Goal: Task Accomplishment & Management: Manage account settings

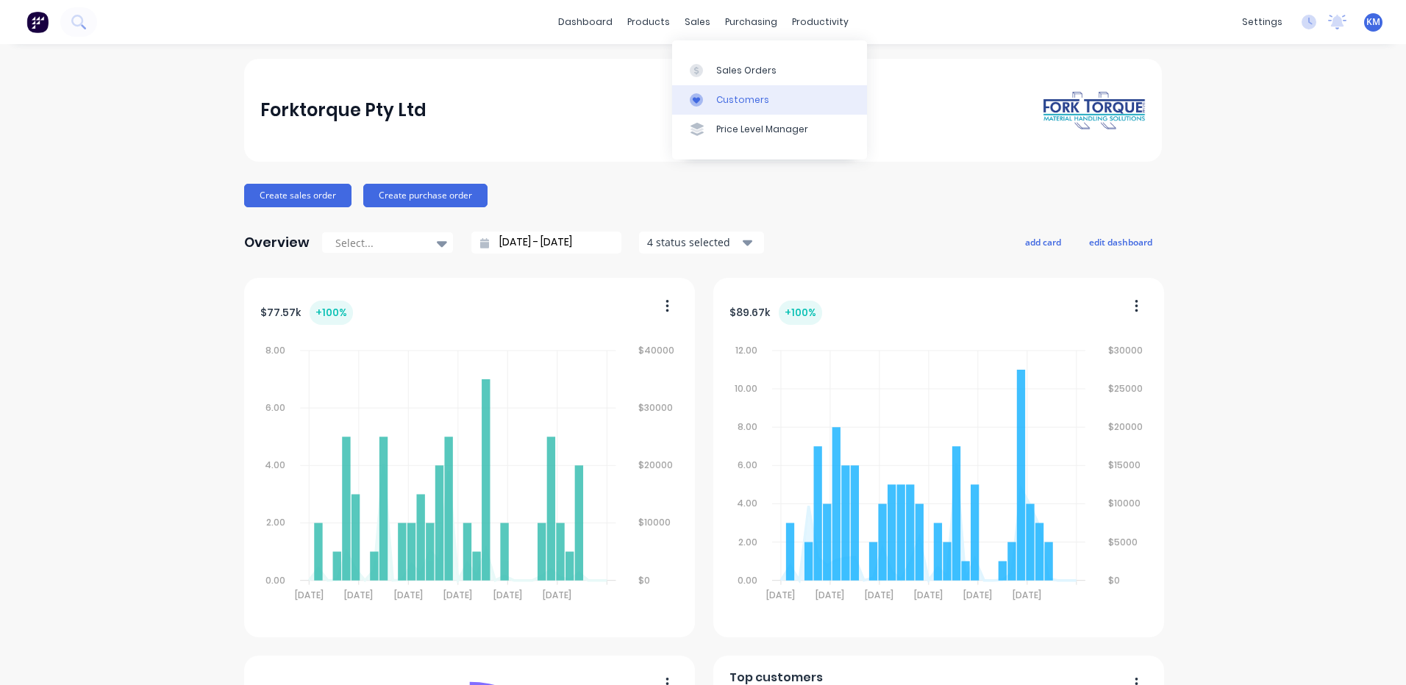
click at [718, 94] on div "Customers" at bounding box center [742, 99] width 53 height 13
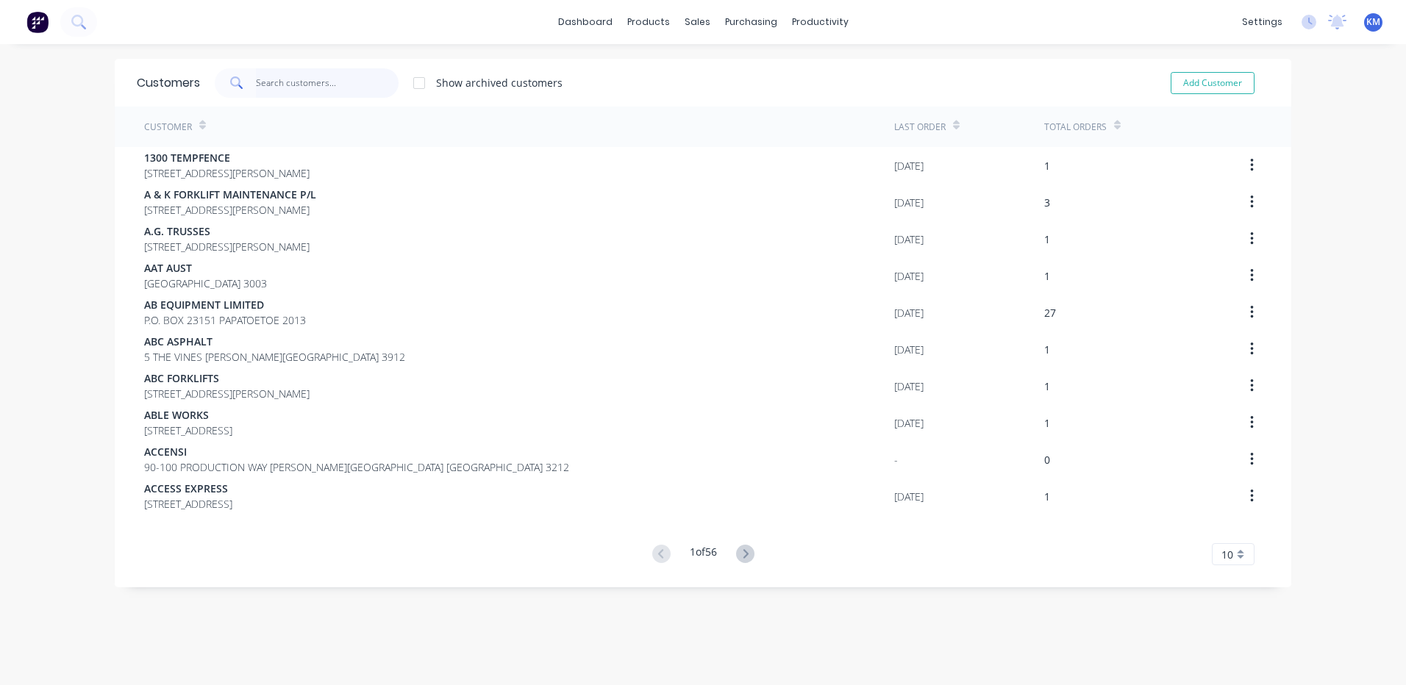
click at [323, 92] on input "text" at bounding box center [327, 82] width 143 height 29
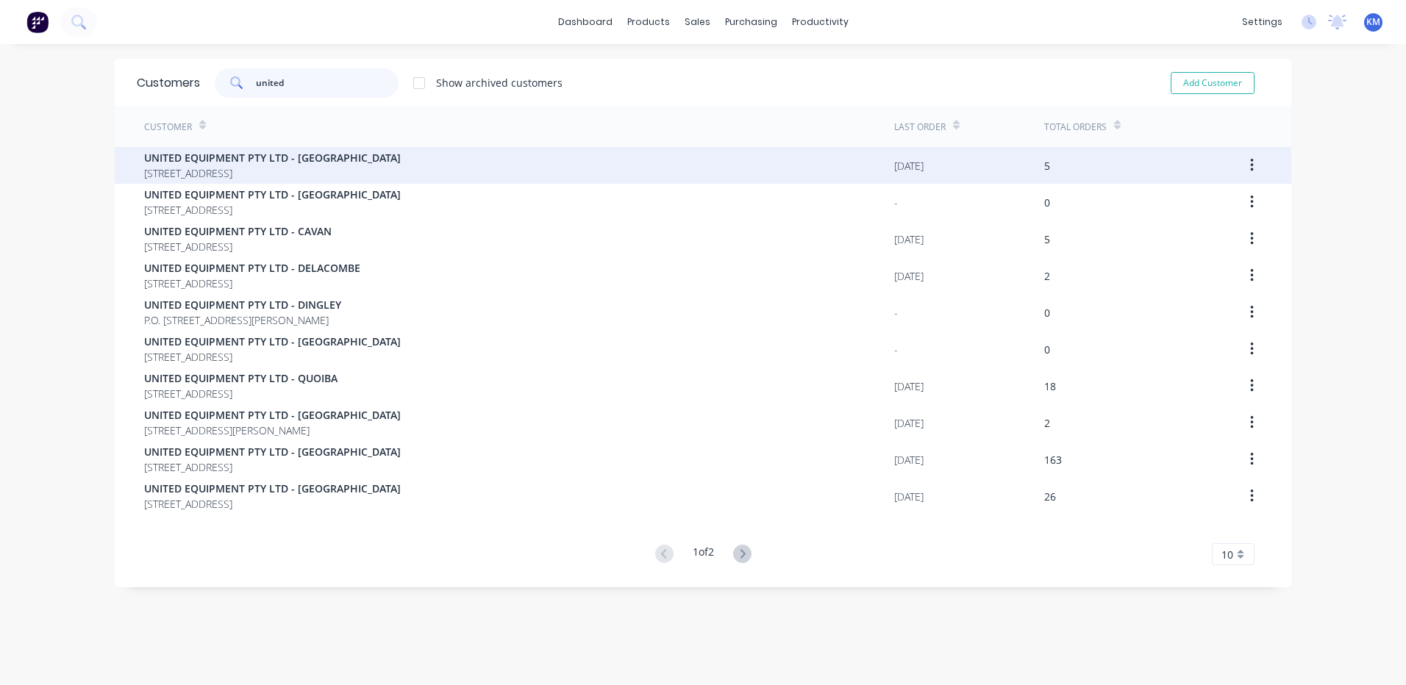
type input "united"
click at [584, 178] on div "UNITED EQUIPMENT PTY LTD - BUNBURY [STREET_ADDRESS]" at bounding box center [519, 165] width 750 height 37
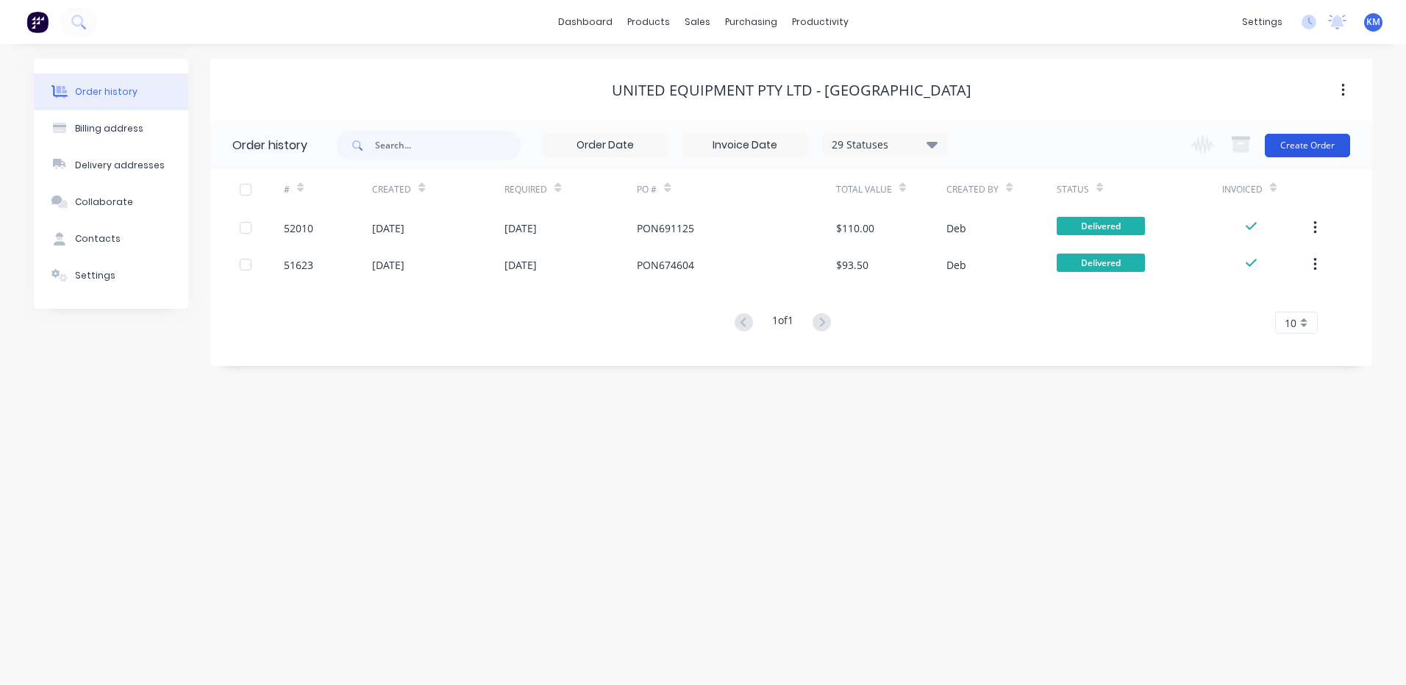
click at [1310, 154] on button "Create Order" at bounding box center [1307, 146] width 85 height 24
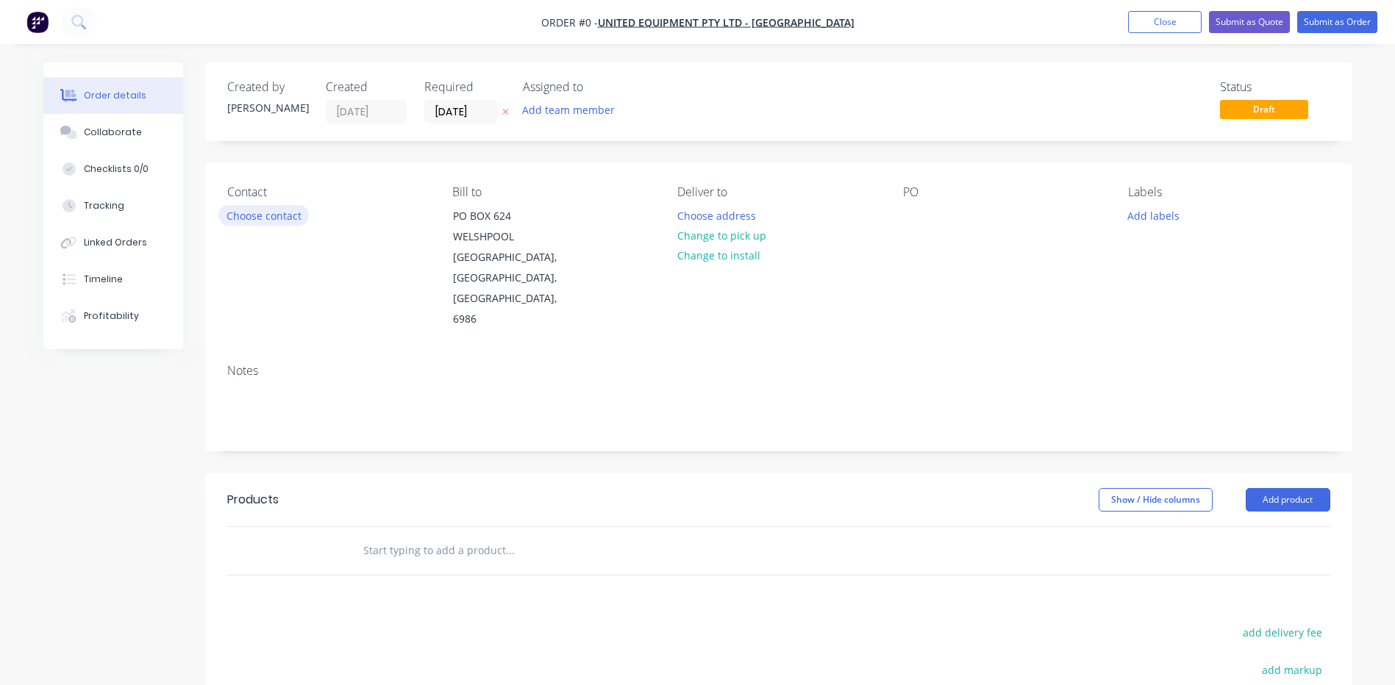
click at [280, 216] on button "Choose contact" at bounding box center [263, 215] width 90 height 20
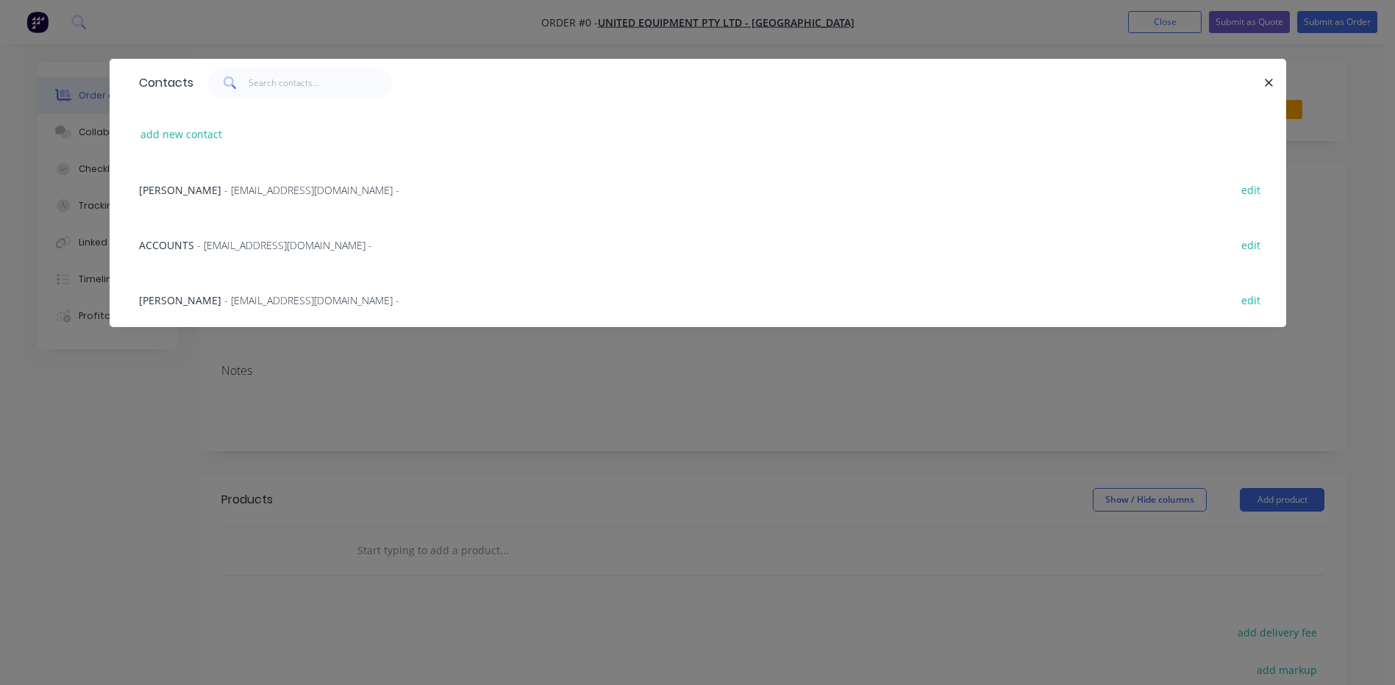
click at [277, 301] on span "- [EMAIL_ADDRESS][DOMAIN_NAME] -" at bounding box center [311, 300] width 175 height 14
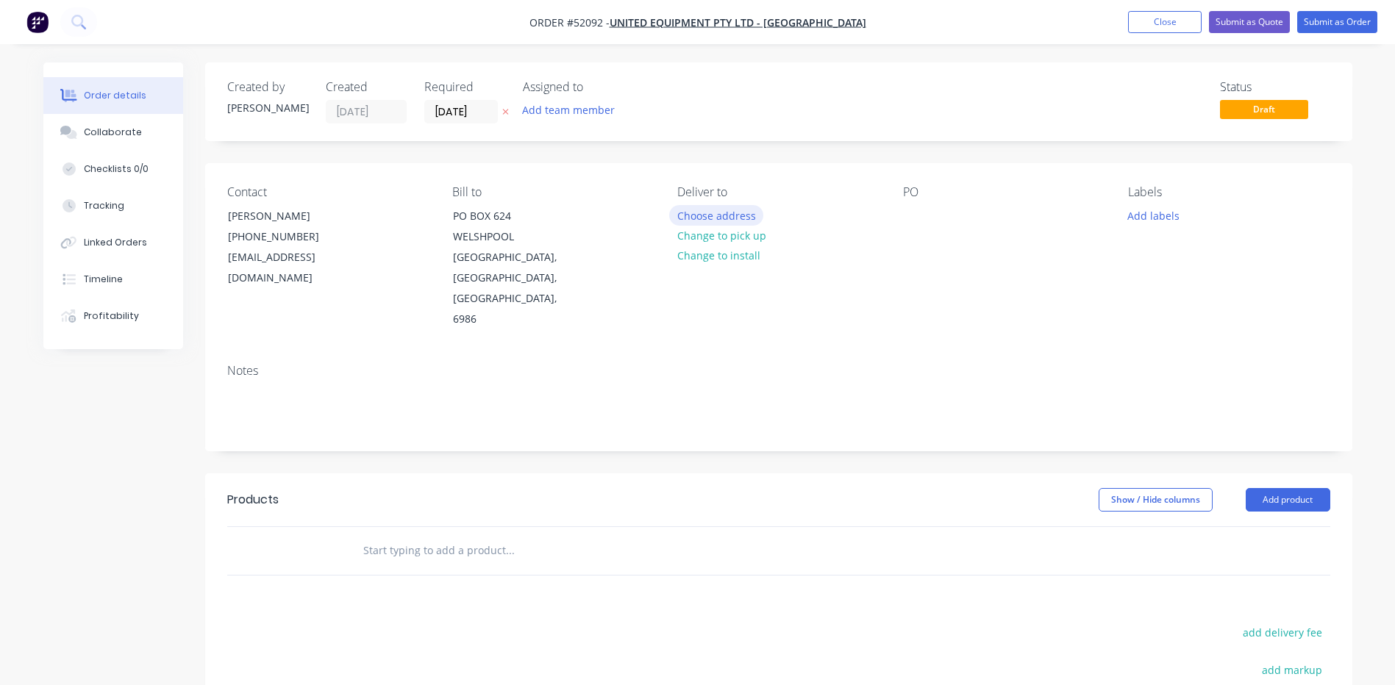
click at [741, 216] on button "Choose address" at bounding box center [716, 215] width 94 height 20
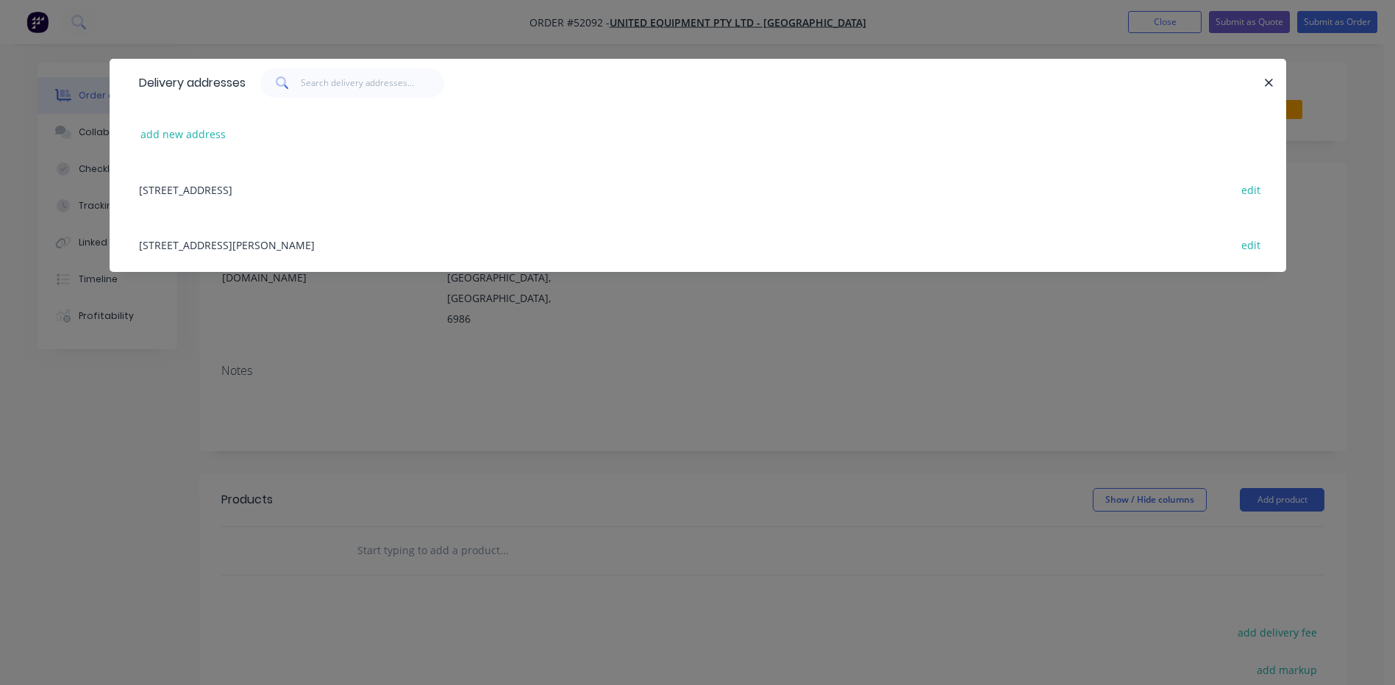
click at [313, 238] on div "[STREET_ADDRESS][PERSON_NAME] edit" at bounding box center [698, 244] width 1133 height 55
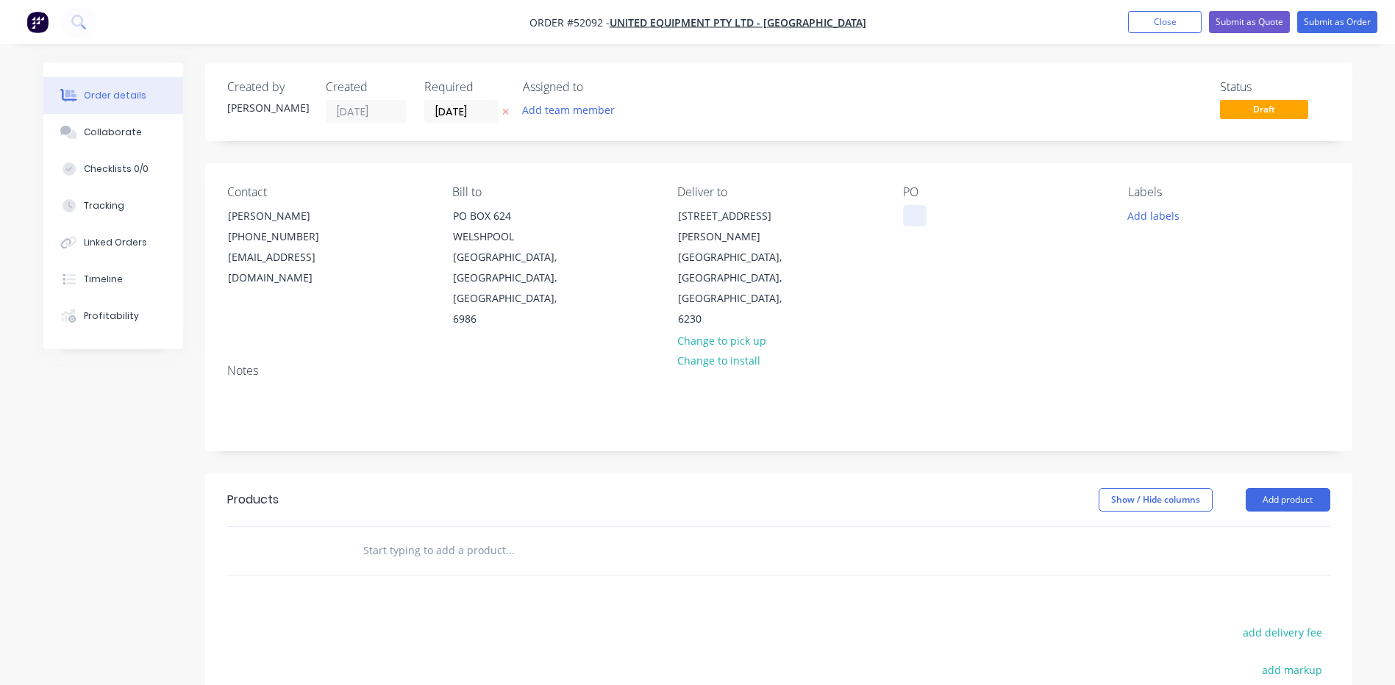
click at [909, 215] on div at bounding box center [915, 215] width 24 height 21
click at [944, 474] on header "Products Show / Hide columns Add product" at bounding box center [778, 500] width 1147 height 53
drag, startPoint x: 1266, startPoint y: 455, endPoint x: 1255, endPoint y: 471, distance: 19.6
click at [1267, 488] on button "Add product" at bounding box center [1288, 500] width 85 height 24
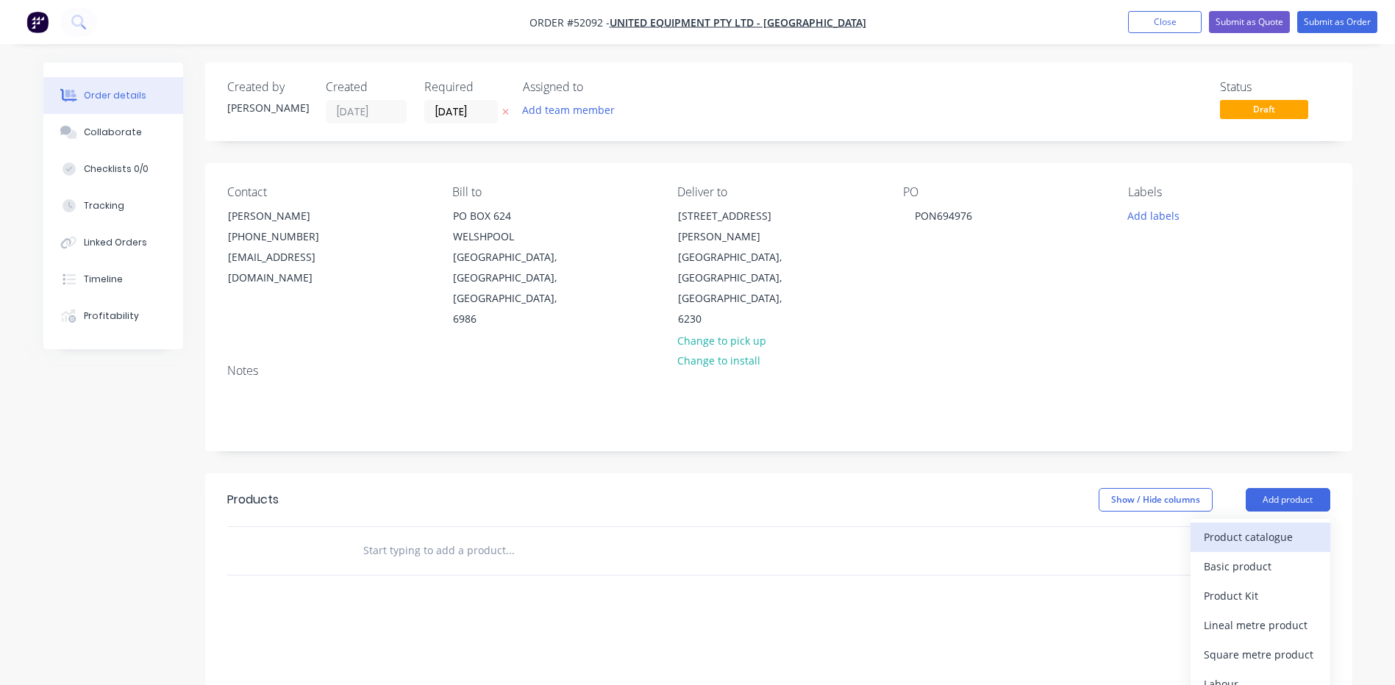
click at [1250, 527] on div "Product catalogue" at bounding box center [1260, 537] width 113 height 21
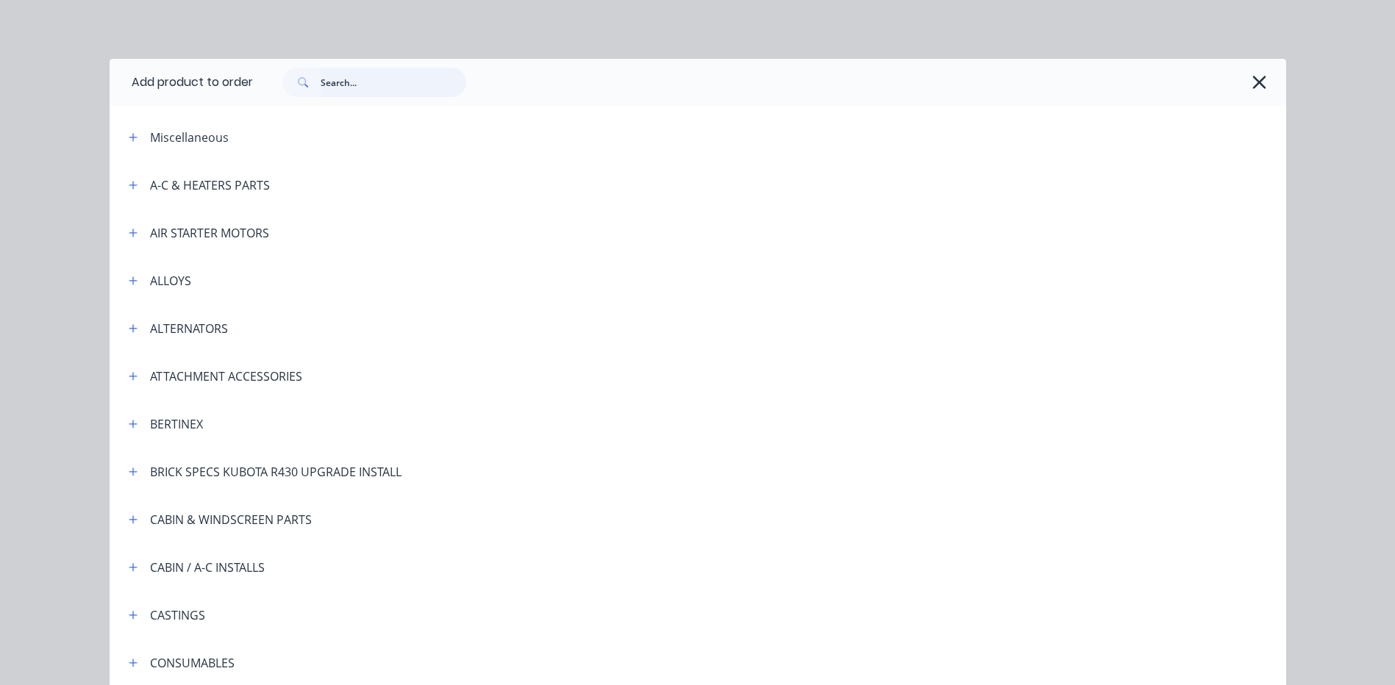
click at [413, 88] on input "text" at bounding box center [394, 82] width 146 height 29
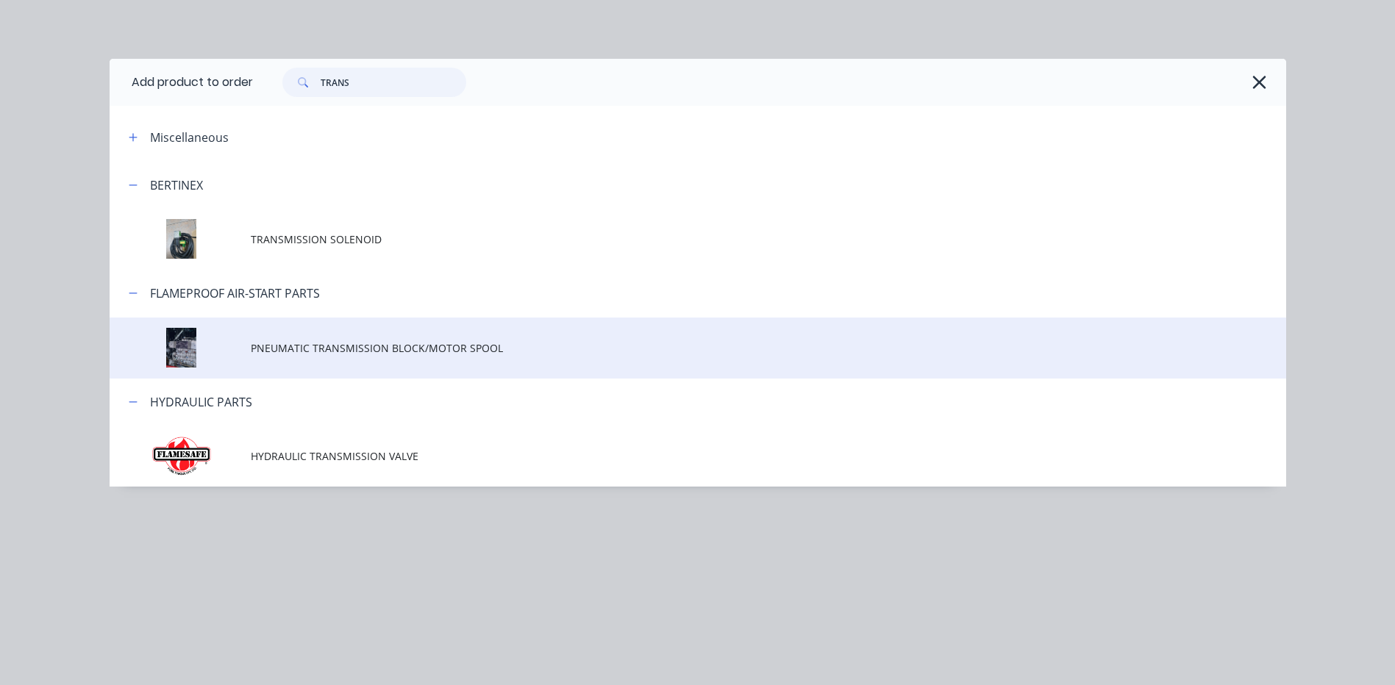
type input "TRANS"
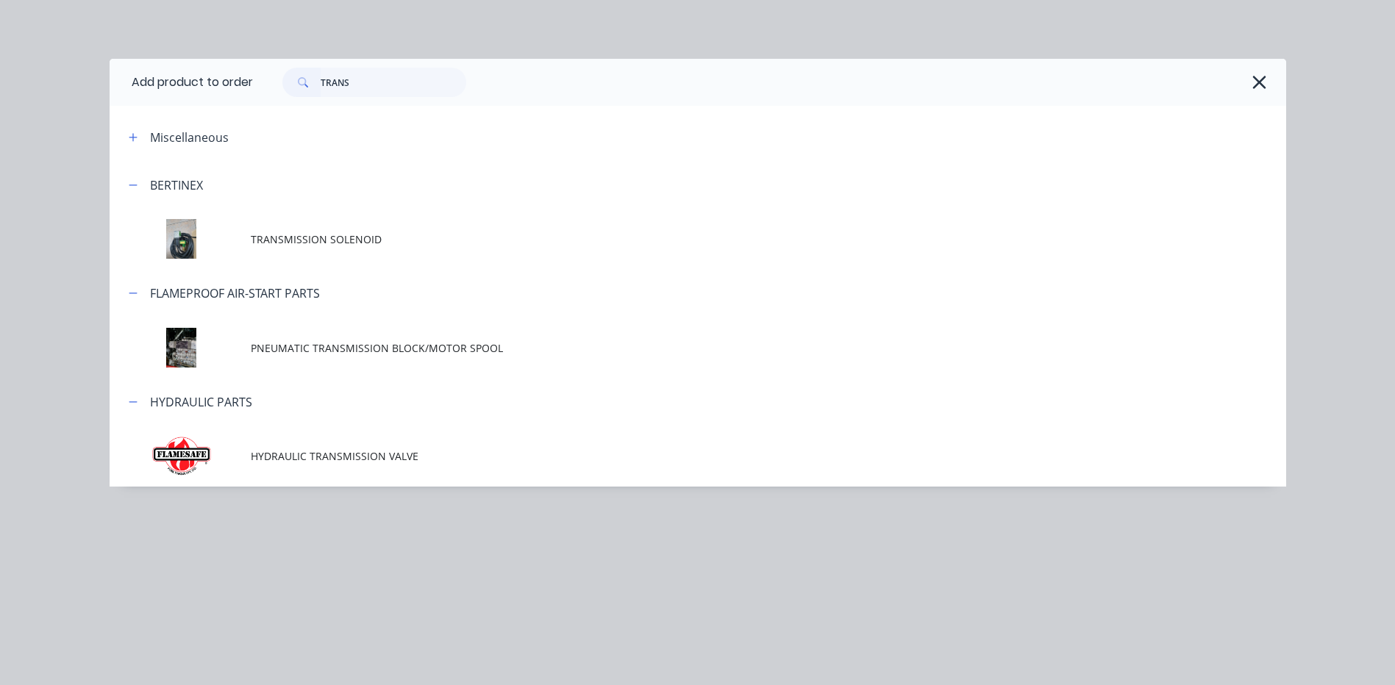
click at [404, 354] on span "PNEUMATIC TRANSMISSION BLOCK/MOTOR SPOOL" at bounding box center [665, 348] width 828 height 15
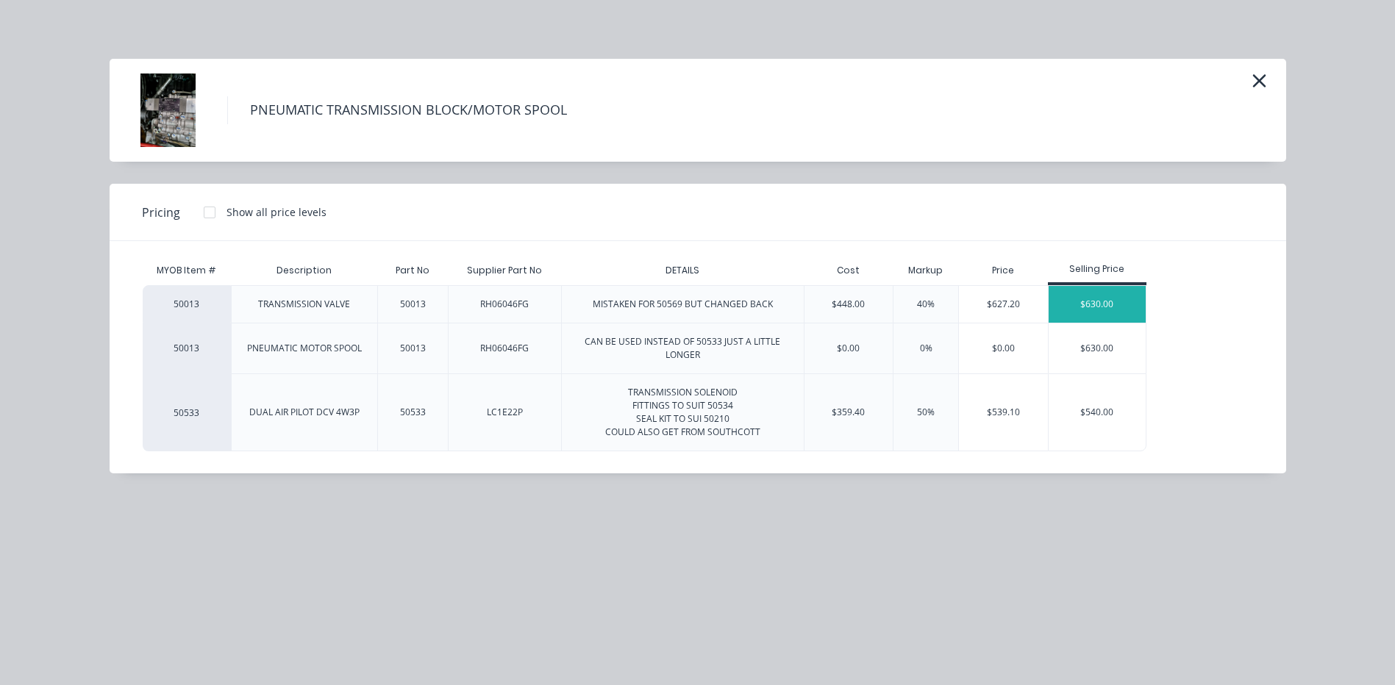
click at [1082, 300] on div "$630.00" at bounding box center [1098, 304] width 98 height 37
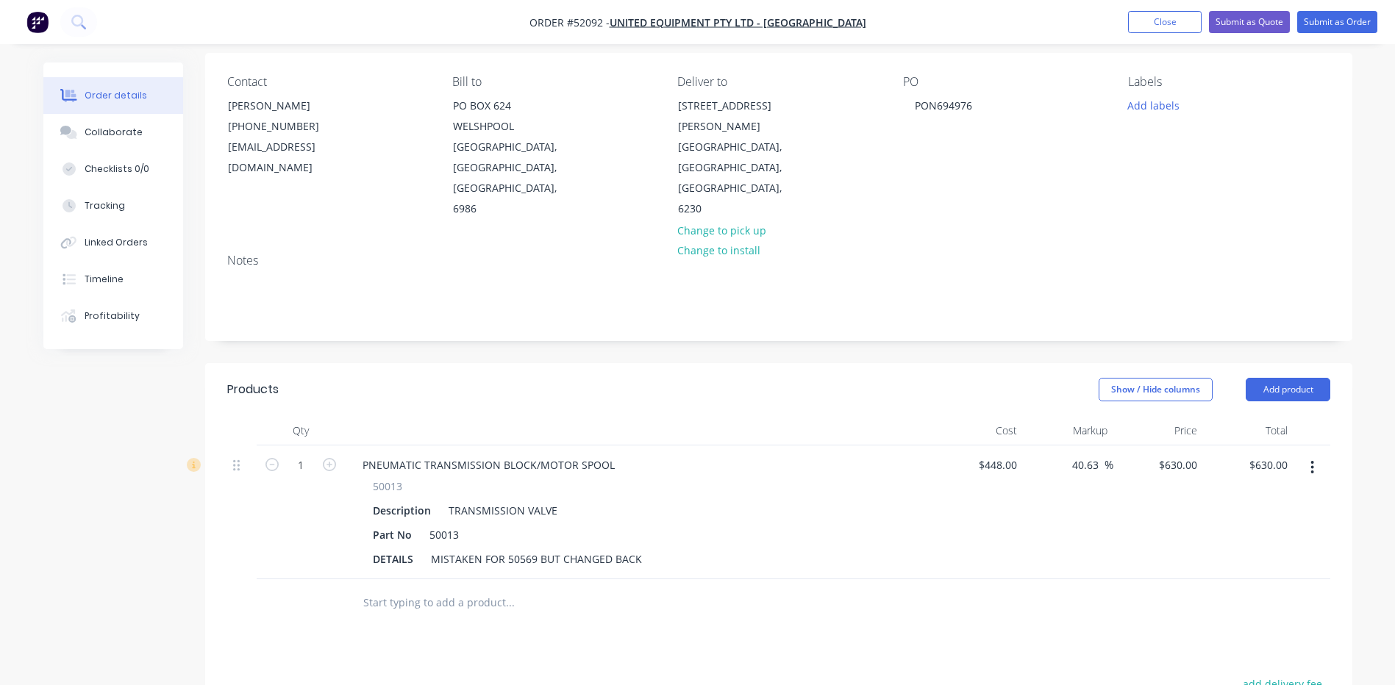
scroll to position [221, 0]
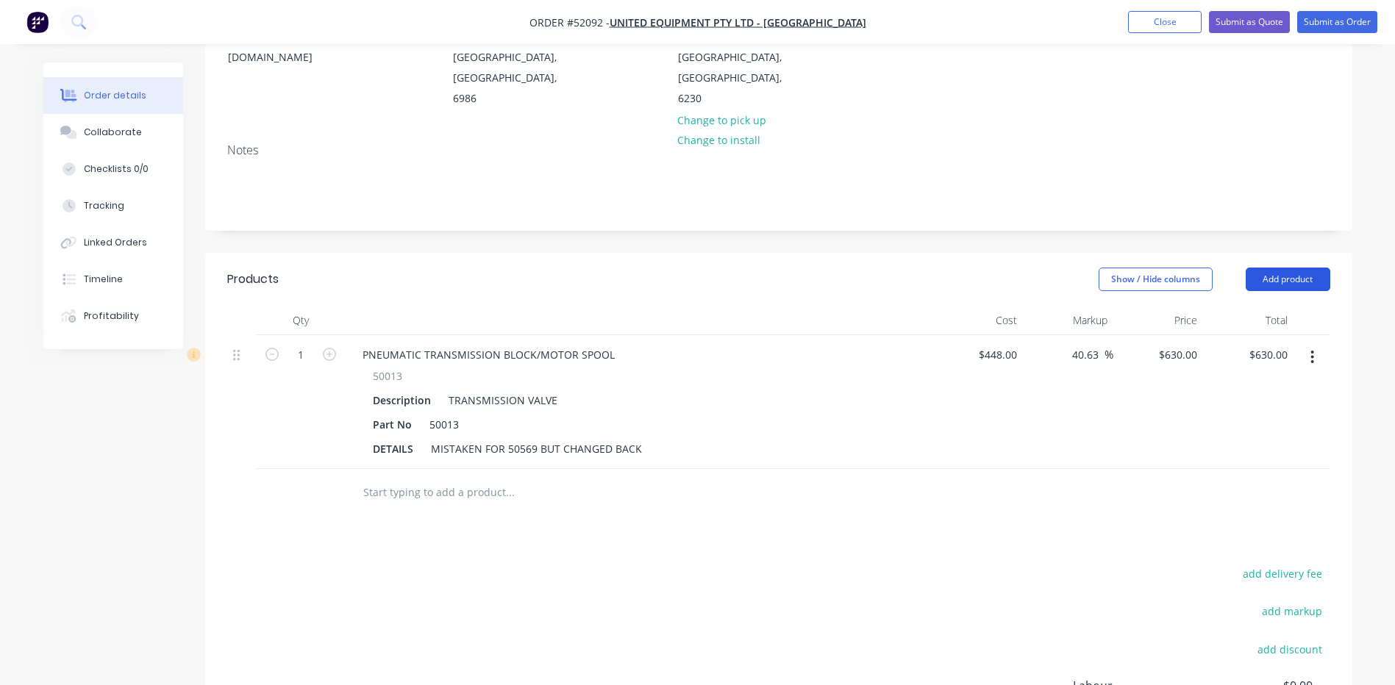
click at [1265, 268] on button "Add product" at bounding box center [1288, 280] width 85 height 24
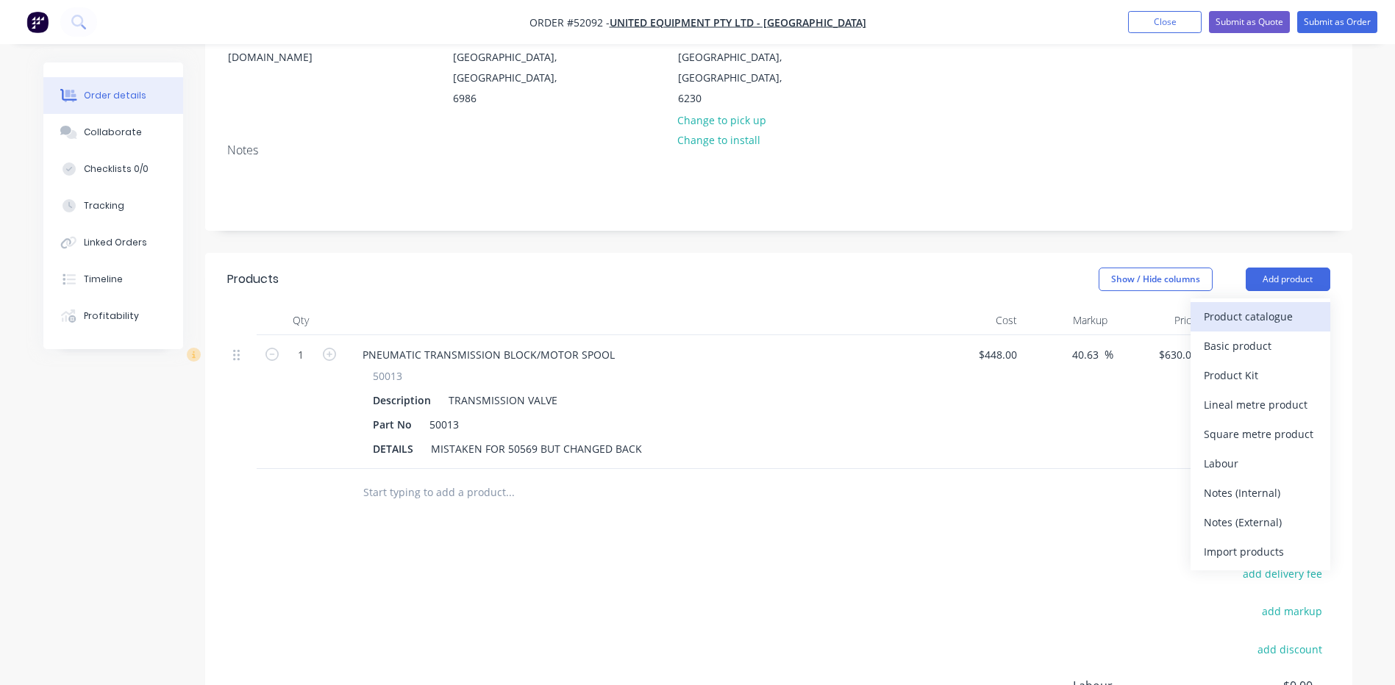
click at [1259, 306] on div "Product catalogue" at bounding box center [1260, 316] width 113 height 21
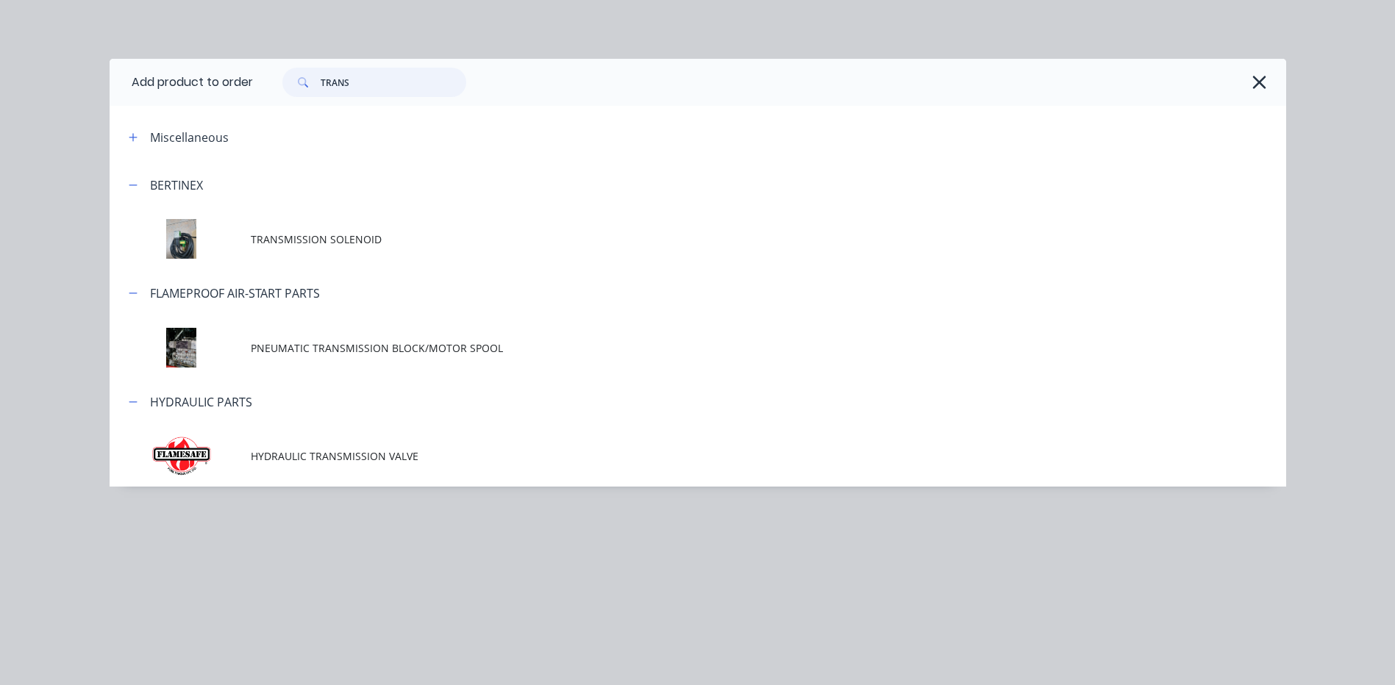
click at [368, 89] on input "TRANS" at bounding box center [394, 82] width 146 height 29
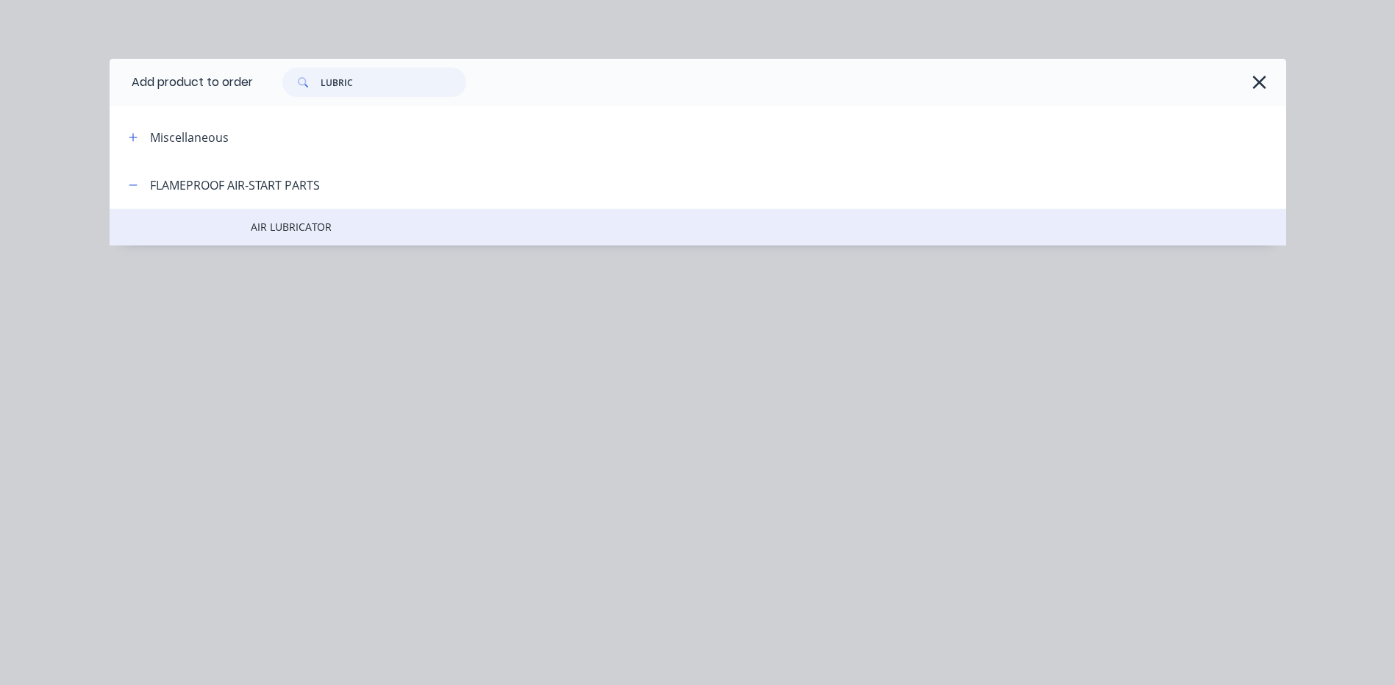
type input "LUBRIC"
click at [371, 218] on td "AIR LUBRICATOR" at bounding box center [768, 227] width 1035 height 37
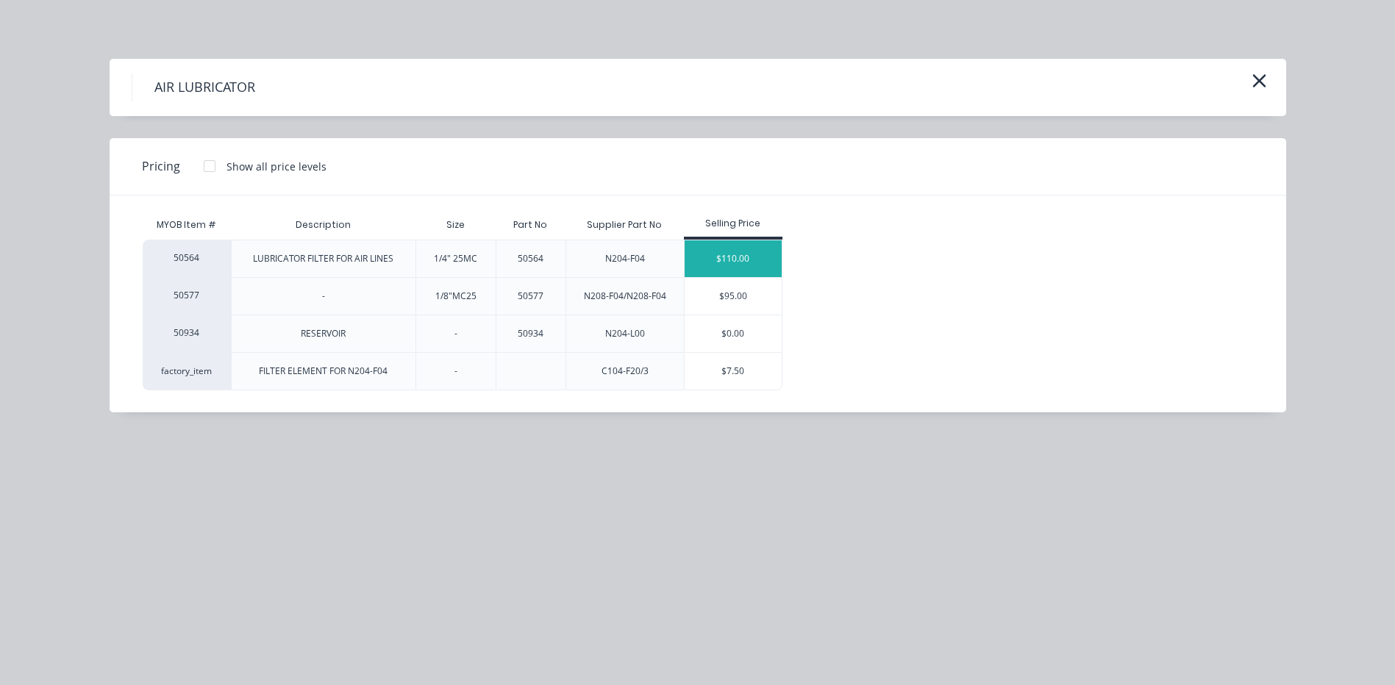
click at [716, 261] on div "$110.00" at bounding box center [734, 258] width 98 height 37
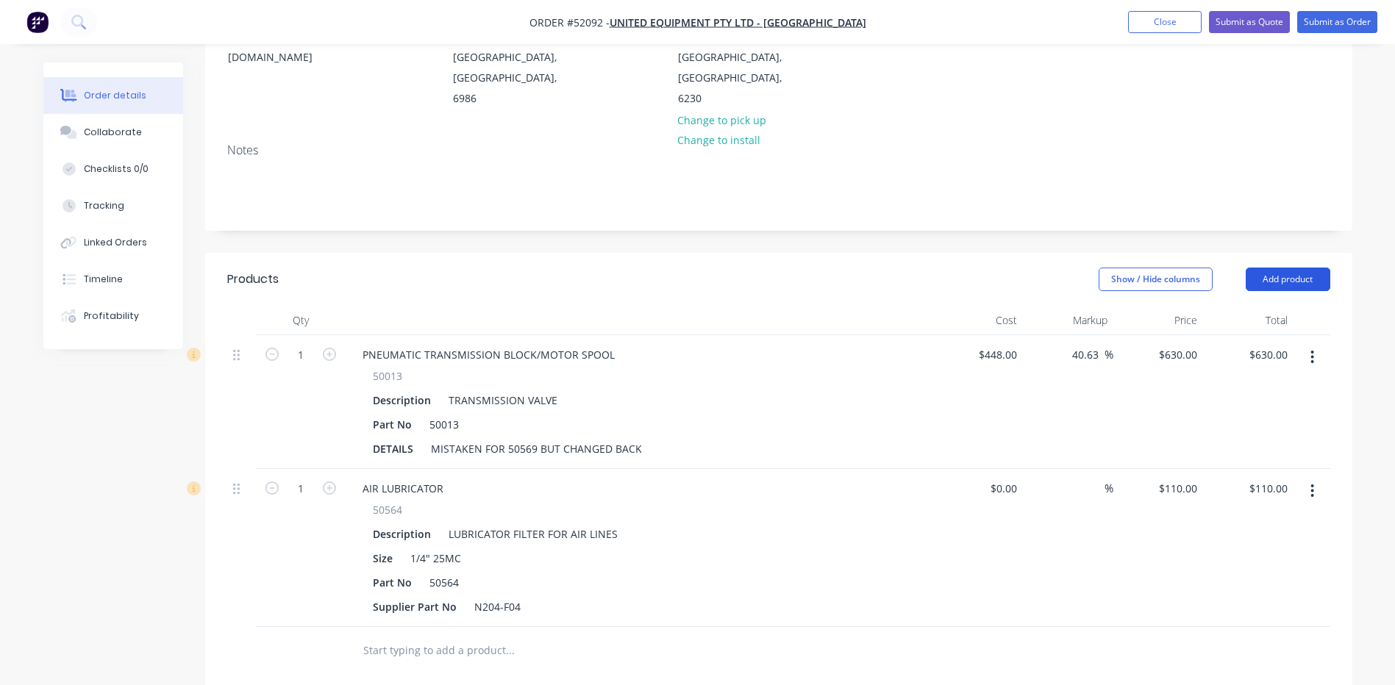
click at [1276, 268] on button "Add product" at bounding box center [1288, 280] width 85 height 24
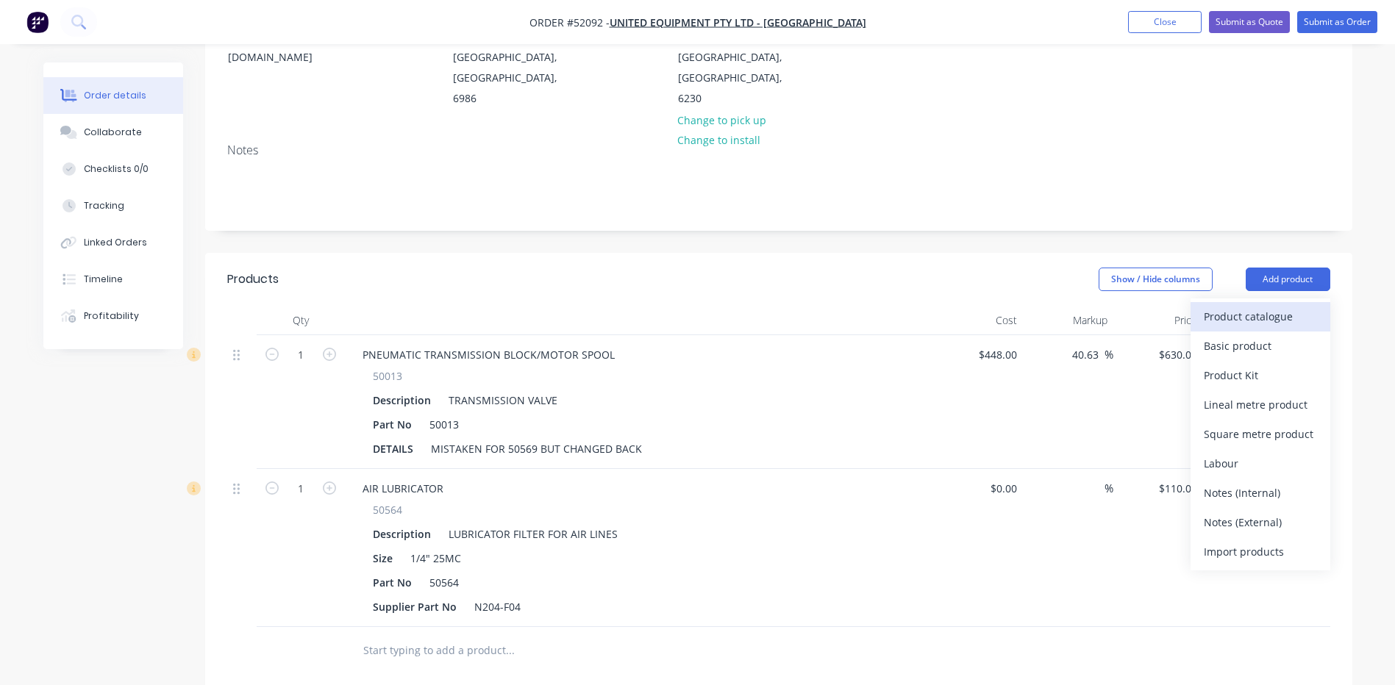
click at [1253, 306] on div "Product catalogue" at bounding box center [1260, 316] width 113 height 21
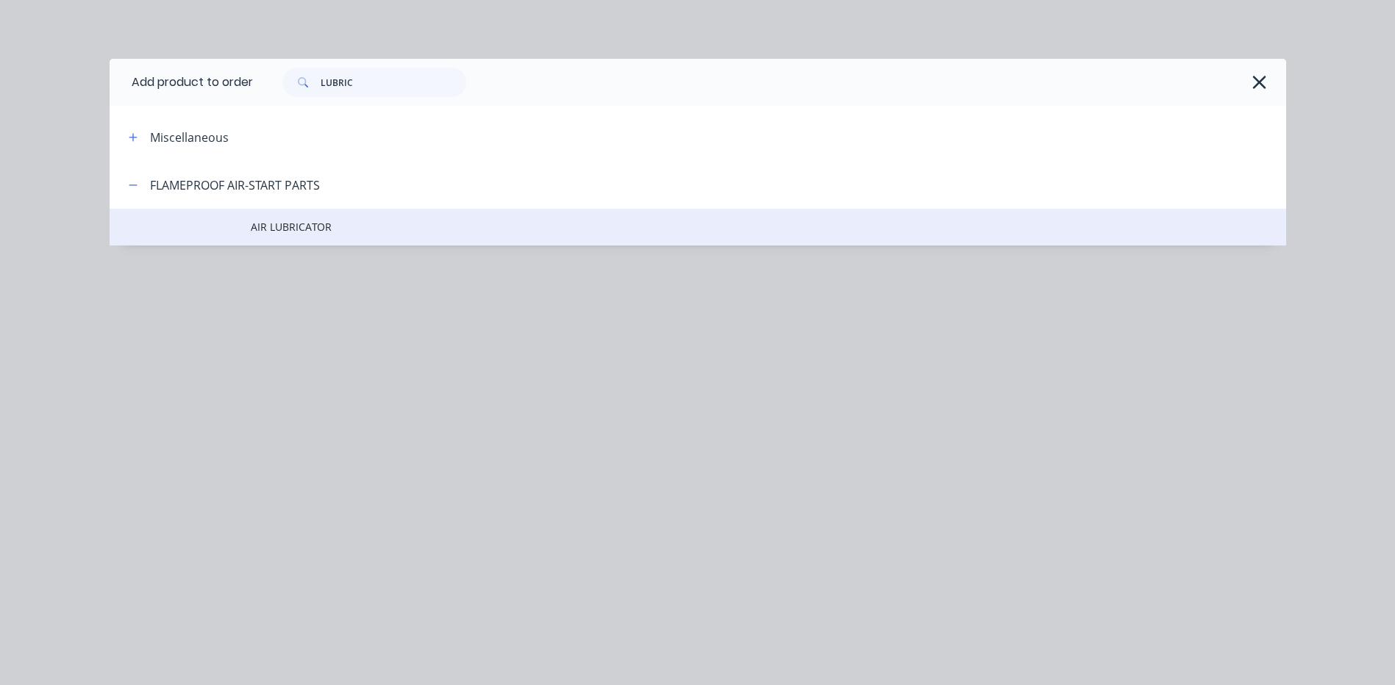
click at [464, 232] on span "AIR LUBRICATOR" at bounding box center [665, 226] width 828 height 15
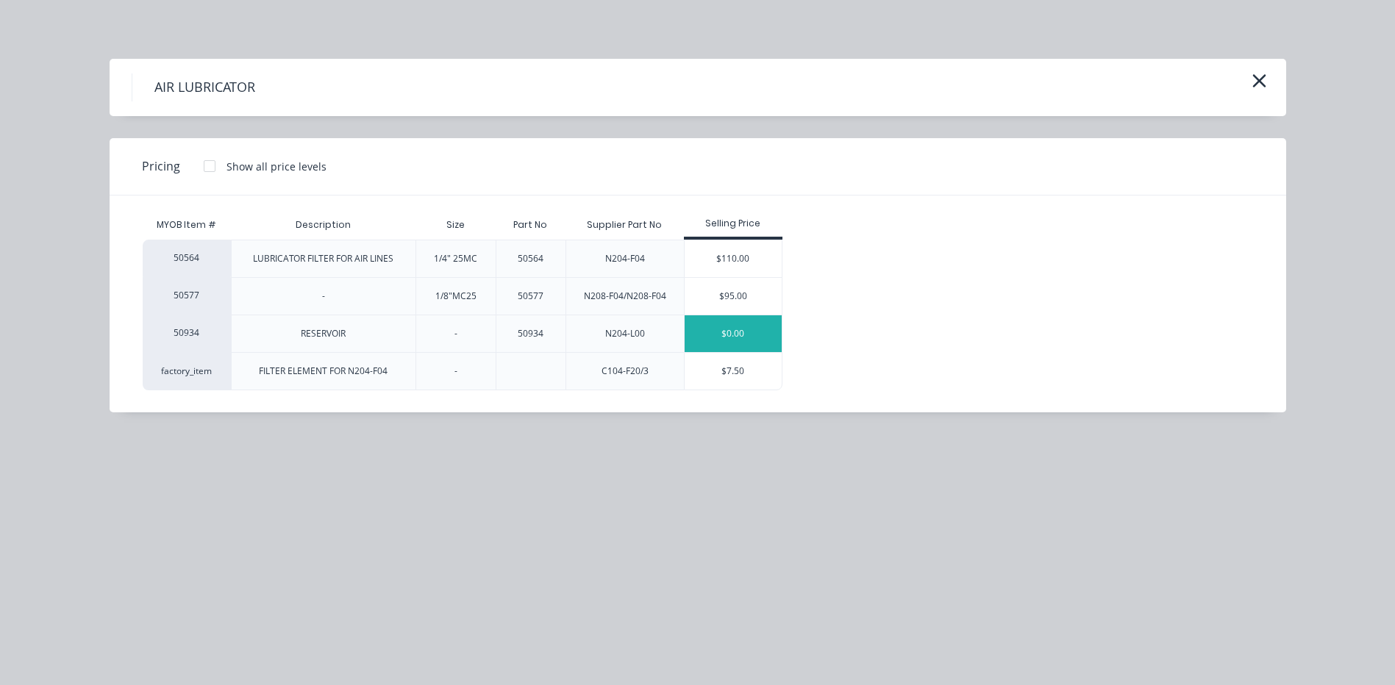
click at [706, 322] on div "$0.00" at bounding box center [734, 334] width 98 height 37
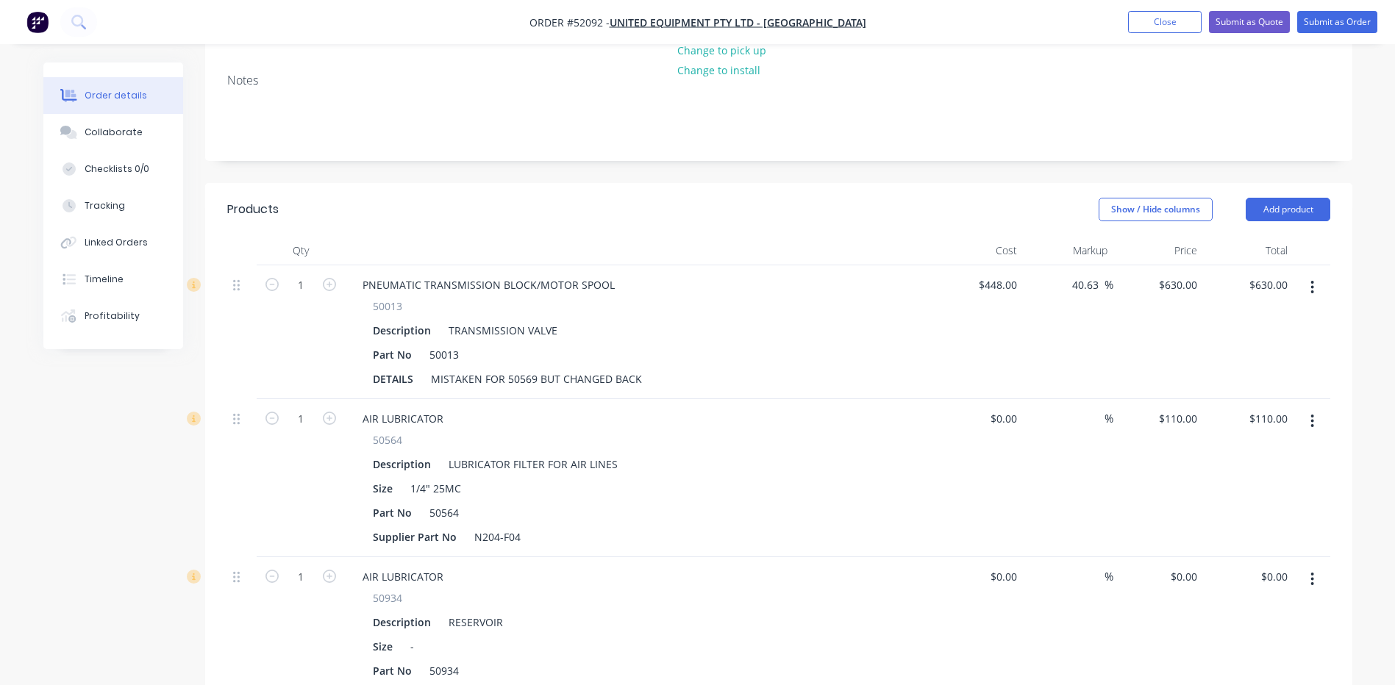
scroll to position [294, 0]
click at [1193, 563] on input "0" at bounding box center [1186, 573] width 34 height 21
click at [1193, 563] on input "0" at bounding box center [1194, 573] width 17 height 21
type input "$130.00"
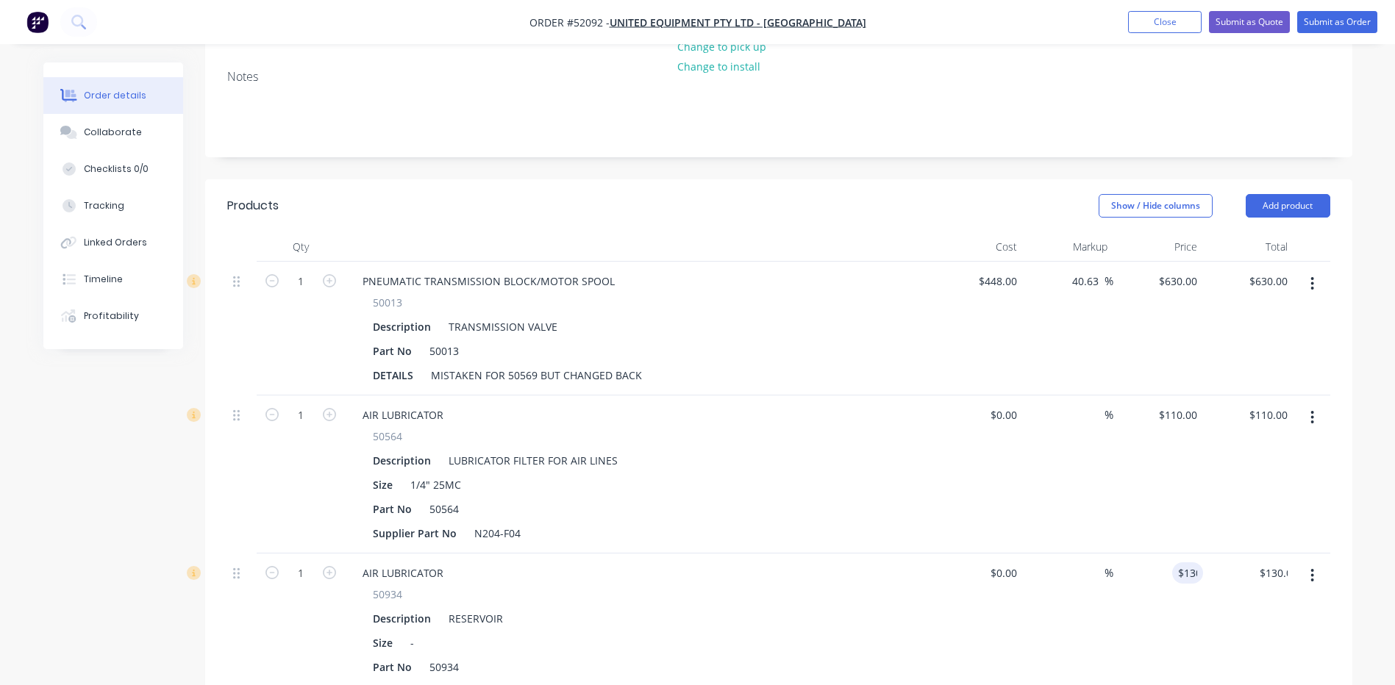
click at [1224, 501] on div "$110.00 $110.00" at bounding box center [1248, 475] width 90 height 158
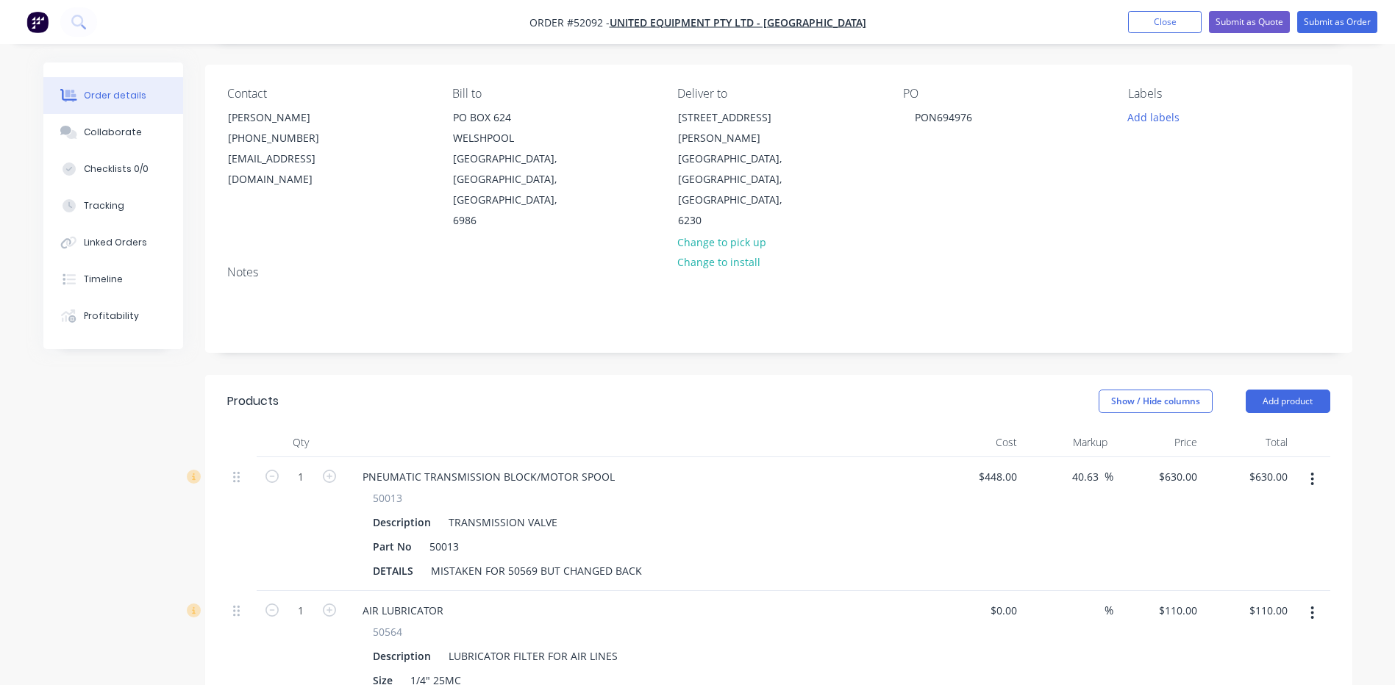
scroll to position [221, 0]
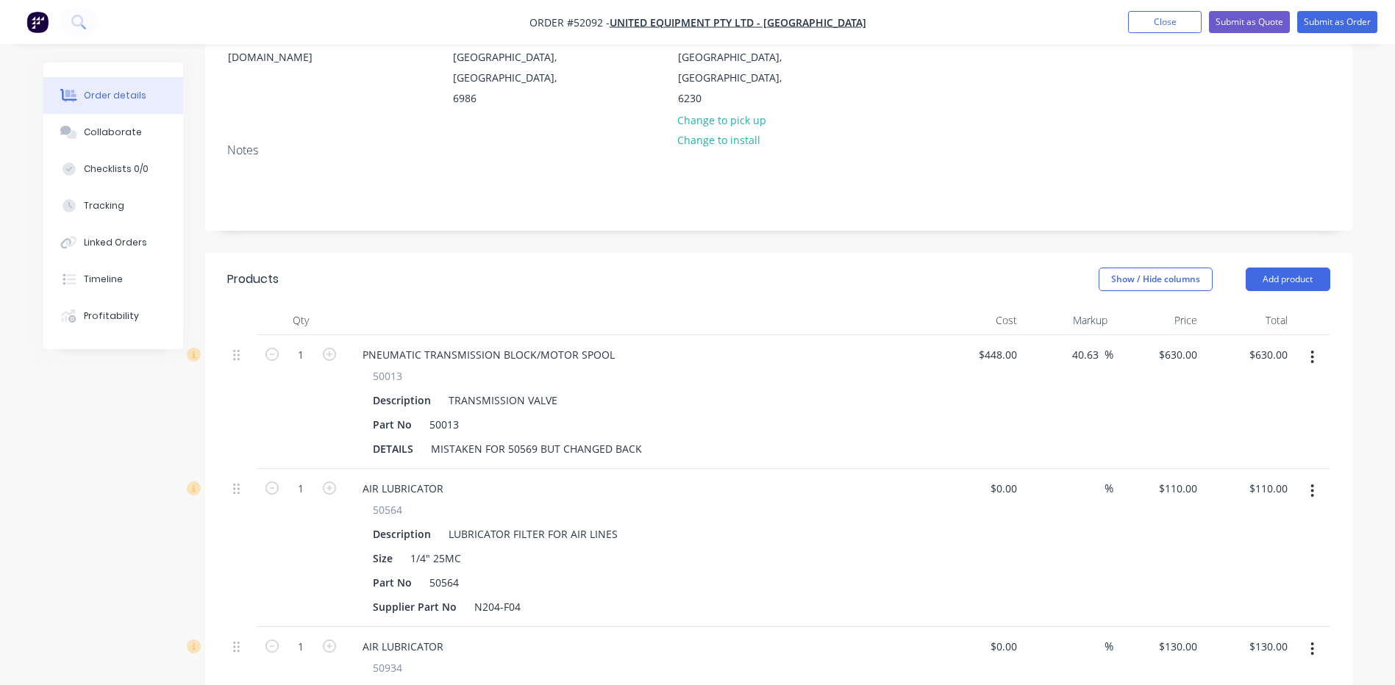
click at [883, 268] on div "Show / Hide columns Add product" at bounding box center [895, 280] width 869 height 24
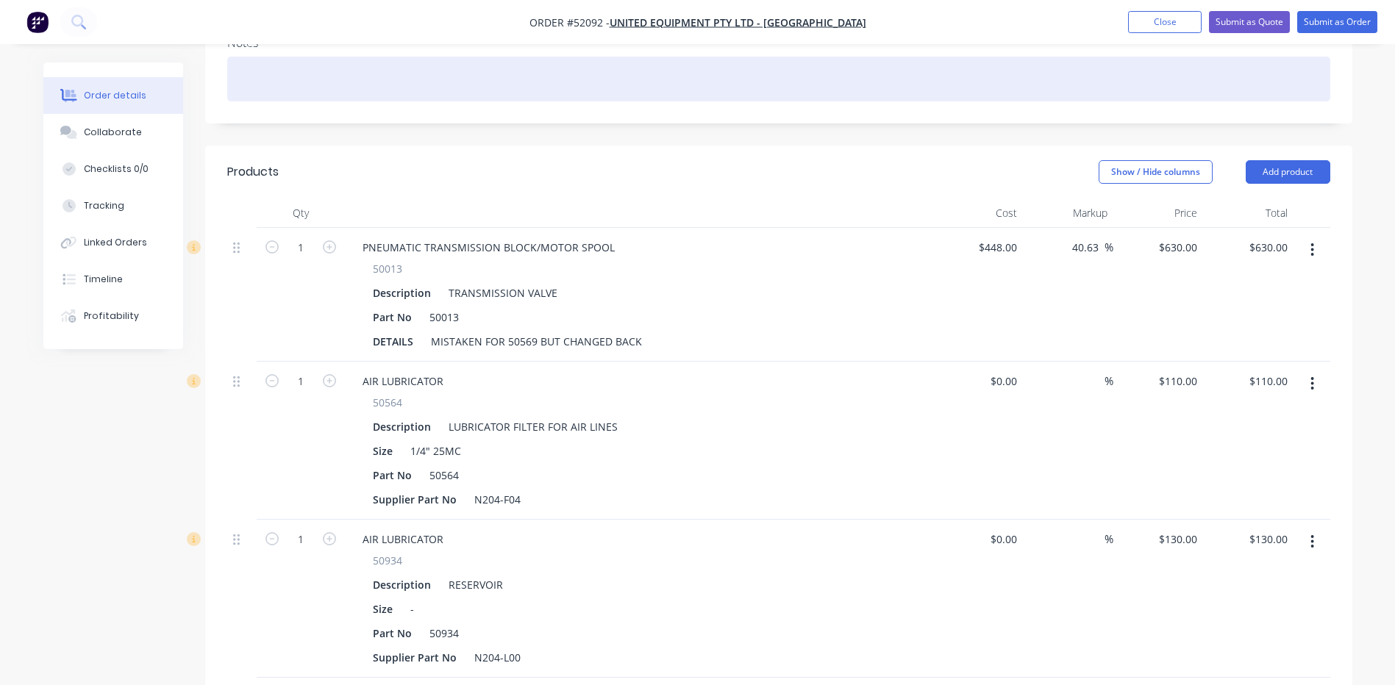
scroll to position [294, 0]
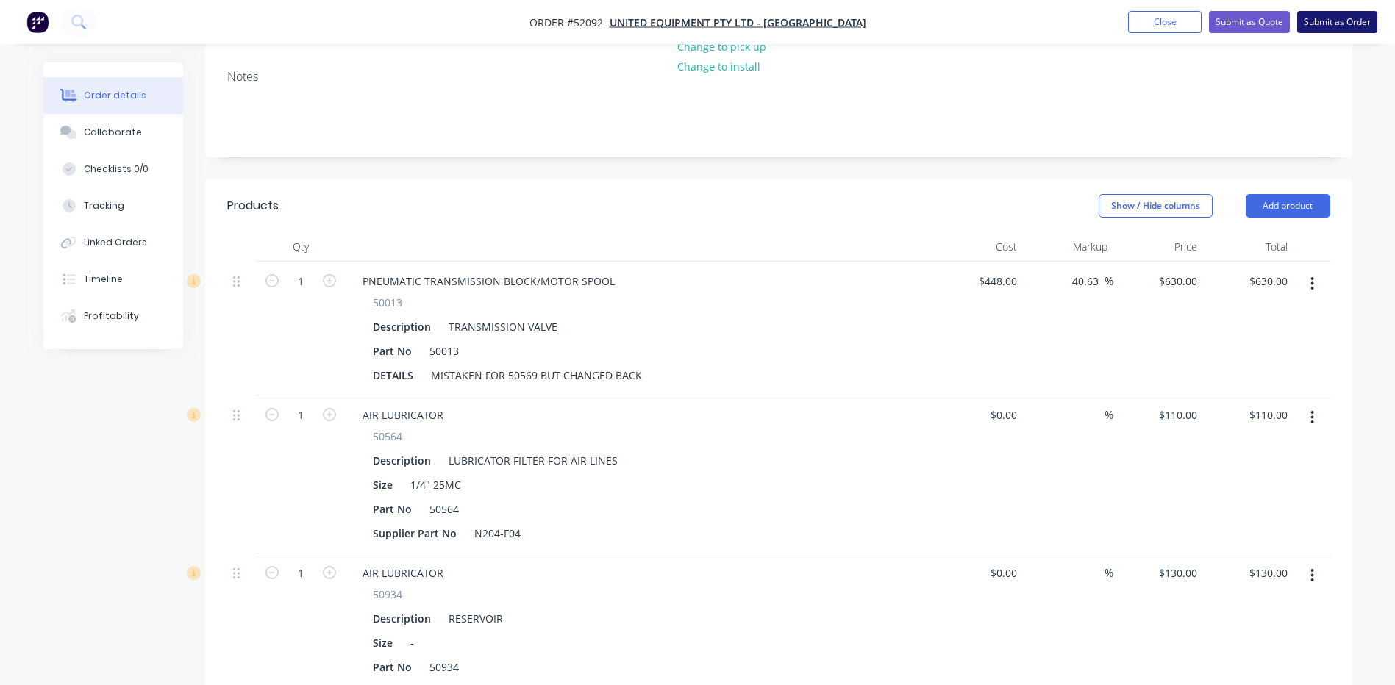
click at [1327, 14] on button "Submit as Order" at bounding box center [1337, 22] width 80 height 22
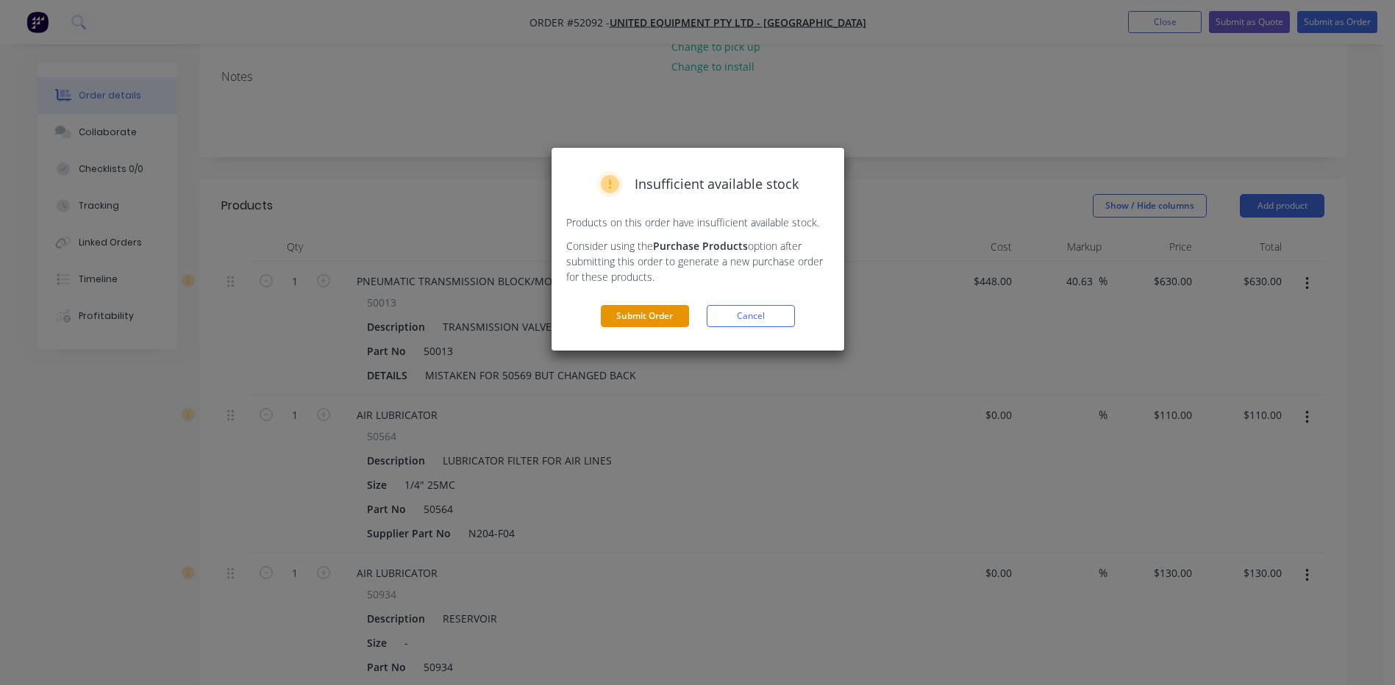
click at [677, 307] on button "Submit Order" at bounding box center [645, 316] width 88 height 22
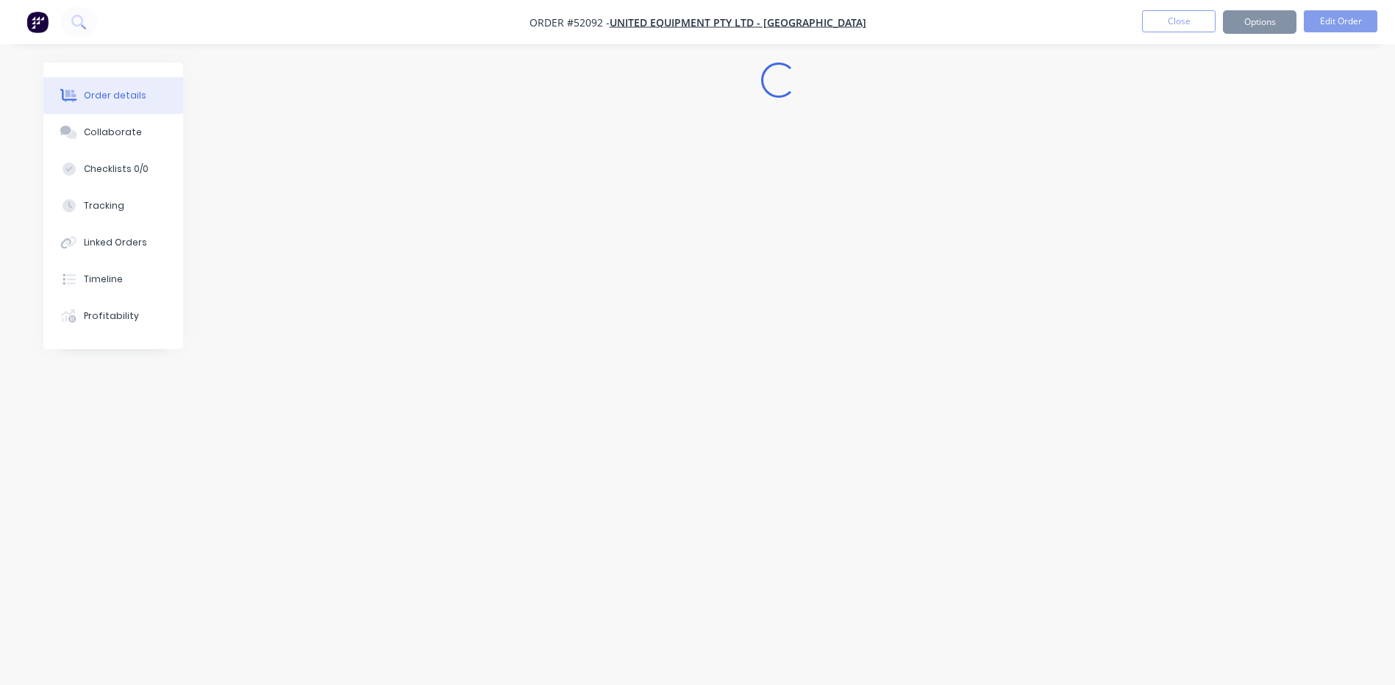
scroll to position [0, 0]
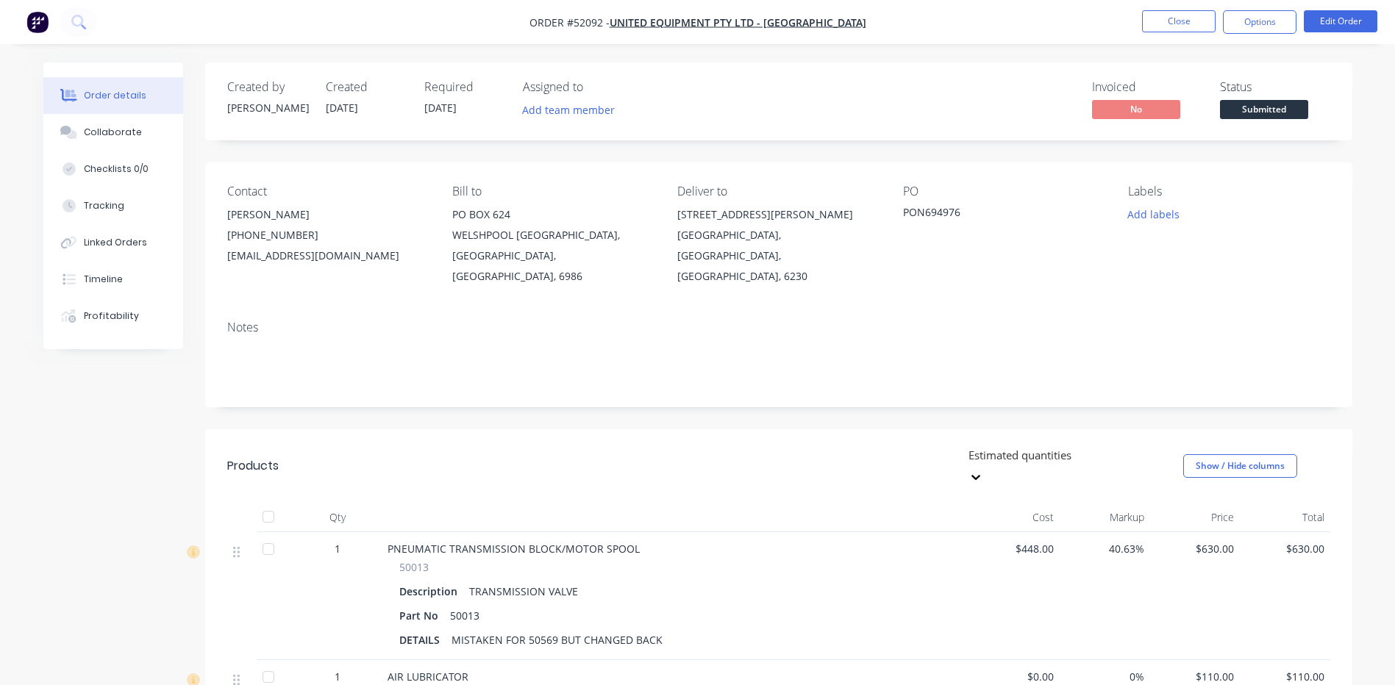
click at [1283, 101] on span "Submitted" at bounding box center [1264, 109] width 88 height 18
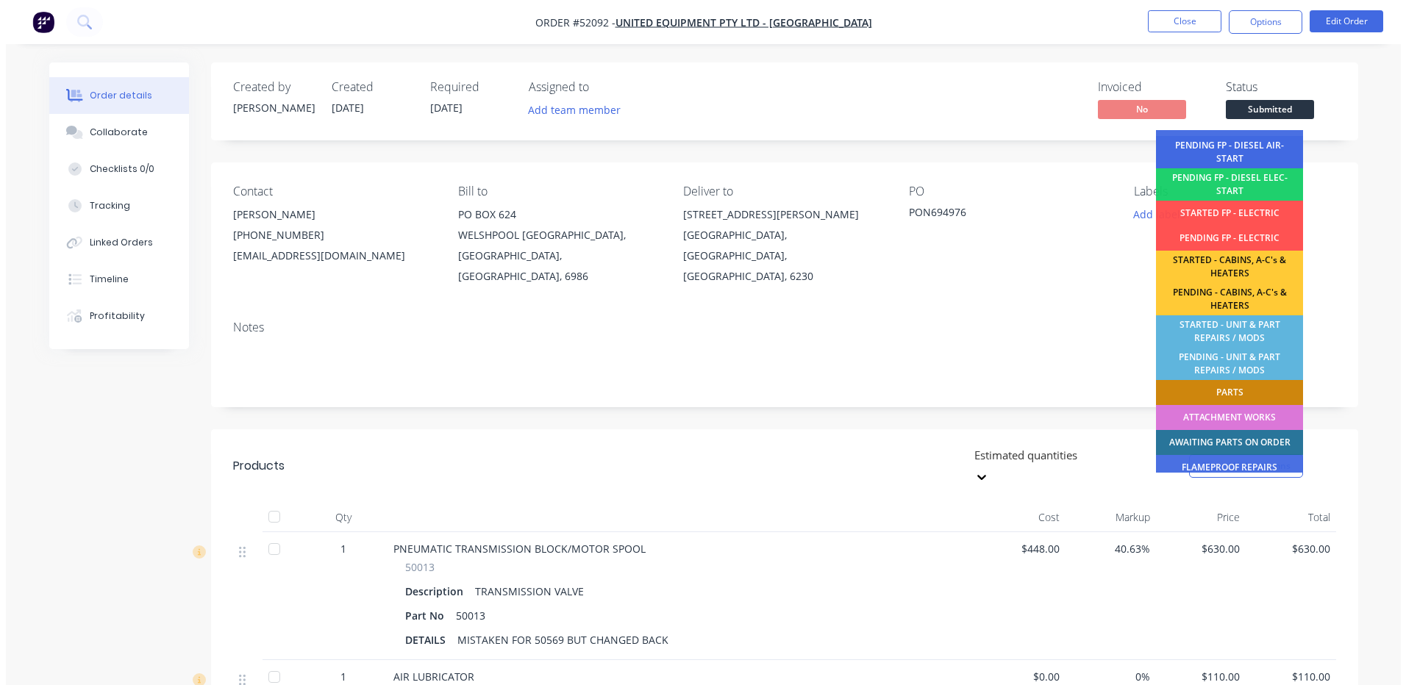
scroll to position [291, 0]
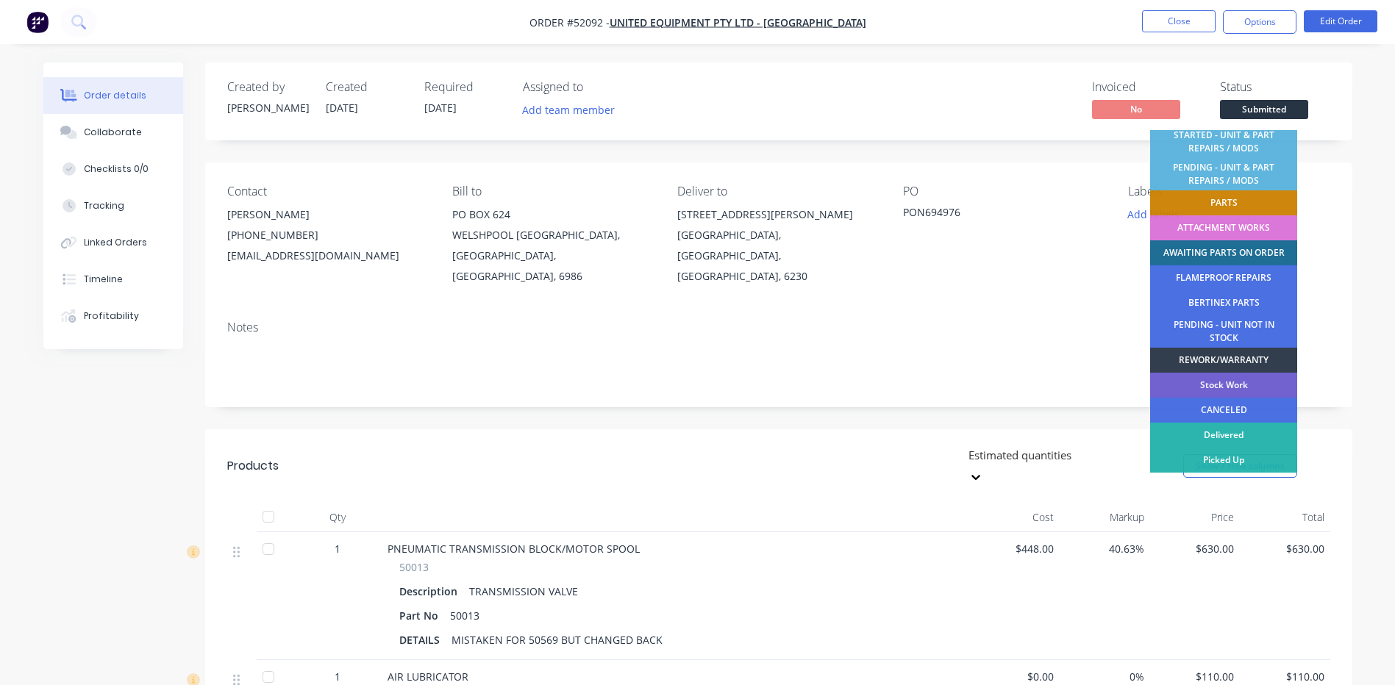
click at [1232, 246] on div "AWAITING PARTS ON ORDER" at bounding box center [1223, 252] width 147 height 25
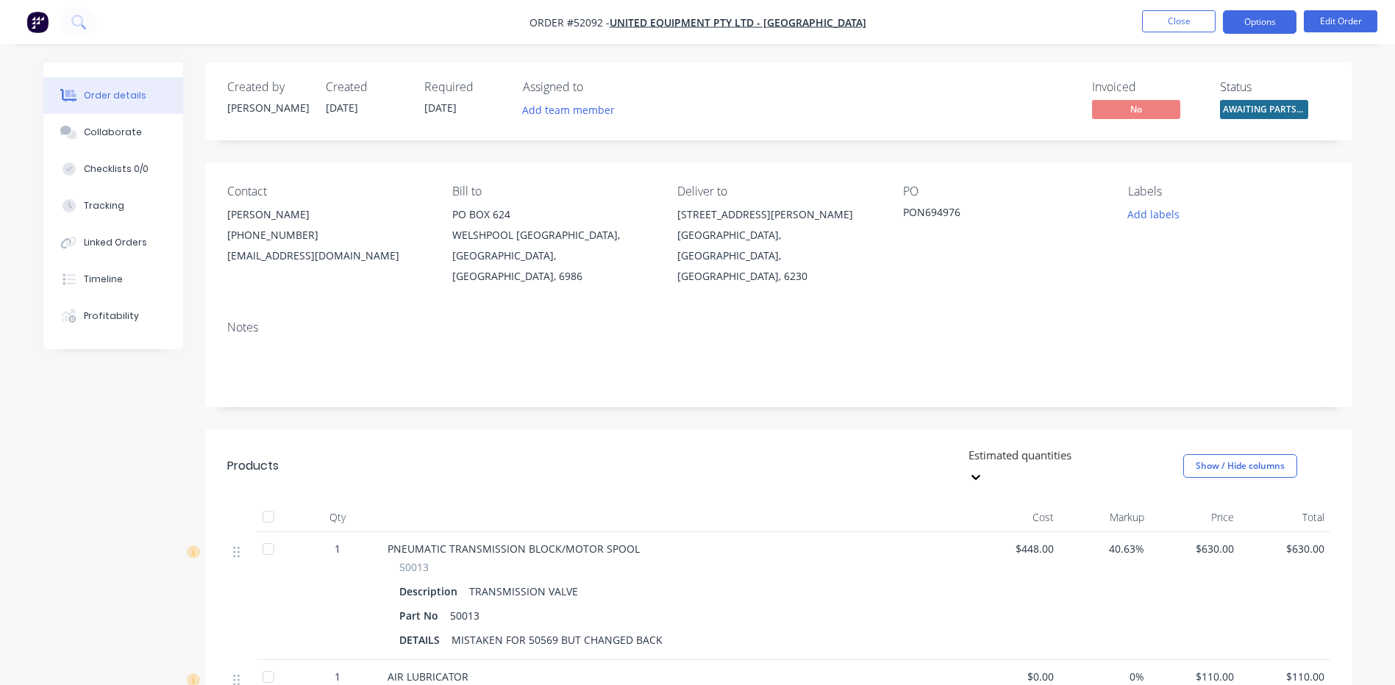
click at [1261, 30] on button "Options" at bounding box center [1260, 22] width 74 height 24
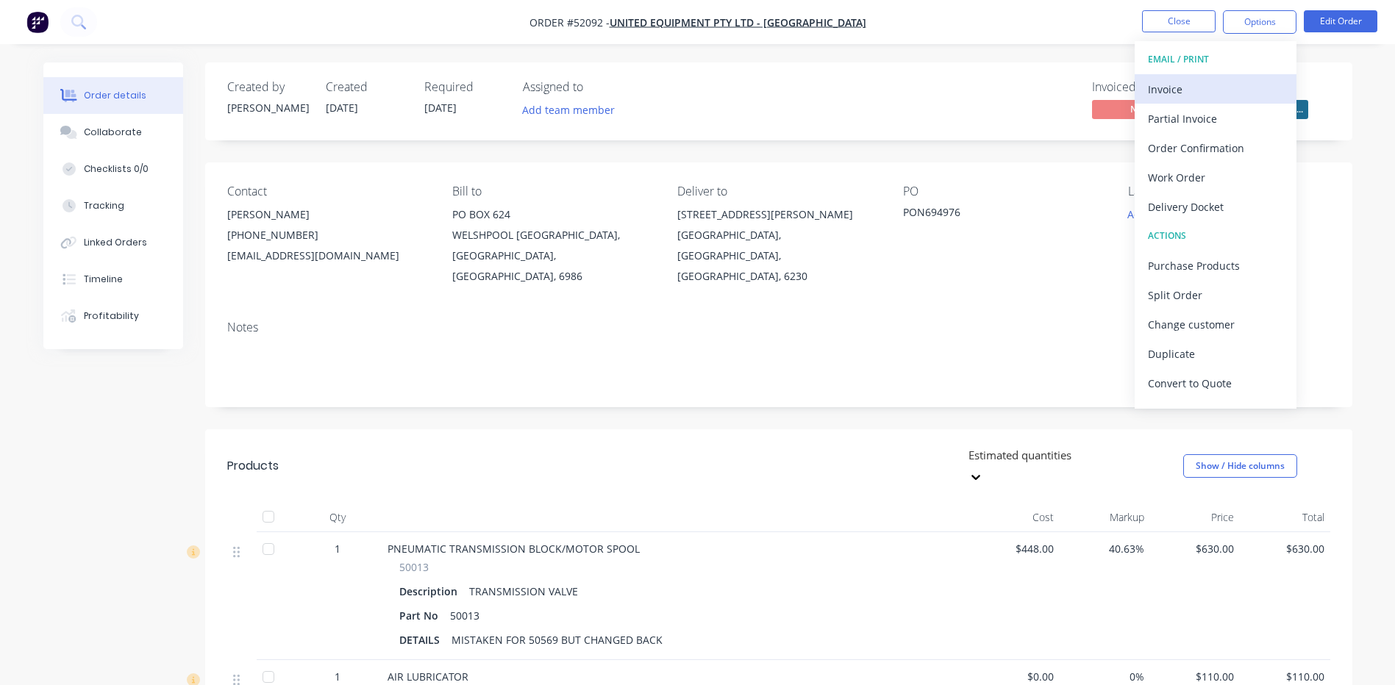
click at [1226, 79] on div "Invoice" at bounding box center [1215, 89] width 135 height 21
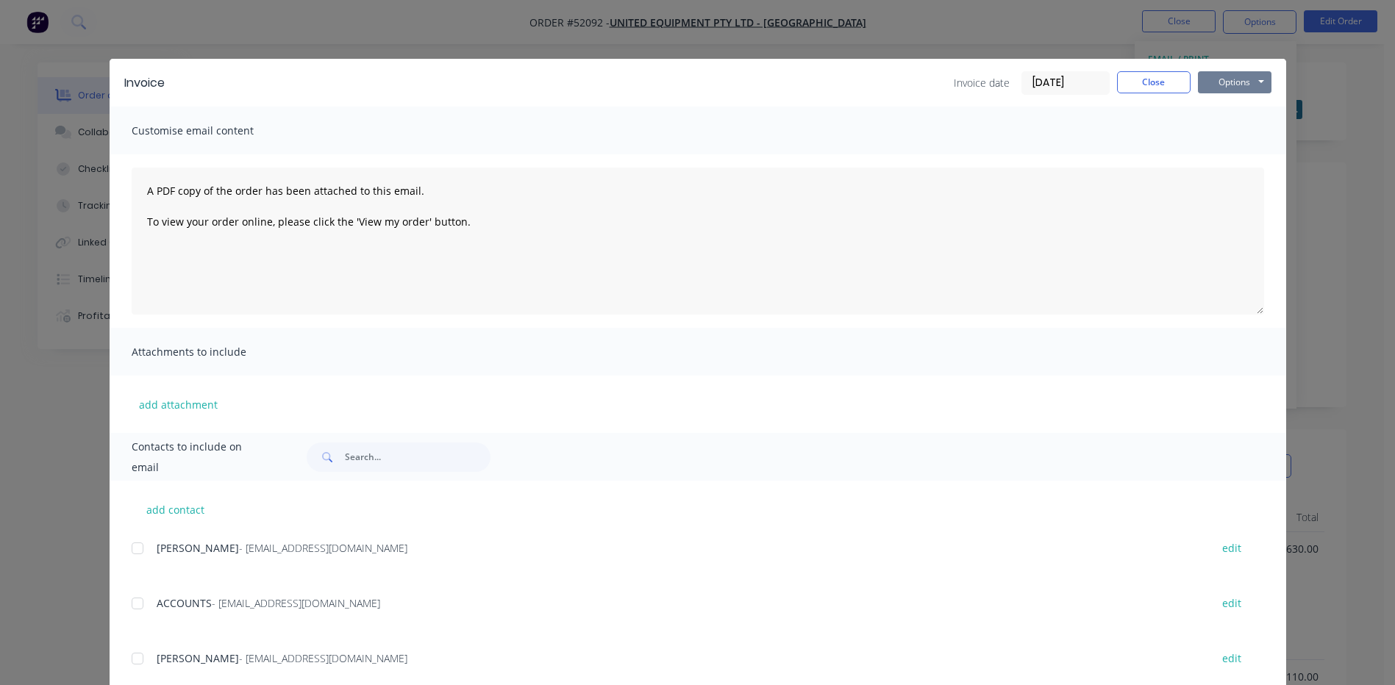
click at [1240, 85] on button "Options" at bounding box center [1235, 82] width 74 height 22
click at [1238, 108] on button "Preview" at bounding box center [1245, 108] width 94 height 24
click at [1161, 79] on button "Close" at bounding box center [1154, 82] width 74 height 22
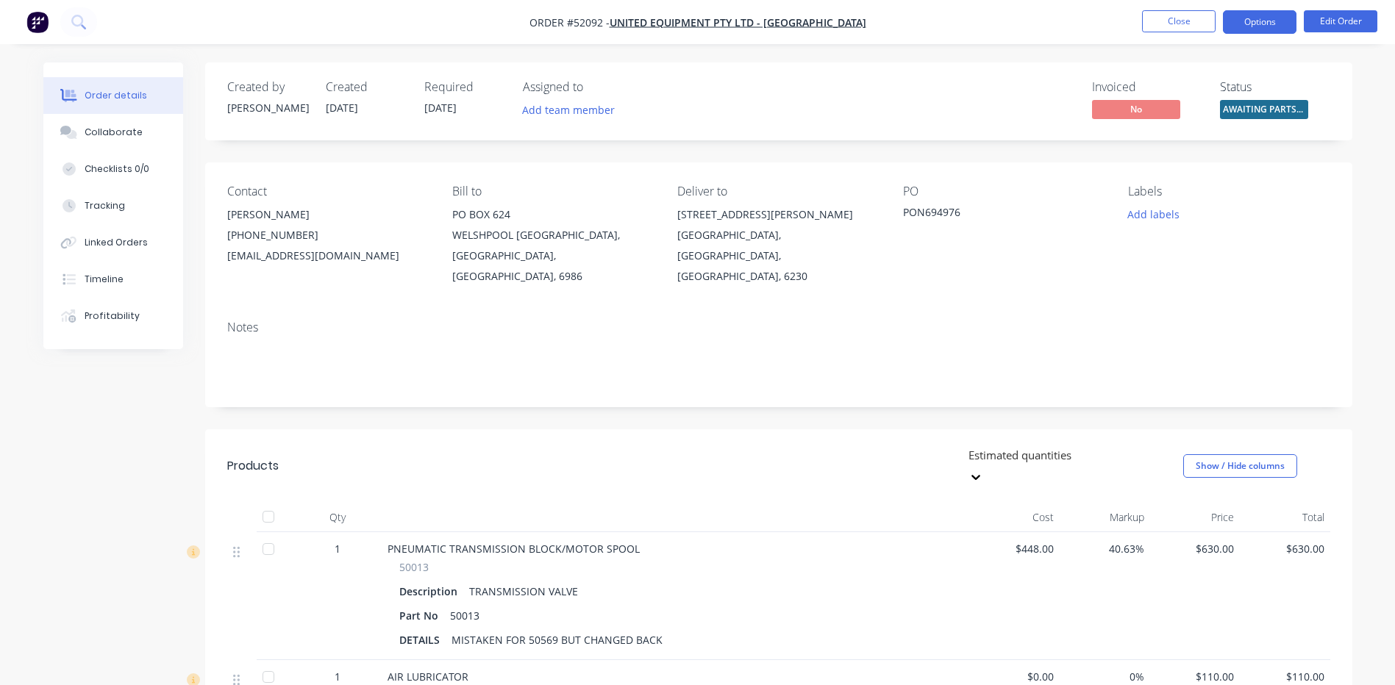
click at [1252, 15] on button "Options" at bounding box center [1260, 22] width 74 height 24
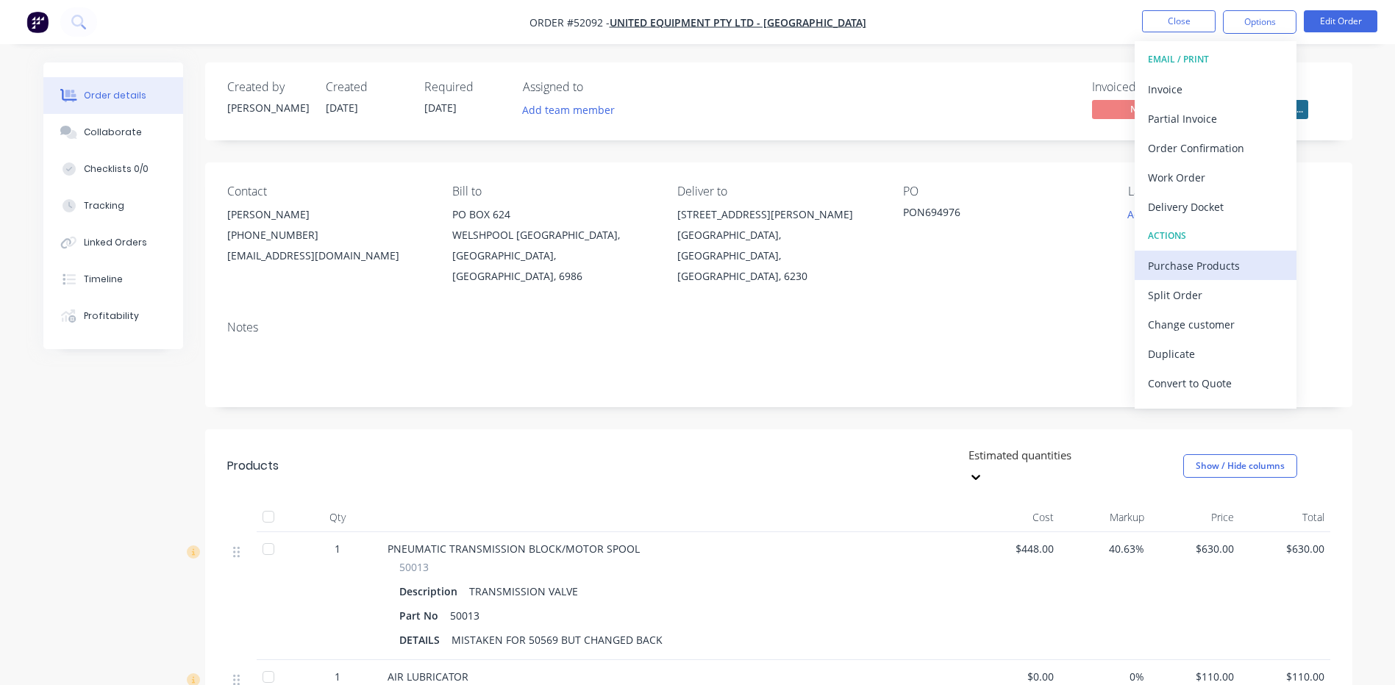
click at [1213, 274] on div "Purchase Products" at bounding box center [1215, 265] width 135 height 21
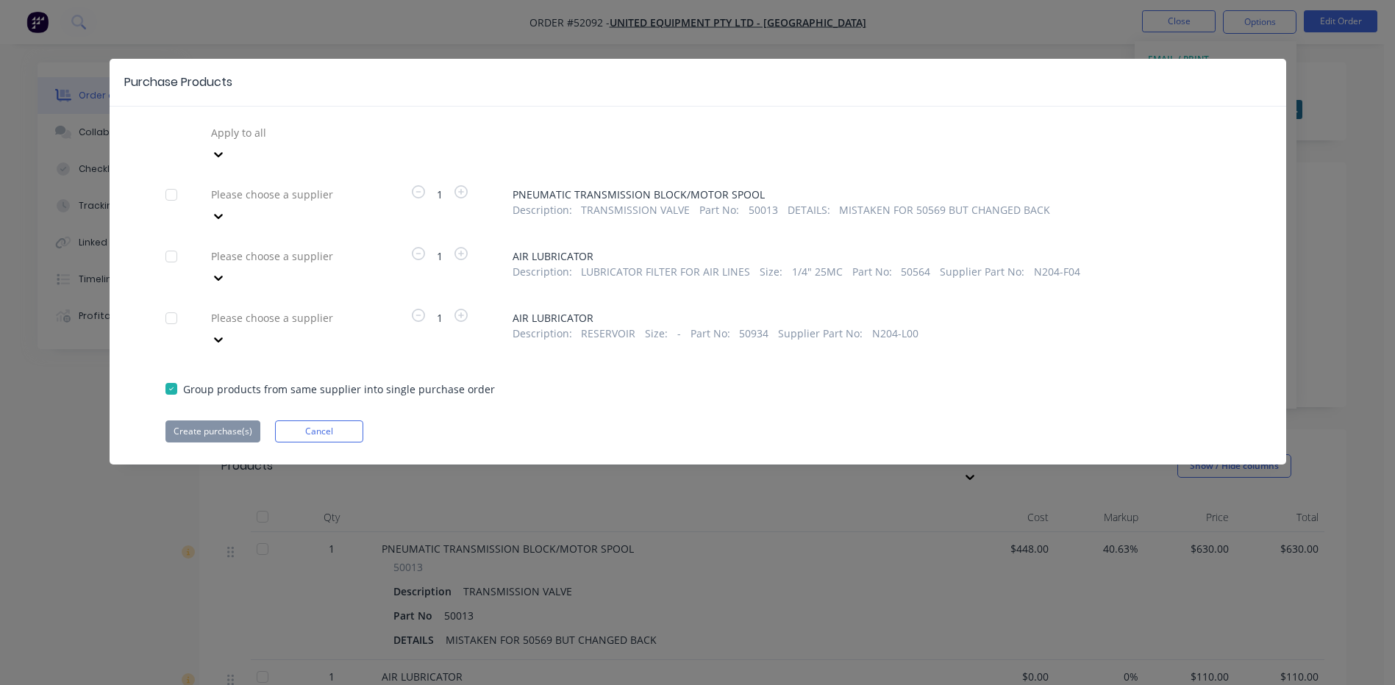
click at [166, 180] on div at bounding box center [171, 194] width 29 height 29
click at [240, 185] on div at bounding box center [316, 194] width 212 height 18
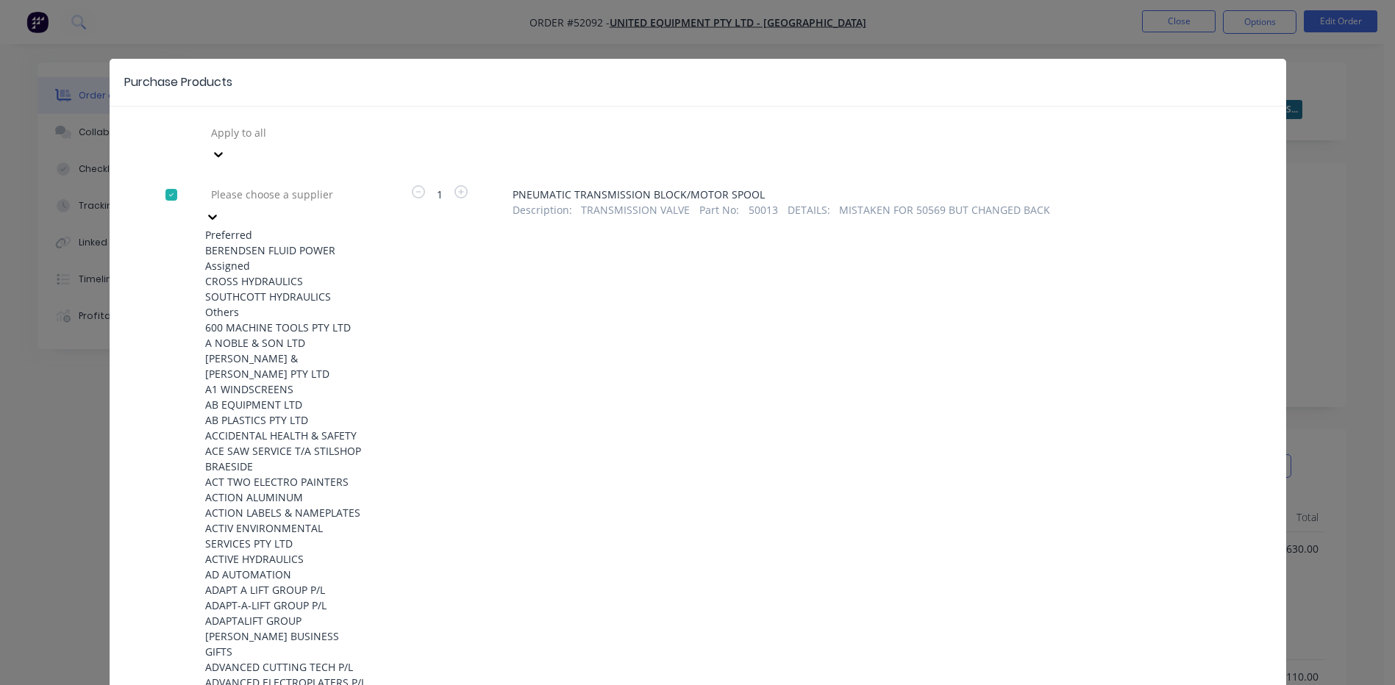
click at [270, 243] on div "BERENDSEN FLUID POWER" at bounding box center [286, 250] width 162 height 15
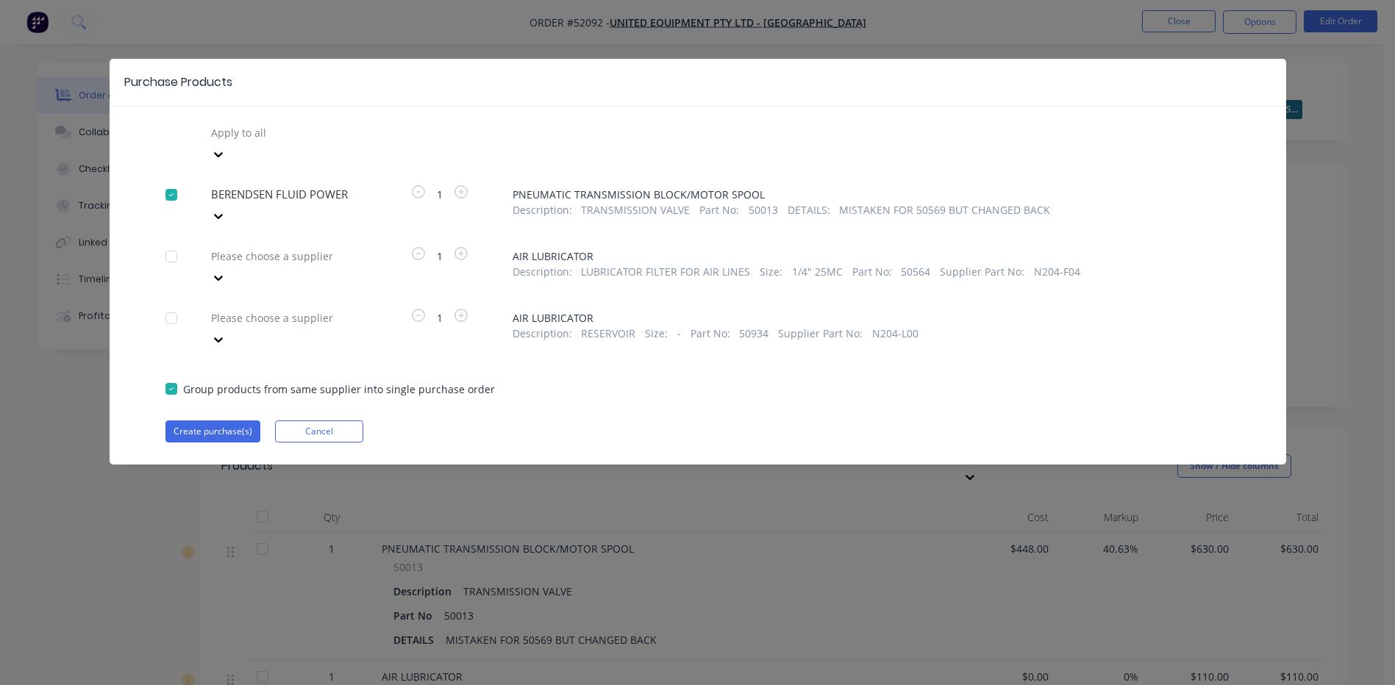
click at [300, 247] on div at bounding box center [316, 256] width 212 height 18
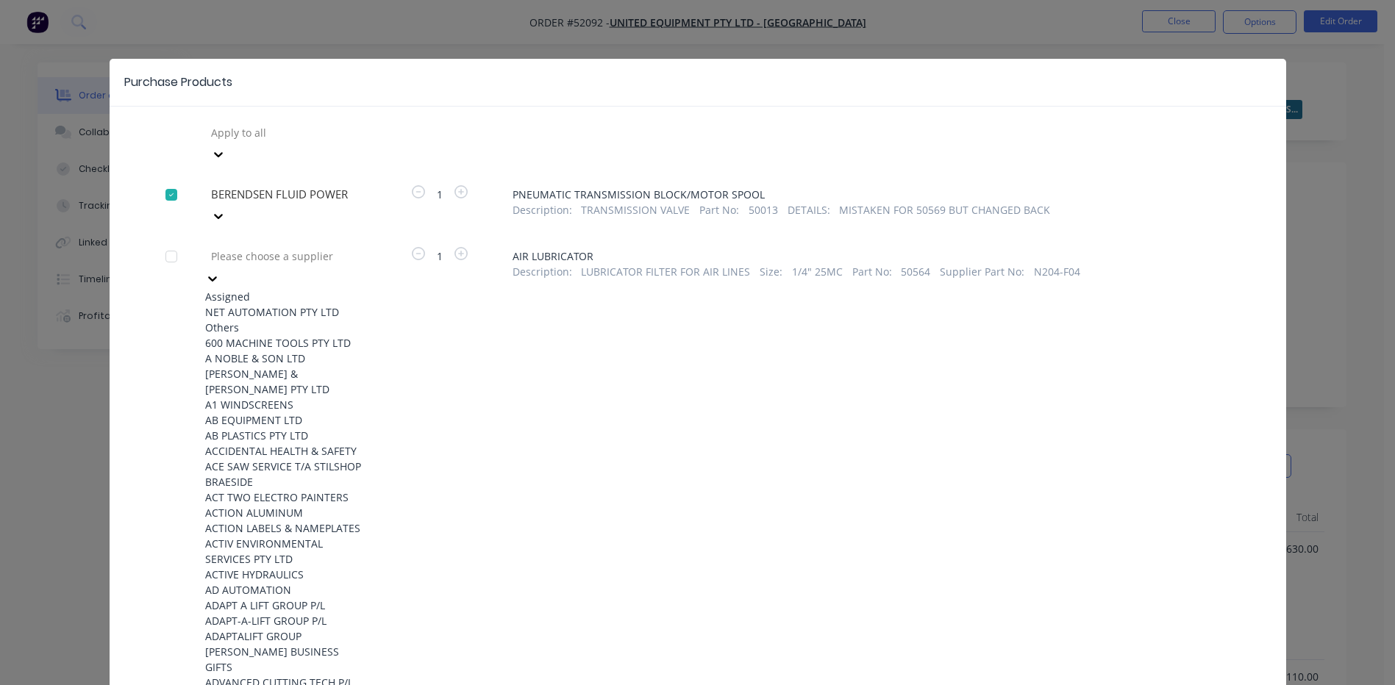
click at [302, 304] on div "NET AUTOMATION PTY LTD" at bounding box center [286, 311] width 162 height 15
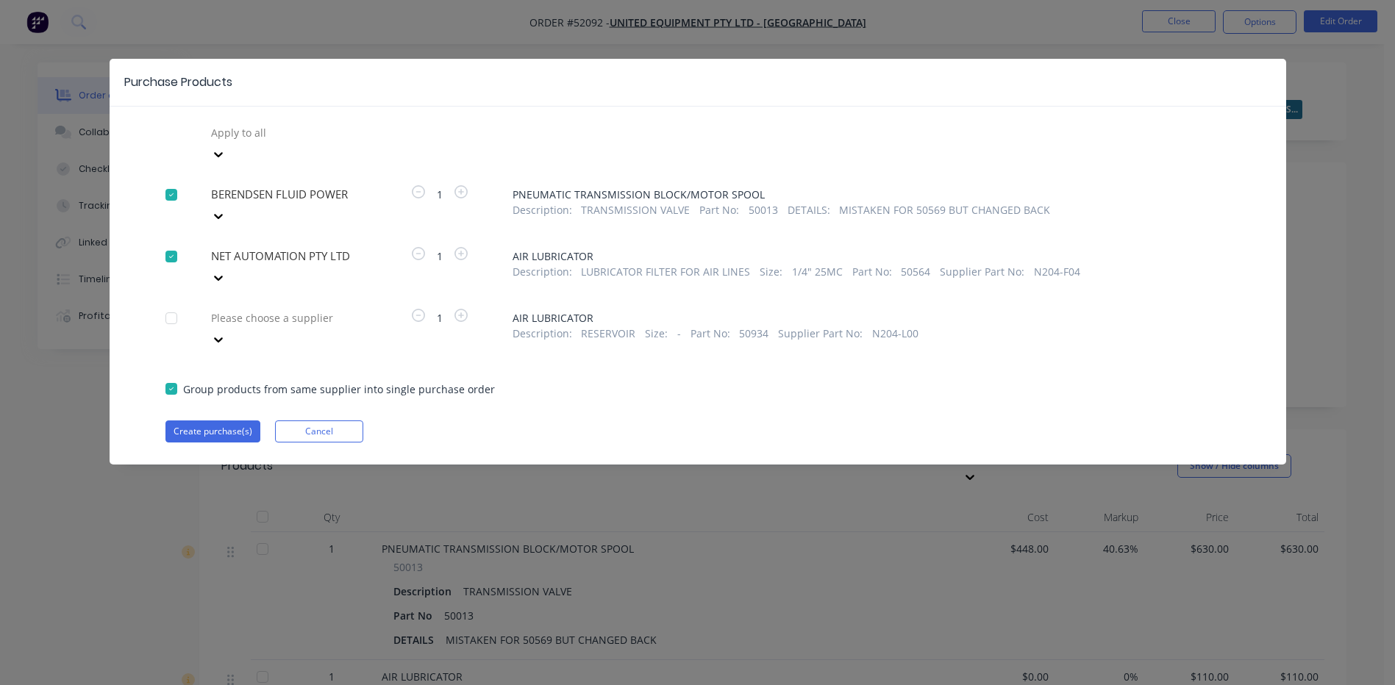
click at [316, 309] on div at bounding box center [316, 318] width 212 height 18
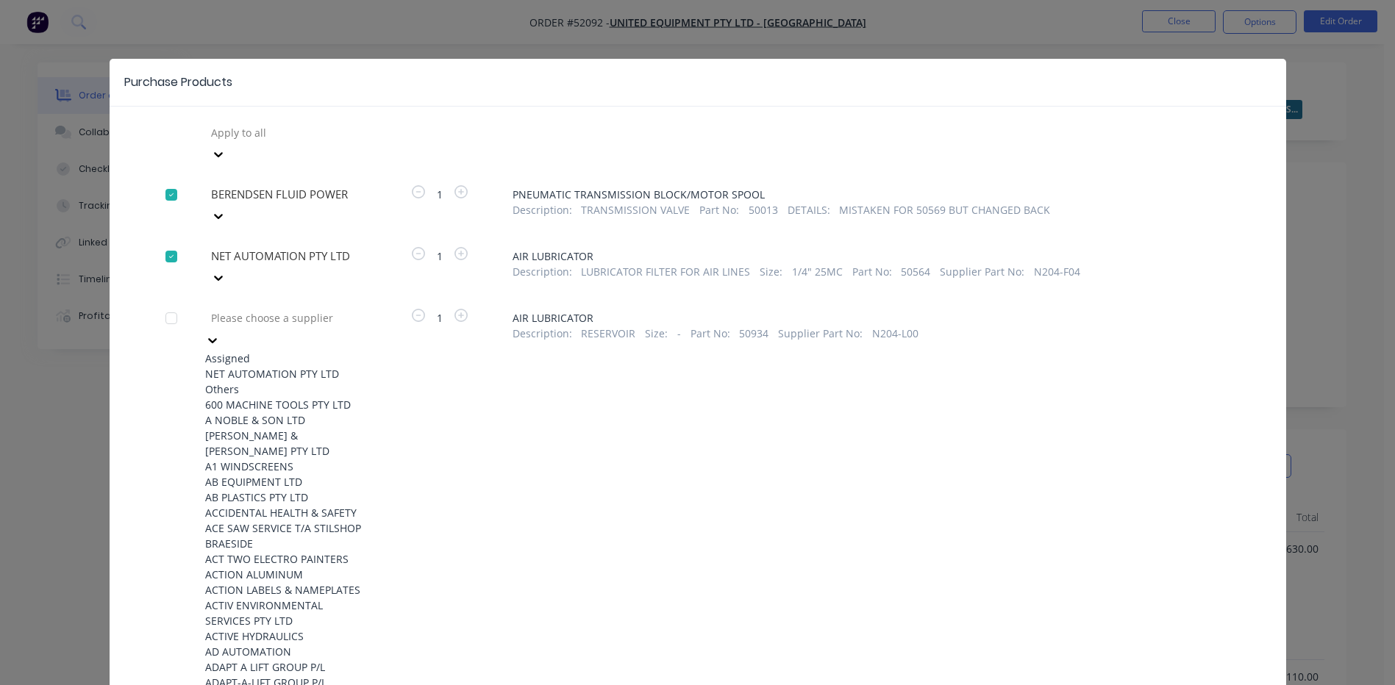
click at [311, 366] on div "NET AUTOMATION PTY LTD" at bounding box center [286, 373] width 162 height 15
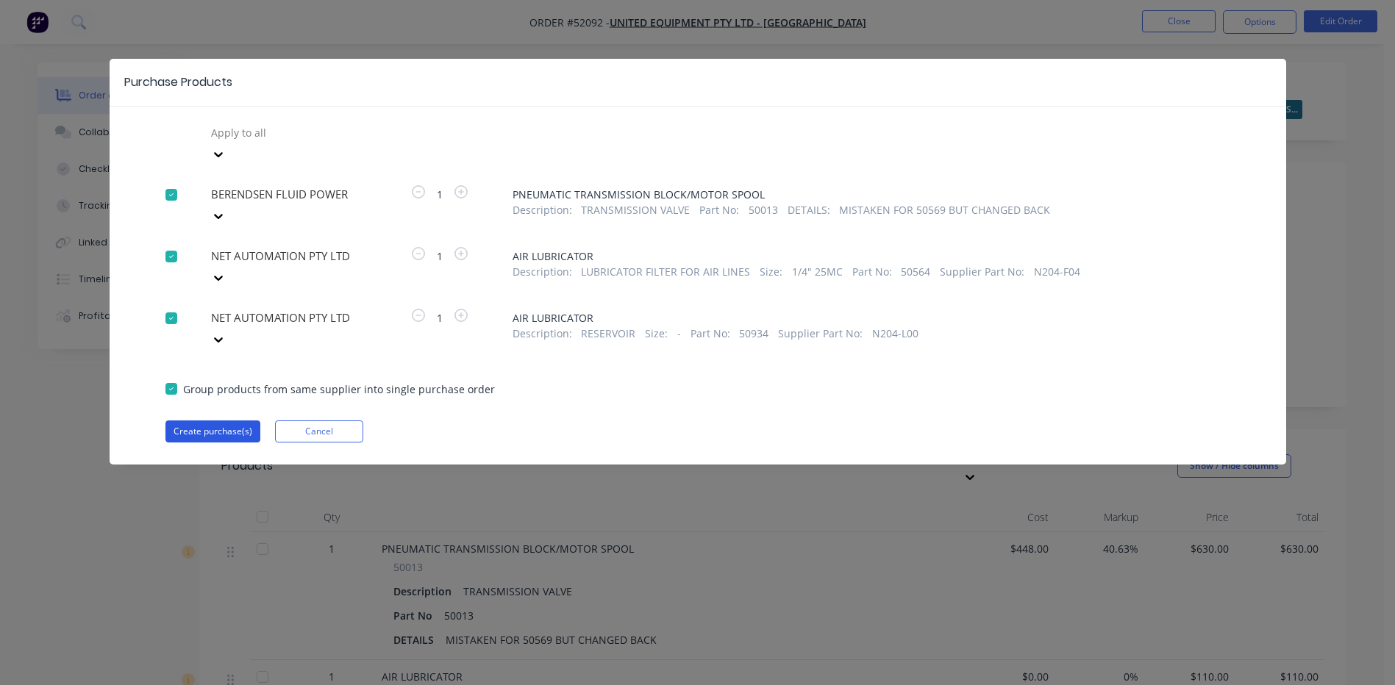
click at [238, 421] on button "Create purchase(s)" at bounding box center [212, 432] width 95 height 22
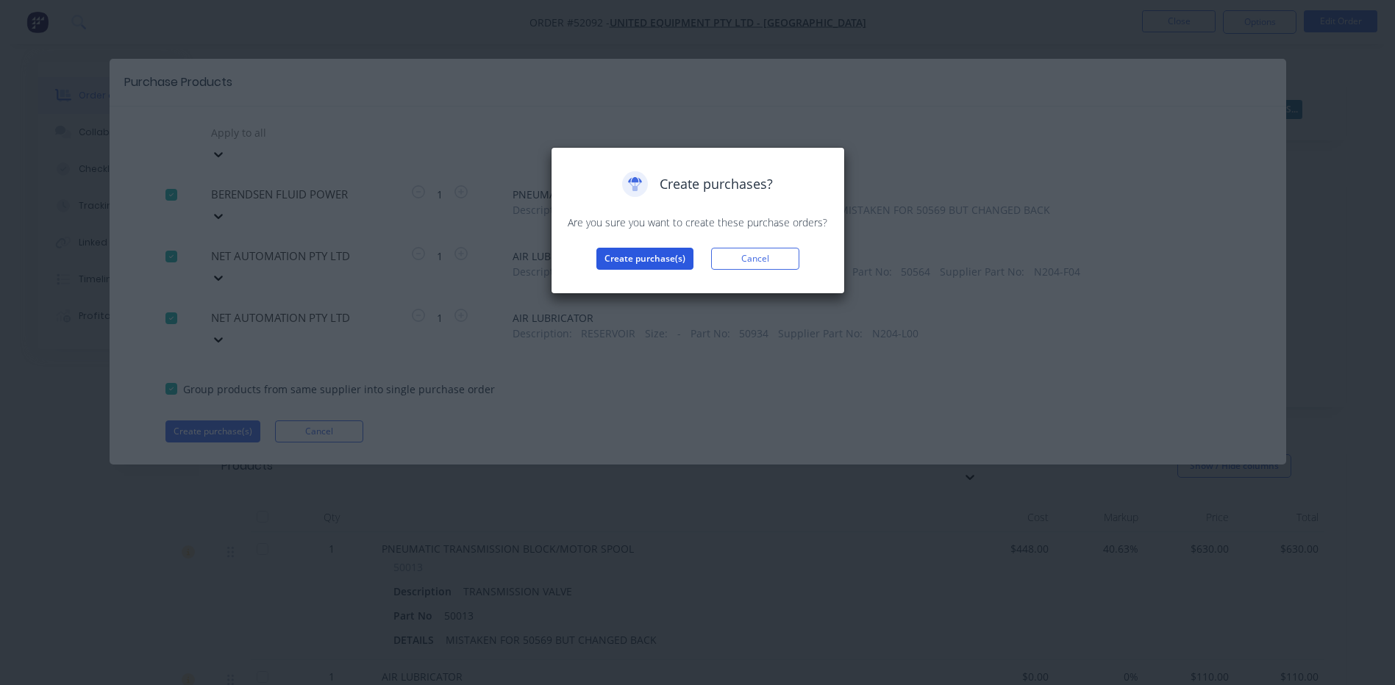
click at [654, 257] on button "Create purchase(s)" at bounding box center [644, 259] width 97 height 22
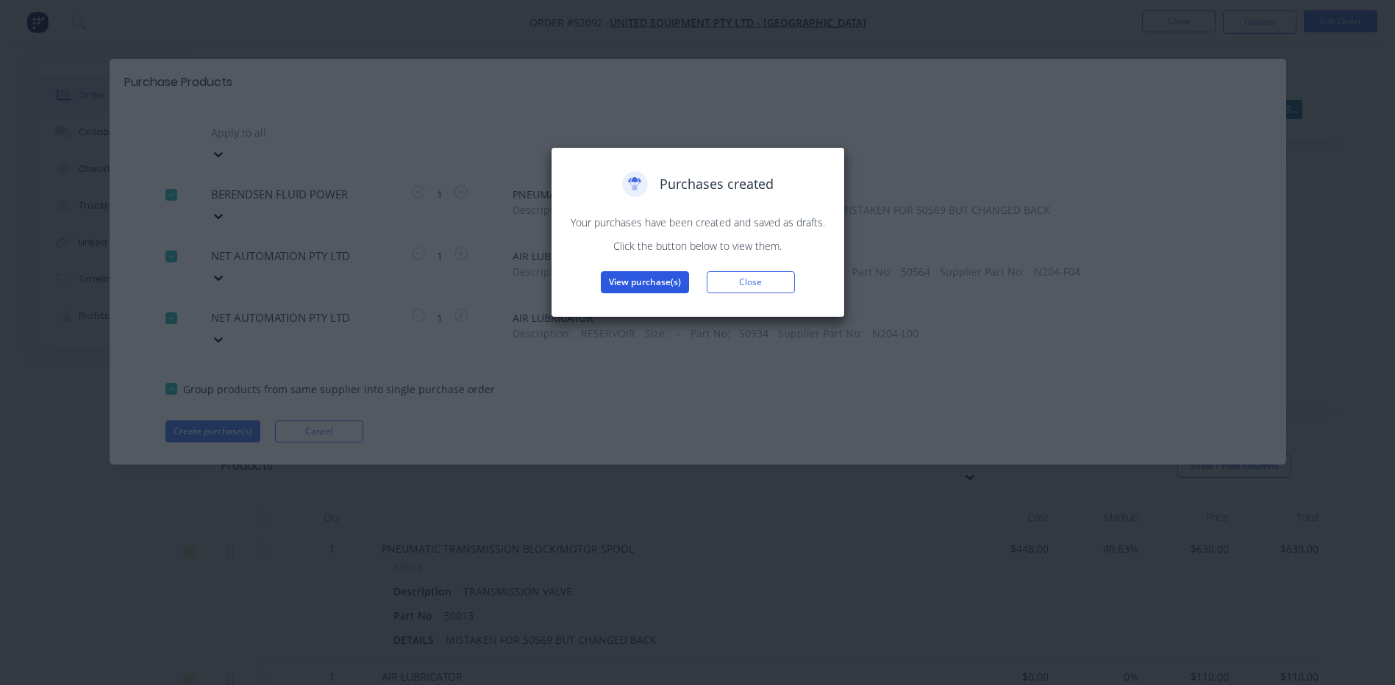
click at [637, 285] on button "View purchase(s)" at bounding box center [645, 282] width 88 height 22
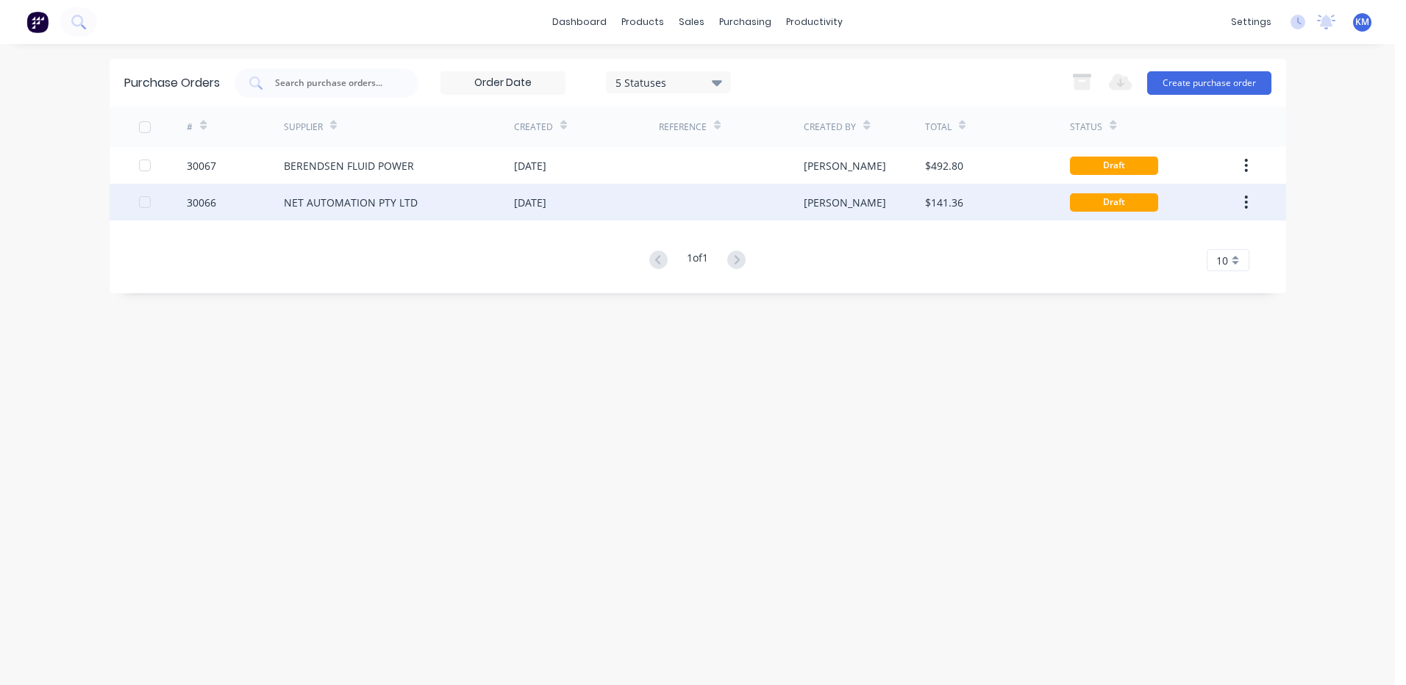
click at [844, 199] on div "[PERSON_NAME]" at bounding box center [864, 202] width 121 height 37
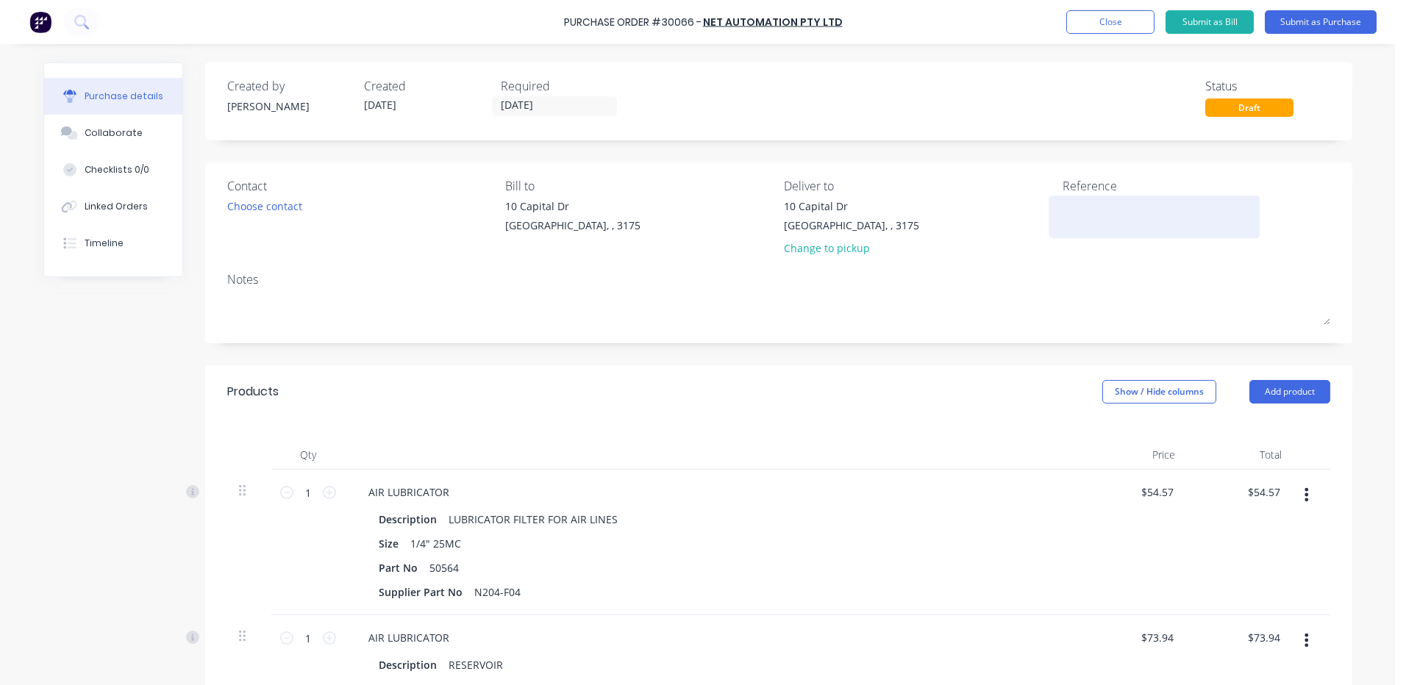
click at [1179, 215] on textarea at bounding box center [1155, 215] width 184 height 33
type textarea "R"
type textarea "LUBRICTOR PARTS - [GEOGRAPHIC_DATA]"
click at [577, 470] on div "AIR LUBRICATOR Description LUBRICATOR FILTER FOR AIR LINES Size 1/4" 25MC Part …" at bounding box center [712, 543] width 735 height 146
click at [293, 199] on div "Choose contact" at bounding box center [264, 206] width 75 height 15
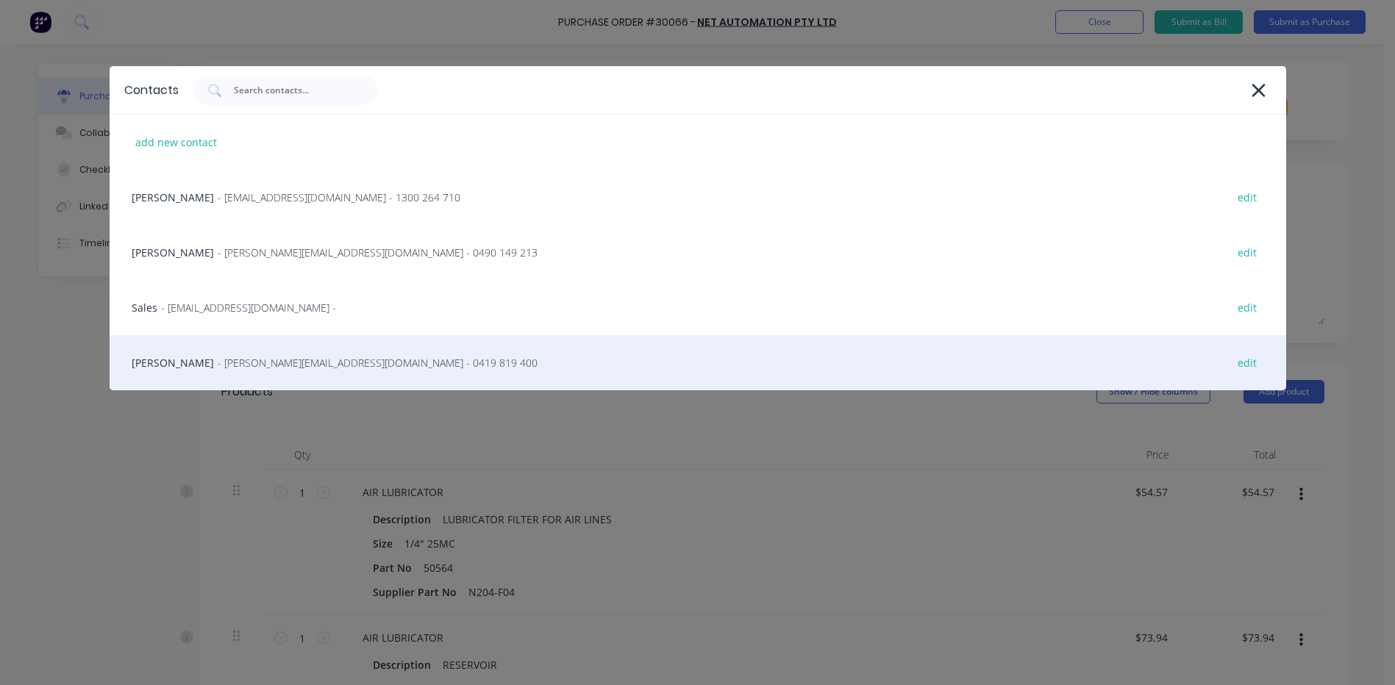
click at [279, 342] on div "Zach - [EMAIL_ADDRESS][DOMAIN_NAME] - 0419 819 400 edit" at bounding box center [698, 362] width 1177 height 55
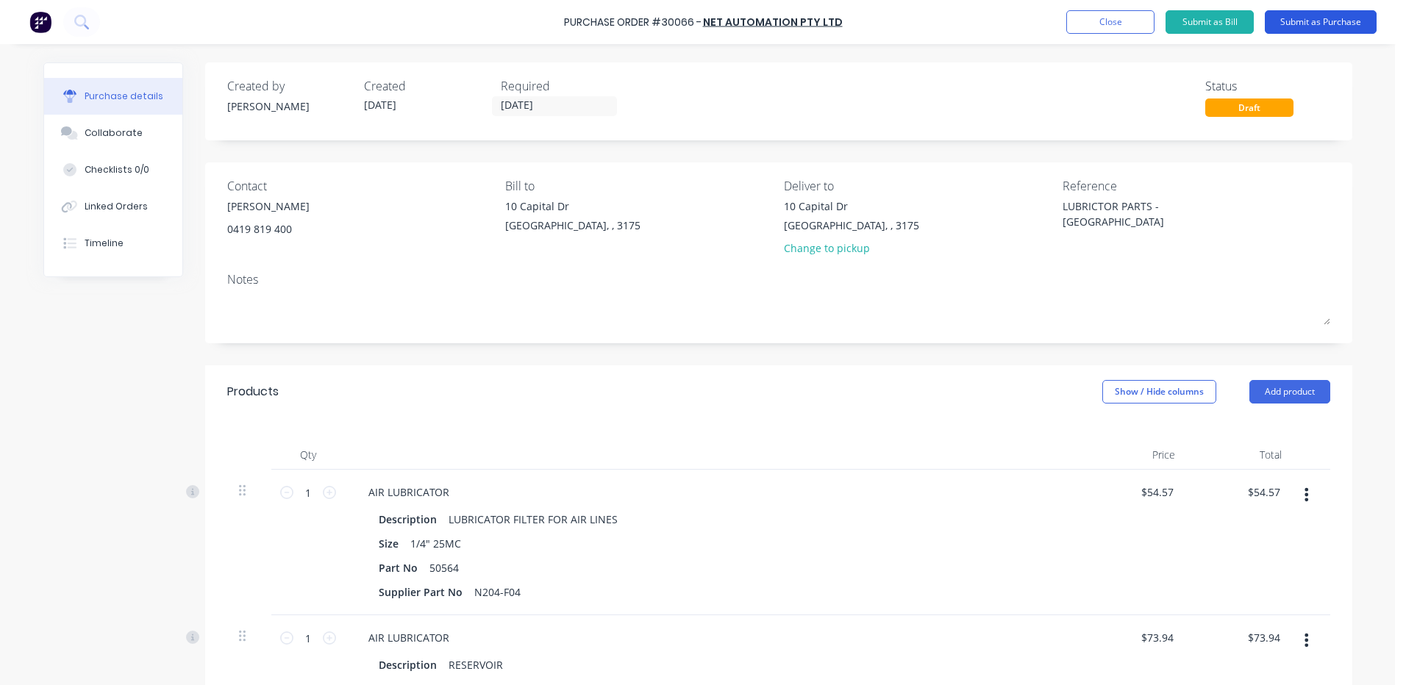
click at [1323, 28] on button "Submit as Purchase" at bounding box center [1321, 22] width 112 height 24
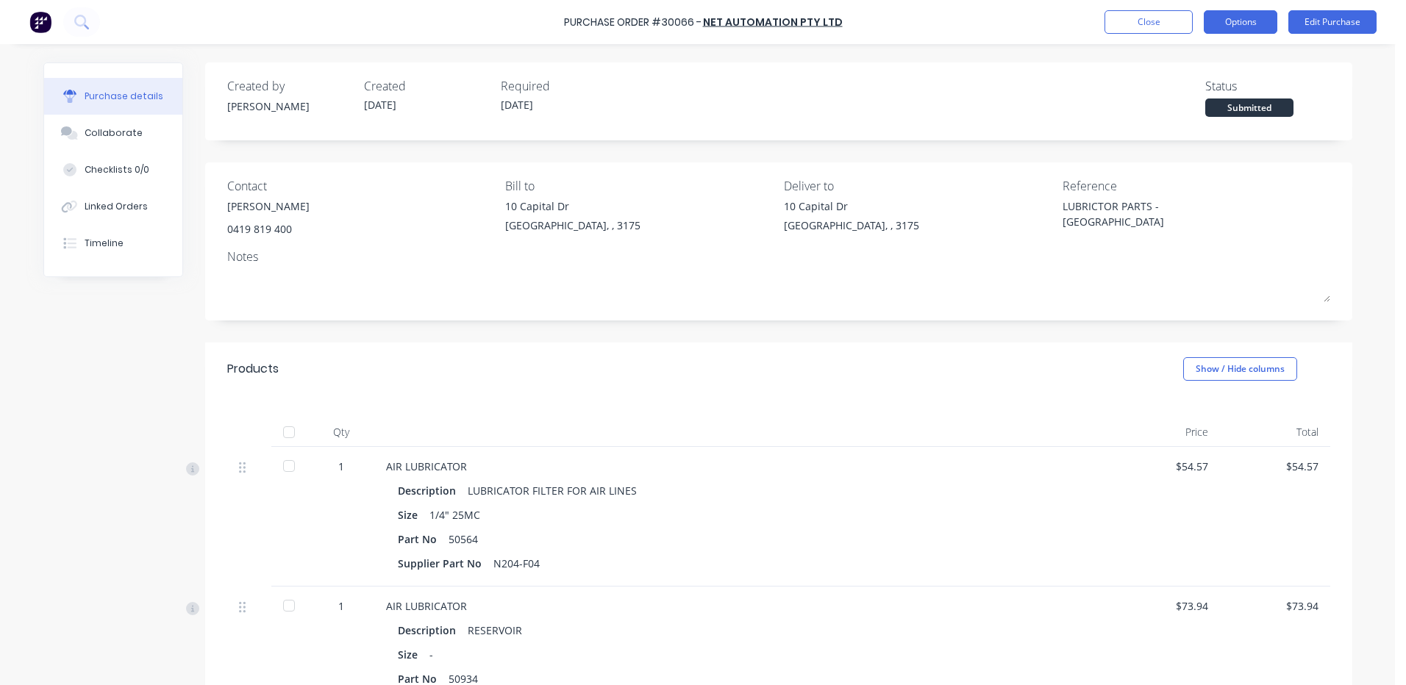
click at [1220, 15] on button "Options" at bounding box center [1241, 22] width 74 height 24
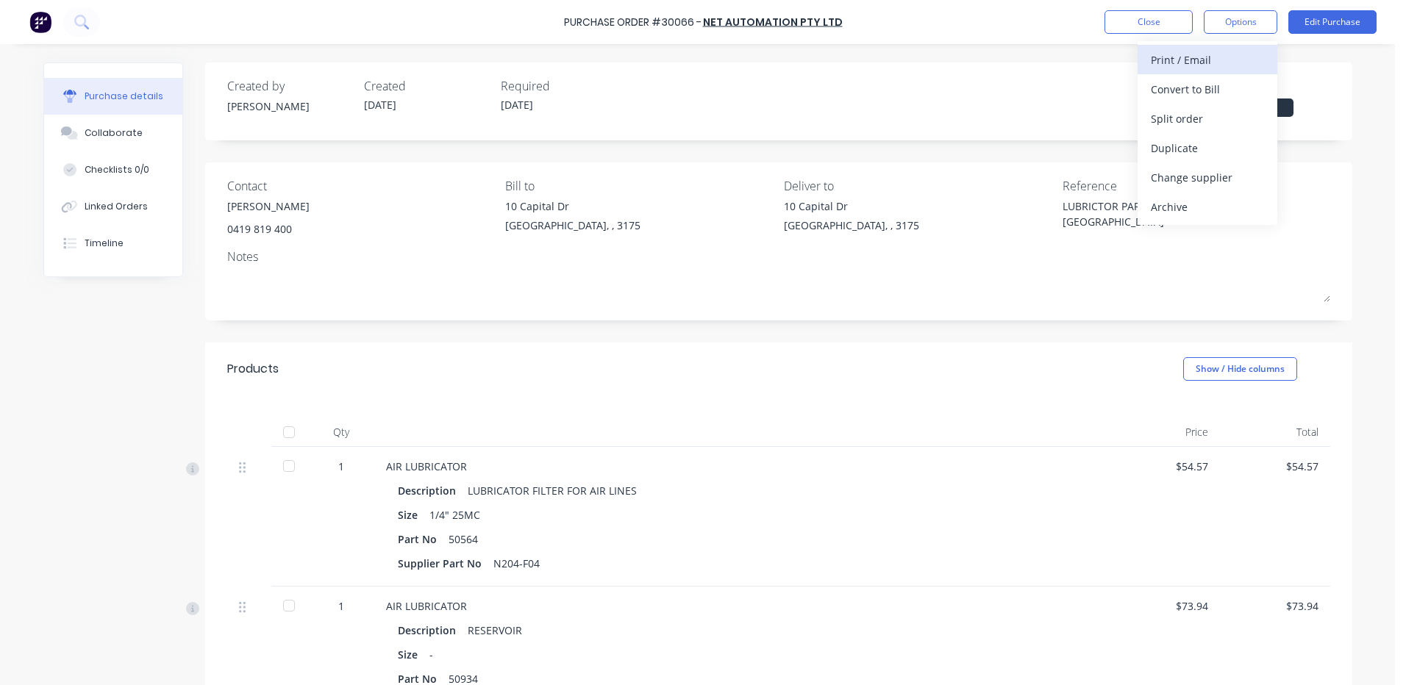
click at [1215, 57] on div "Print / Email" at bounding box center [1207, 59] width 113 height 21
click at [1198, 79] on div "With pricing" at bounding box center [1207, 89] width 113 height 21
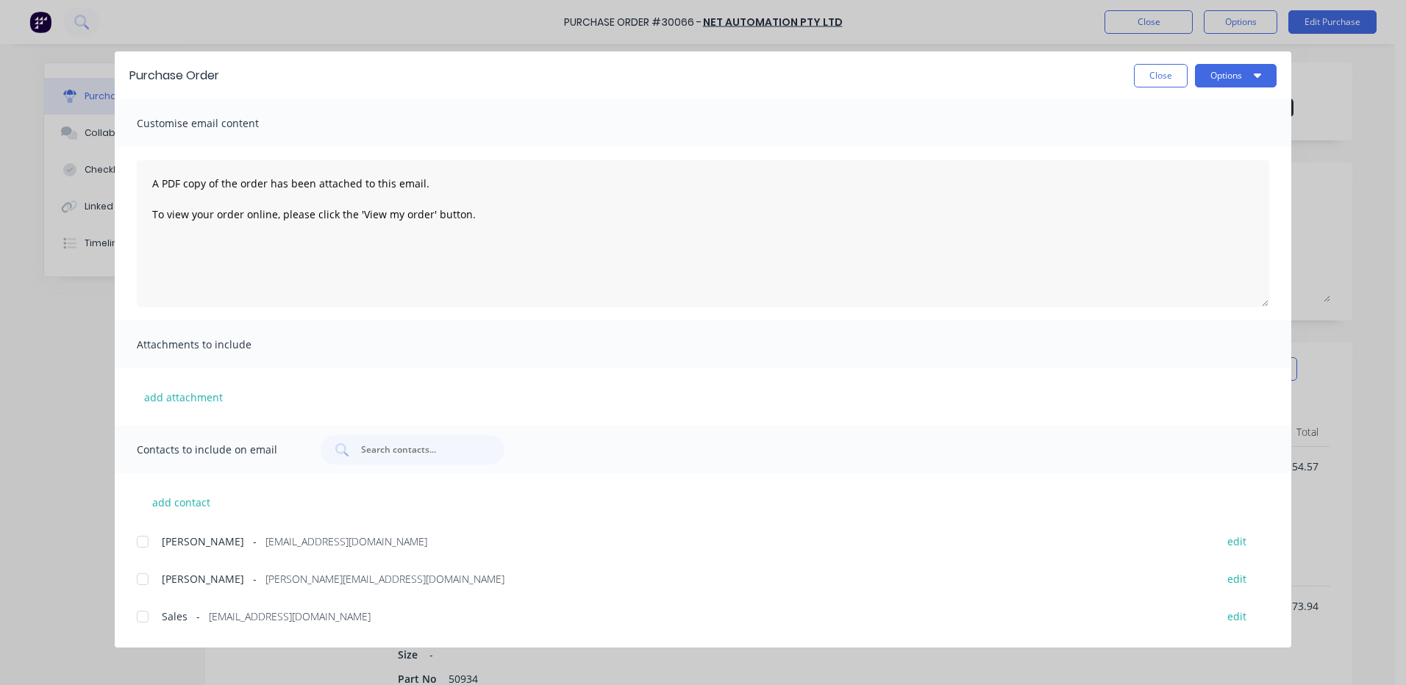
drag, startPoint x: 147, startPoint y: 615, endPoint x: 159, endPoint y: 602, distance: 17.2
click at [148, 615] on div at bounding box center [142, 616] width 29 height 29
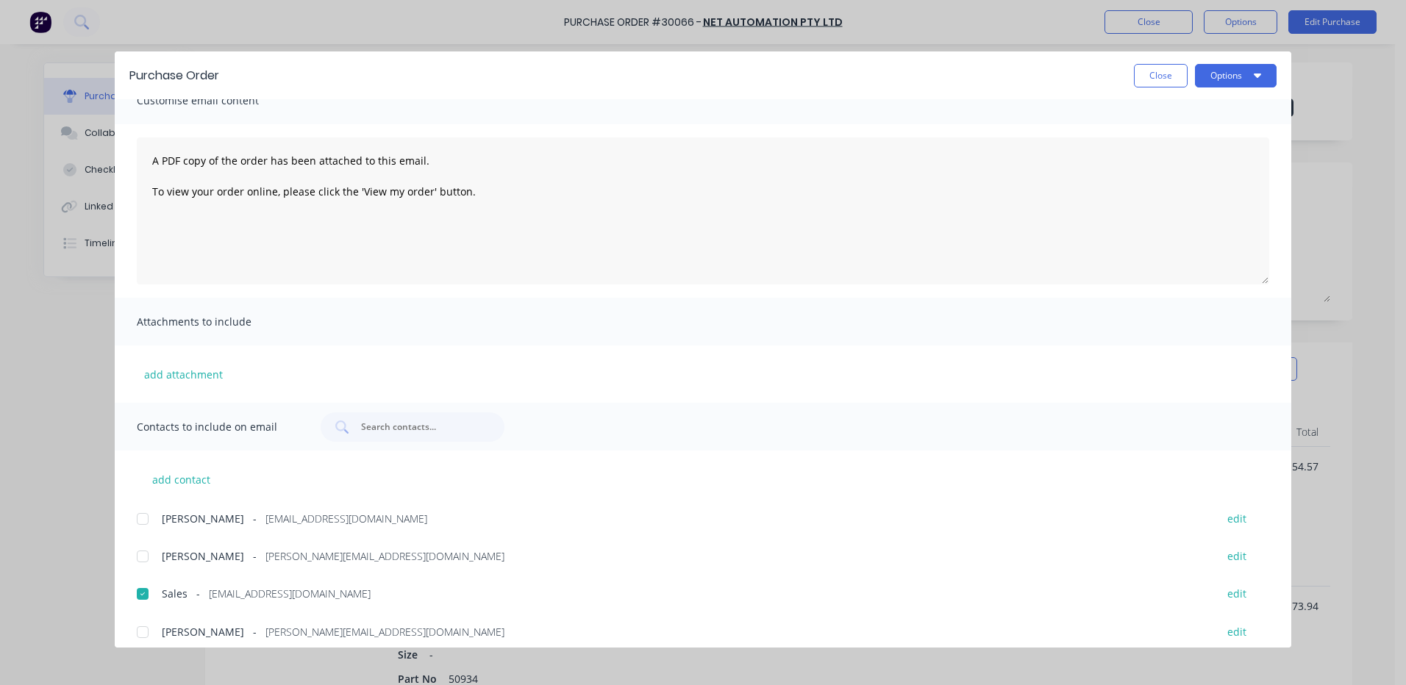
scroll to position [35, 0]
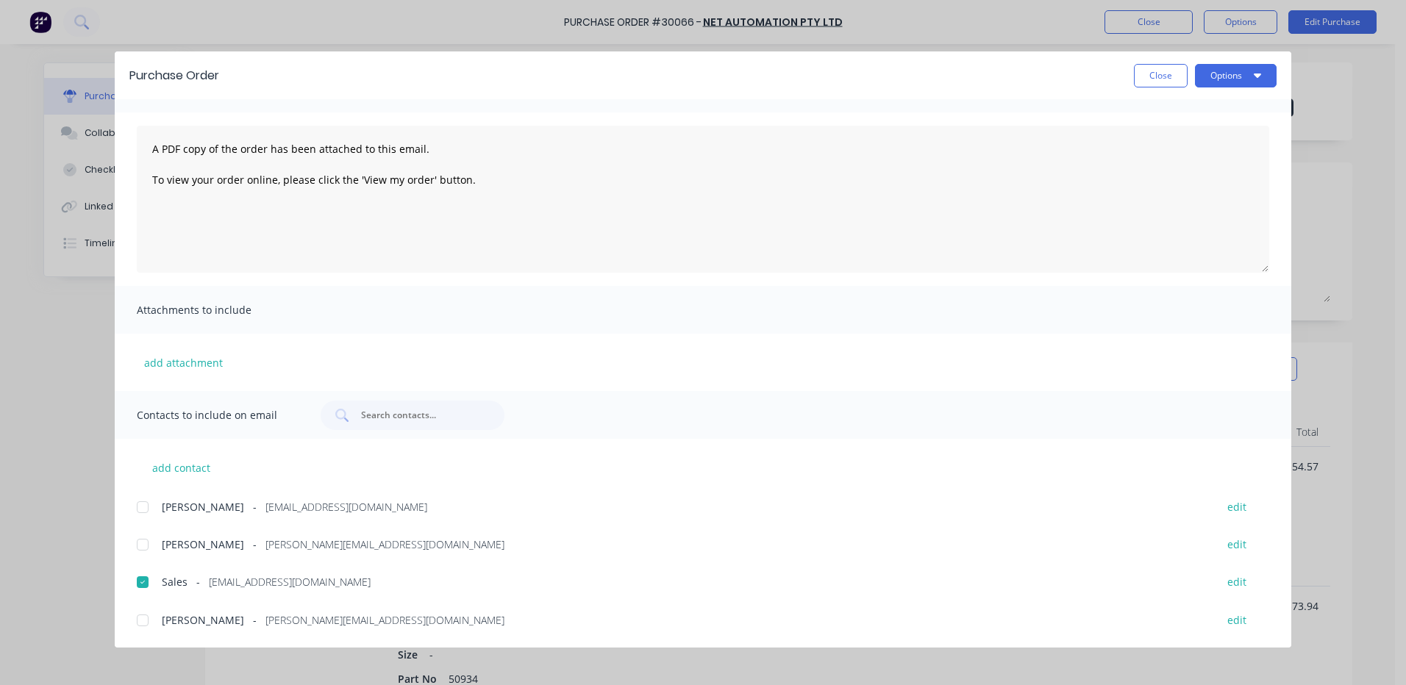
click at [152, 613] on div at bounding box center [142, 620] width 29 height 29
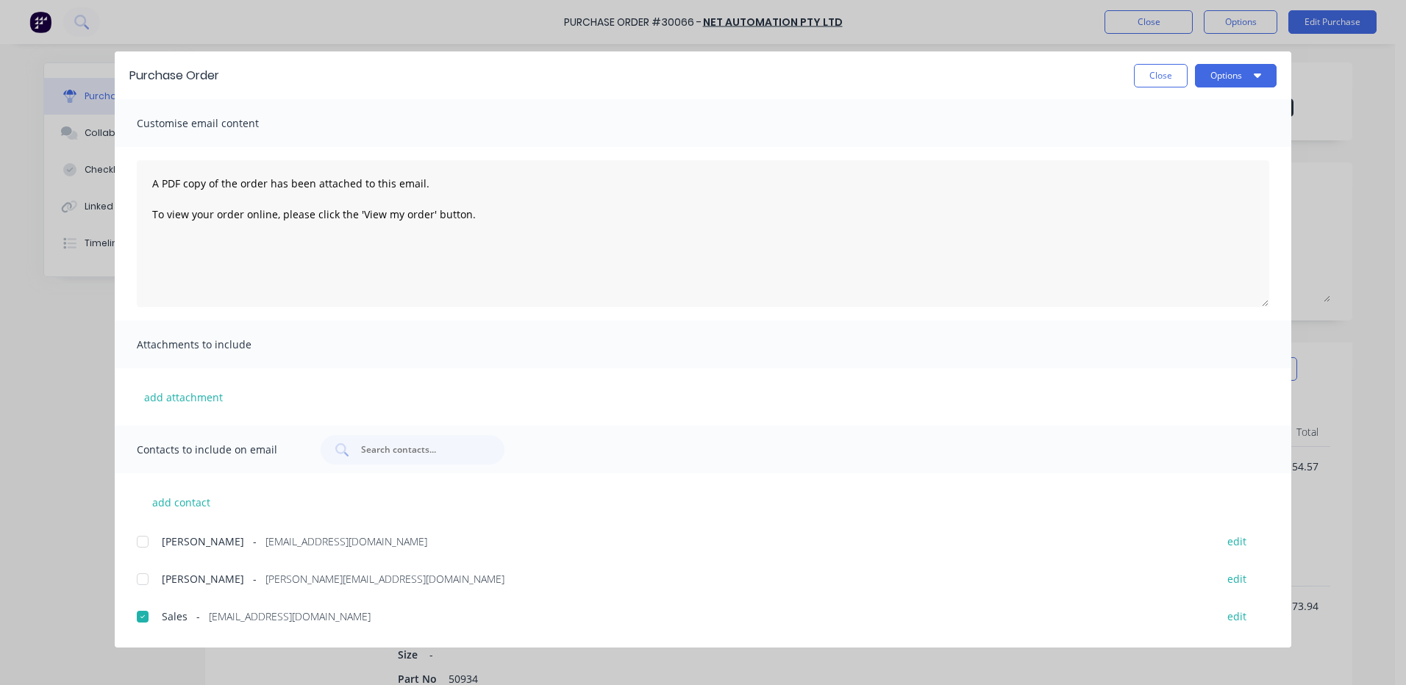
click at [1212, 88] on div "Purchase Order Close Options" at bounding box center [703, 75] width 1177 height 48
click at [1225, 83] on button "Options" at bounding box center [1236, 76] width 82 height 24
click at [1208, 159] on button "Email" at bounding box center [1207, 171] width 140 height 29
click at [1147, 84] on button "Close" at bounding box center [1161, 76] width 54 height 24
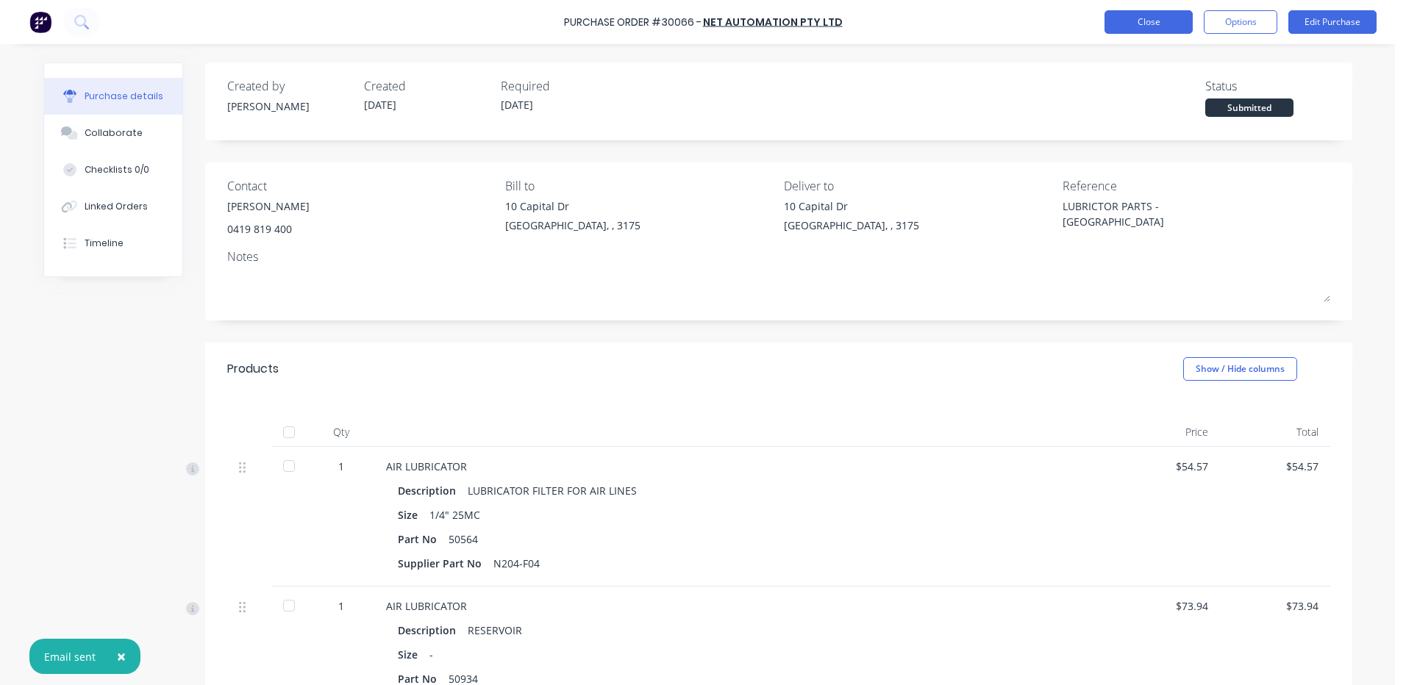
click at [1144, 27] on button "Close" at bounding box center [1149, 22] width 88 height 24
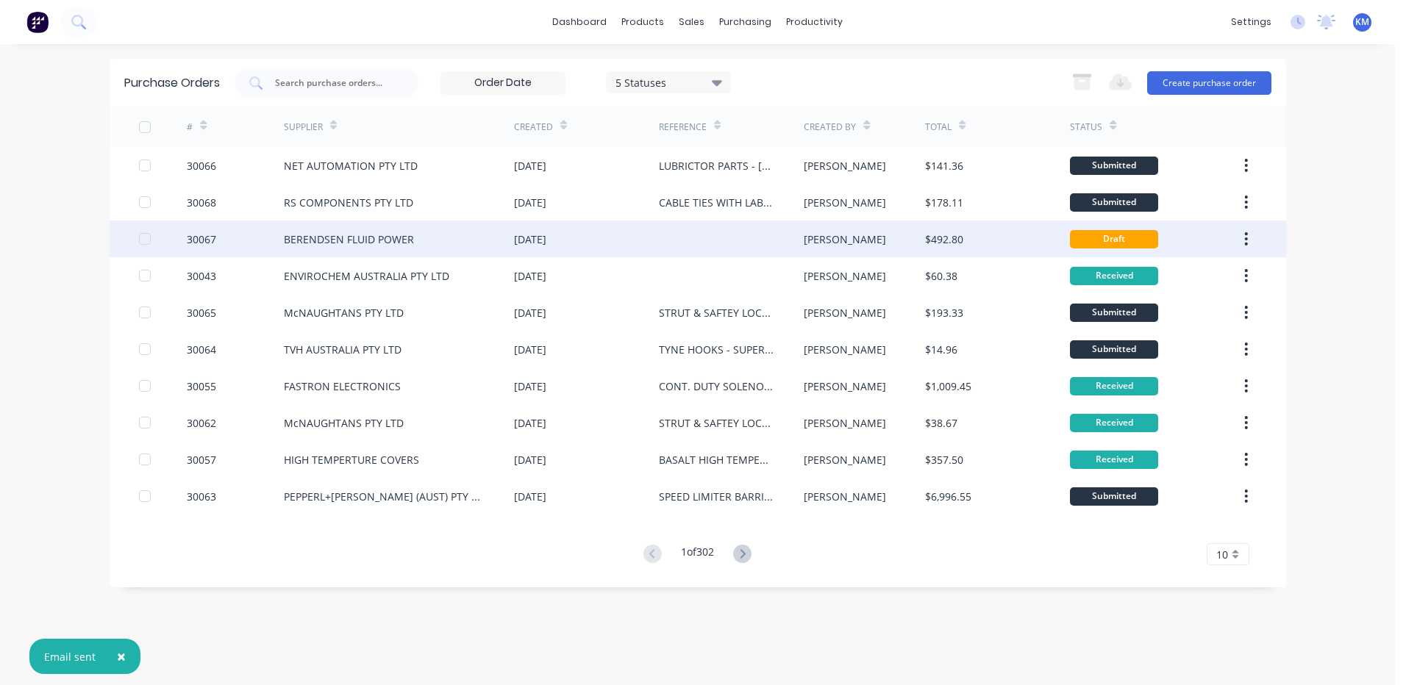
click at [938, 227] on div "$492.80" at bounding box center [997, 239] width 145 height 37
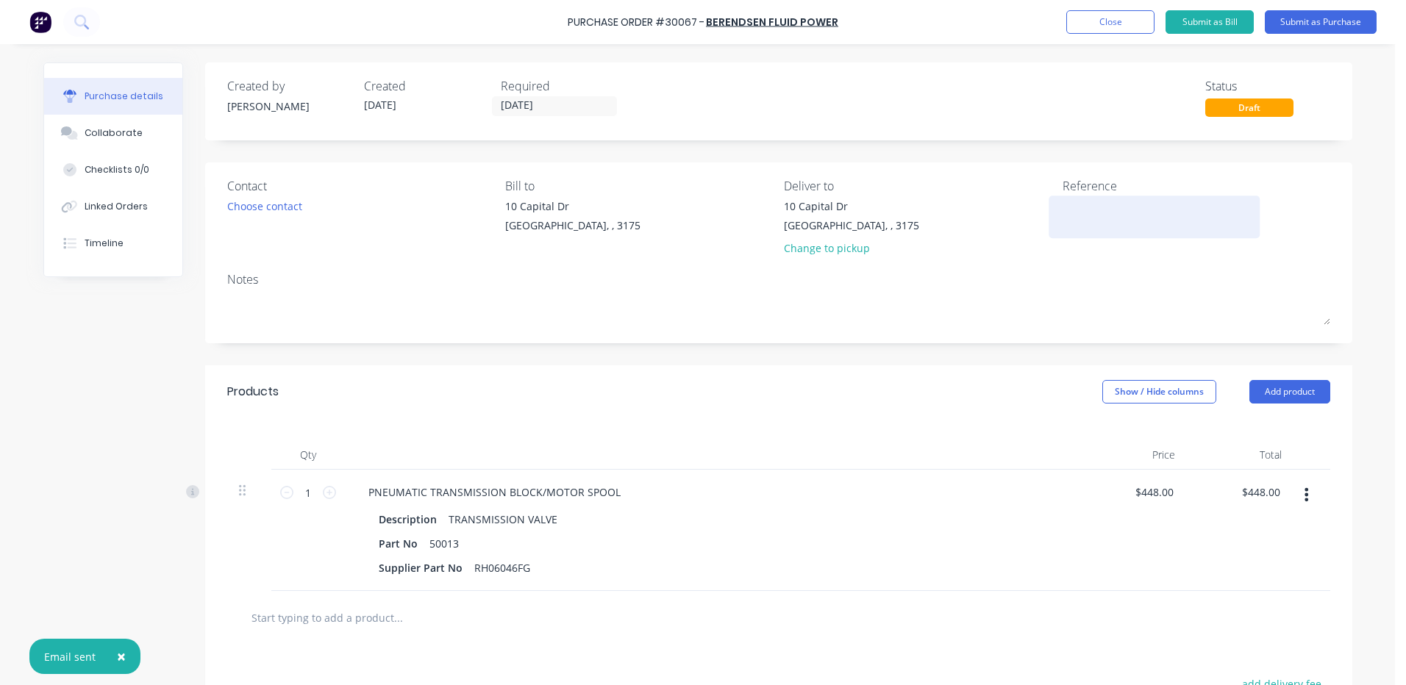
click at [1102, 229] on textarea at bounding box center [1155, 215] width 184 height 33
type textarea "TRANSMISSION BLOCK - [GEOGRAPHIC_DATA]"
click at [955, 383] on div "Products Show / Hide columns Add product" at bounding box center [778, 392] width 1147 height 53
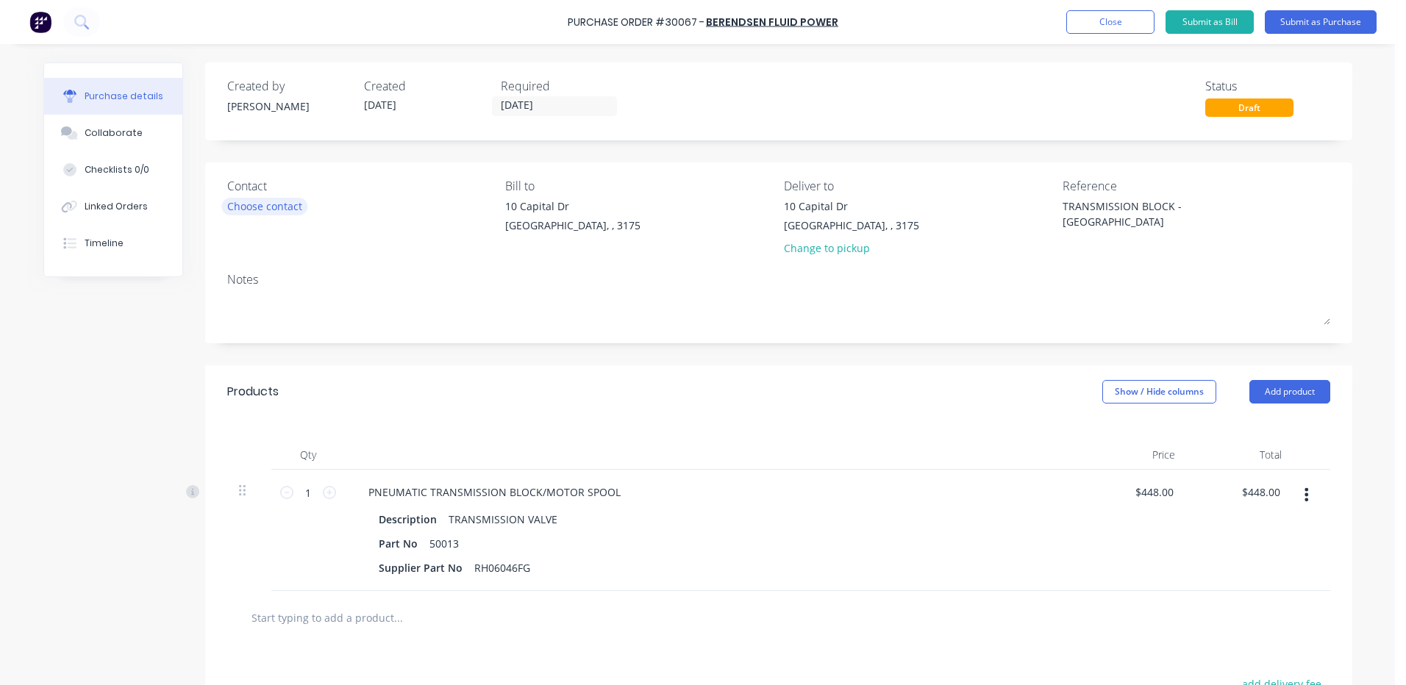
click at [275, 199] on div "Choose contact" at bounding box center [264, 206] width 75 height 15
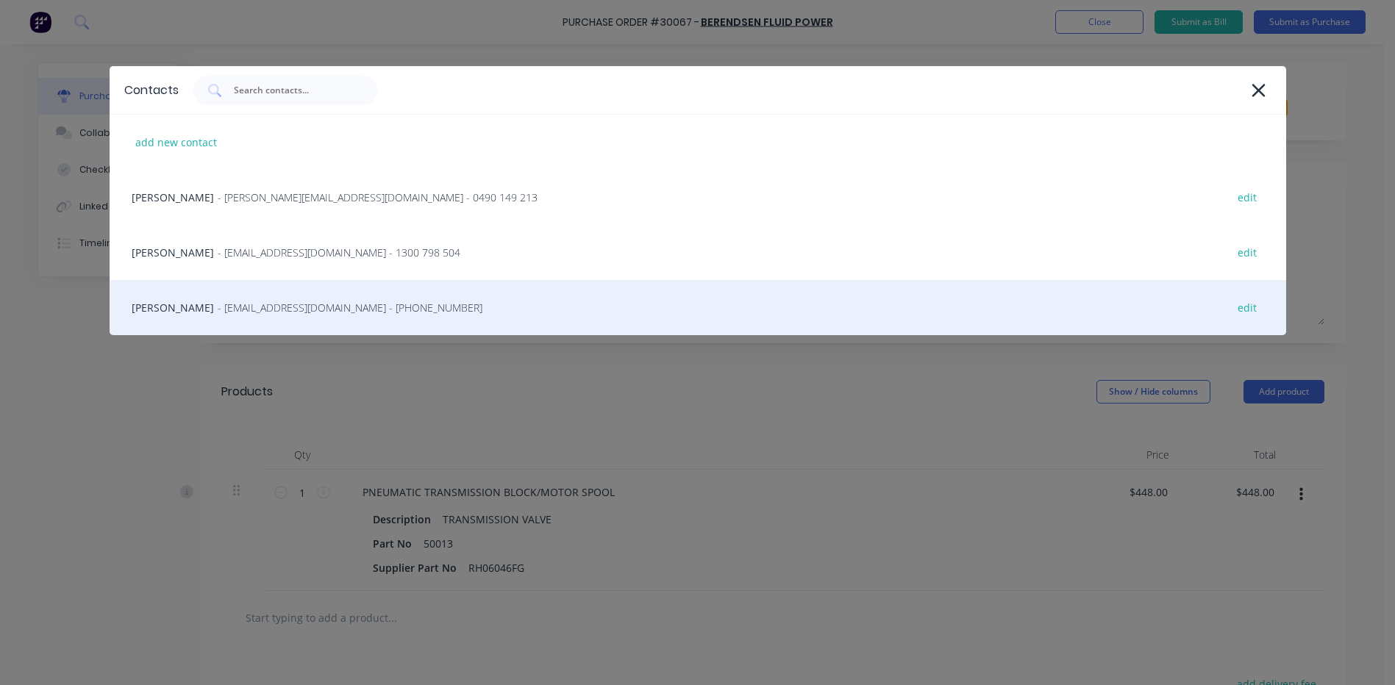
click at [314, 295] on div "[PERSON_NAME] - [EMAIL_ADDRESS][DOMAIN_NAME] - [PHONE_NUMBER] edit" at bounding box center [698, 307] width 1177 height 55
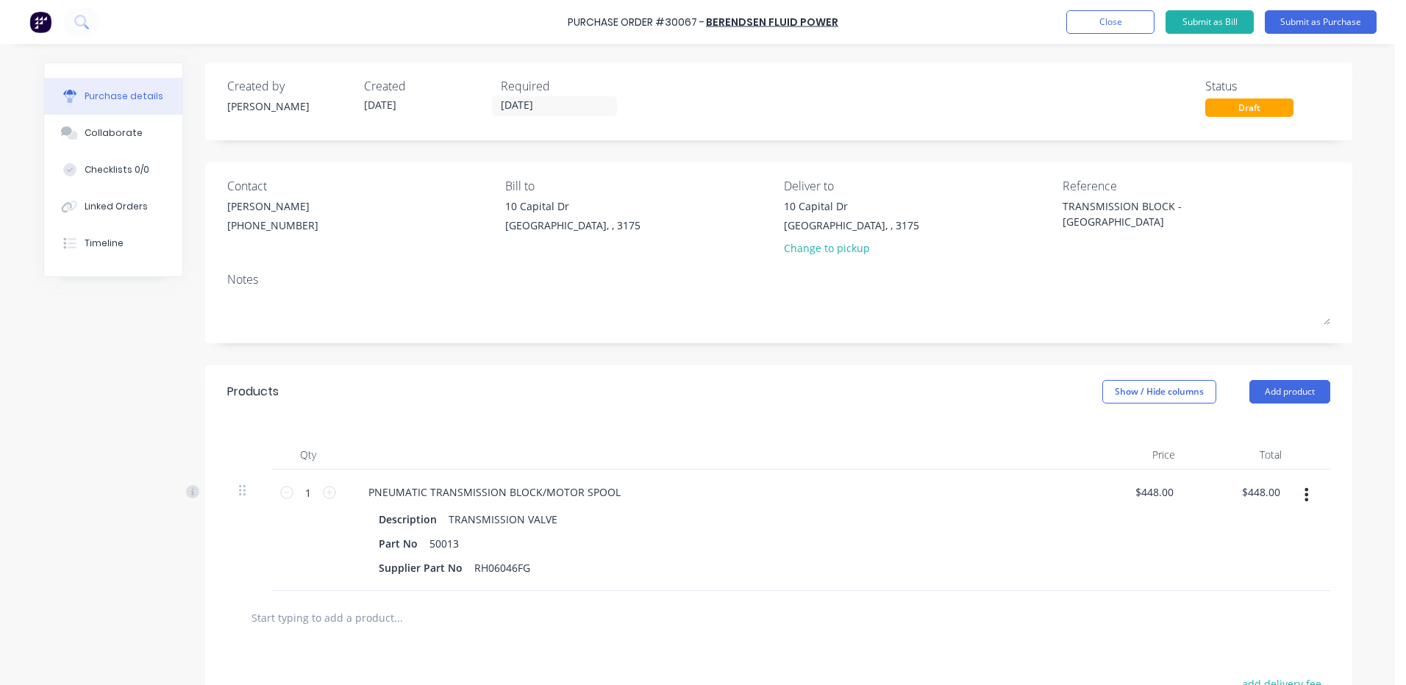
click at [841, 259] on div "[STREET_ADDRESS][PERSON_NAME] Change to pickup" at bounding box center [851, 231] width 135 height 65
click at [845, 251] on div "Change to pickup" at bounding box center [851, 247] width 135 height 15
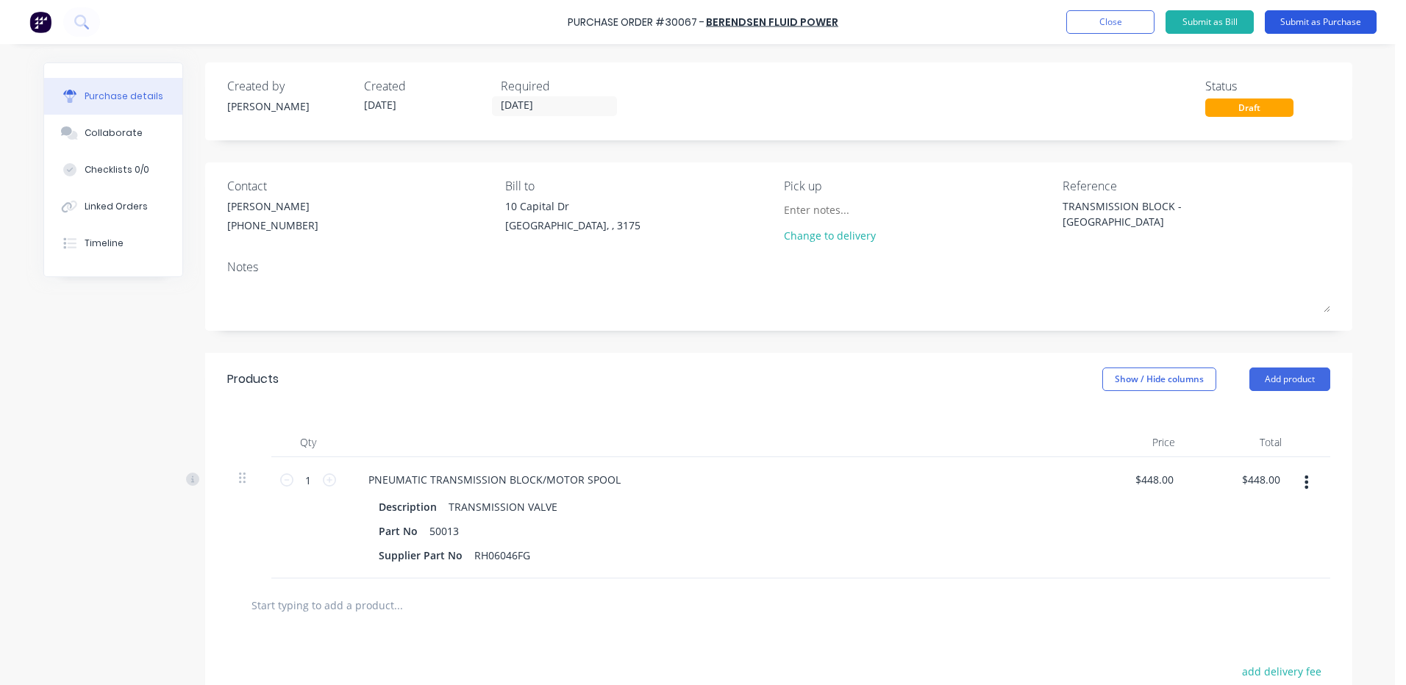
click at [1285, 22] on button "Submit as Purchase" at bounding box center [1321, 22] width 112 height 24
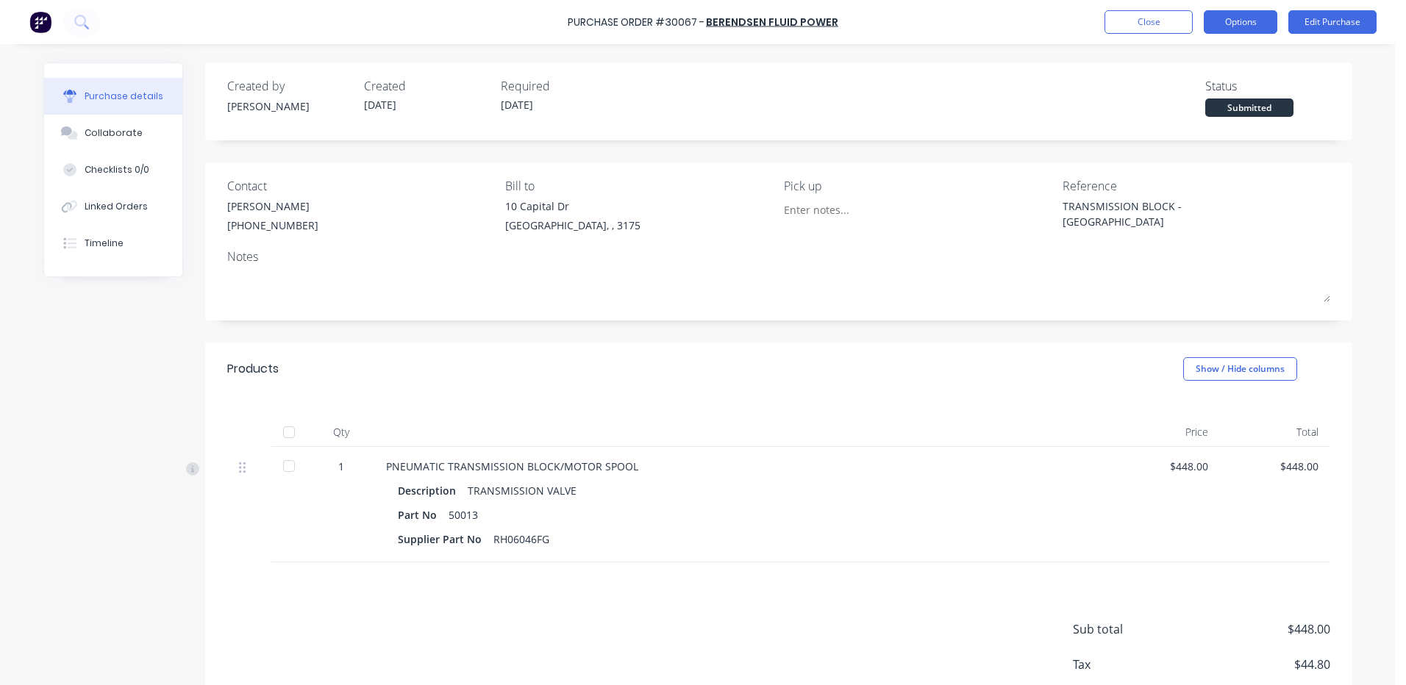
click at [1227, 31] on button "Options" at bounding box center [1241, 22] width 74 height 24
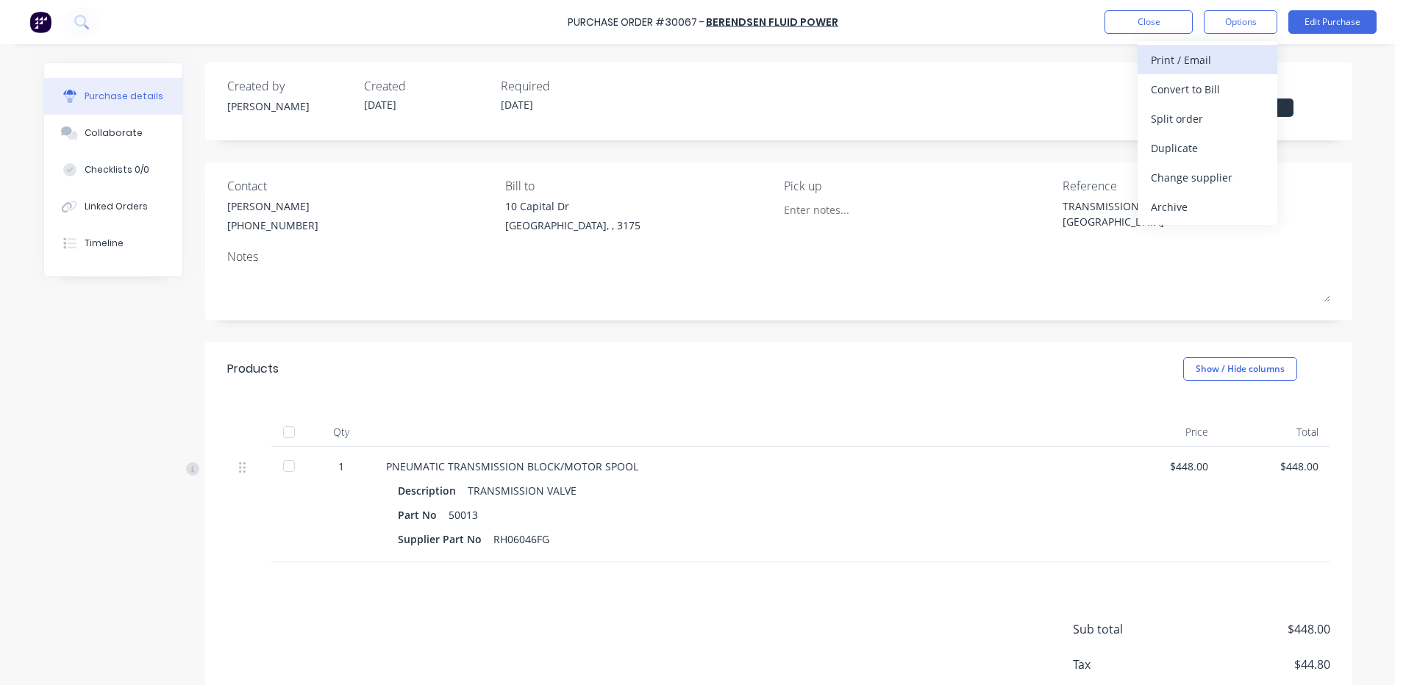
click at [1203, 52] on div "Print / Email" at bounding box center [1207, 59] width 113 height 21
click at [1199, 86] on div "With pricing" at bounding box center [1207, 89] width 113 height 21
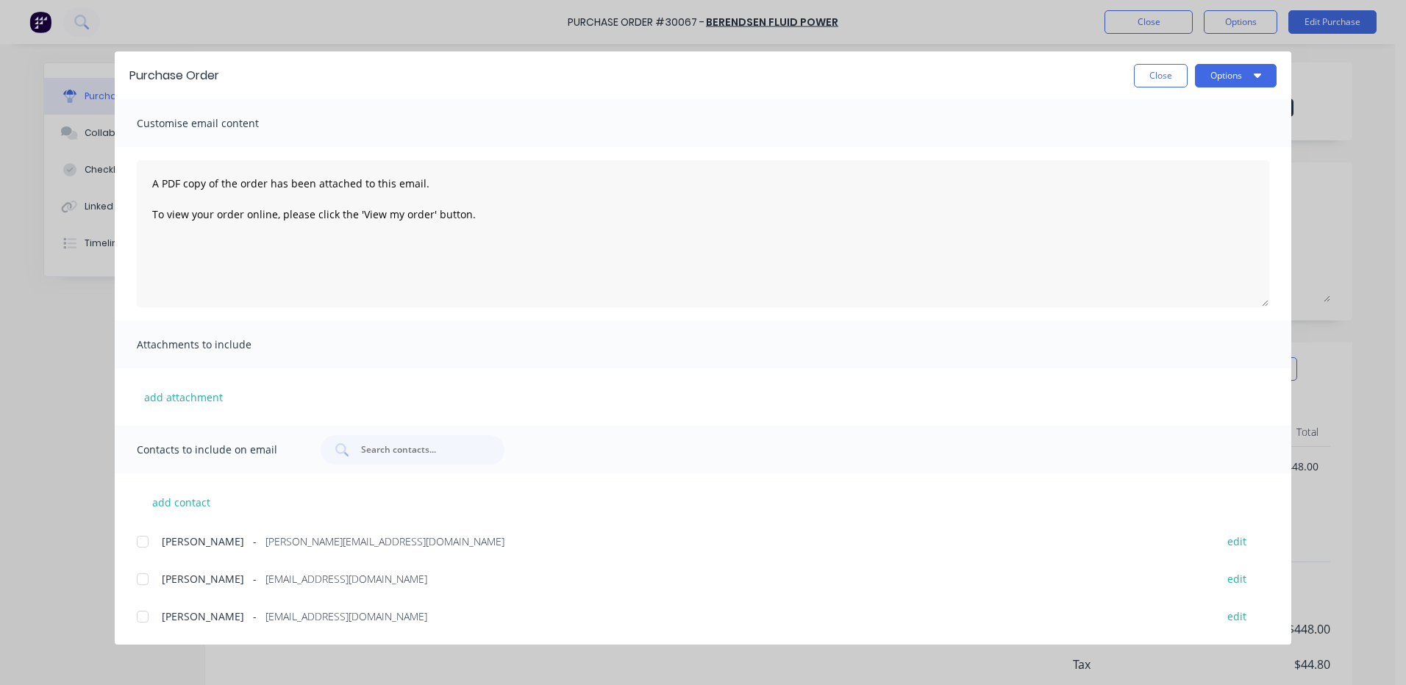
click at [137, 618] on div at bounding box center [142, 616] width 29 height 29
click at [1213, 78] on button "Options" at bounding box center [1236, 76] width 82 height 24
click at [1169, 163] on div "Email" at bounding box center [1206, 171] width 113 height 21
click at [1162, 71] on button "Close" at bounding box center [1161, 76] width 54 height 24
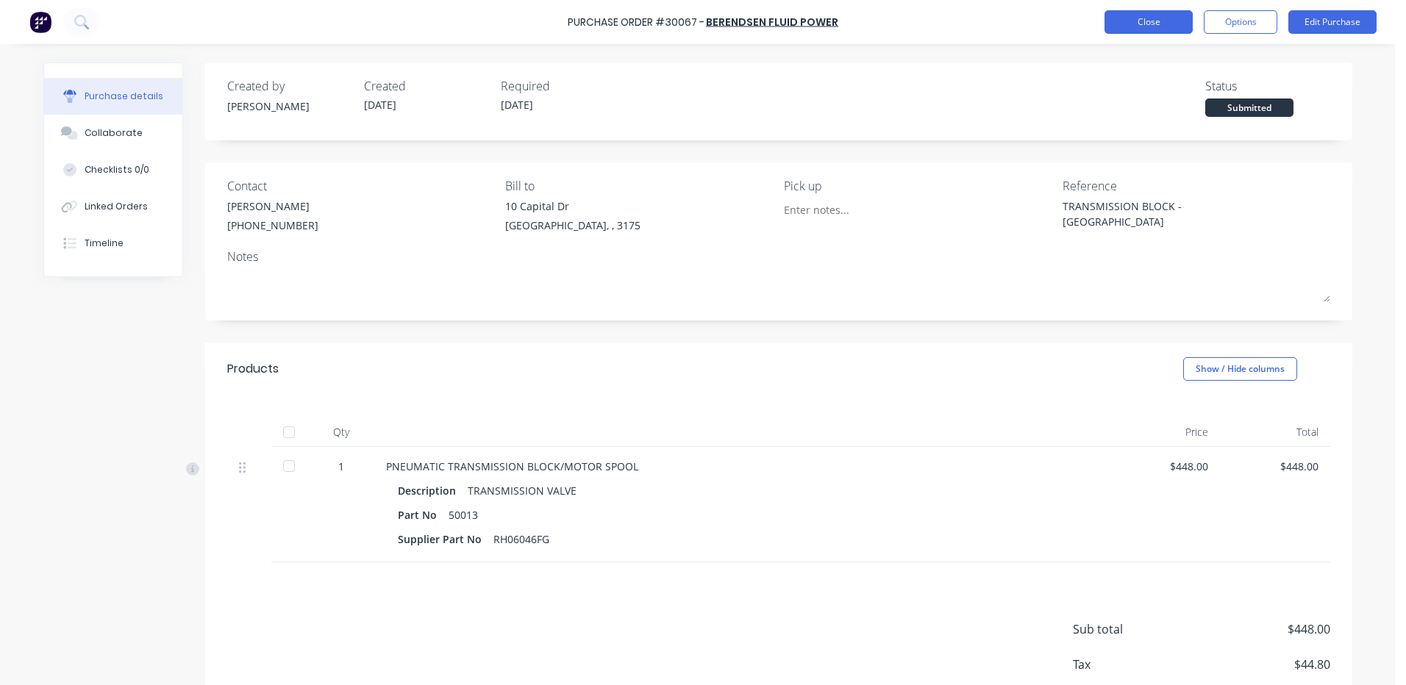
click at [1132, 27] on button "Close" at bounding box center [1149, 22] width 88 height 24
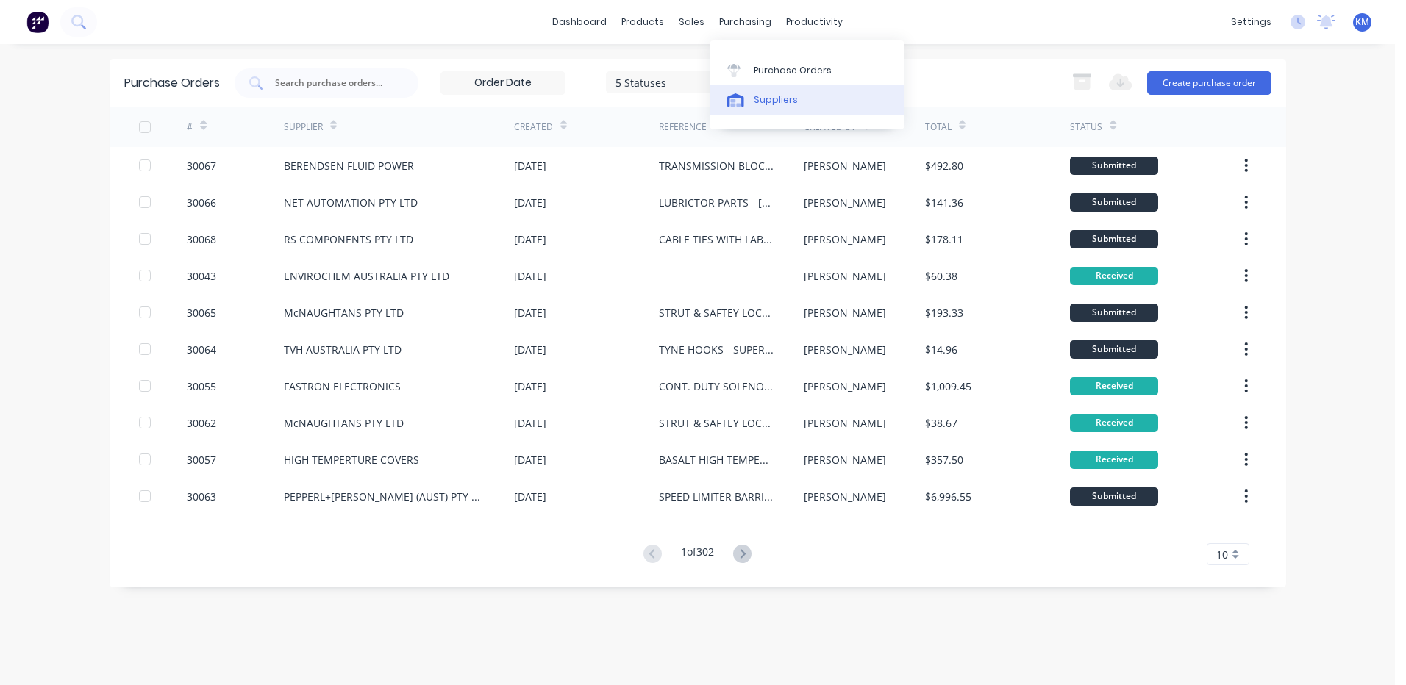
click at [755, 90] on link "Suppliers" at bounding box center [807, 99] width 195 height 29
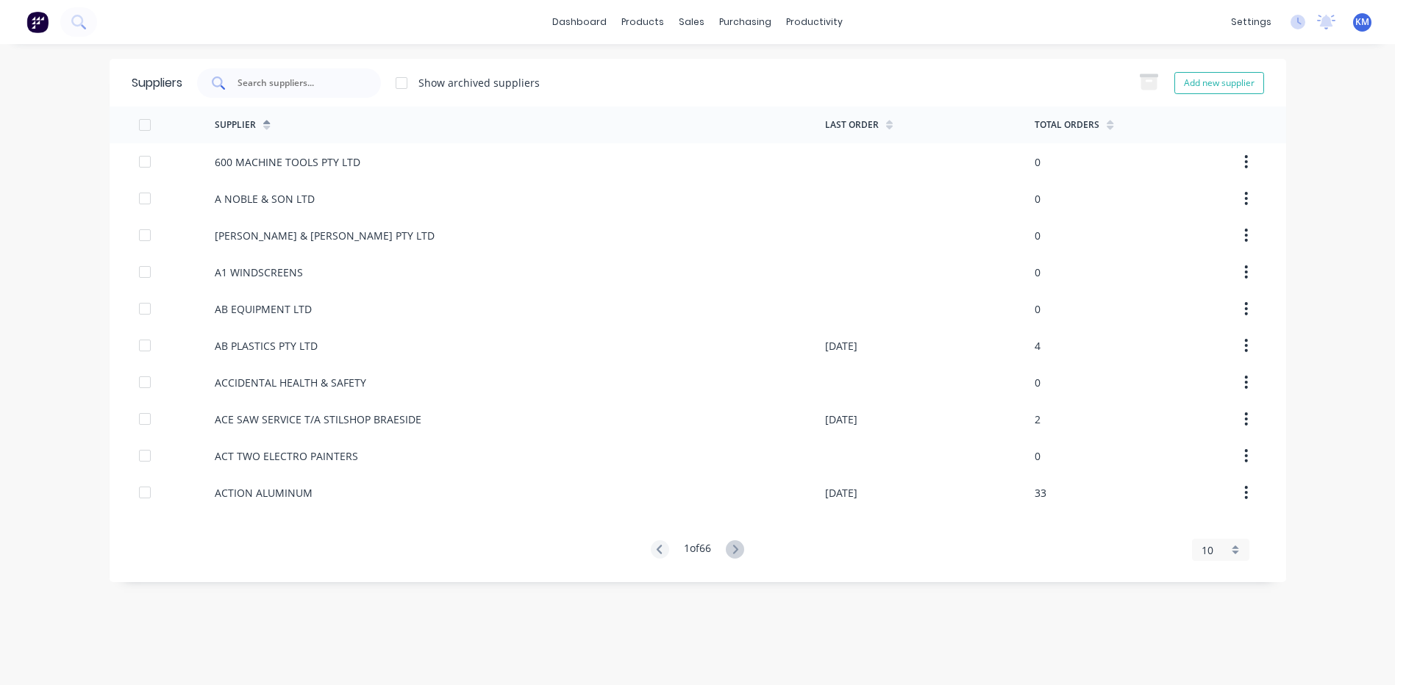
click at [364, 79] on div at bounding box center [289, 82] width 184 height 29
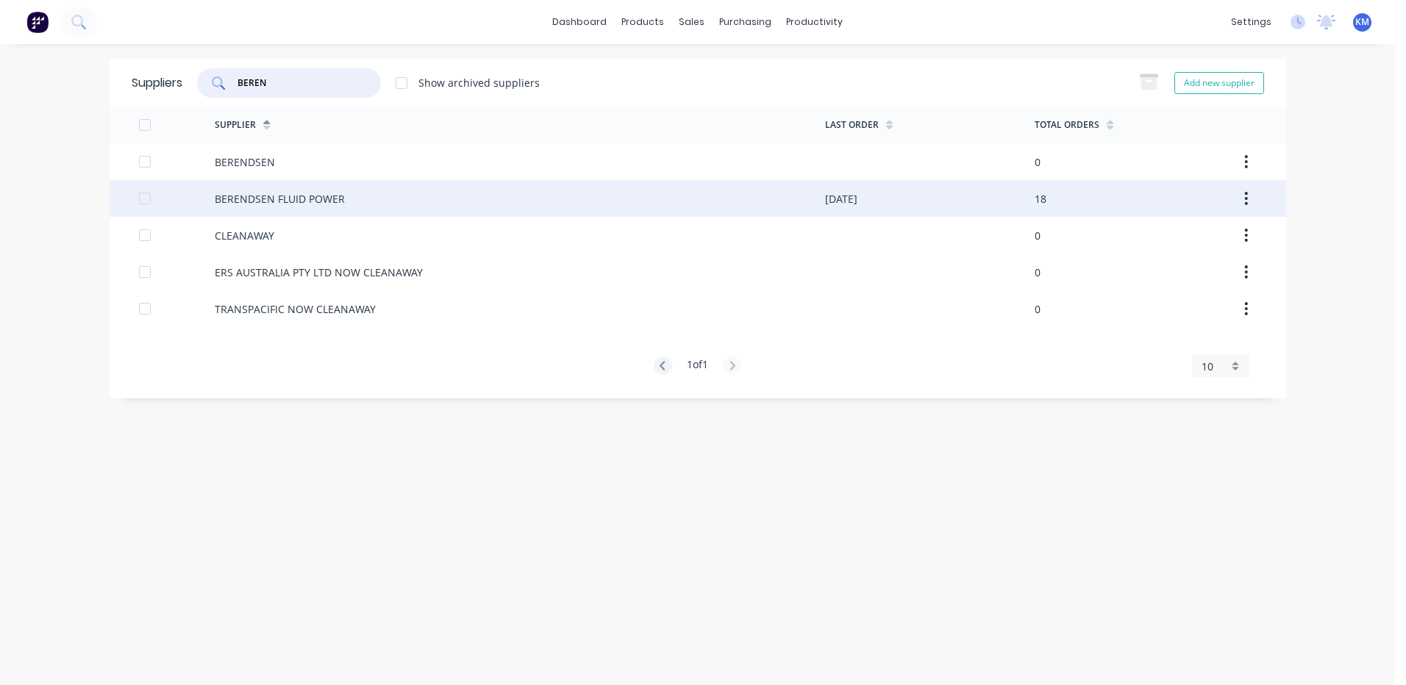
type input "BEREN"
click at [423, 187] on div "BERENDSEN FLUID POWER" at bounding box center [520, 198] width 610 height 37
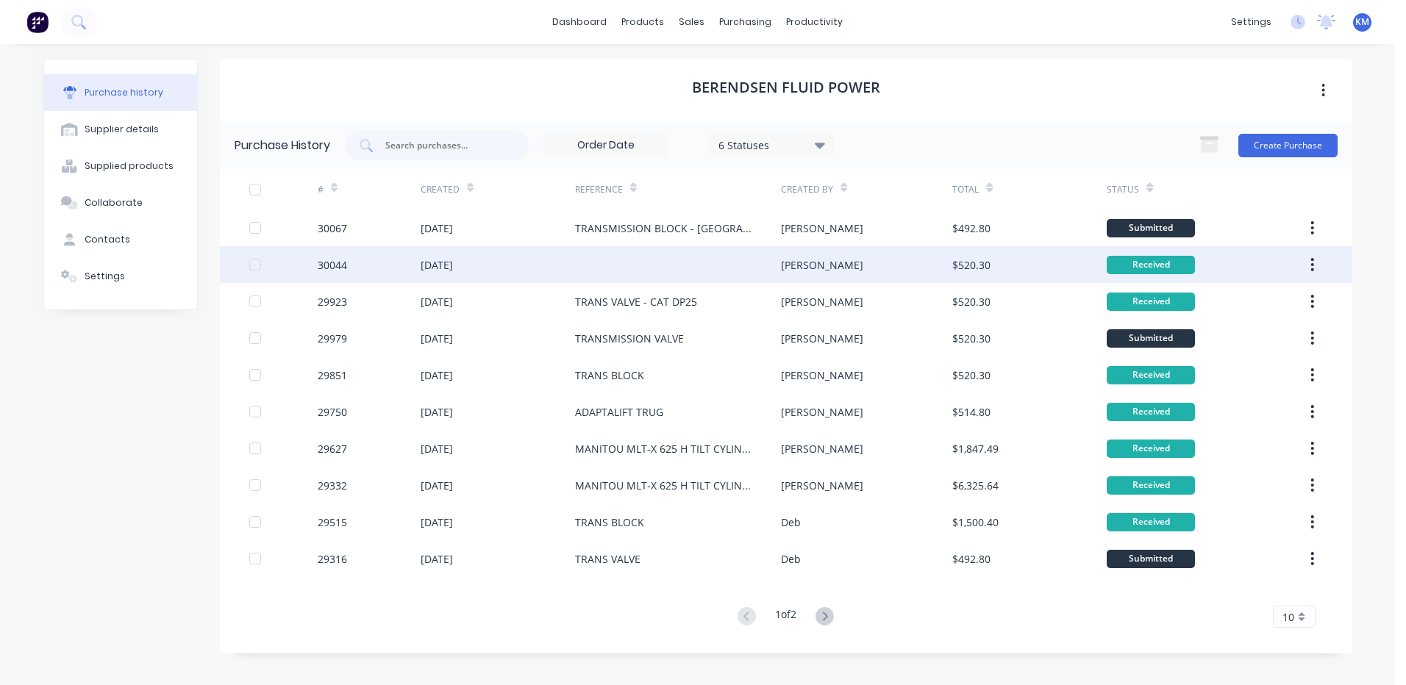
click at [621, 262] on div at bounding box center [678, 264] width 206 height 37
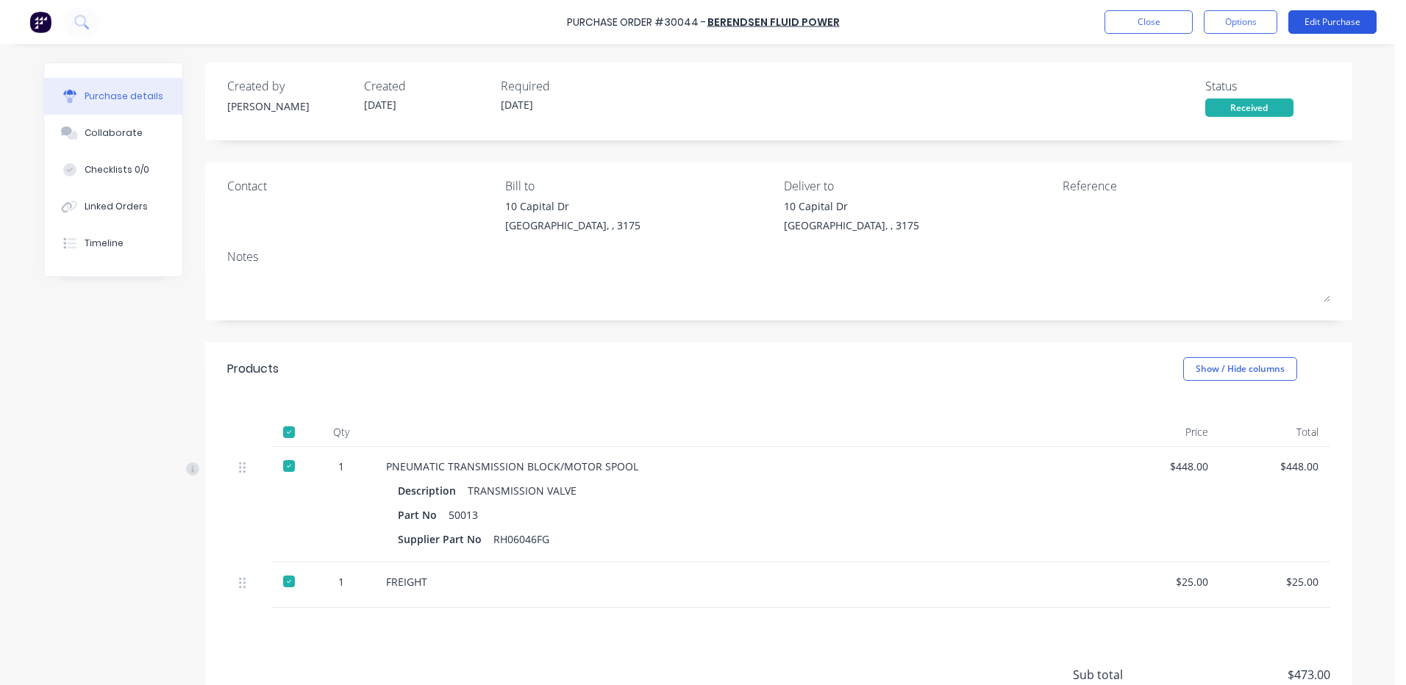
click at [1302, 11] on button "Edit Purchase" at bounding box center [1332, 22] width 88 height 24
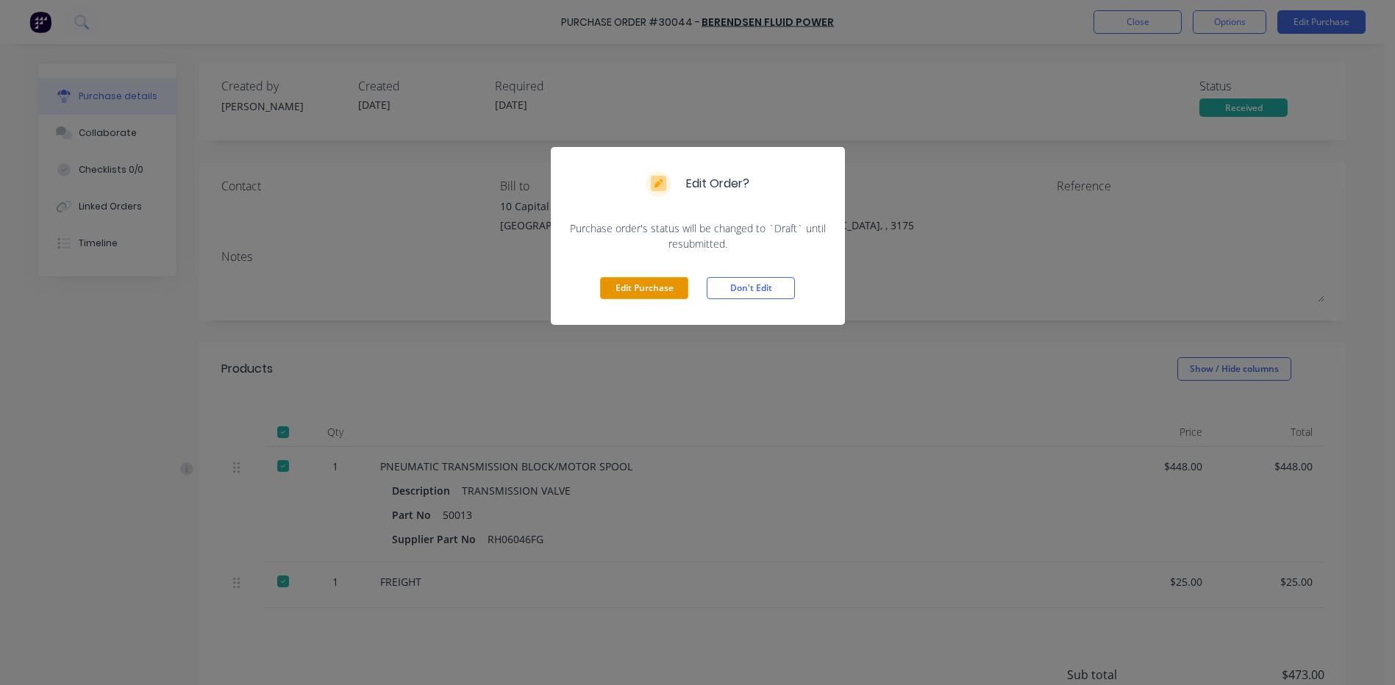
click at [628, 283] on button "Edit Purchase" at bounding box center [644, 288] width 88 height 22
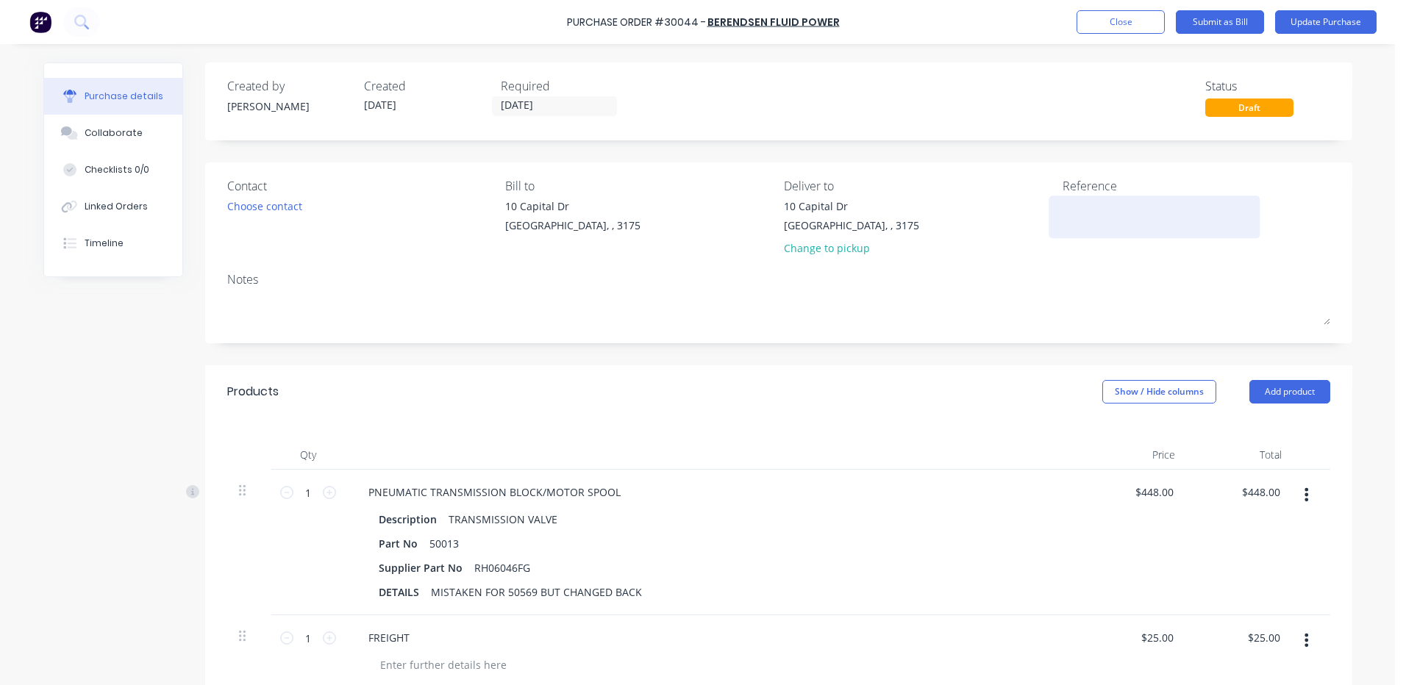
click at [1133, 221] on textarea at bounding box center [1155, 215] width 184 height 33
type textarea "TRANSMISSION BLOCK"
click at [1320, 21] on button "Update Purchase" at bounding box center [1325, 22] width 101 height 24
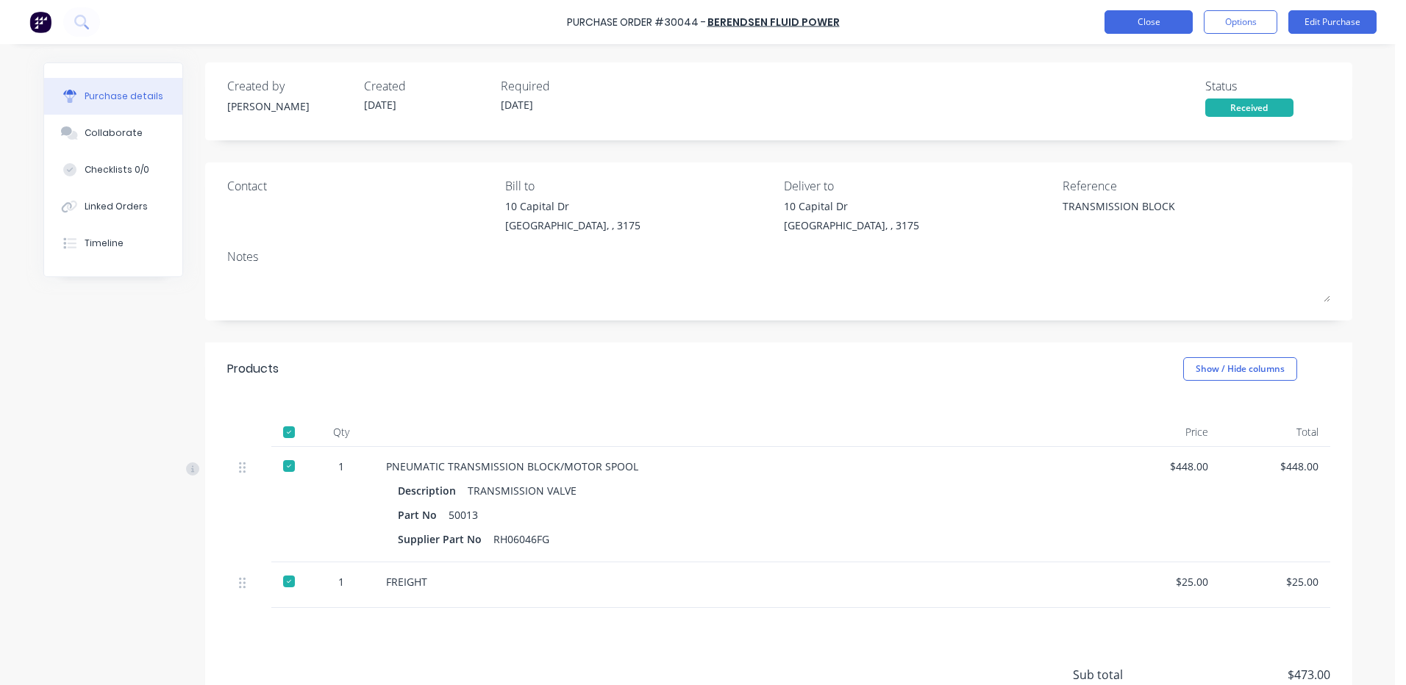
click at [1155, 22] on button "Close" at bounding box center [1149, 22] width 88 height 24
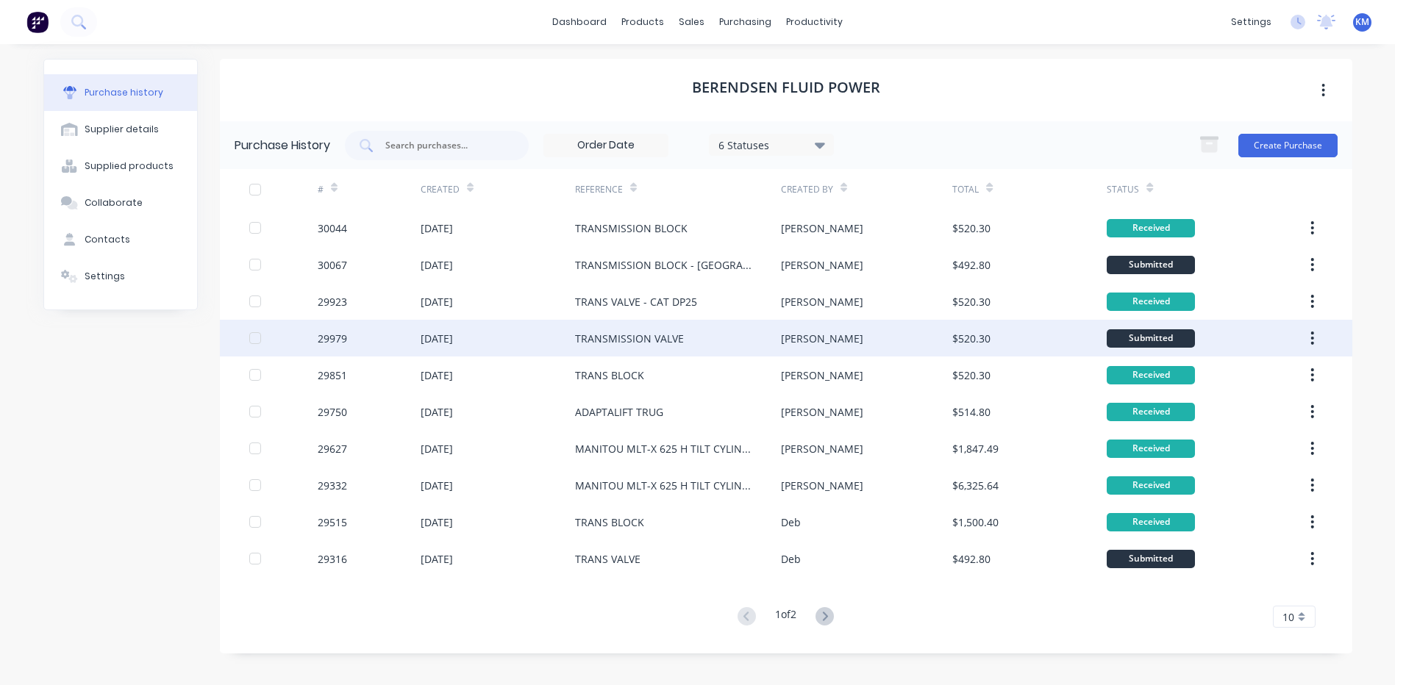
click at [763, 335] on div "TRANSMISSION VALVE" at bounding box center [678, 338] width 206 height 37
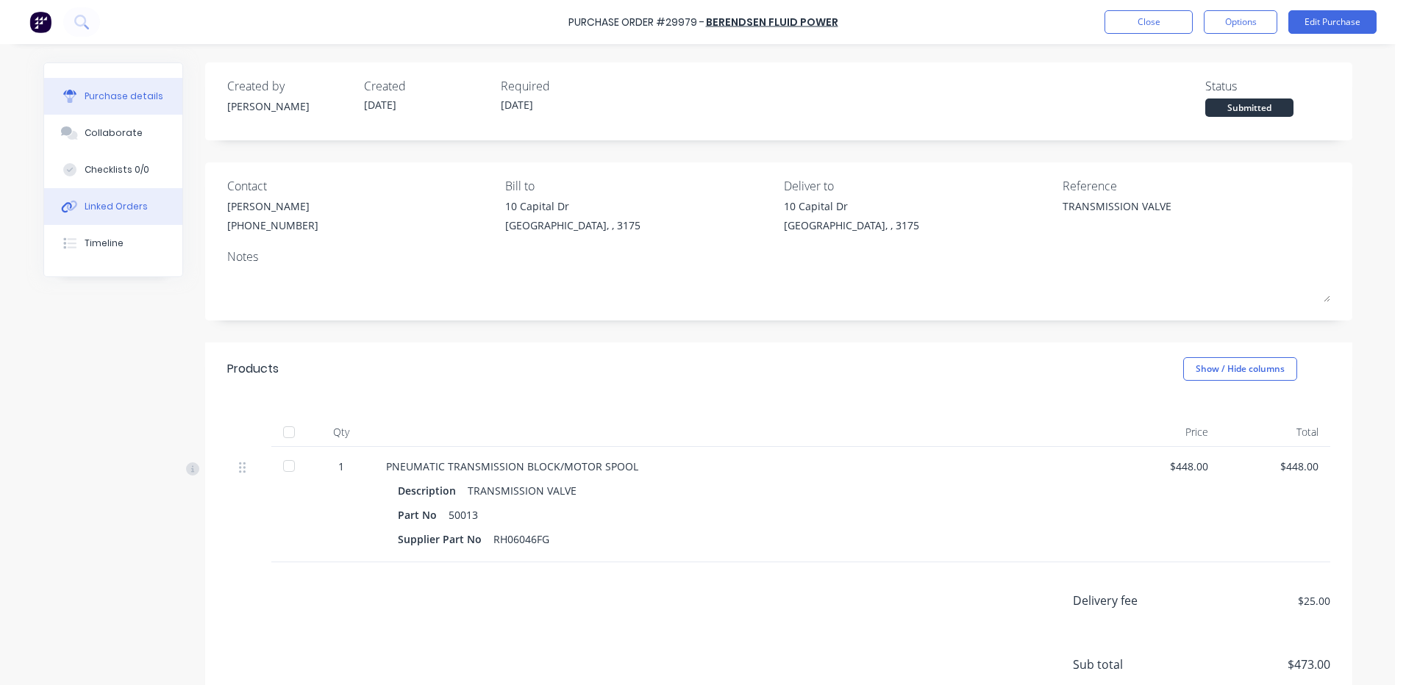
click at [143, 204] on button "Linked Orders" at bounding box center [113, 206] width 138 height 37
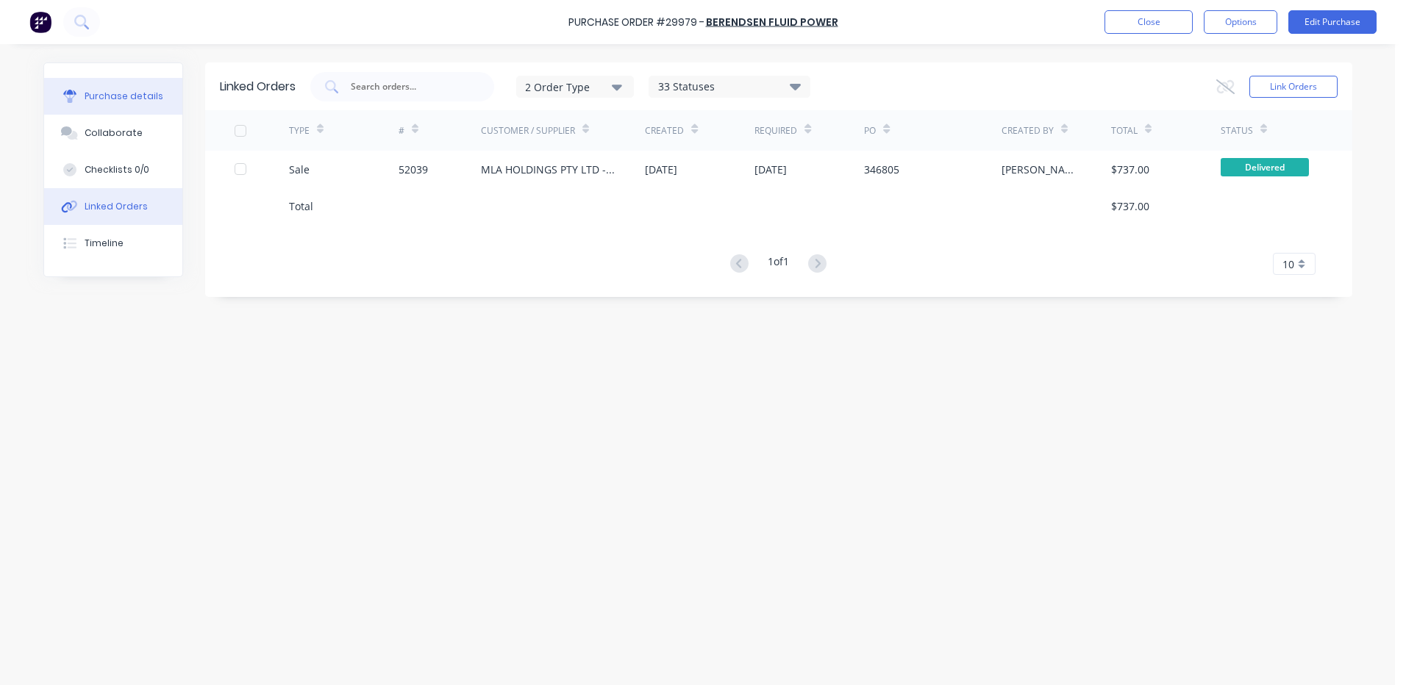
click at [113, 95] on div "Purchase details" at bounding box center [124, 96] width 79 height 13
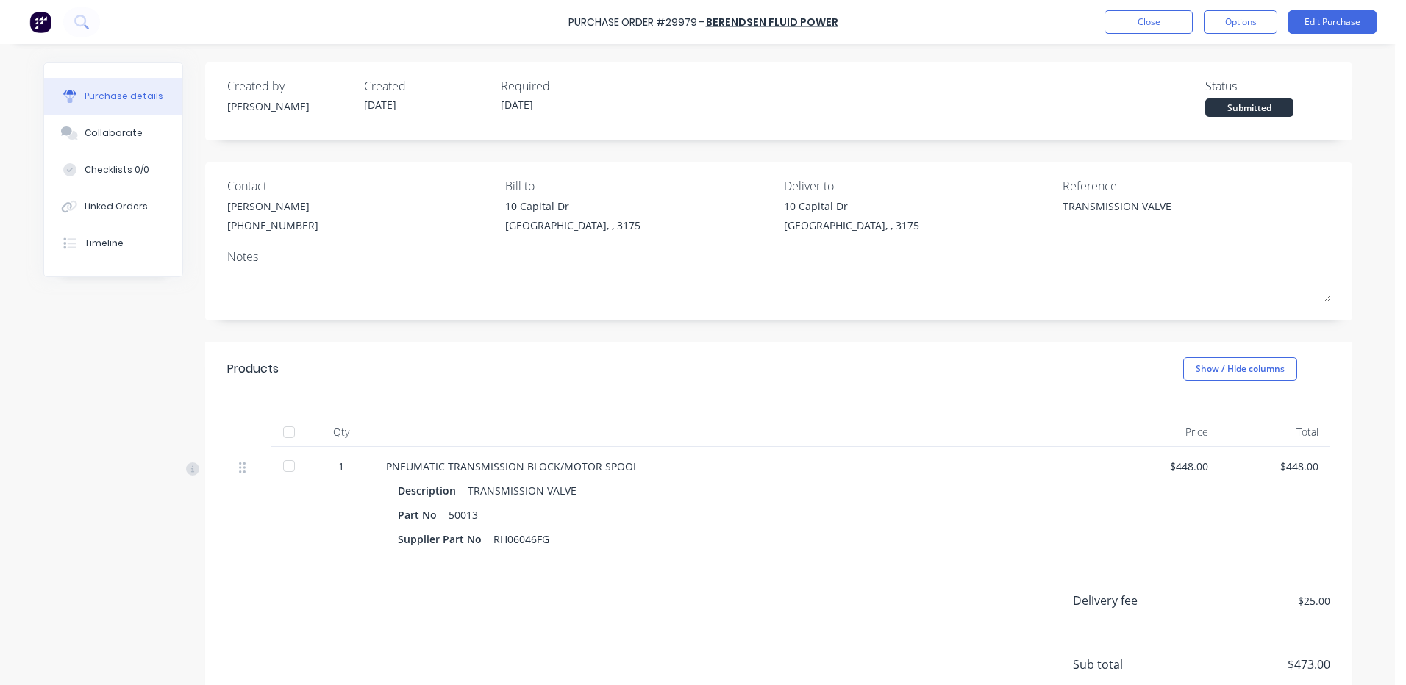
click at [1236, 104] on div "Submitted" at bounding box center [1249, 108] width 88 height 18
click at [1233, 110] on div "Submitted" at bounding box center [1249, 108] width 88 height 18
click at [1240, 104] on div "Submitted" at bounding box center [1249, 108] width 88 height 18
click at [274, 475] on div at bounding box center [288, 466] width 29 height 29
click at [1134, 21] on button "Close" at bounding box center [1149, 22] width 88 height 24
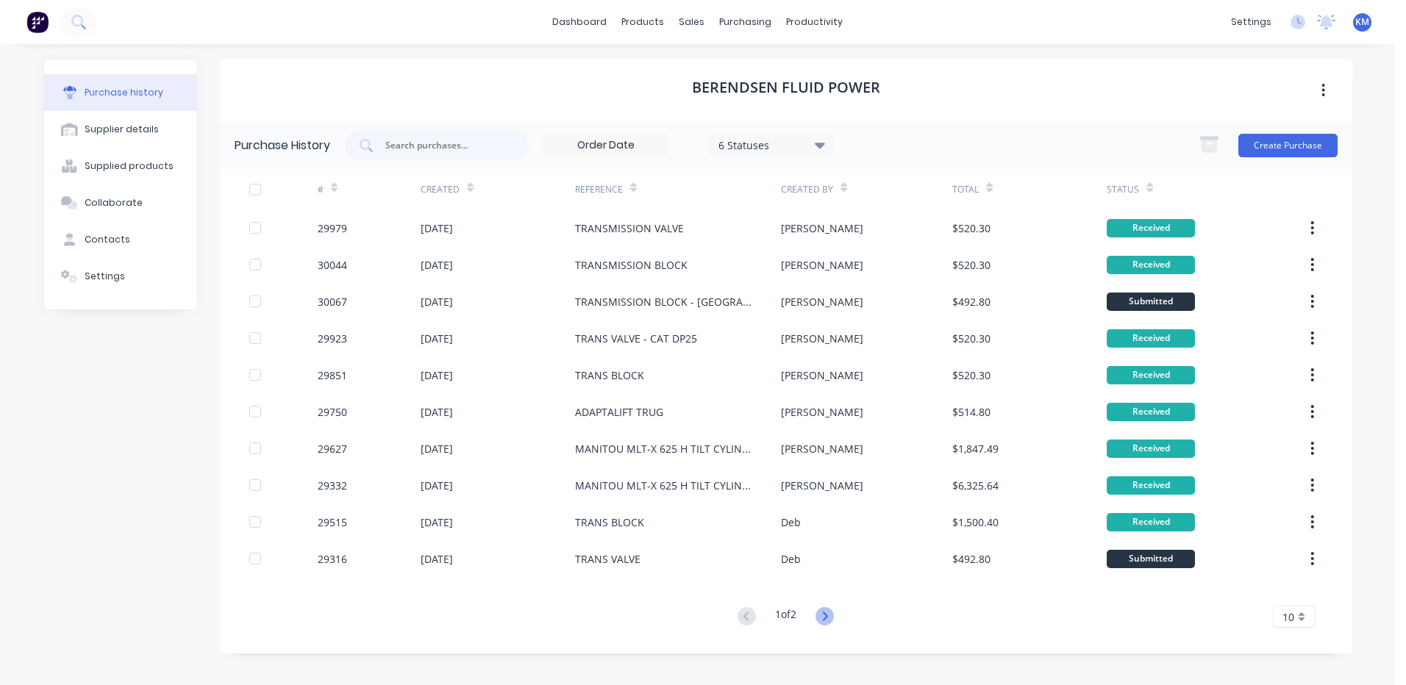
click at [832, 608] on icon at bounding box center [825, 616] width 18 height 18
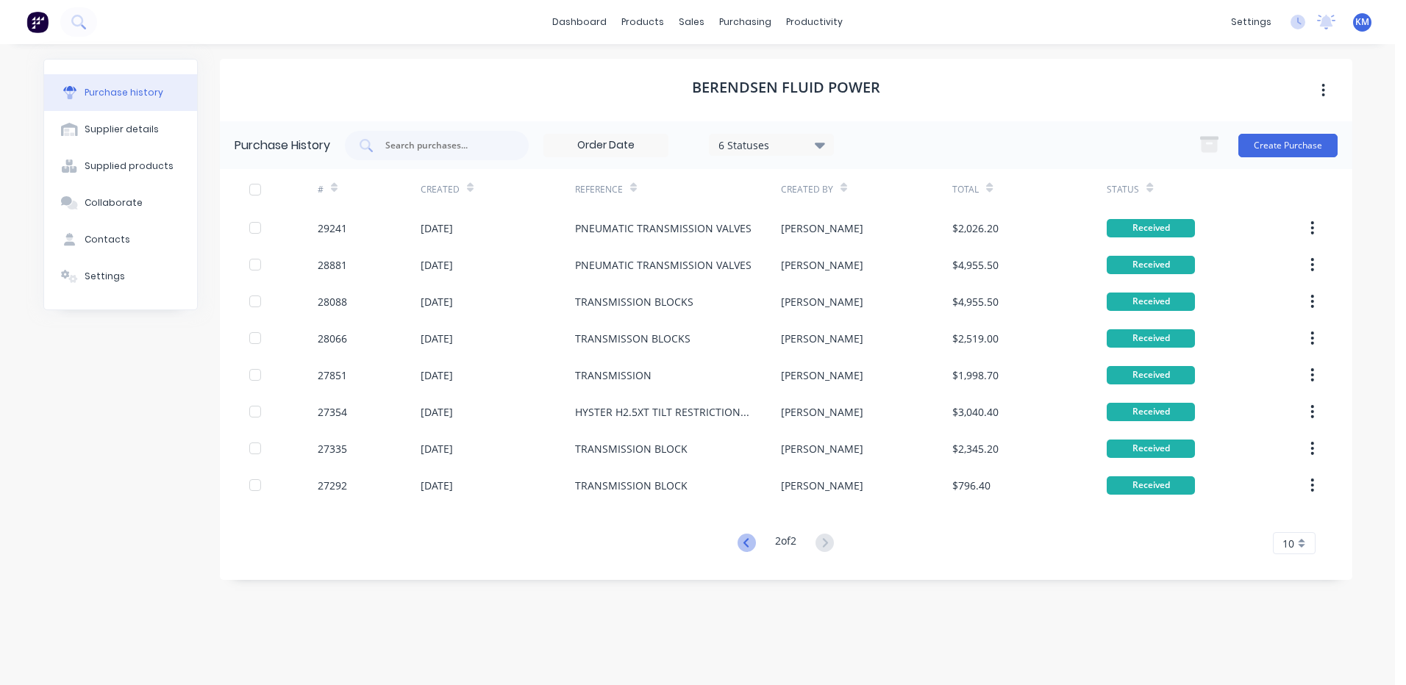
click at [746, 552] on icon at bounding box center [747, 543] width 18 height 18
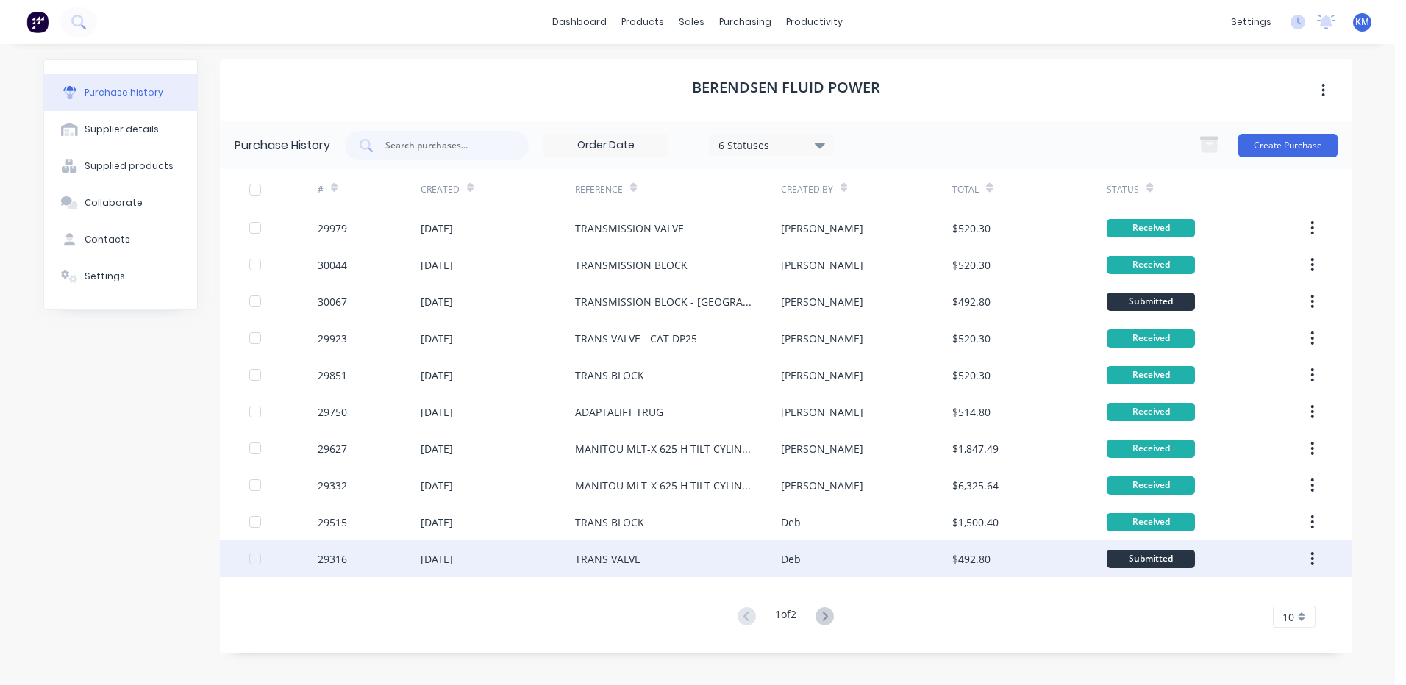
click at [835, 552] on div "Deb" at bounding box center [866, 559] width 171 height 37
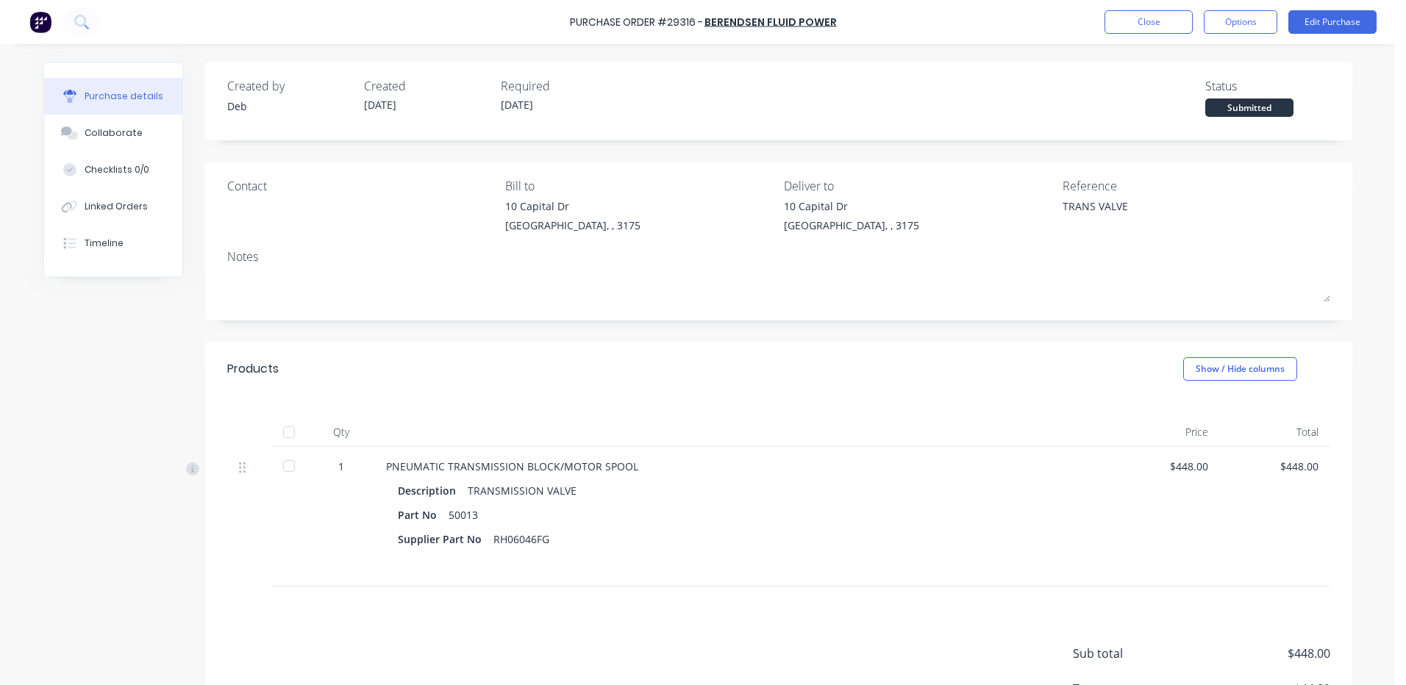
click at [282, 471] on div at bounding box center [288, 466] width 29 height 29
click at [1160, 38] on div "Purchase Order #29316 - BERENDSEN FLUID POWER Close Options Edit Purchase" at bounding box center [703, 22] width 1406 height 44
click at [1162, 28] on button "Close" at bounding box center [1149, 22] width 88 height 24
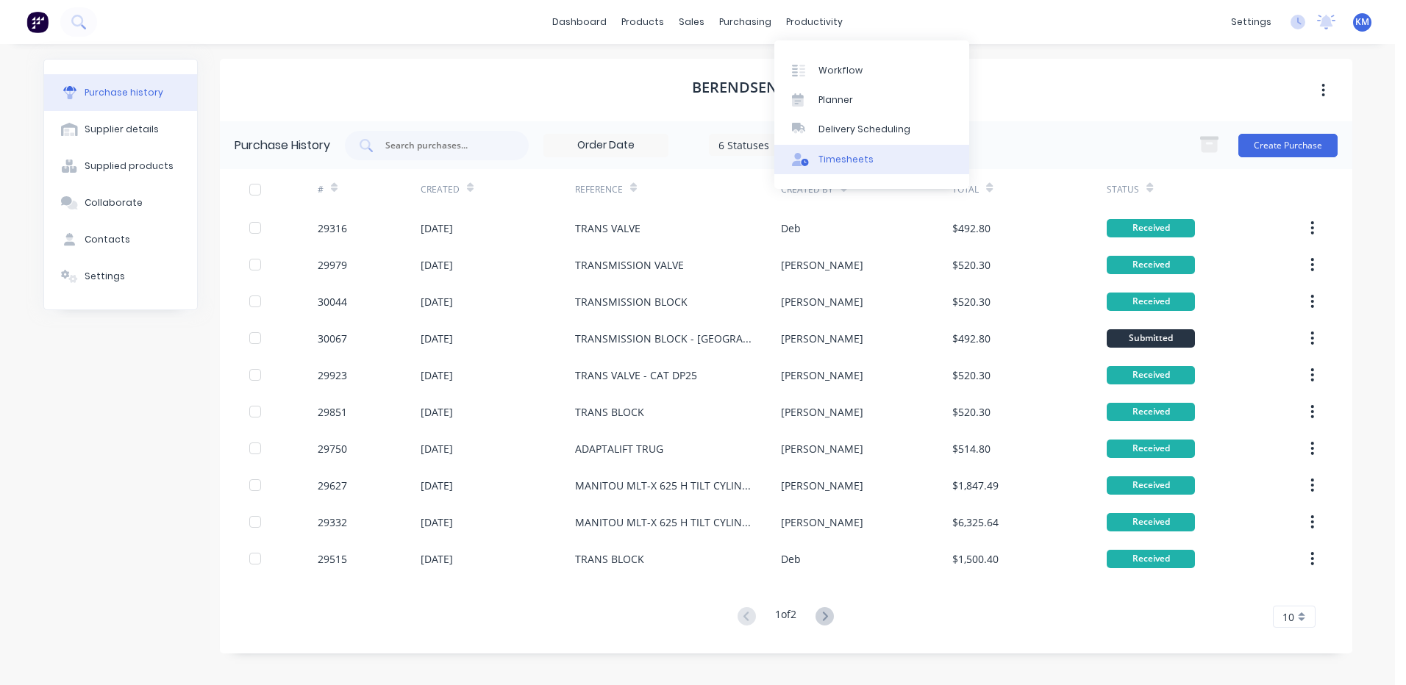
click at [815, 162] on link "Timesheets" at bounding box center [871, 159] width 195 height 29
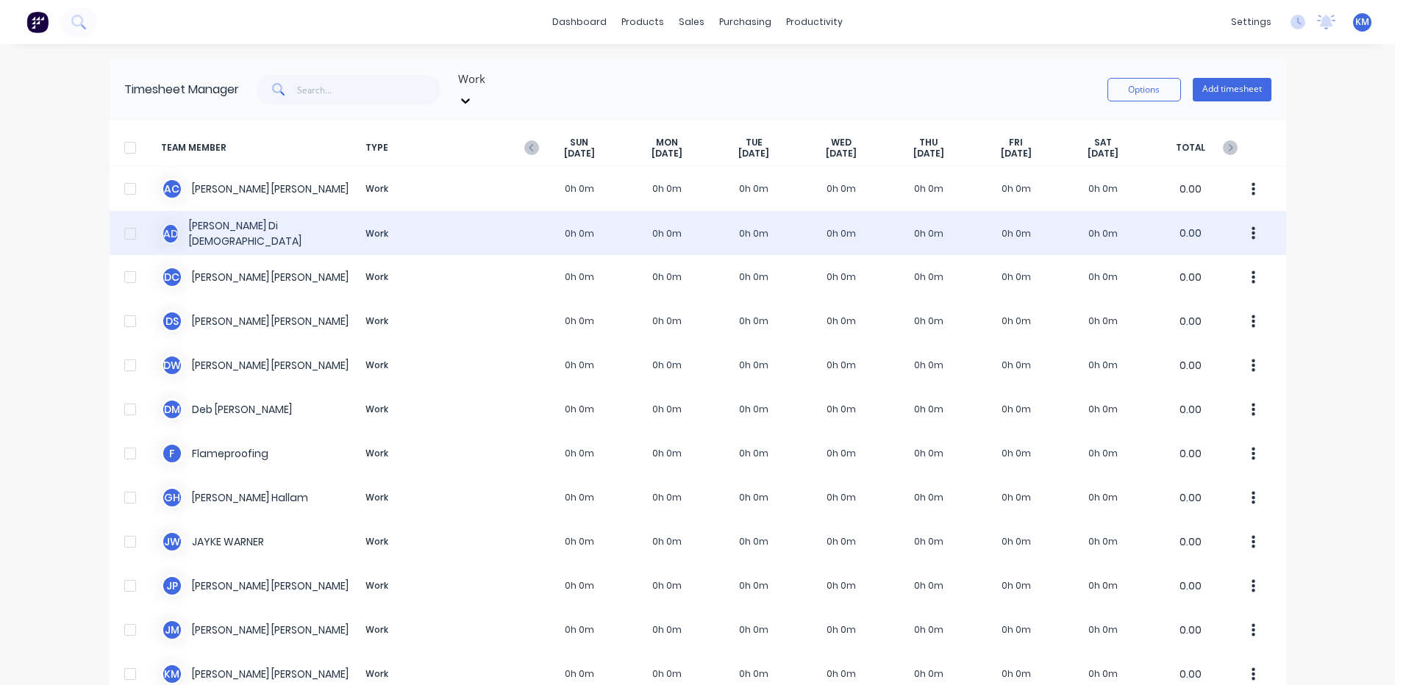
click at [446, 213] on div "A D [PERSON_NAME] Dio Work 0h 0m 0h 0m 0h 0m 0h 0m 0h 0m 0h 0m 0h 0m 0.00" at bounding box center [698, 233] width 1177 height 44
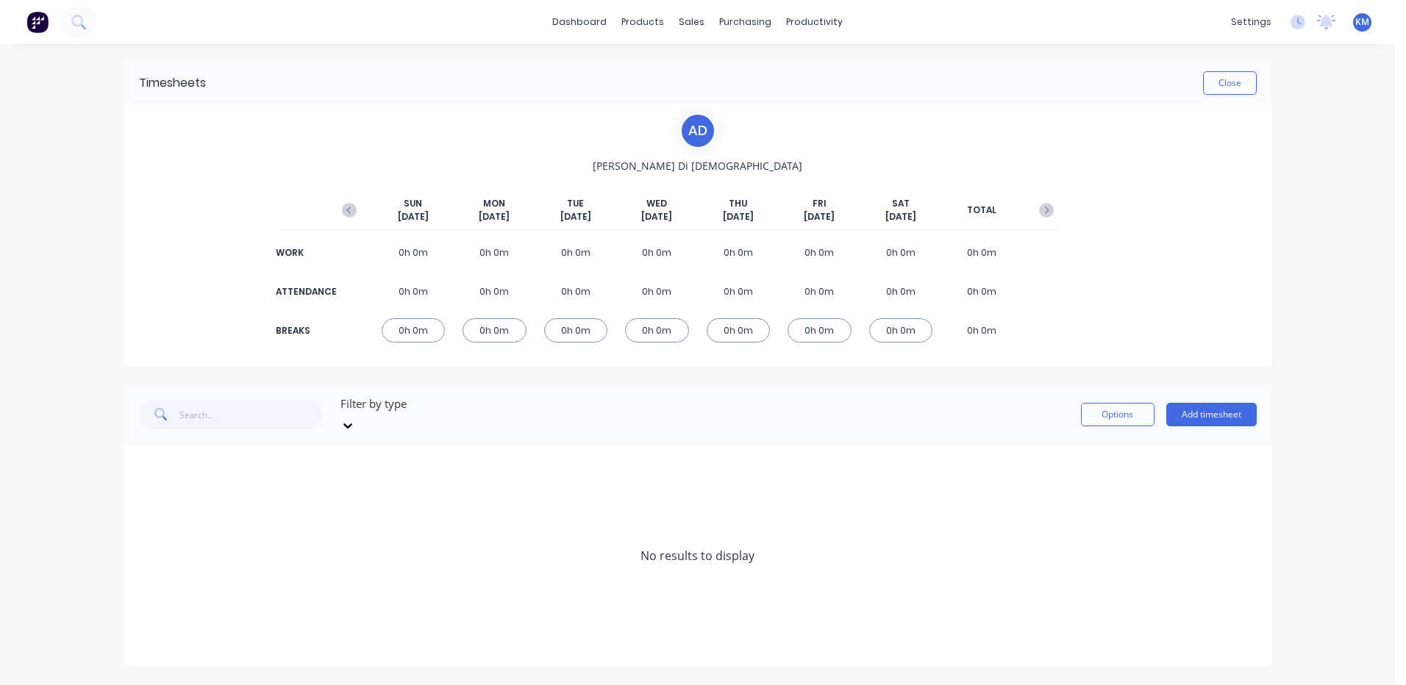
click at [366, 214] on div "[DATE] [DATE] [DATE] [DATE] [DATE] [DATE] [DATE] TOTAL" at bounding box center [698, 213] width 727 height 33
click at [346, 203] on icon "button" at bounding box center [349, 210] width 15 height 15
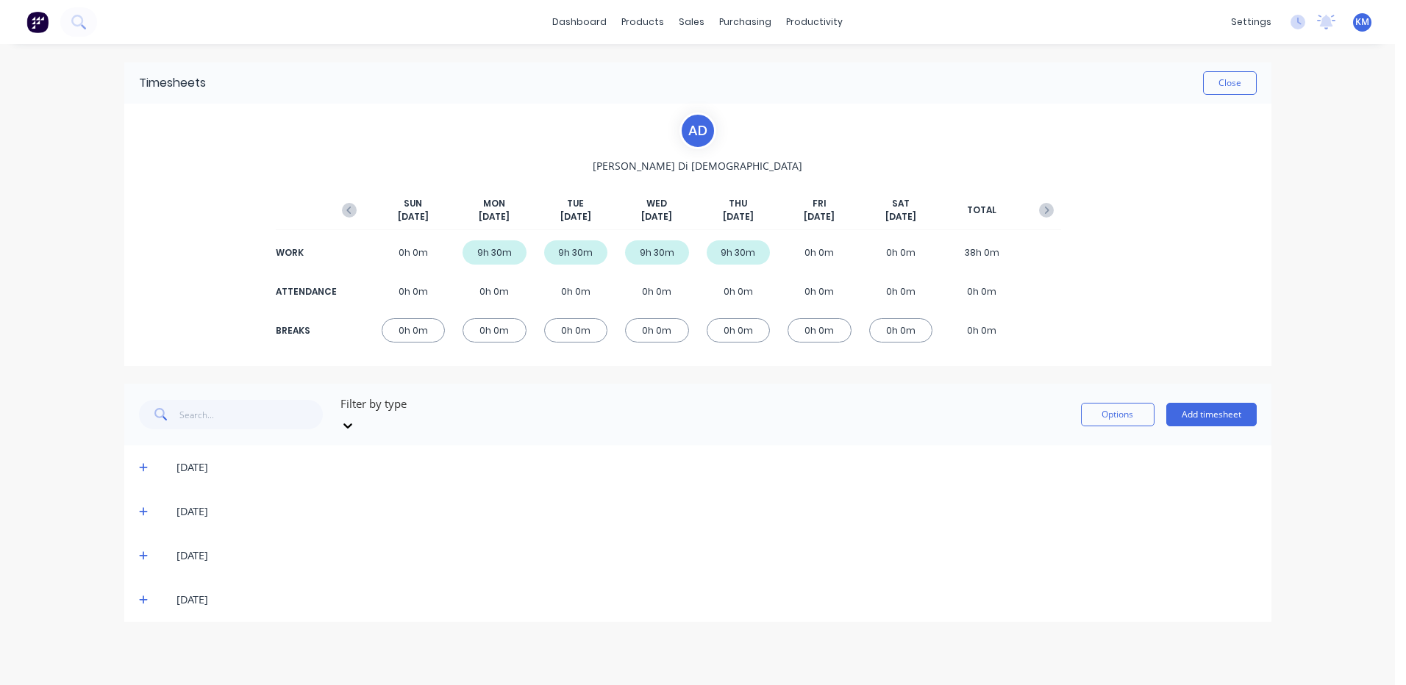
click at [146, 595] on icon at bounding box center [144, 600] width 10 height 10
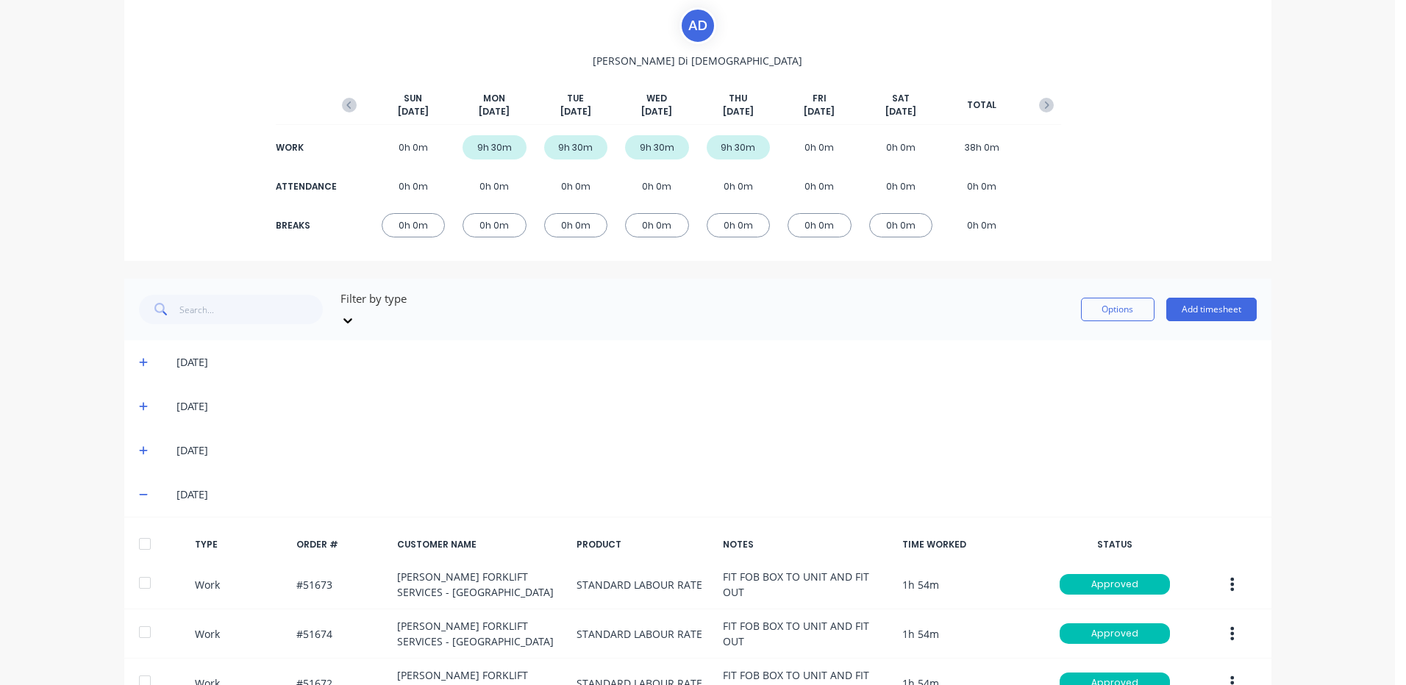
scroll to position [288, 0]
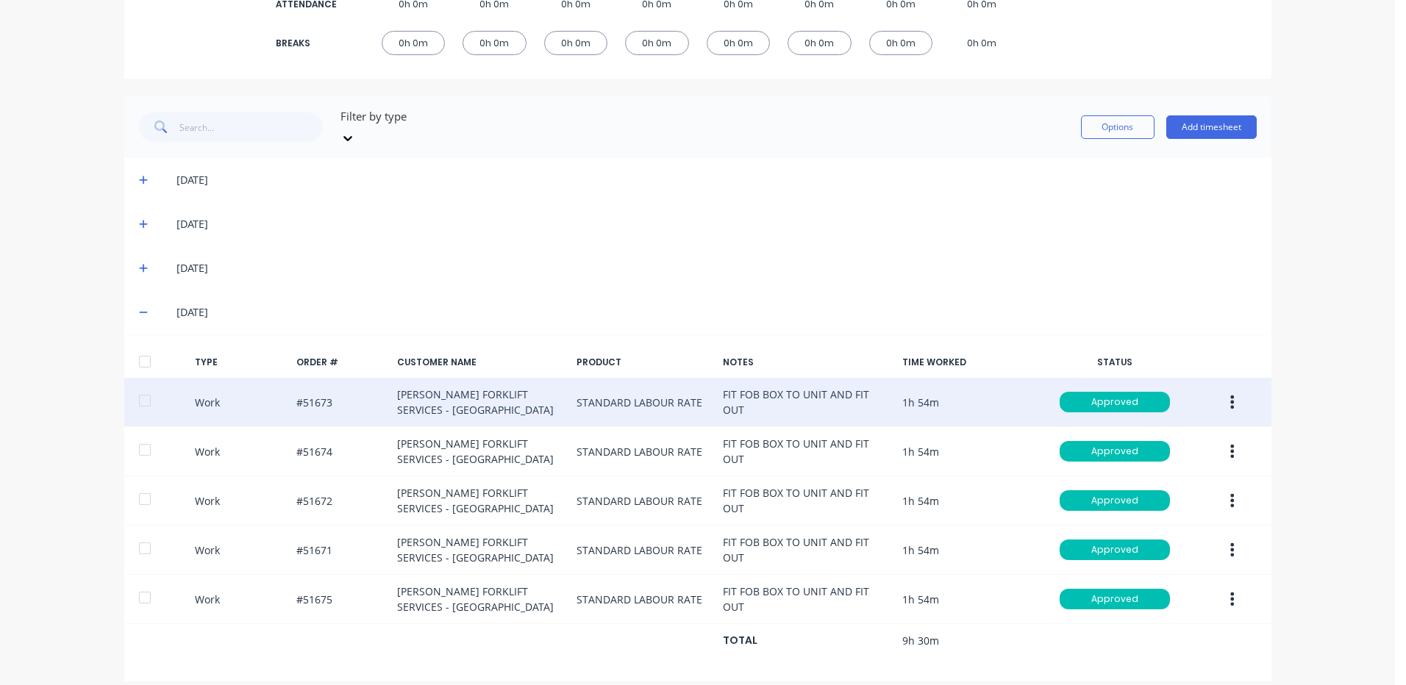
click at [1233, 389] on button "button" at bounding box center [1232, 402] width 35 height 26
click at [1177, 370] on div "Duplicate" at bounding box center [1180, 376] width 113 height 21
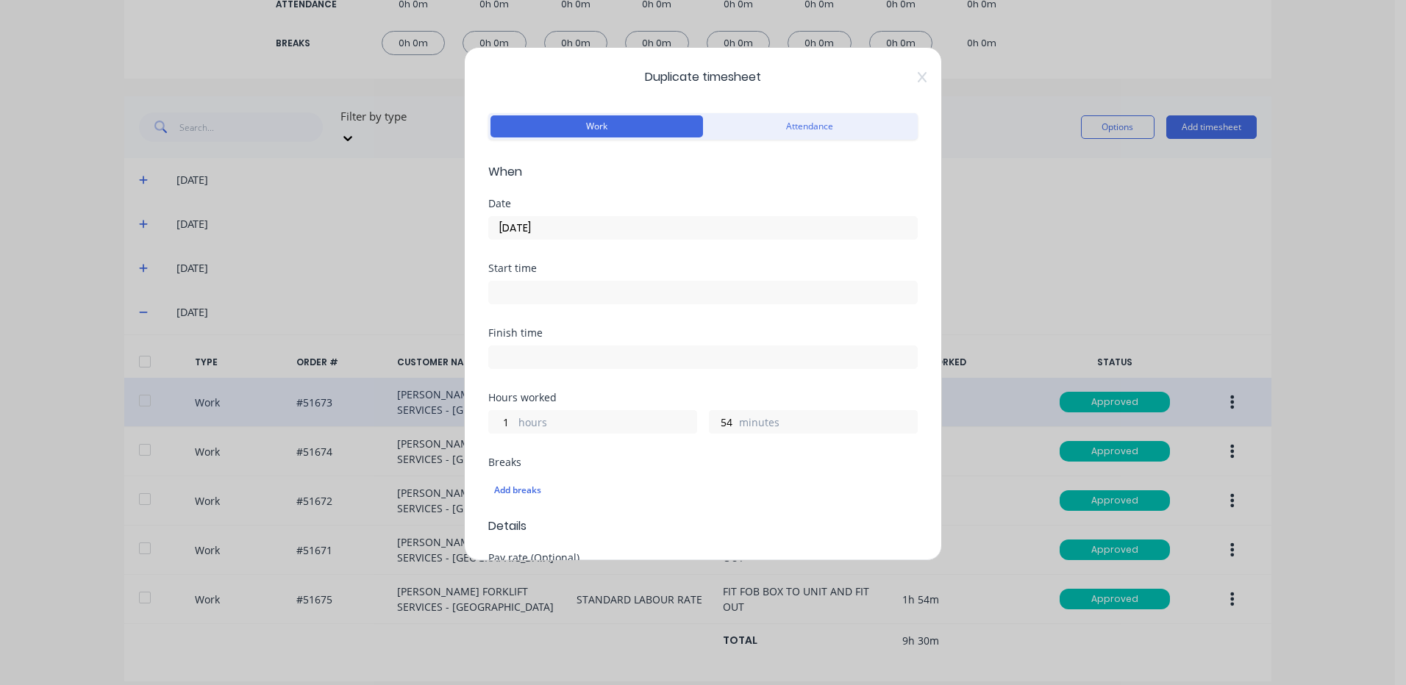
click at [613, 223] on input "[DATE]" at bounding box center [703, 228] width 428 height 22
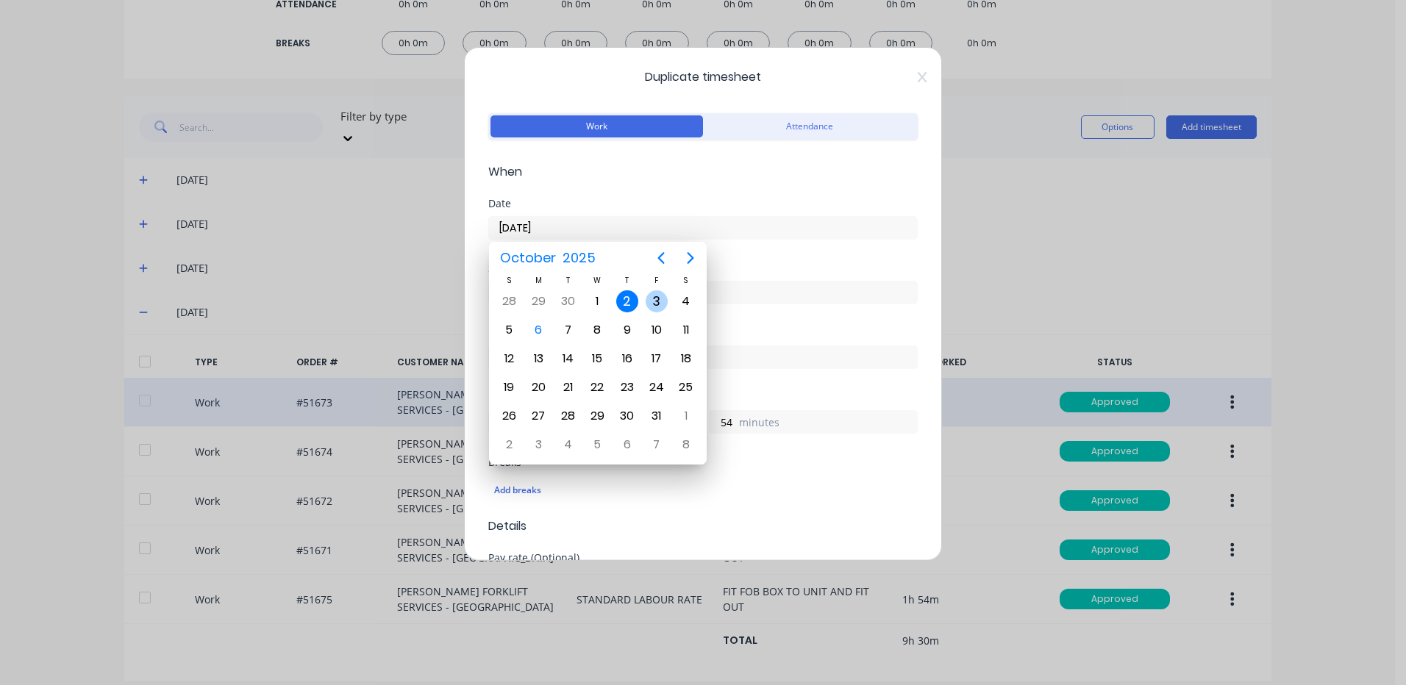
click at [650, 302] on div "3" at bounding box center [657, 301] width 22 height 22
type input "[DATE]"
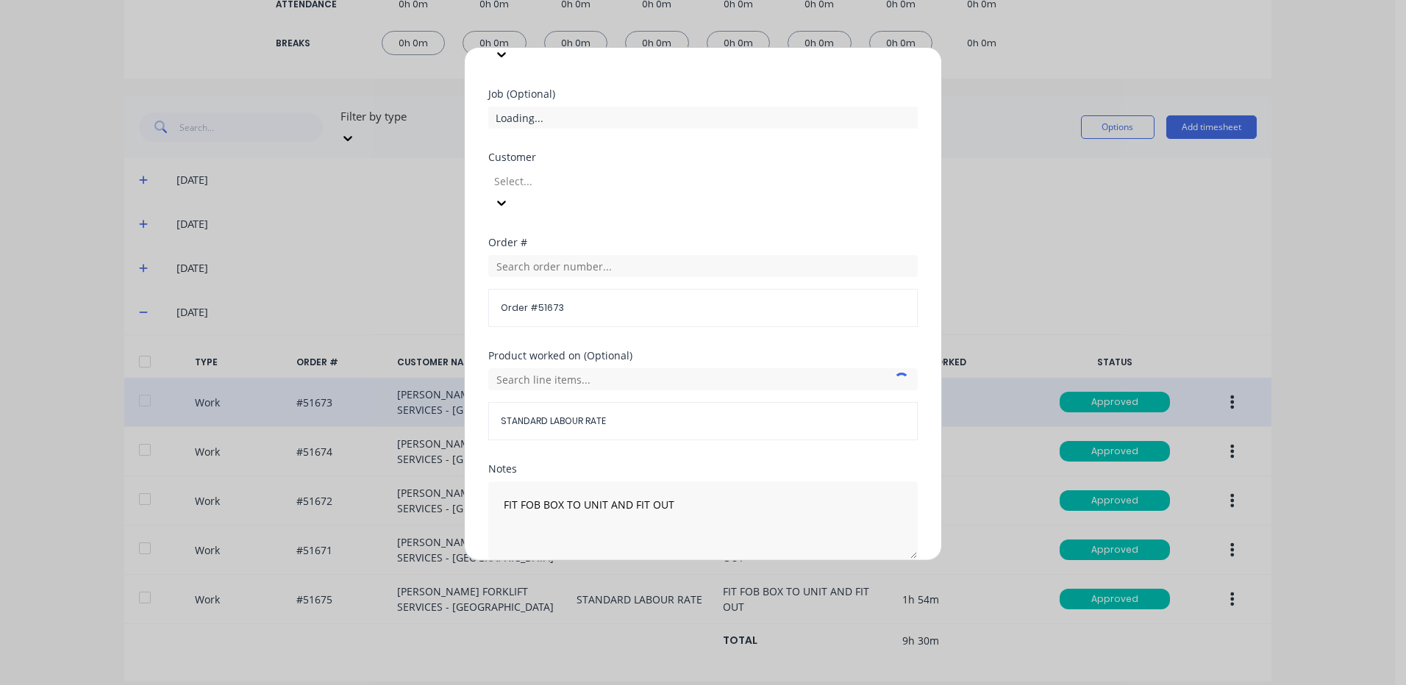
scroll to position [635, 0]
click at [637, 582] on button "Duplicate time entry" at bounding box center [668, 594] width 114 height 24
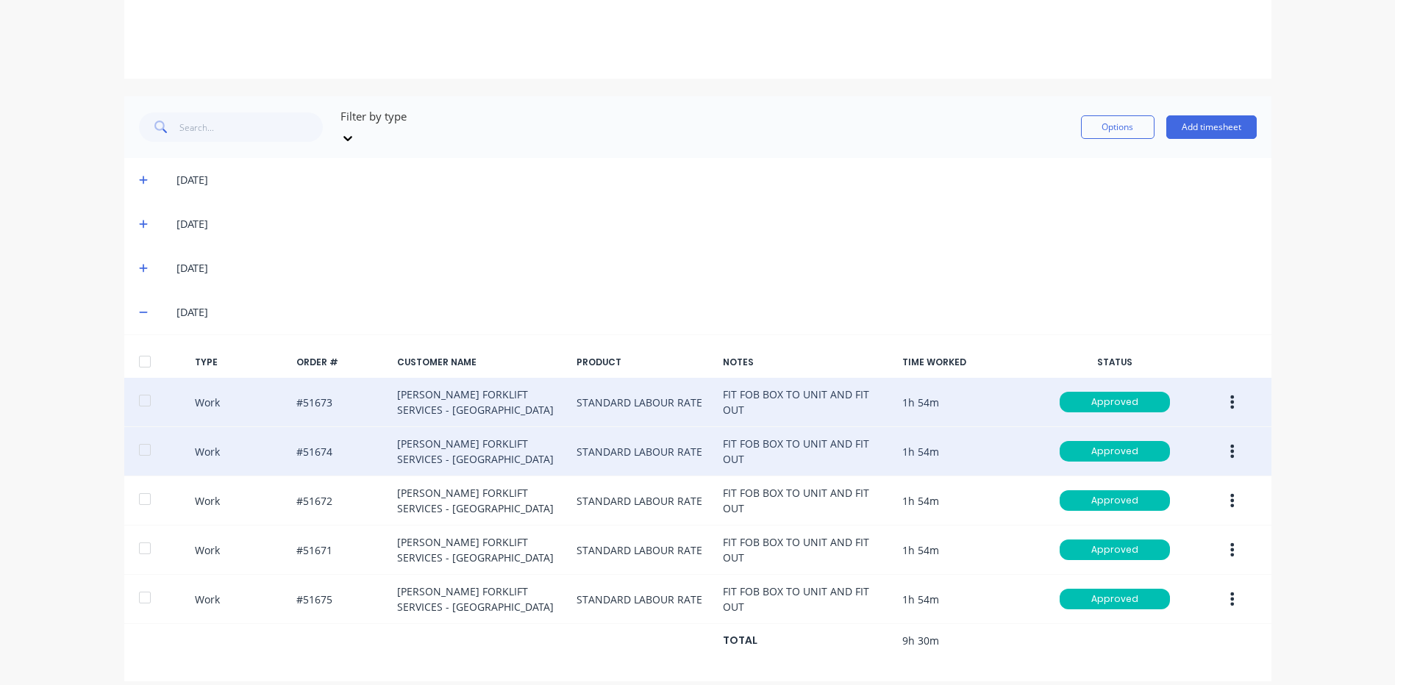
click at [1230, 443] on icon "button" at bounding box center [1232, 451] width 4 height 16
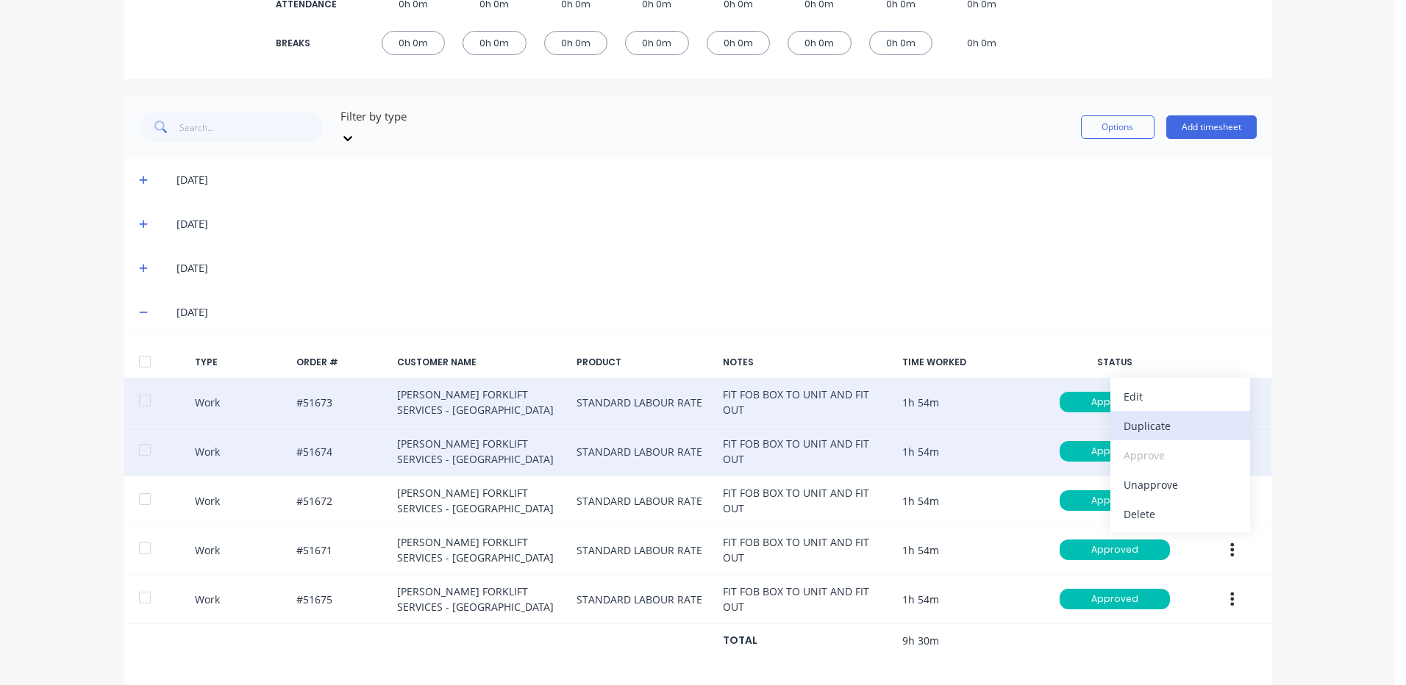
click at [1194, 416] on div "Duplicate" at bounding box center [1180, 426] width 113 height 21
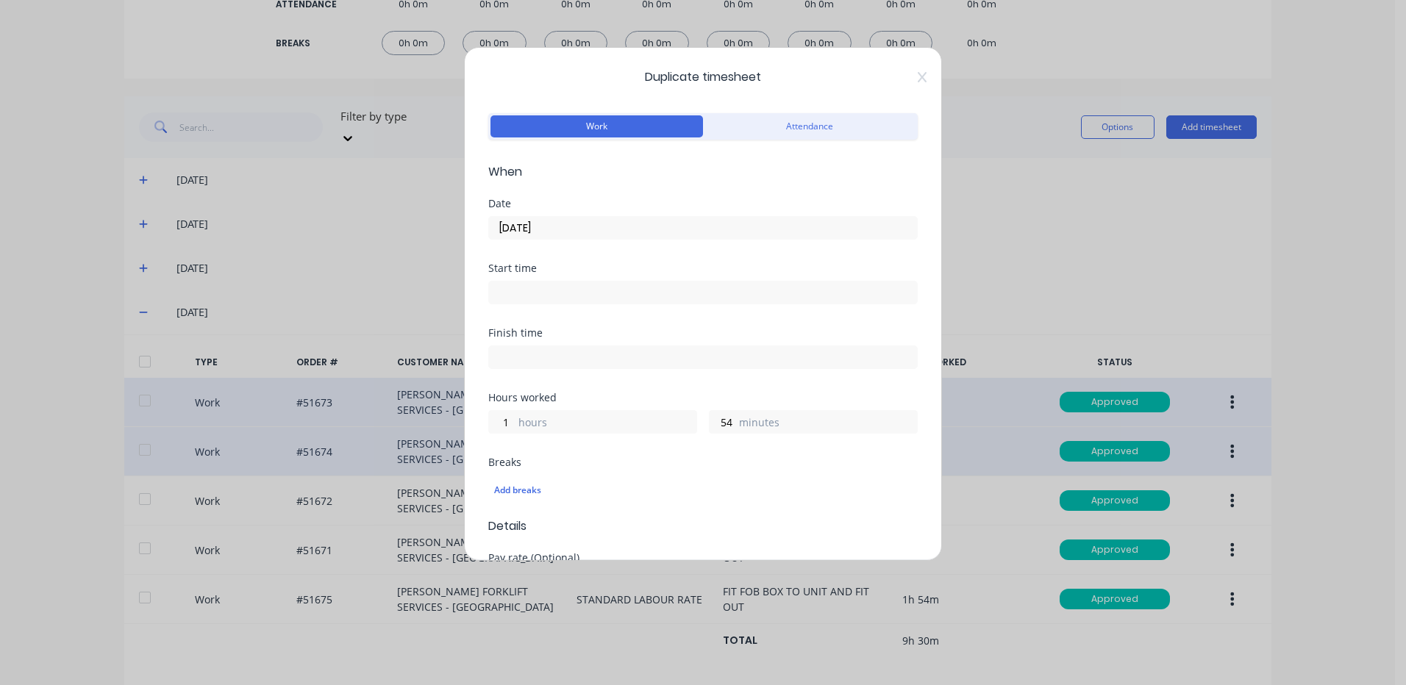
click at [563, 231] on input "[DATE]" at bounding box center [703, 228] width 428 height 22
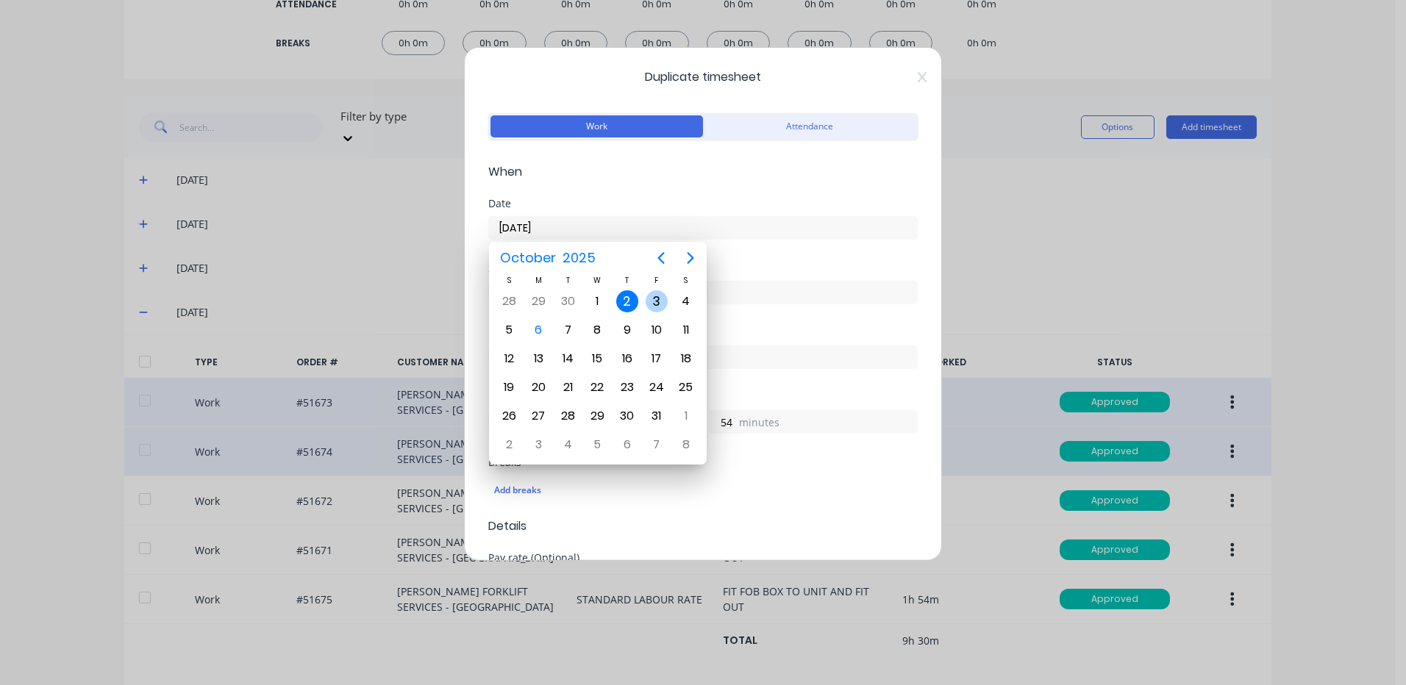
click at [644, 298] on div "3" at bounding box center [656, 302] width 29 height 28
type input "[DATE]"
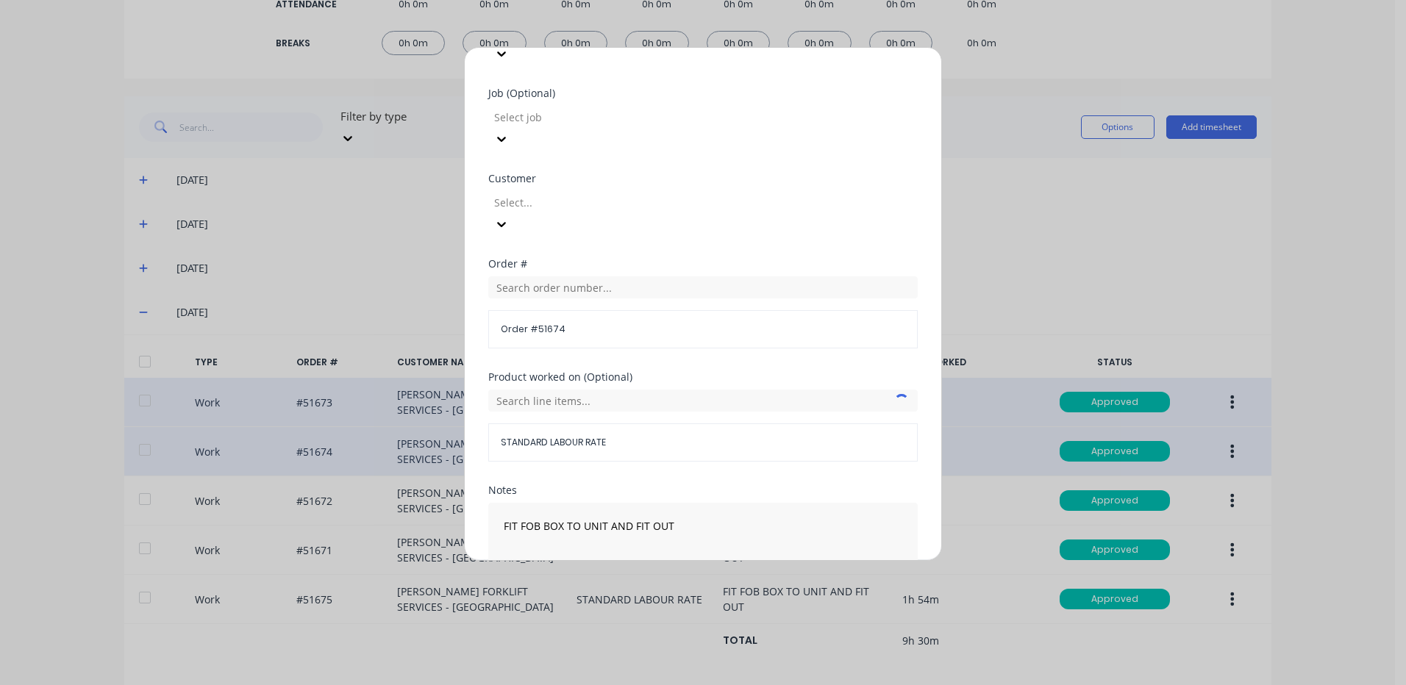
click at [644, 605] on button "Duplicate time entry" at bounding box center [668, 617] width 114 height 24
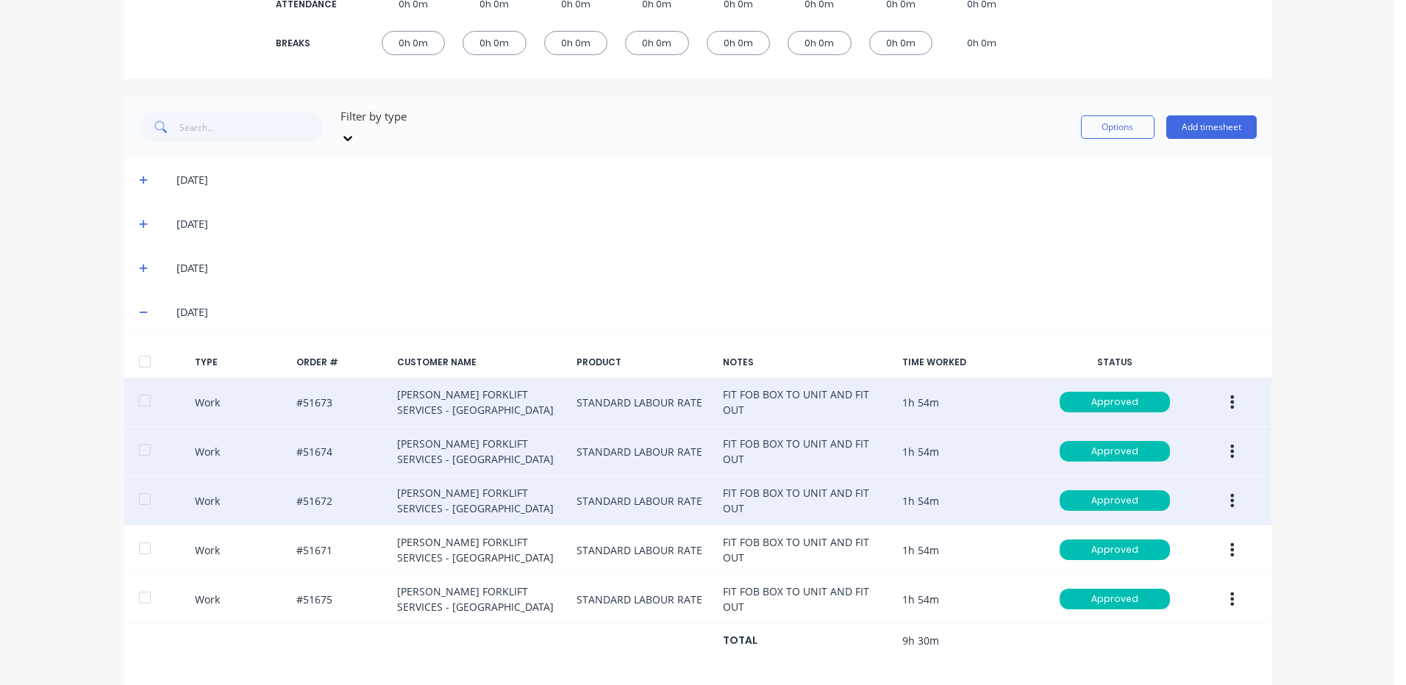
click at [1230, 488] on button "button" at bounding box center [1232, 501] width 35 height 26
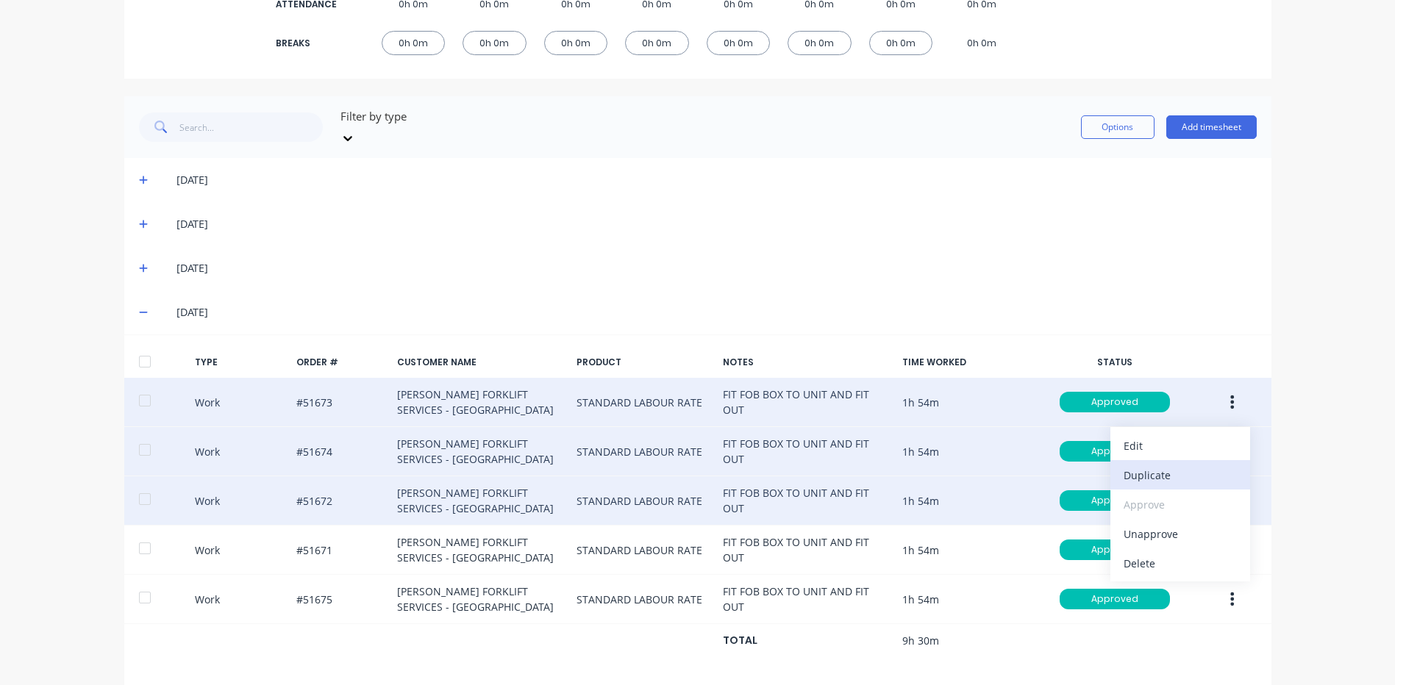
click at [1176, 465] on div "Duplicate" at bounding box center [1180, 475] width 113 height 21
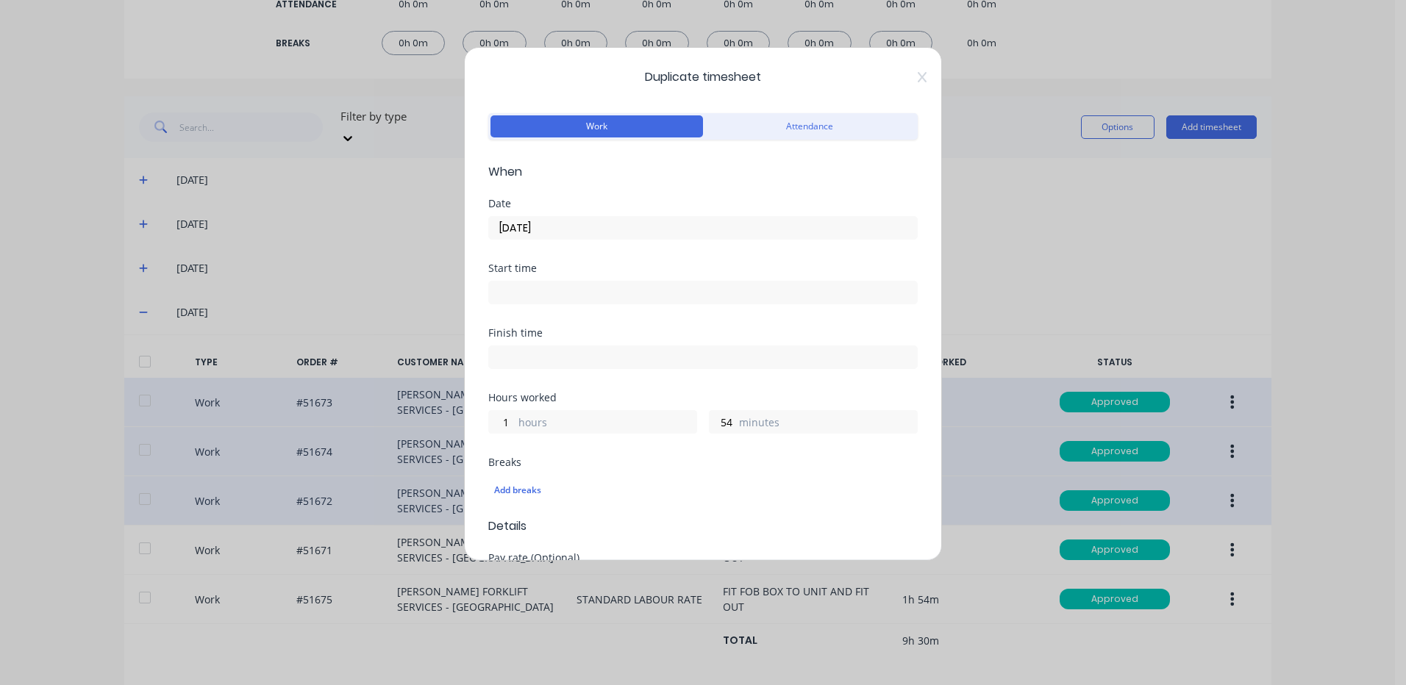
click at [535, 233] on input "[DATE]" at bounding box center [703, 228] width 428 height 22
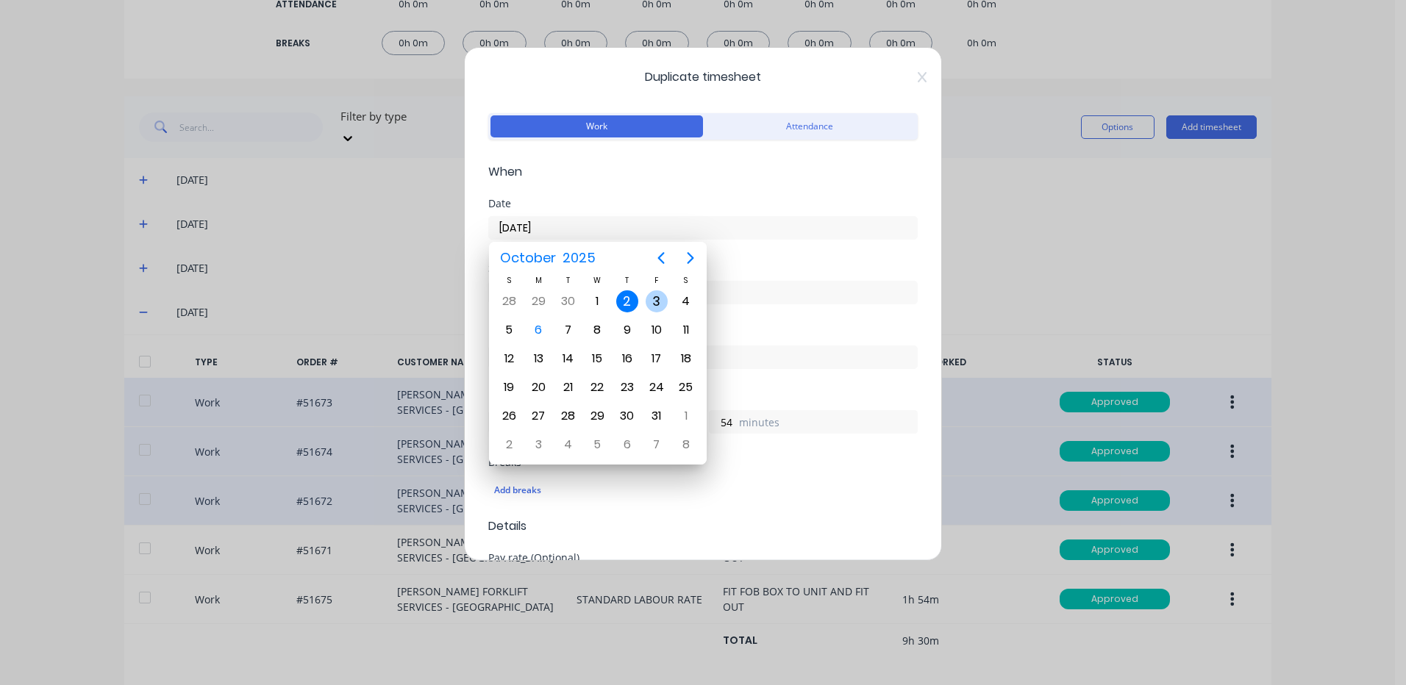
click at [646, 299] on div "3" at bounding box center [657, 301] width 22 height 22
type input "[DATE]"
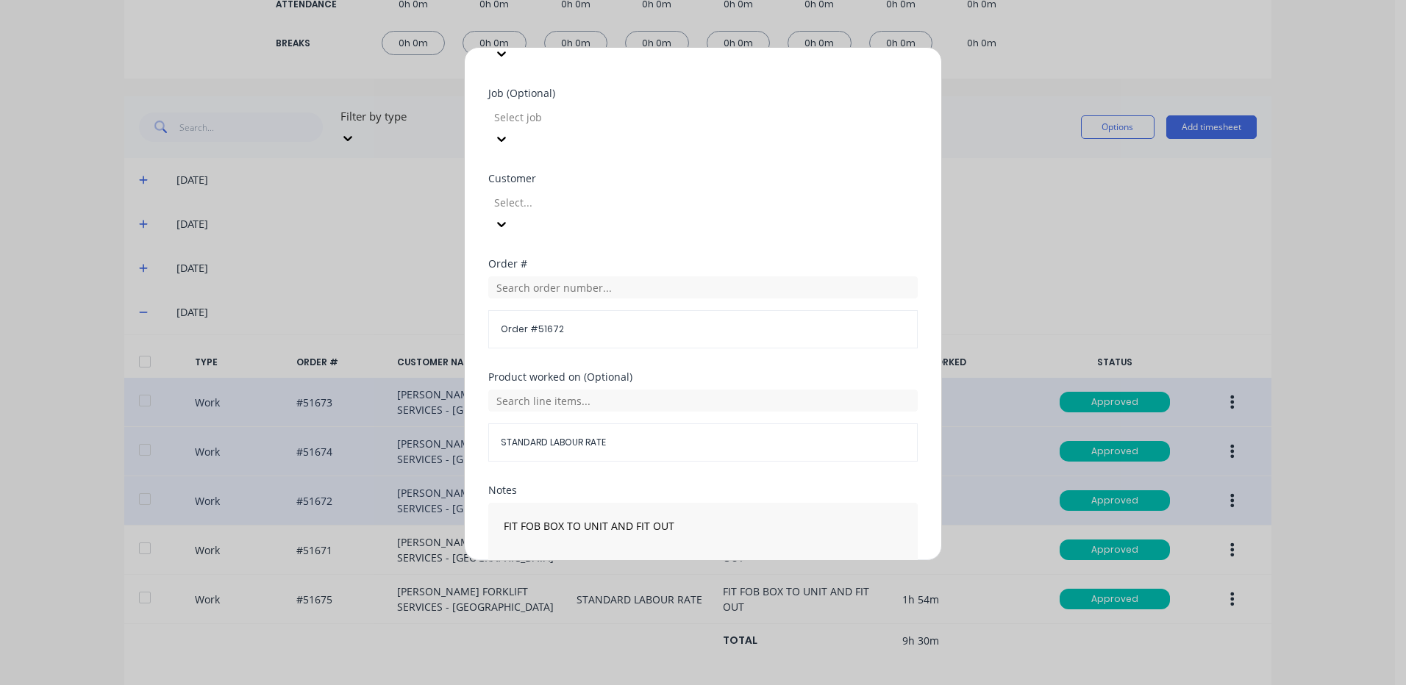
click at [655, 605] on button "Duplicate time entry" at bounding box center [668, 617] width 114 height 24
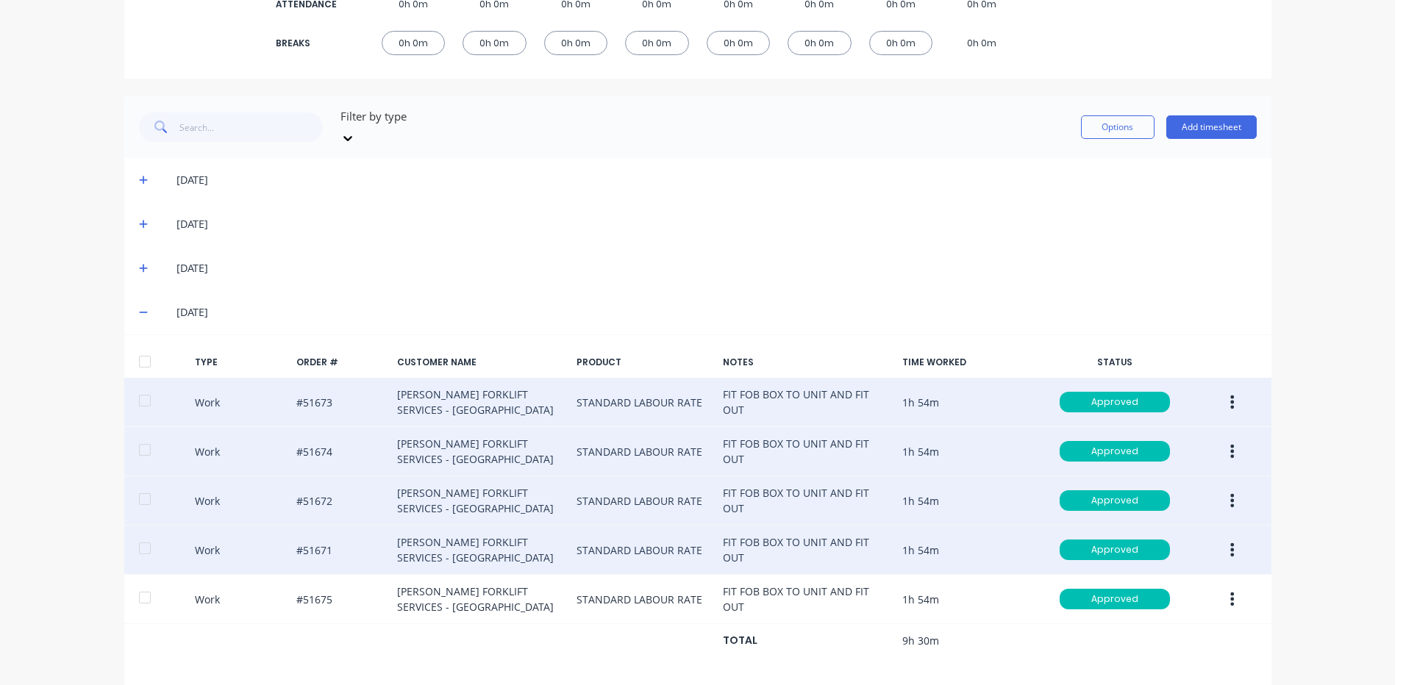
click at [1221, 537] on button "button" at bounding box center [1232, 550] width 35 height 26
click at [1174, 514] on div "Duplicate" at bounding box center [1180, 524] width 113 height 21
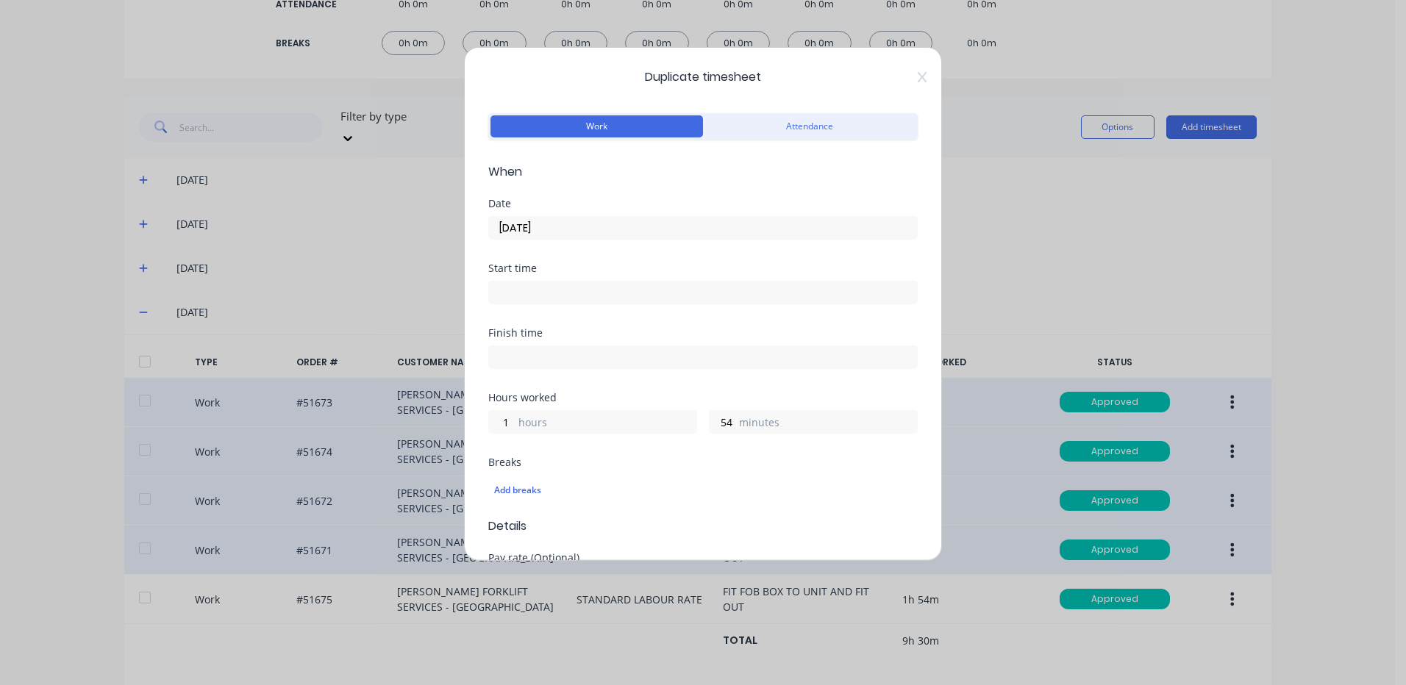
click at [566, 232] on input "[DATE]" at bounding box center [703, 228] width 428 height 22
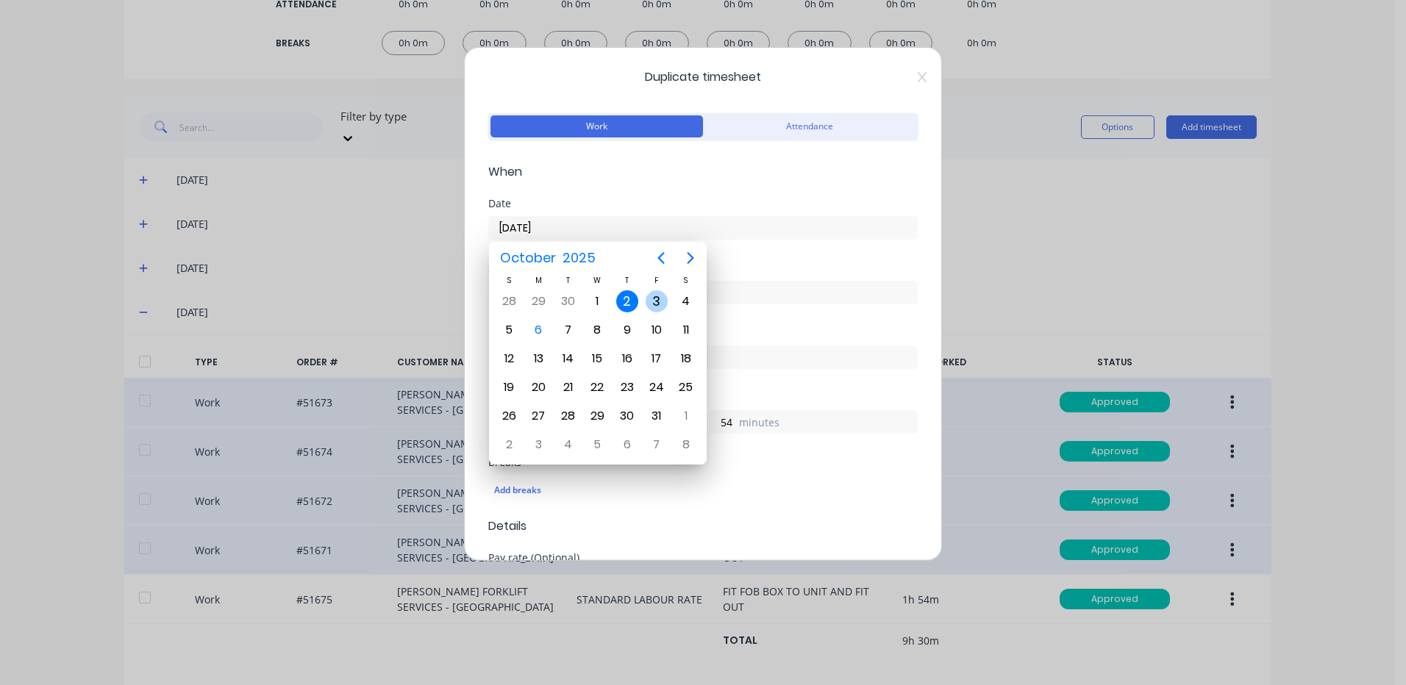
click at [646, 304] on div "3" at bounding box center [657, 301] width 22 height 22
type input "[DATE]"
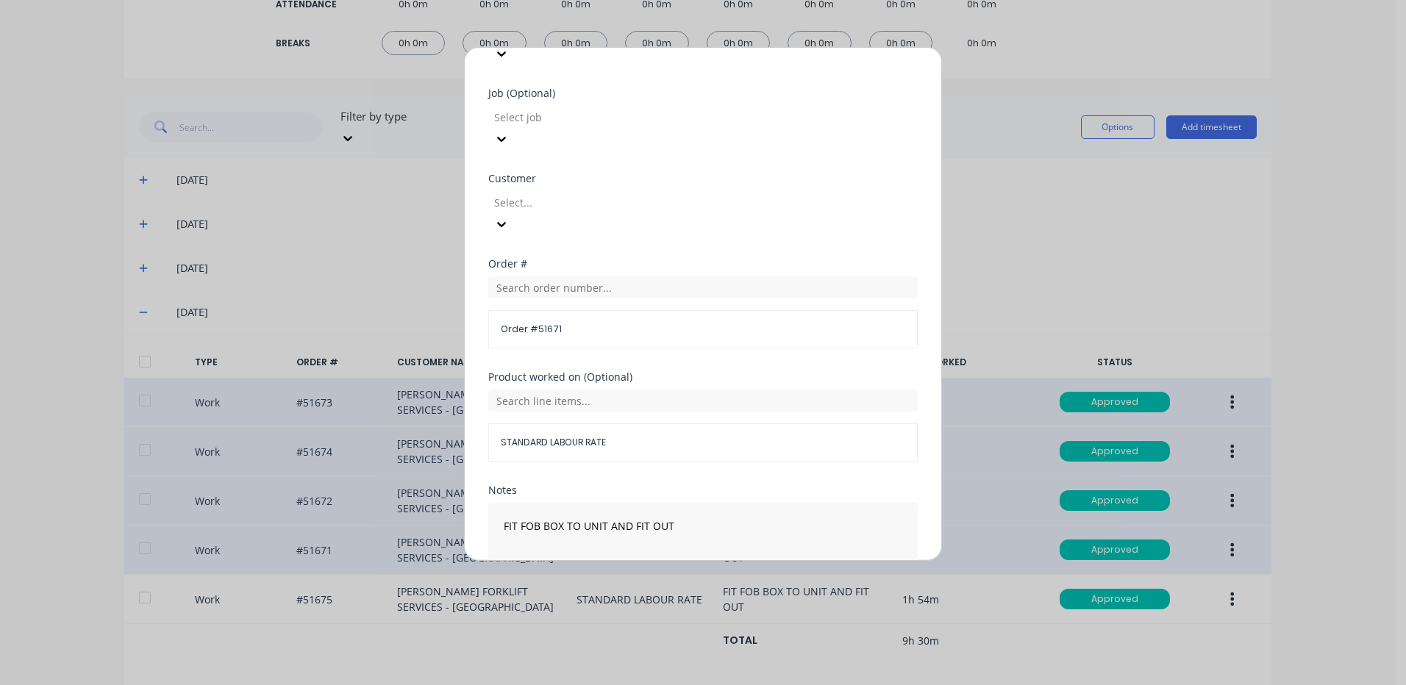
click at [686, 605] on button "Duplicate time entry" at bounding box center [668, 617] width 114 height 24
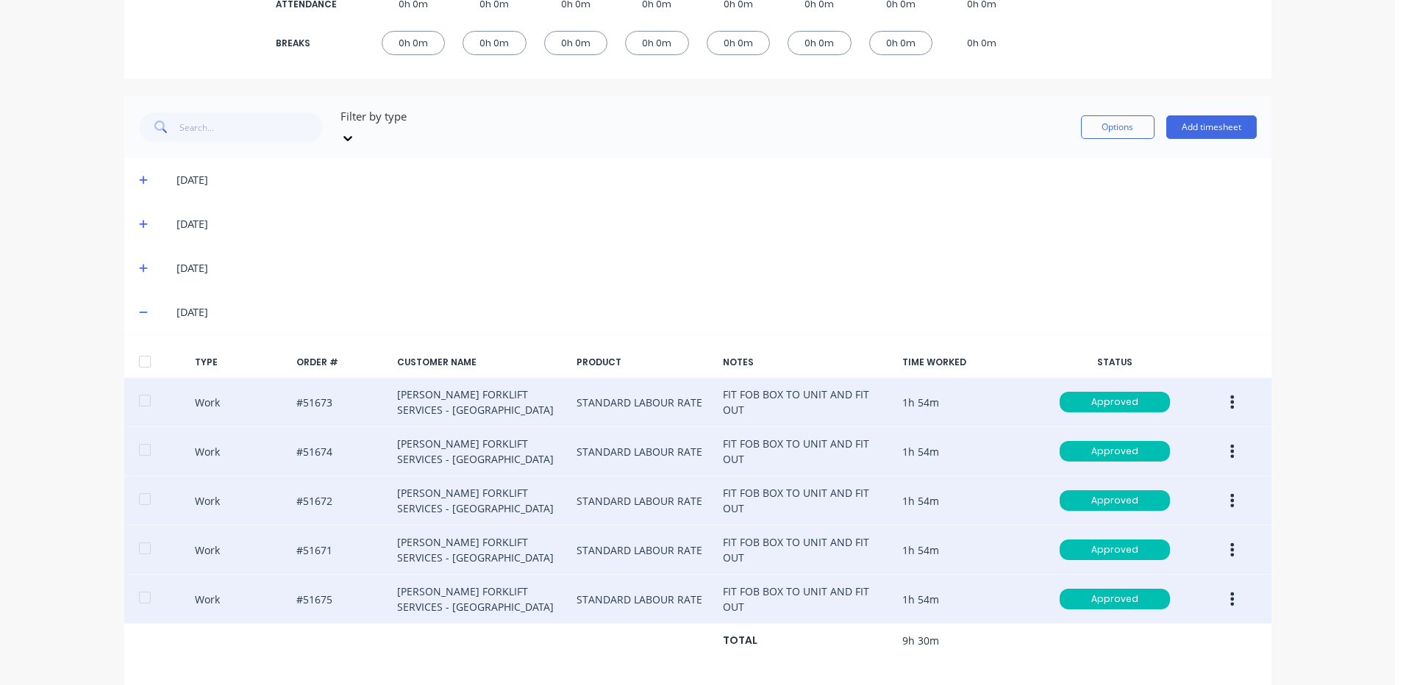
click at [1219, 586] on button "button" at bounding box center [1232, 599] width 35 height 26
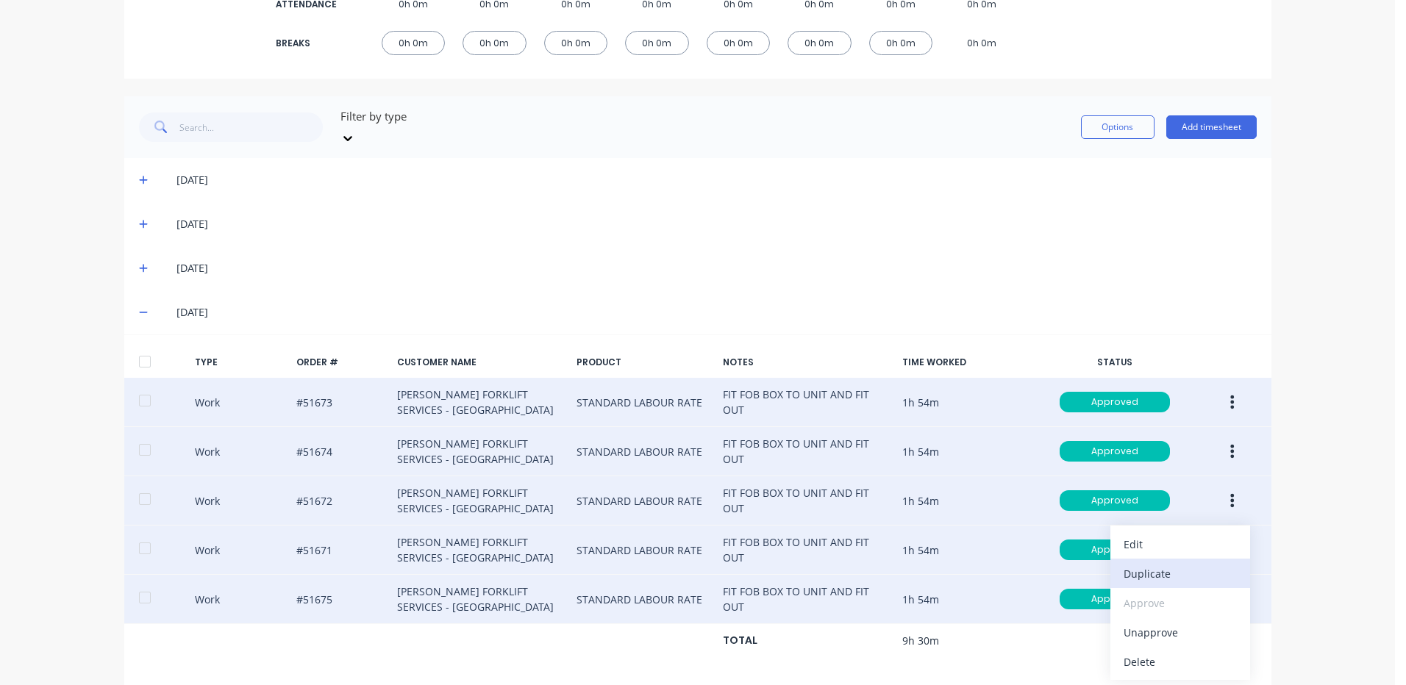
click at [1148, 563] on div "Duplicate" at bounding box center [1180, 573] width 113 height 21
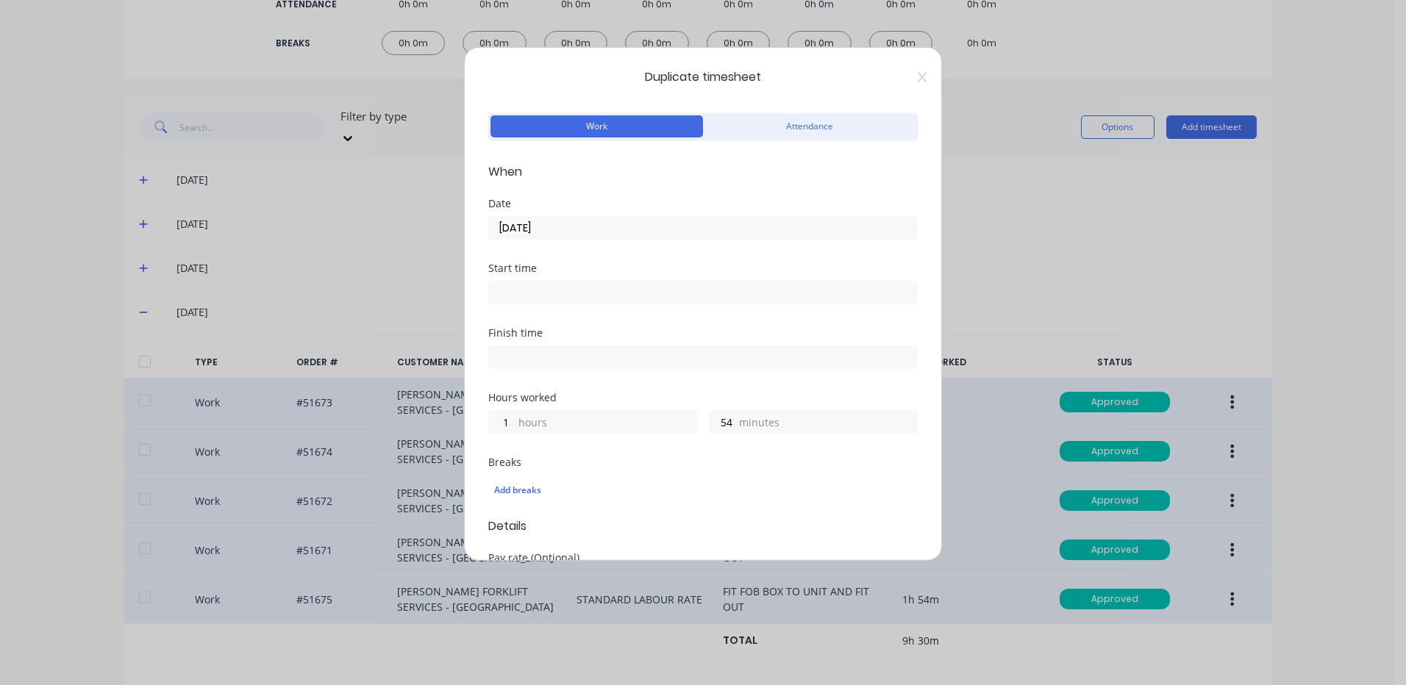
click at [720, 229] on input "[DATE]" at bounding box center [703, 228] width 428 height 22
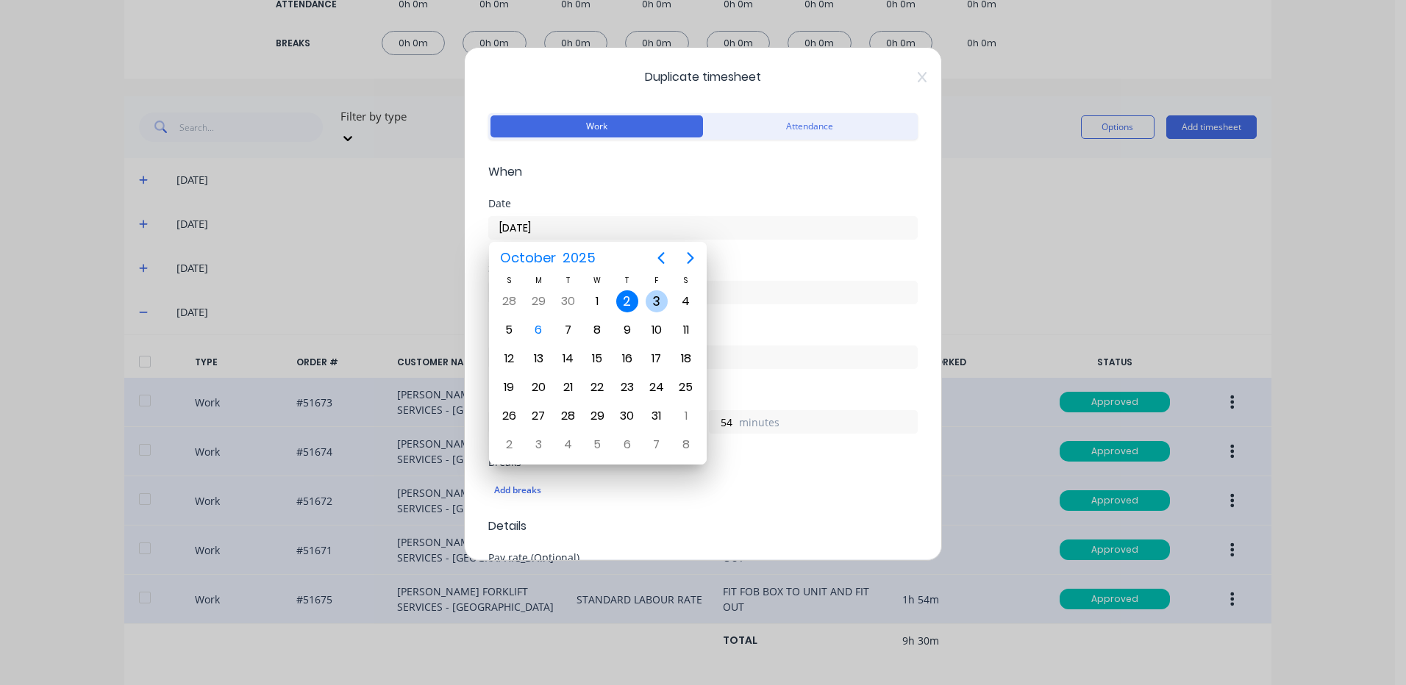
click at [653, 305] on div "3" at bounding box center [657, 301] width 22 height 22
type input "[DATE]"
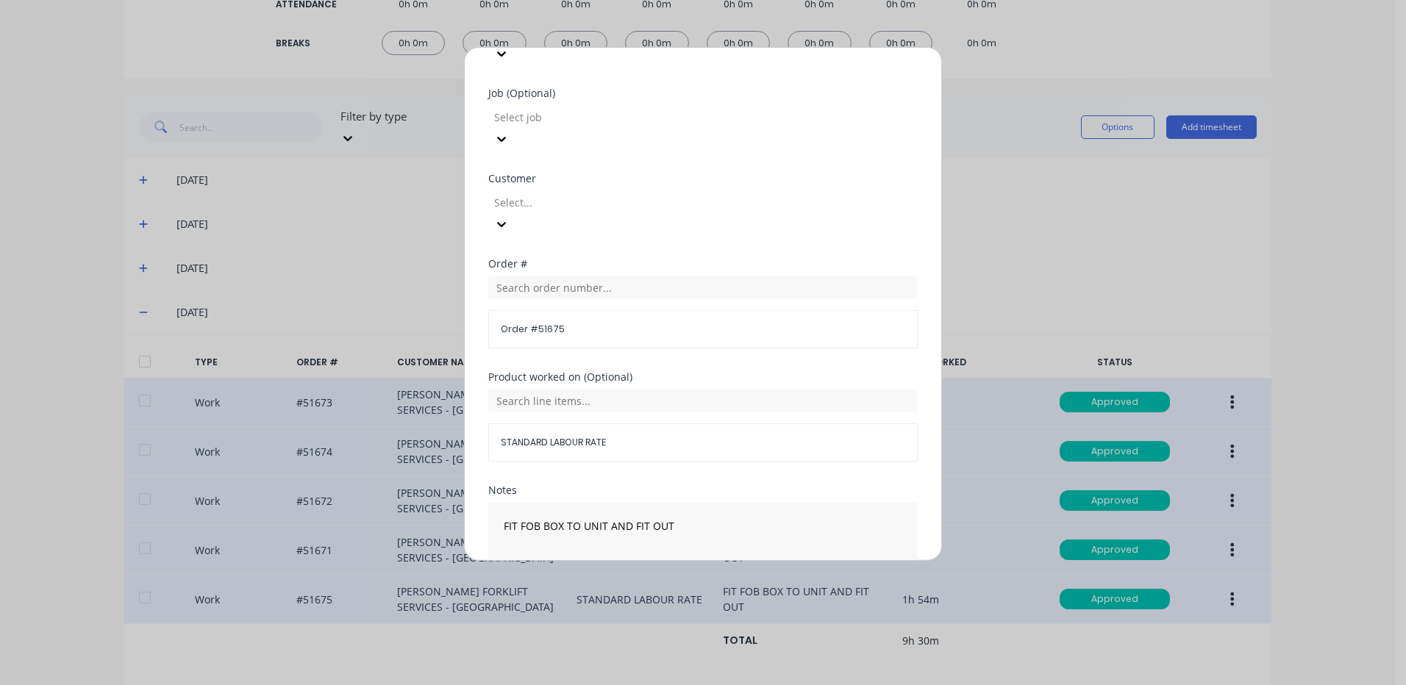
click at [633, 605] on button "Duplicate time entry" at bounding box center [668, 617] width 114 height 24
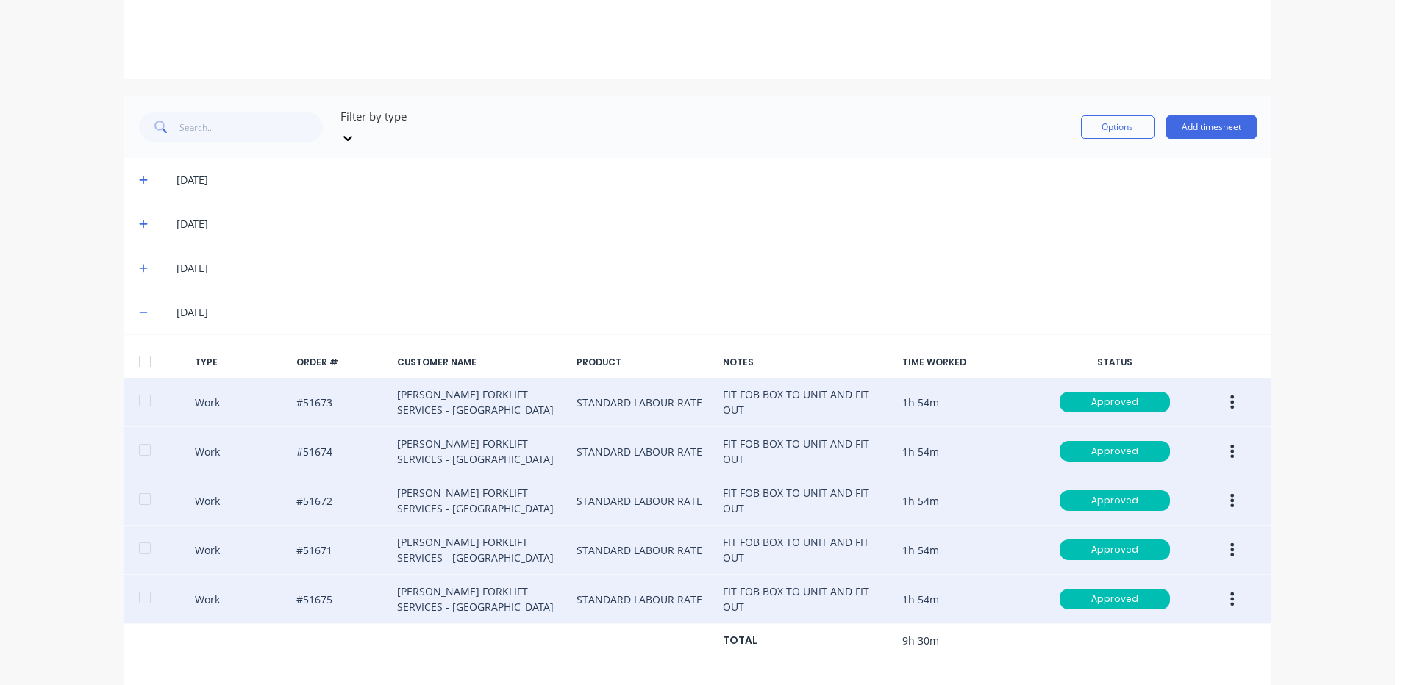
scroll to position [679, 0]
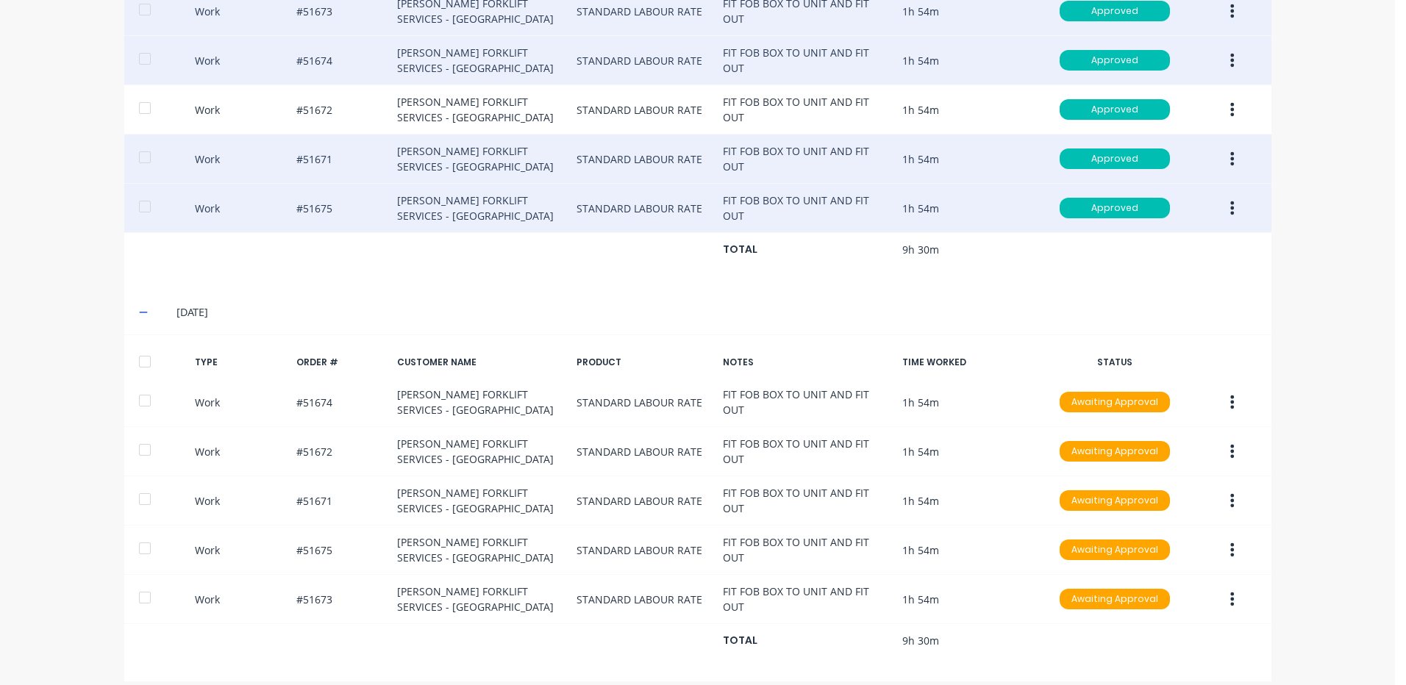
click at [133, 359] on div at bounding box center [144, 361] width 29 height 29
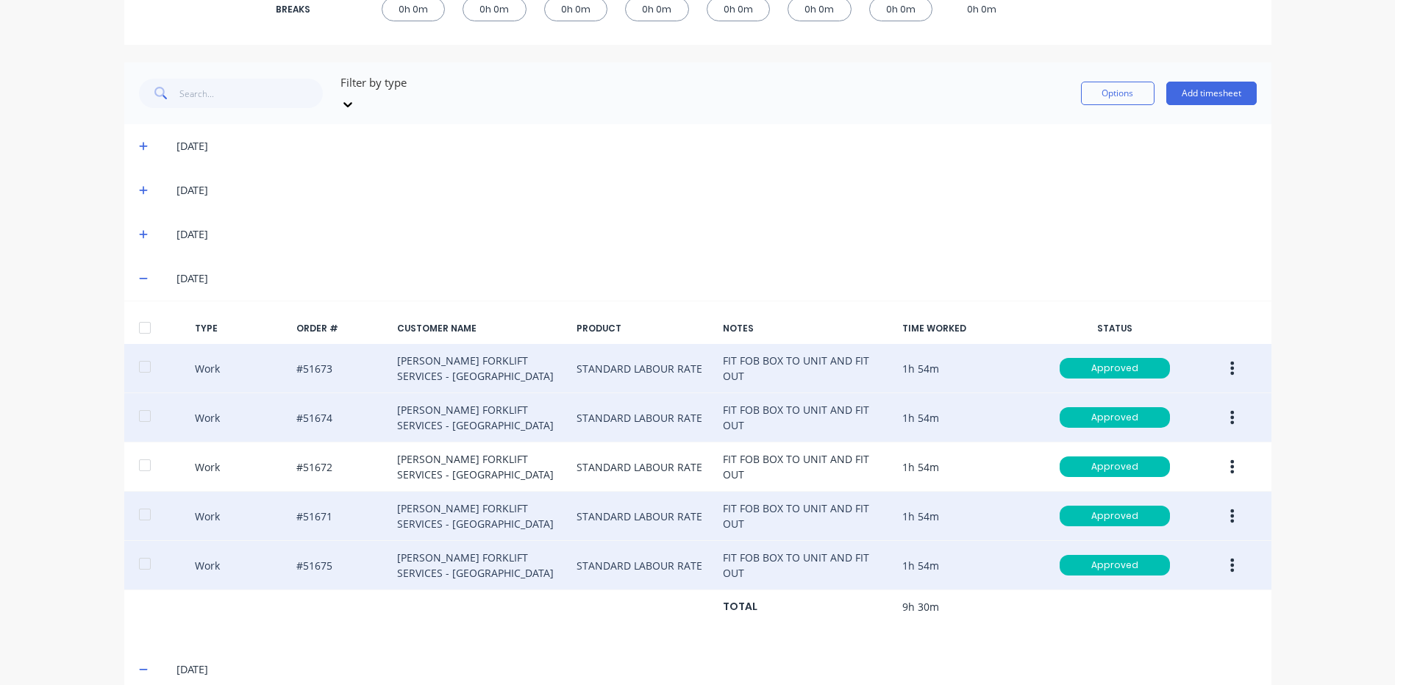
scroll to position [17, 0]
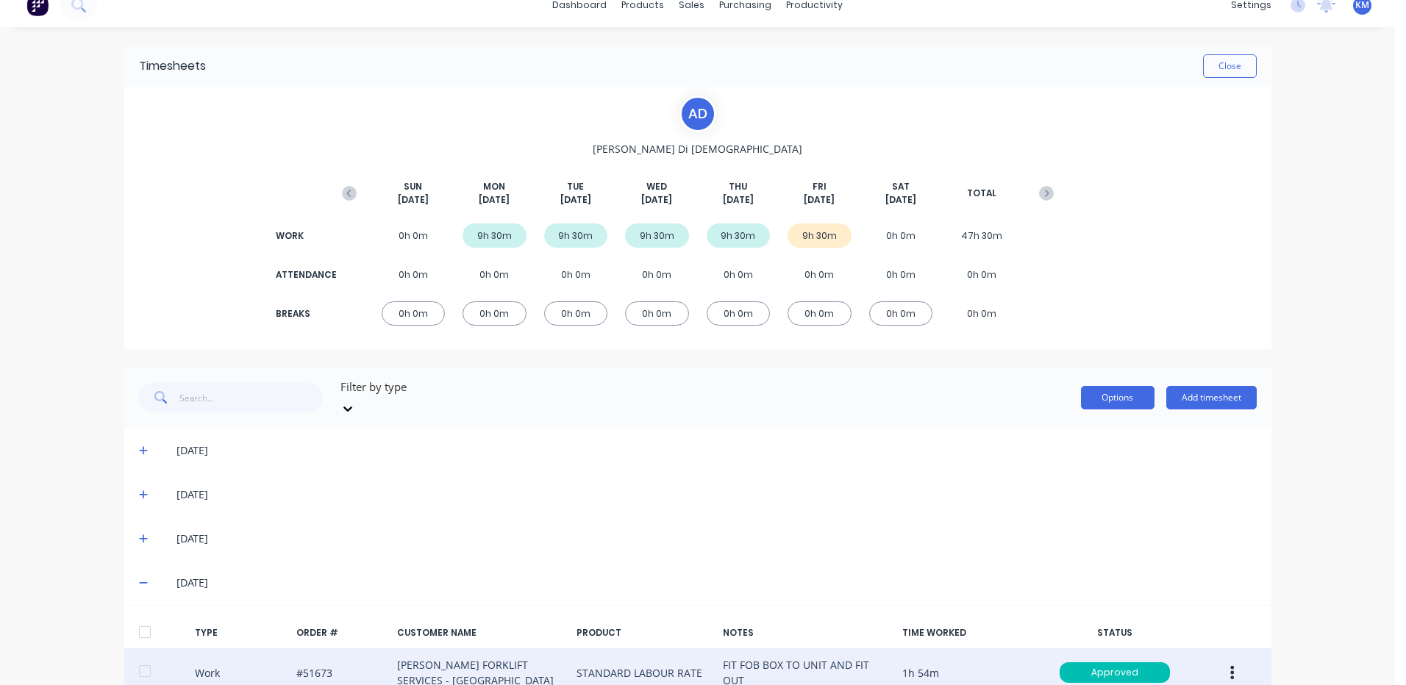
click at [1117, 390] on button "Options" at bounding box center [1118, 398] width 74 height 24
click at [1088, 425] on div "Approve" at bounding box center [1084, 435] width 113 height 21
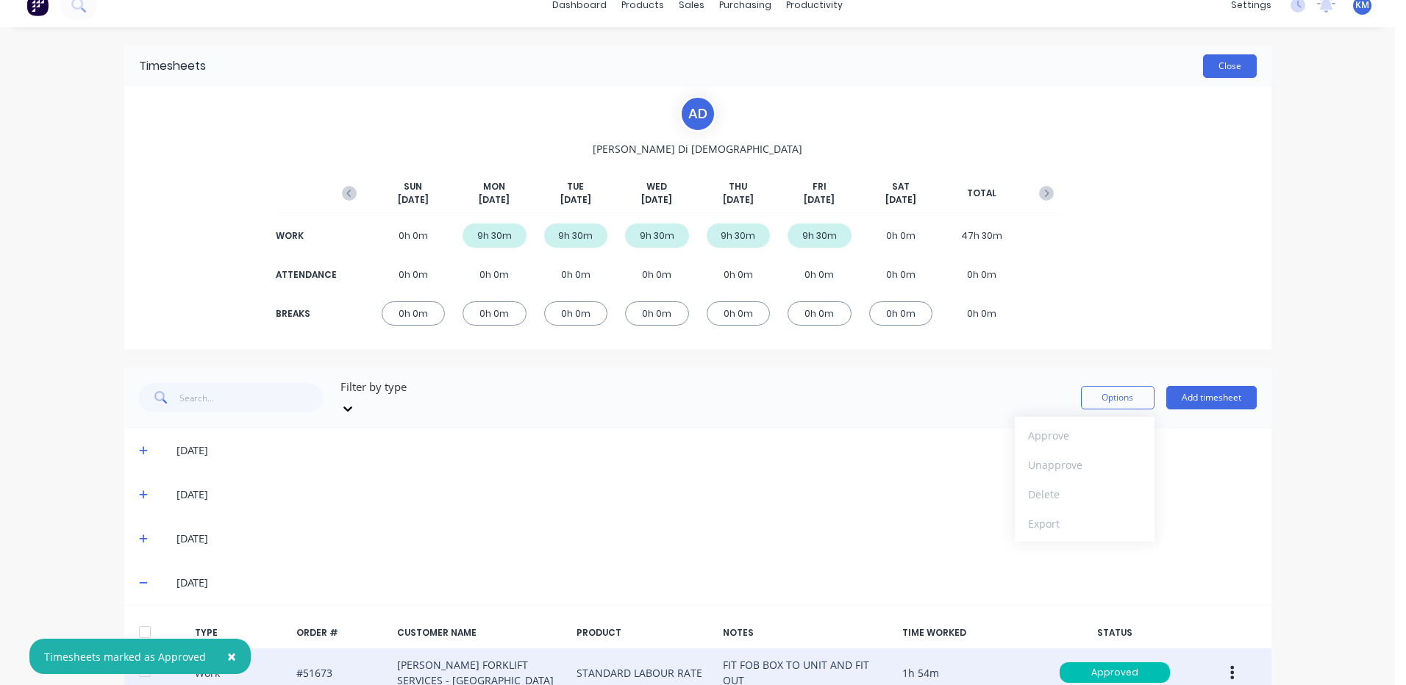
click at [1220, 68] on button "Close" at bounding box center [1230, 66] width 54 height 24
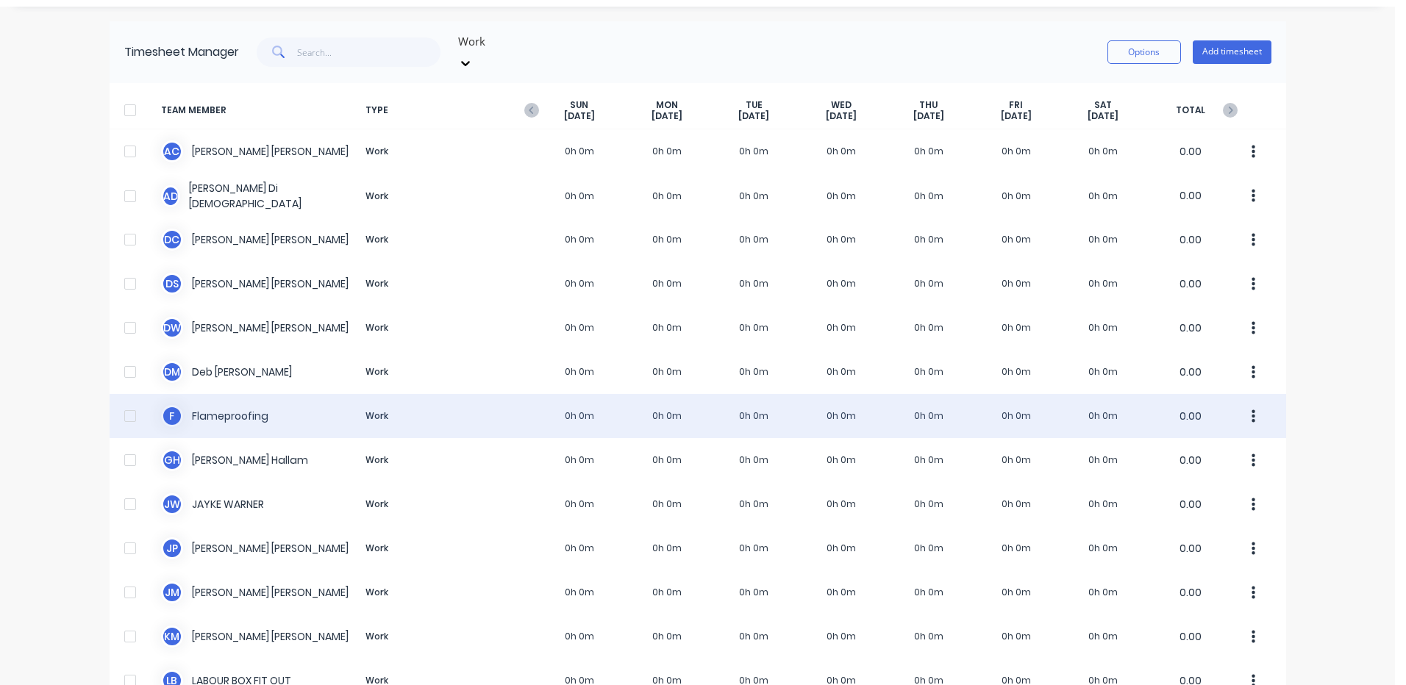
scroll to position [20, 0]
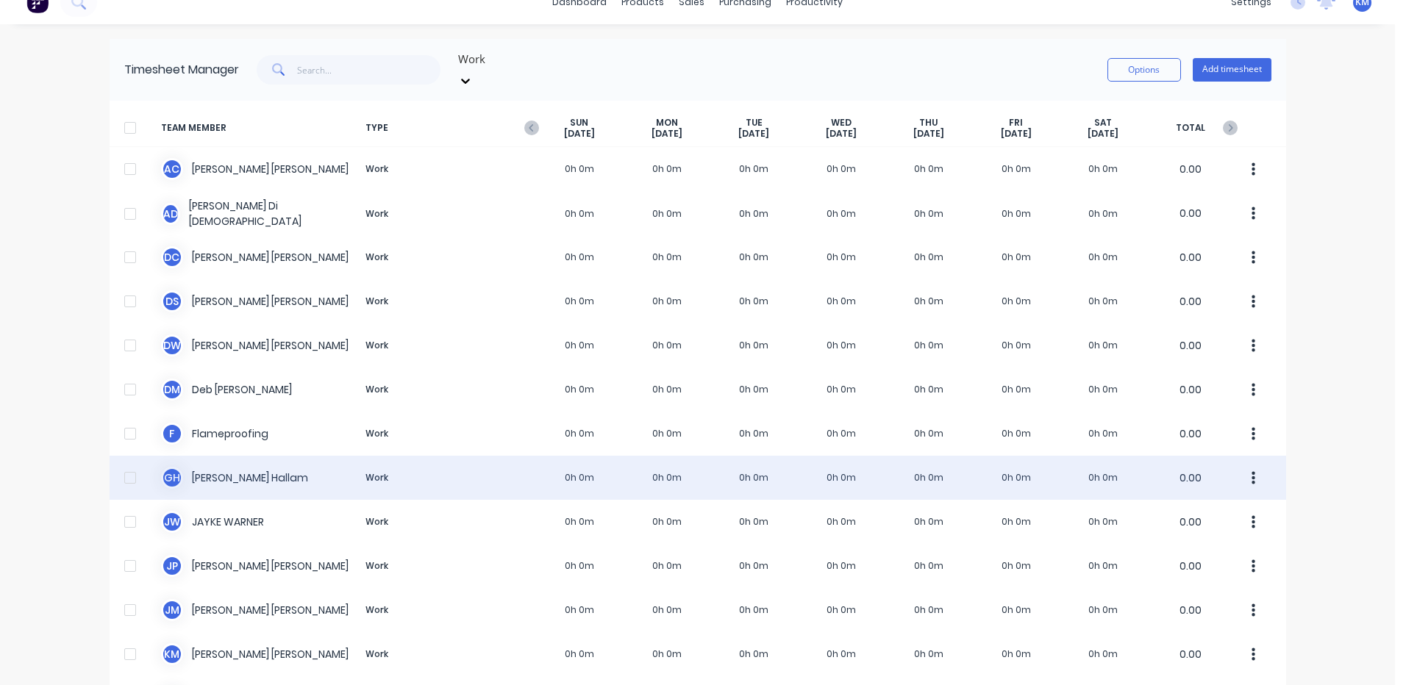
click at [399, 456] on div "G H [PERSON_NAME] Work 0h 0m 0h 0m 0h 0m 0h 0m 0h 0m 0h 0m 0h 0m 0.00" at bounding box center [698, 478] width 1177 height 44
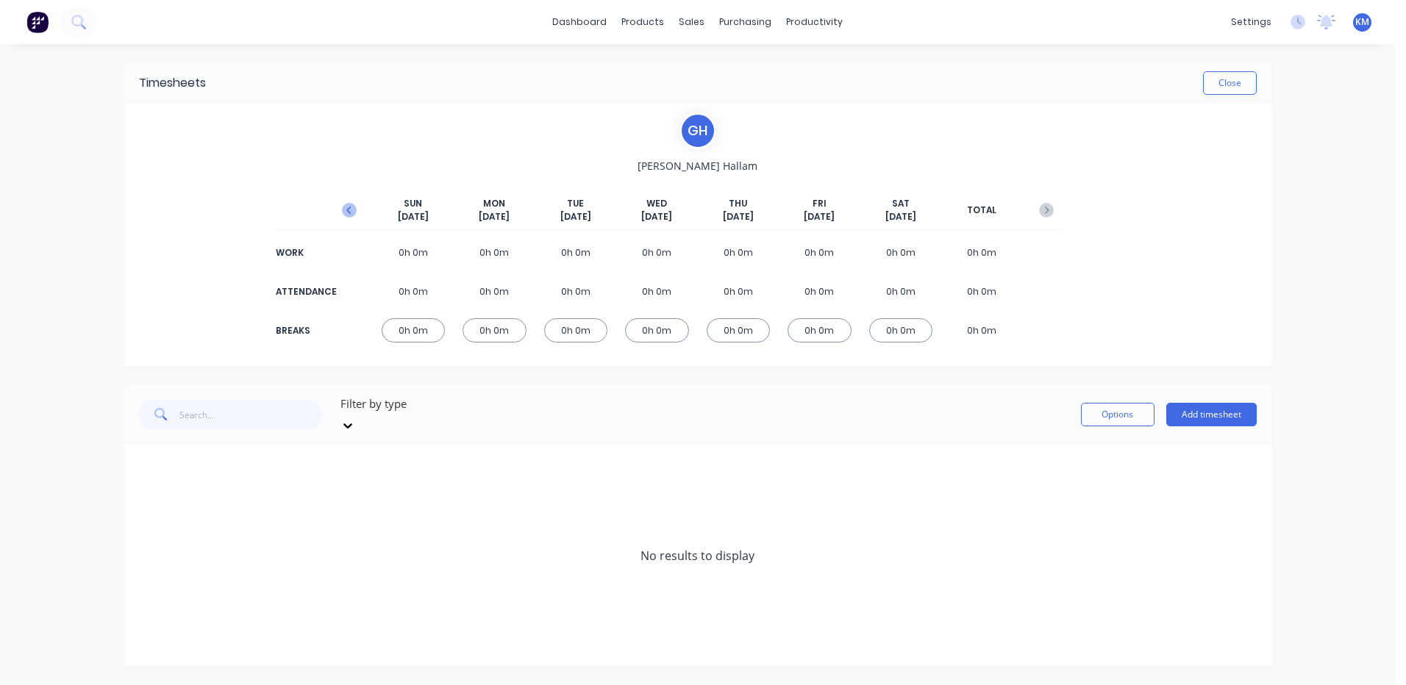
click at [343, 210] on icon "button" at bounding box center [349, 210] width 15 height 15
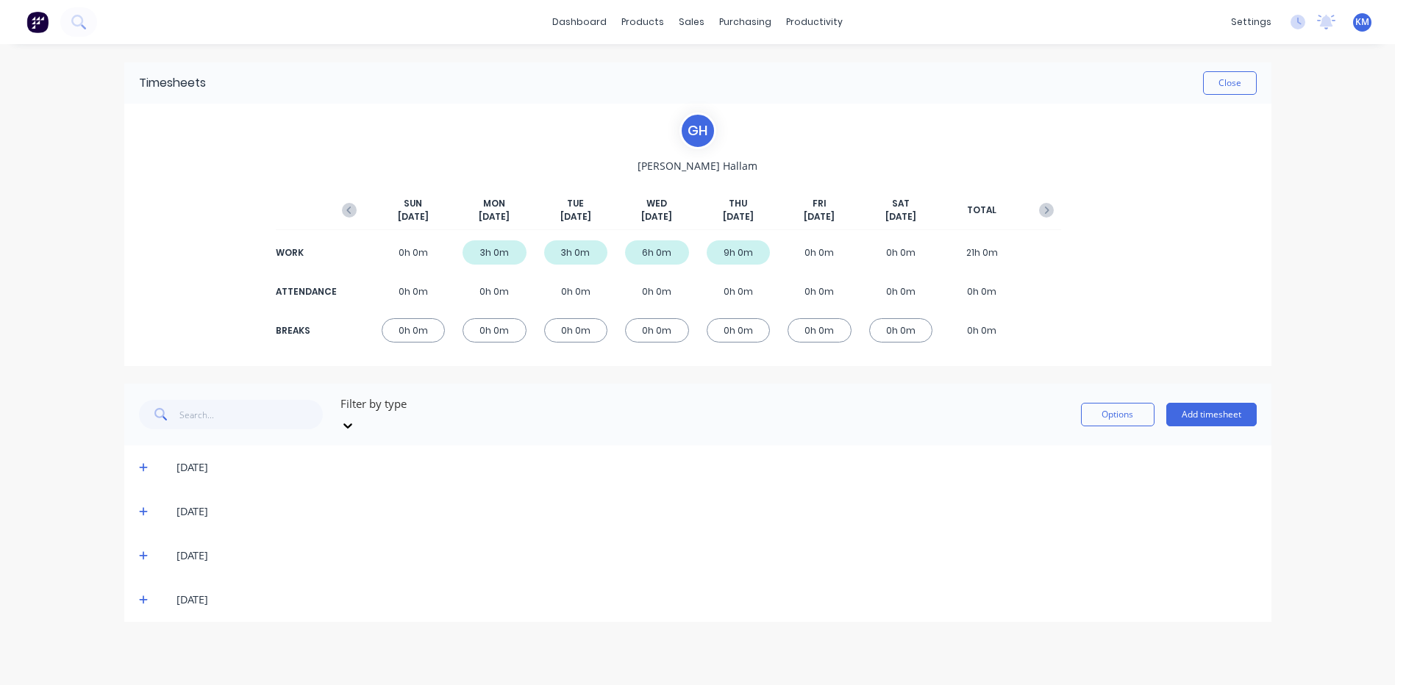
click at [149, 593] on span at bounding box center [146, 600] width 15 height 15
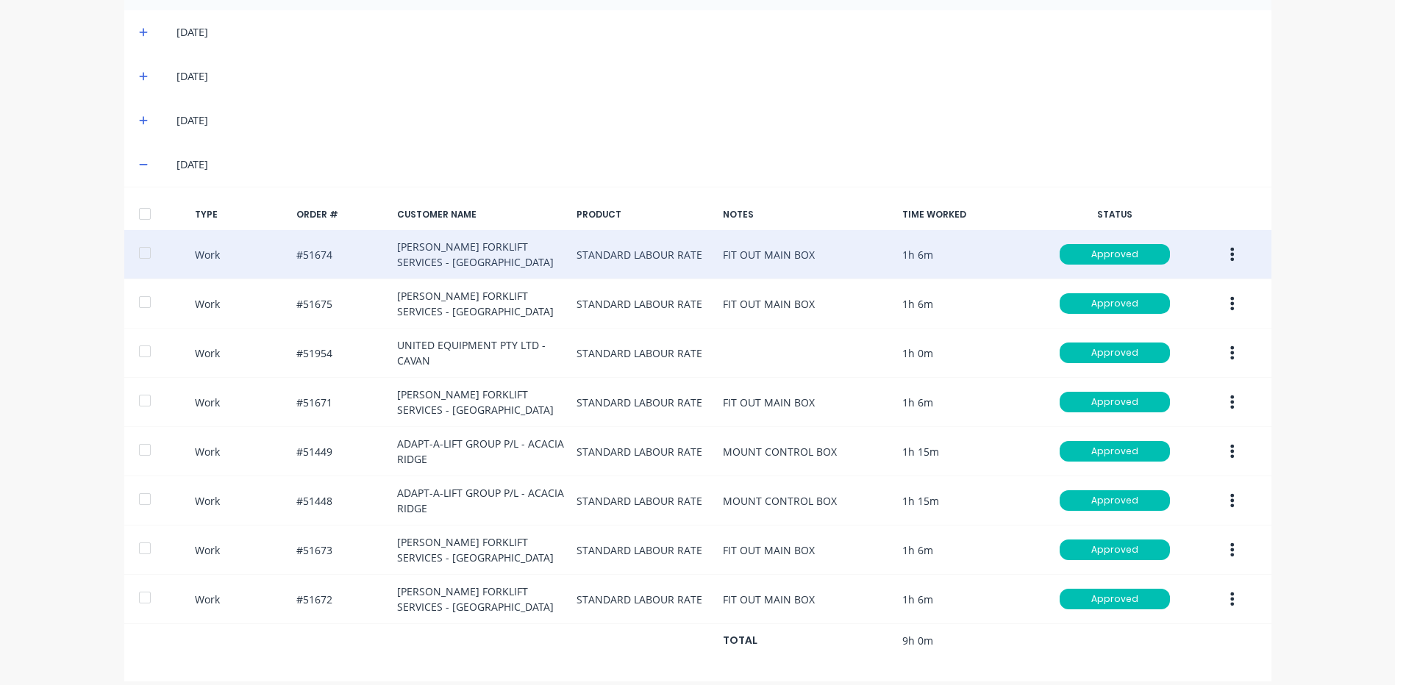
click at [1231, 242] on button "button" at bounding box center [1232, 254] width 35 height 26
click at [1183, 218] on div "Duplicate" at bounding box center [1180, 228] width 113 height 21
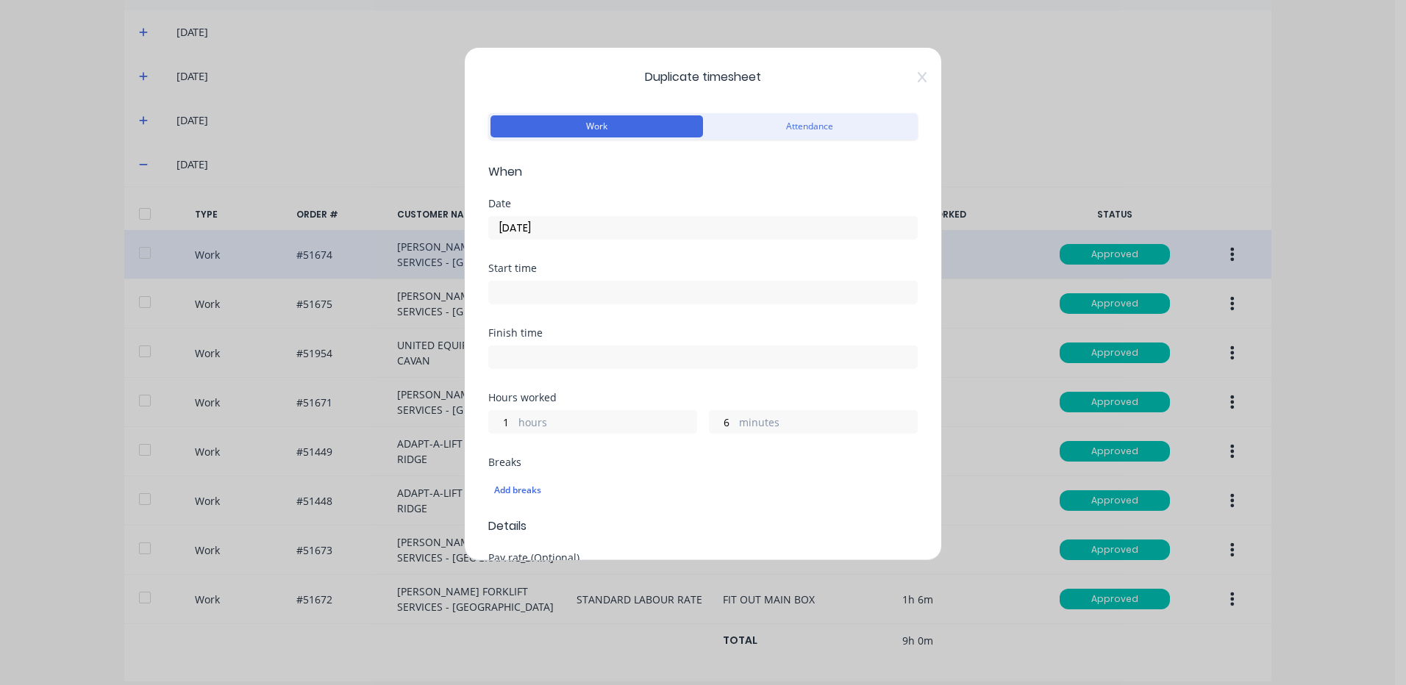
click at [775, 237] on input "[DATE]" at bounding box center [703, 228] width 428 height 22
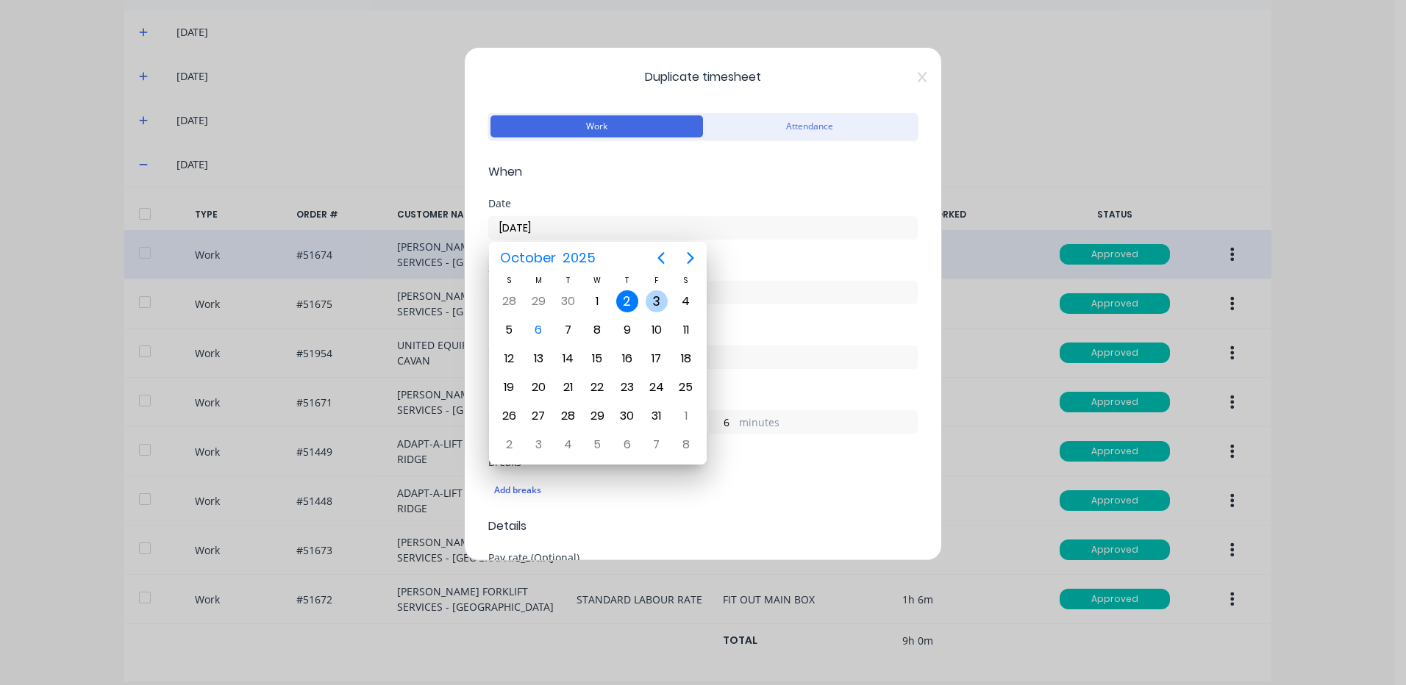
click at [649, 306] on div "3" at bounding box center [657, 301] width 22 height 22
type input "[DATE]"
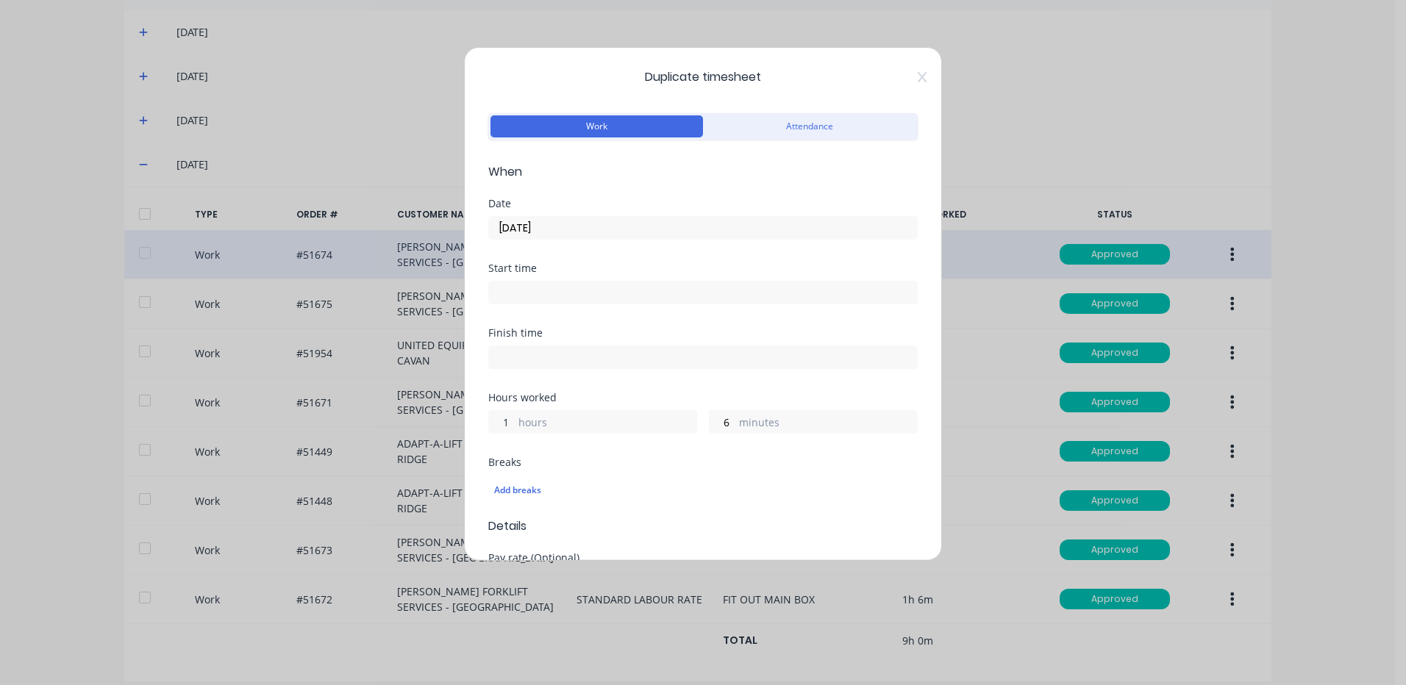
click at [512, 424] on input "1" at bounding box center [502, 422] width 26 height 22
type input "0"
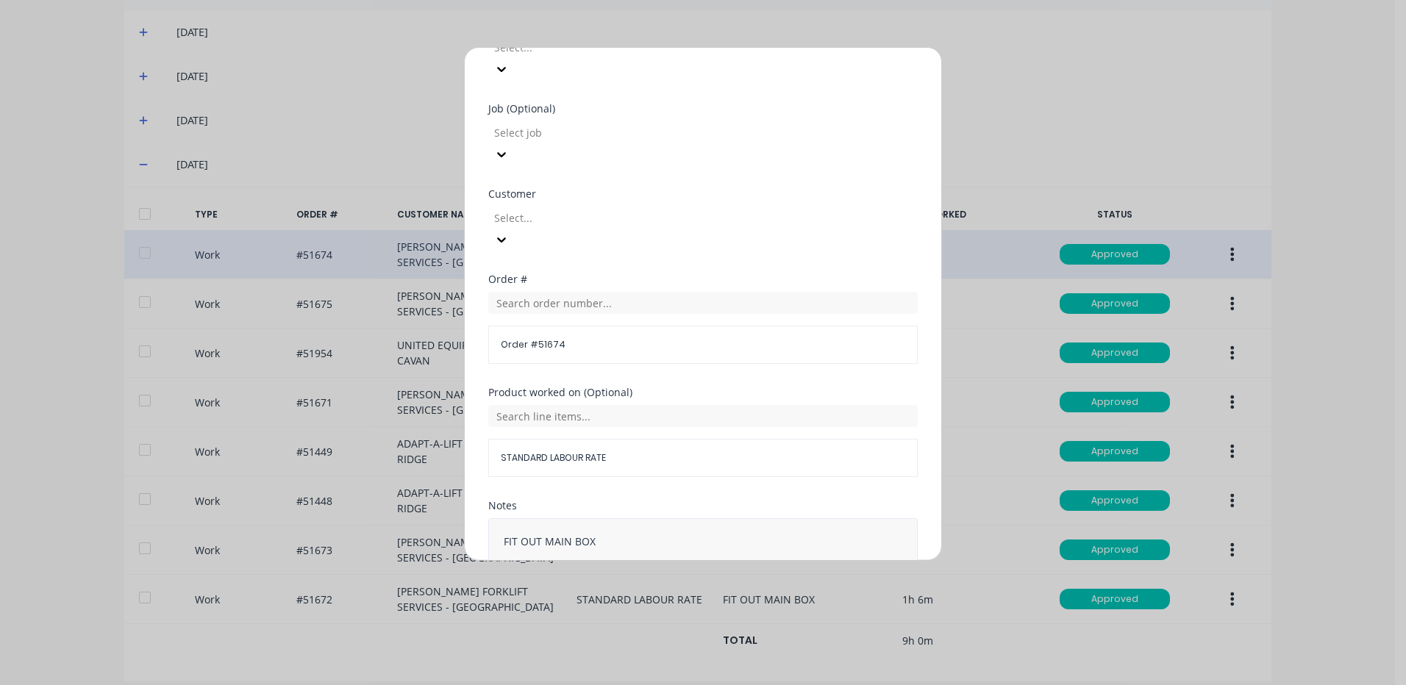
scroll to position [635, 0]
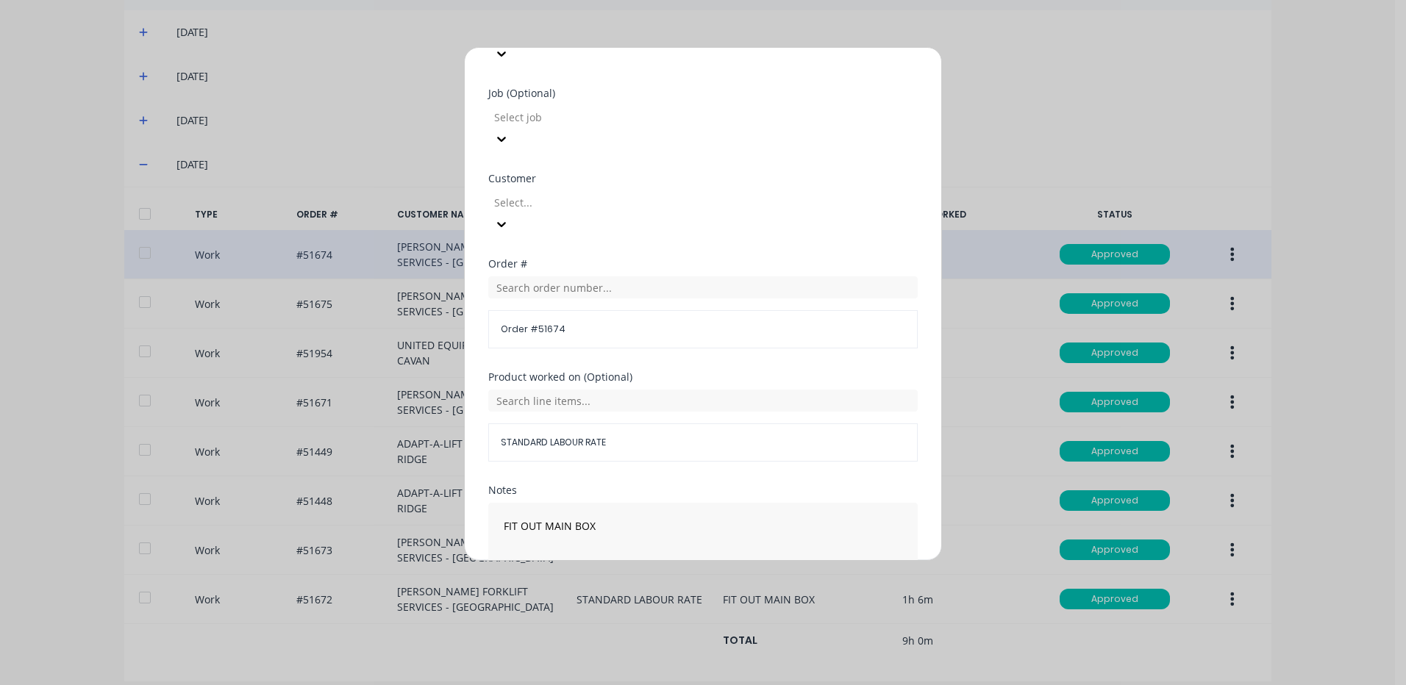
type input "24"
click at [684, 605] on button "Duplicate time entry" at bounding box center [668, 617] width 114 height 24
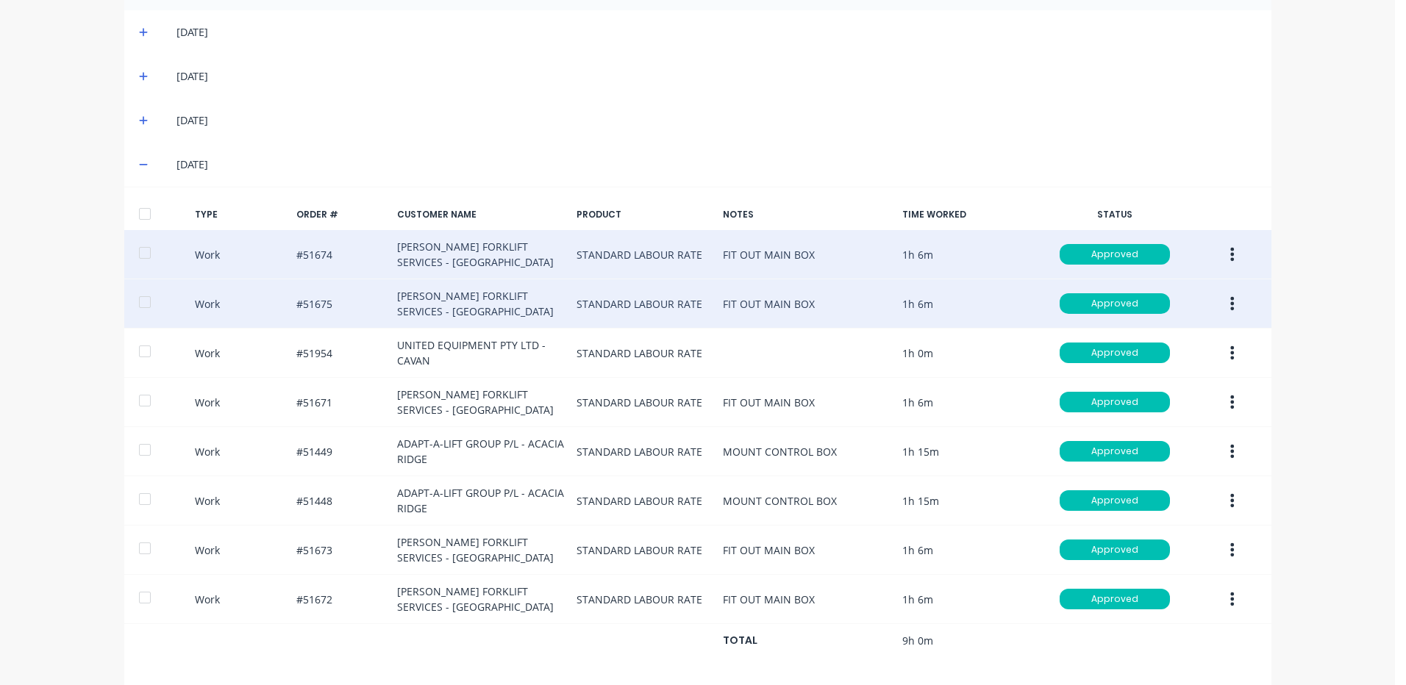
click at [1230, 296] on icon "button" at bounding box center [1232, 304] width 4 height 16
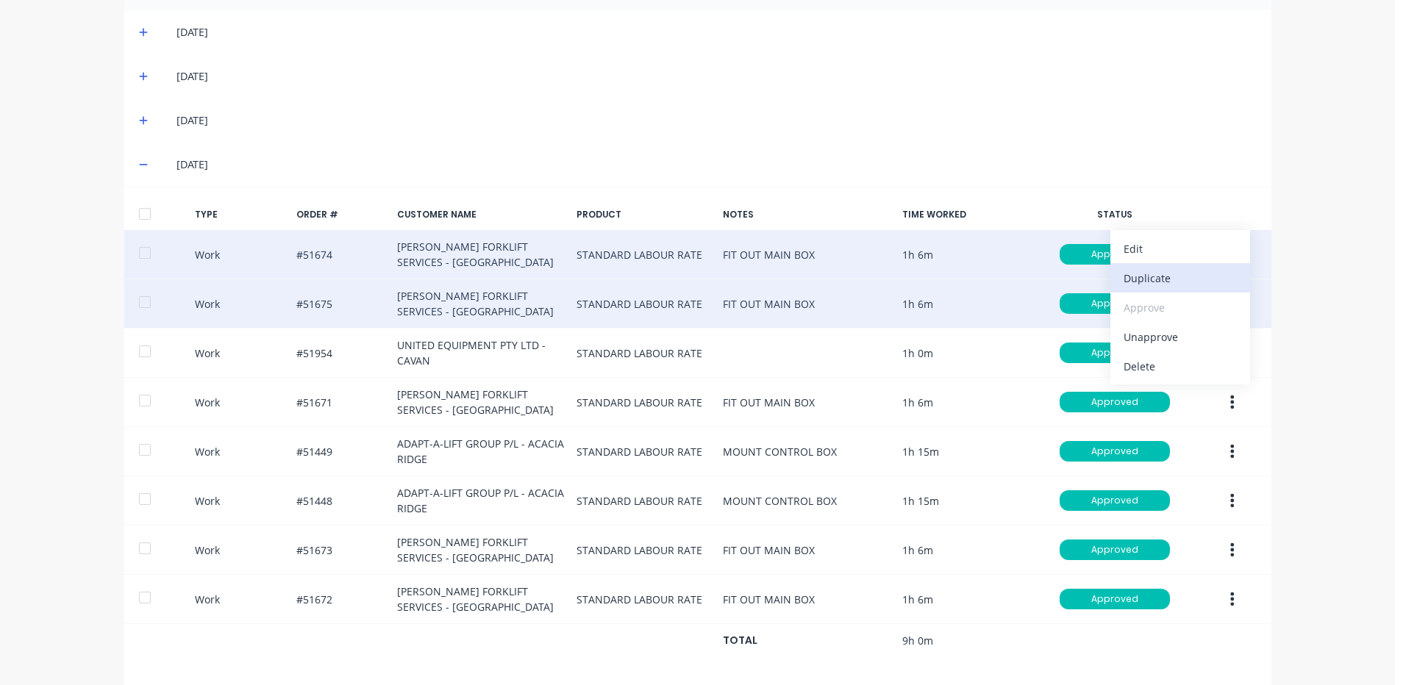
click at [1178, 273] on div "Duplicate" at bounding box center [1180, 278] width 113 height 21
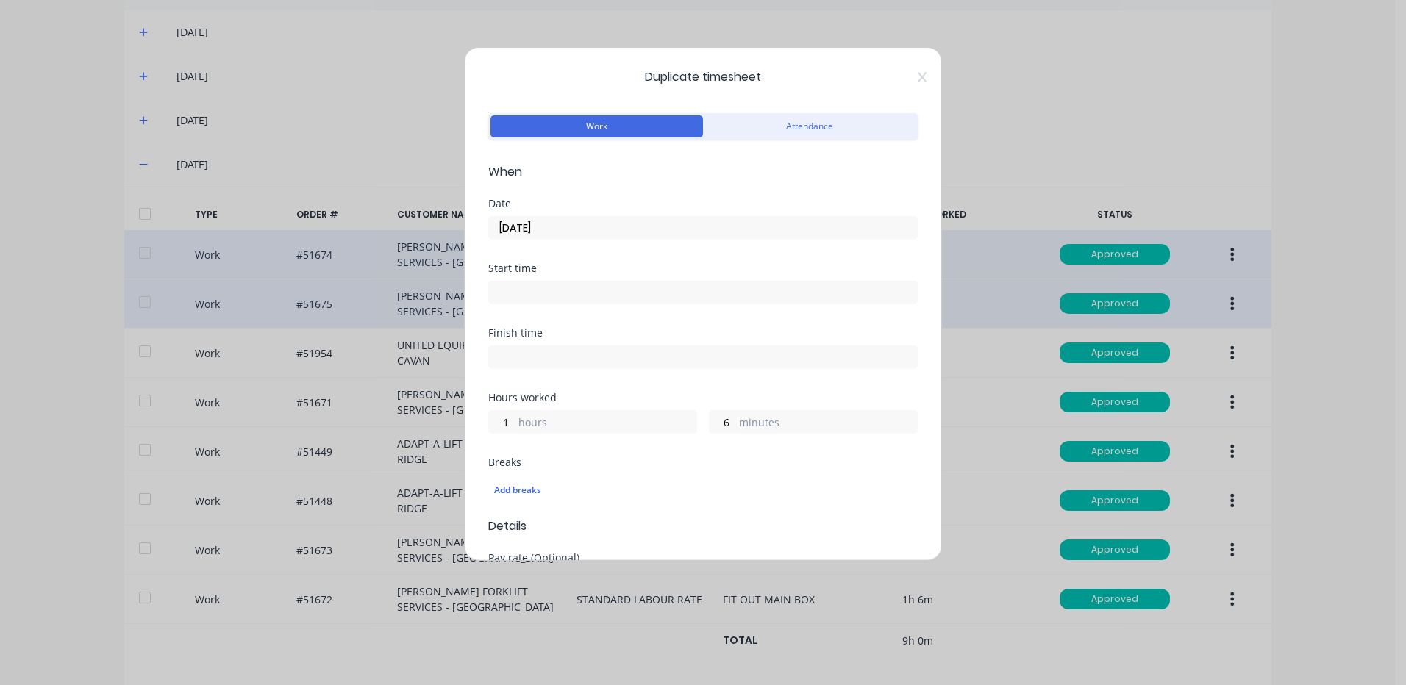
click at [607, 221] on input "[DATE]" at bounding box center [703, 228] width 428 height 22
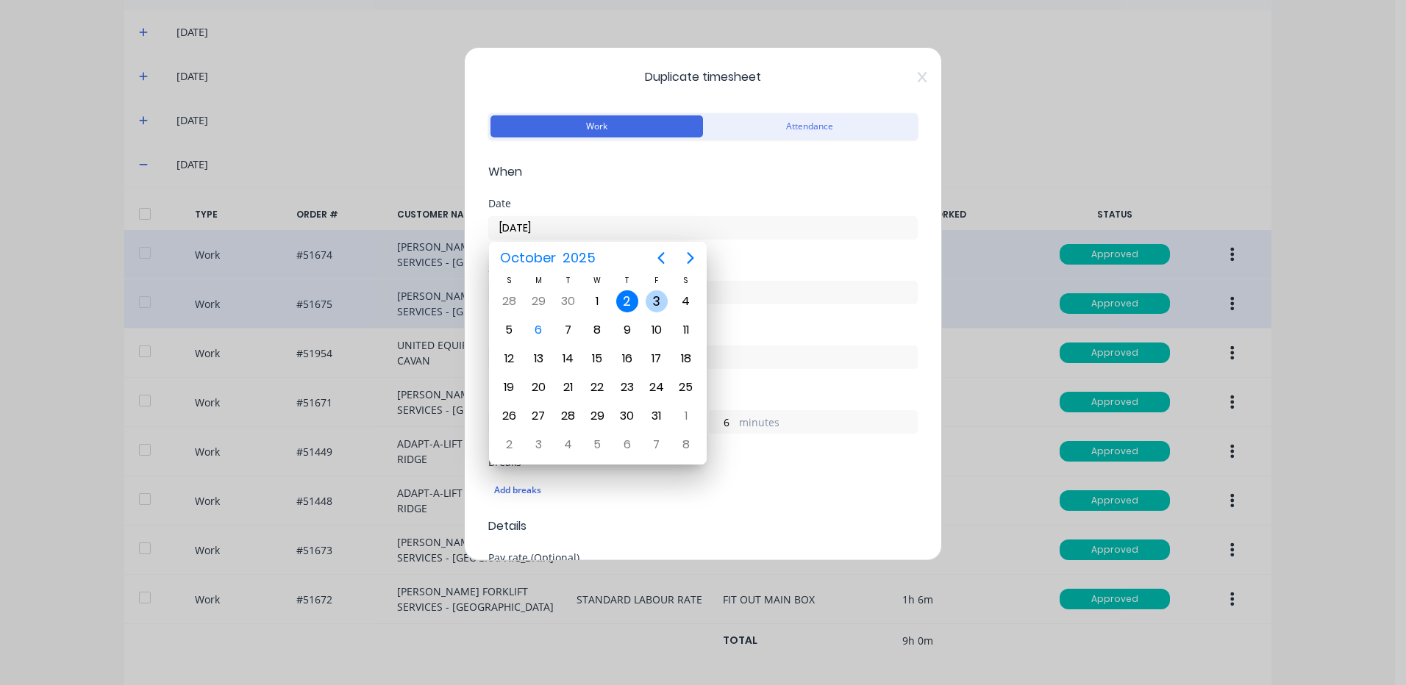
click at [660, 310] on div "3" at bounding box center [657, 301] width 22 height 22
type input "[DATE]"
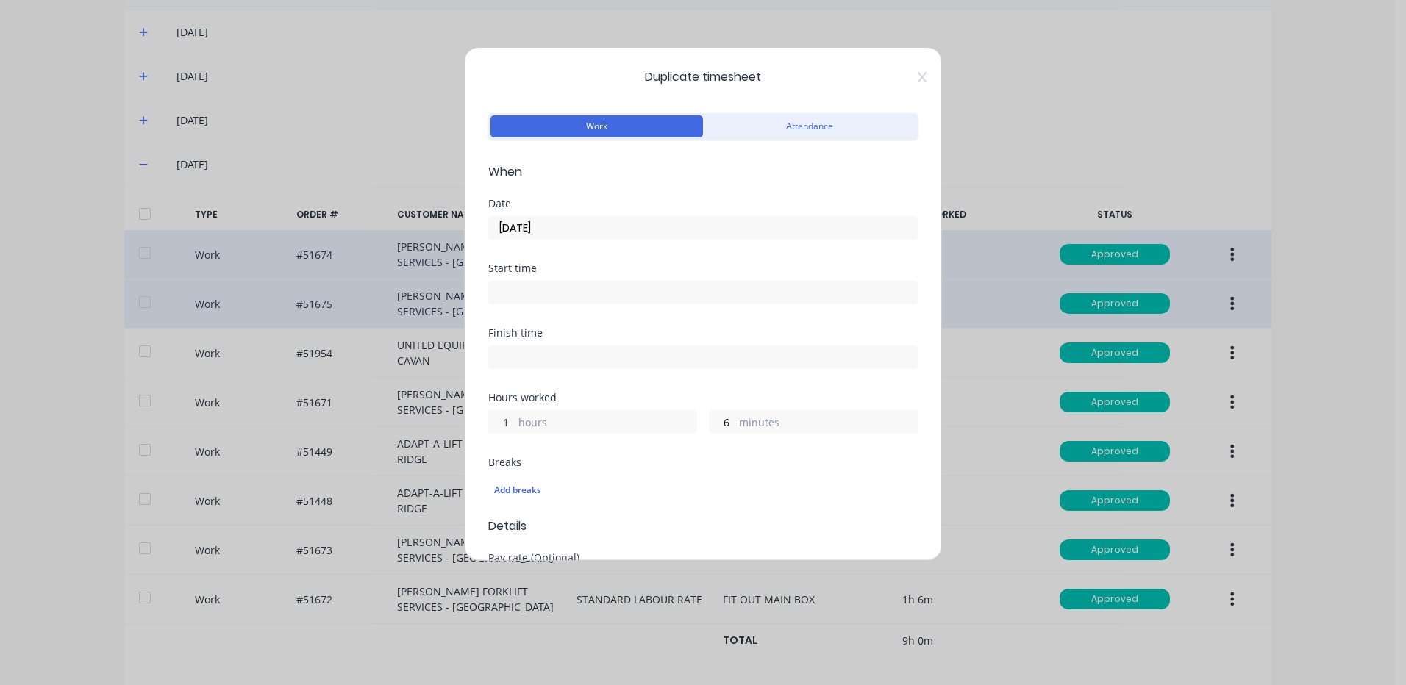
click at [513, 430] on input "1" at bounding box center [502, 422] width 26 height 22
click at [503, 424] on input "1" at bounding box center [502, 422] width 26 height 22
type input "0"
click at [713, 419] on input "6" at bounding box center [723, 422] width 26 height 22
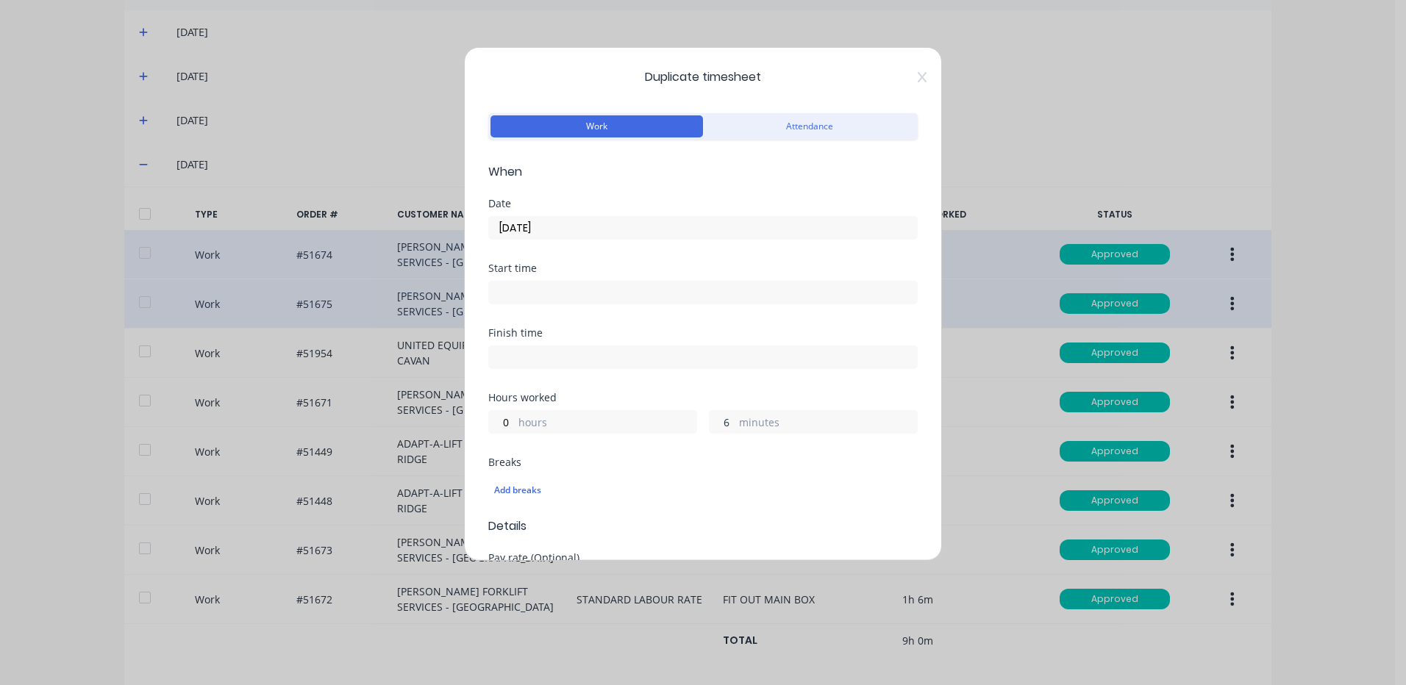
click at [713, 419] on input "6" at bounding box center [723, 422] width 26 height 22
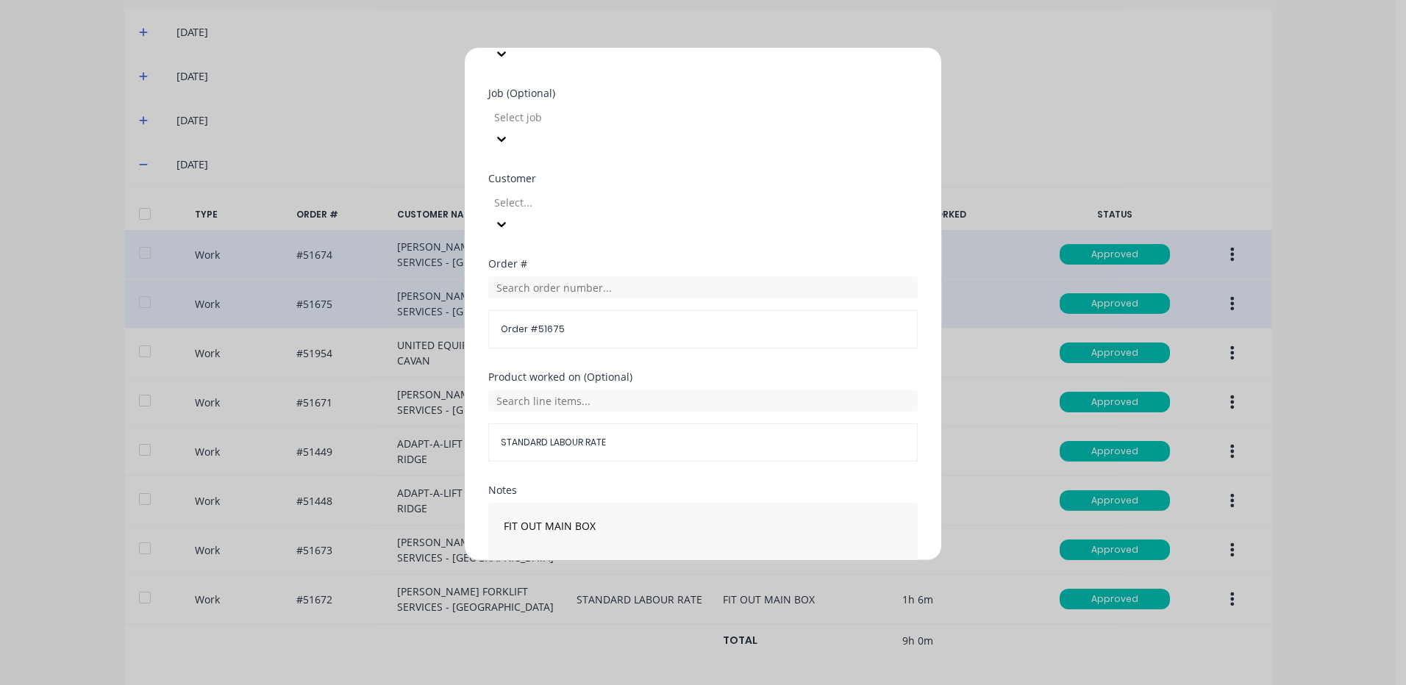
type input "24"
click at [689, 605] on button "Duplicate time entry" at bounding box center [668, 617] width 114 height 24
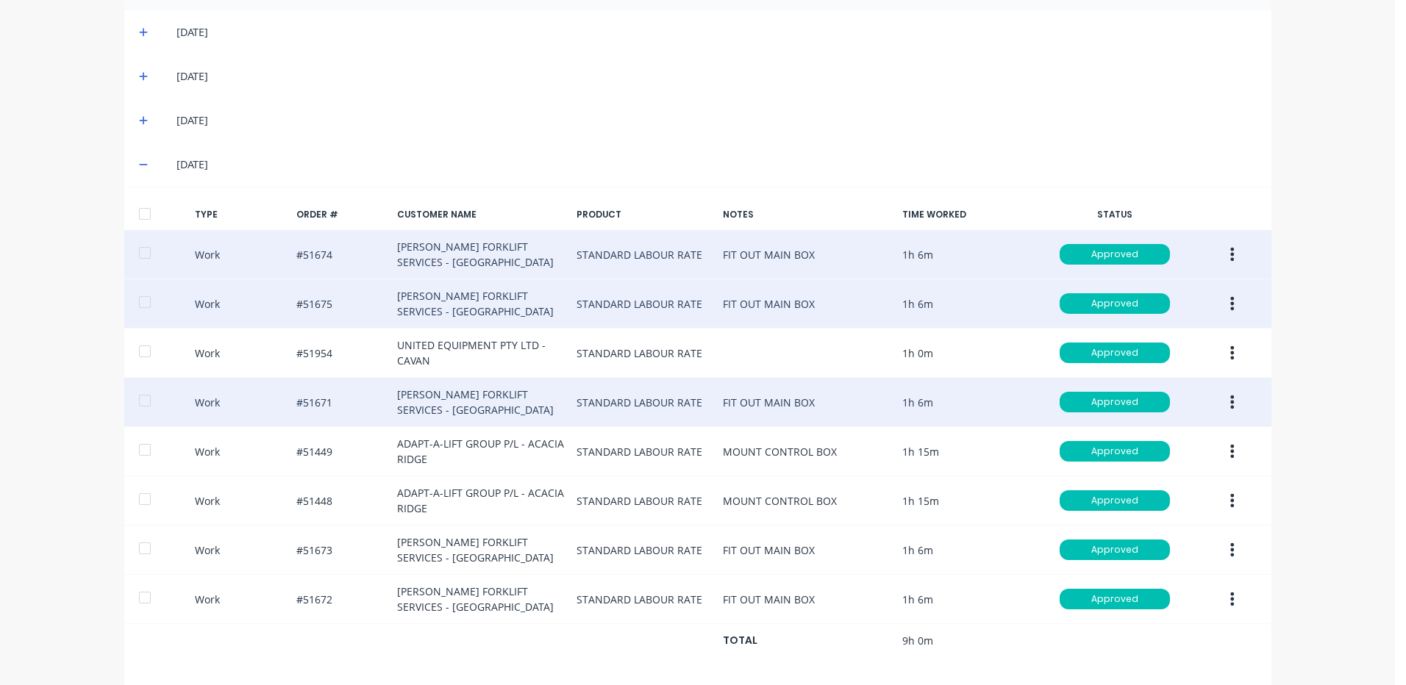
click at [1222, 389] on button "button" at bounding box center [1232, 402] width 35 height 26
click at [1177, 366] on div "Duplicate" at bounding box center [1180, 376] width 113 height 21
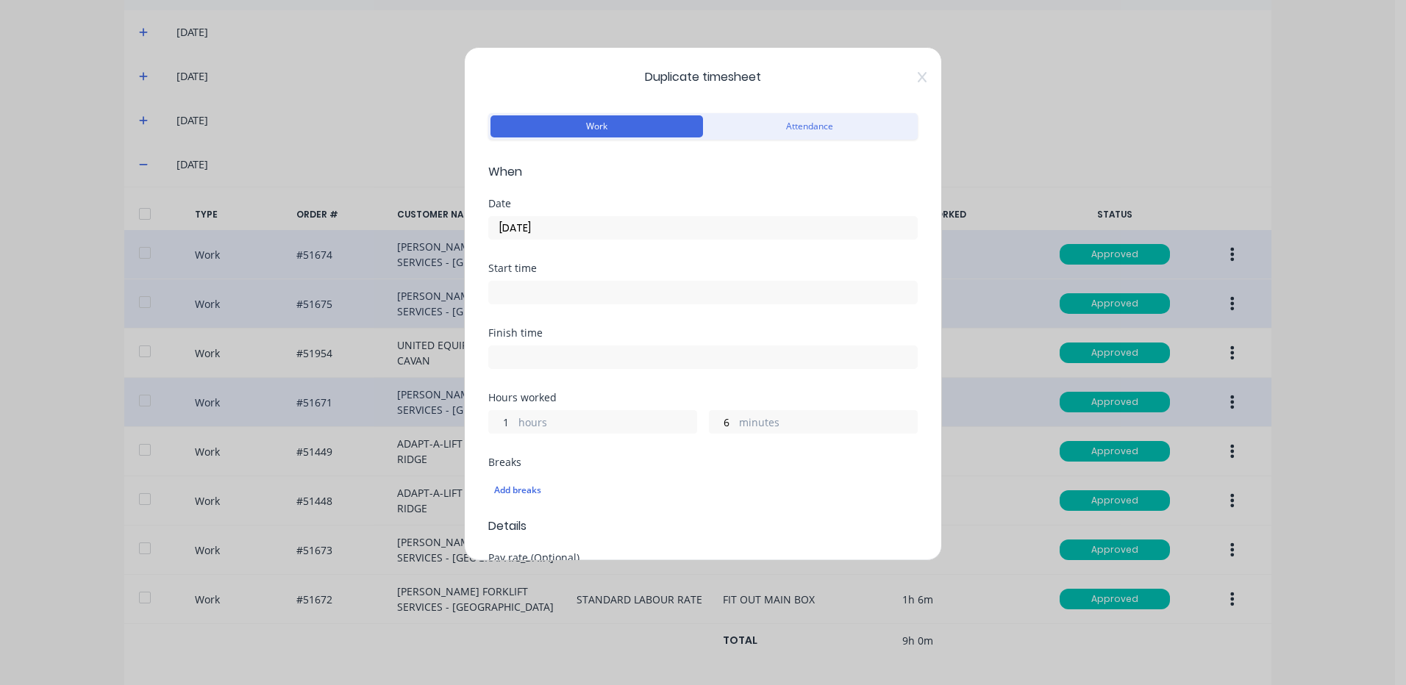
click at [501, 418] on input "1" at bounding box center [502, 422] width 26 height 22
type input "0"
click at [712, 422] on input "6" at bounding box center [723, 422] width 26 height 22
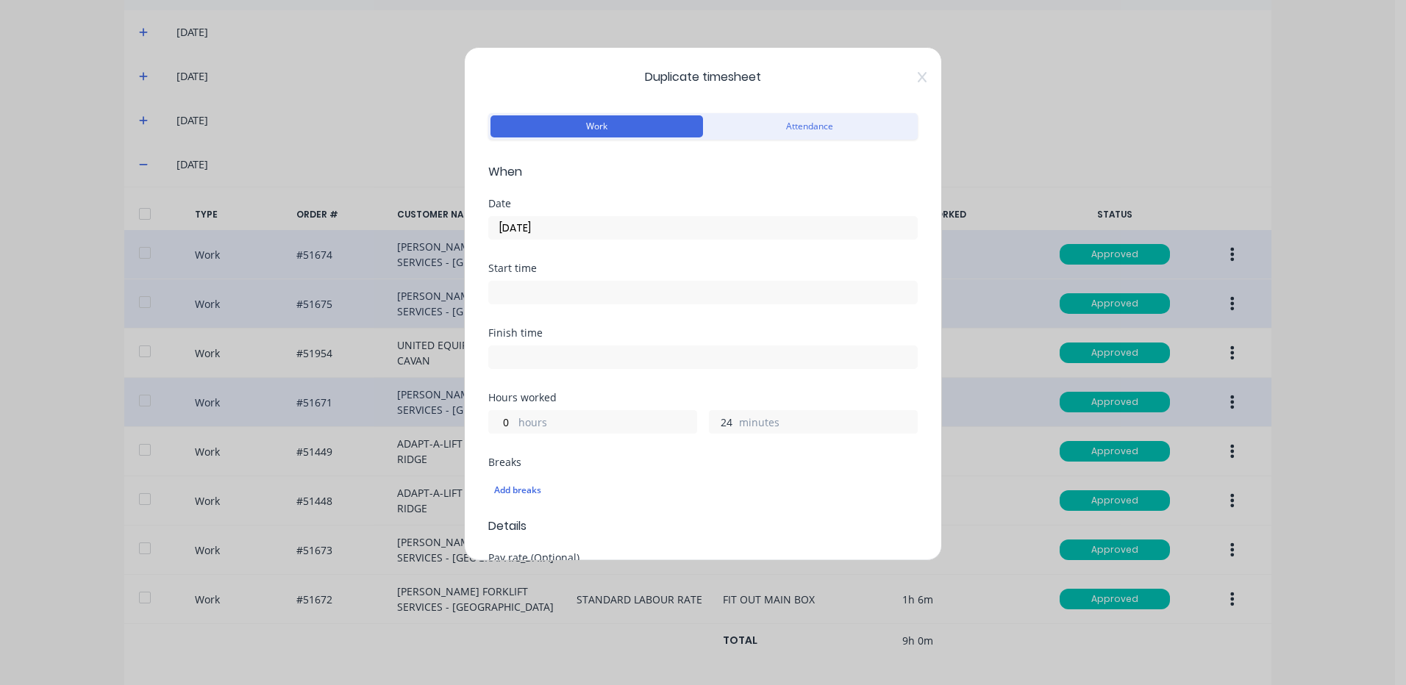
type input "24"
click at [736, 397] on div "Hours worked" at bounding box center [702, 398] width 429 height 10
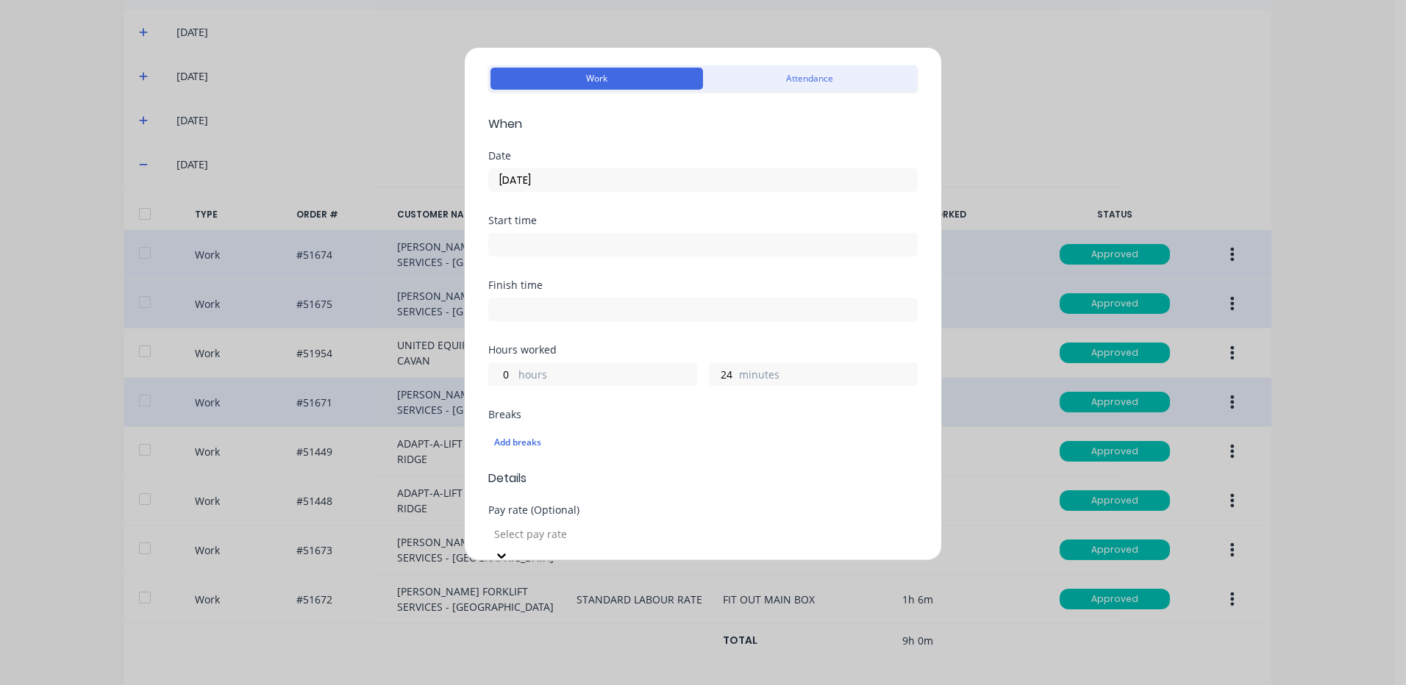
scroll to position [74, 0]
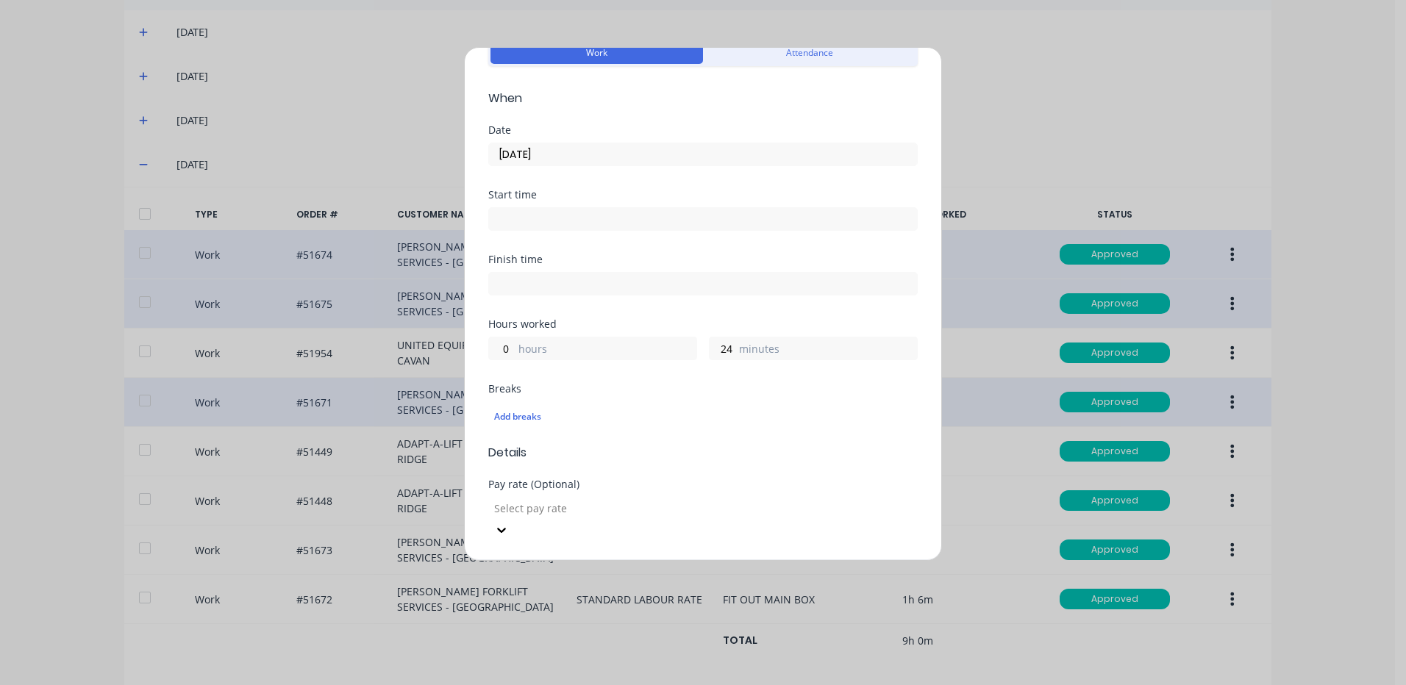
click at [657, 235] on div "Start time" at bounding box center [702, 222] width 429 height 65
click at [656, 140] on div "[DATE]" at bounding box center [702, 152] width 429 height 27
click at [644, 151] on input "[DATE]" at bounding box center [703, 154] width 428 height 22
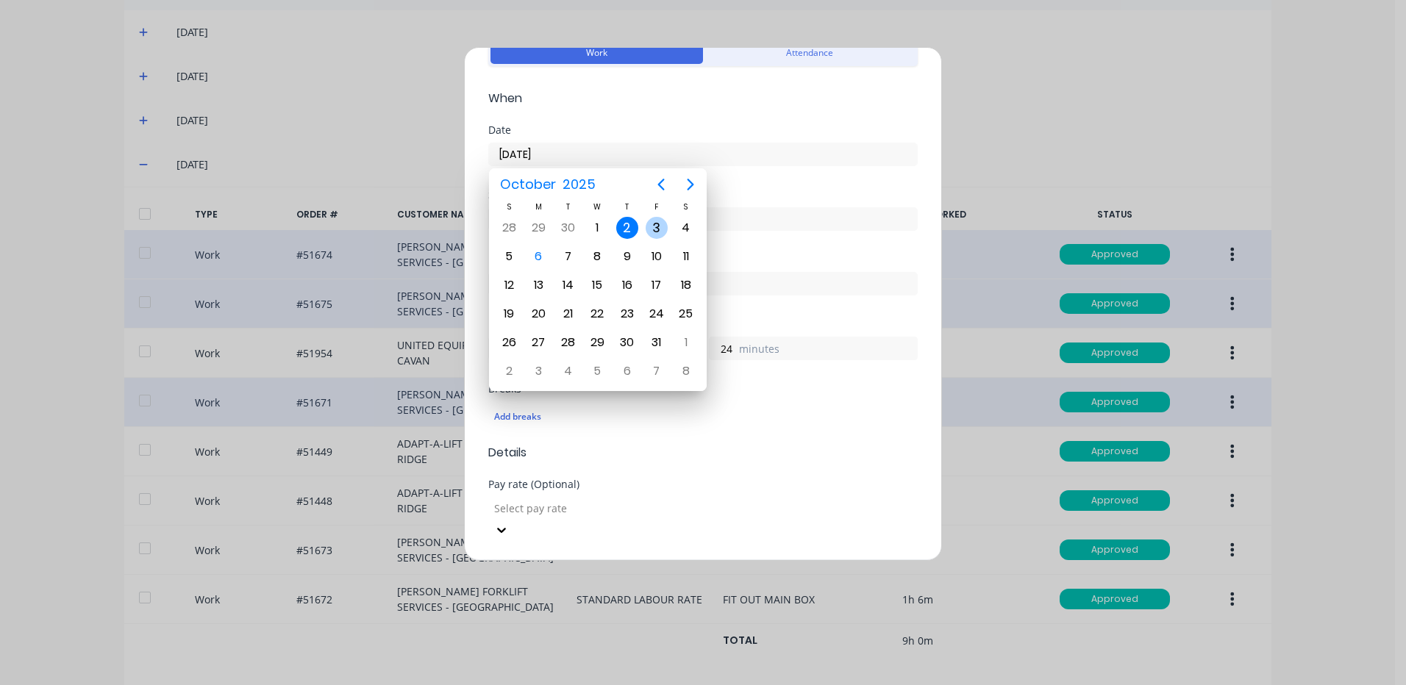
click at [658, 229] on div "3" at bounding box center [657, 228] width 22 height 22
type input "[DATE]"
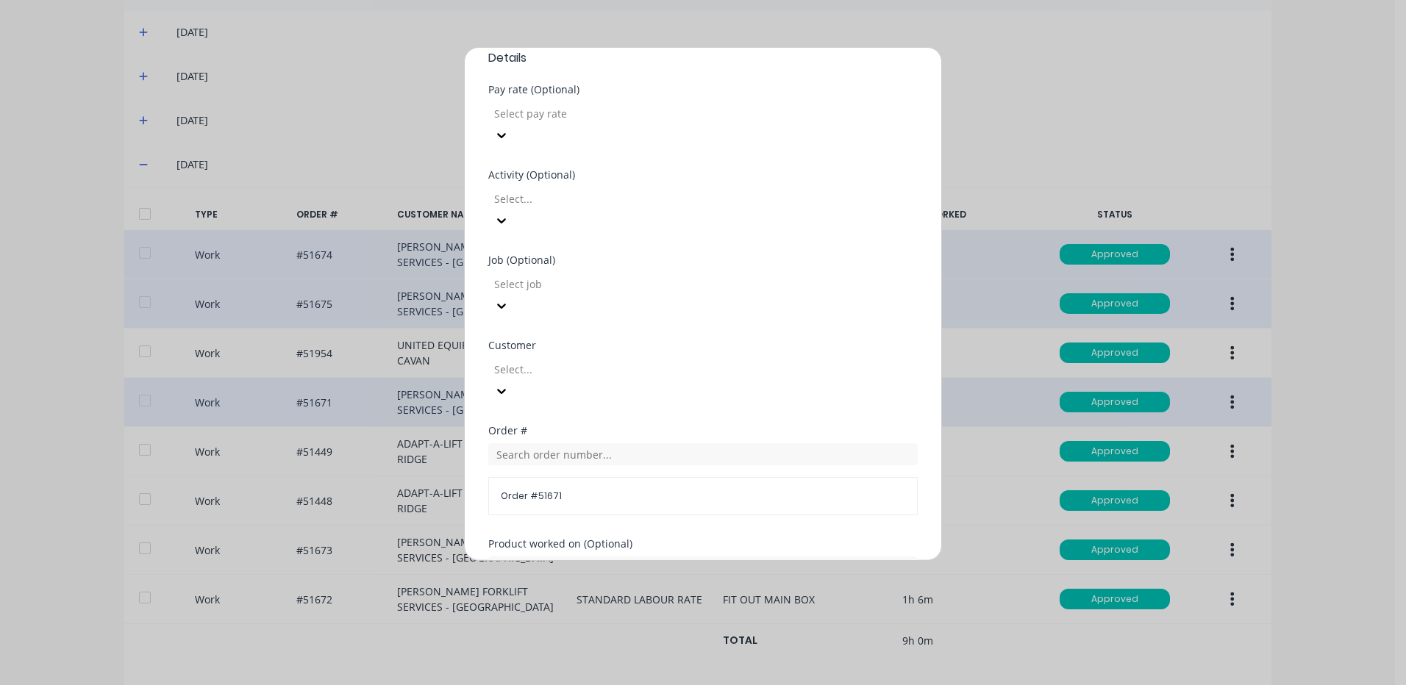
scroll to position [635, 0]
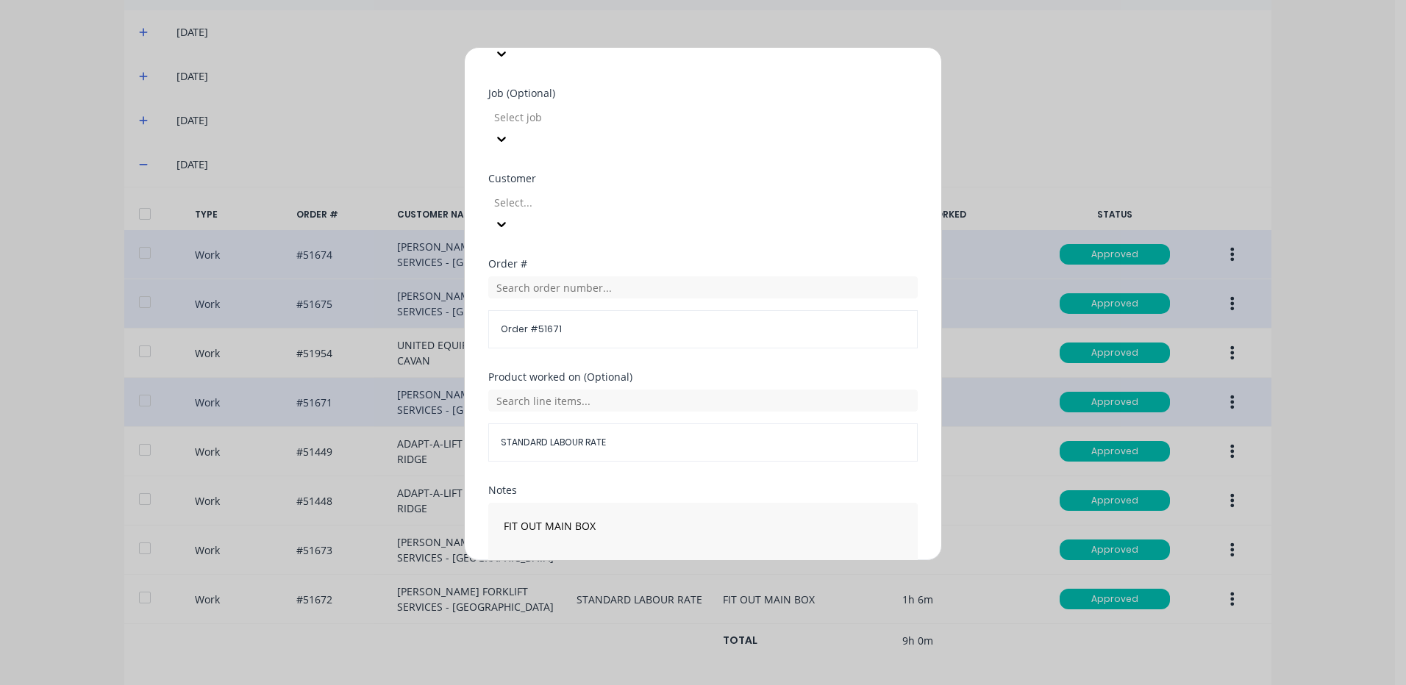
click at [676, 605] on button "Duplicate time entry" at bounding box center [668, 617] width 114 height 24
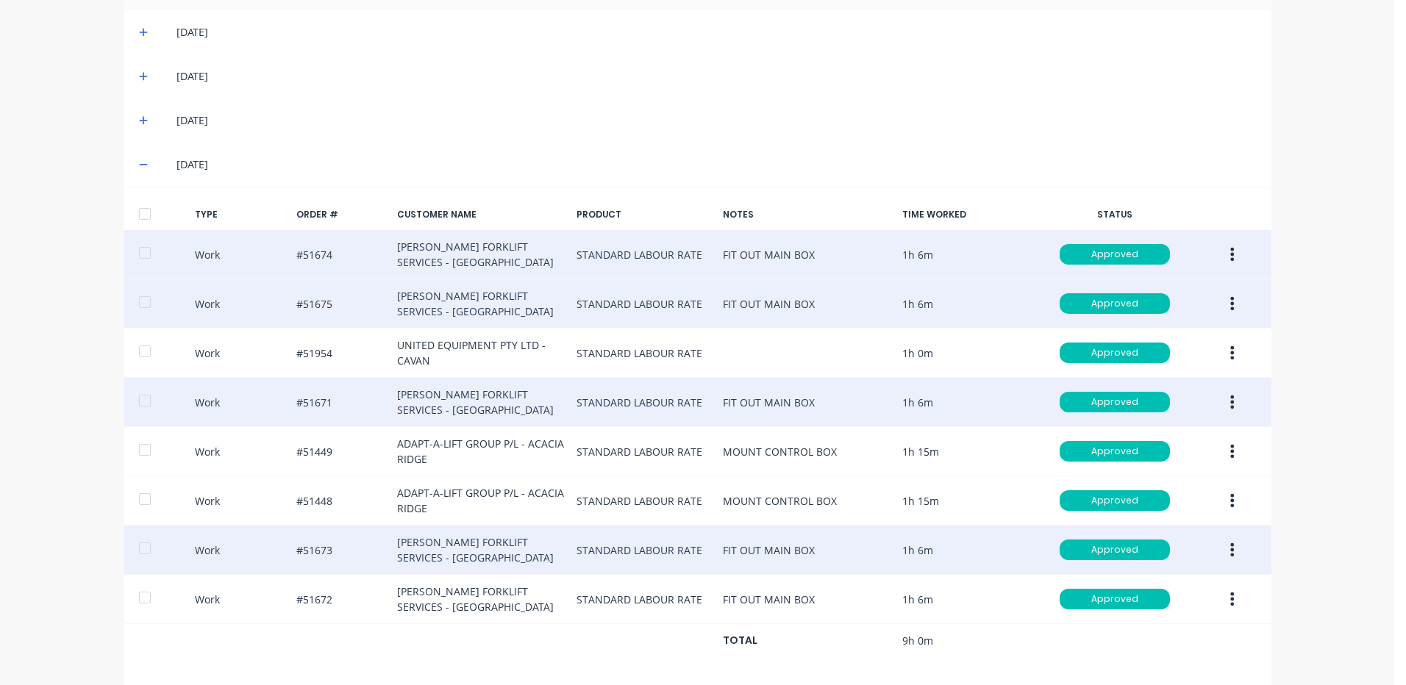
click at [1233, 537] on button "button" at bounding box center [1232, 550] width 35 height 26
click at [1180, 514] on div "Duplicate" at bounding box center [1180, 524] width 113 height 21
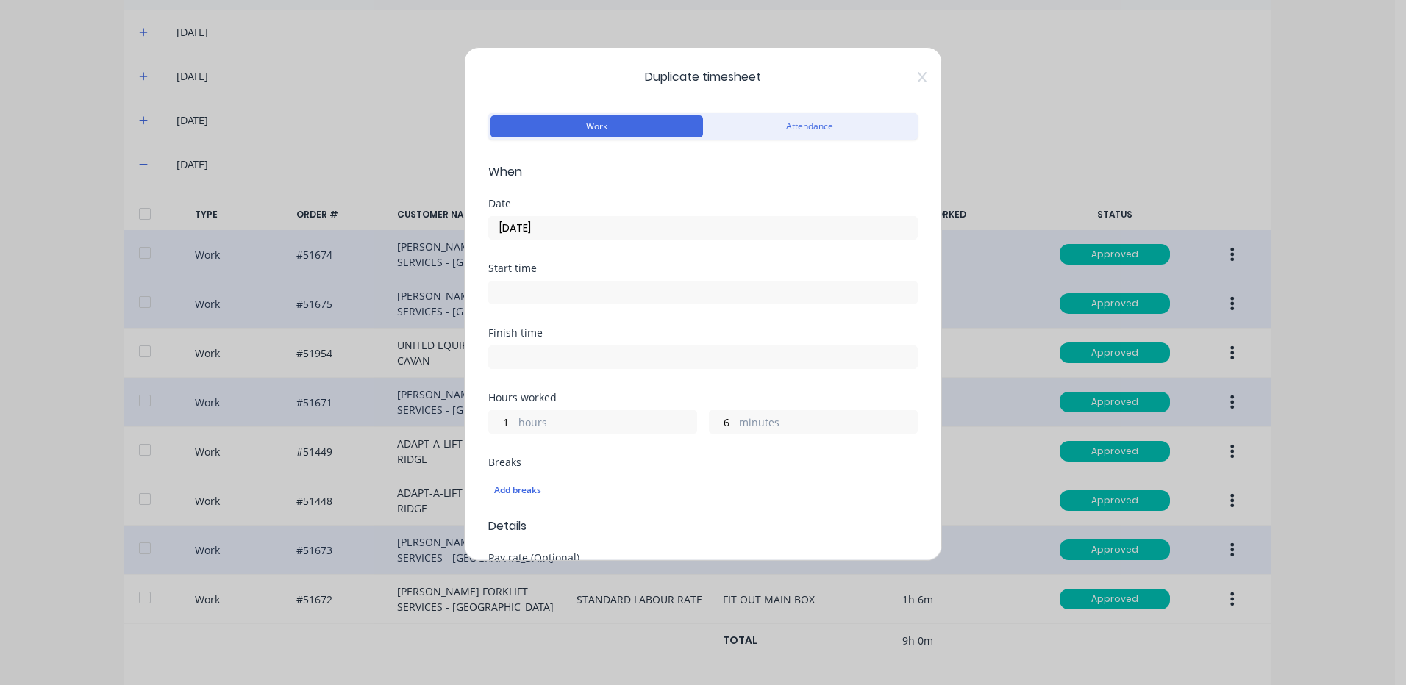
click at [568, 229] on input "[DATE]" at bounding box center [703, 228] width 428 height 22
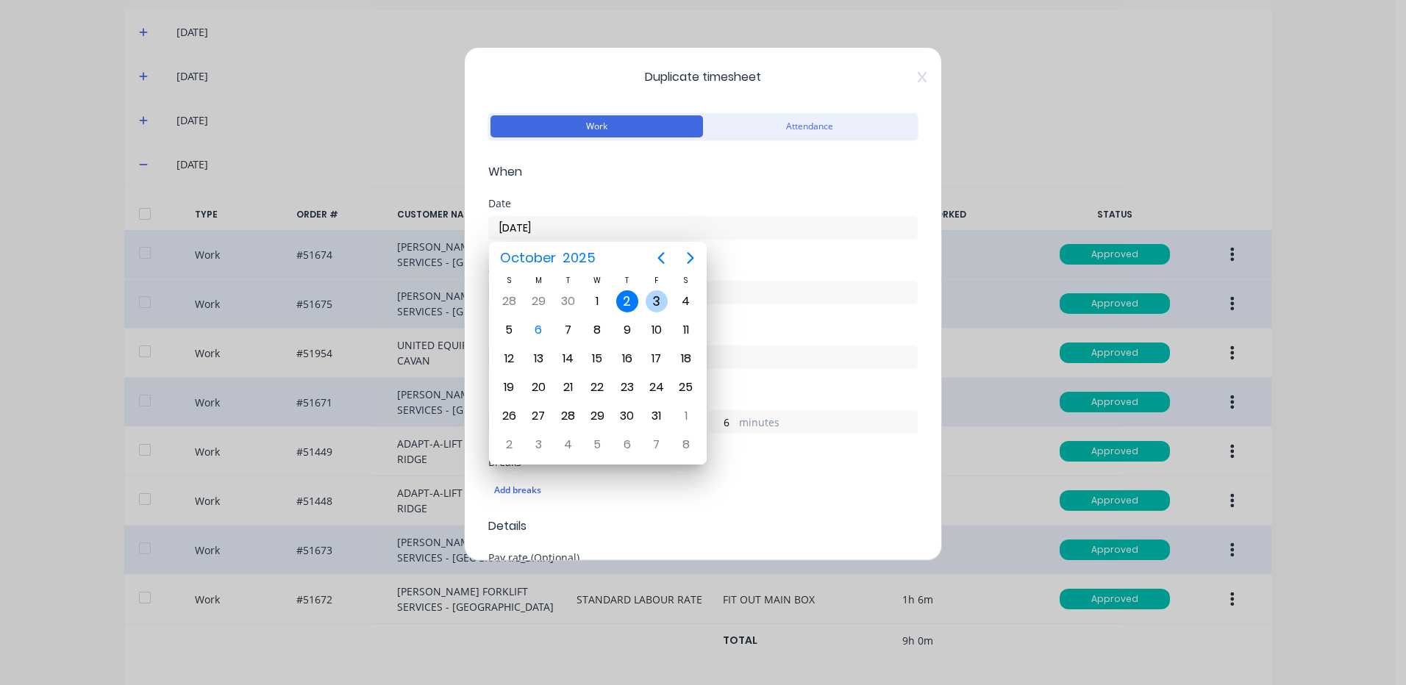
click at [655, 313] on div "3" at bounding box center [656, 302] width 29 height 28
type input "[DATE]"
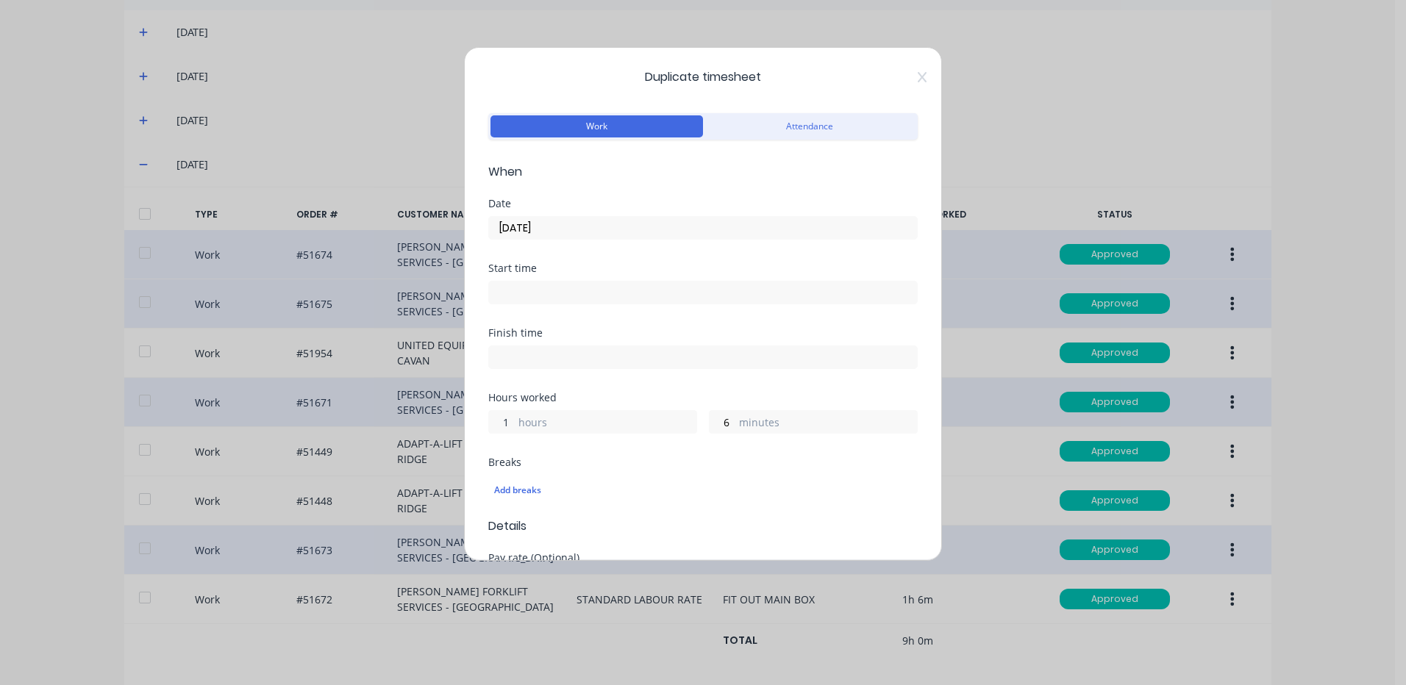
click at [497, 420] on input "1" at bounding box center [502, 422] width 26 height 22
type input "0"
click at [730, 411] on div "6 minutes" at bounding box center [813, 422] width 209 height 24
drag, startPoint x: 727, startPoint y: 413, endPoint x: 713, endPoint y: 420, distance: 15.8
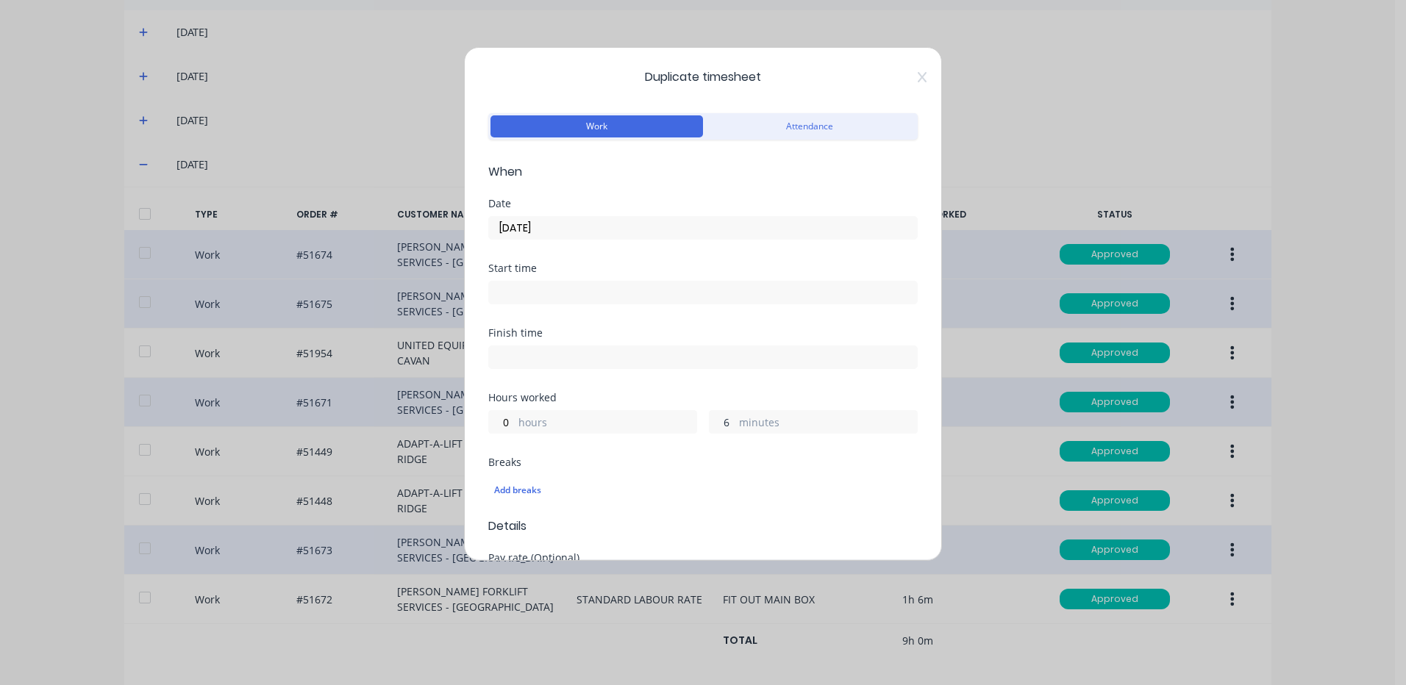
click at [726, 413] on input "6" at bounding box center [723, 422] width 26 height 22
click at [713, 420] on input "6" at bounding box center [723, 422] width 26 height 22
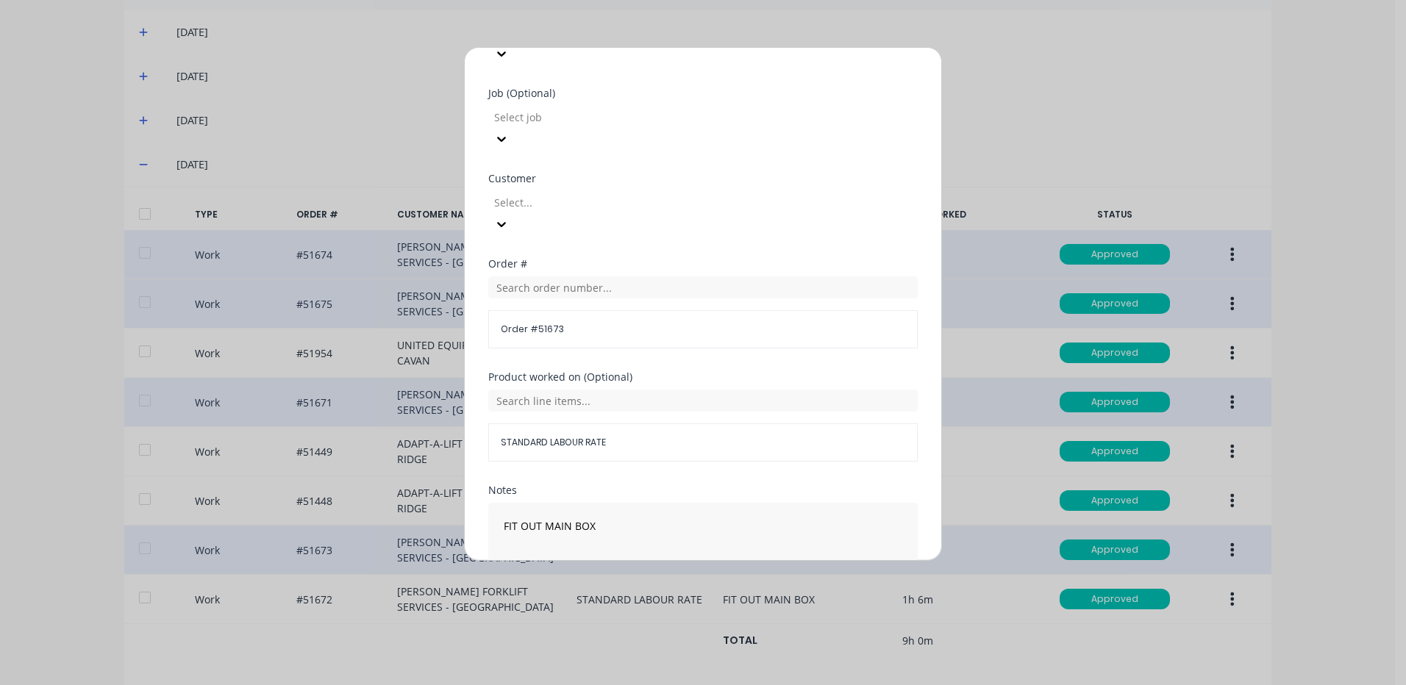
type input "24"
click at [694, 605] on button "Duplicate time entry" at bounding box center [668, 617] width 114 height 24
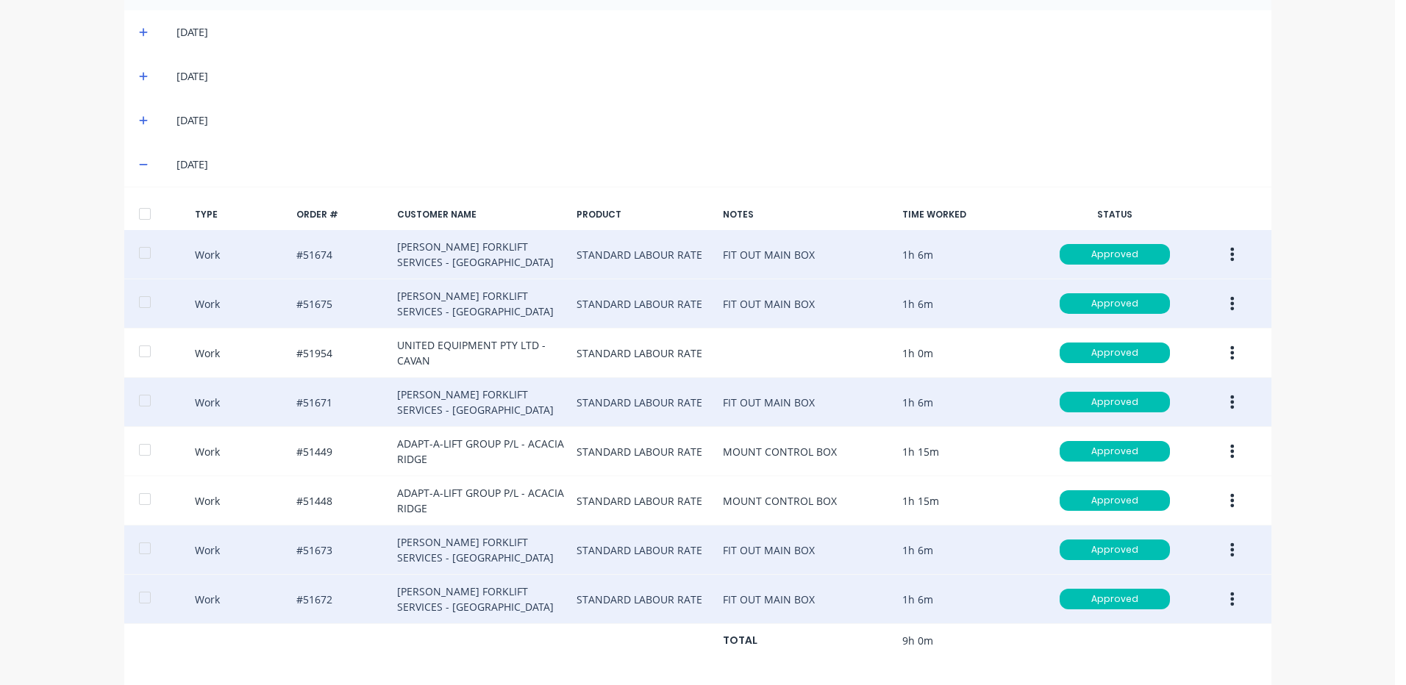
click at [1236, 587] on button "button" at bounding box center [1232, 599] width 35 height 26
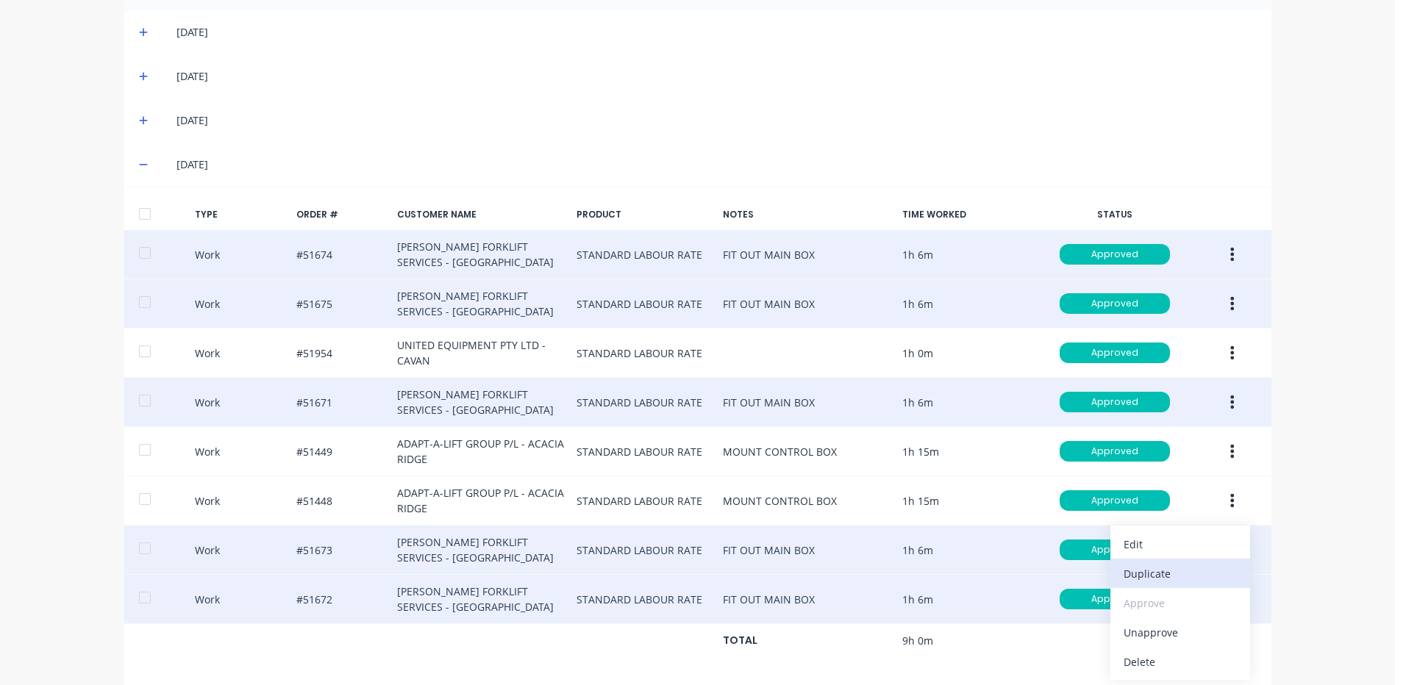
click at [1172, 566] on div "Duplicate" at bounding box center [1180, 573] width 113 height 21
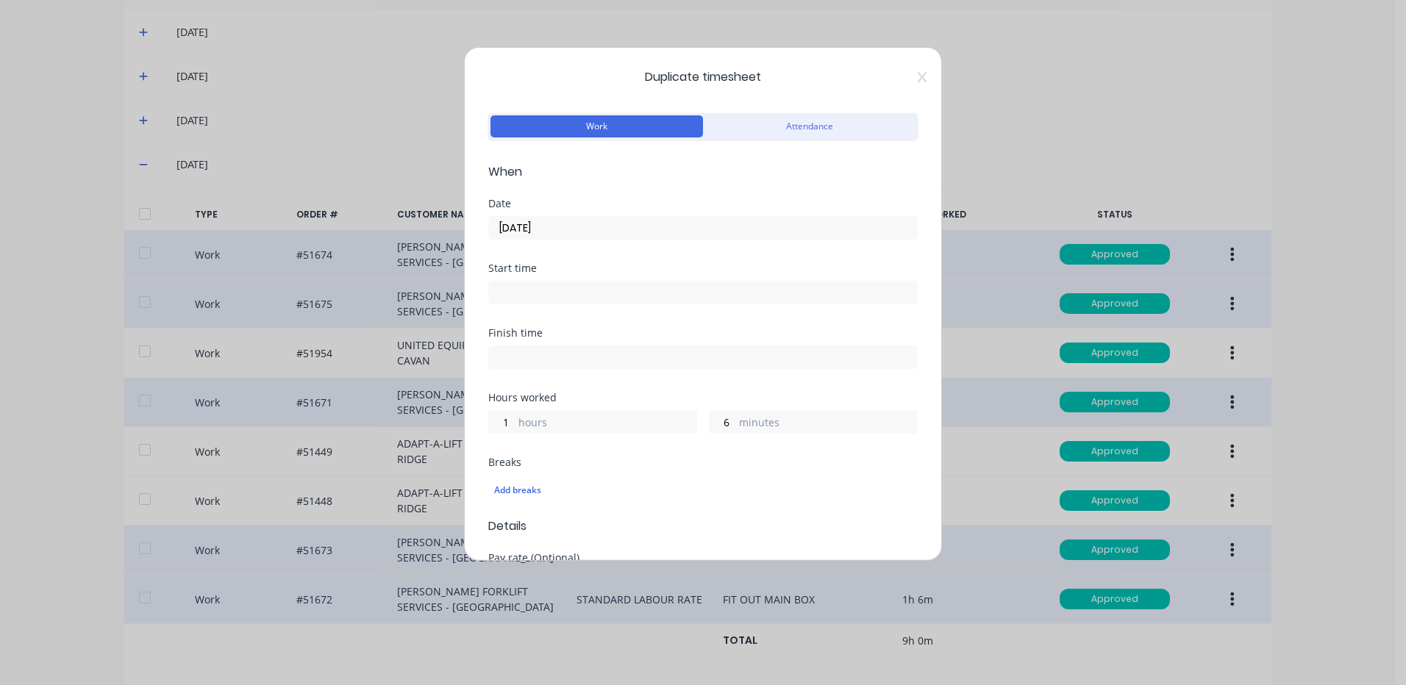
click at [490, 230] on input "[DATE]" at bounding box center [703, 228] width 428 height 22
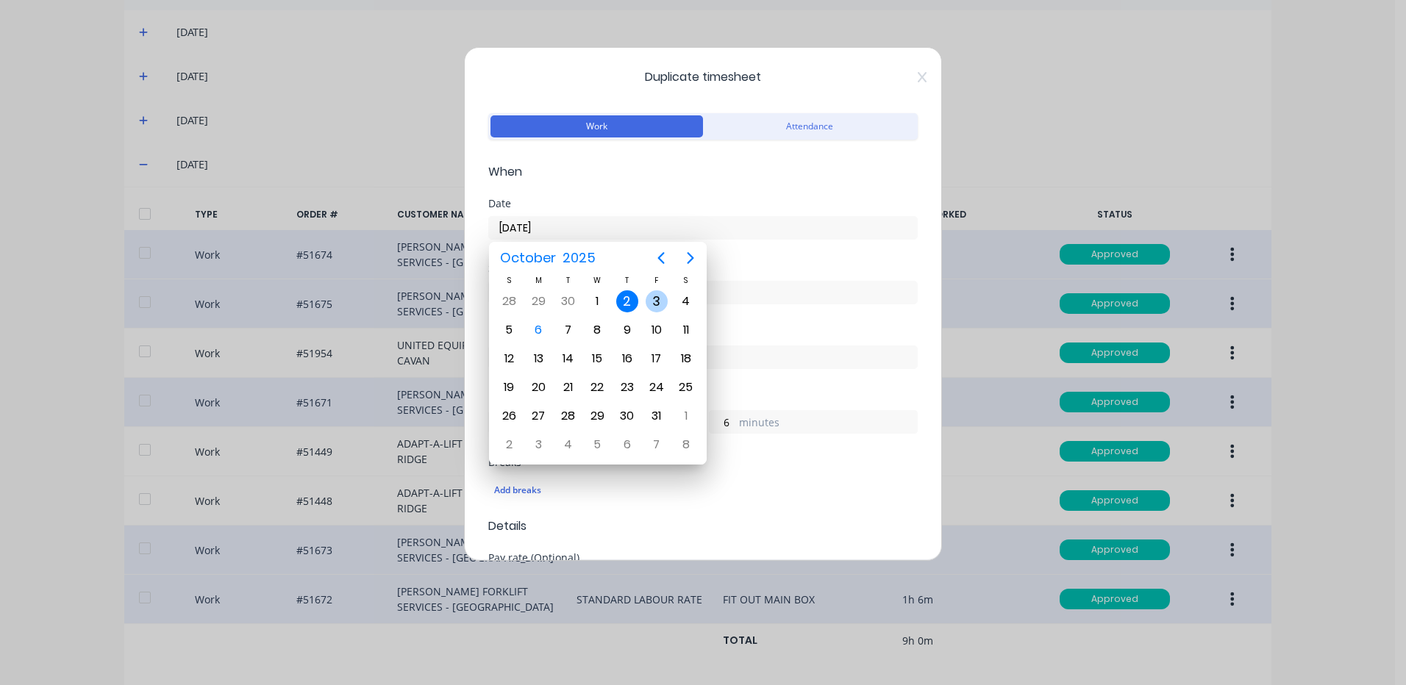
drag, startPoint x: 659, startPoint y: 292, endPoint x: 593, endPoint y: 366, distance: 98.5
click at [660, 293] on div "3" at bounding box center [657, 301] width 22 height 22
type input "[DATE]"
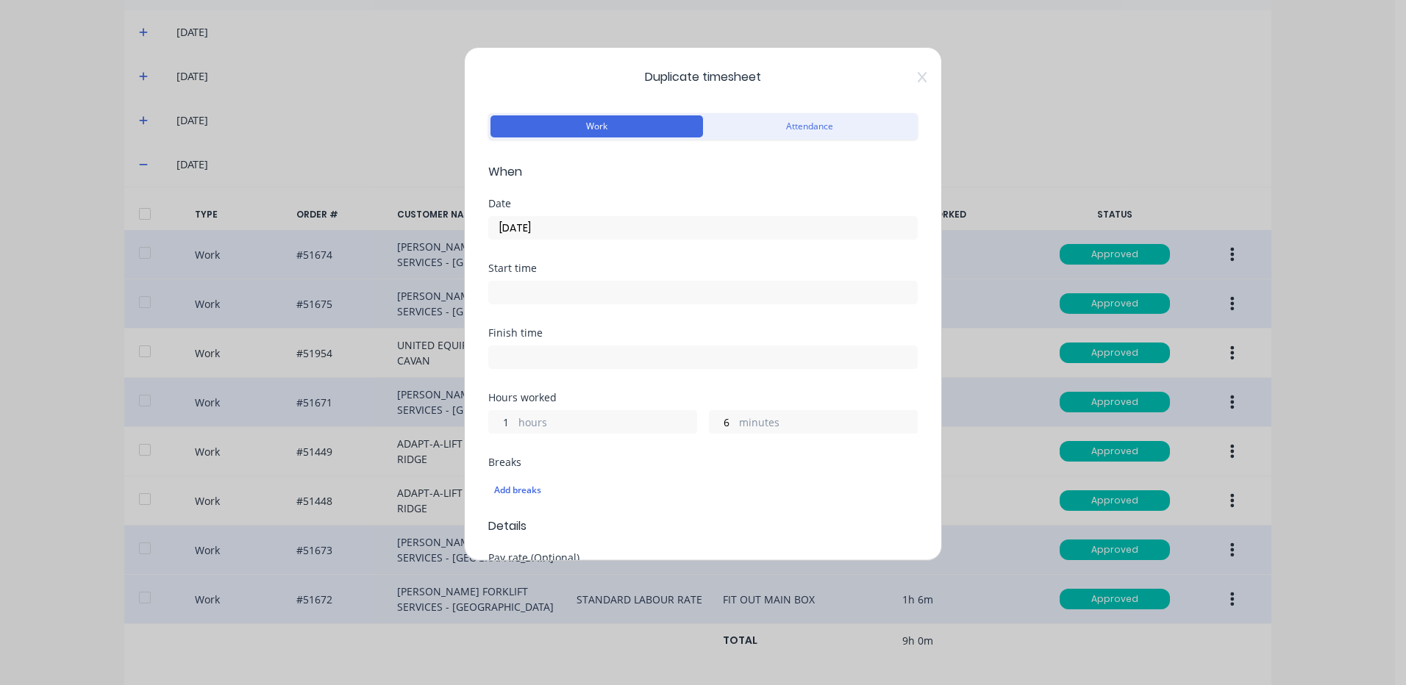
click at [505, 425] on input "1" at bounding box center [502, 422] width 26 height 22
type input "0"
click at [719, 420] on input "6" at bounding box center [723, 422] width 26 height 22
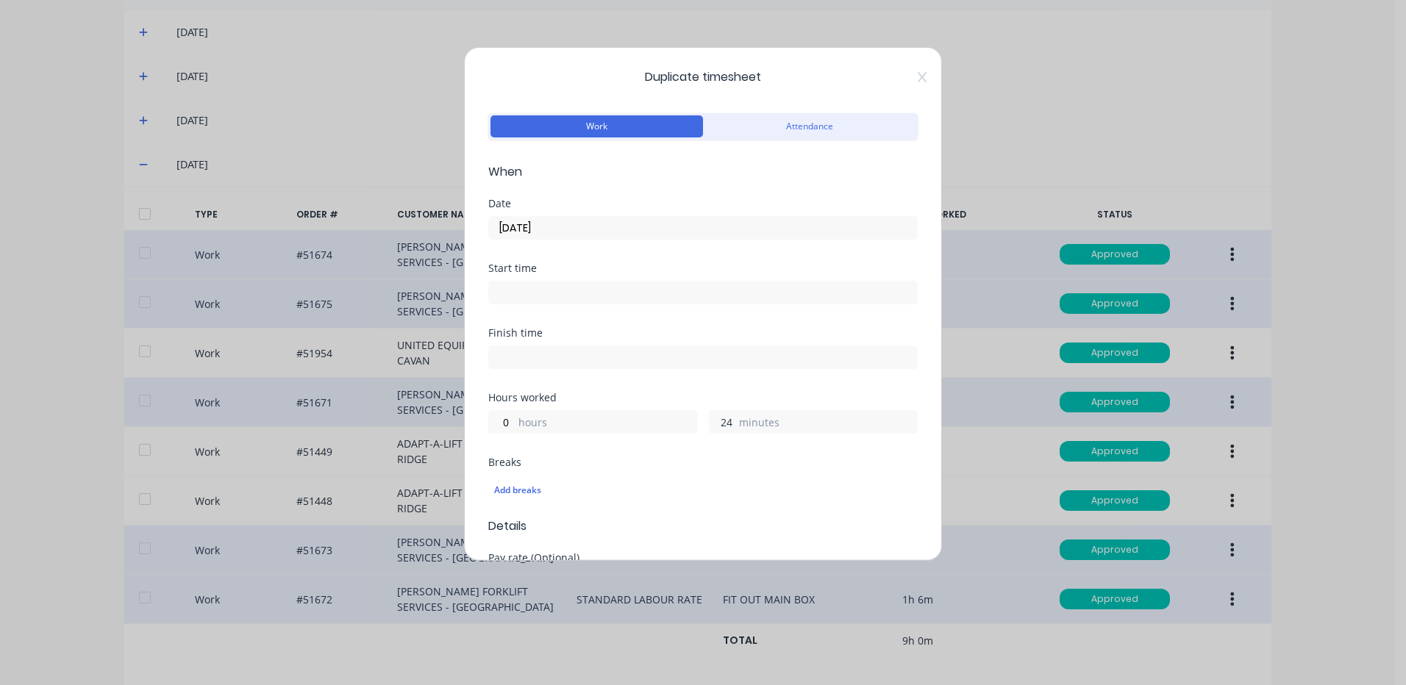
type input "24"
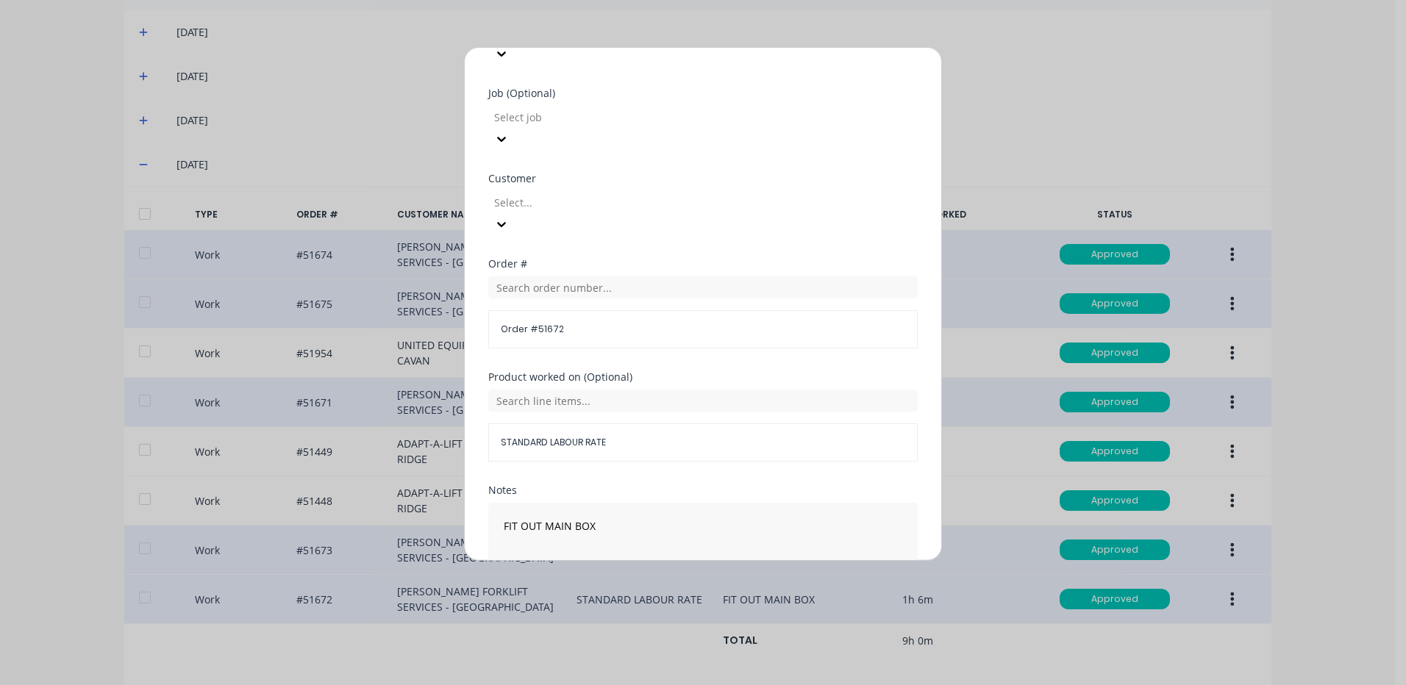
click at [698, 605] on button "Duplicate time entry" at bounding box center [668, 617] width 114 height 24
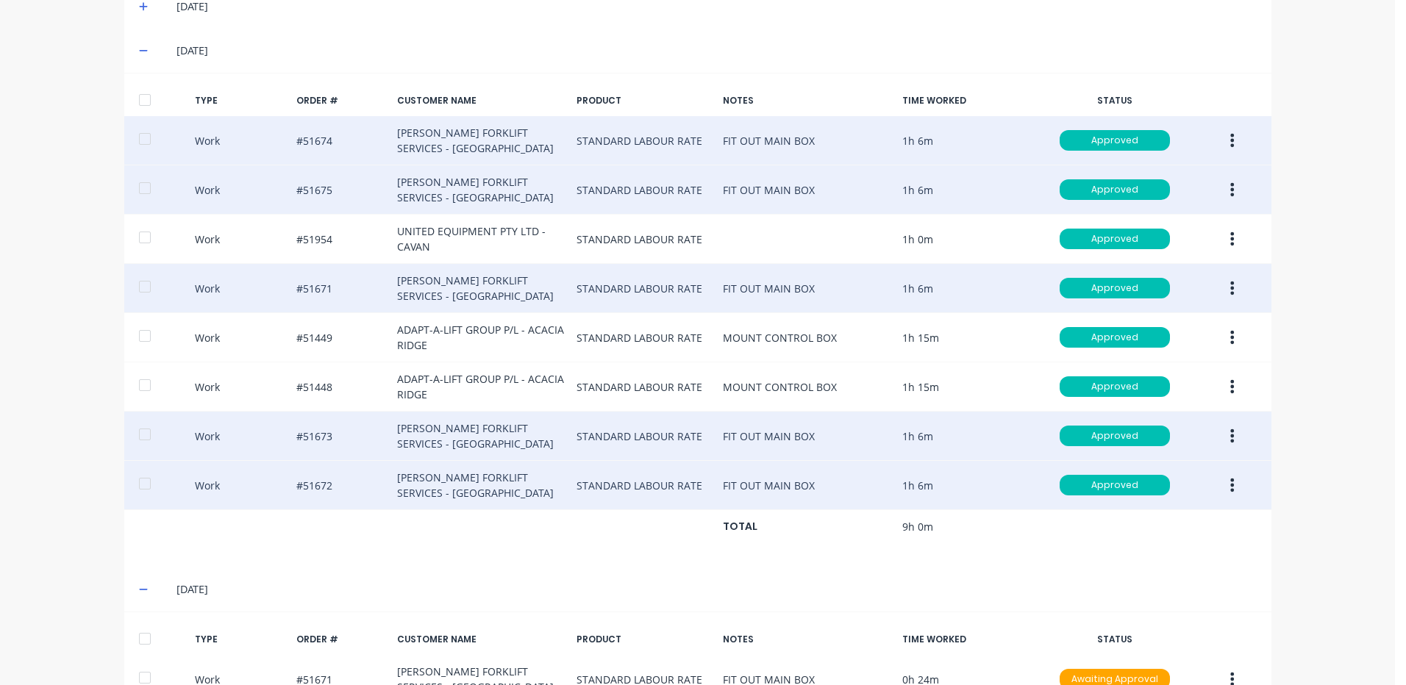
scroll to position [532, 0]
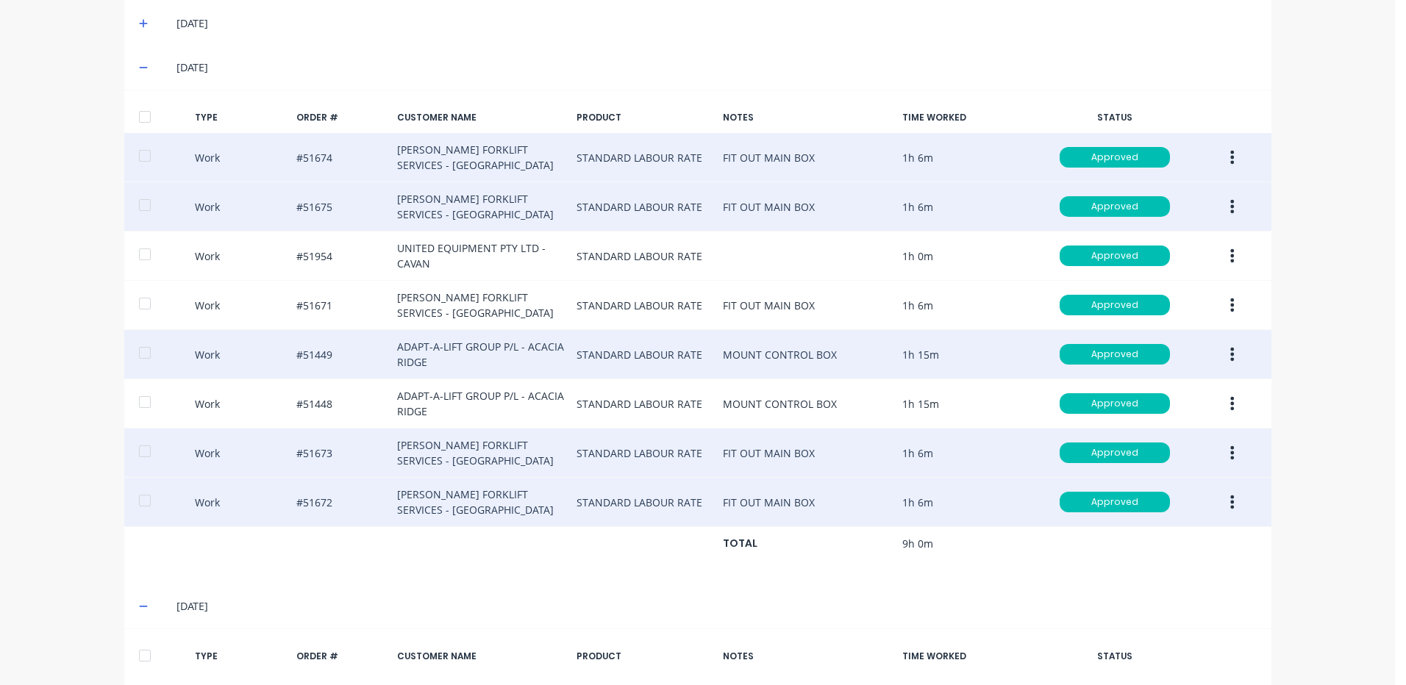
click at [1235, 330] on div "Work #51449 ADAPT-A-LIFT GROUP P/L - ACACIA RIDGE STANDARD LABOUR RATE MOUNT CO…" at bounding box center [697, 354] width 1147 height 49
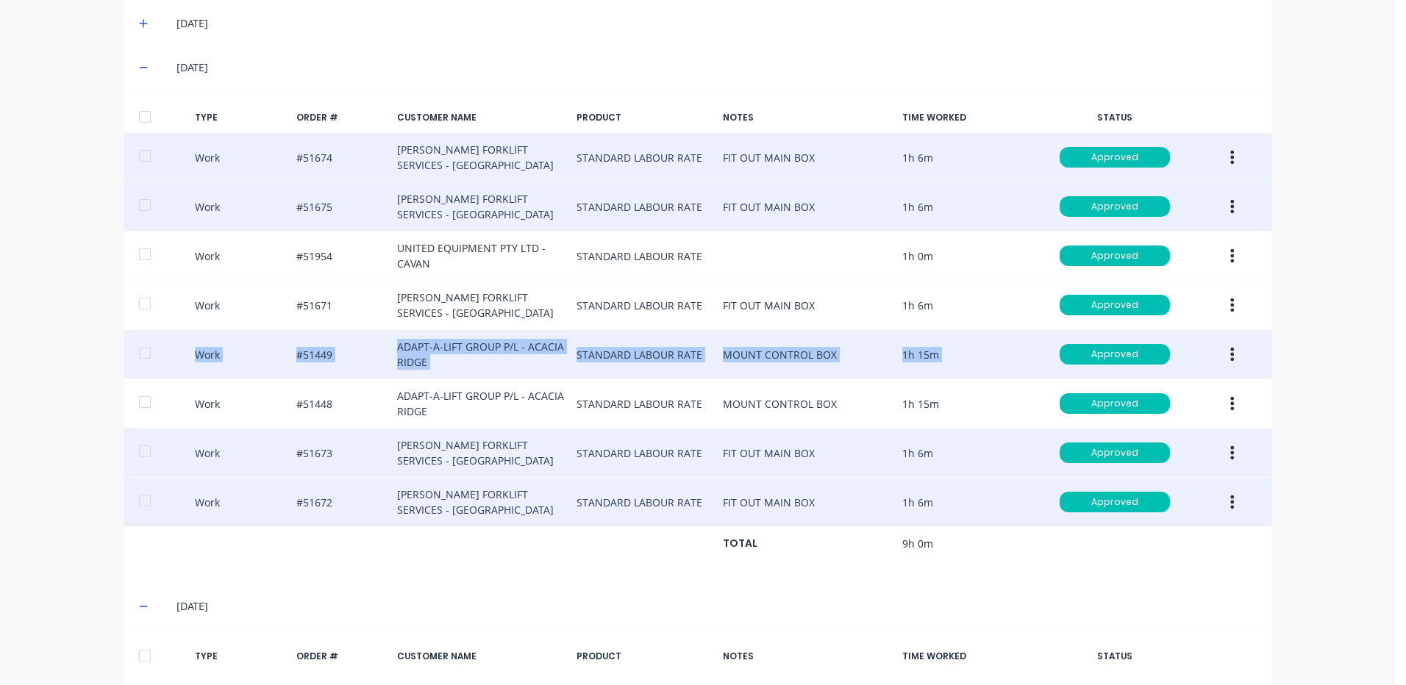
click at [1215, 342] on button "button" at bounding box center [1232, 354] width 35 height 26
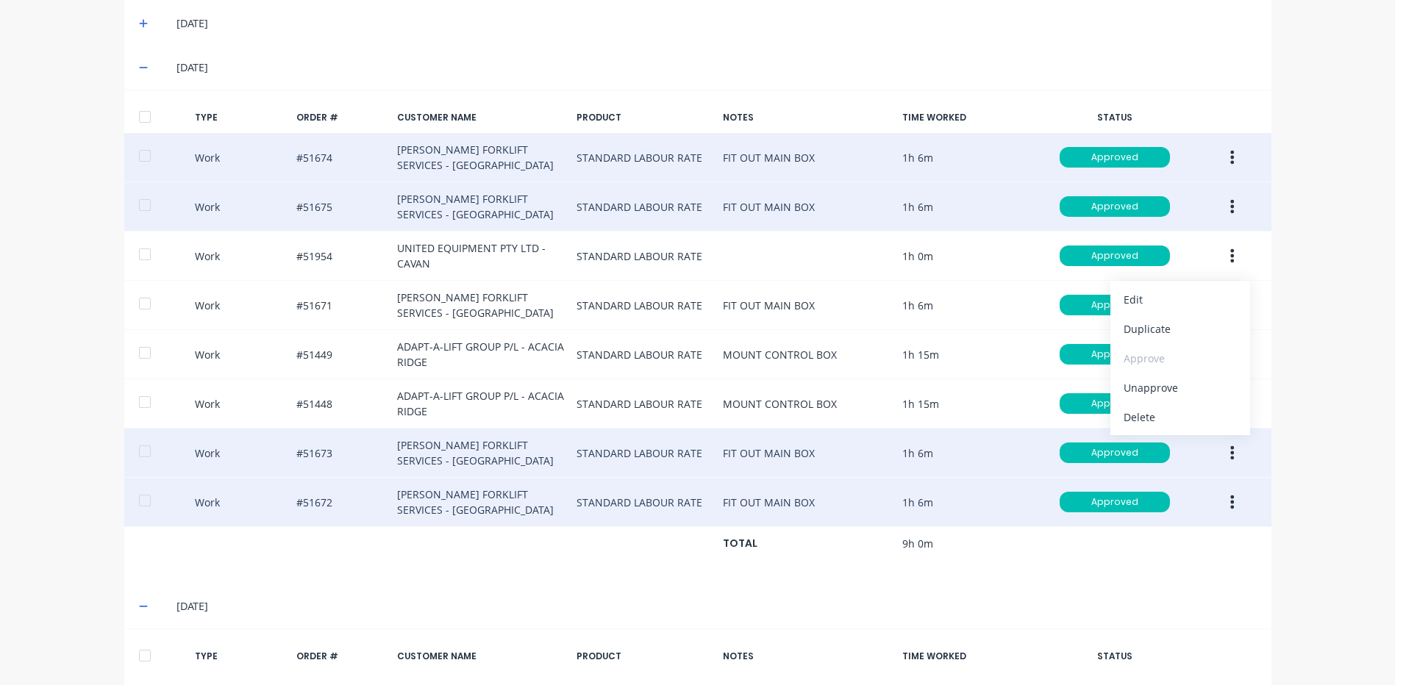
click at [1275, 263] on div "Timesheets Close G H [PERSON_NAME] [DATE] [DATE] [DATE] [DATE] [DATE] [DATE] [D…" at bounding box center [698, 253] width 1177 height 1483
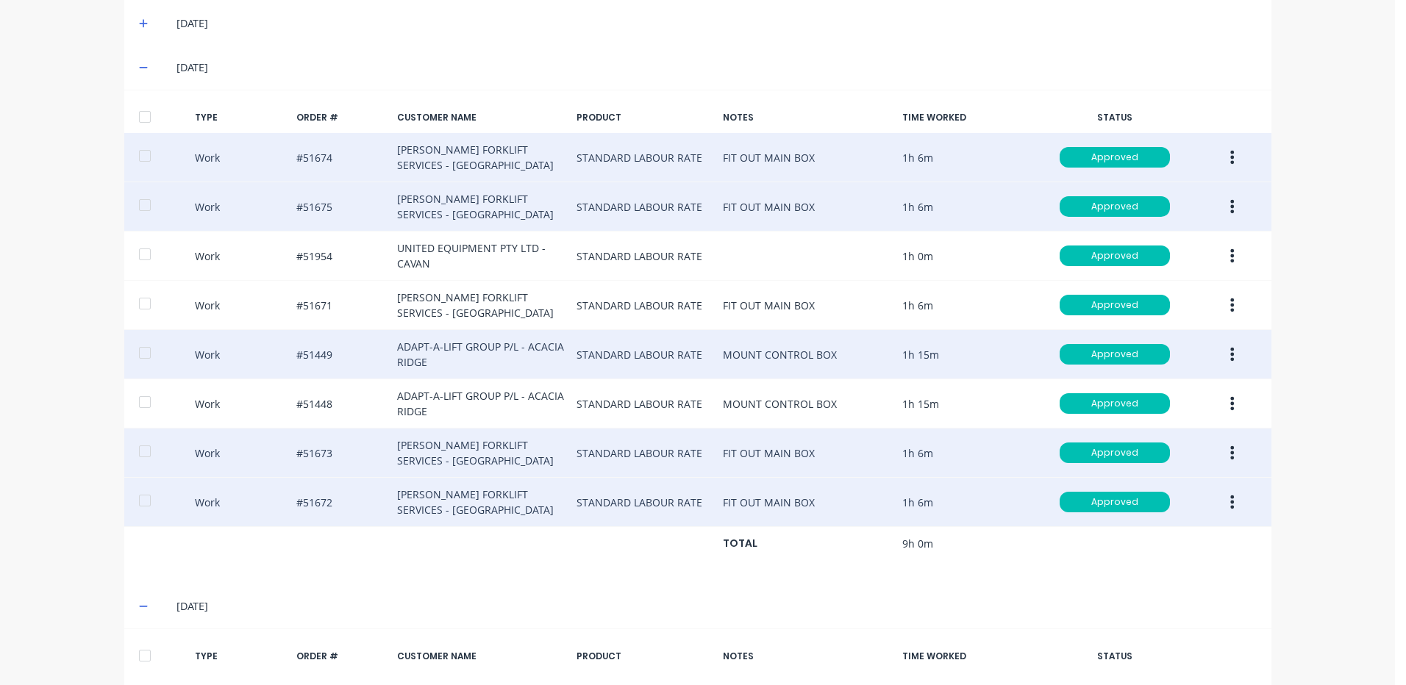
click at [1230, 346] on icon "button" at bounding box center [1232, 354] width 4 height 16
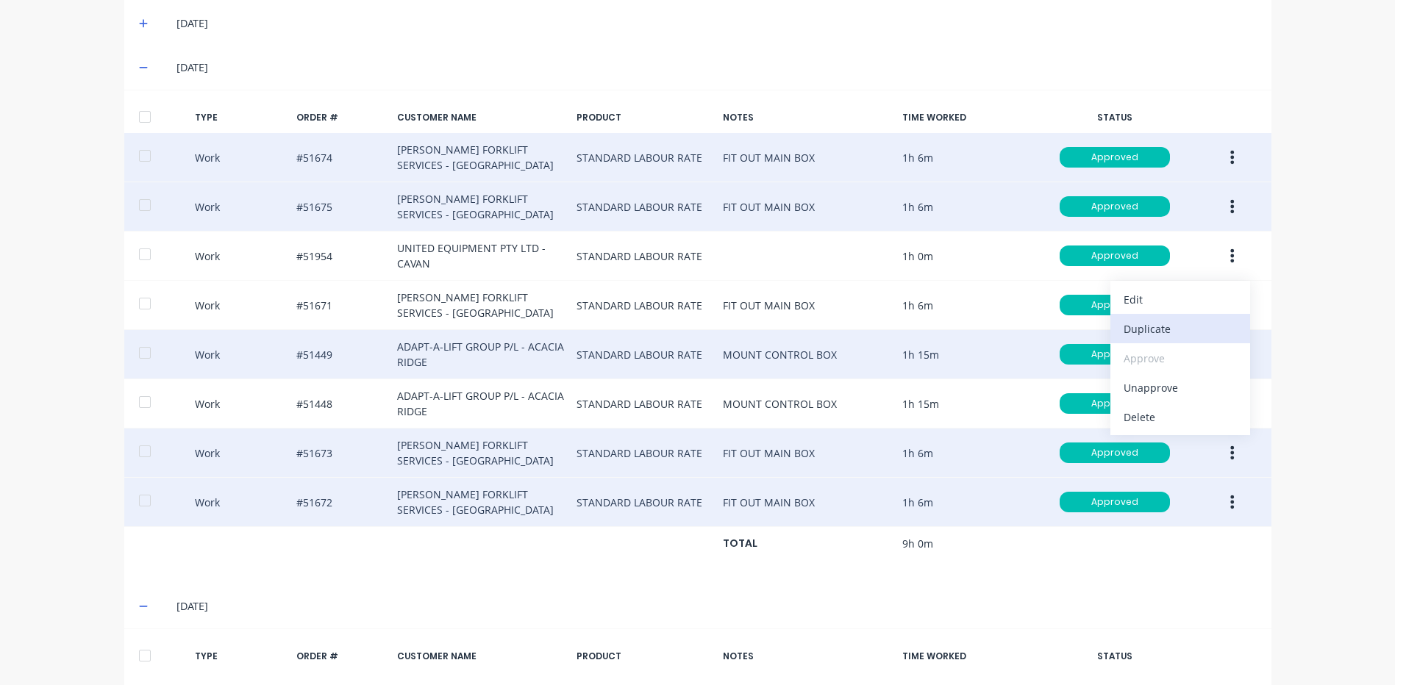
click at [1212, 321] on div "Duplicate" at bounding box center [1180, 328] width 113 height 21
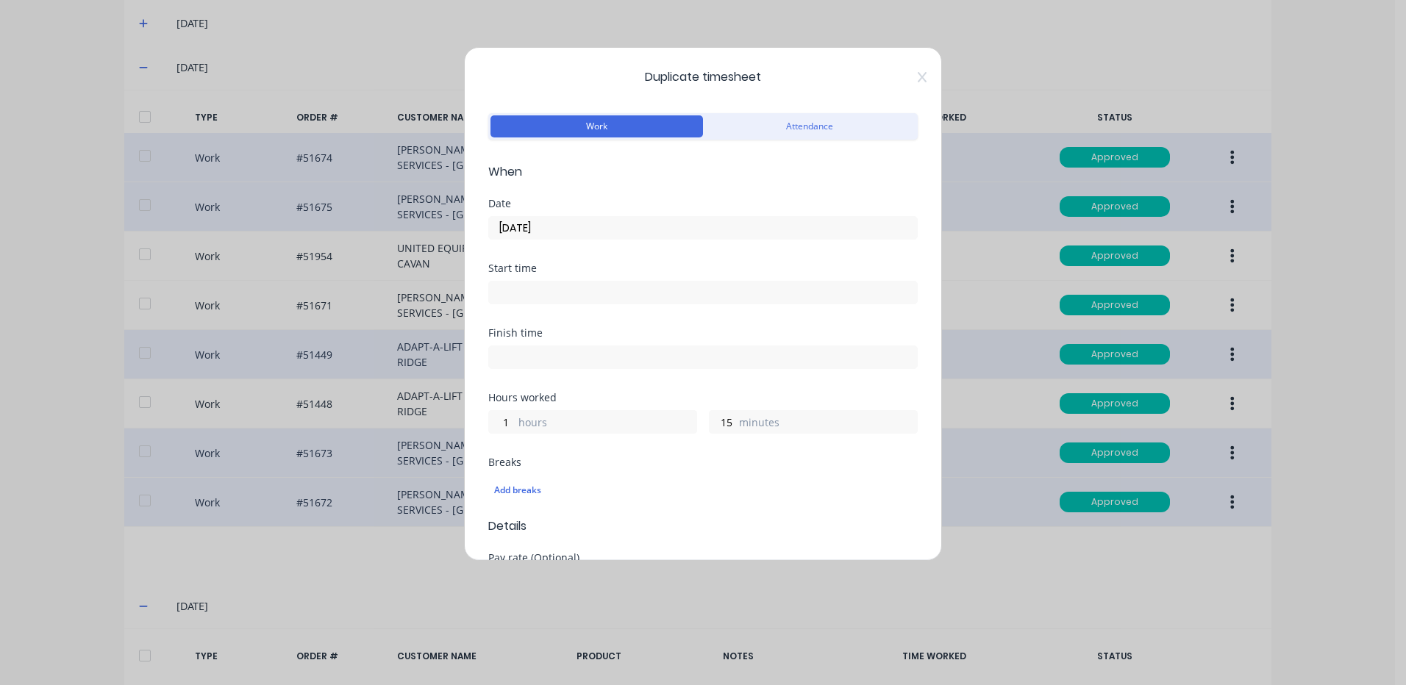
click at [671, 235] on input "[DATE]" at bounding box center [703, 228] width 428 height 22
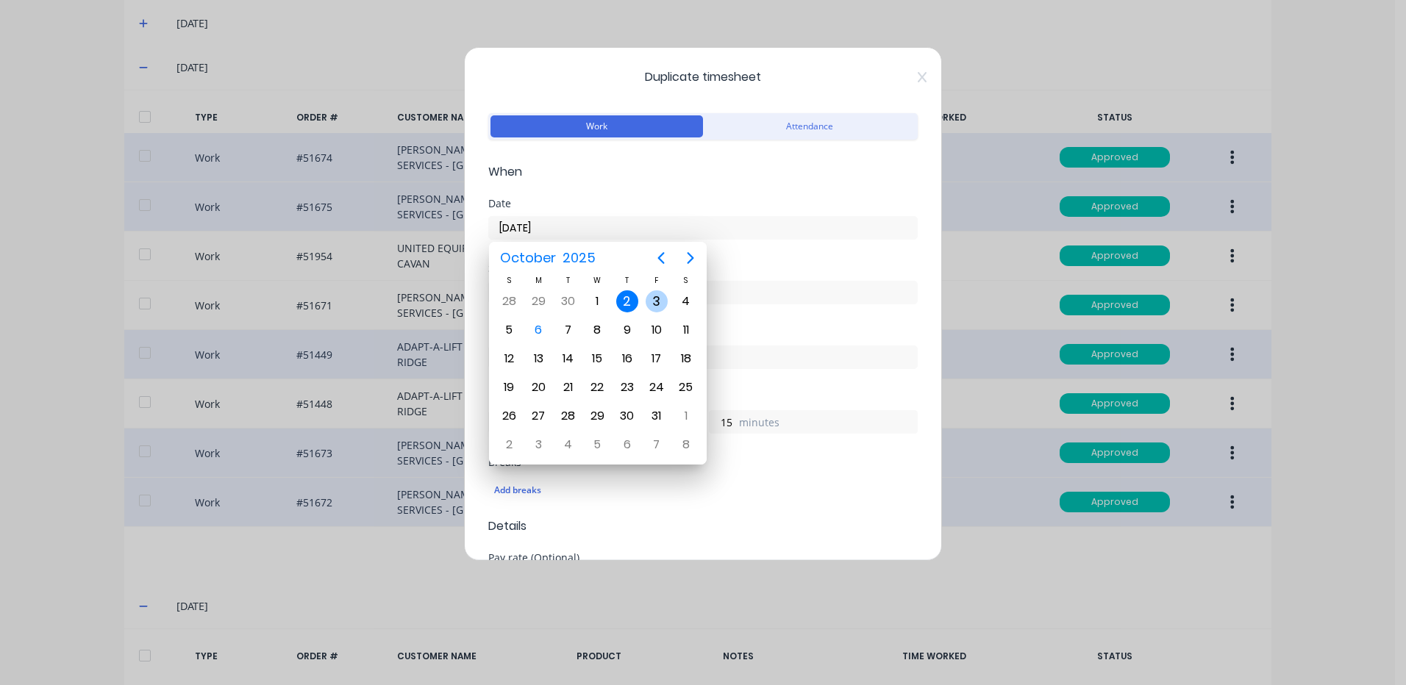
click at [659, 306] on div "3" at bounding box center [657, 301] width 22 height 22
type input "[DATE]"
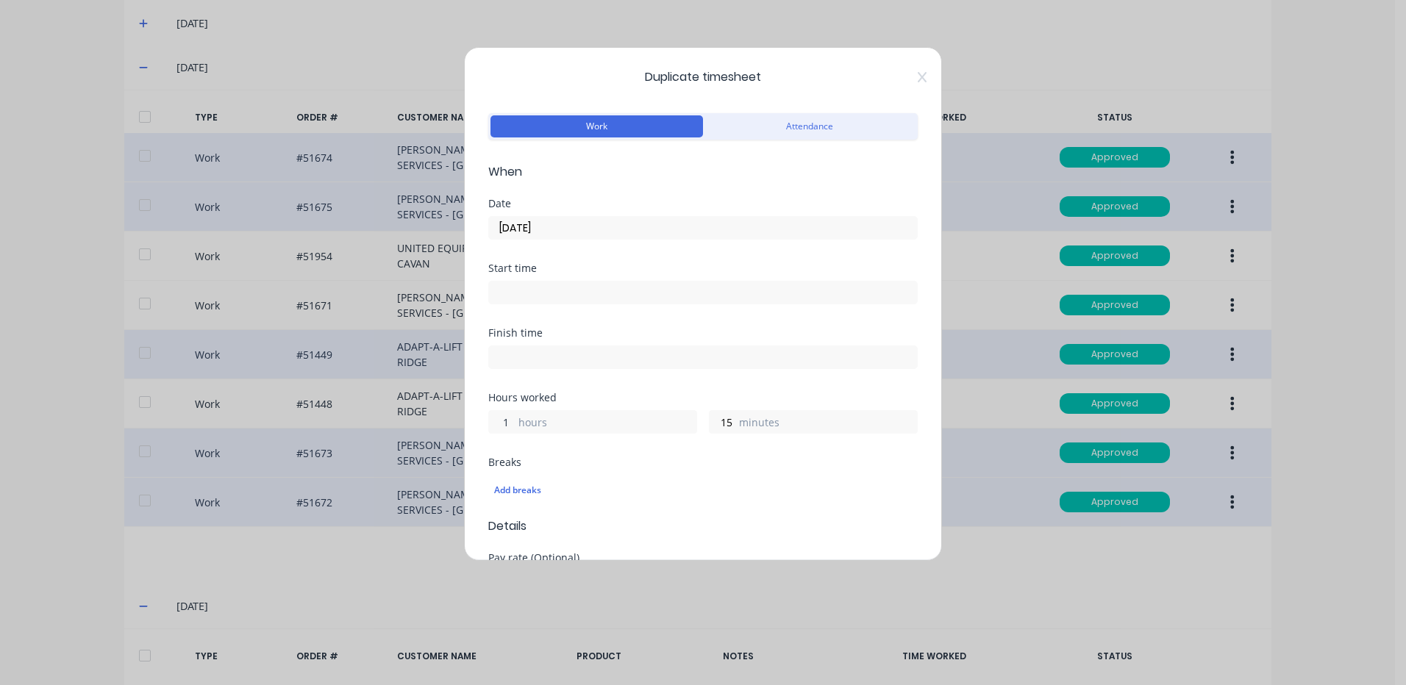
click at [503, 421] on input "1" at bounding box center [502, 422] width 26 height 22
type input "2"
click at [725, 424] on input "15" at bounding box center [723, 422] width 26 height 22
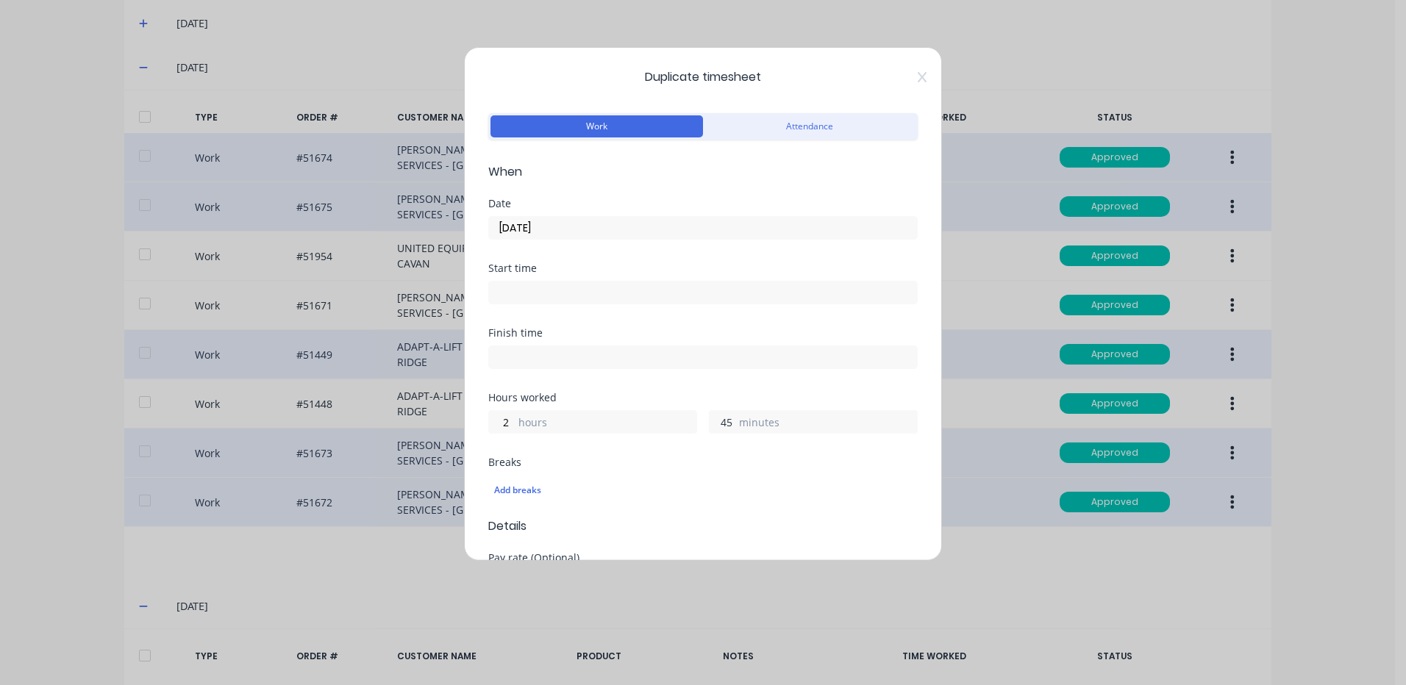
type input "45"
click at [722, 388] on div "Finish time" at bounding box center [702, 360] width 429 height 65
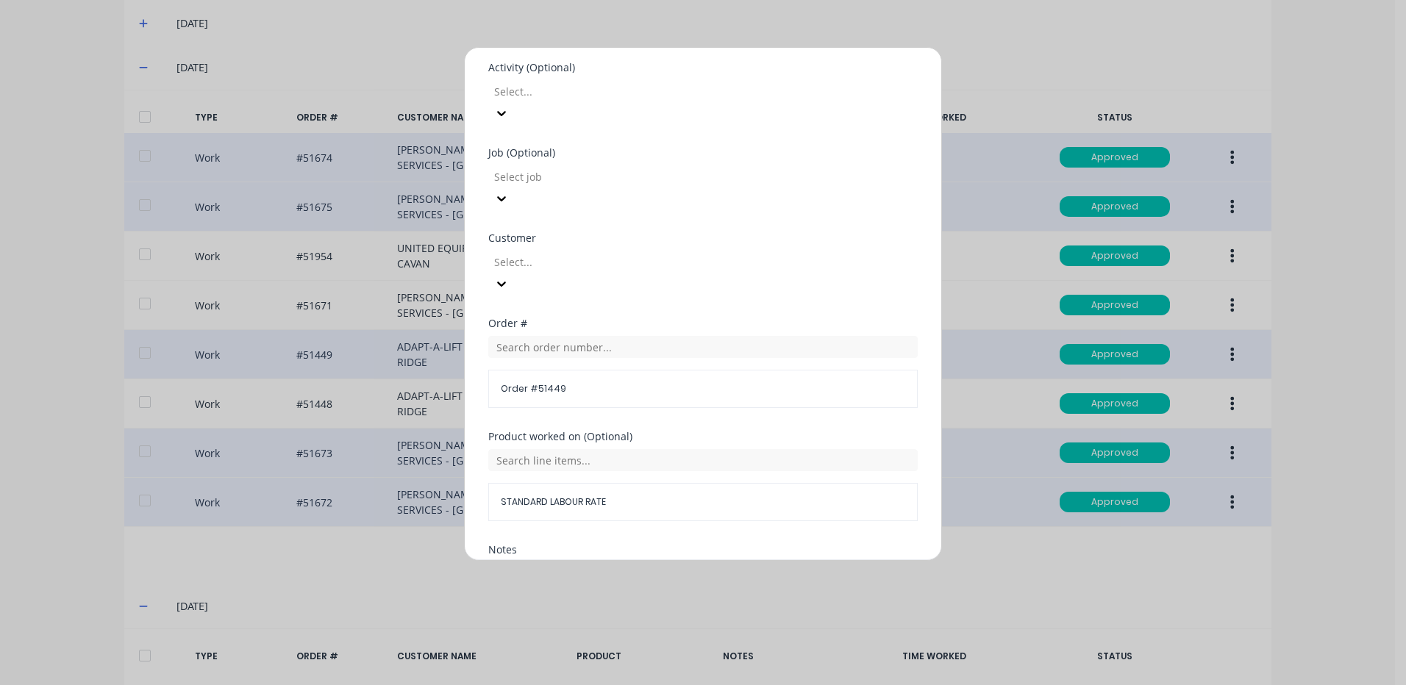
scroll to position [635, 0]
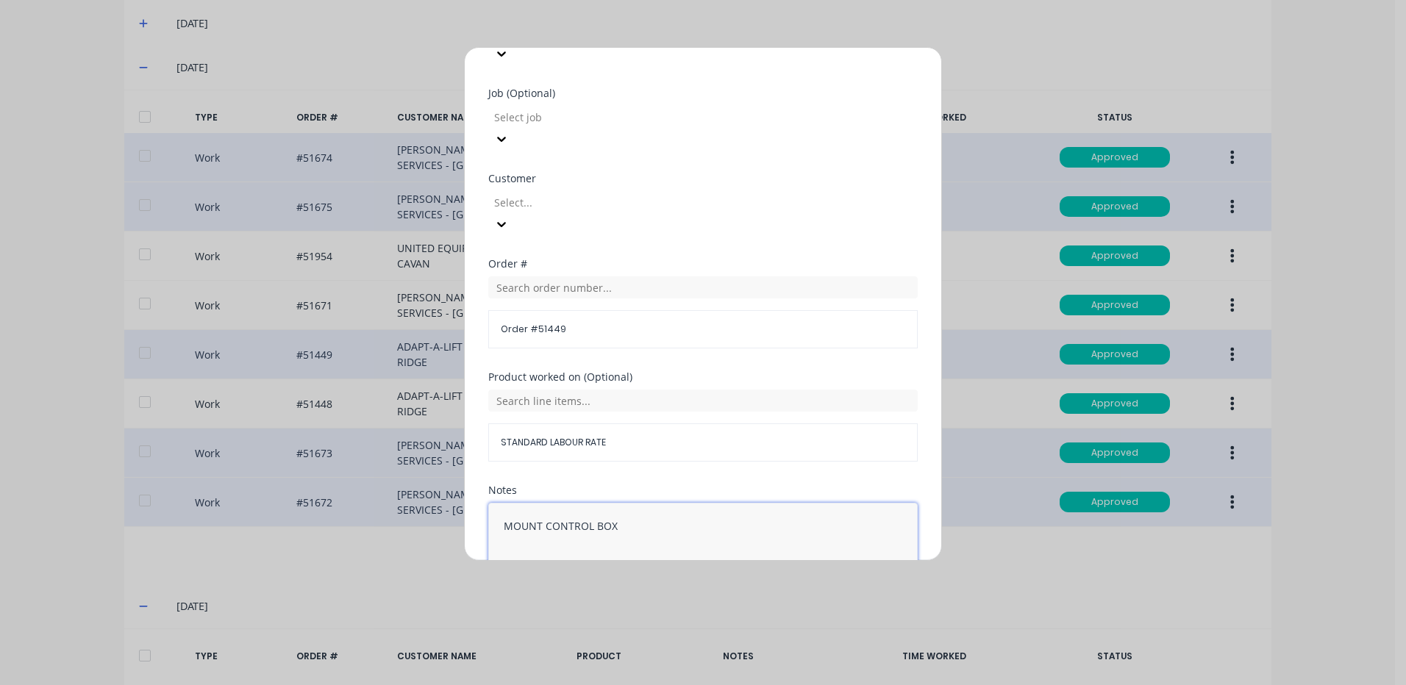
drag, startPoint x: 596, startPoint y: 426, endPoint x: 257, endPoint y: 404, distance: 339.8
click at [257, 404] on div "Duplicate timesheet Work Attendance When Date [DATE] Start time Finish time Hou…" at bounding box center [703, 342] width 1406 height 685
drag, startPoint x: 539, startPoint y: 439, endPoint x: 568, endPoint y: 396, distance: 52.4
click at [539, 503] on textarea "FAULTR FIND" at bounding box center [702, 542] width 429 height 78
type textarea "FAULT FIND"
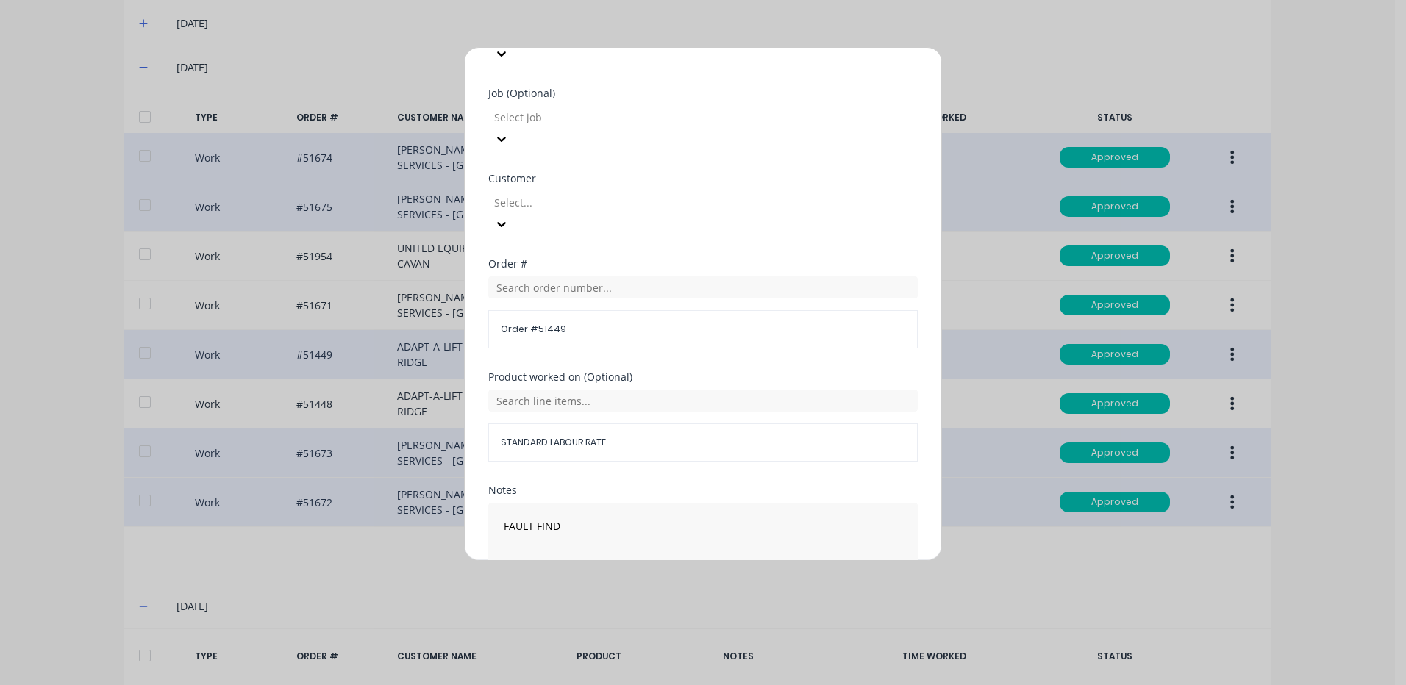
click at [669, 605] on button "Duplicate time entry" at bounding box center [668, 617] width 114 height 24
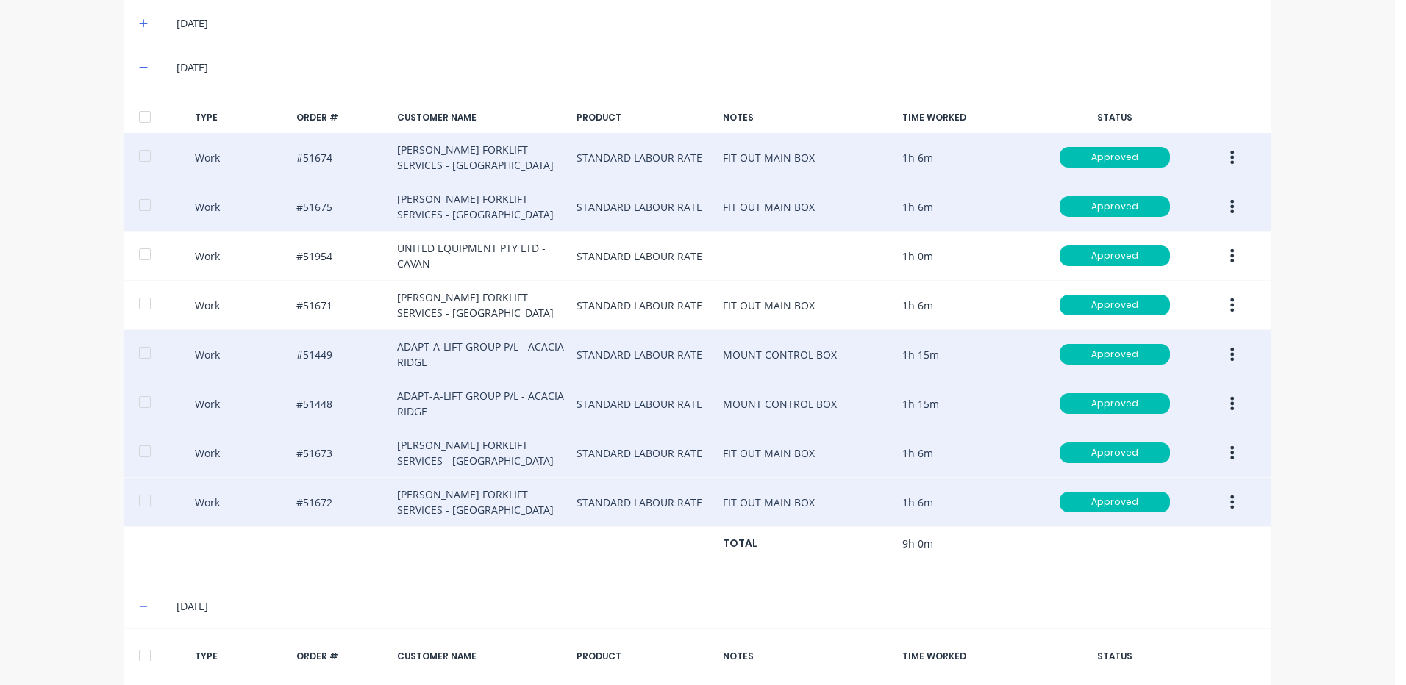
click at [1230, 396] on icon "button" at bounding box center [1232, 404] width 4 height 16
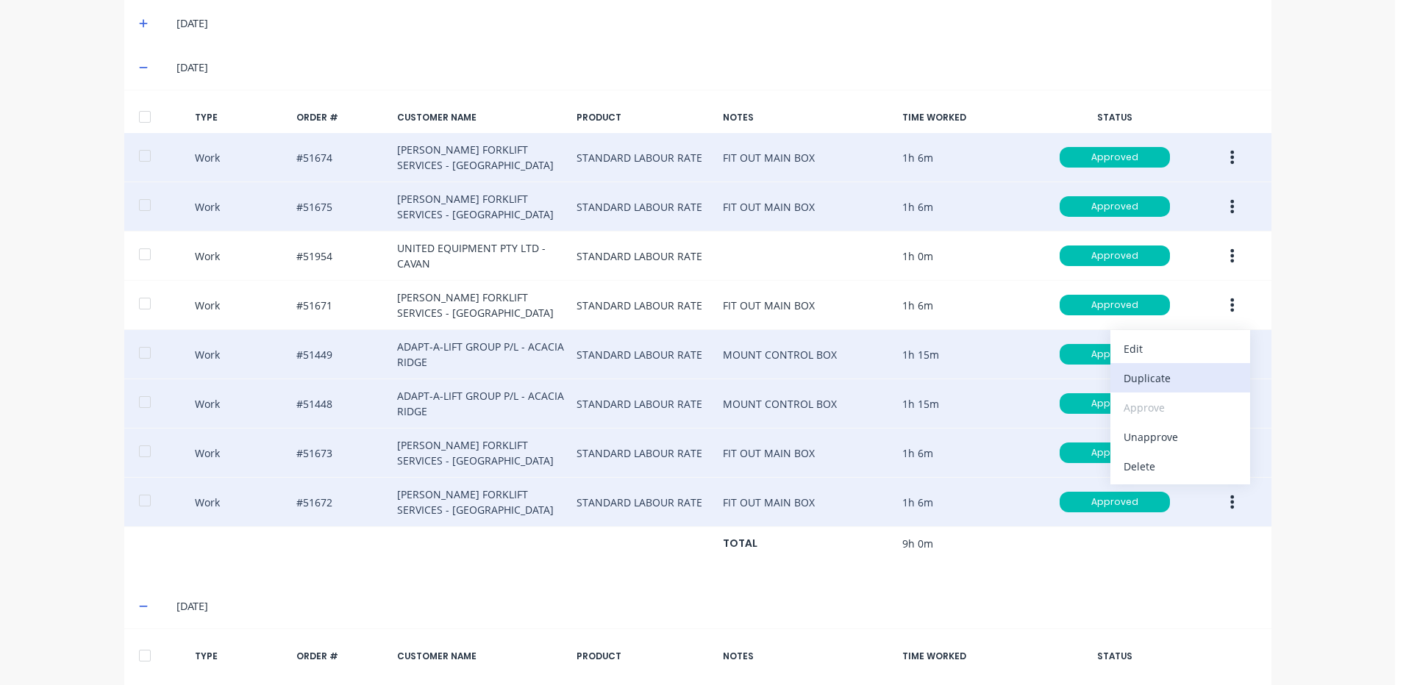
click at [1191, 373] on div "Duplicate" at bounding box center [1180, 378] width 113 height 21
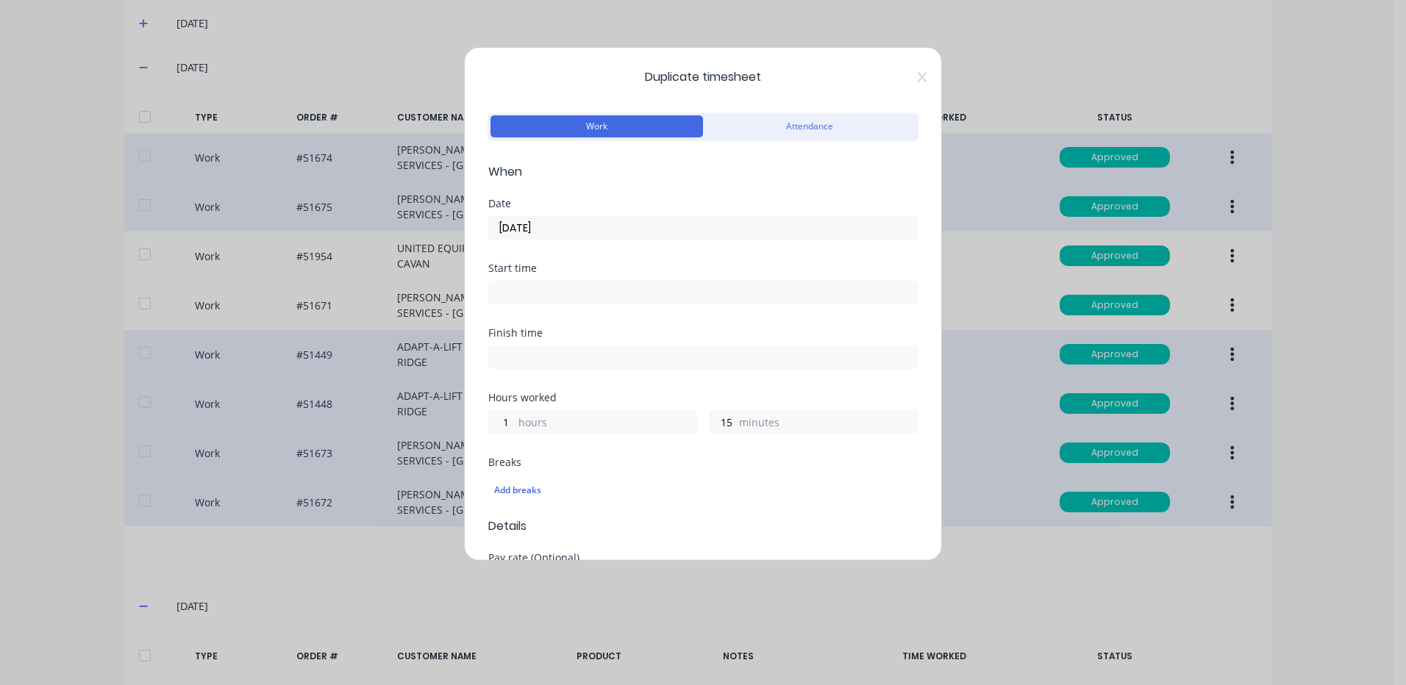
click at [544, 244] on div "Date [DATE]" at bounding box center [702, 231] width 429 height 65
click at [557, 233] on input "[DATE]" at bounding box center [703, 228] width 428 height 22
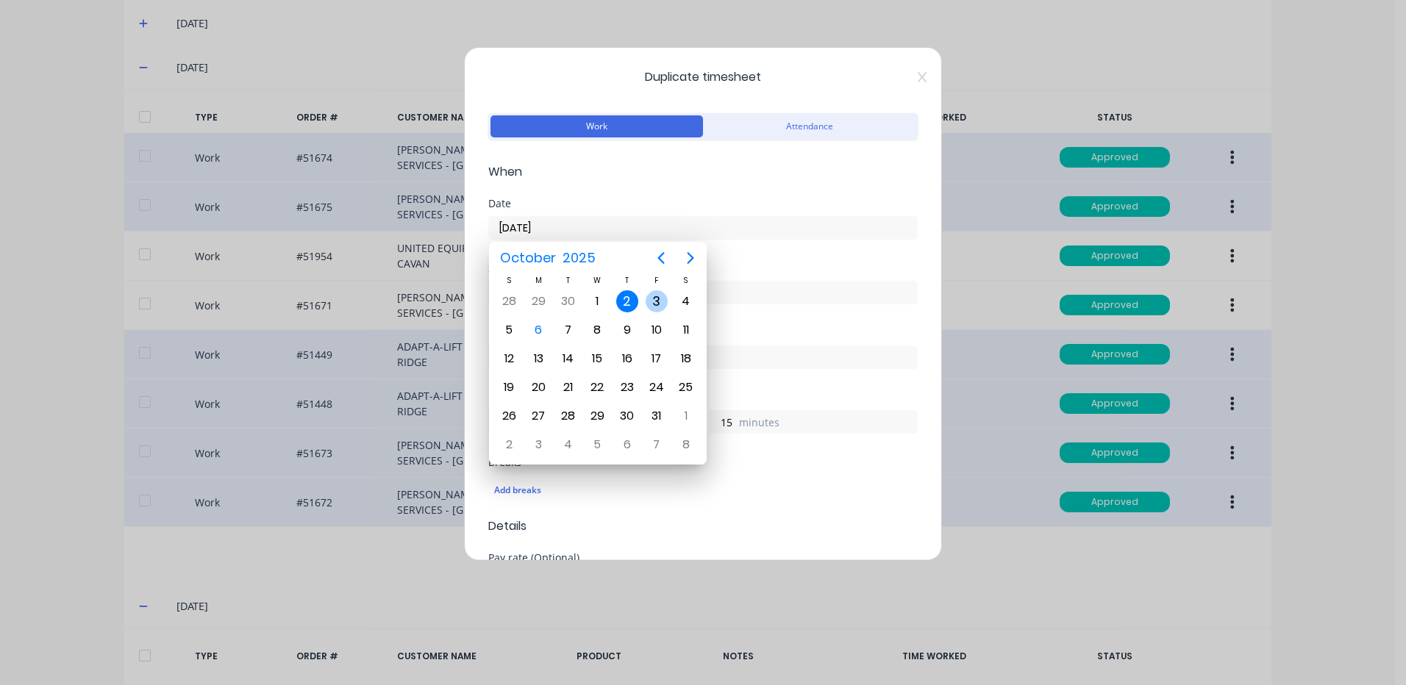
click at [649, 299] on div "3" at bounding box center [657, 301] width 22 height 22
type input "[DATE]"
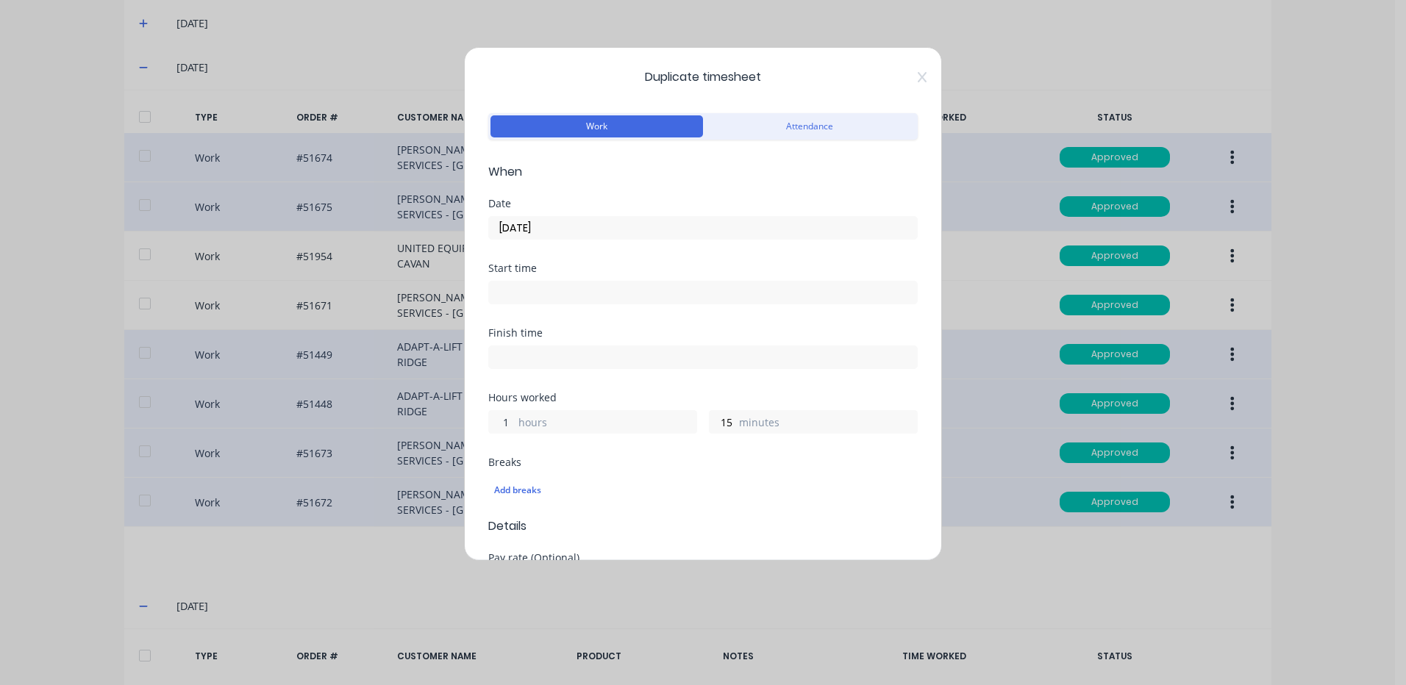
click at [508, 421] on input "1" at bounding box center [502, 422] width 26 height 22
type input "2"
type input "45"
click at [632, 375] on div "Finish time" at bounding box center [702, 360] width 429 height 65
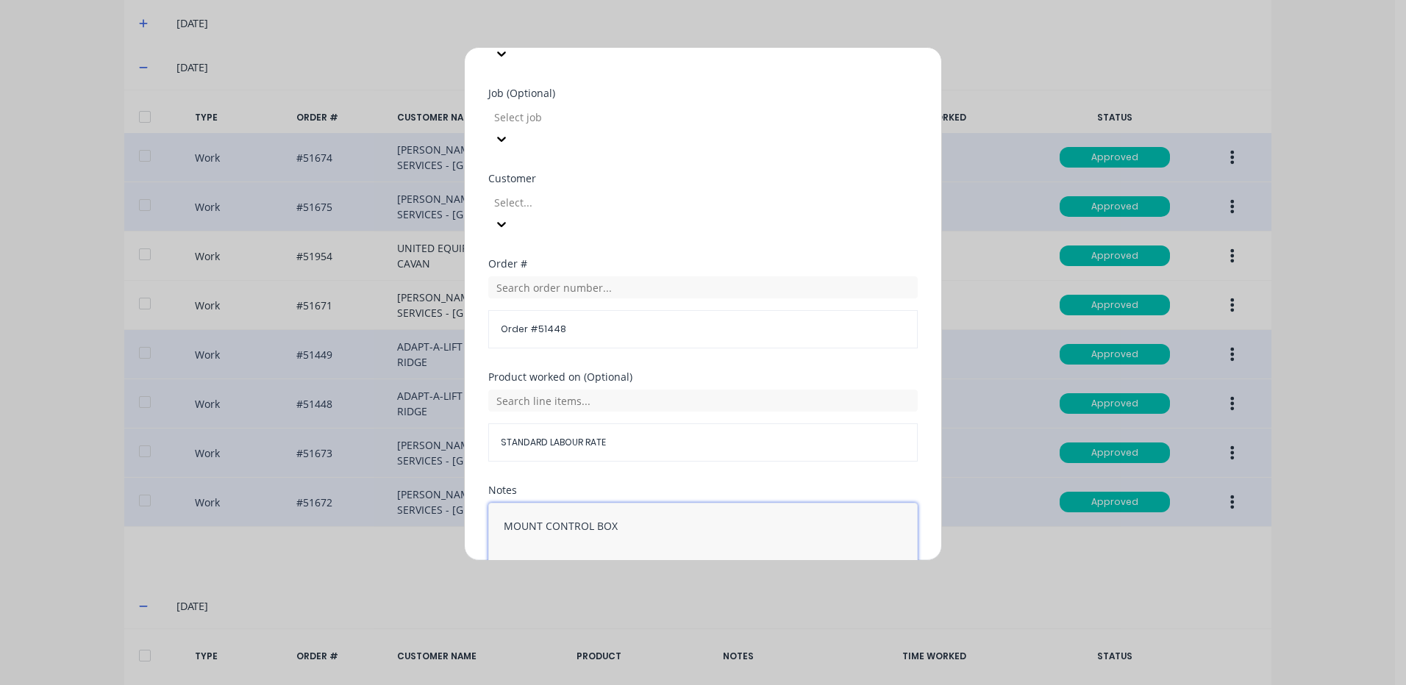
drag, startPoint x: 662, startPoint y: 460, endPoint x: 389, endPoint y: 439, distance: 273.6
click at [389, 440] on div "Duplicate timesheet Work Attendance When Date [DATE] Start time Finish time Hou…" at bounding box center [703, 342] width 1406 height 685
type textarea "FAULT FIND"
click at [666, 605] on button "Duplicate time entry" at bounding box center [668, 617] width 114 height 24
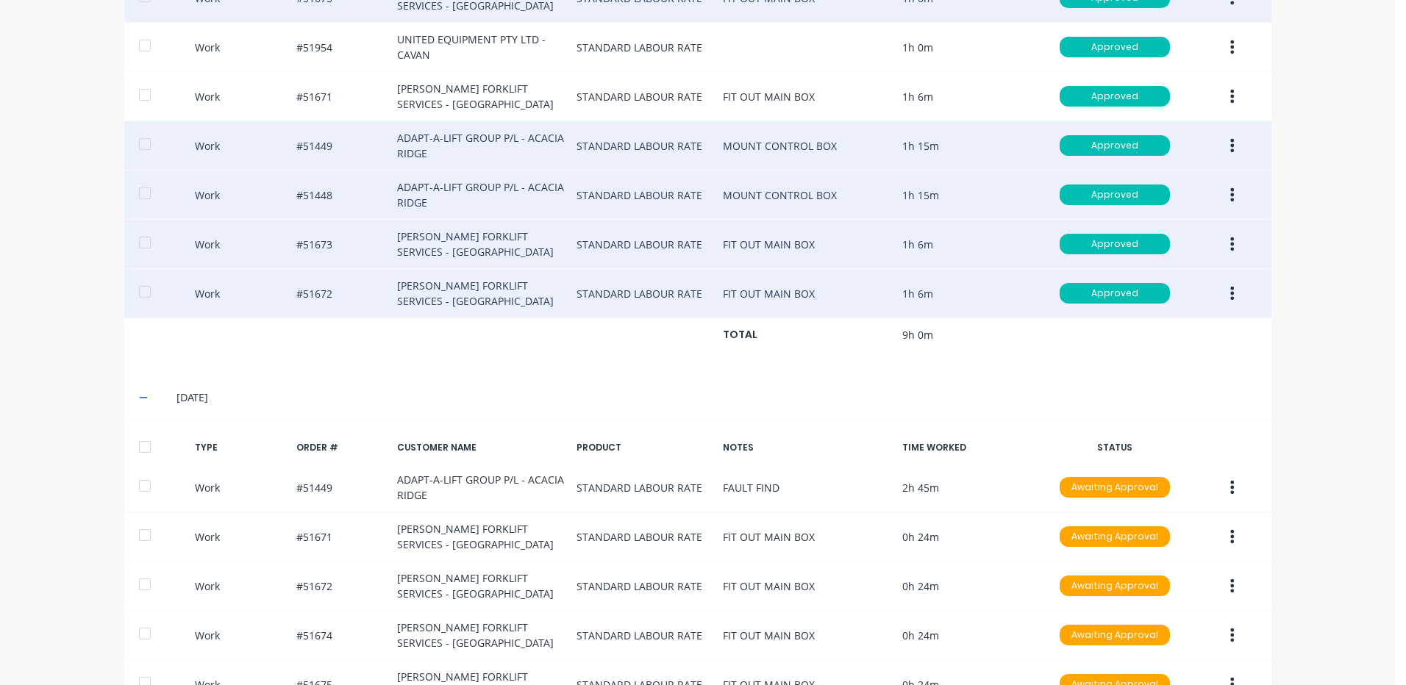
scroll to position [925, 0]
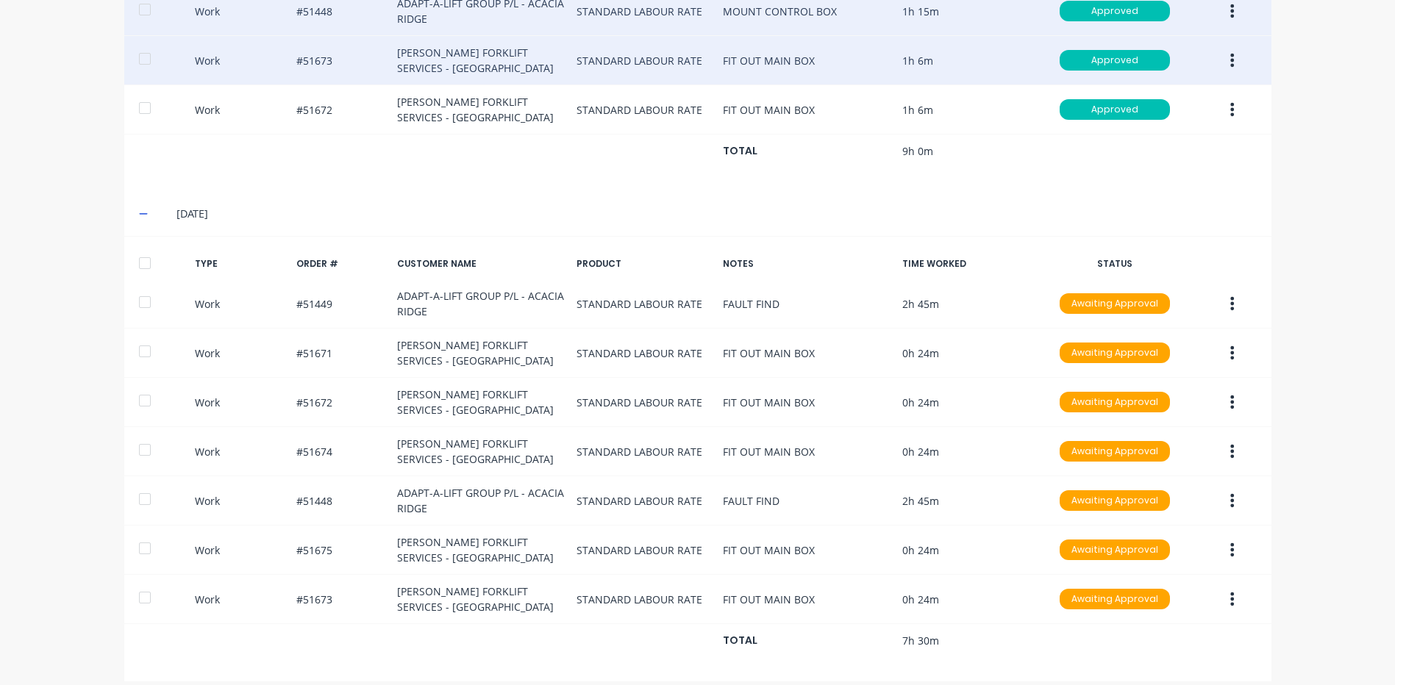
click at [145, 252] on div at bounding box center [144, 263] width 29 height 29
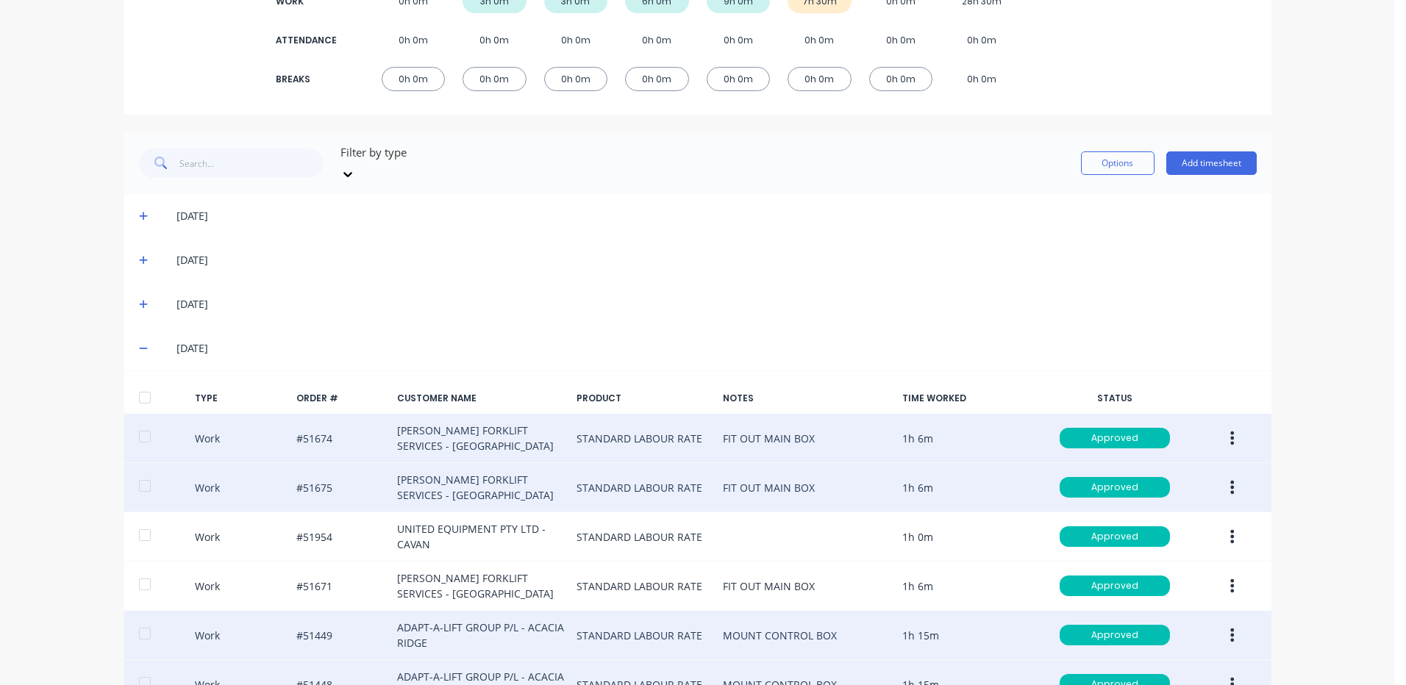
scroll to position [116, 0]
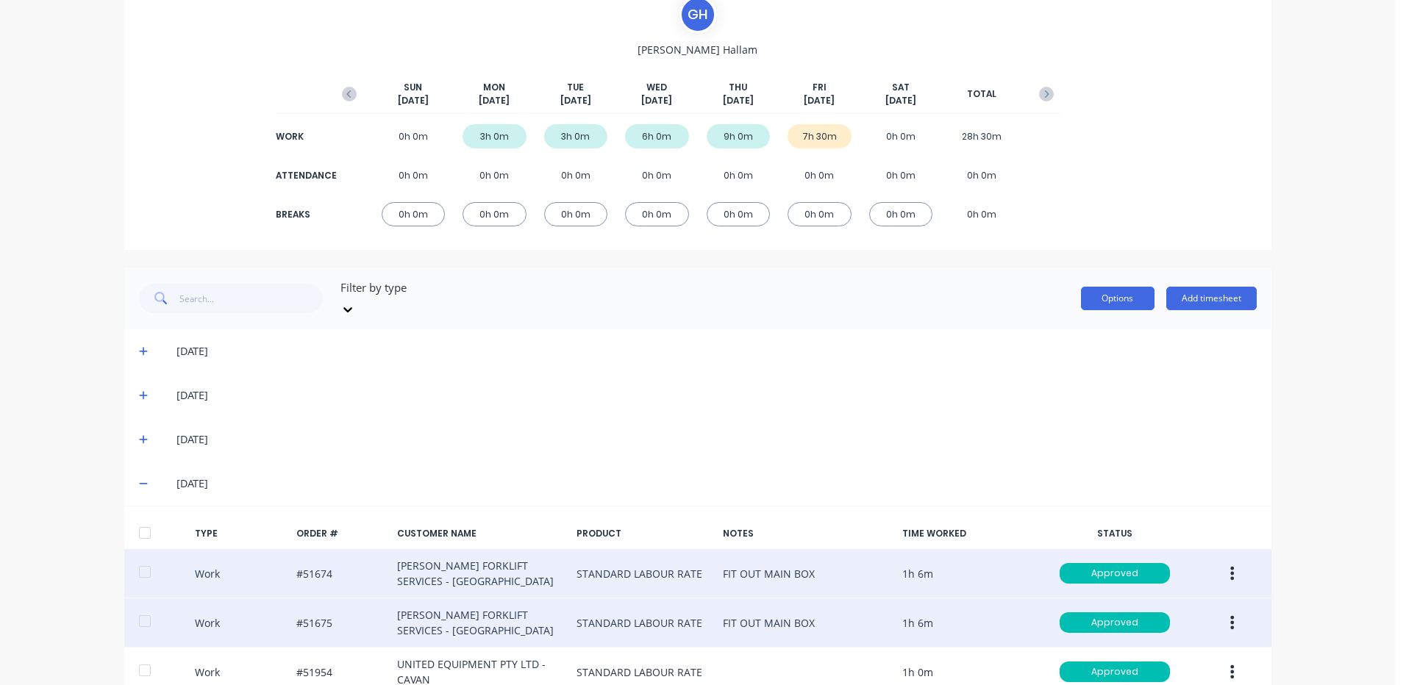
click at [1088, 290] on button "Options" at bounding box center [1118, 299] width 74 height 24
click at [1080, 326] on div "Approve" at bounding box center [1084, 336] width 113 height 21
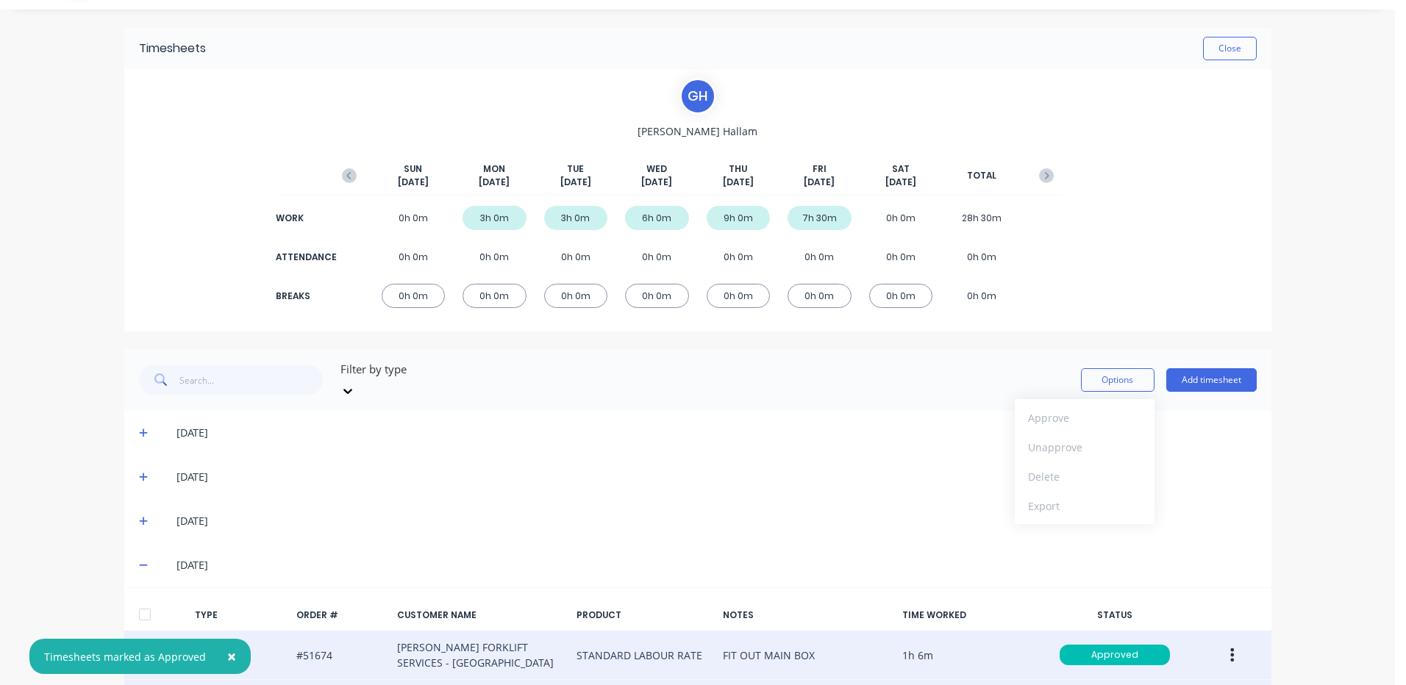
scroll to position [0, 0]
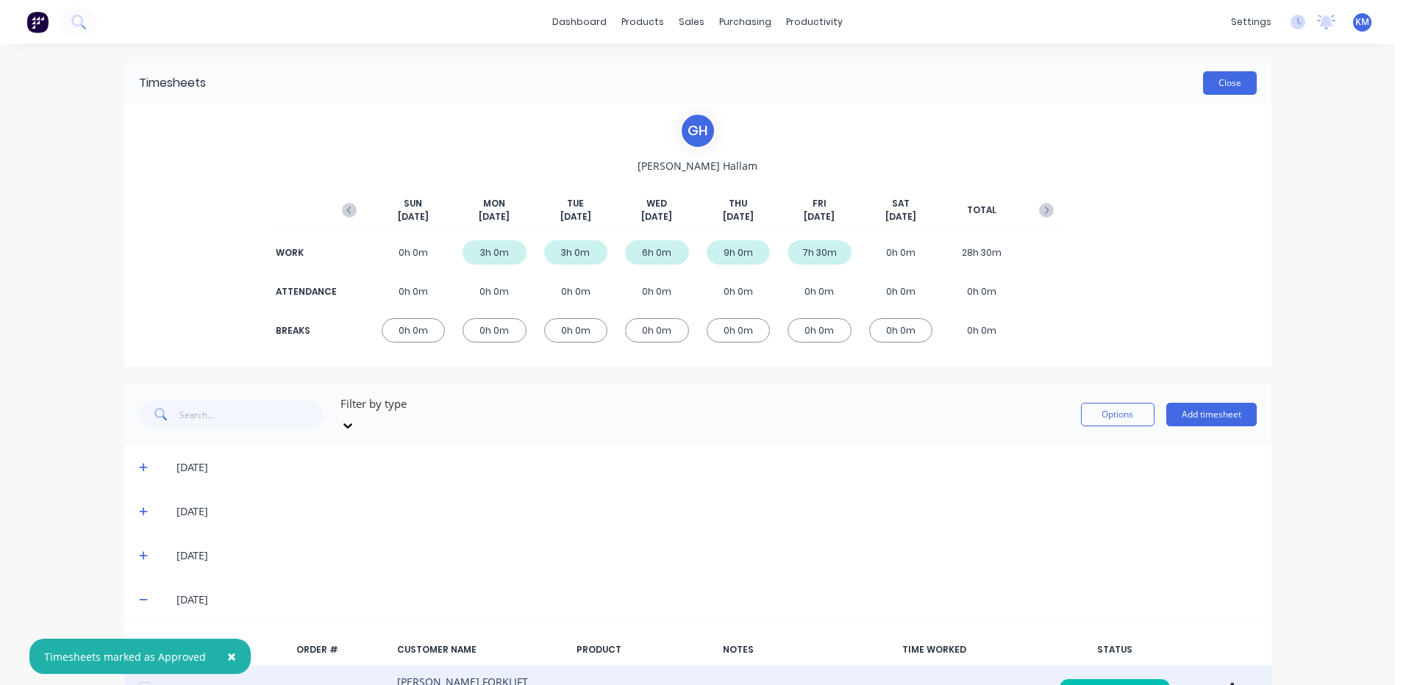
click at [1225, 88] on button "Close" at bounding box center [1230, 83] width 54 height 24
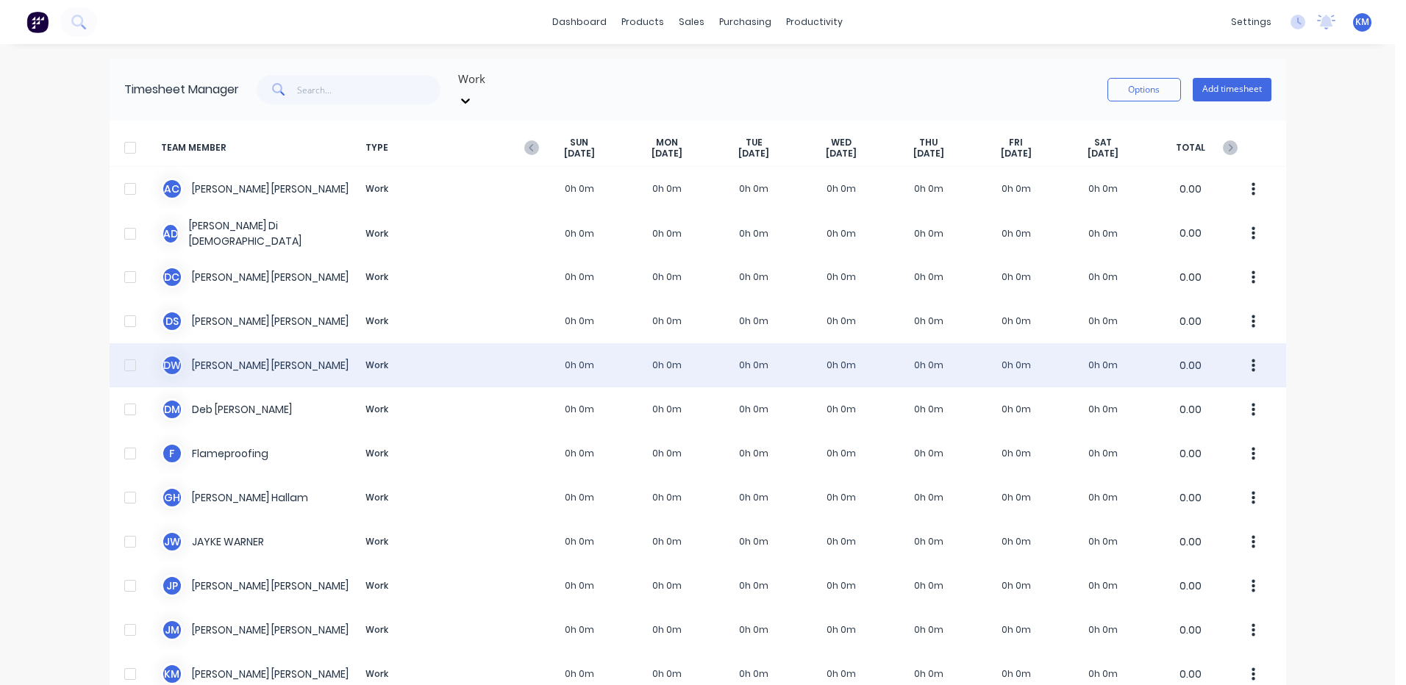
click at [571, 343] on div "D W [PERSON_NAME] Work 0h 0m 0h 0m 0h 0m 0h 0m 0h 0m 0h 0m 0h 0m 0.00" at bounding box center [698, 365] width 1177 height 44
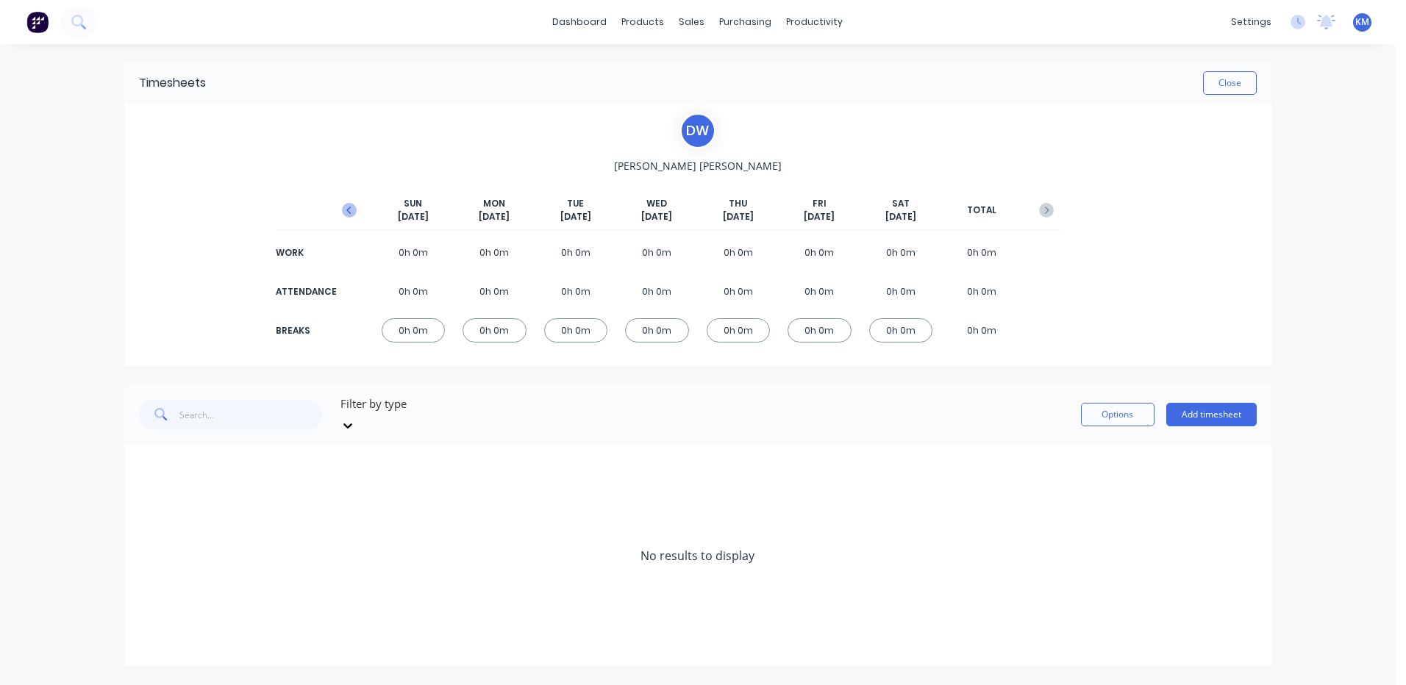
click at [353, 216] on icon "button" at bounding box center [349, 210] width 15 height 15
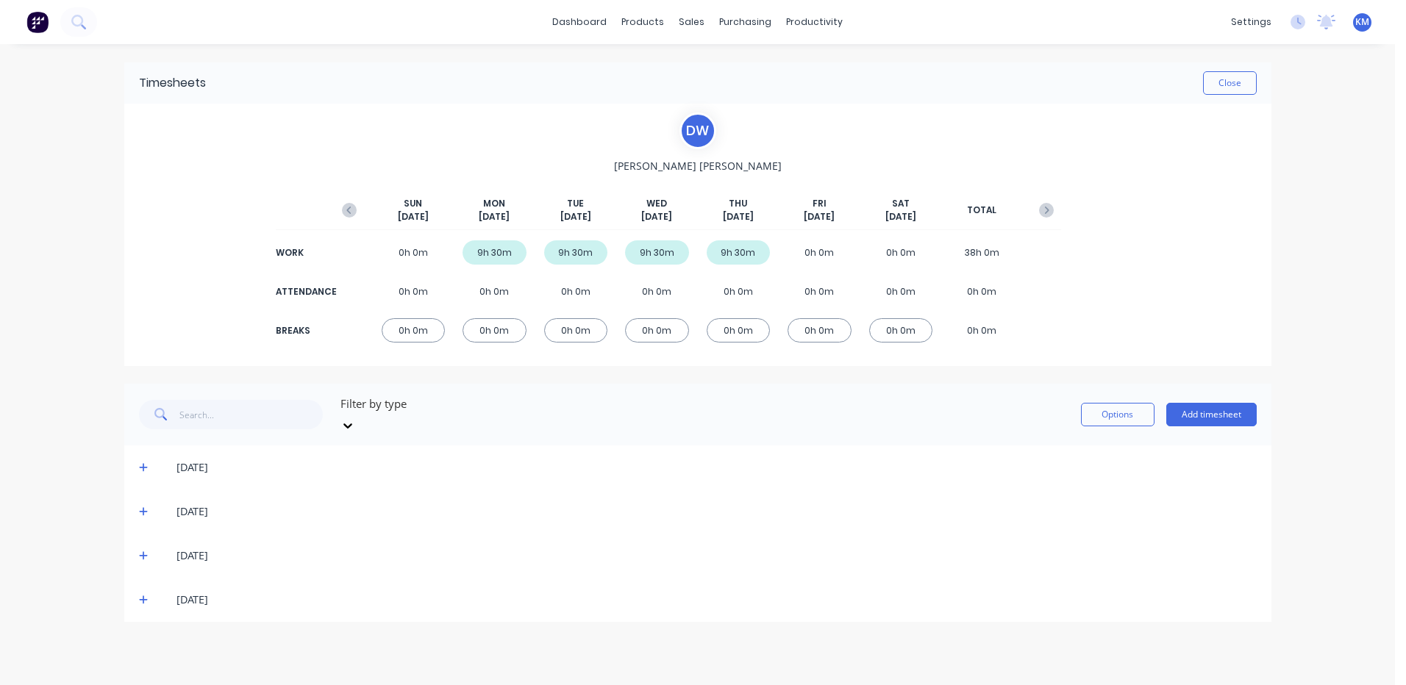
click at [149, 593] on span at bounding box center [146, 600] width 15 height 15
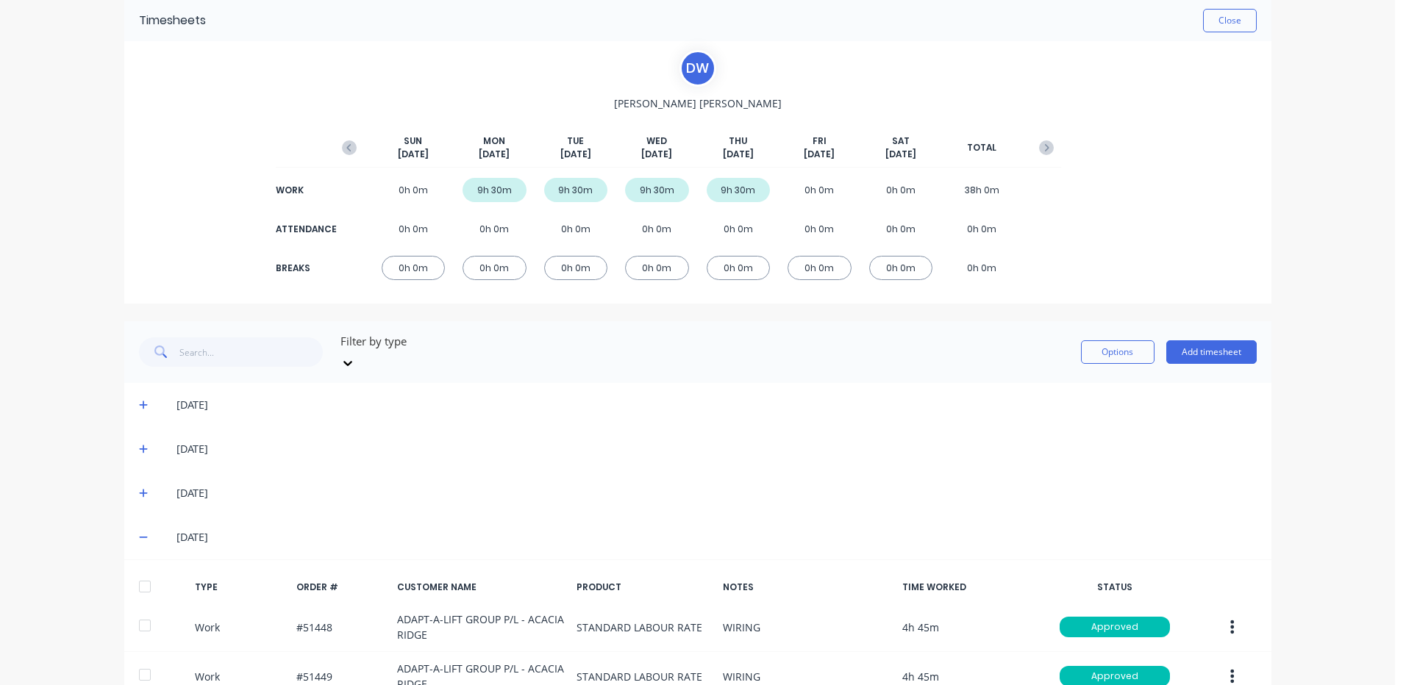
scroll to position [140, 0]
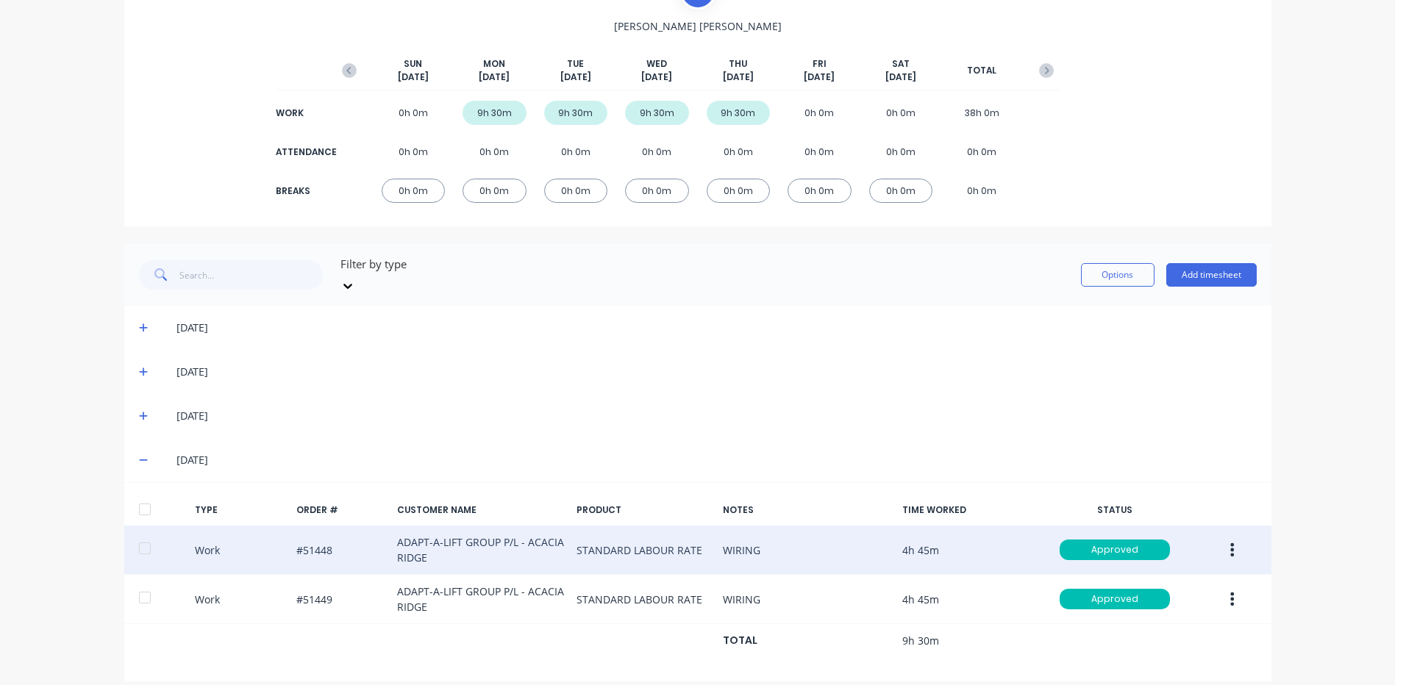
click at [1231, 543] on icon "button" at bounding box center [1233, 549] width 4 height 13
click at [1198, 514] on div "Duplicate" at bounding box center [1180, 524] width 113 height 21
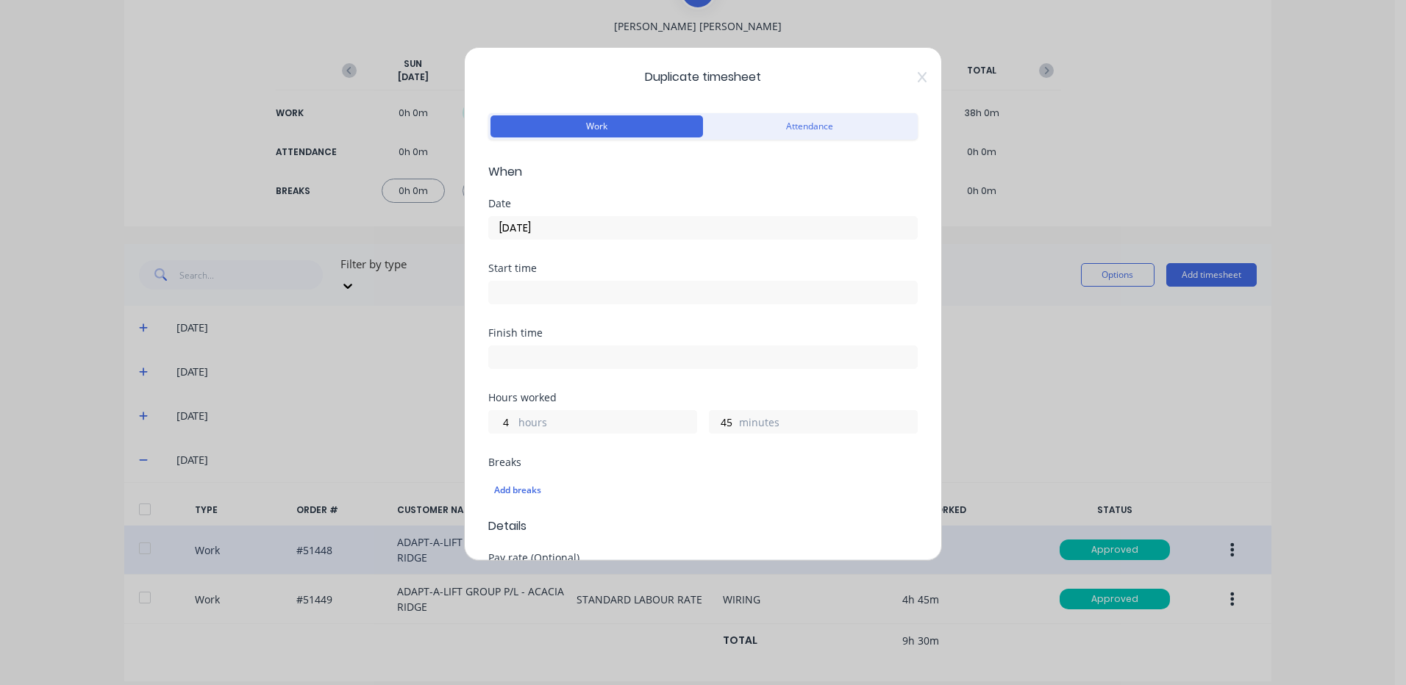
click at [570, 227] on input "[DATE]" at bounding box center [703, 228] width 428 height 22
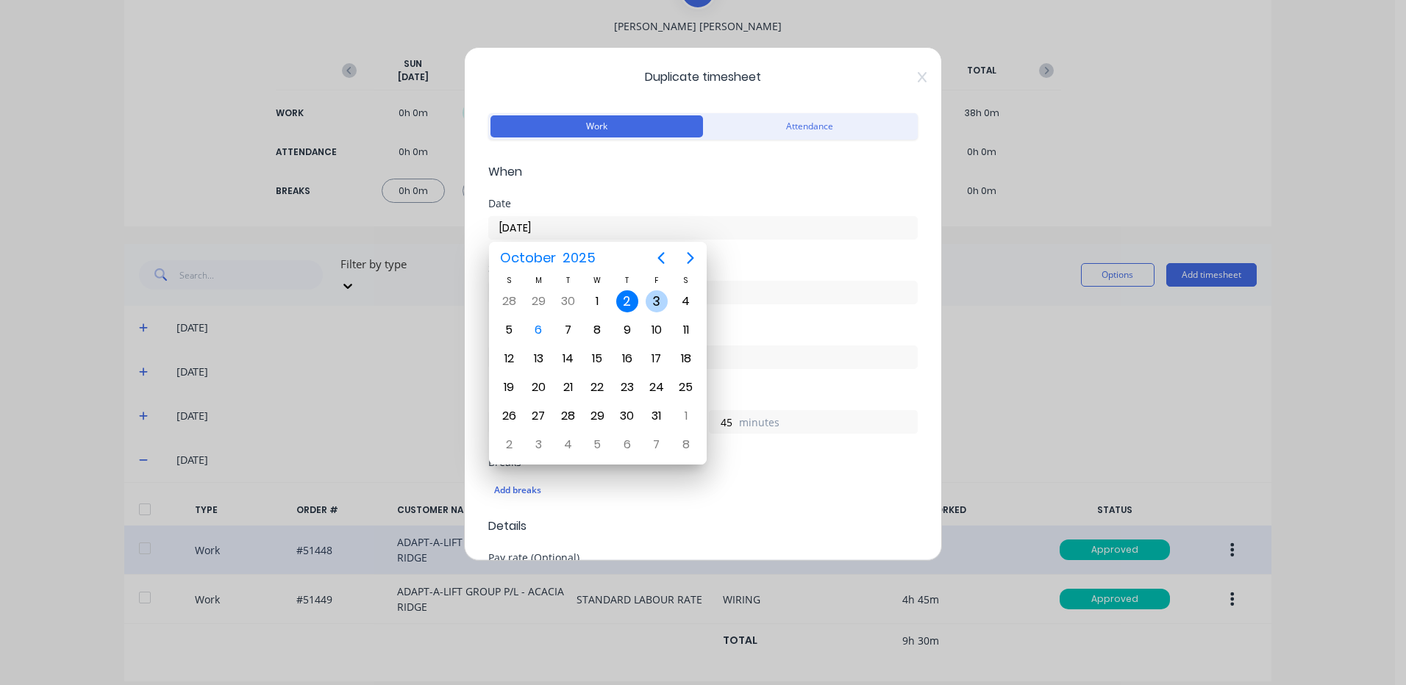
click at [664, 298] on div "3" at bounding box center [657, 301] width 22 height 22
type input "[DATE]"
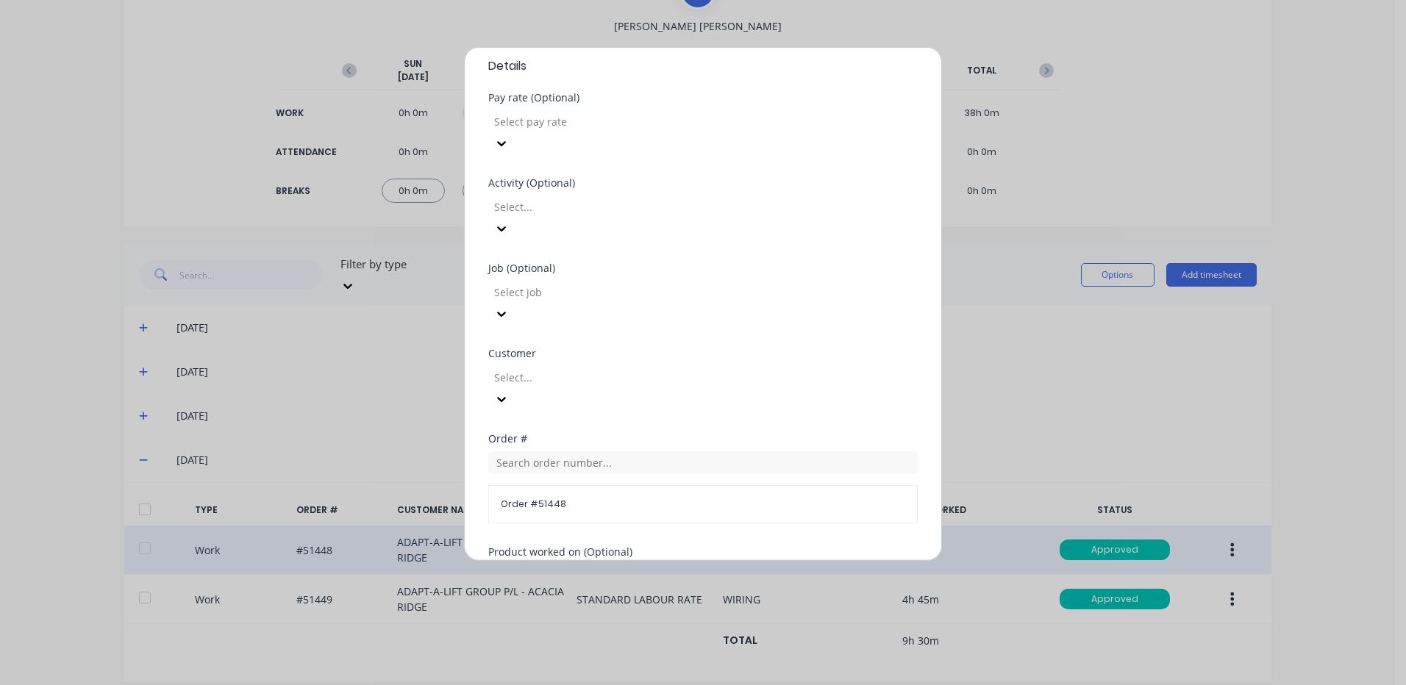
scroll to position [635, 0]
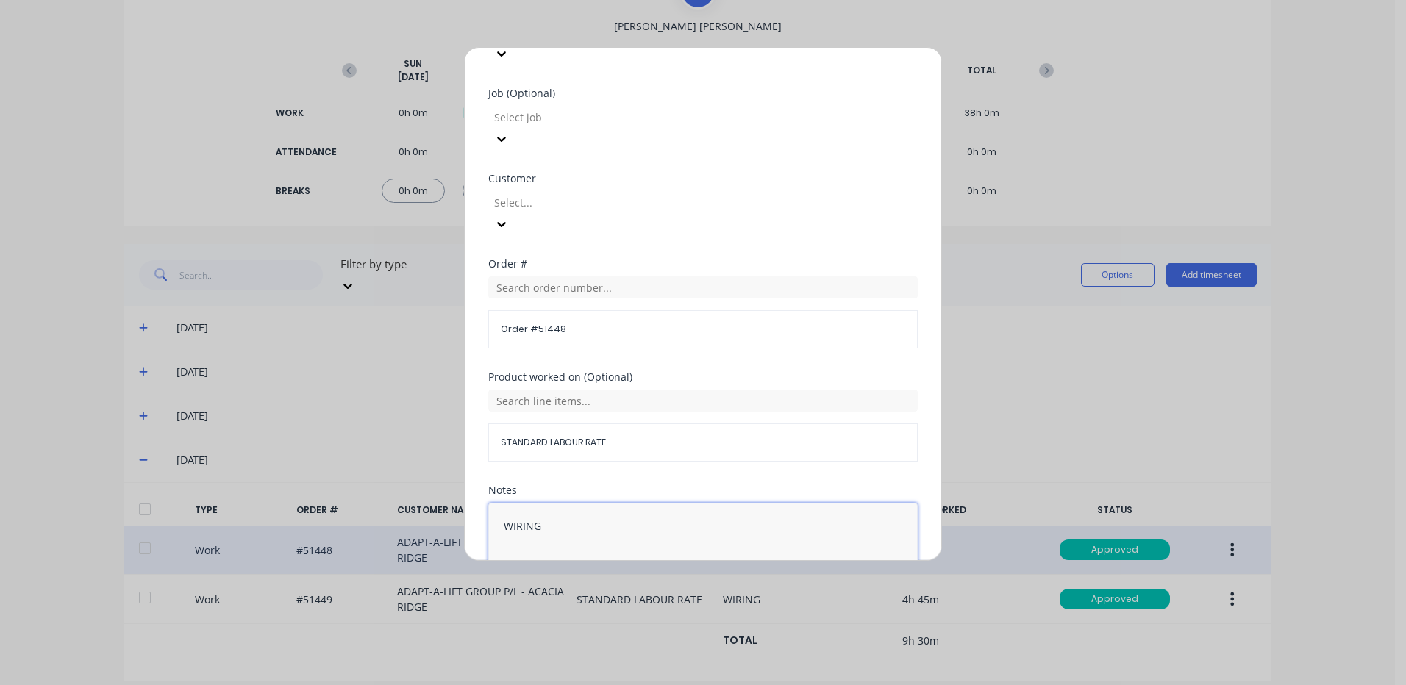
drag, startPoint x: 602, startPoint y: 442, endPoint x: 505, endPoint y: 437, distance: 96.5
click at [505, 503] on textarea "WIRING" at bounding box center [702, 542] width 429 height 78
click at [581, 503] on textarea "WIRING" at bounding box center [702, 542] width 429 height 78
click at [582, 503] on textarea "WIRING" at bounding box center [702, 542] width 429 height 78
click at [578, 503] on textarea "WIRING" at bounding box center [702, 542] width 429 height 78
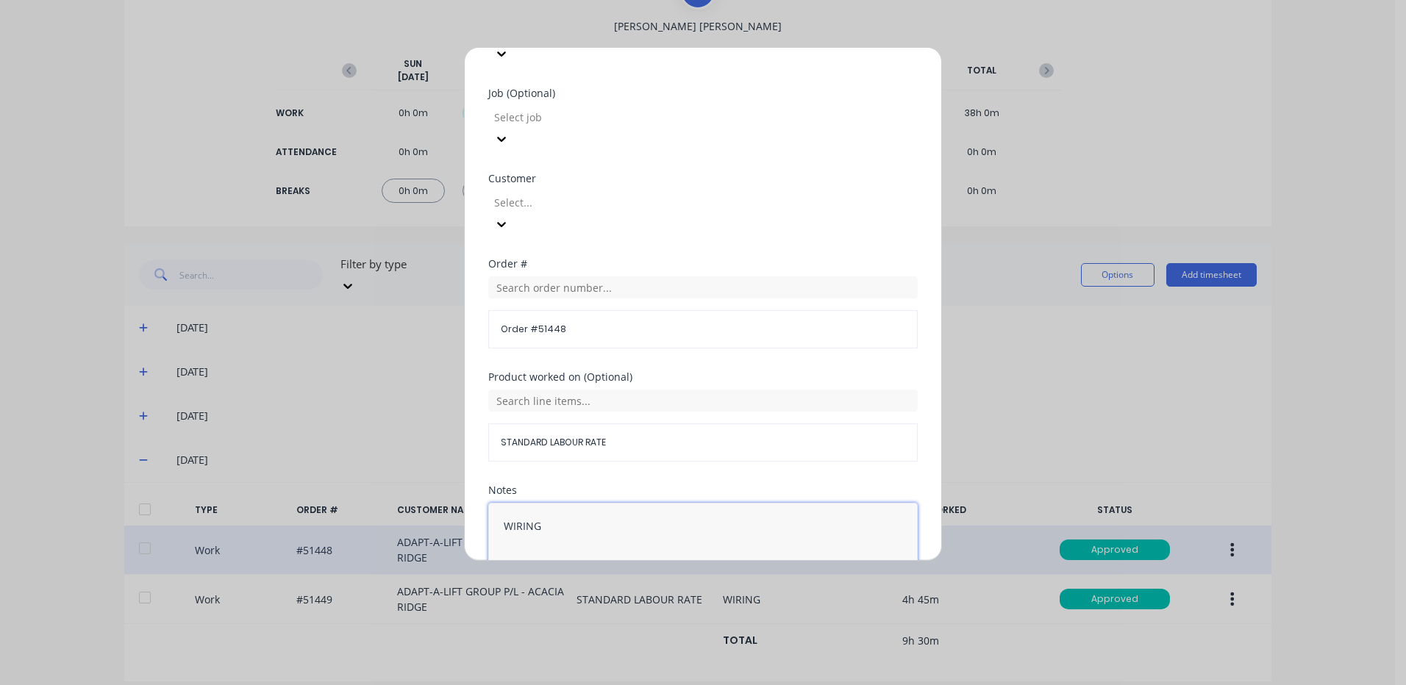
click at [548, 503] on textarea "WIRING" at bounding box center [702, 542] width 429 height 78
type textarea "WIRING/FAULT FIND"
click at [689, 605] on button "Duplicate time entry" at bounding box center [668, 617] width 114 height 24
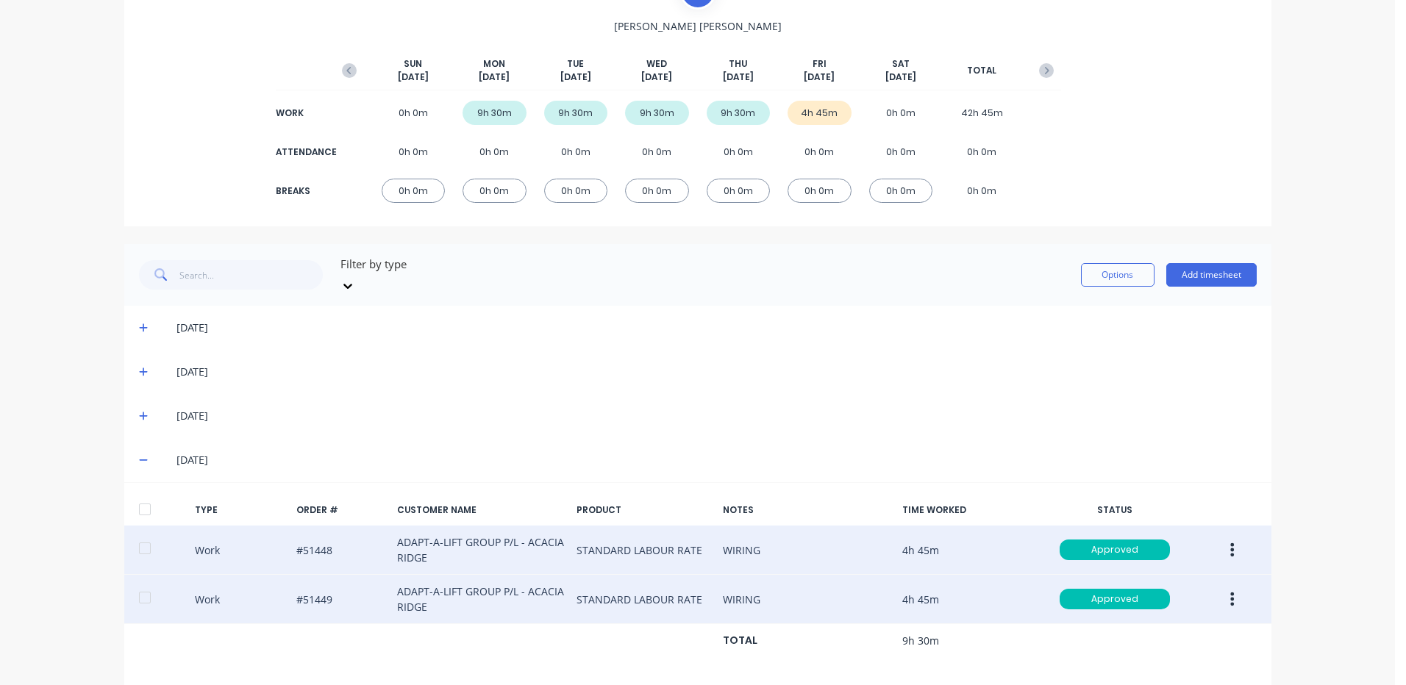
click at [1215, 586] on button "button" at bounding box center [1232, 599] width 35 height 26
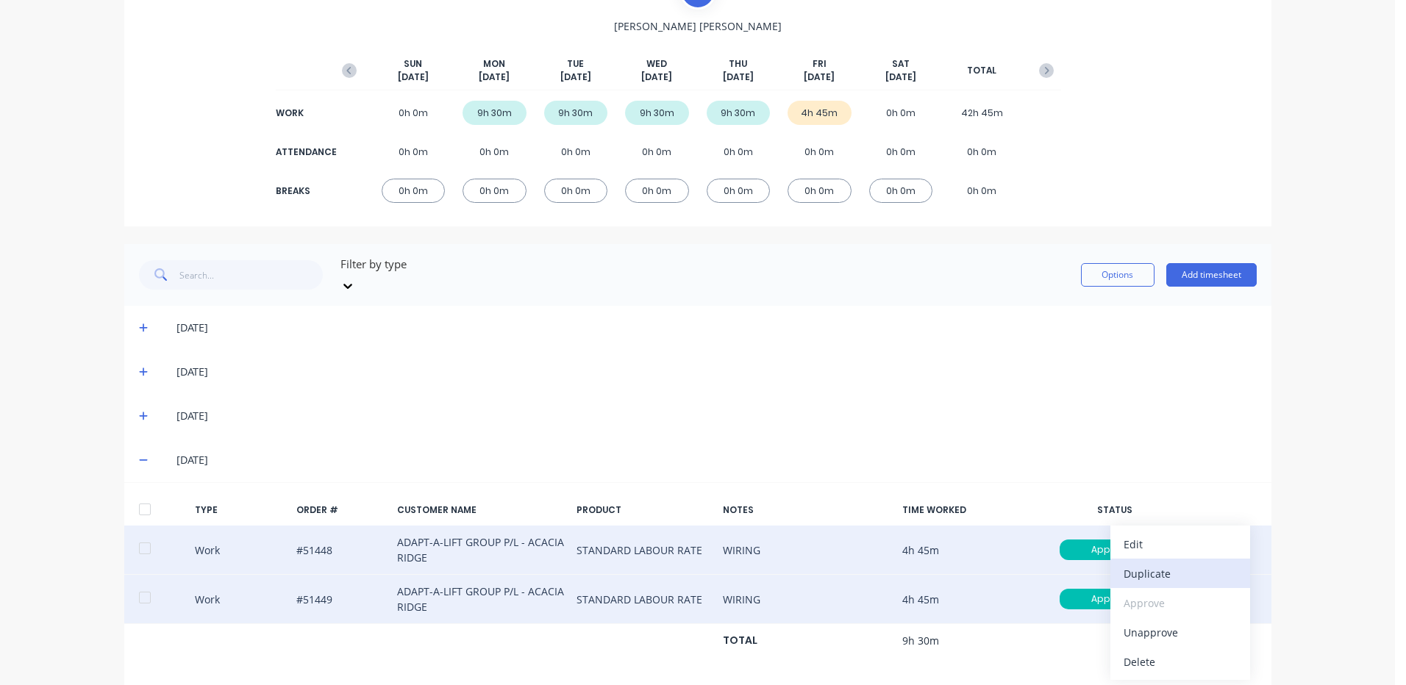
click at [1173, 566] on div "Duplicate" at bounding box center [1180, 573] width 113 height 21
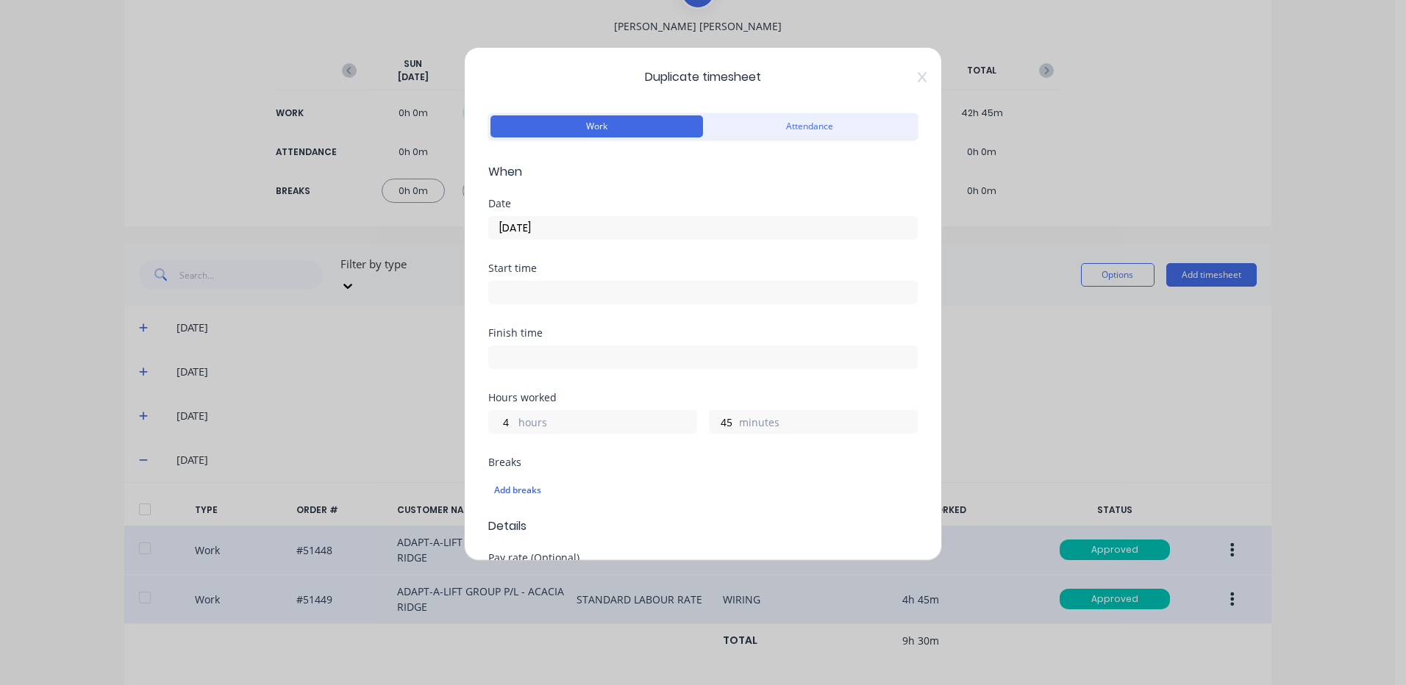
click at [575, 225] on input "[DATE]" at bounding box center [703, 228] width 428 height 22
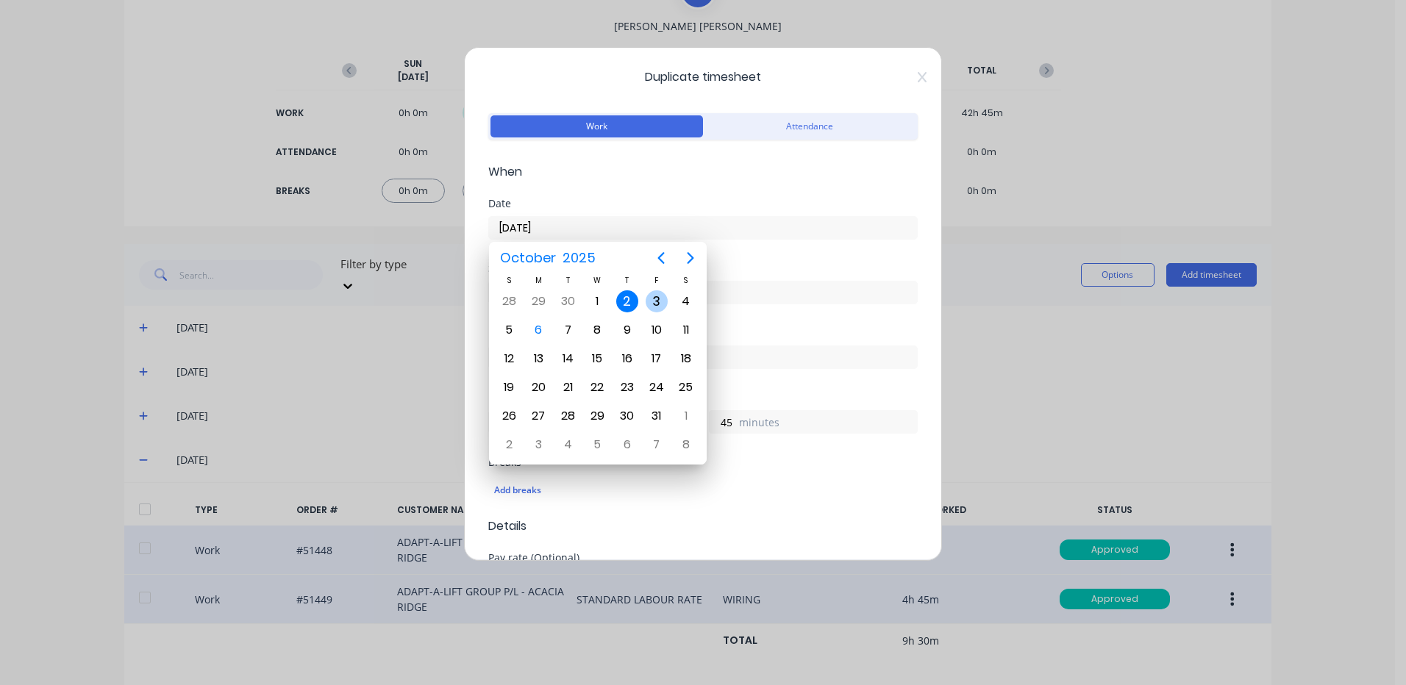
click at [664, 307] on div "3" at bounding box center [657, 301] width 22 height 22
type input "[DATE]"
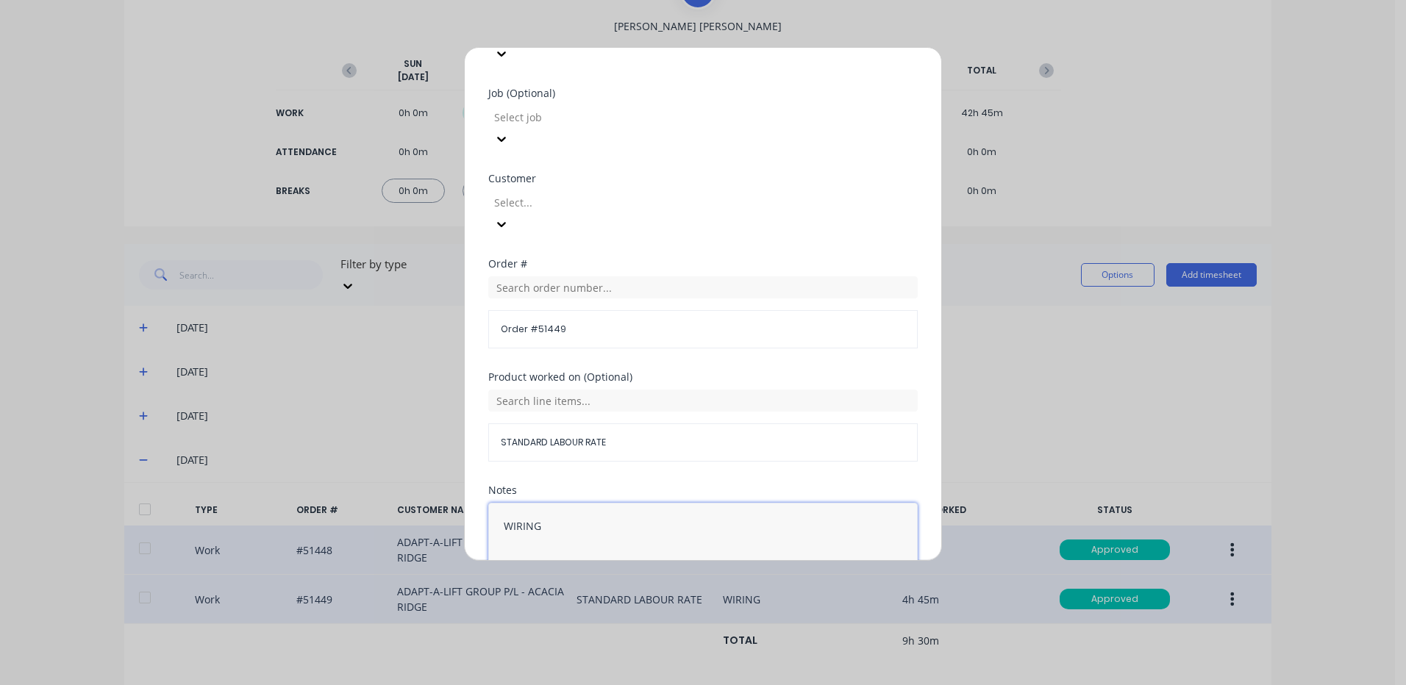
click at [591, 503] on textarea "WIRING" at bounding box center [702, 542] width 429 height 78
type textarea "WIRING/FAULT FIND"
click at [659, 605] on button "Duplicate time entry" at bounding box center [668, 617] width 114 height 24
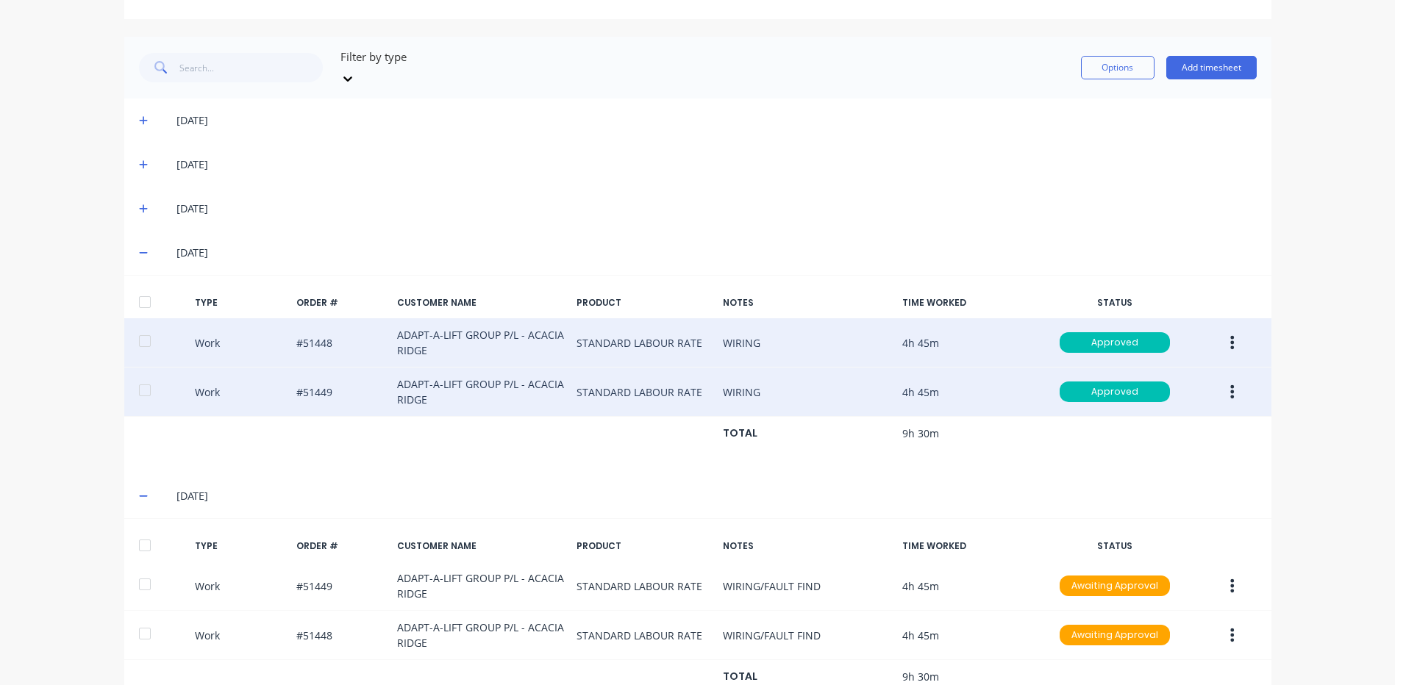
scroll to position [383, 0]
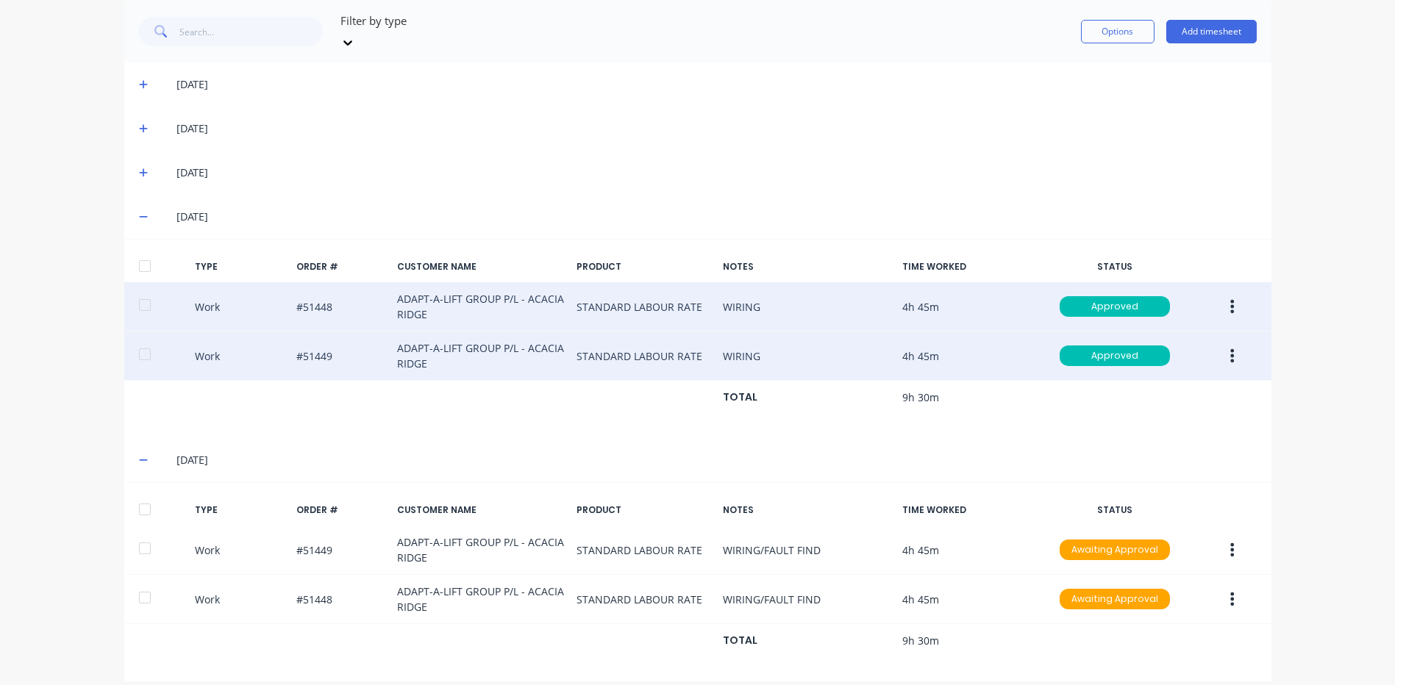
click at [155, 504] on div at bounding box center [161, 510] width 45 height 12
click at [144, 495] on div at bounding box center [144, 509] width 29 height 29
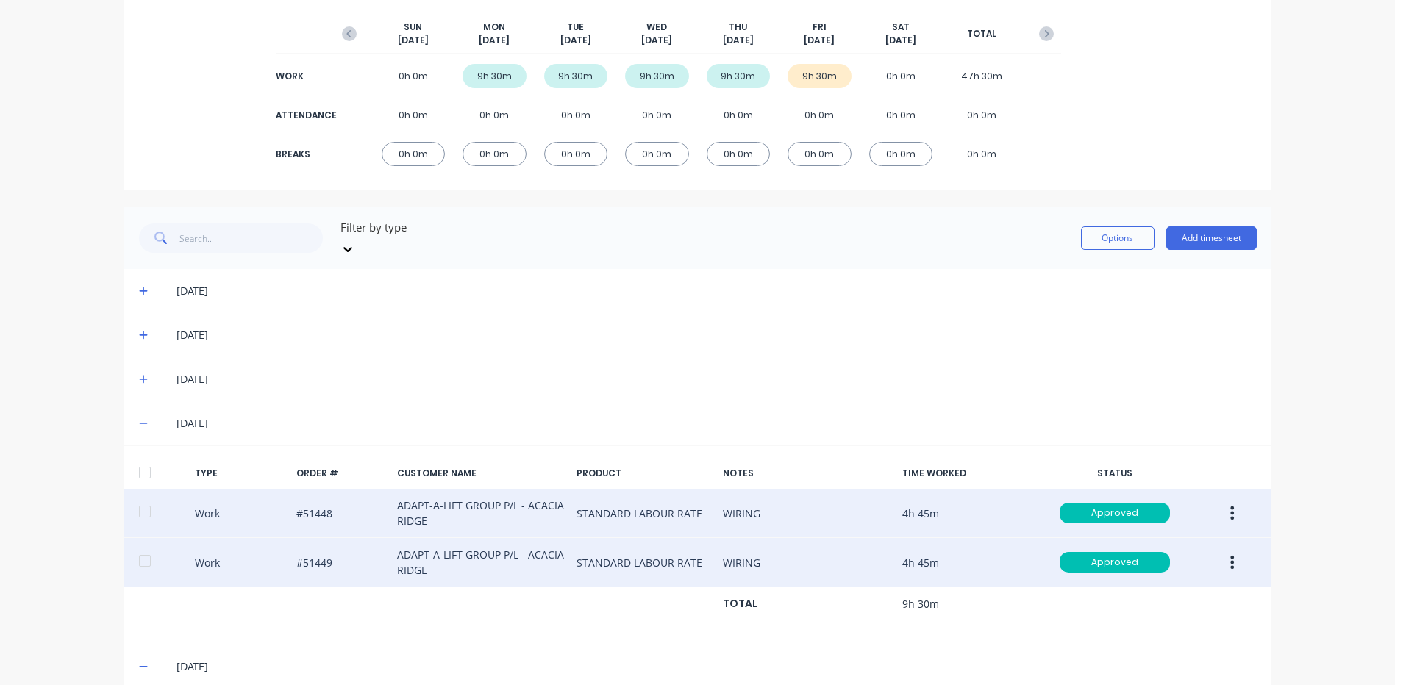
scroll to position [163, 0]
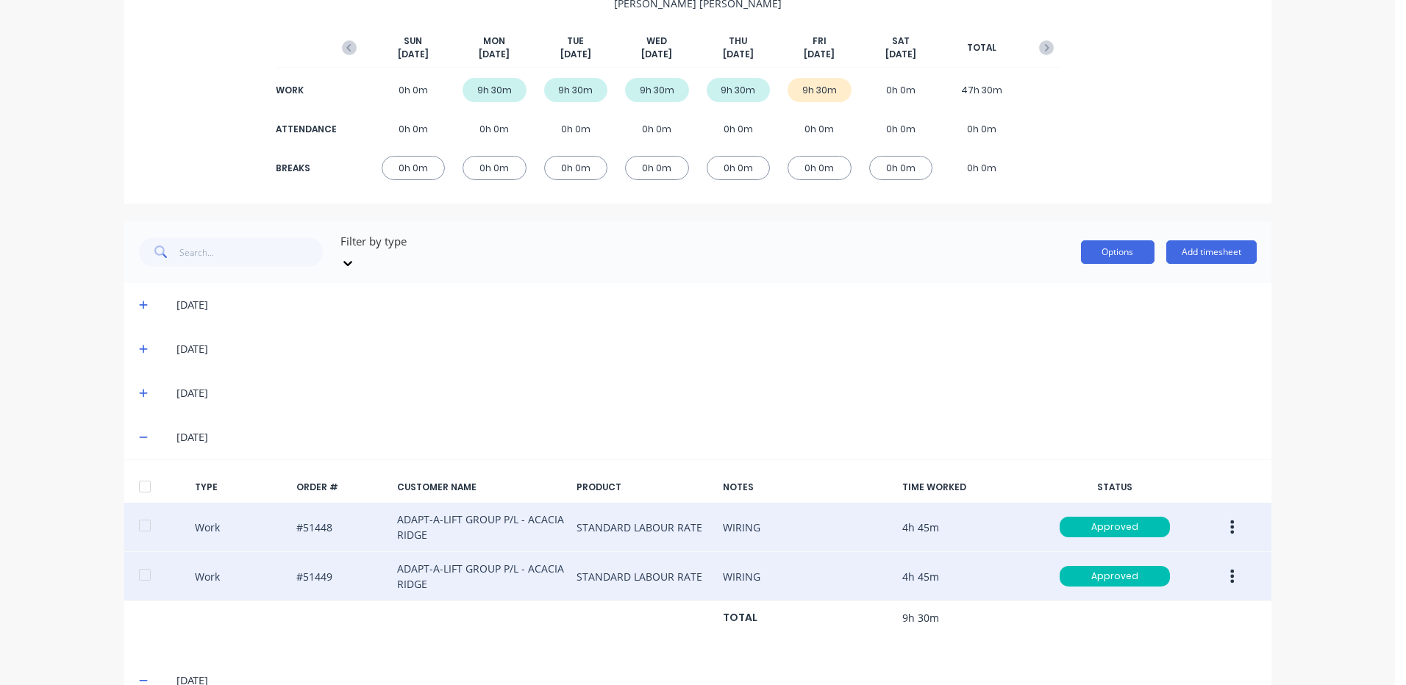
click at [1108, 241] on button "Options" at bounding box center [1118, 252] width 74 height 24
click at [1094, 279] on div "Approve" at bounding box center [1084, 289] width 113 height 21
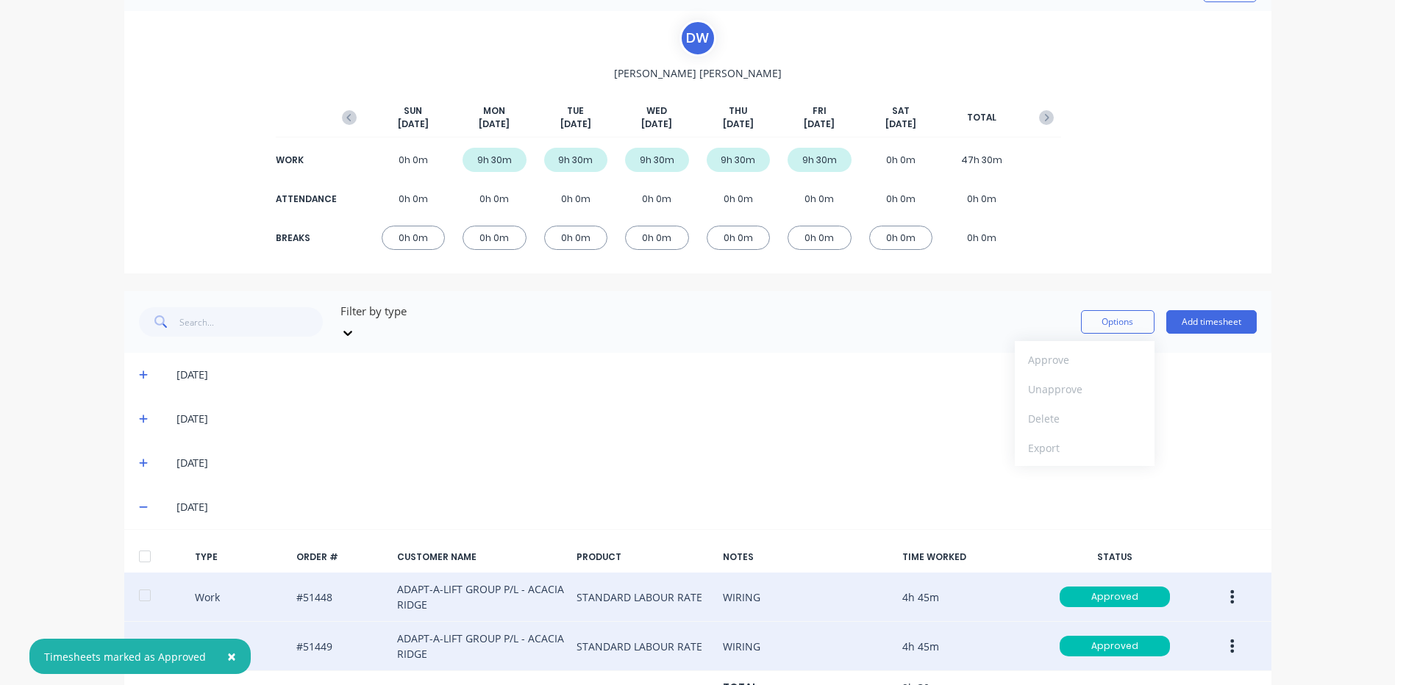
scroll to position [0, 0]
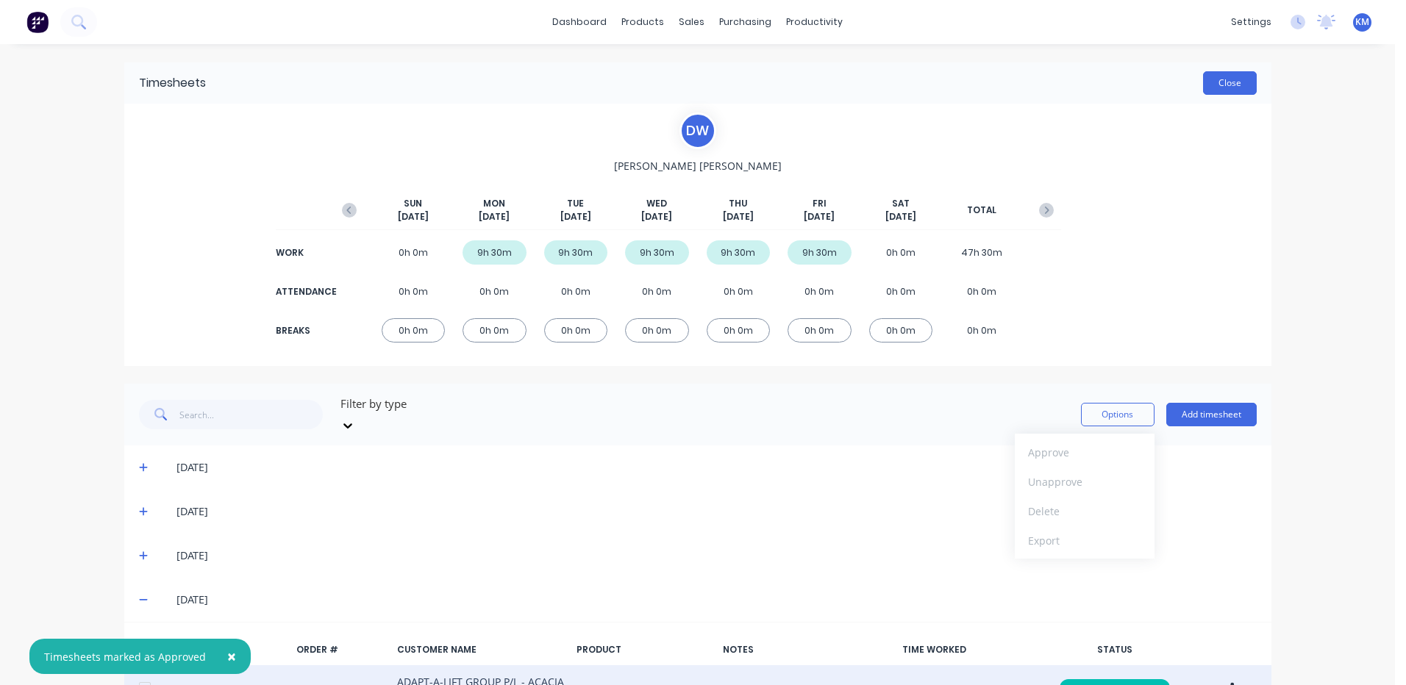
click at [1212, 89] on button "Close" at bounding box center [1230, 83] width 54 height 24
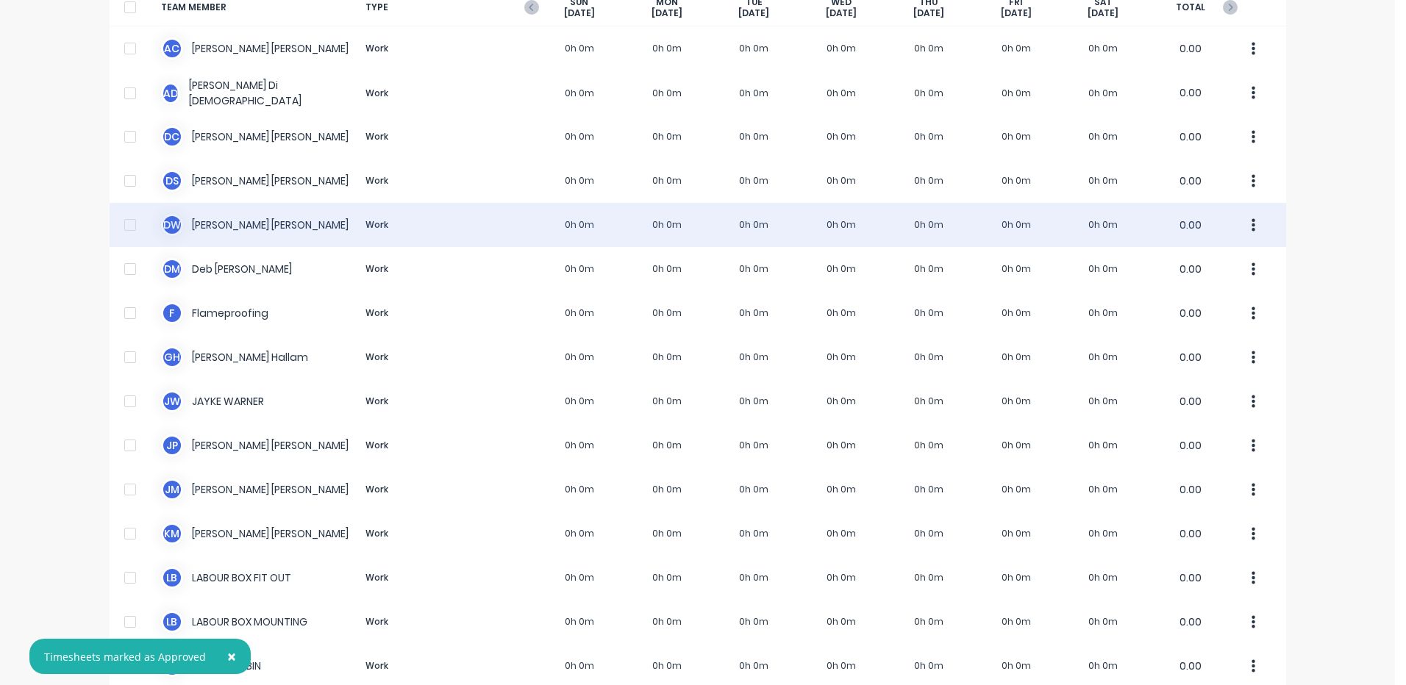
scroll to position [93, 0]
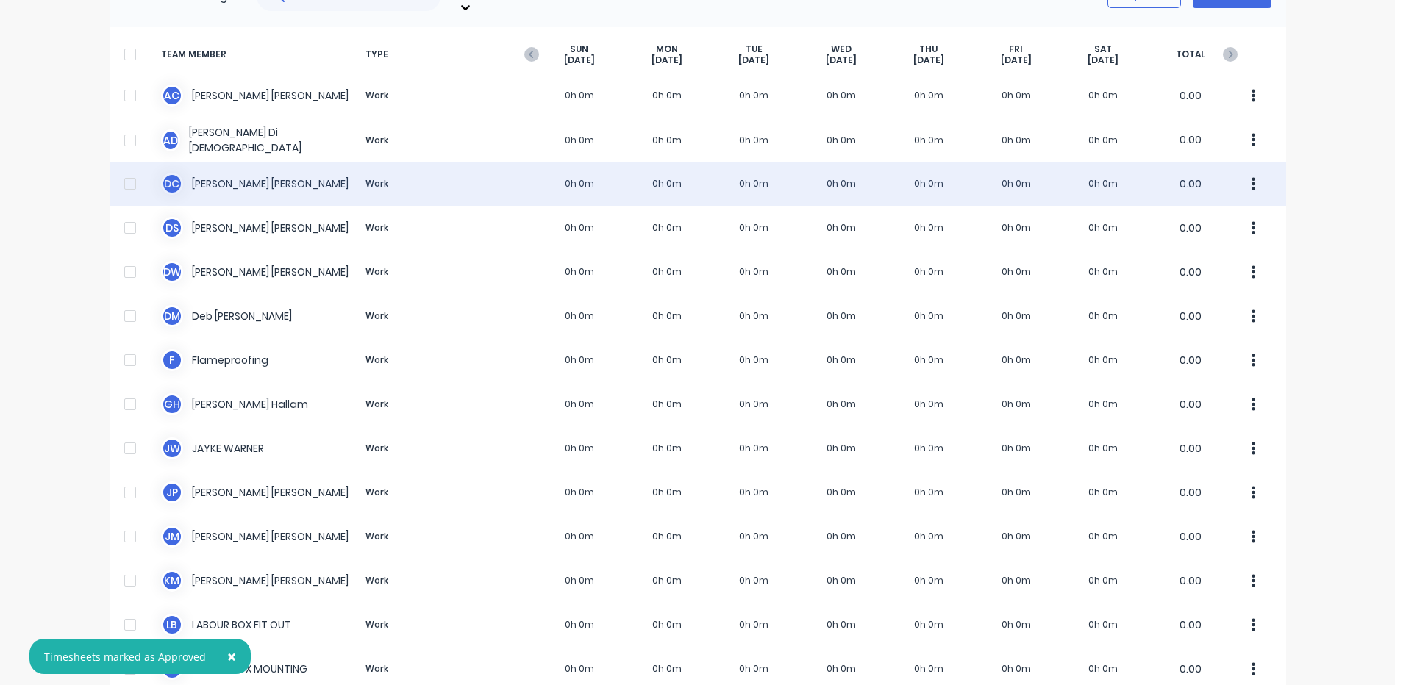
click at [552, 177] on div "D C [PERSON_NAME] Work 0h 0m 0h 0m 0h 0m 0h 0m 0h 0m 0h 0m 0h 0m 0.00" at bounding box center [698, 184] width 1177 height 44
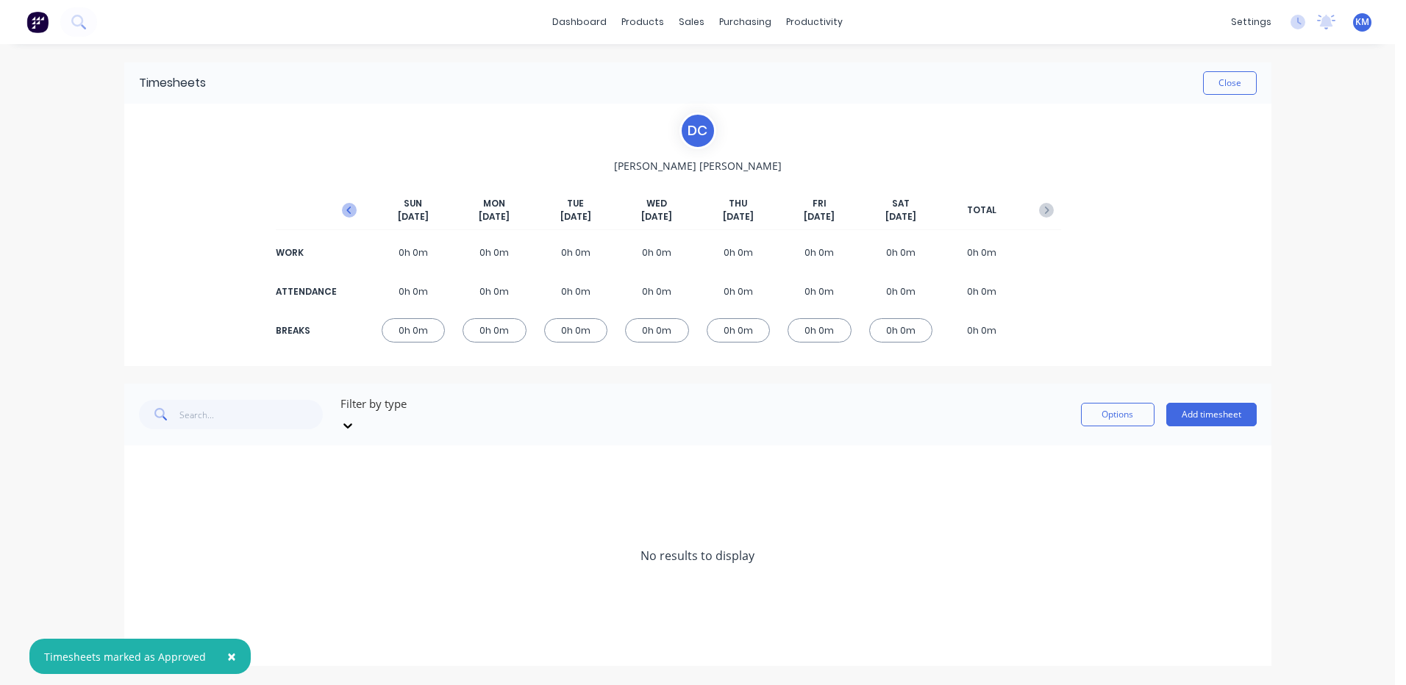
click at [344, 213] on icon "button" at bounding box center [349, 210] width 15 height 15
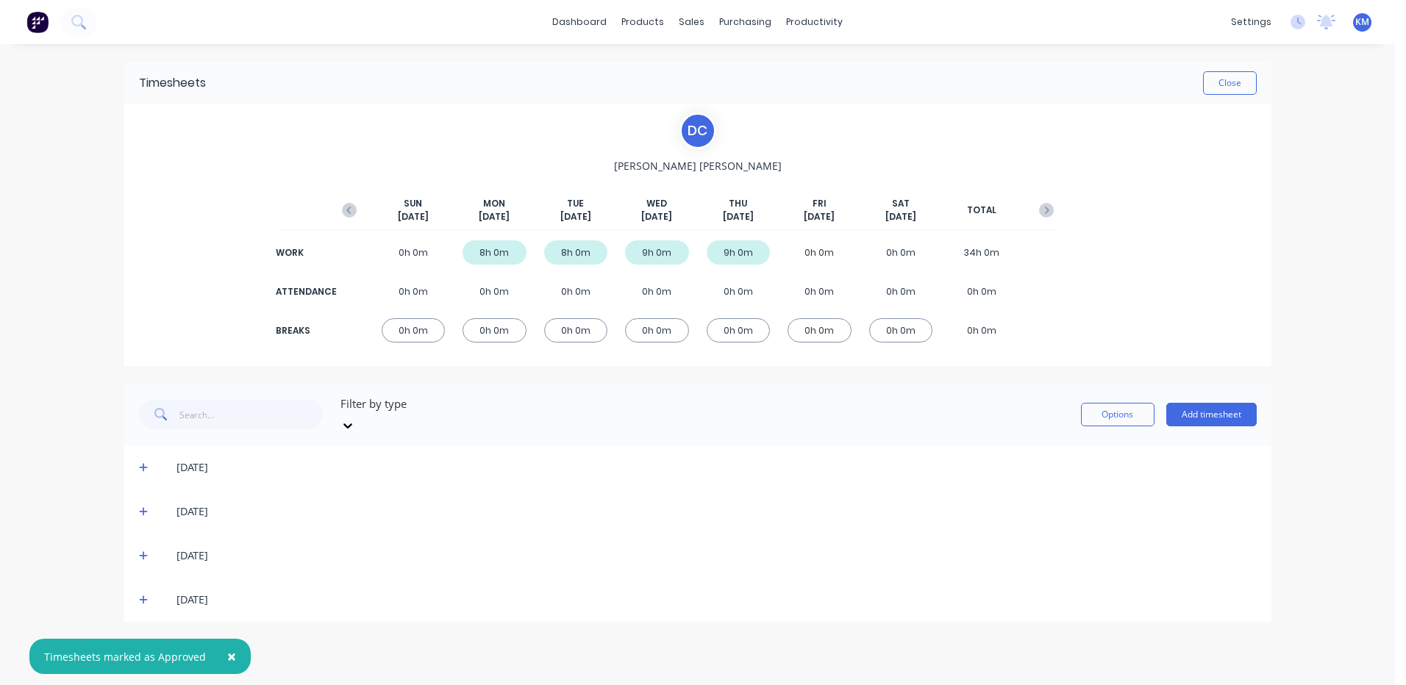
click at [143, 596] on icon at bounding box center [143, 600] width 9 height 9
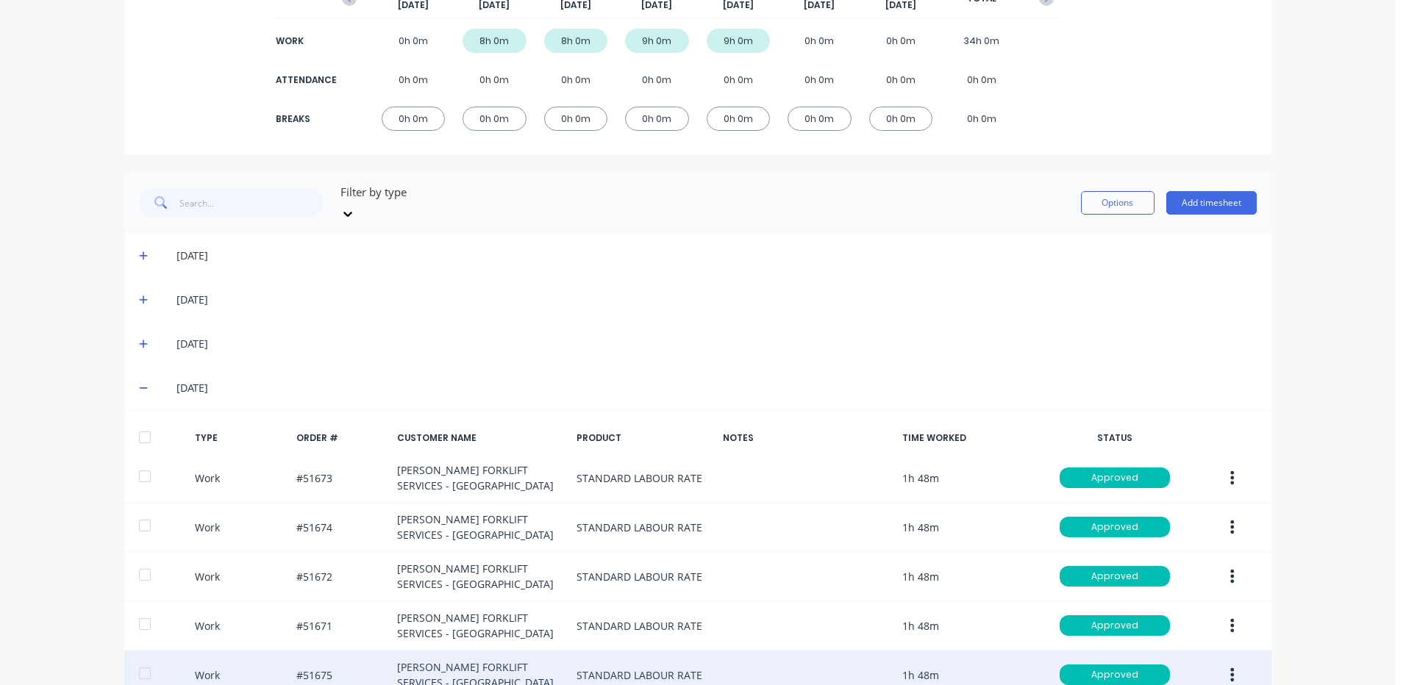
scroll to position [288, 0]
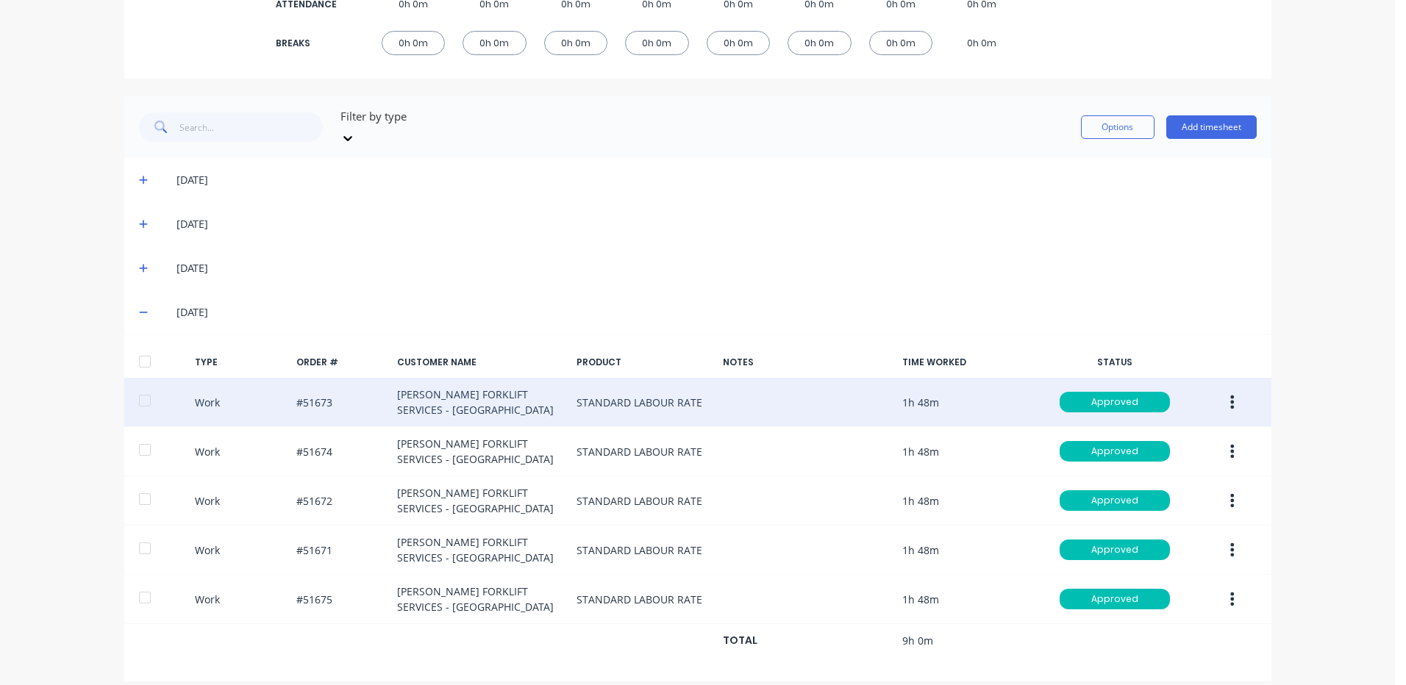
click at [1230, 389] on button "button" at bounding box center [1232, 402] width 35 height 26
click at [1187, 368] on div "Duplicate" at bounding box center [1180, 376] width 113 height 21
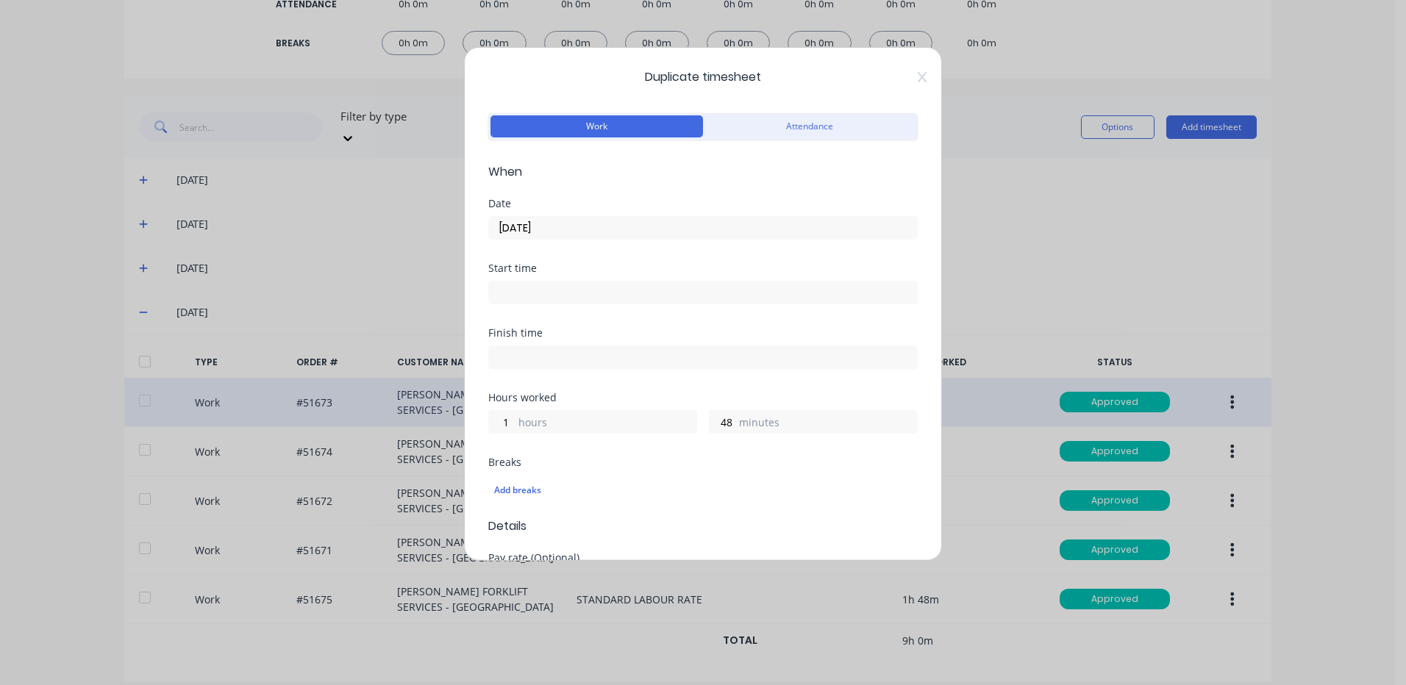
click at [618, 234] on input "[DATE]" at bounding box center [703, 228] width 428 height 22
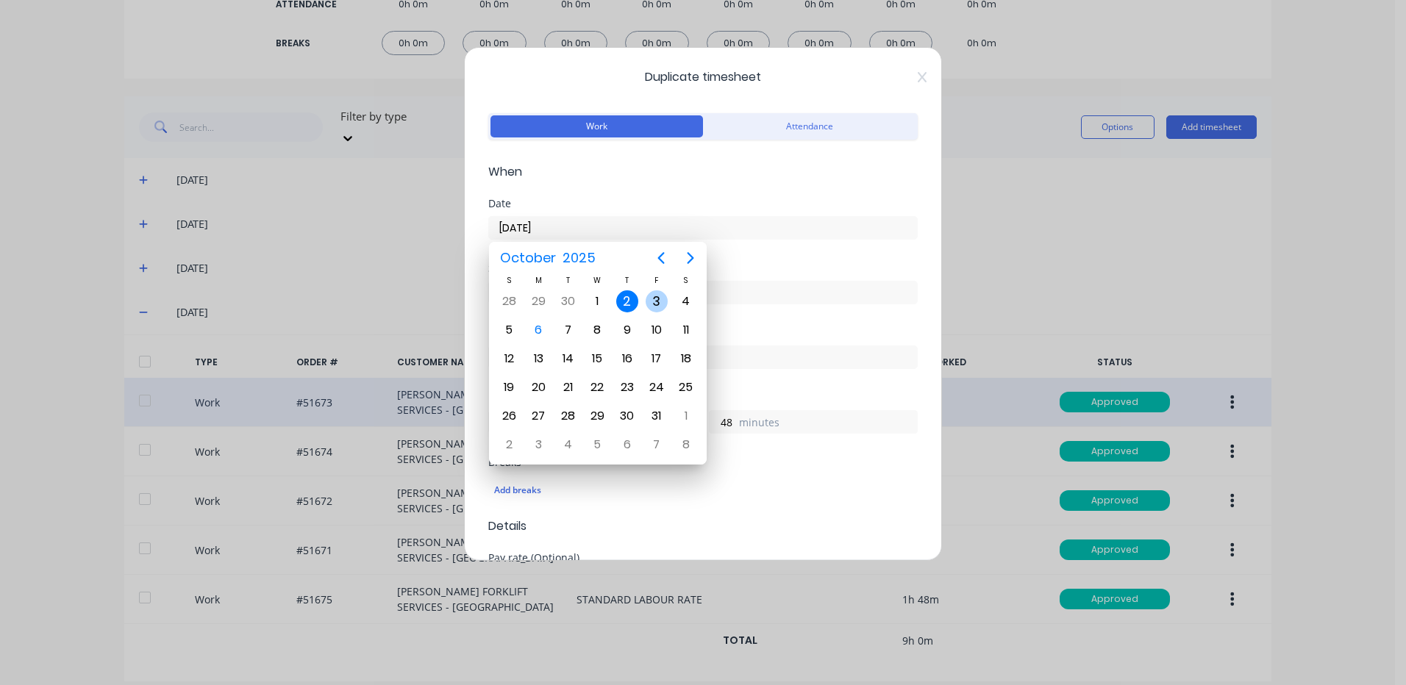
click at [645, 299] on div "3" at bounding box center [656, 302] width 29 height 28
type input "[DATE]"
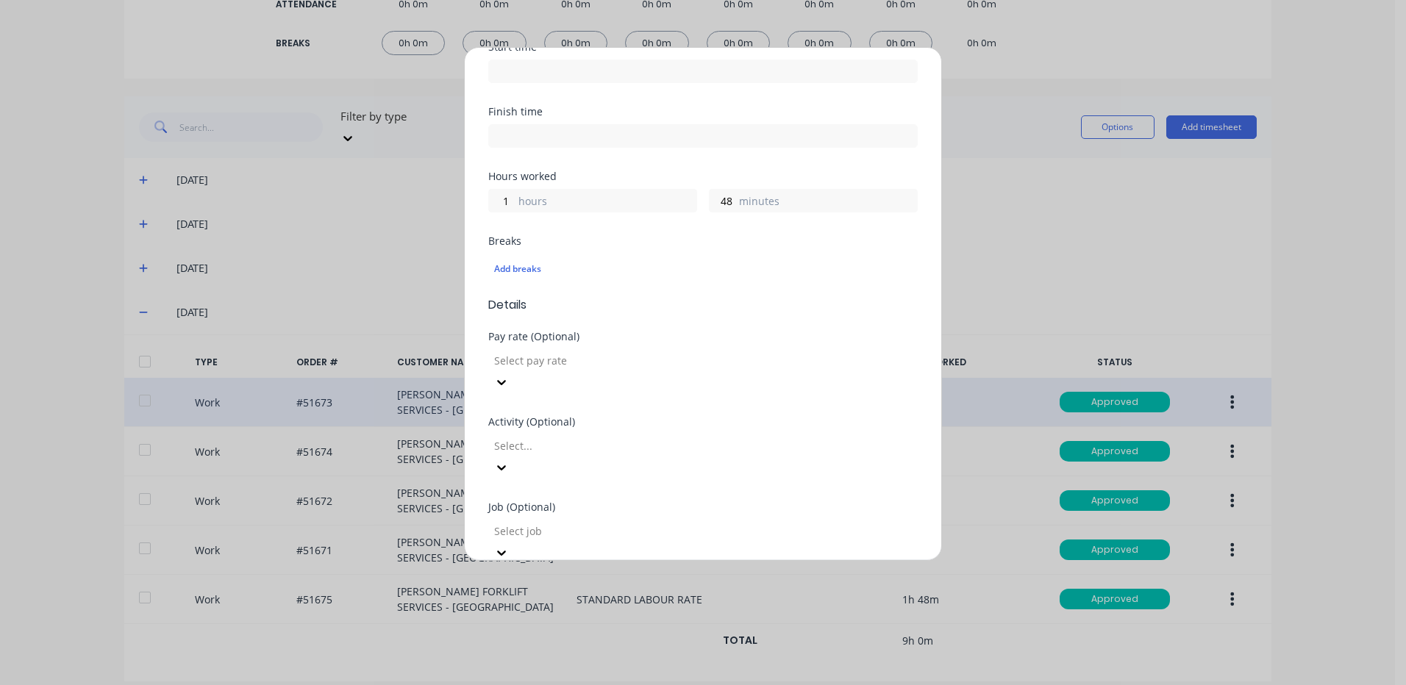
scroll to position [47, 0]
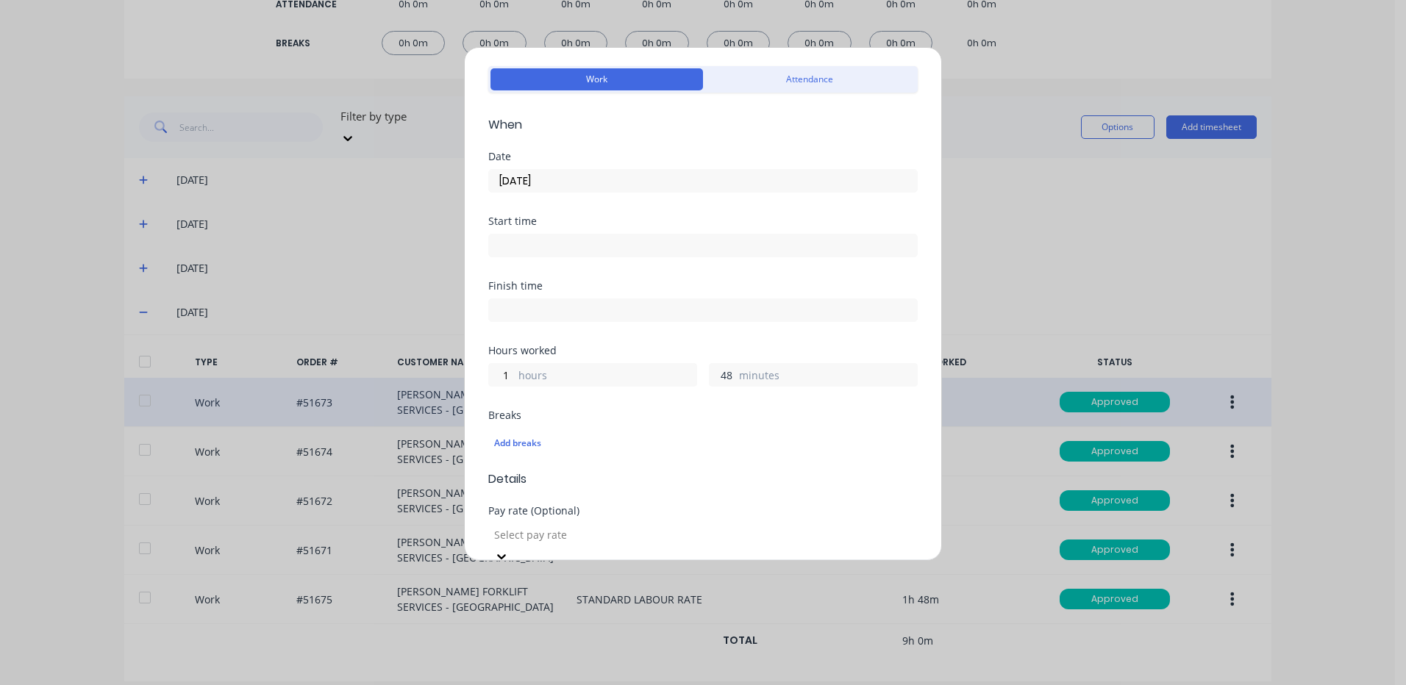
click at [722, 372] on input "48" at bounding box center [723, 375] width 26 height 22
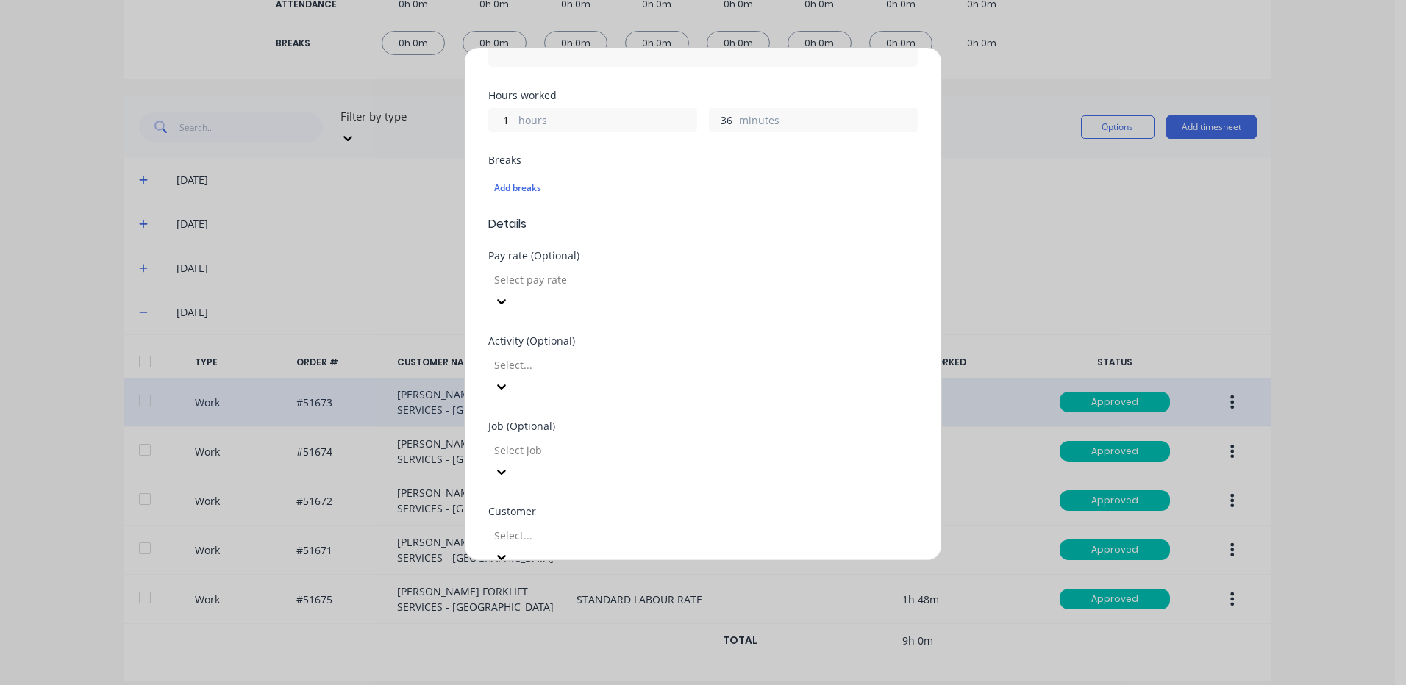
scroll to position [635, 0]
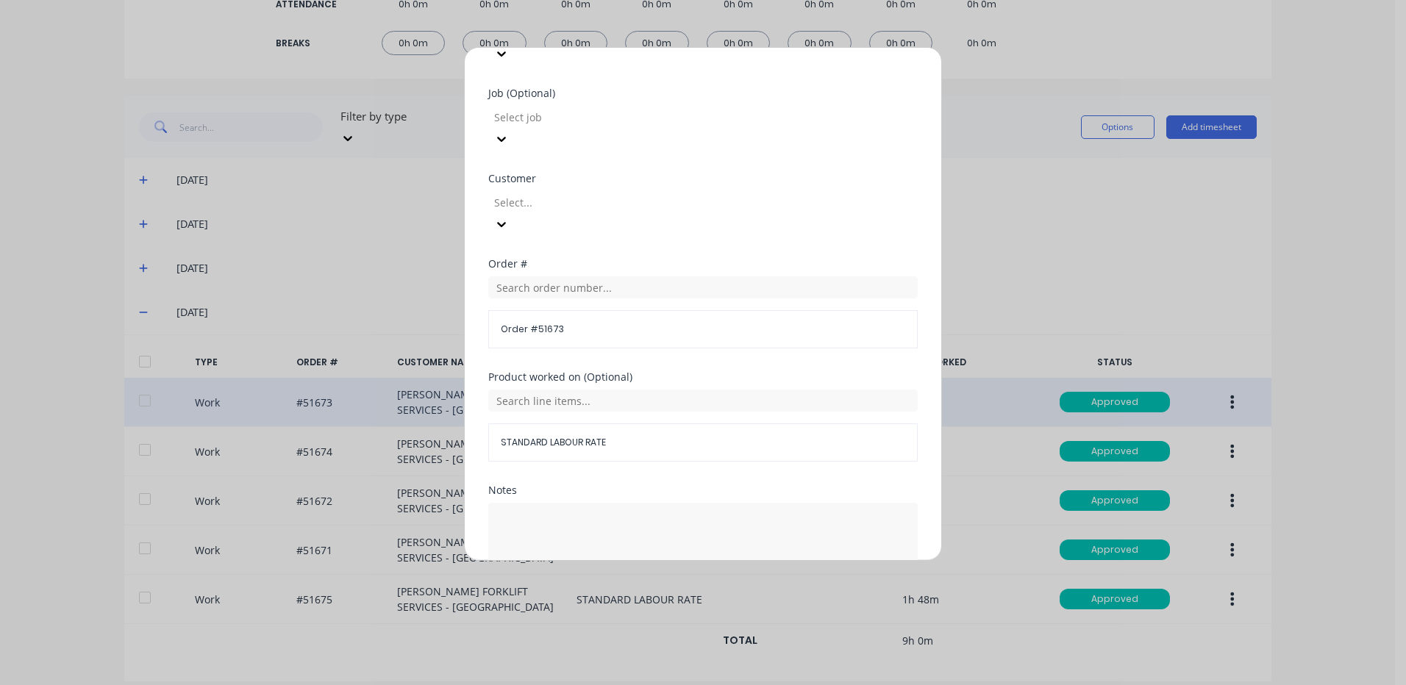
type input "36"
click at [674, 605] on button "Duplicate time entry" at bounding box center [668, 617] width 114 height 24
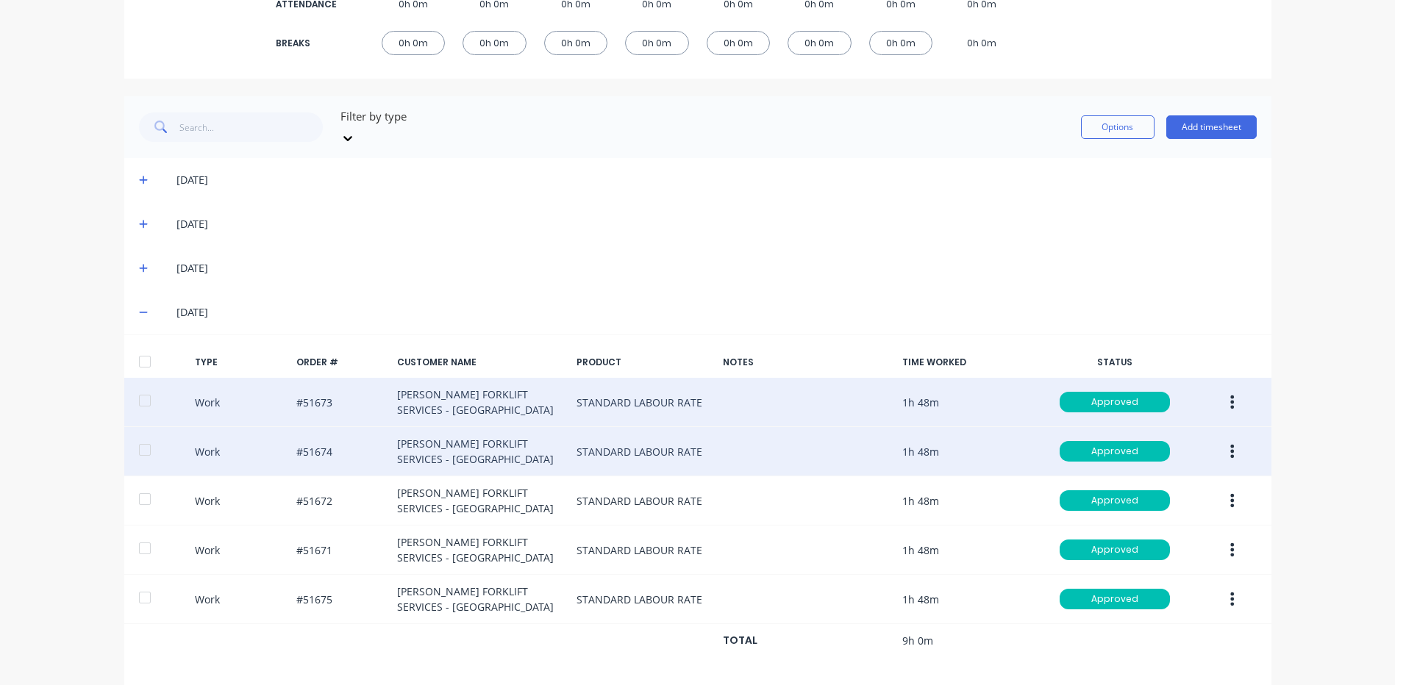
click at [1232, 438] on button "button" at bounding box center [1232, 451] width 35 height 26
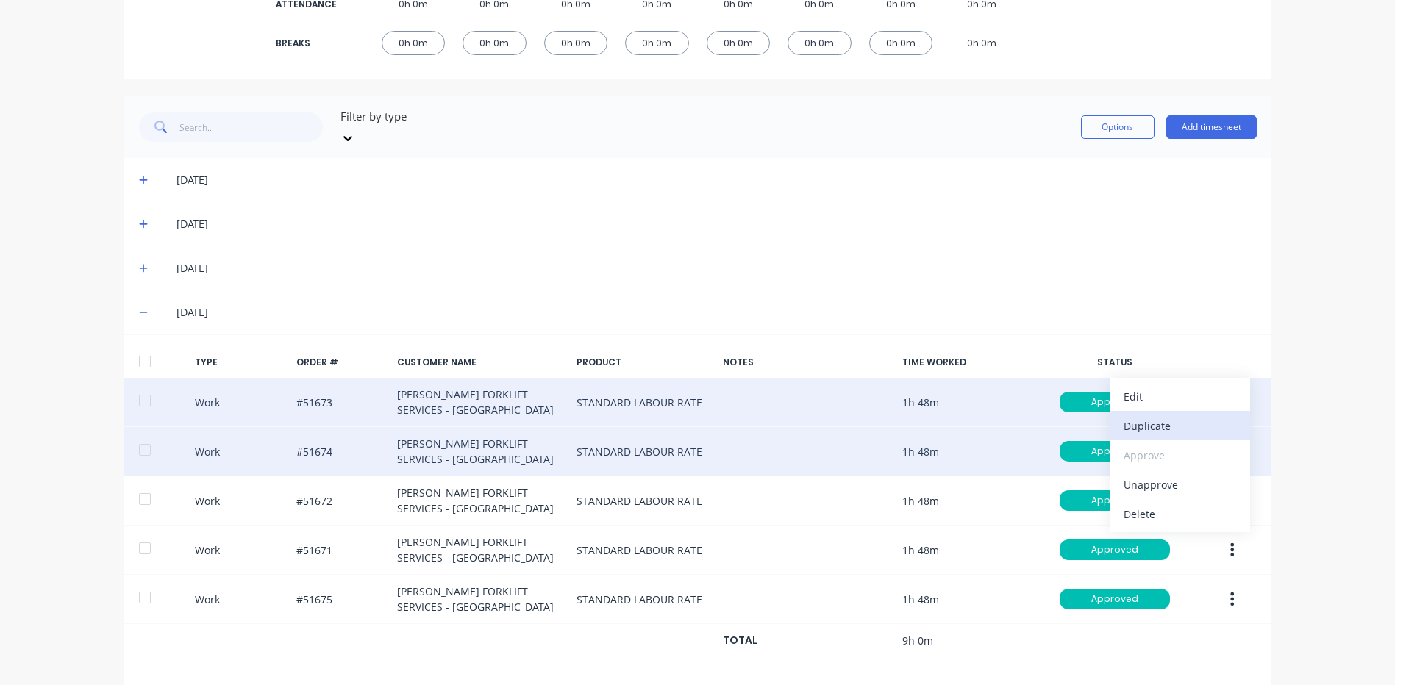
click at [1191, 425] on button "Duplicate" at bounding box center [1181, 425] width 140 height 29
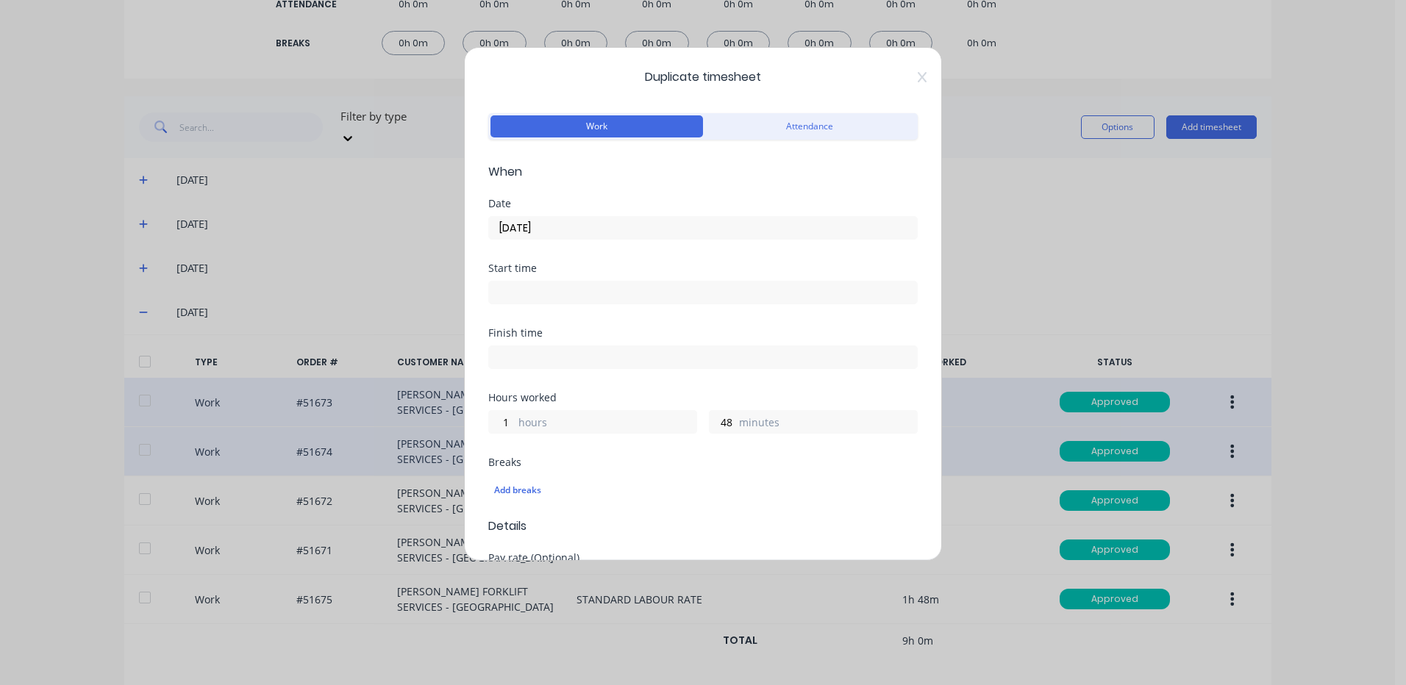
click at [675, 208] on div "Date" at bounding box center [702, 204] width 429 height 10
drag, startPoint x: 671, startPoint y: 222, endPoint x: 674, endPoint y: 237, distance: 15.0
click at [671, 223] on input "[DATE]" at bounding box center [703, 228] width 428 height 22
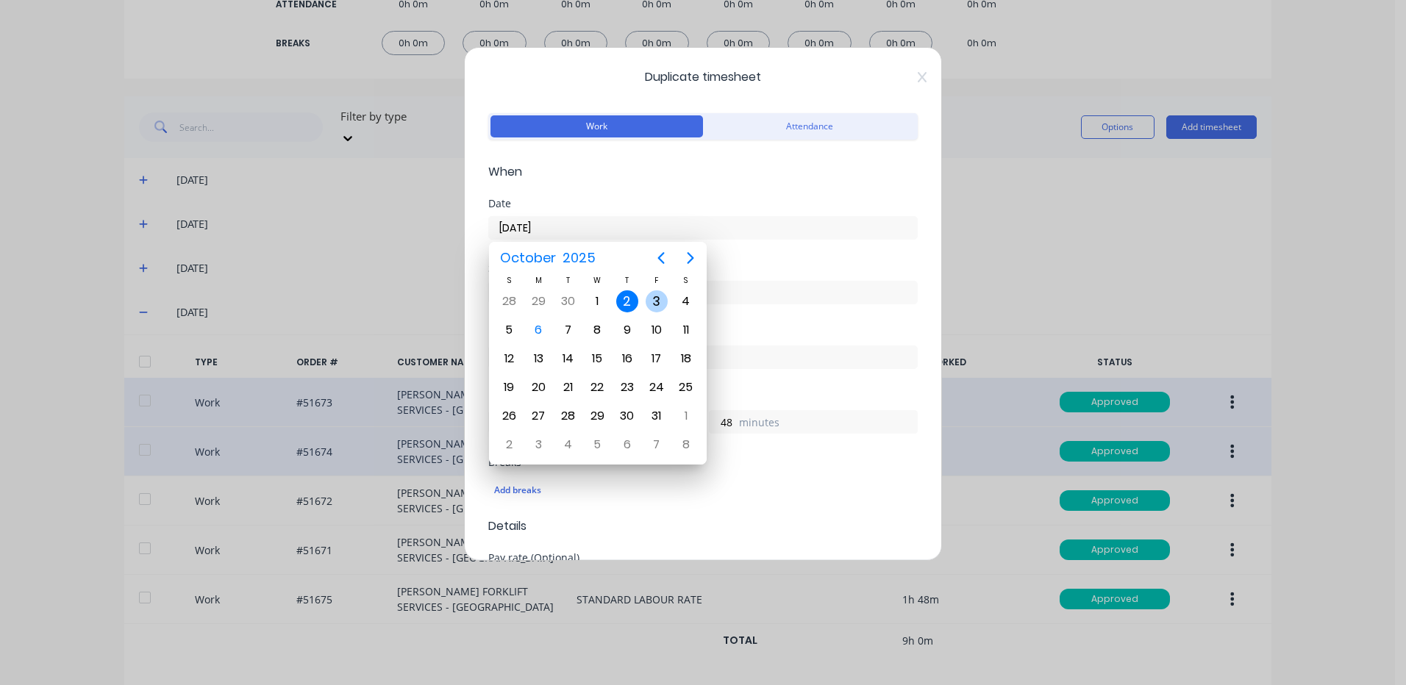
click at [658, 310] on div "3" at bounding box center [657, 301] width 22 height 22
type input "[DATE]"
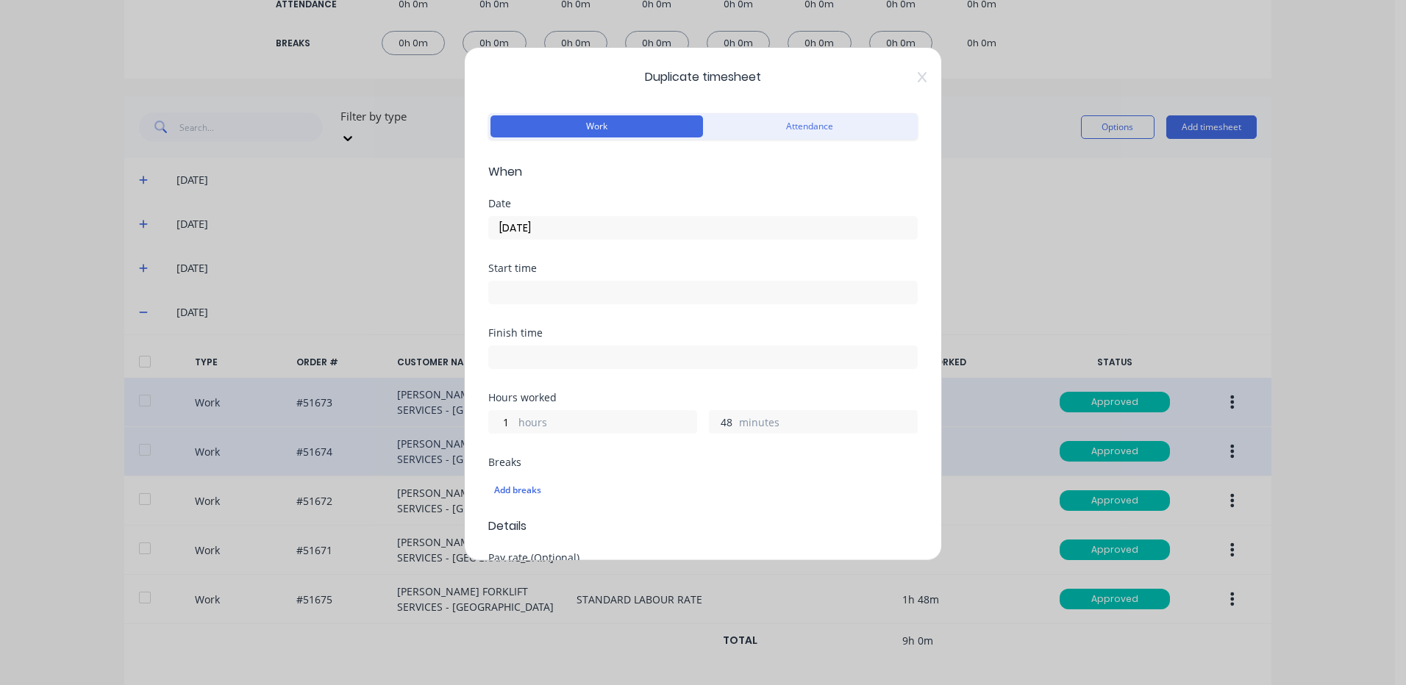
click at [714, 418] on input "48" at bounding box center [723, 422] width 26 height 22
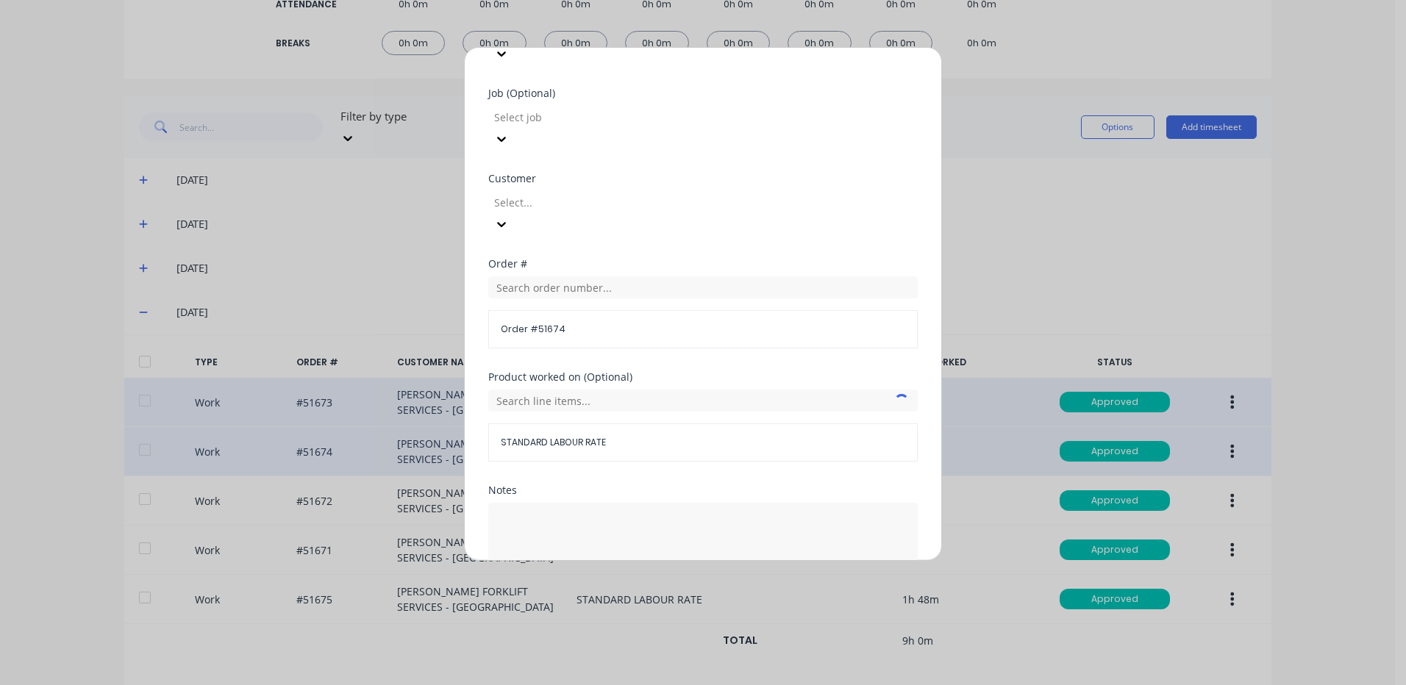
type input "36"
click at [695, 605] on button "Duplicate time entry" at bounding box center [668, 617] width 114 height 24
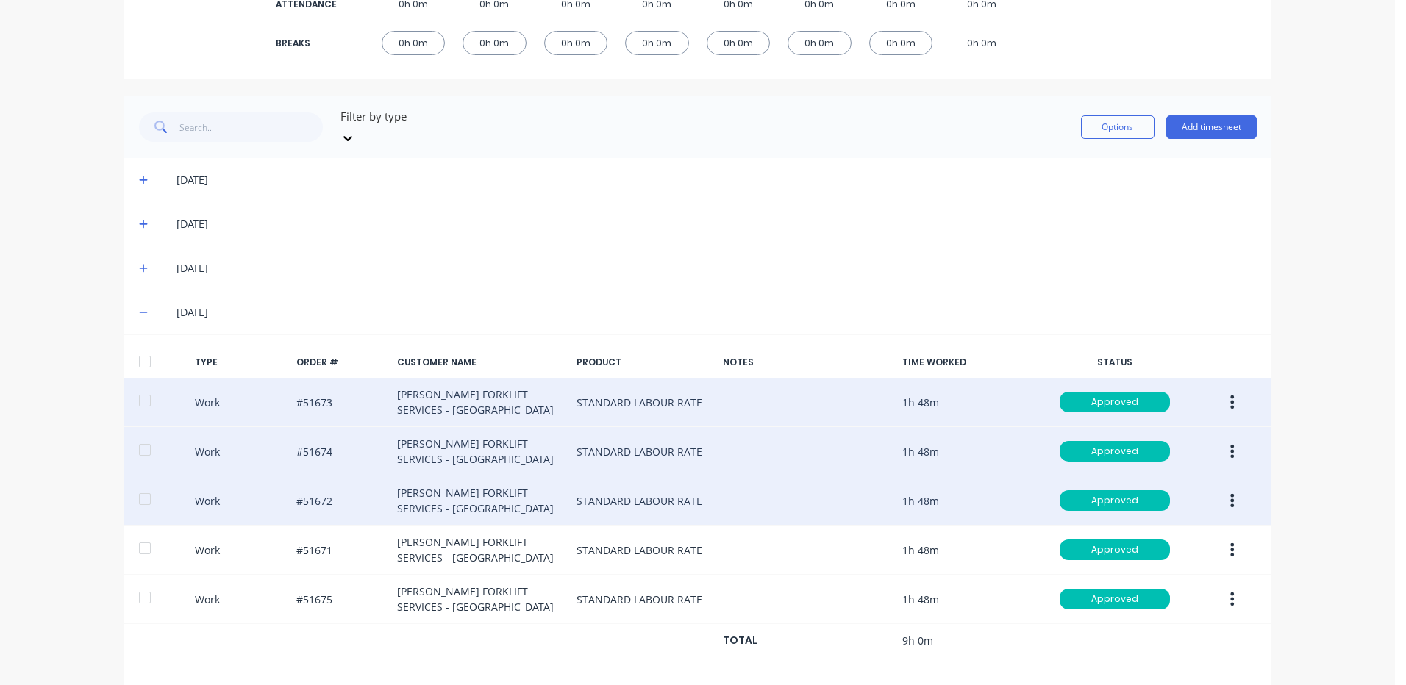
click at [1232, 488] on button "button" at bounding box center [1232, 501] width 35 height 26
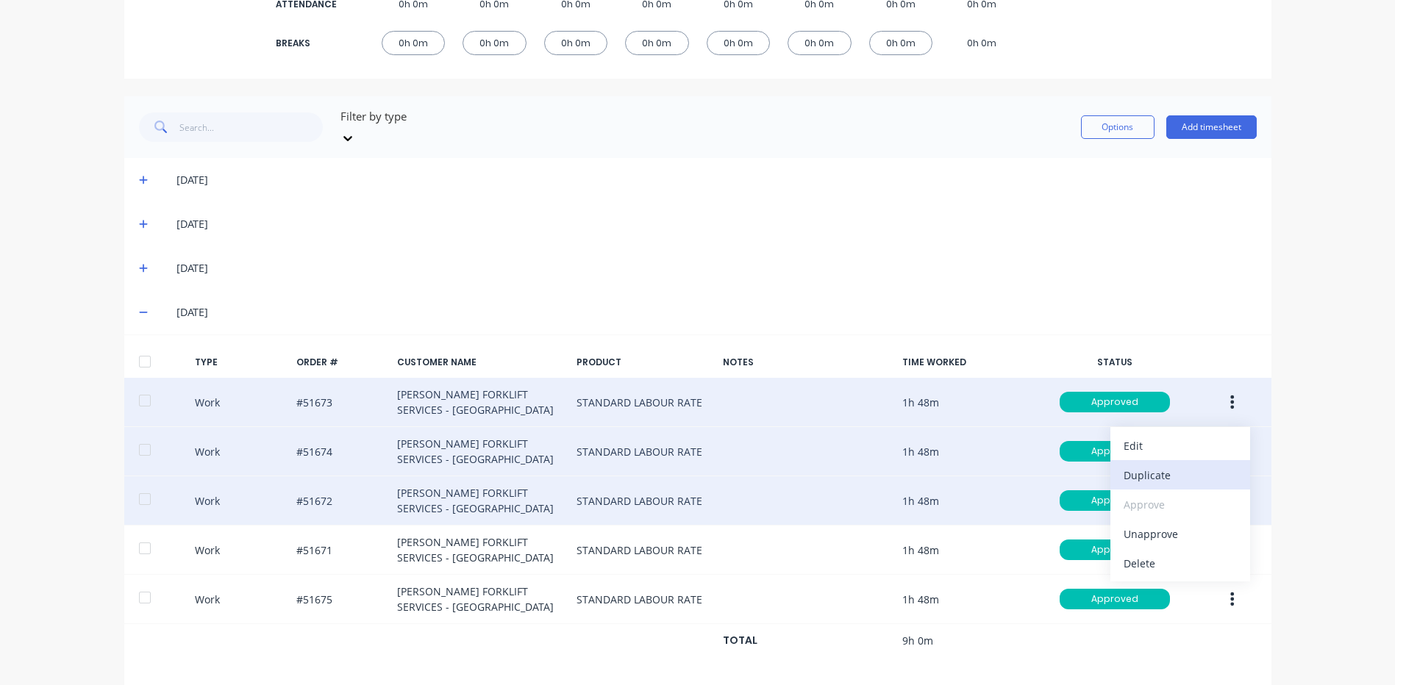
click at [1187, 465] on div "Duplicate" at bounding box center [1180, 475] width 113 height 21
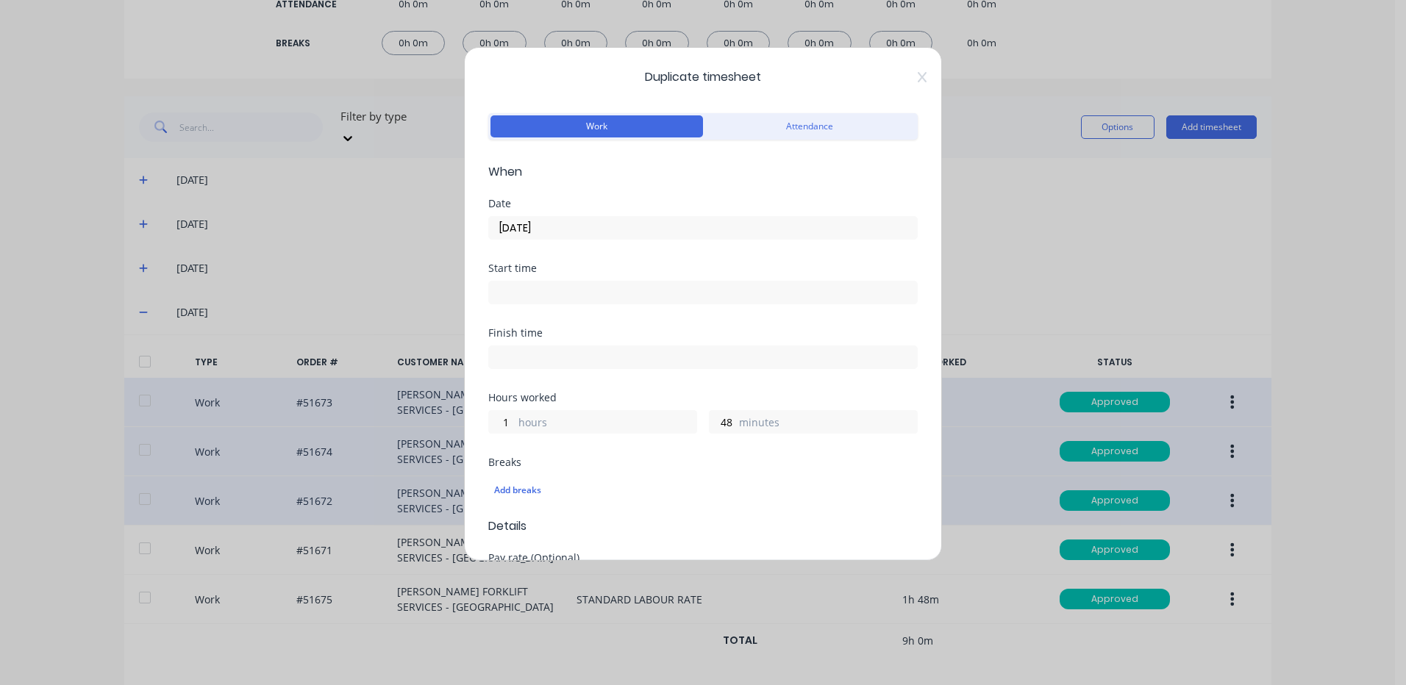
click at [605, 221] on input "[DATE]" at bounding box center [703, 228] width 428 height 22
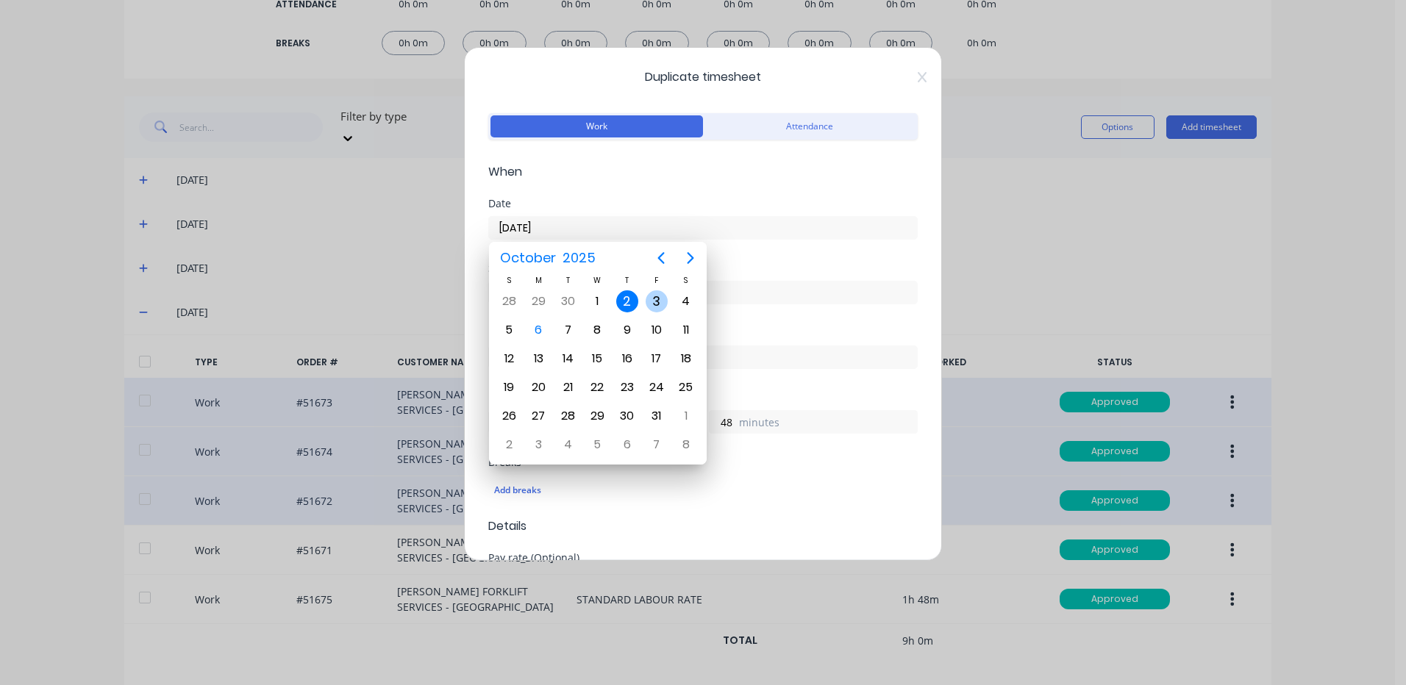
click at [645, 299] on div "3" at bounding box center [656, 302] width 29 height 28
type input "[DATE]"
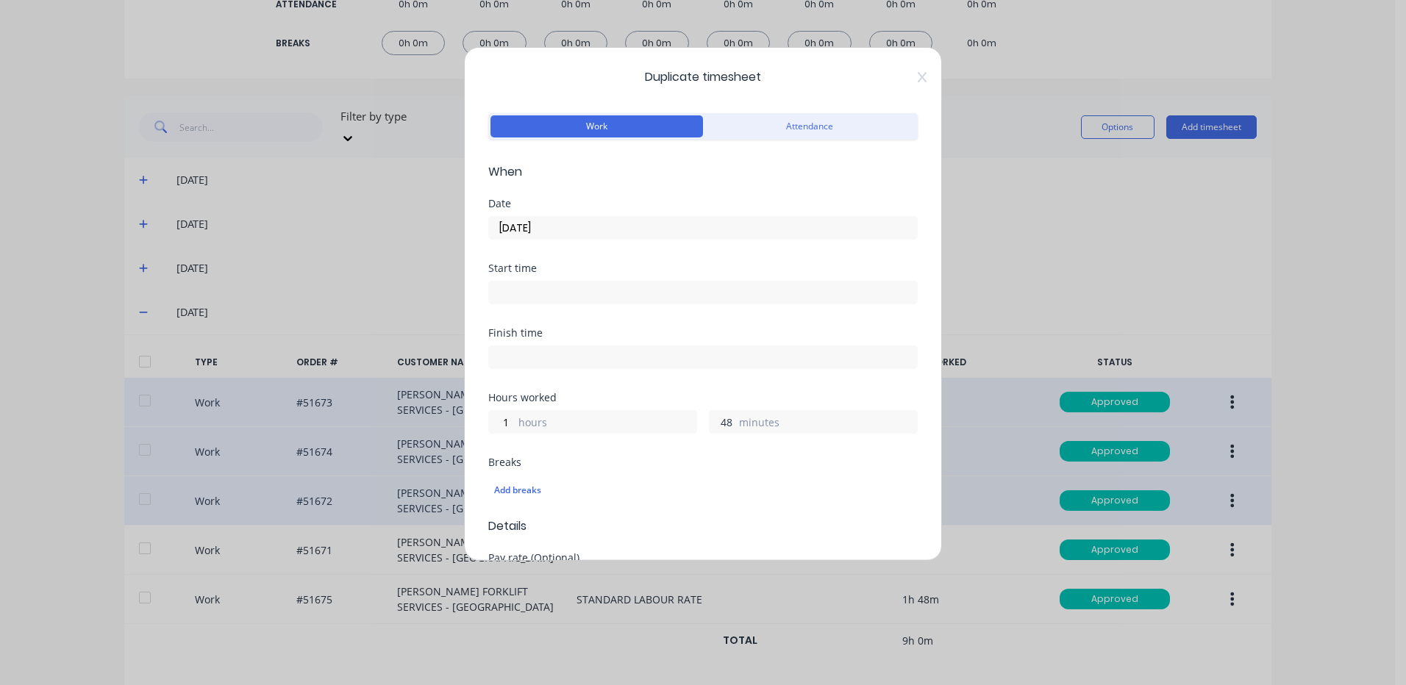
click at [711, 422] on input "48" at bounding box center [723, 422] width 26 height 22
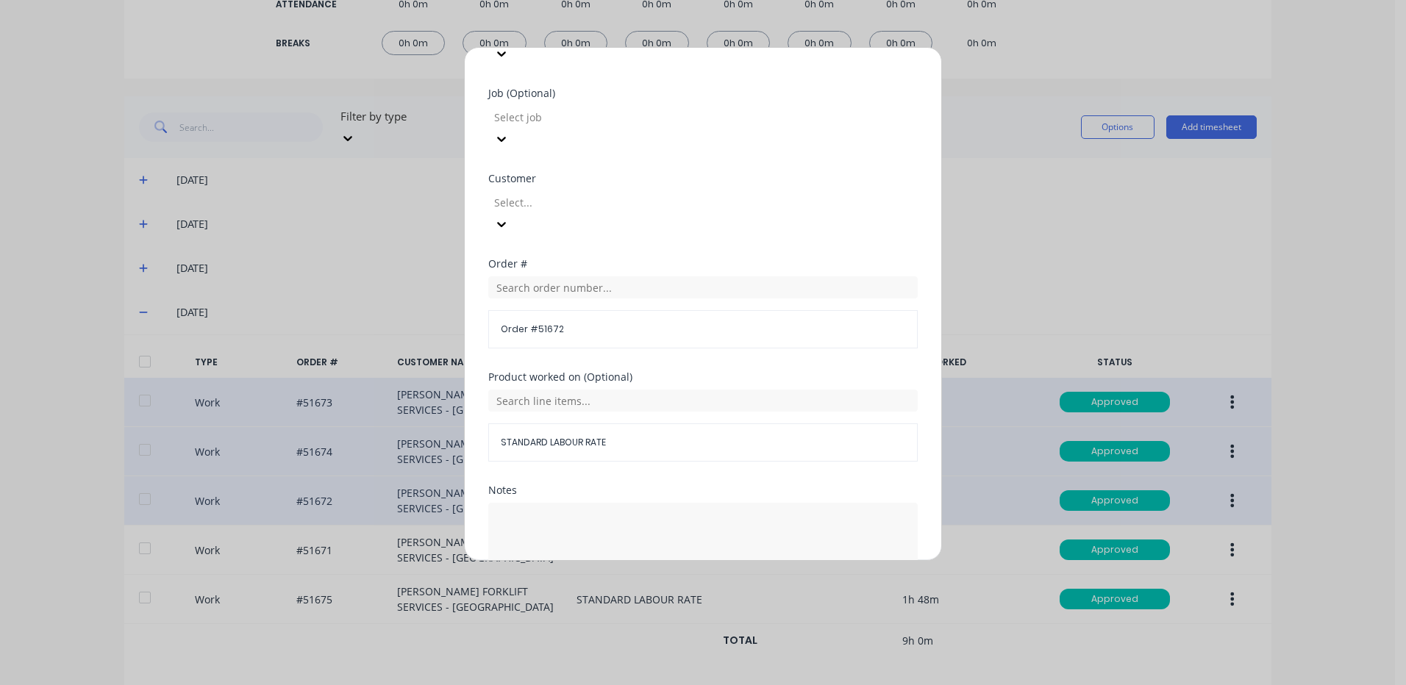
type input "36"
click at [713, 605] on button "Duplicate time entry" at bounding box center [668, 617] width 114 height 24
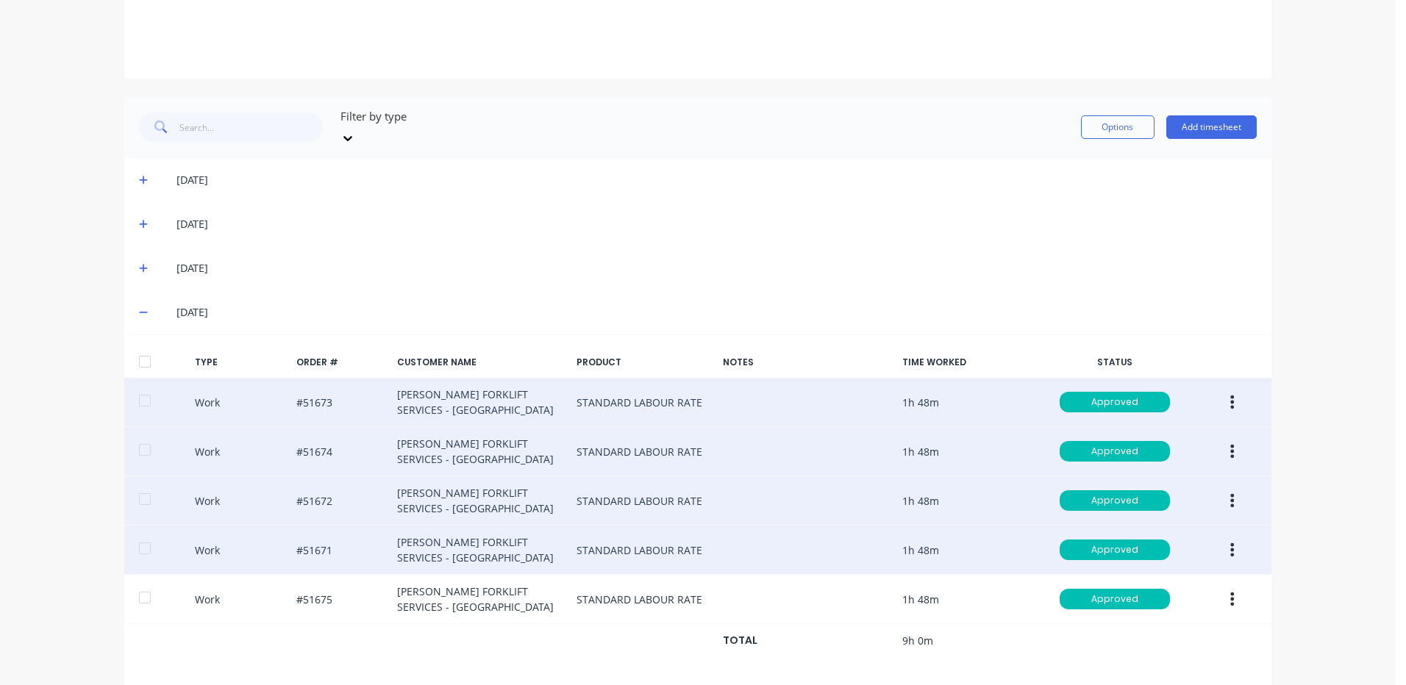
click at [1222, 537] on button "button" at bounding box center [1232, 550] width 35 height 26
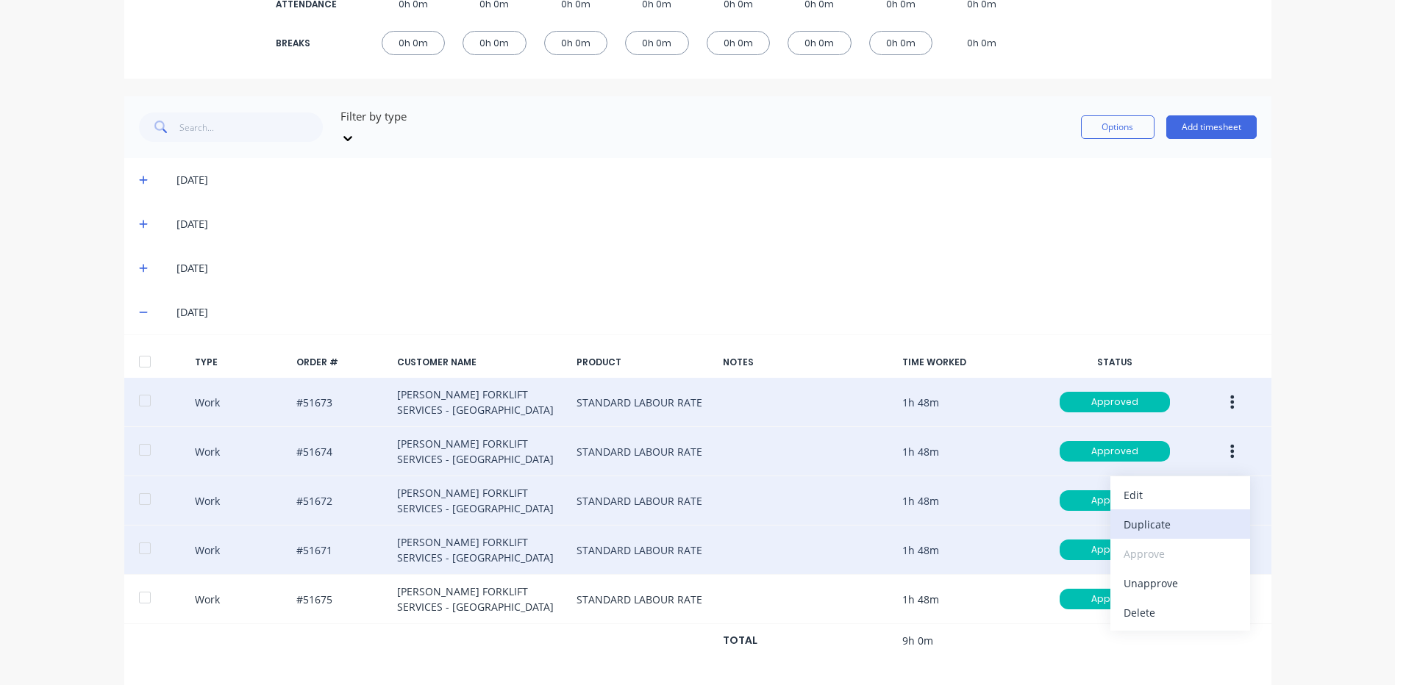
click at [1146, 514] on div "Duplicate" at bounding box center [1180, 524] width 113 height 21
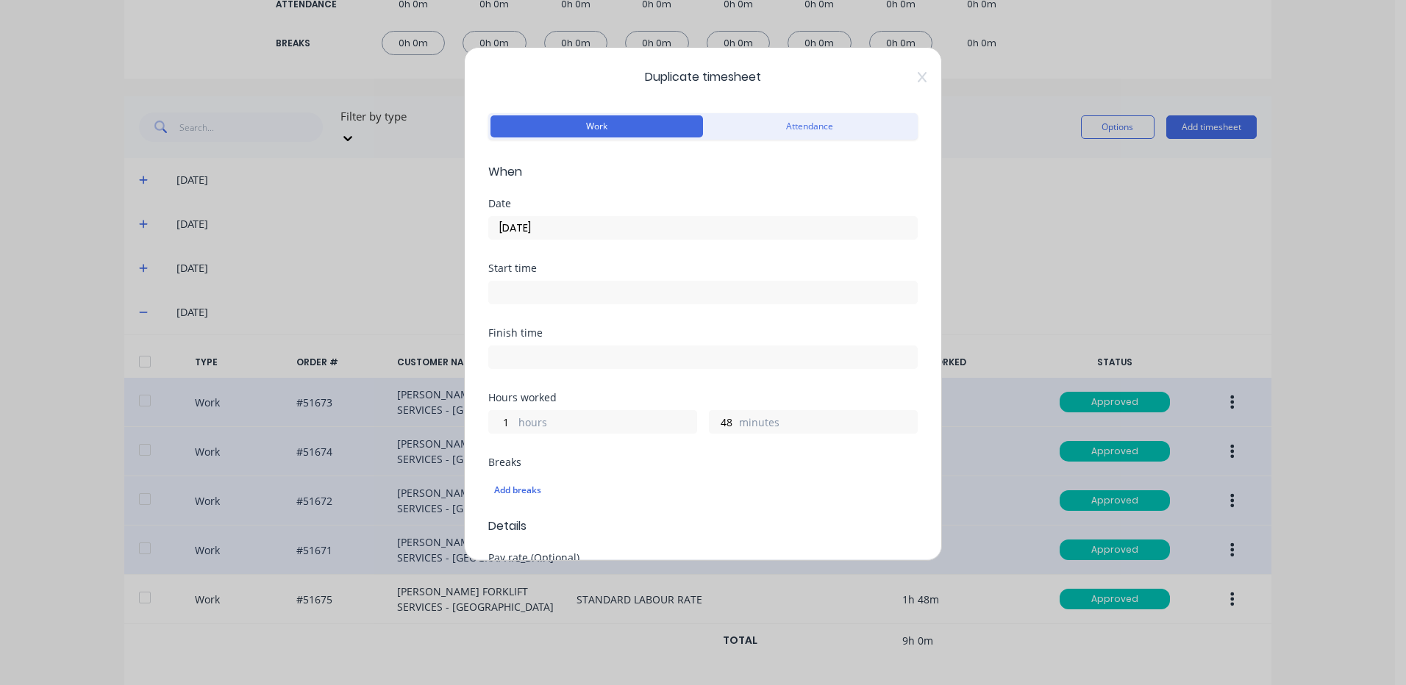
click at [600, 228] on input "[DATE]" at bounding box center [703, 228] width 428 height 22
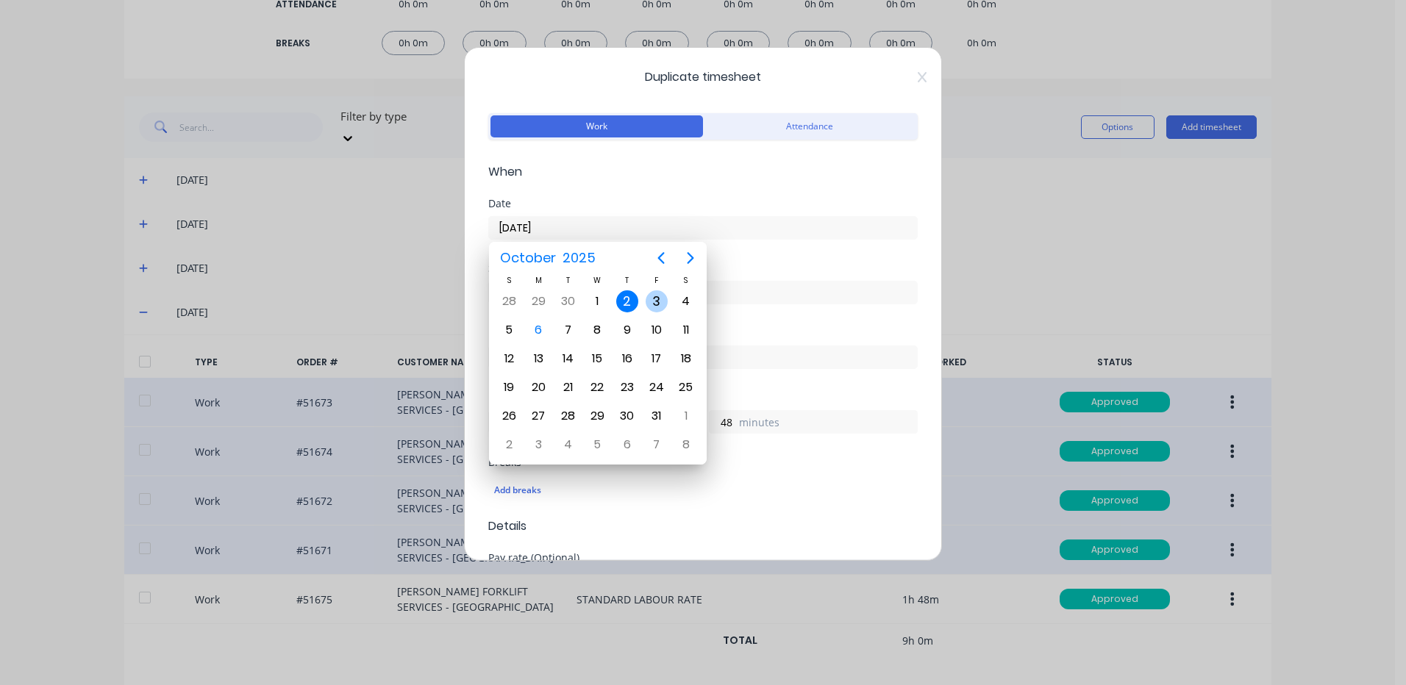
click at [643, 299] on div "3" at bounding box center [656, 302] width 29 height 28
type input "[DATE]"
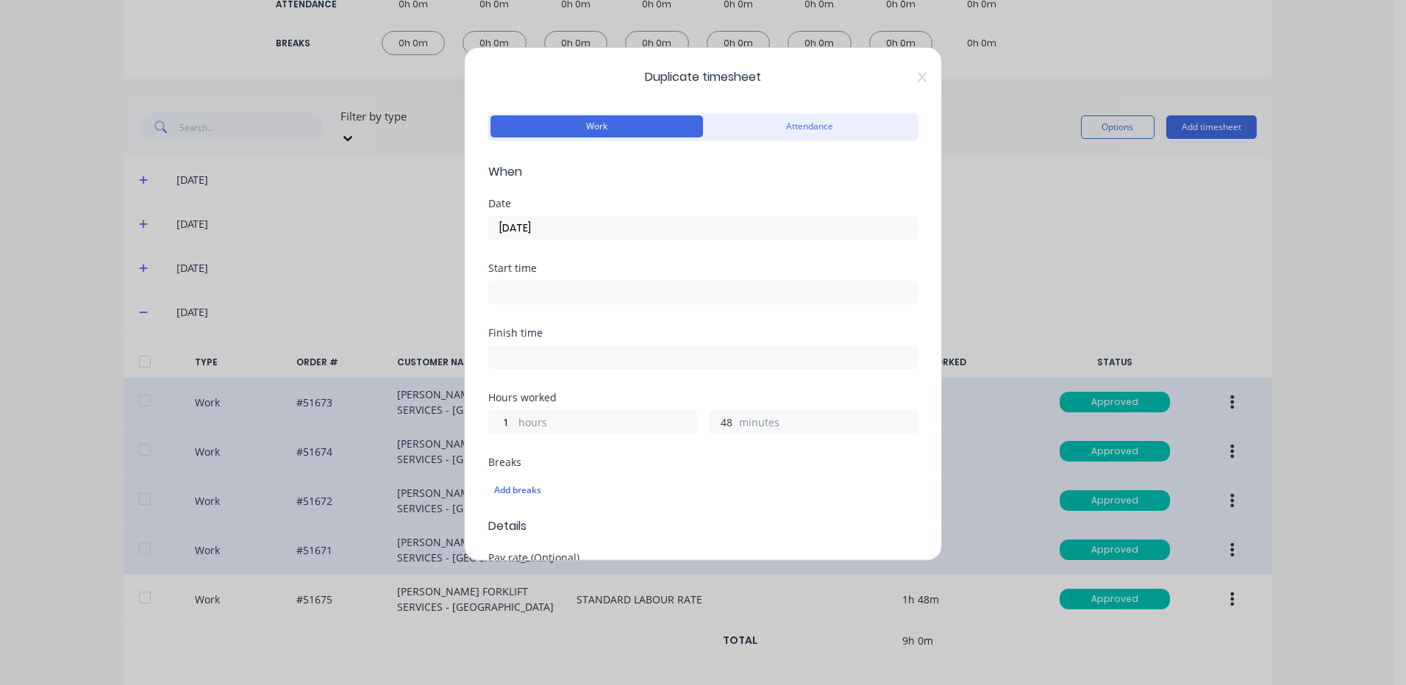
click at [717, 422] on input "48" at bounding box center [723, 422] width 26 height 22
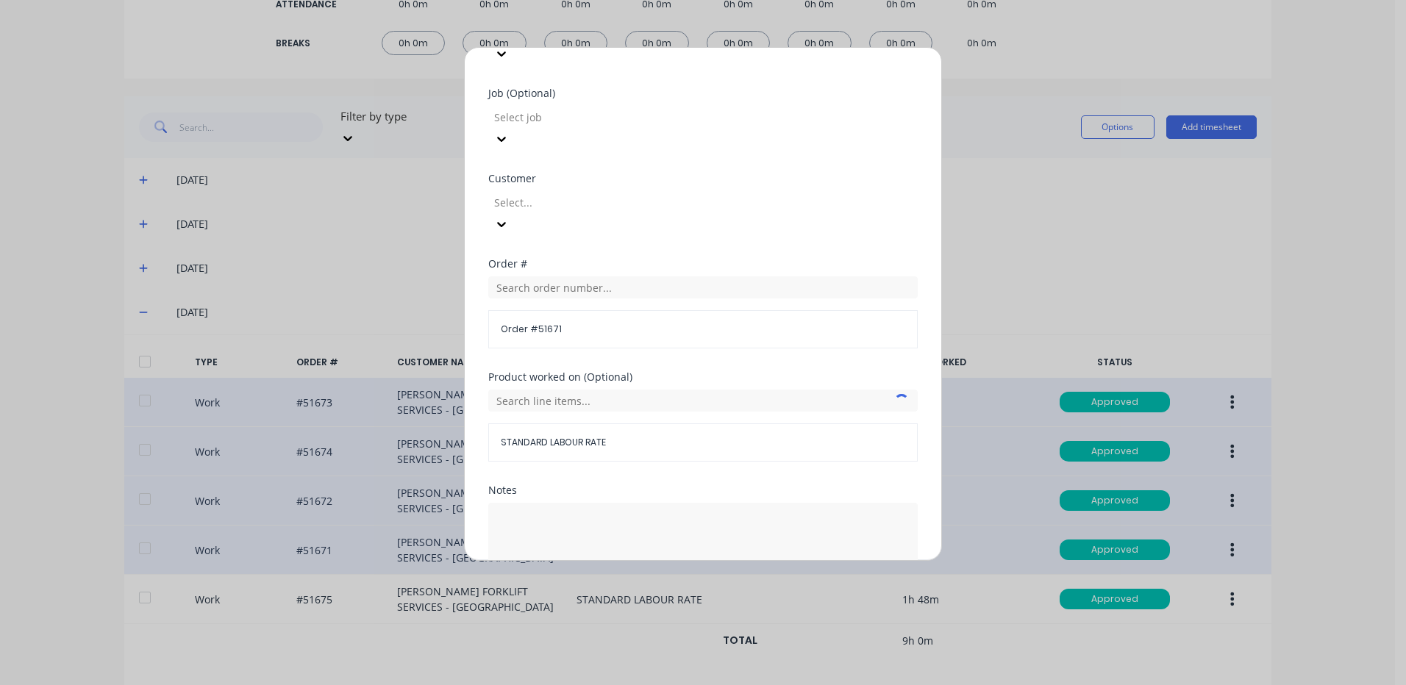
type input "36"
click at [705, 605] on button "Duplicate time entry" at bounding box center [668, 617] width 114 height 24
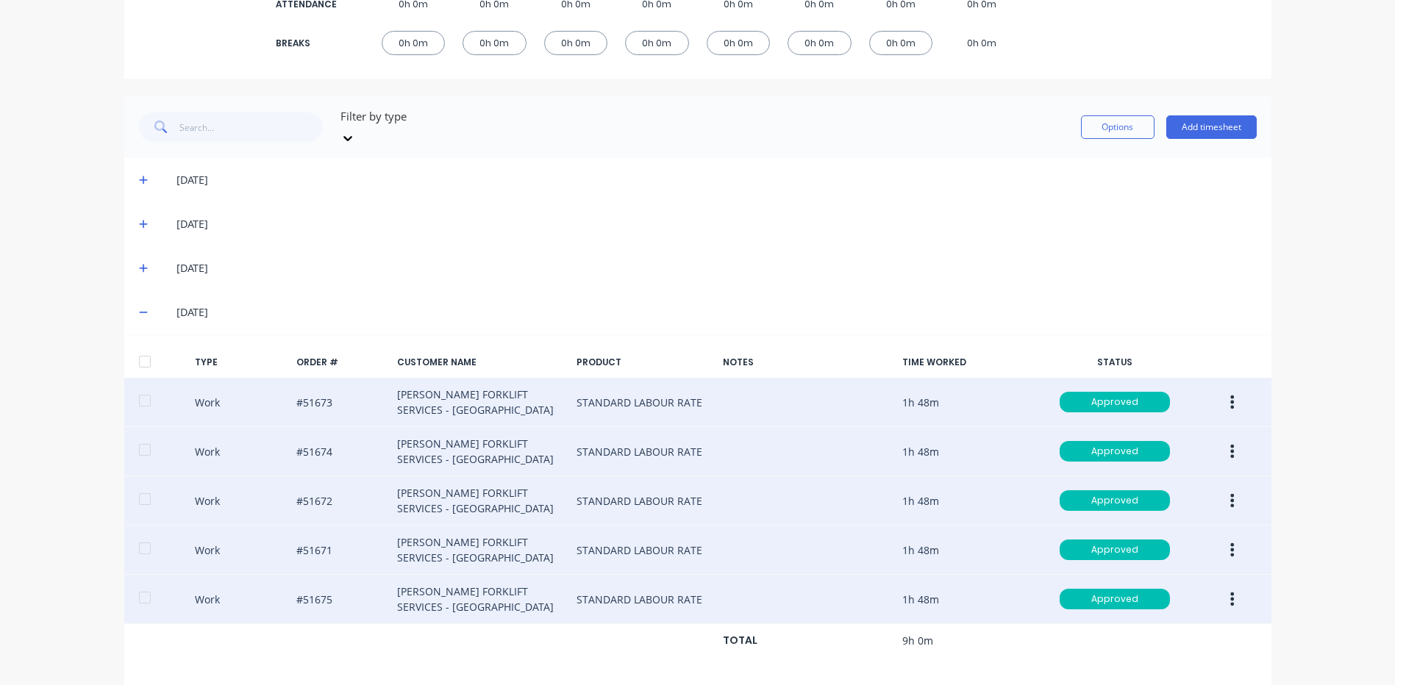
click at [1222, 591] on button "button" at bounding box center [1232, 599] width 35 height 26
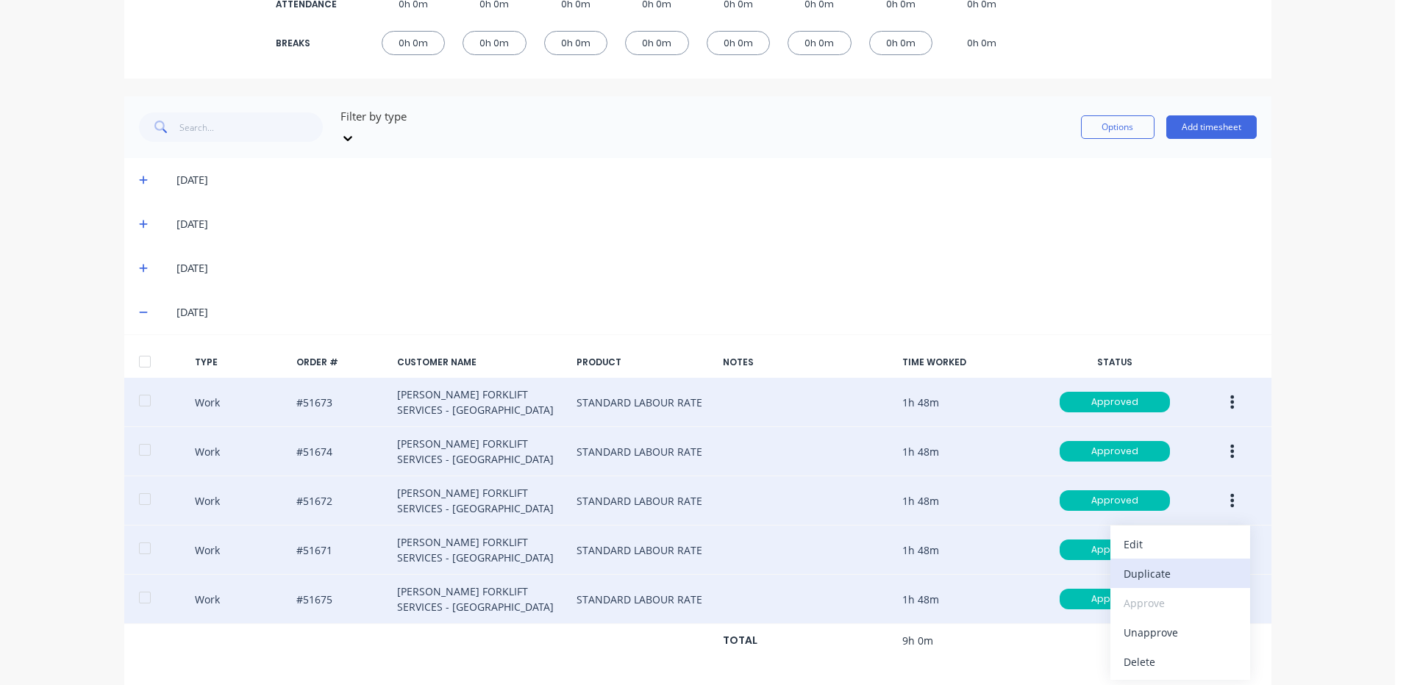
click at [1152, 563] on div "Duplicate" at bounding box center [1180, 573] width 113 height 21
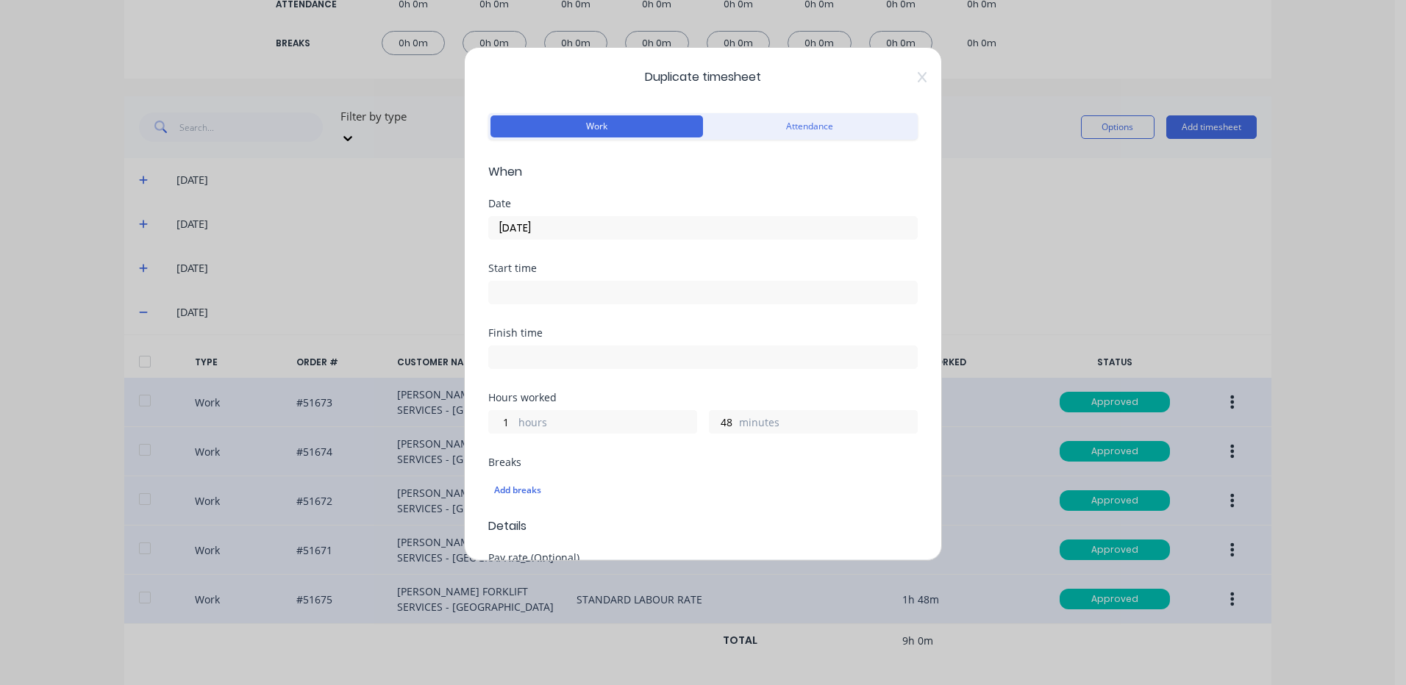
click at [599, 235] on input "[DATE]" at bounding box center [703, 228] width 428 height 22
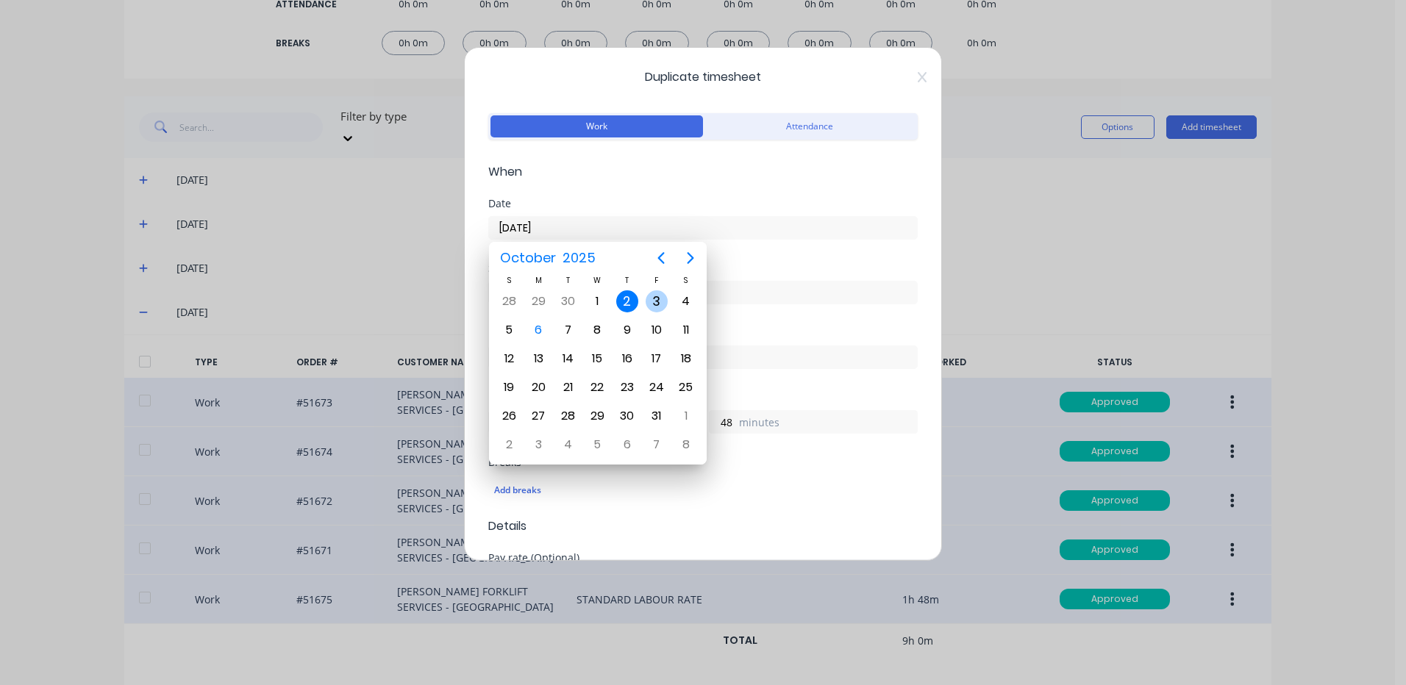
click at [645, 299] on div "3" at bounding box center [656, 302] width 29 height 28
type input "[DATE]"
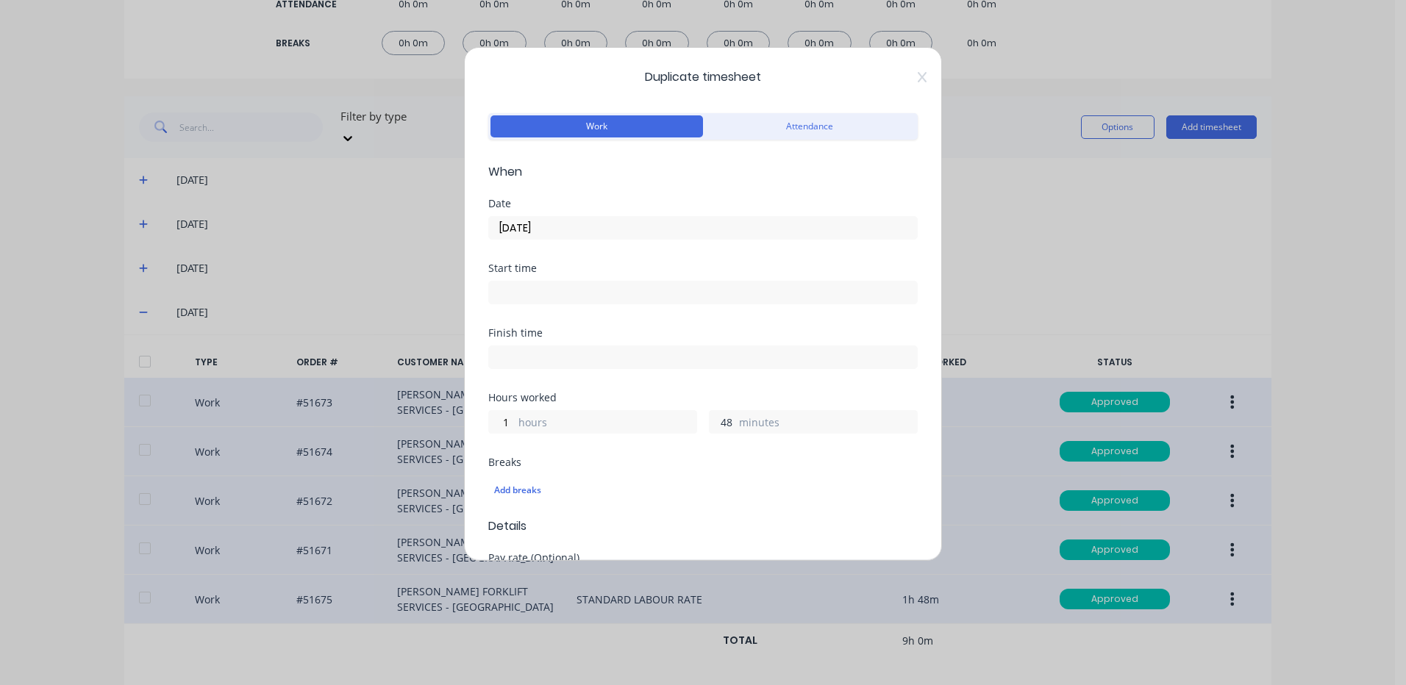
click at [718, 418] on input "48" at bounding box center [723, 422] width 26 height 22
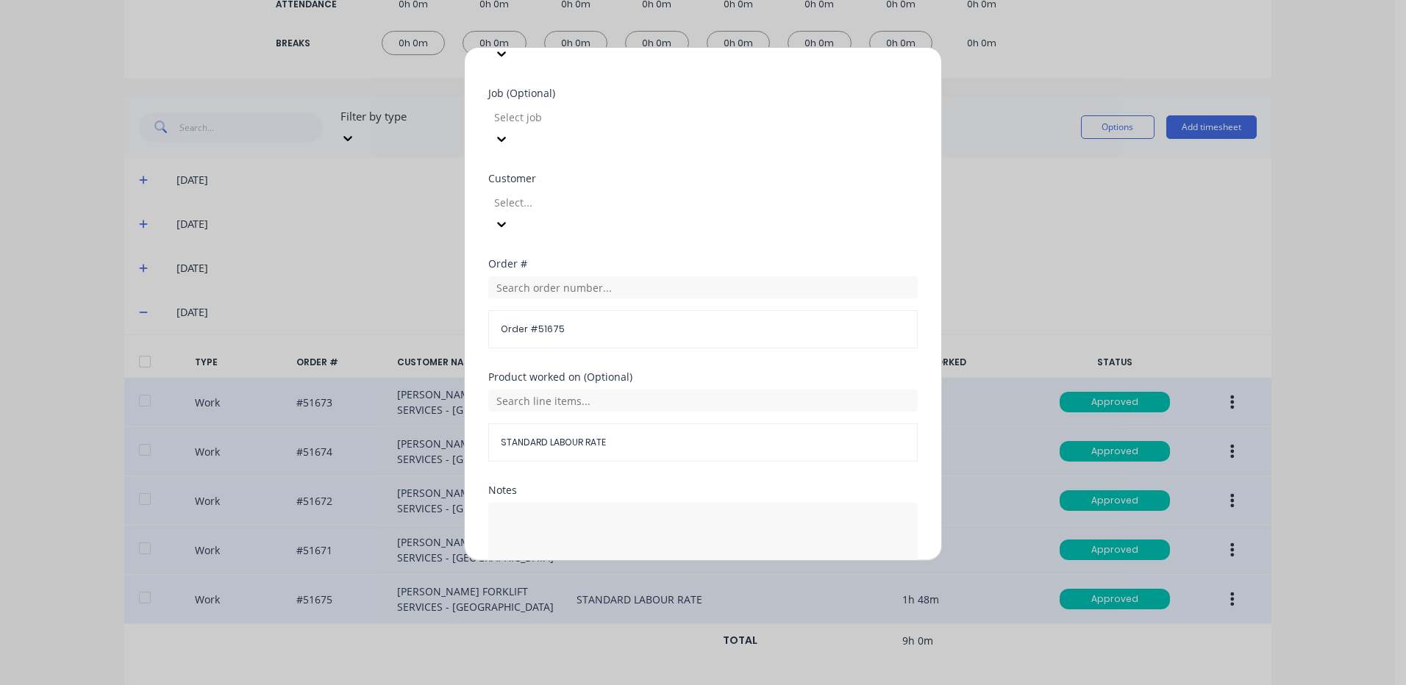
type input "36"
click at [707, 605] on button "Duplicate time entry" at bounding box center [668, 617] width 114 height 24
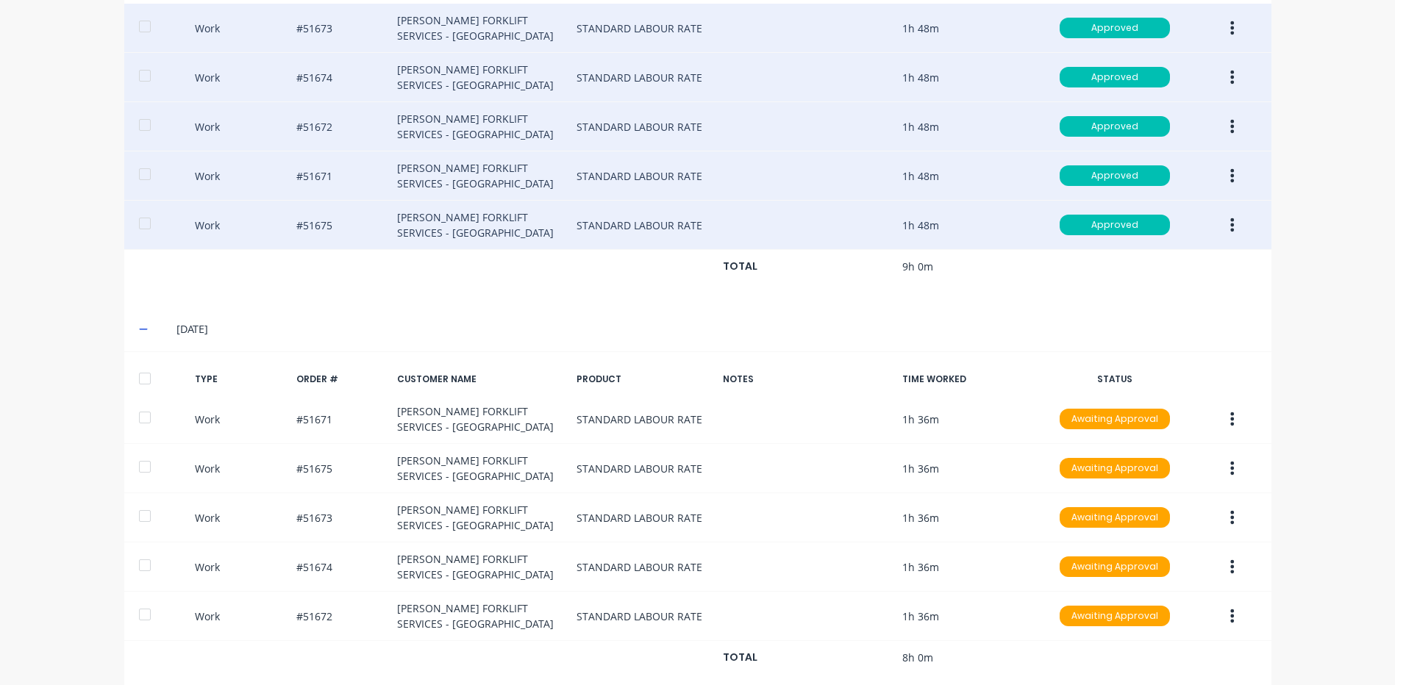
scroll to position [679, 0]
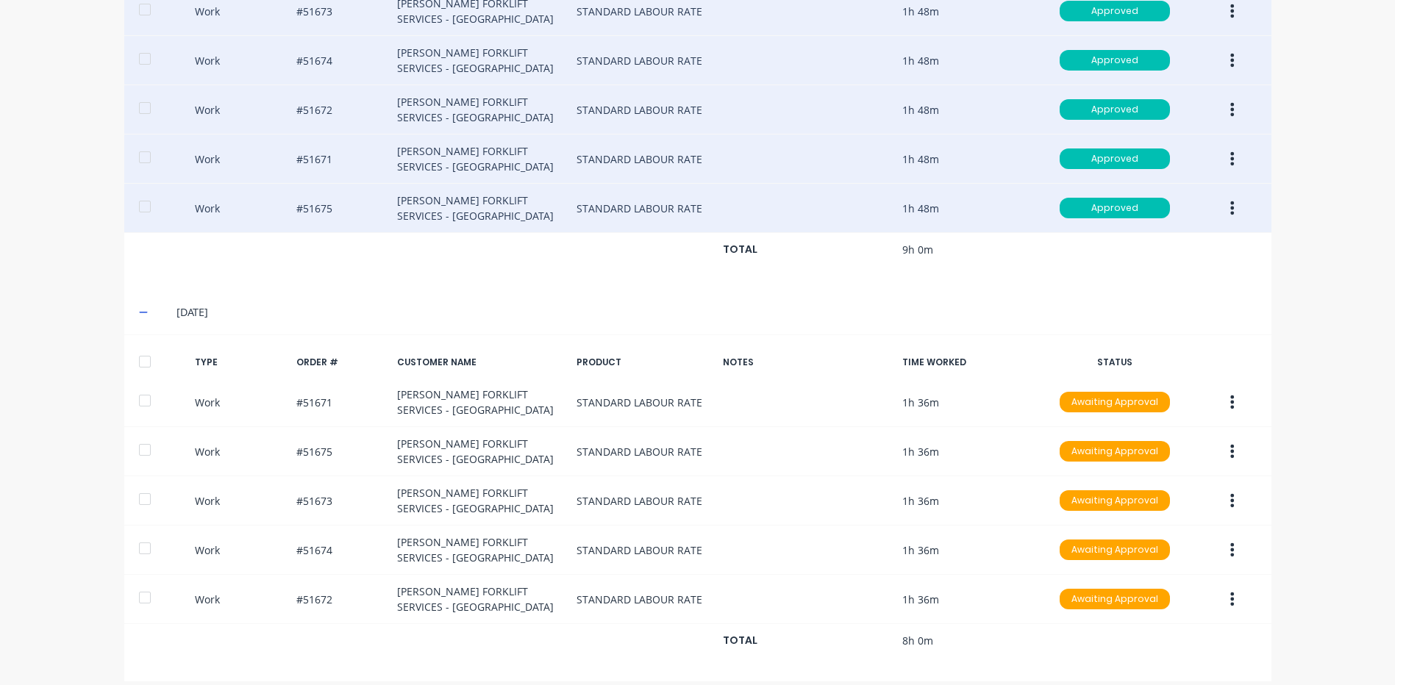
click at [148, 347] on div at bounding box center [144, 361] width 29 height 29
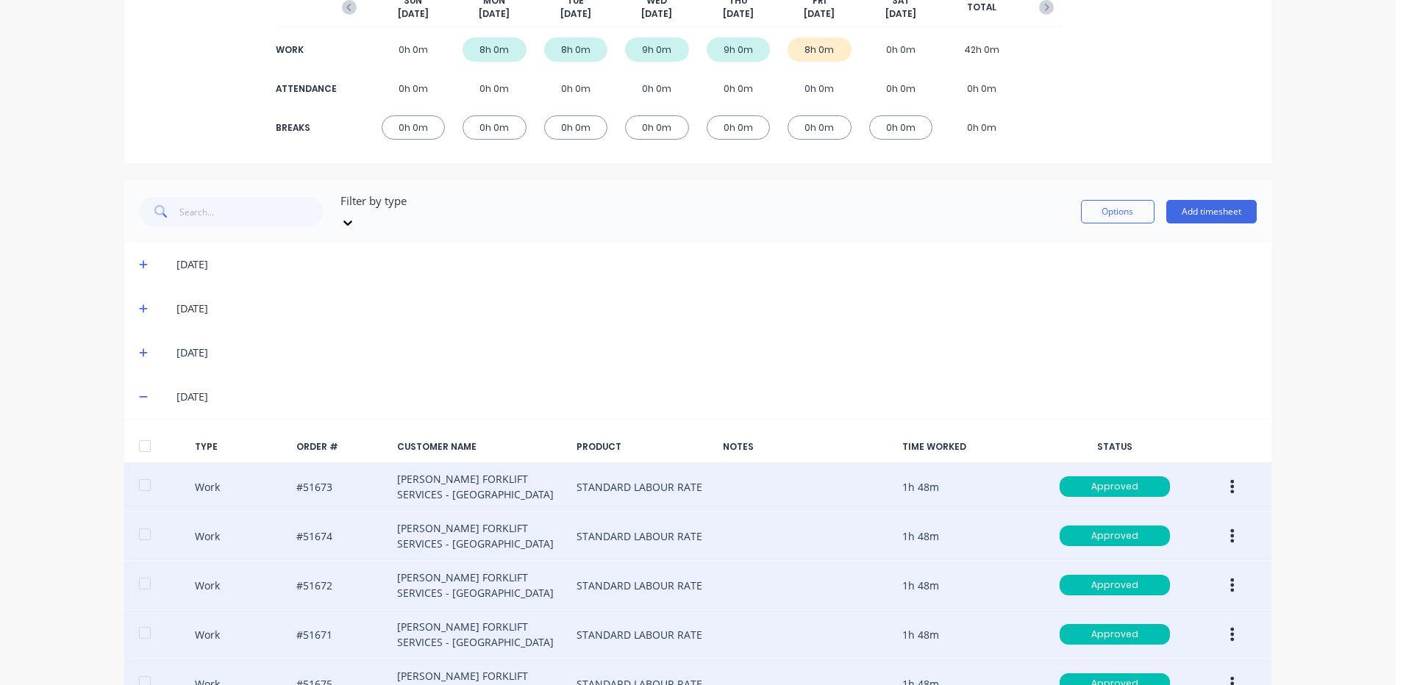
scroll to position [90, 0]
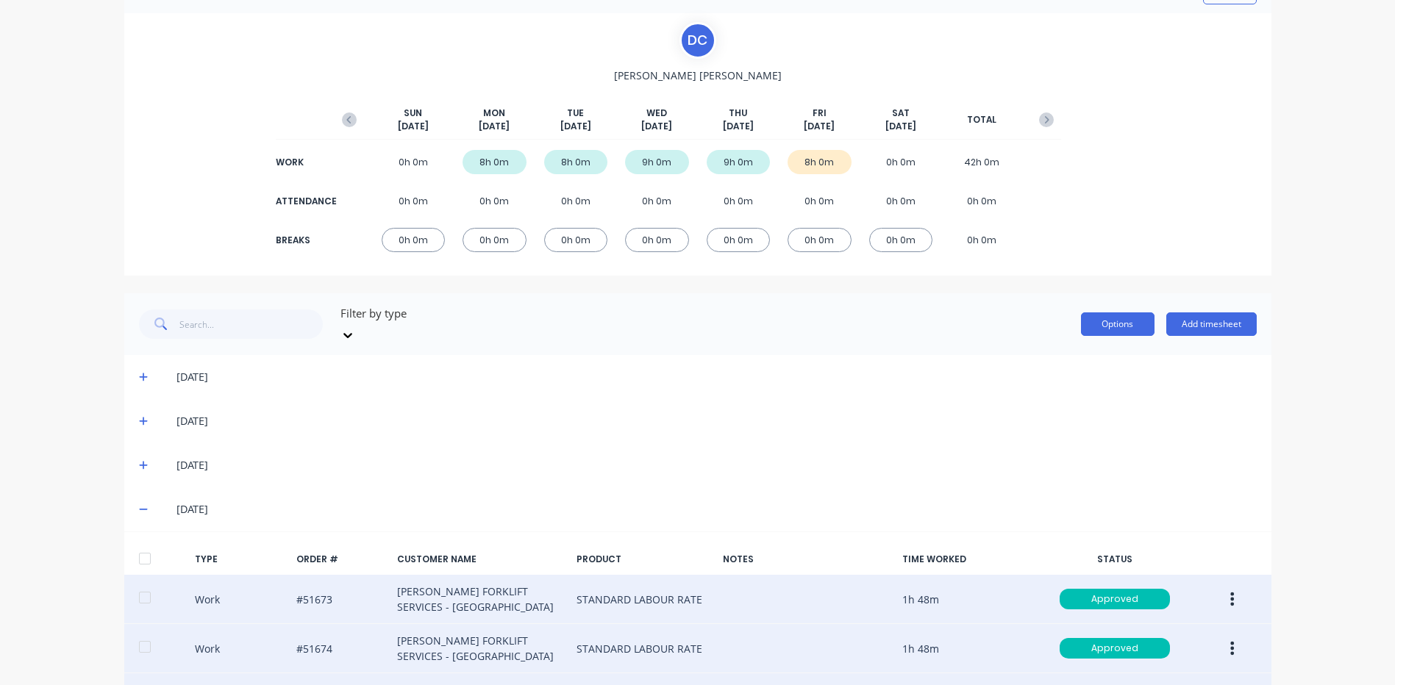
click at [1104, 320] on button "Options" at bounding box center [1118, 325] width 74 height 24
click at [1091, 347] on button "Approve" at bounding box center [1085, 361] width 140 height 29
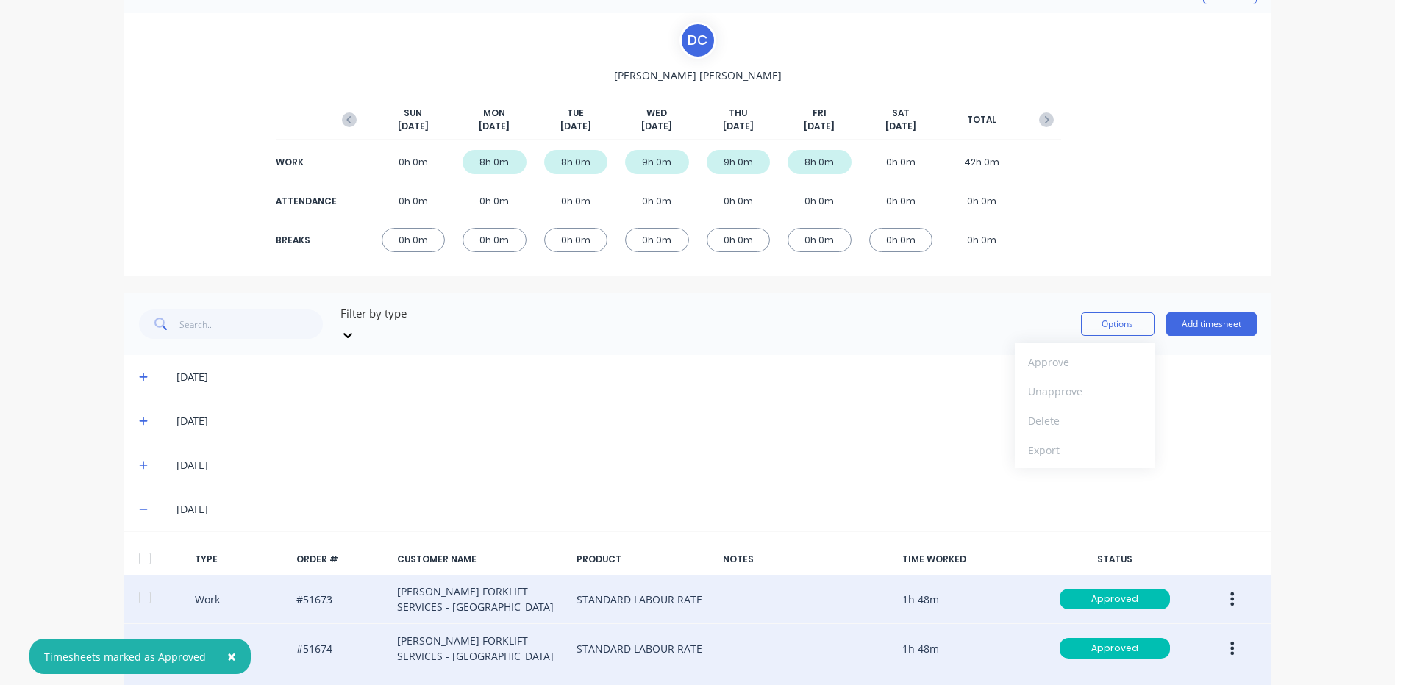
scroll to position [0, 0]
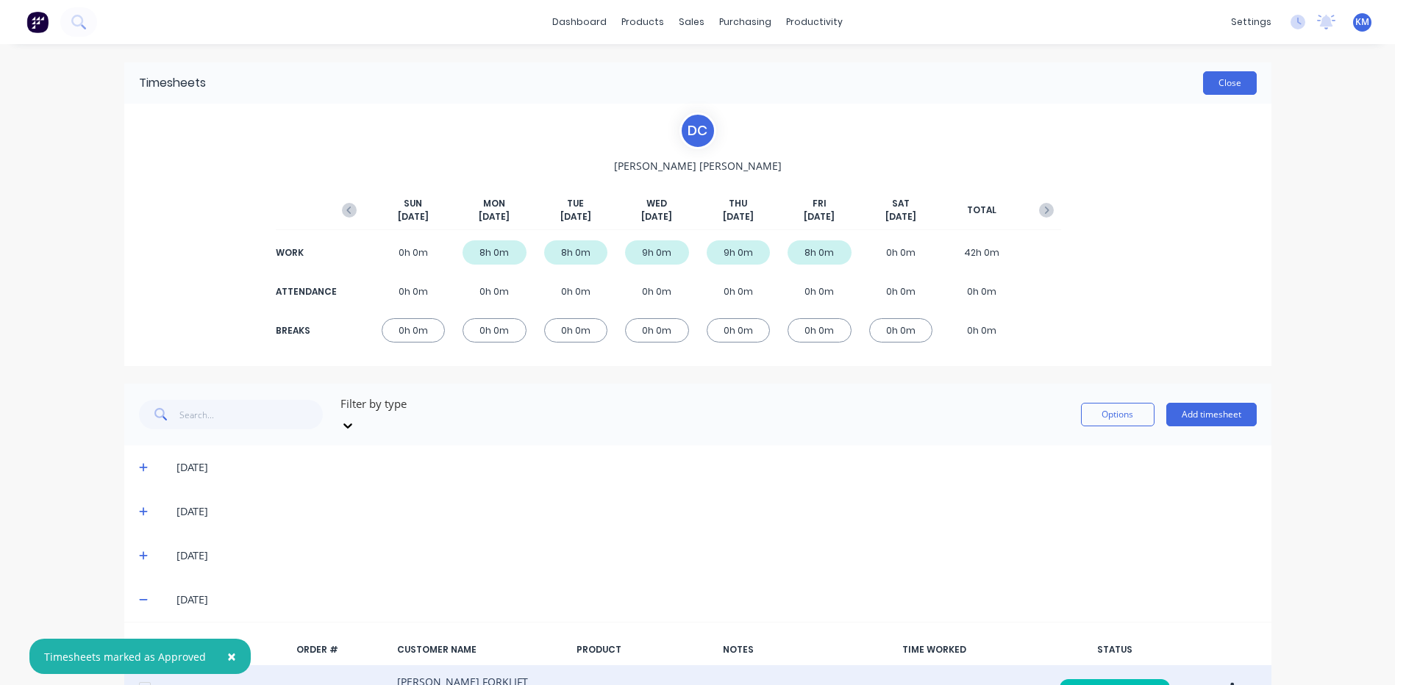
click at [1220, 93] on button "Close" at bounding box center [1230, 83] width 54 height 24
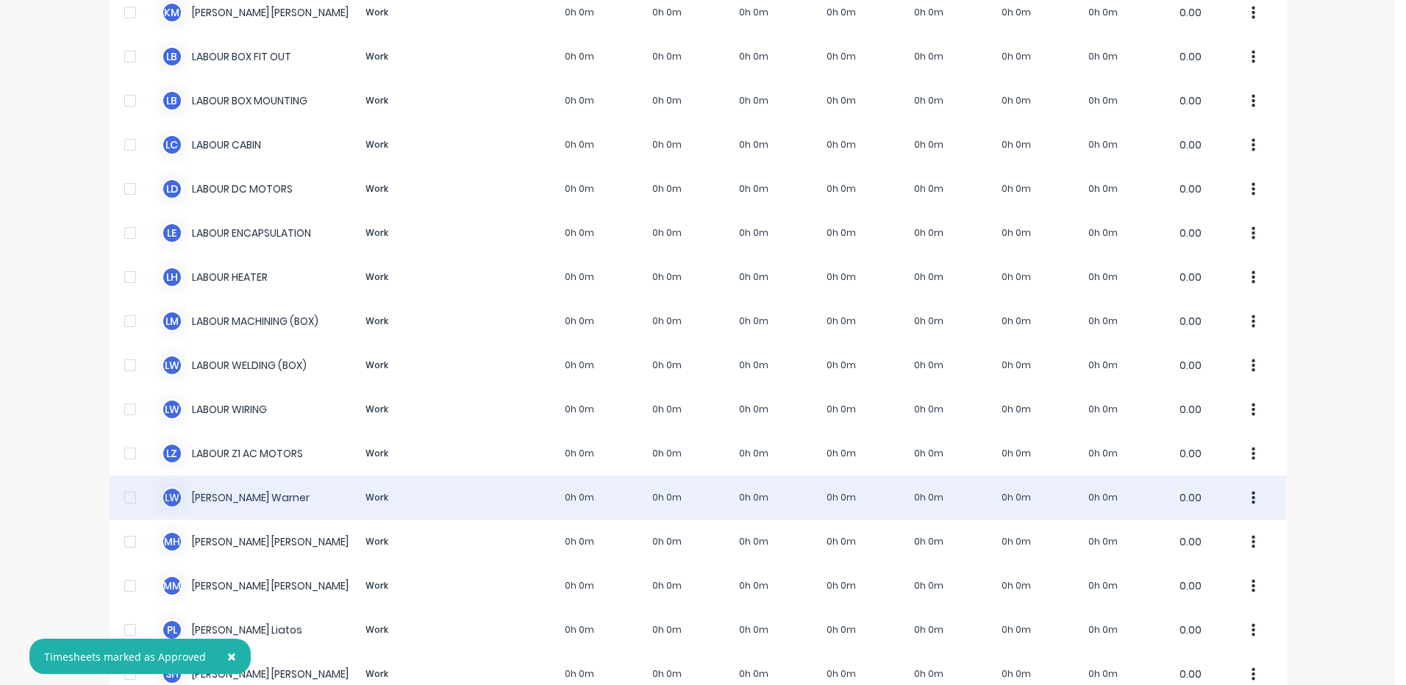
scroll to position [902, 0]
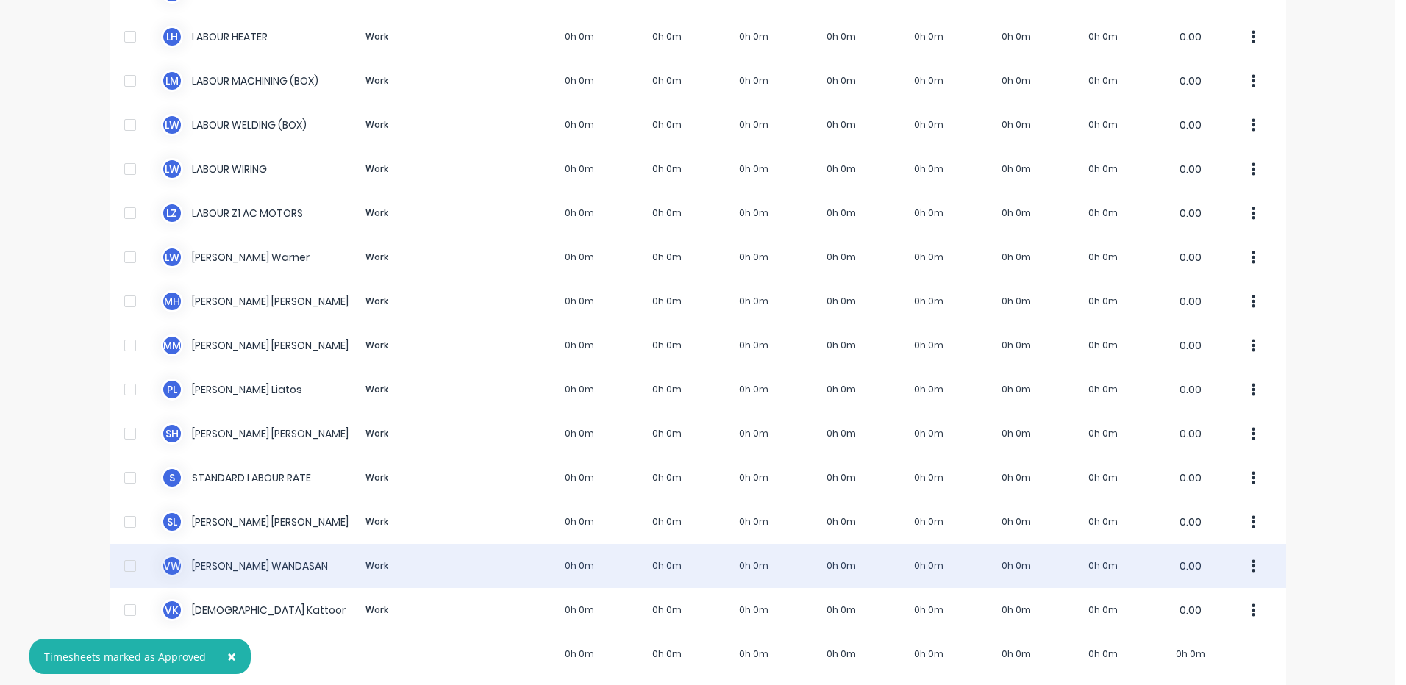
click at [513, 545] on div "V W [PERSON_NAME] Work 0h 0m 0h 0m 0h 0m 0h 0m 0h 0m 0h 0m 0h 0m 0.00" at bounding box center [698, 566] width 1177 height 44
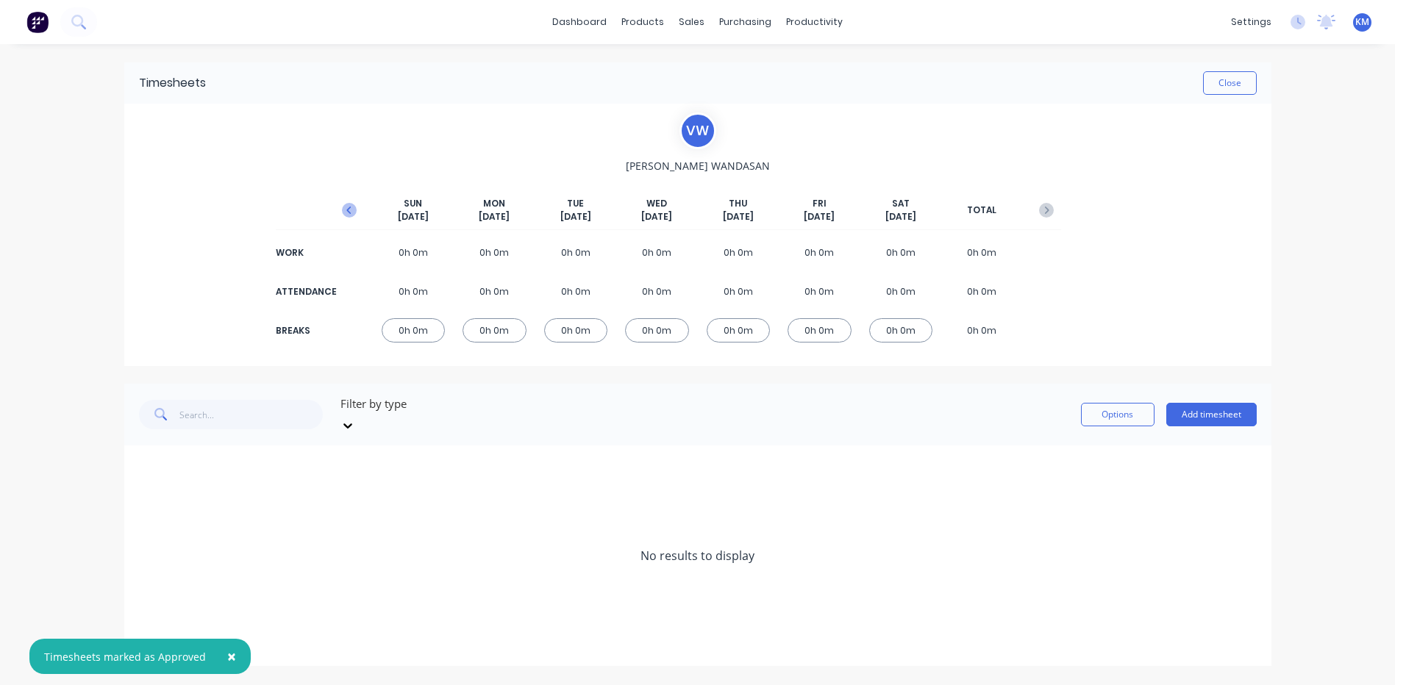
click at [343, 206] on icon "button" at bounding box center [349, 210] width 15 height 15
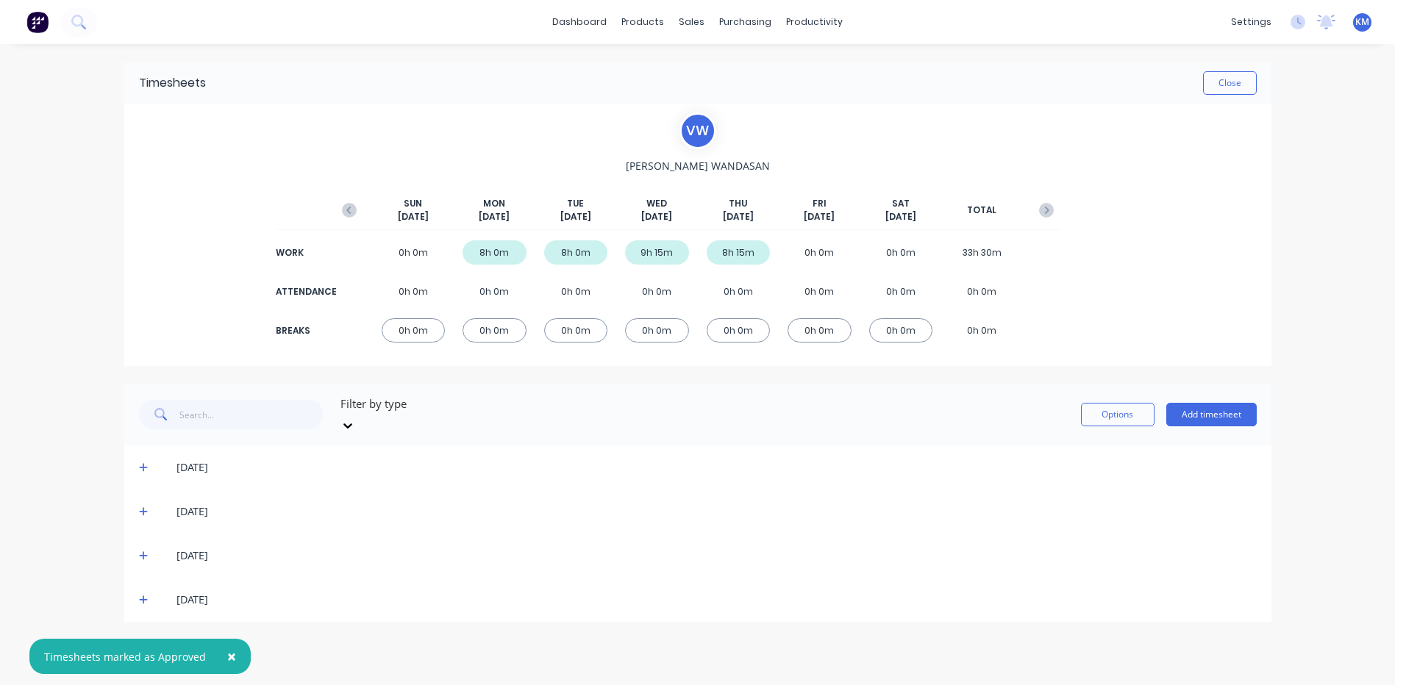
click at [150, 593] on span at bounding box center [146, 600] width 15 height 15
click at [232, 657] on button "×" at bounding box center [232, 656] width 38 height 35
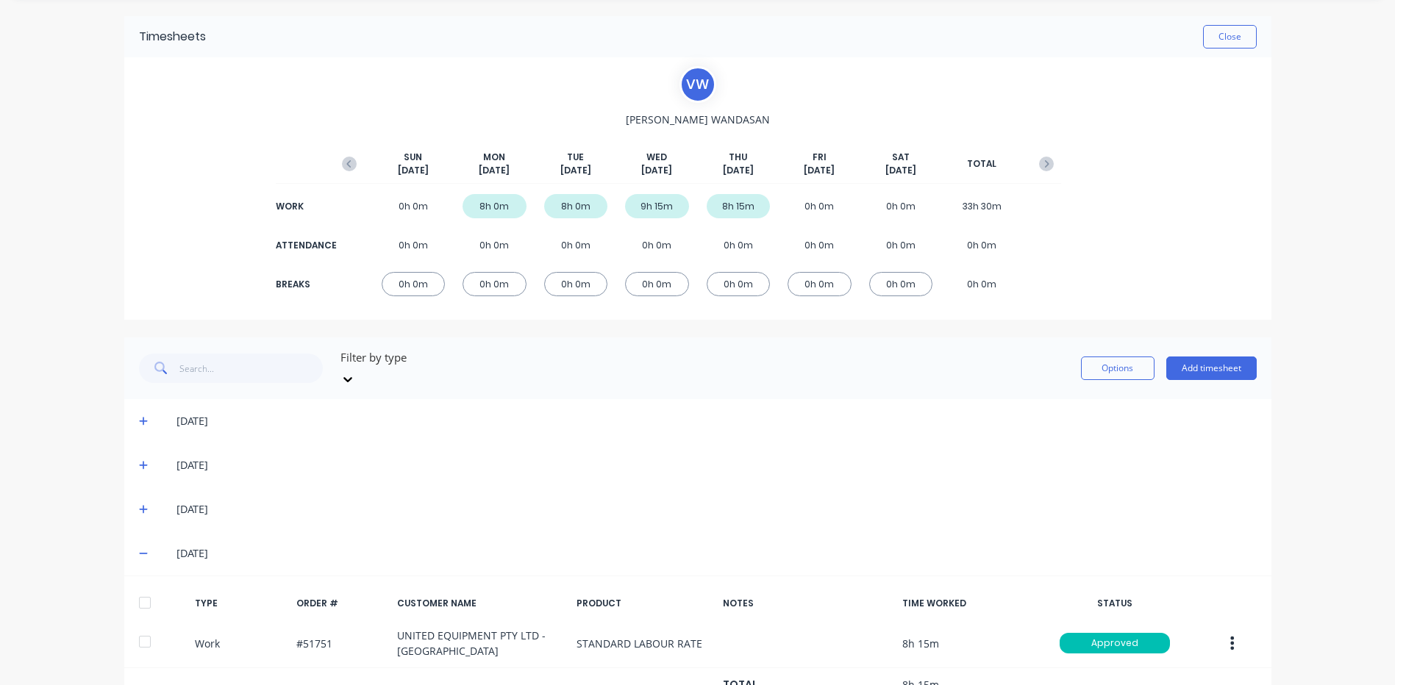
scroll to position [90, 0]
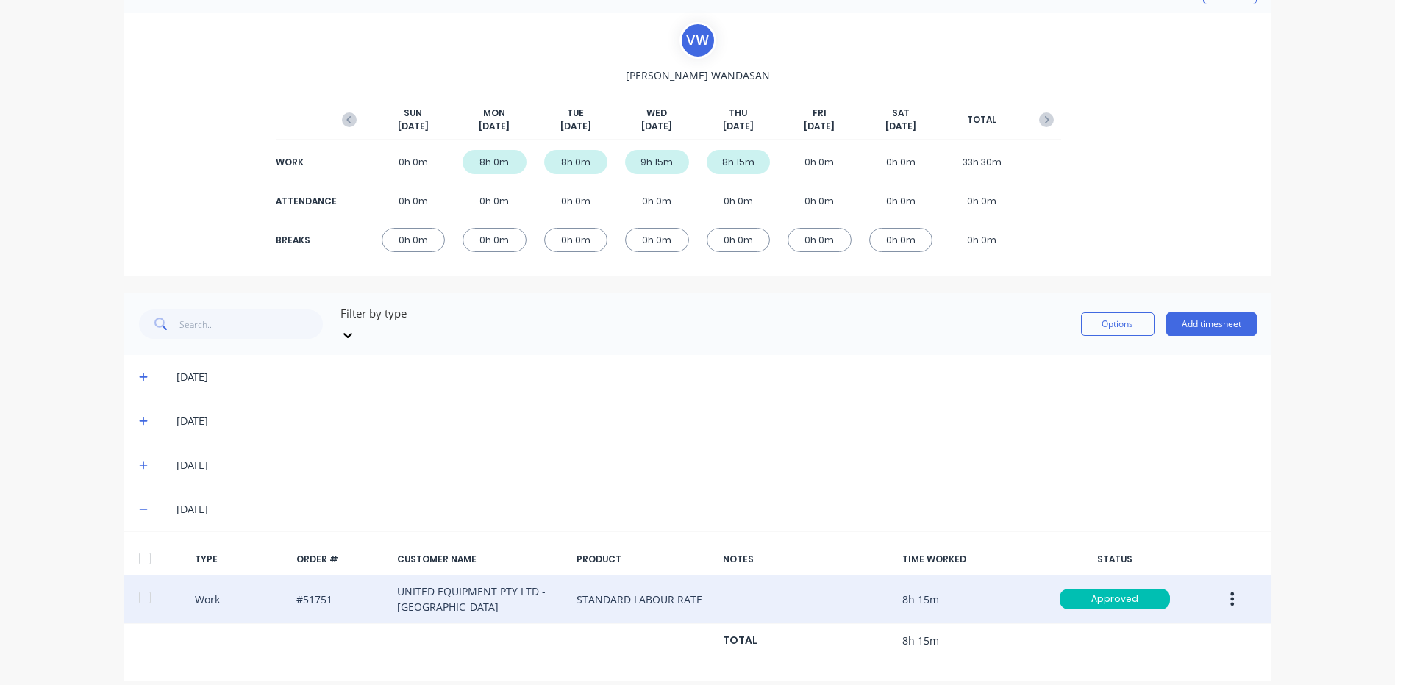
click at [1233, 586] on button "button" at bounding box center [1232, 599] width 35 height 26
click at [1176, 563] on div "Duplicate" at bounding box center [1180, 573] width 113 height 21
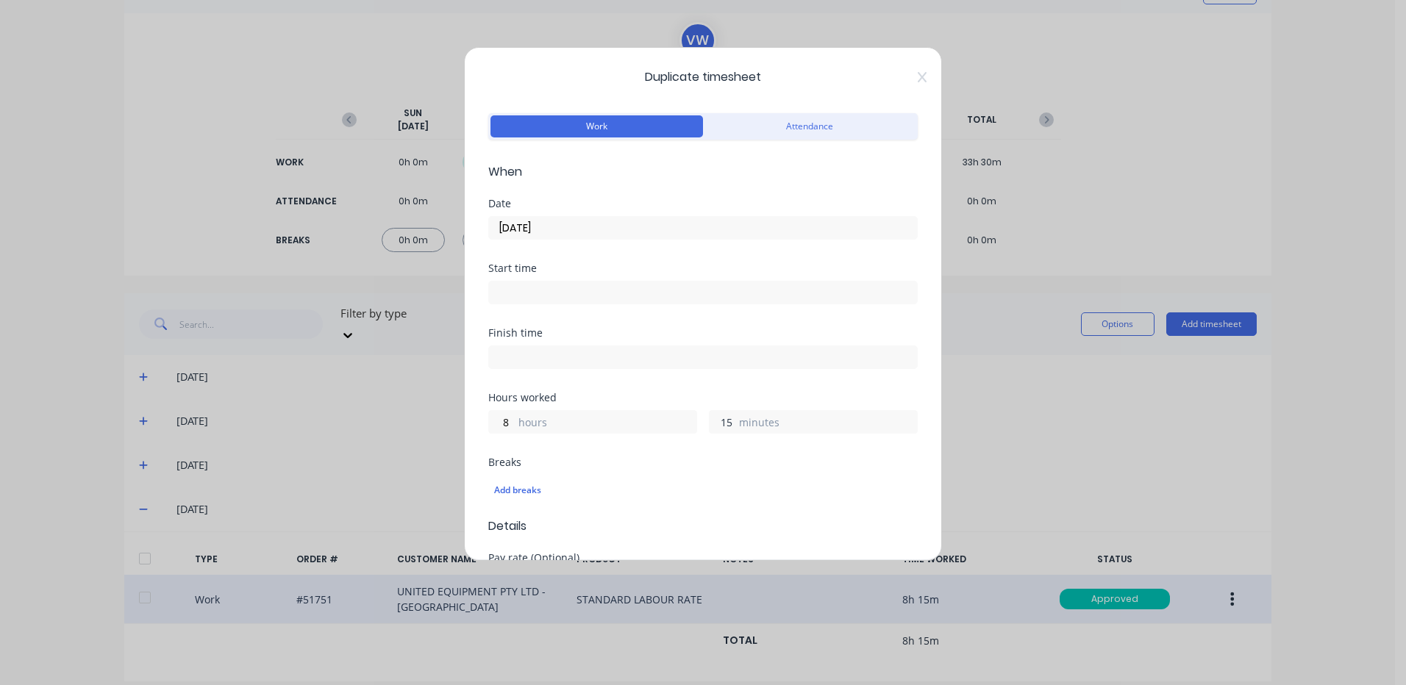
click at [727, 421] on input "15" at bounding box center [723, 422] width 26 height 22
type input "0"
click at [700, 233] on input "[DATE]" at bounding box center [703, 228] width 428 height 22
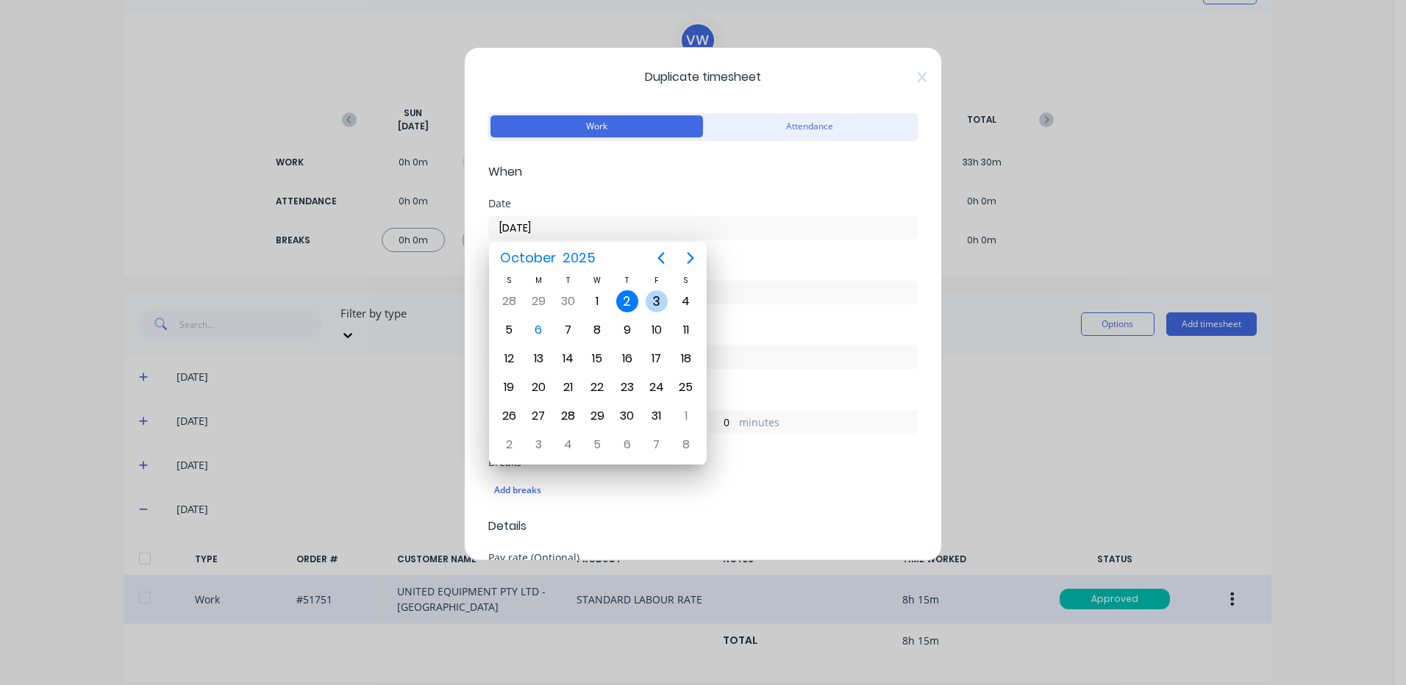
click at [657, 307] on div "3" at bounding box center [657, 301] width 22 height 22
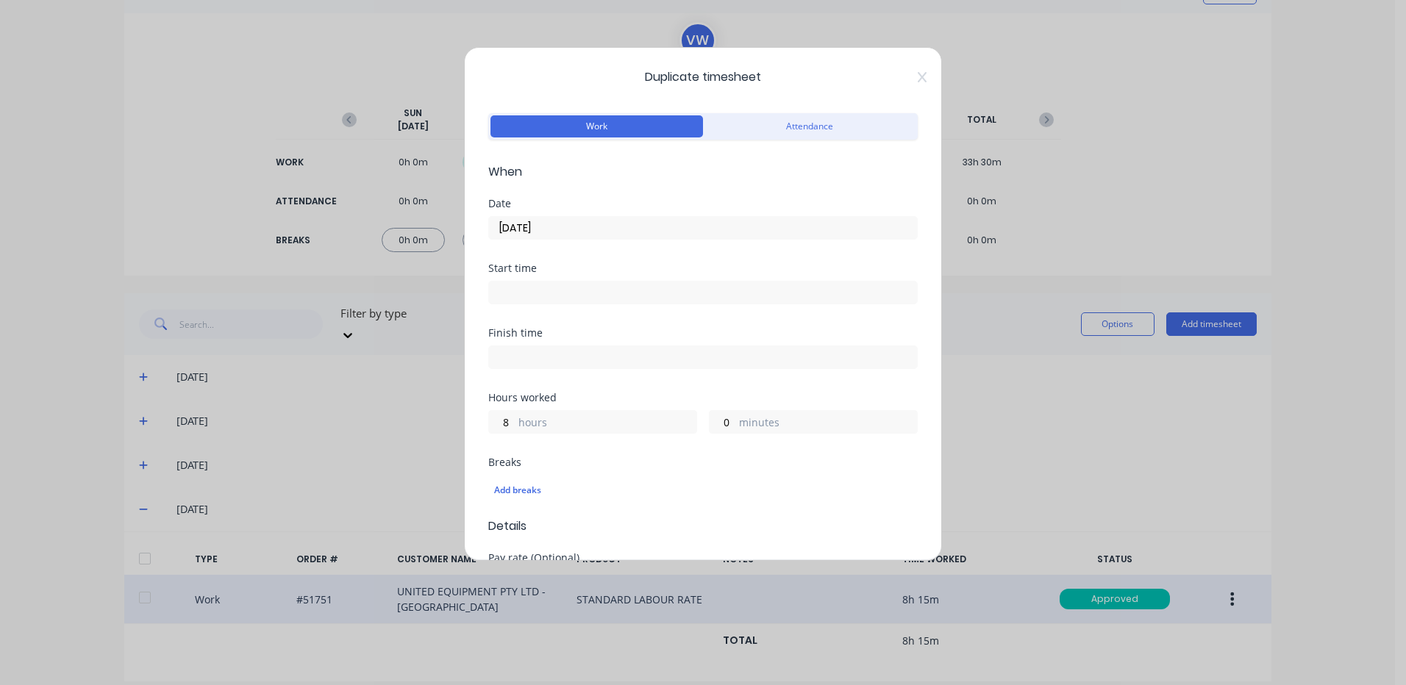
type input "[DATE]"
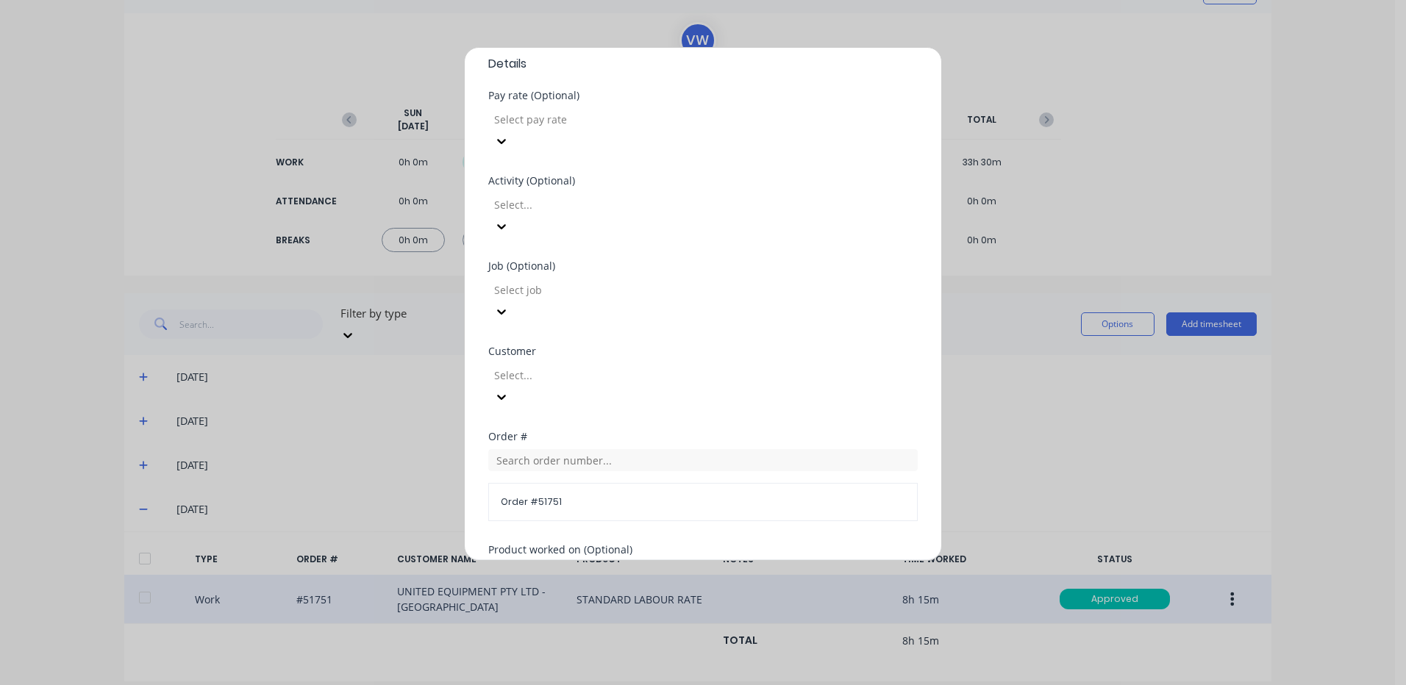
scroll to position [635, 0]
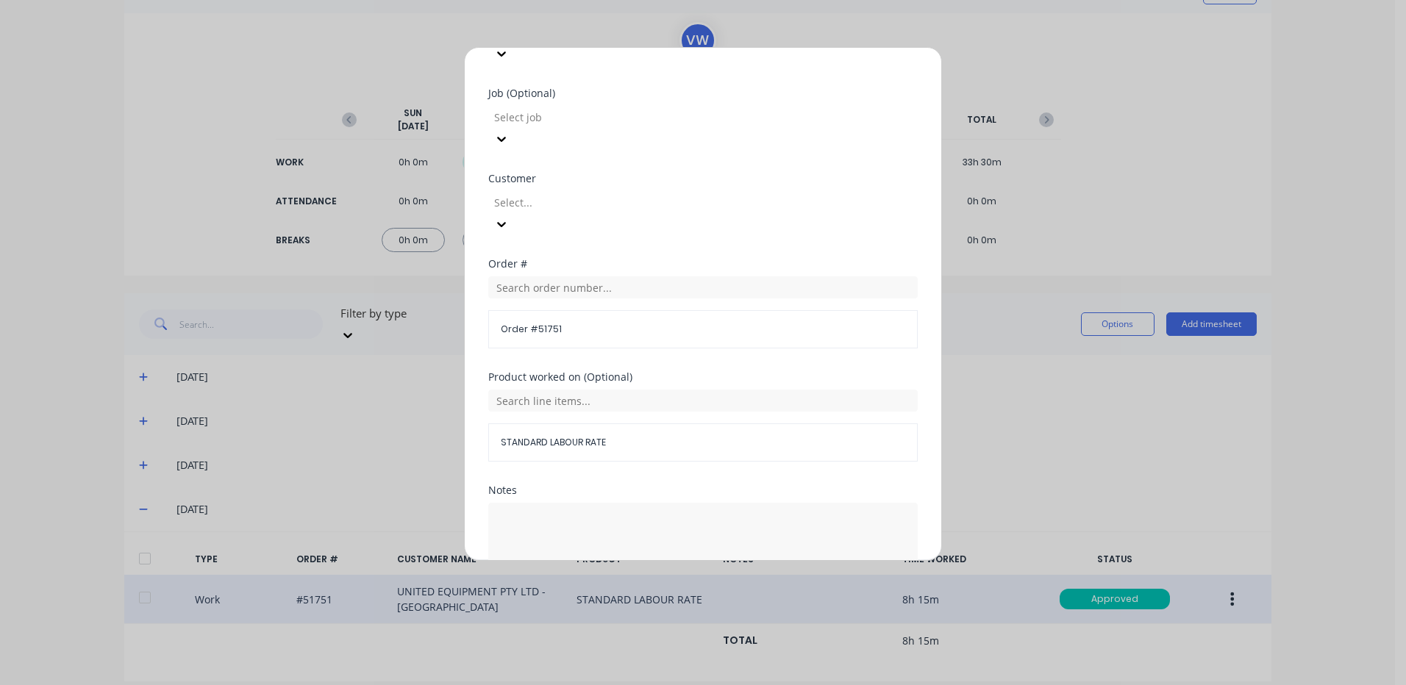
click at [680, 605] on button "Duplicate time entry" at bounding box center [668, 617] width 114 height 24
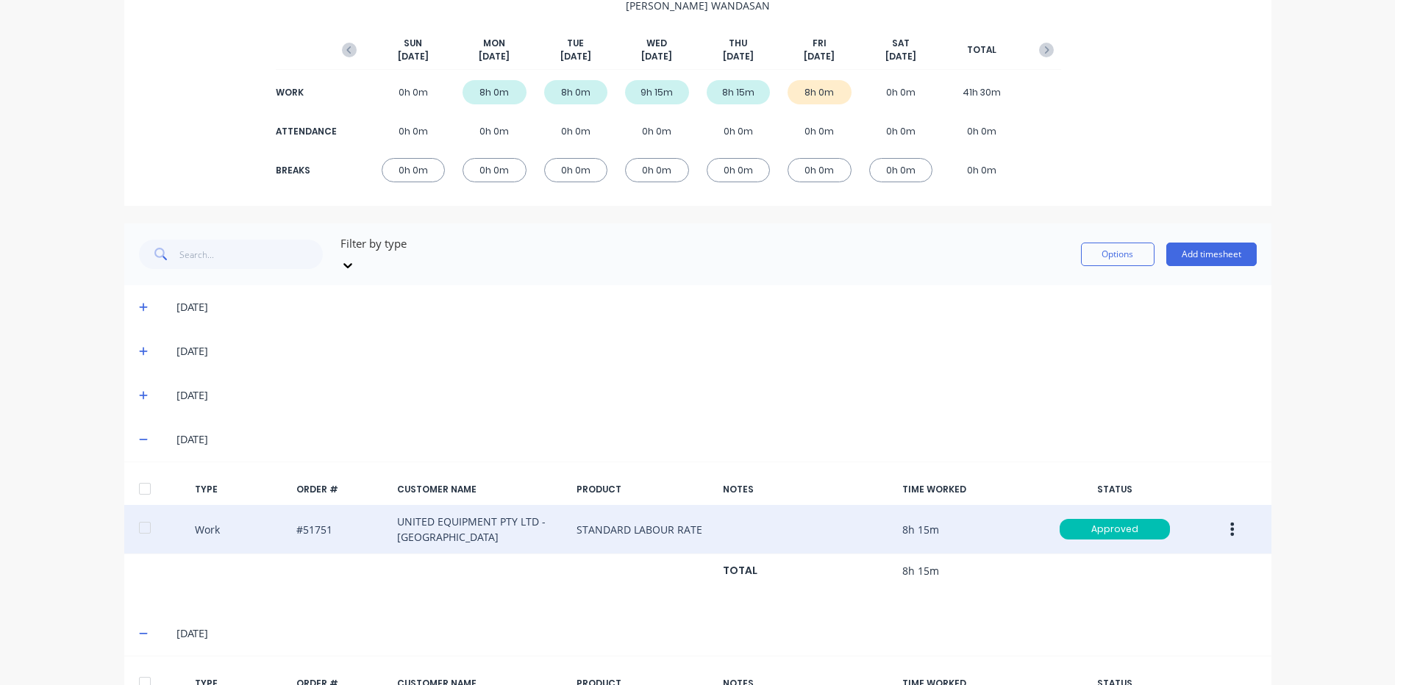
scroll to position [285, 0]
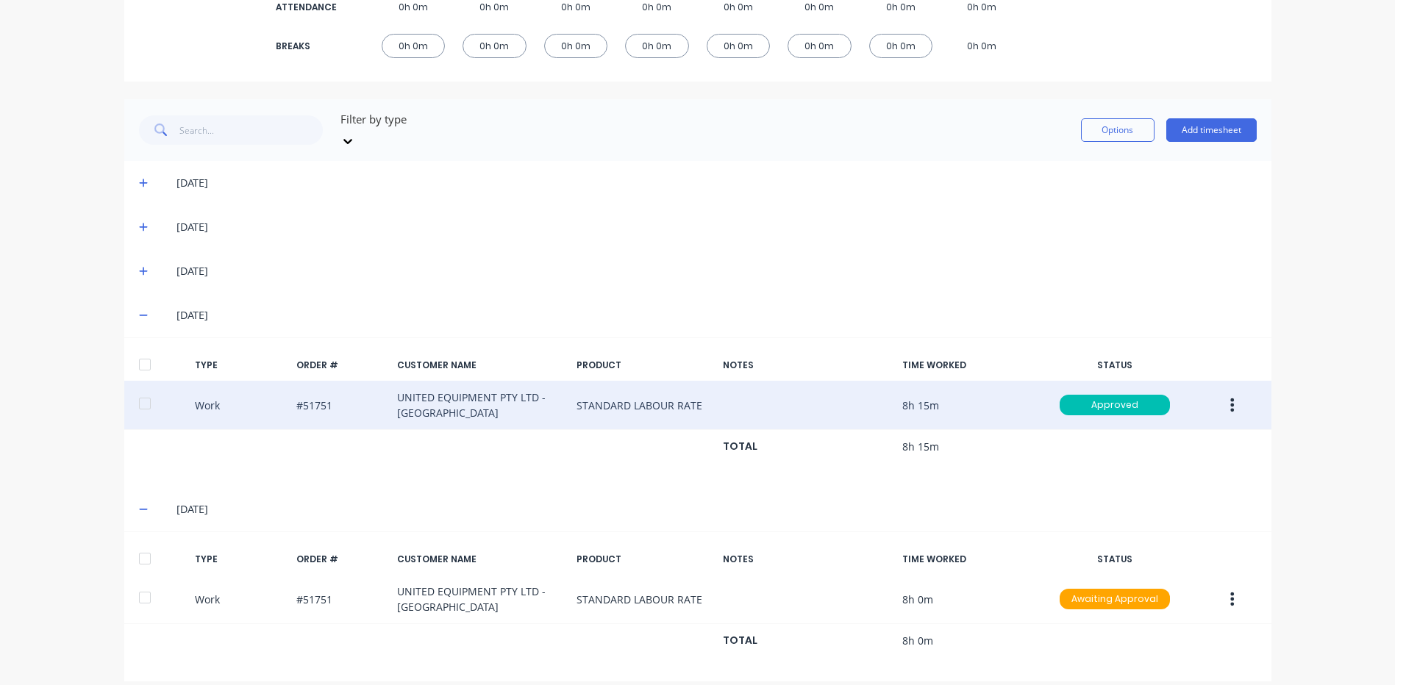
click at [148, 545] on div at bounding box center [144, 558] width 29 height 29
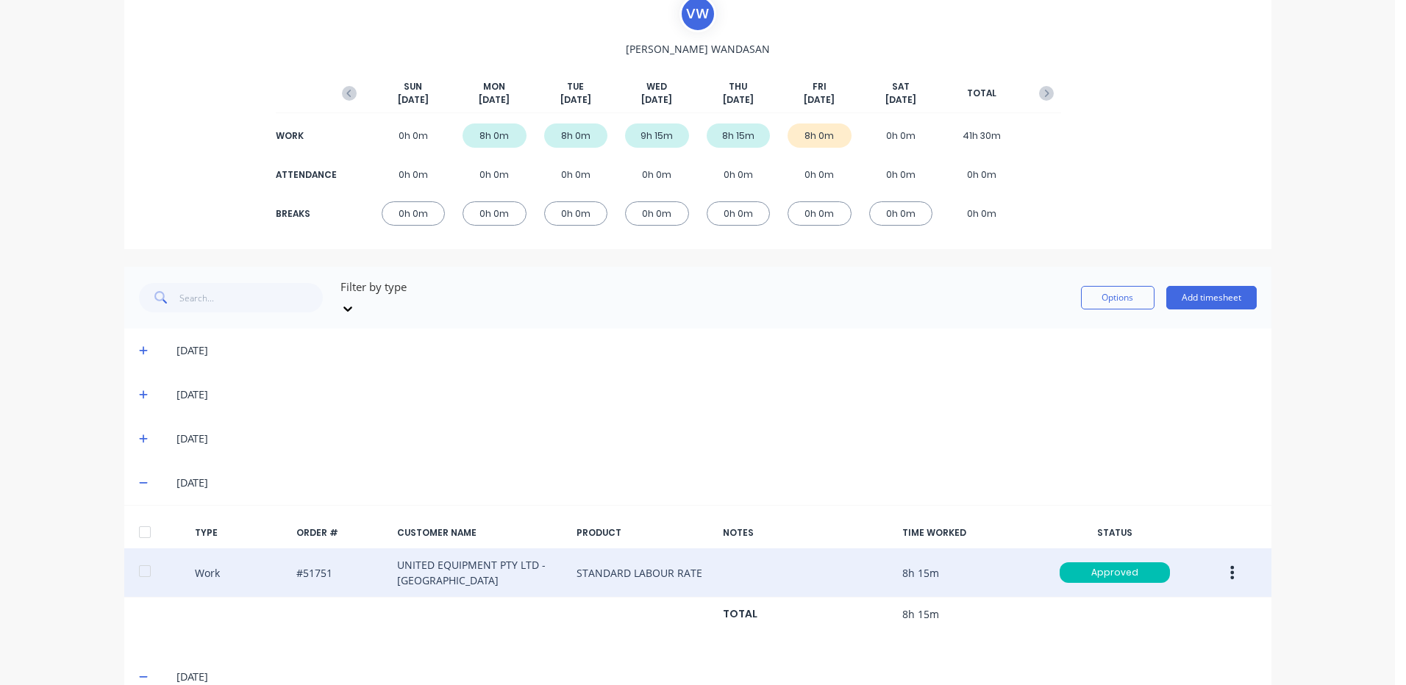
scroll to position [64, 0]
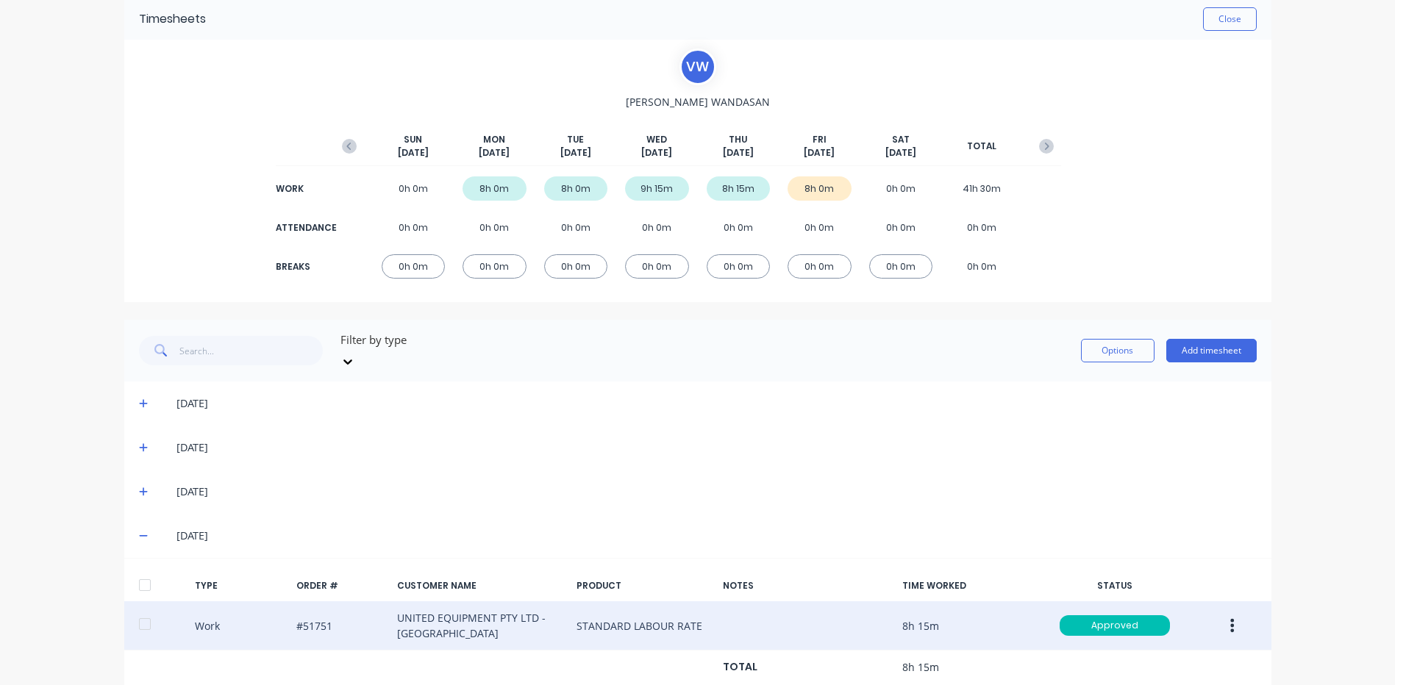
click at [1121, 329] on div "Options Add timesheet" at bounding box center [1169, 351] width 176 height 44
click at [1116, 343] on button "Options" at bounding box center [1118, 351] width 74 height 24
click at [1100, 378] on div "Approve" at bounding box center [1084, 388] width 113 height 21
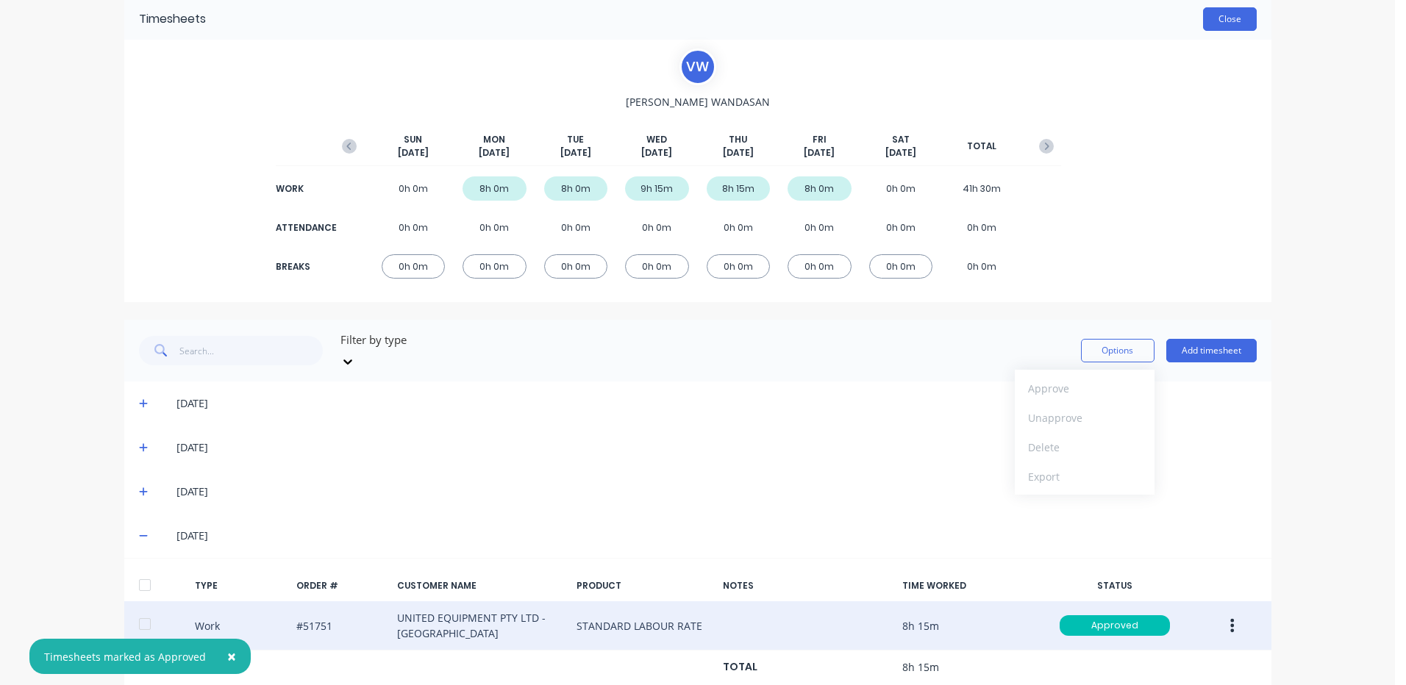
click at [1221, 26] on button "Close" at bounding box center [1230, 19] width 54 height 24
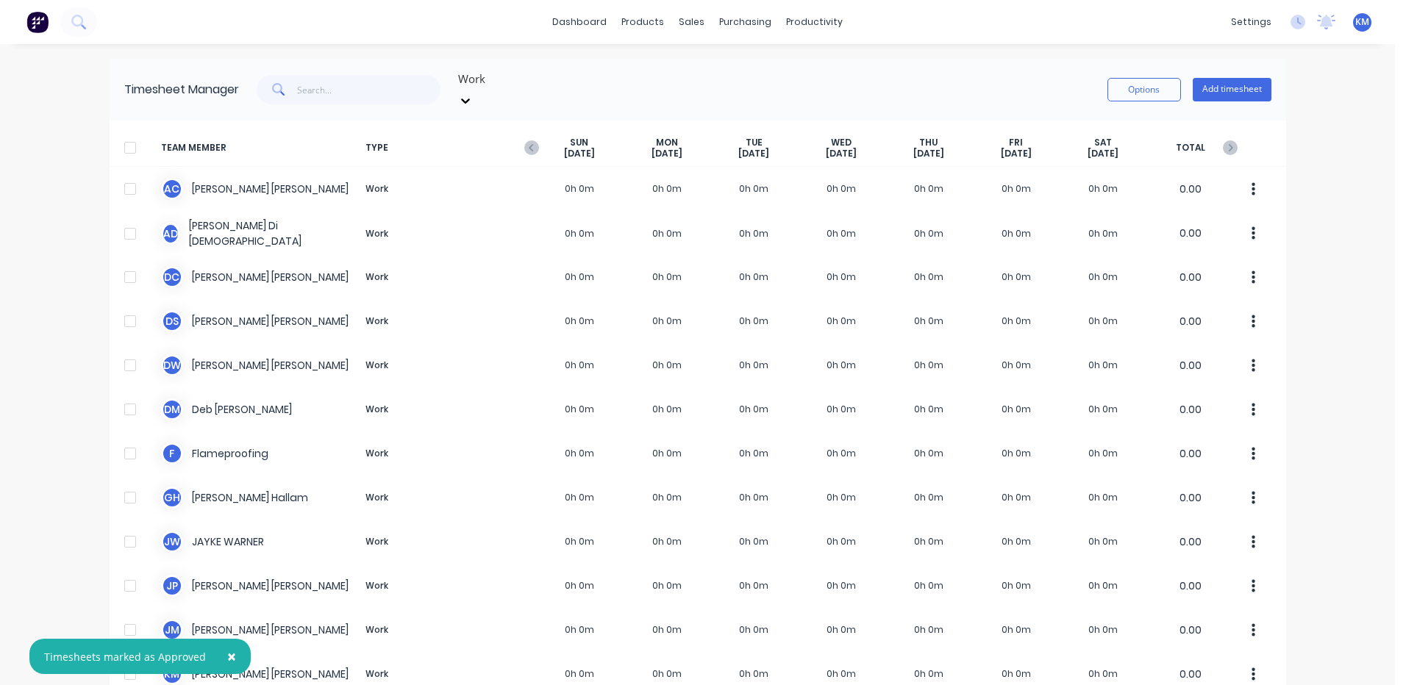
click at [681, 85] on div "Work Options Add timesheet" at bounding box center [755, 90] width 1033 height 44
click at [228, 655] on span "×" at bounding box center [231, 656] width 9 height 21
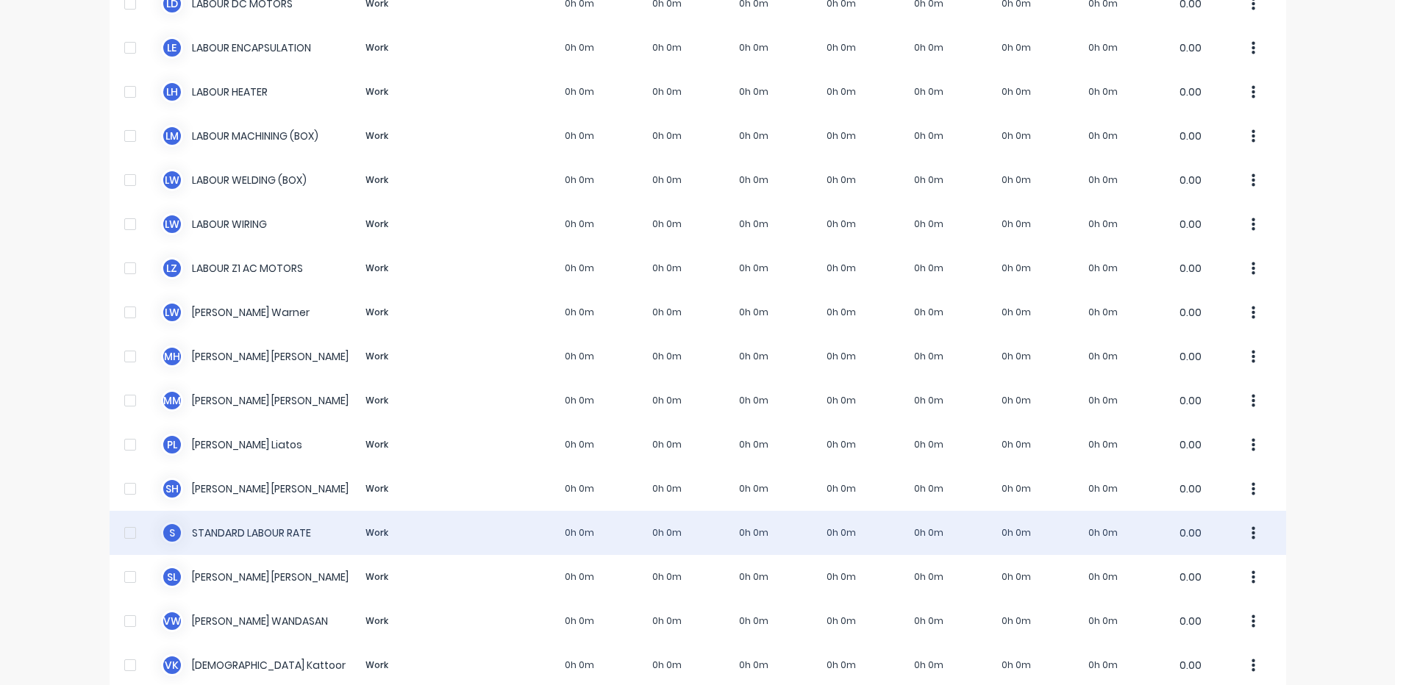
scroll to position [902, 0]
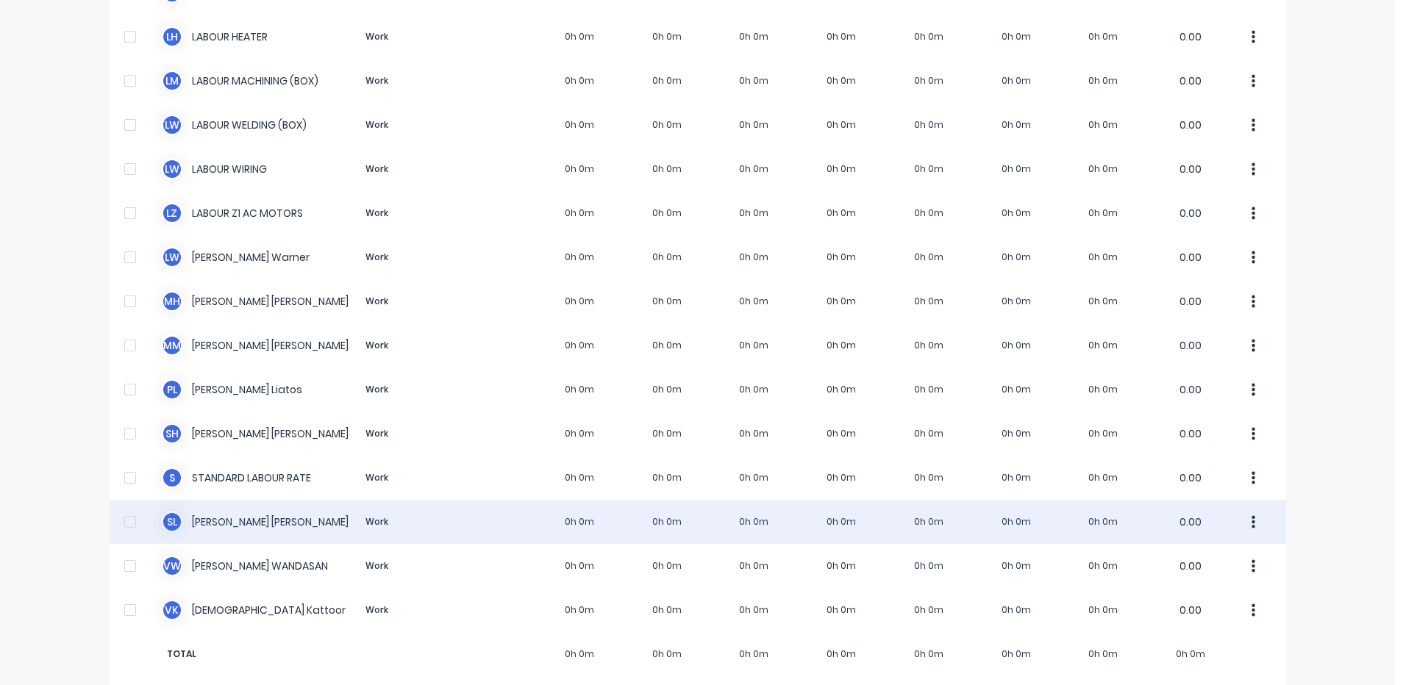
click at [423, 506] on div "S L [PERSON_NAME] Work 0h 0m 0h 0m 0h 0m 0h 0m 0h 0m 0h 0m 0h 0m 0.00" at bounding box center [698, 522] width 1177 height 44
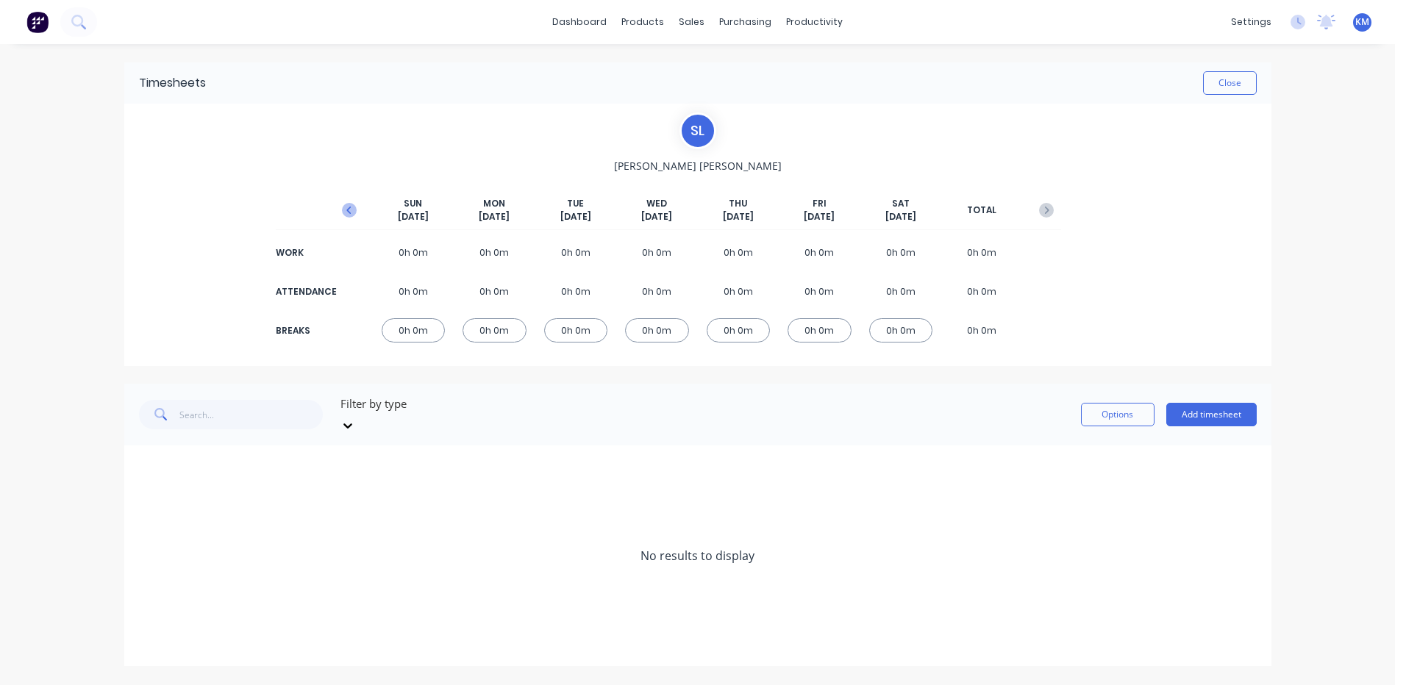
click at [348, 205] on icon "button" at bounding box center [349, 210] width 15 height 15
click at [143, 505] on span at bounding box center [146, 512] width 15 height 15
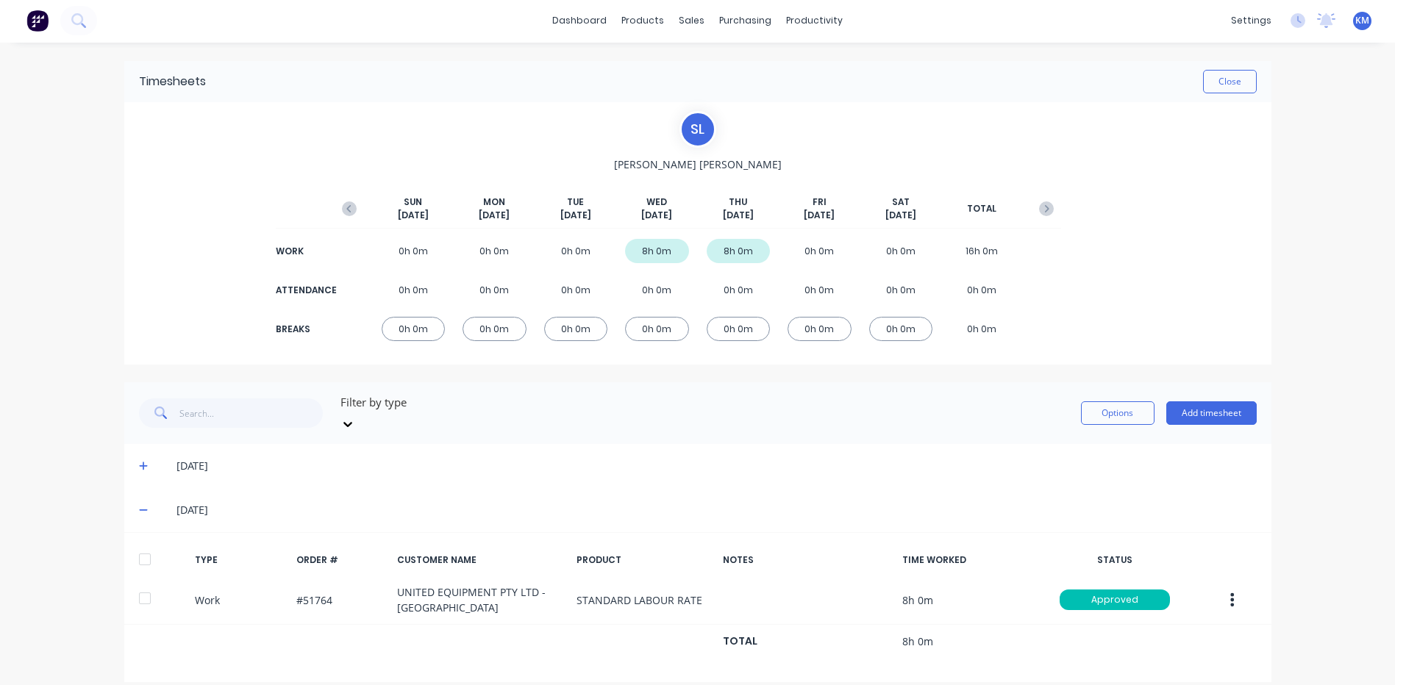
scroll to position [2, 0]
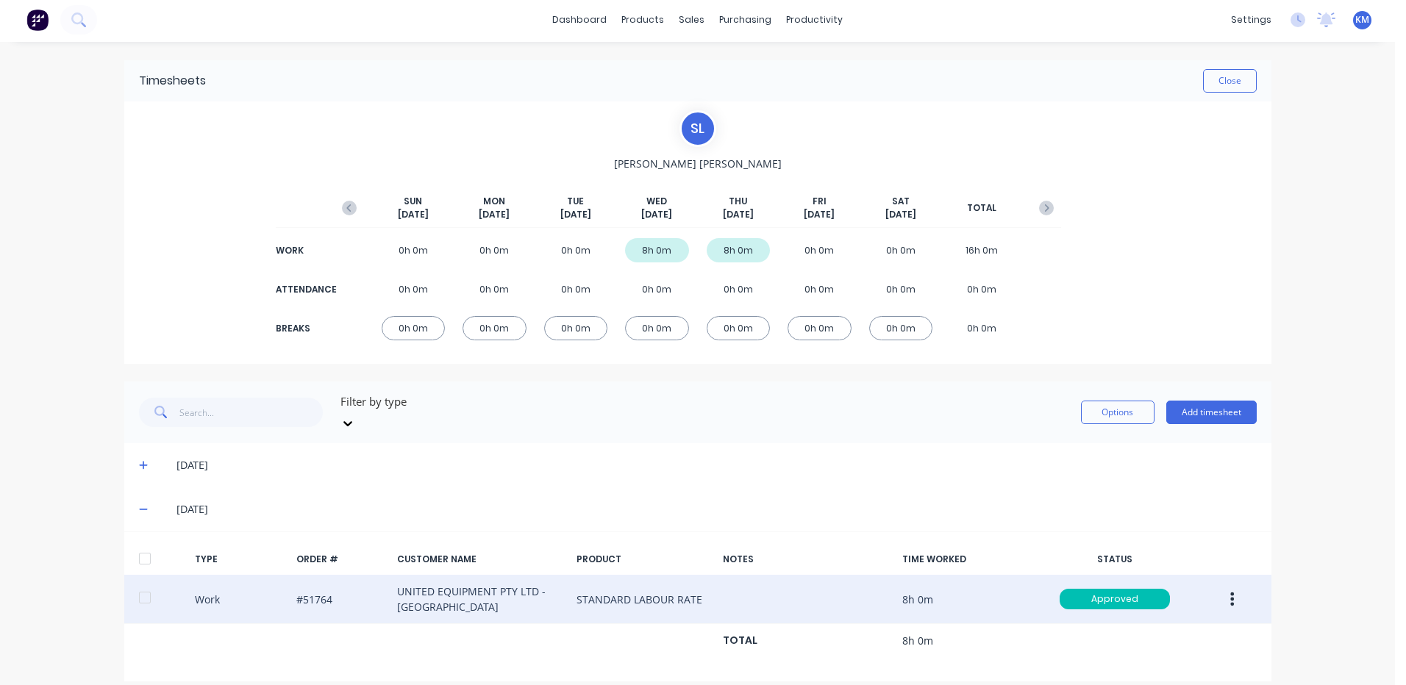
click at [1223, 586] on button "button" at bounding box center [1232, 599] width 35 height 26
click at [1133, 563] on div "Duplicate" at bounding box center [1180, 573] width 113 height 21
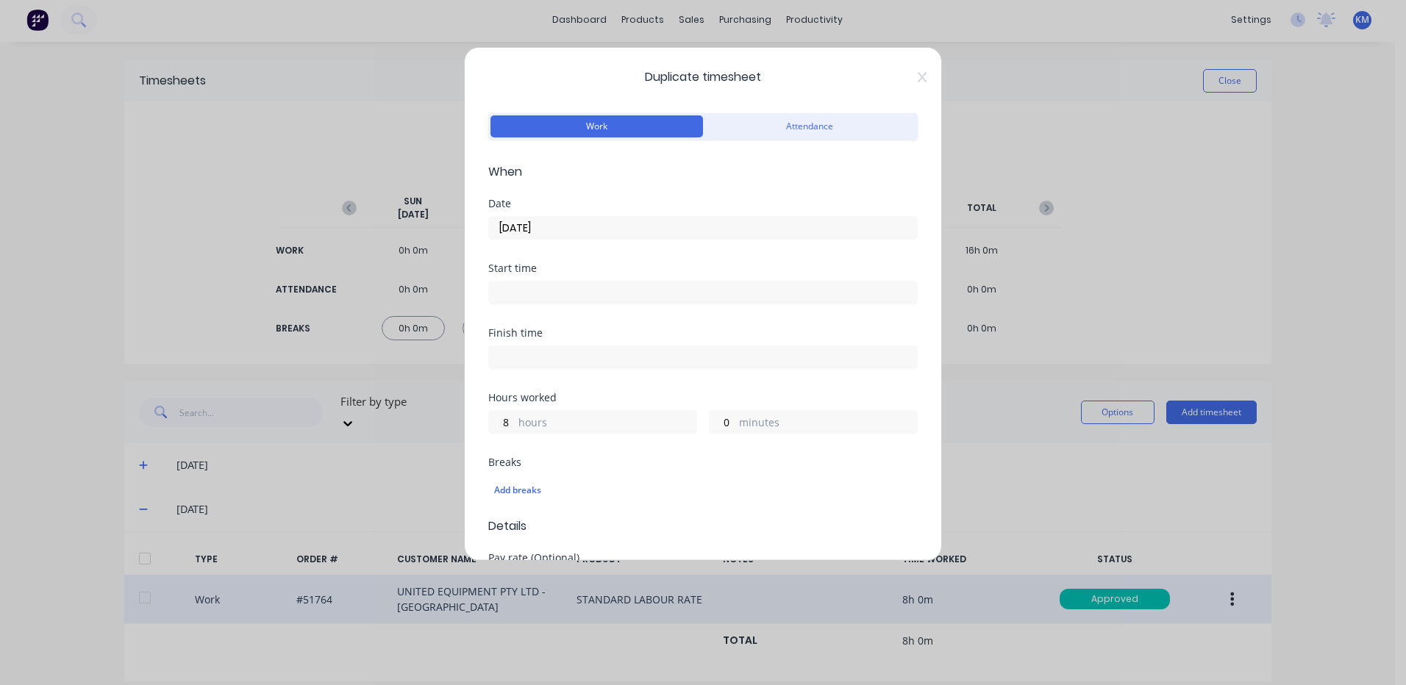
click at [620, 220] on input "[DATE]" at bounding box center [703, 228] width 428 height 22
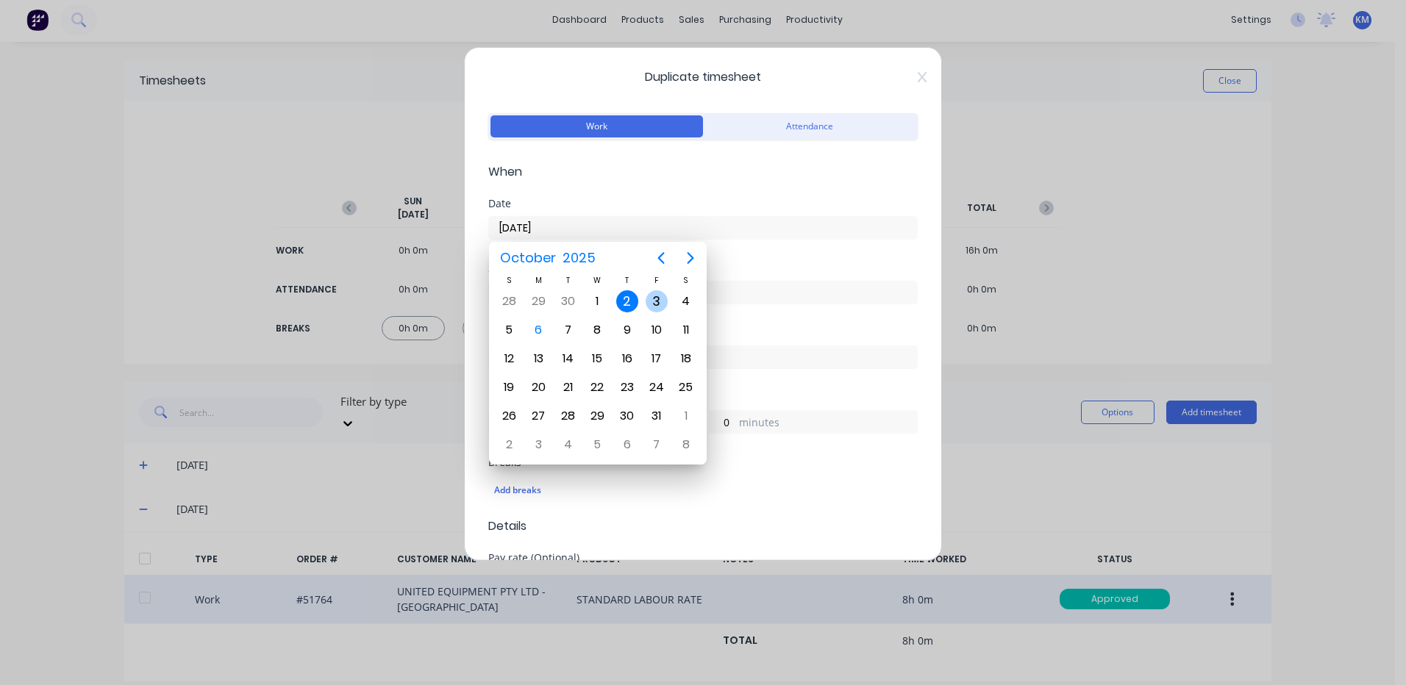
click at [655, 310] on div "3" at bounding box center [657, 301] width 22 height 22
type input "[DATE]"
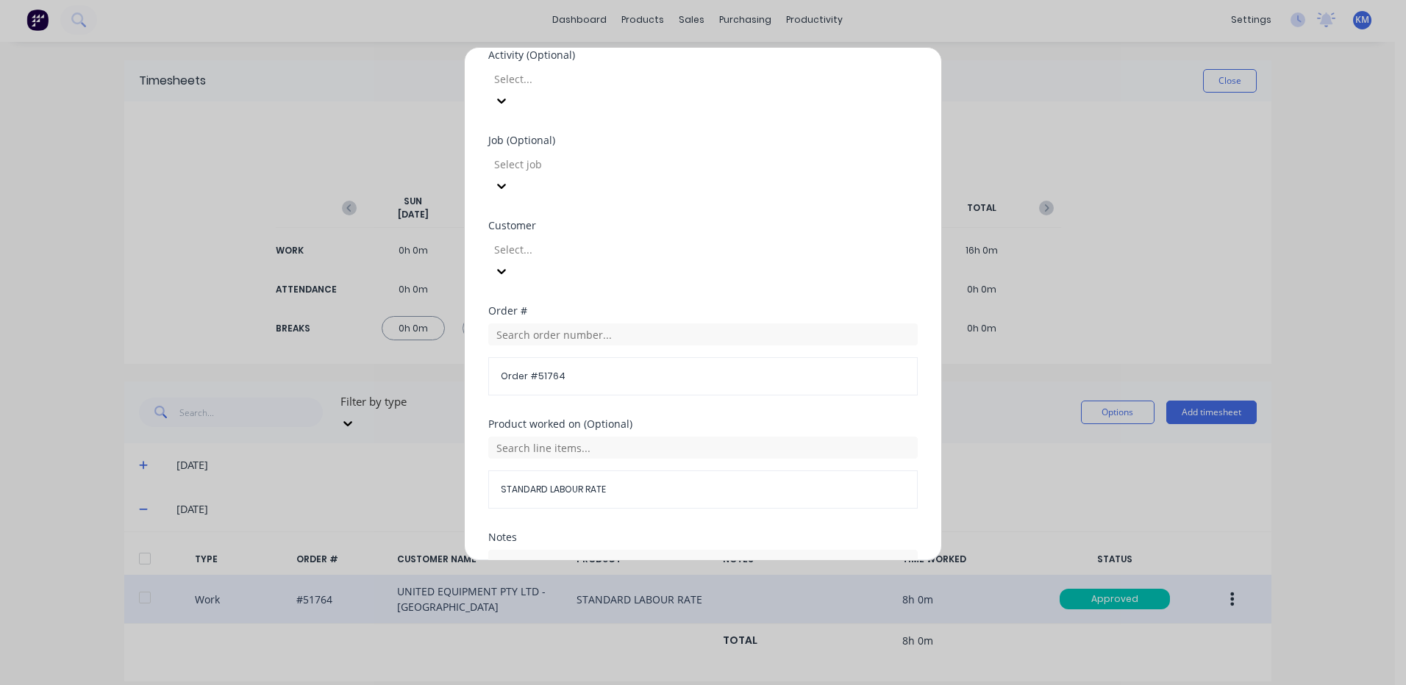
scroll to position [635, 0]
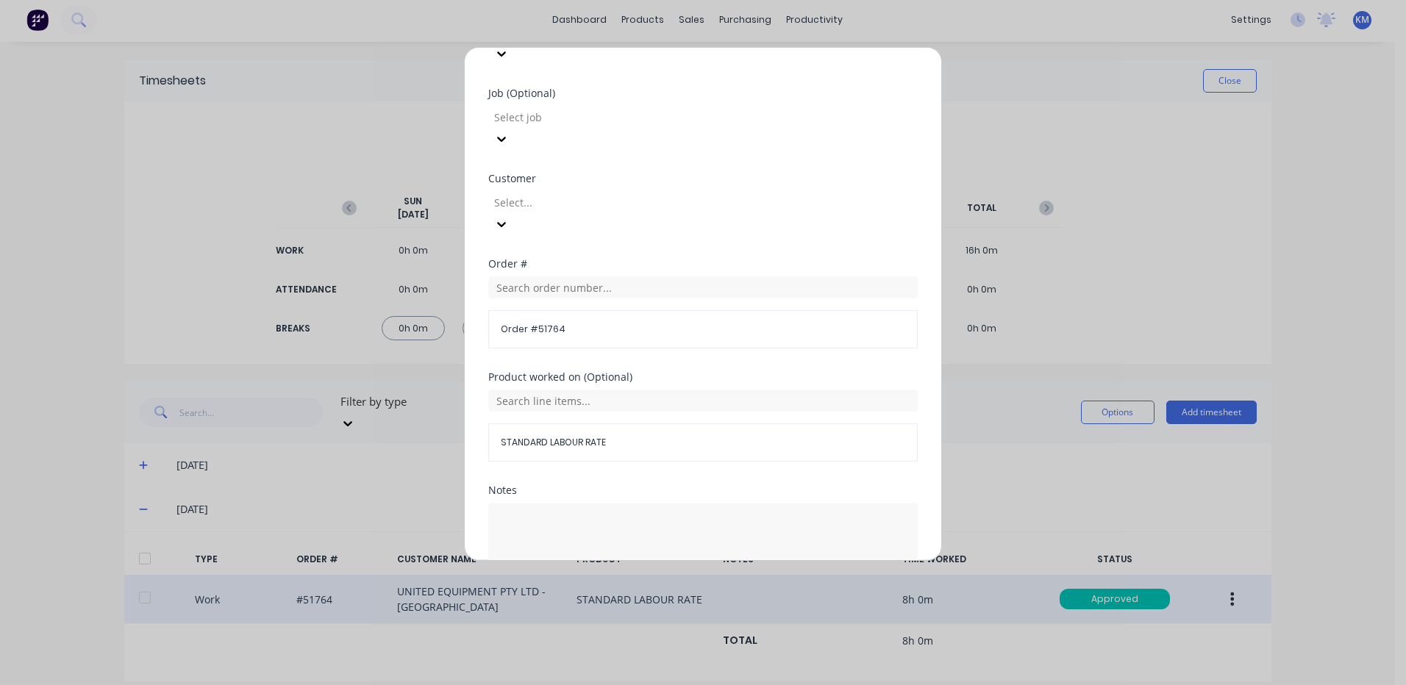
click at [627, 605] on button "Duplicate time entry" at bounding box center [668, 617] width 114 height 24
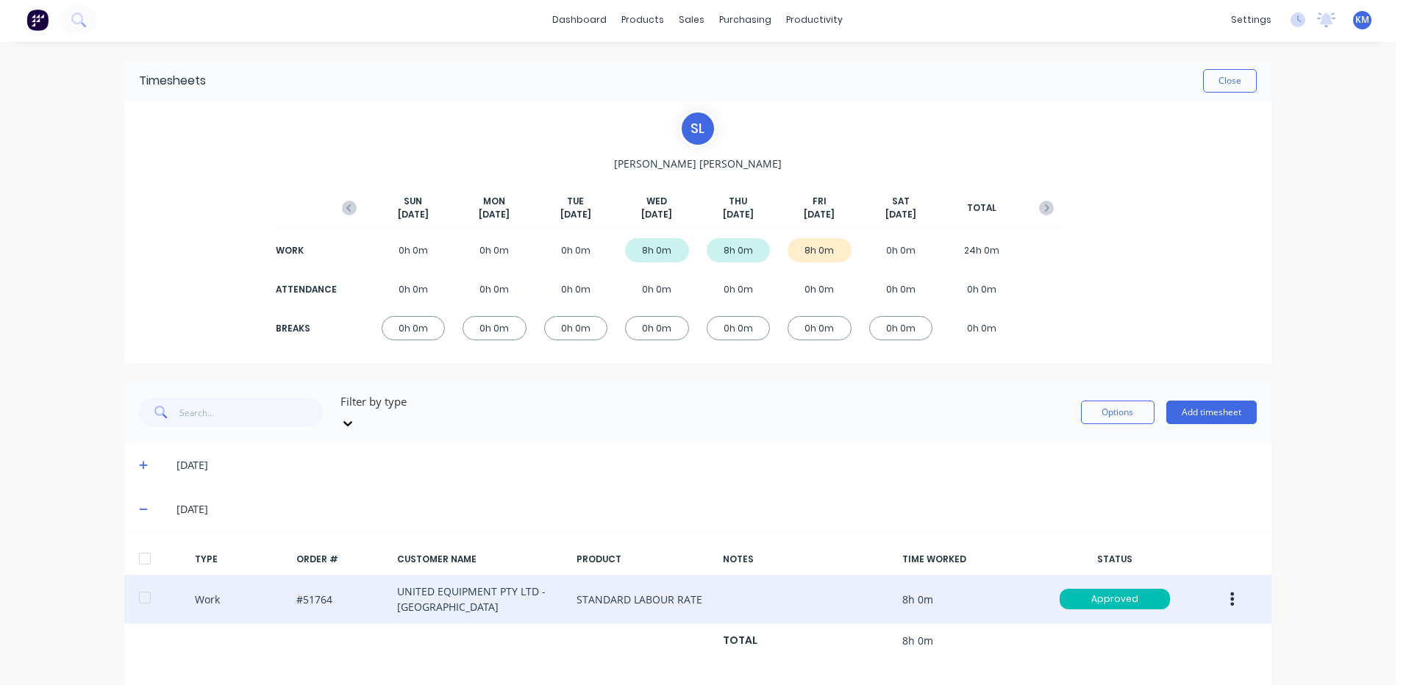
scroll to position [196, 0]
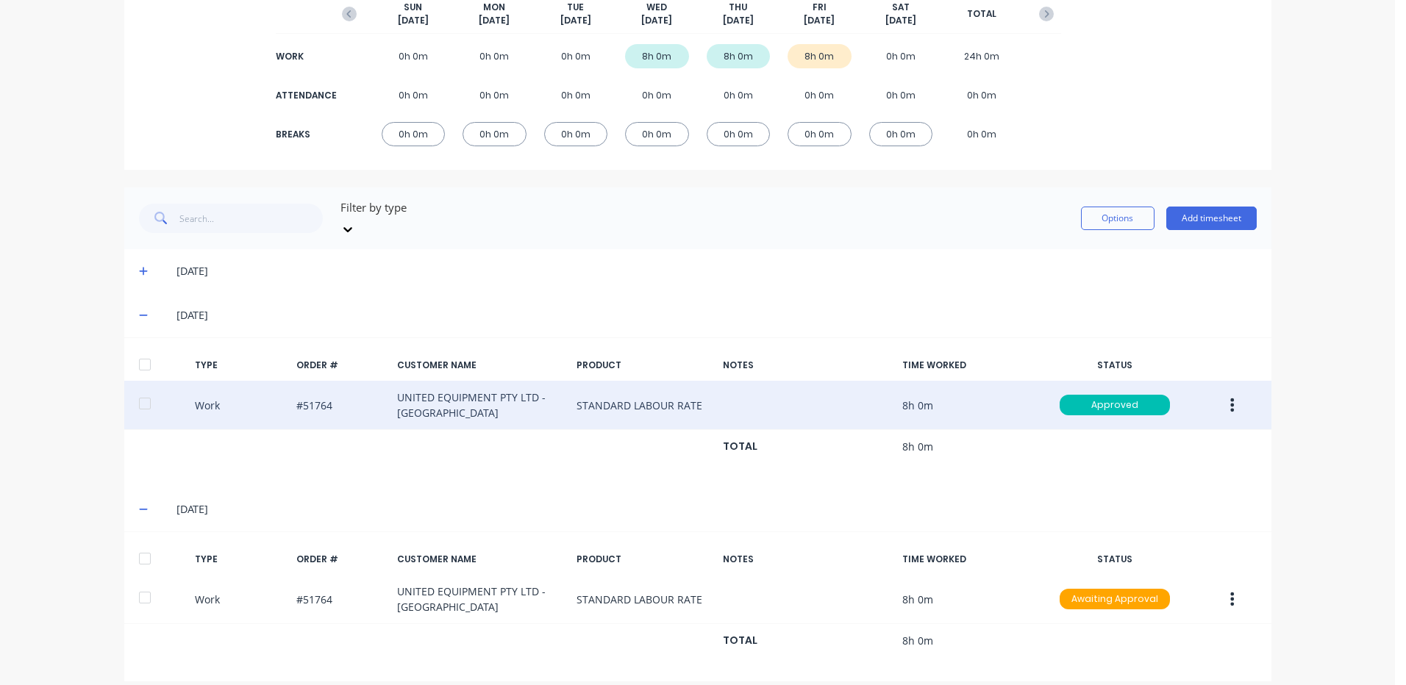
click at [142, 544] on div at bounding box center [144, 558] width 29 height 29
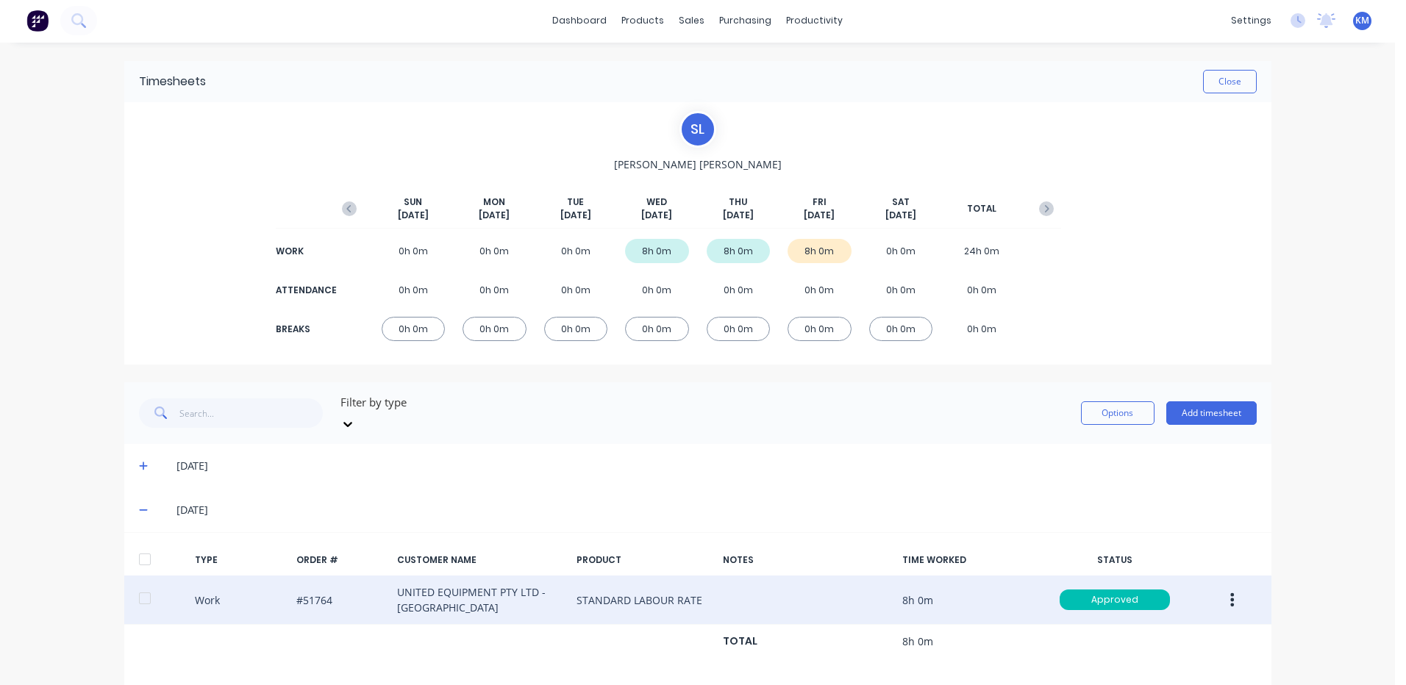
scroll to position [0, 0]
click at [1088, 404] on button "Options" at bounding box center [1118, 415] width 74 height 24
click at [1072, 434] on div "Approve Unapprove Delete Export" at bounding box center [1085, 496] width 140 height 125
click at [1072, 442] on div "Approve" at bounding box center [1084, 452] width 113 height 21
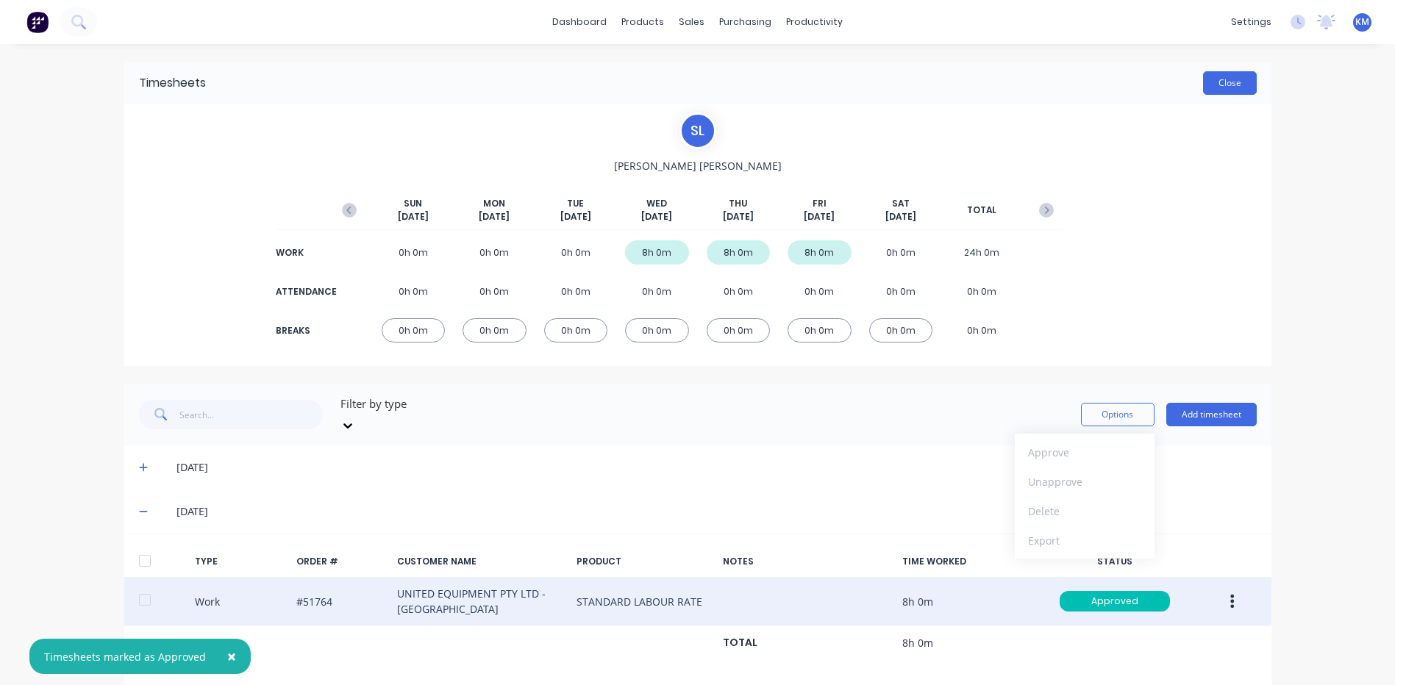
click at [1231, 85] on button "Close" at bounding box center [1230, 83] width 54 height 24
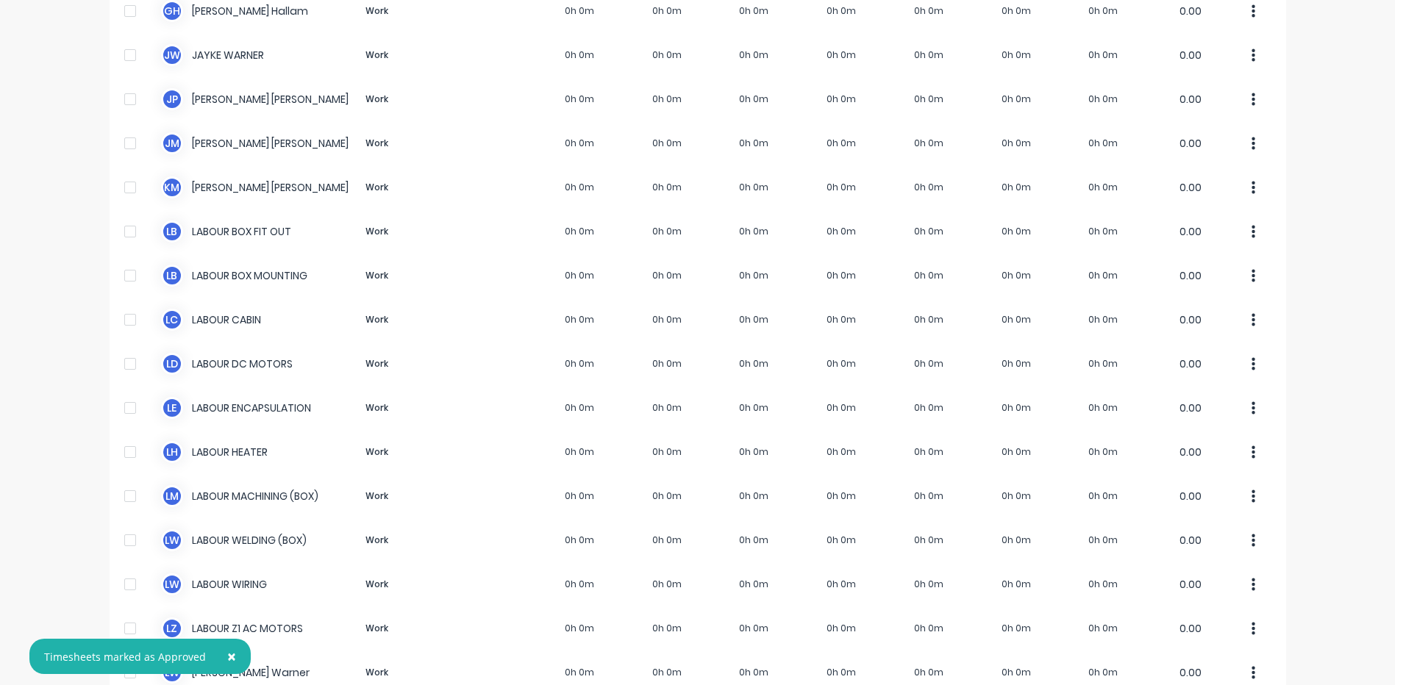
scroll to position [735, 0]
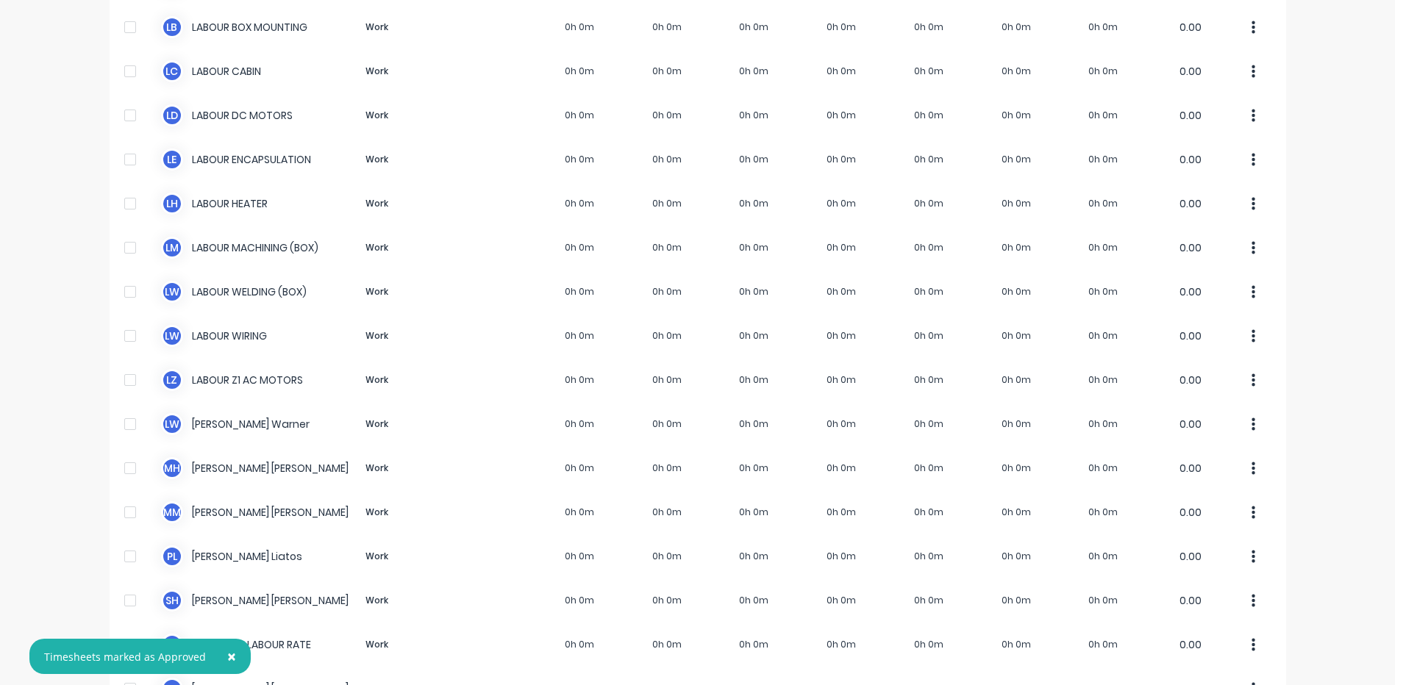
click at [229, 649] on span "×" at bounding box center [231, 656] width 9 height 21
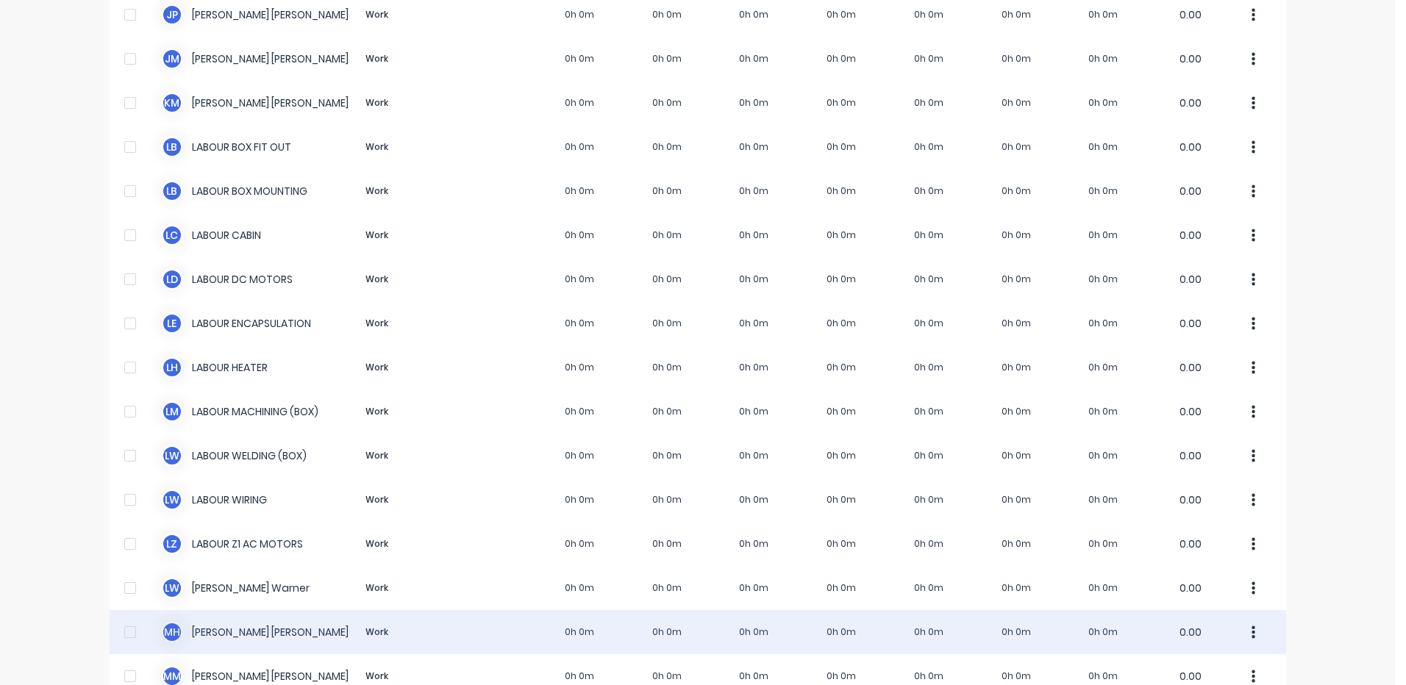
scroll to position [515, 0]
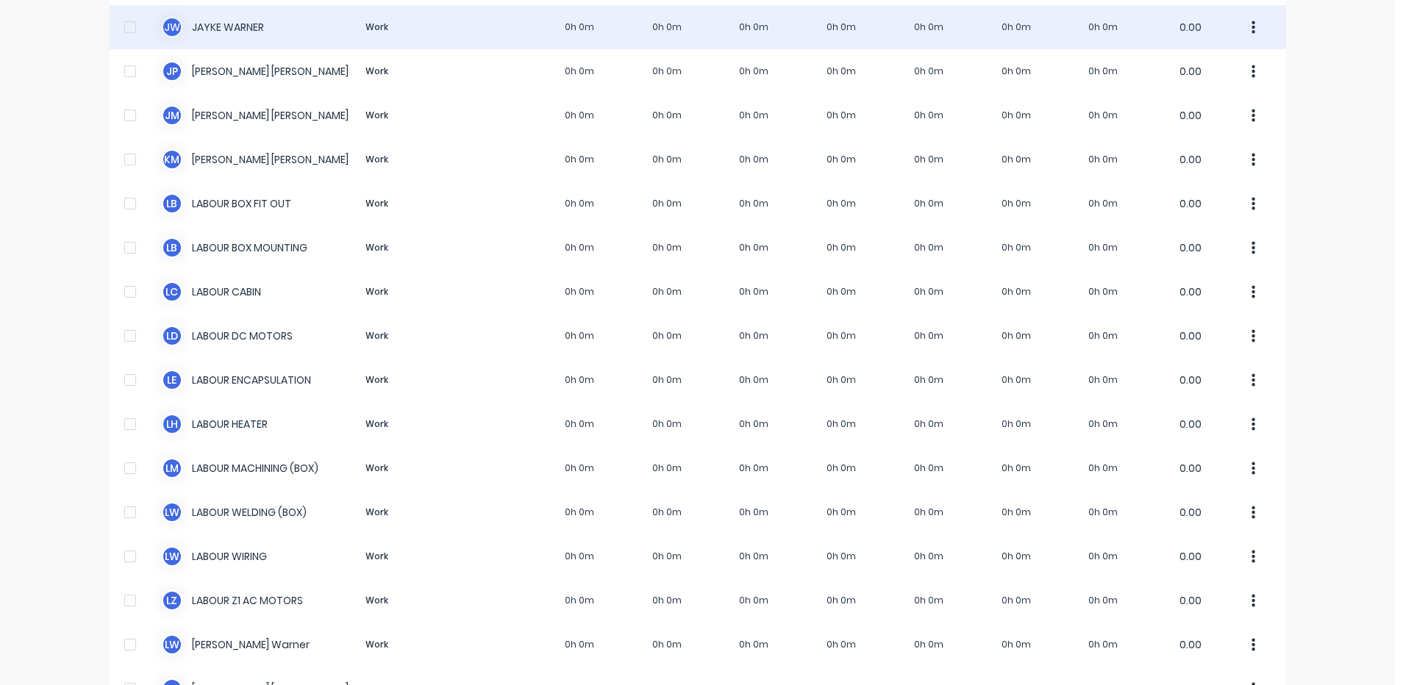
click at [483, 29] on div "[PERSON_NAME] [PERSON_NAME] Work 0h 0m 0h 0m 0h 0m 0h 0m 0h 0m 0h 0m 0h 0m 0.00" at bounding box center [698, 27] width 1177 height 44
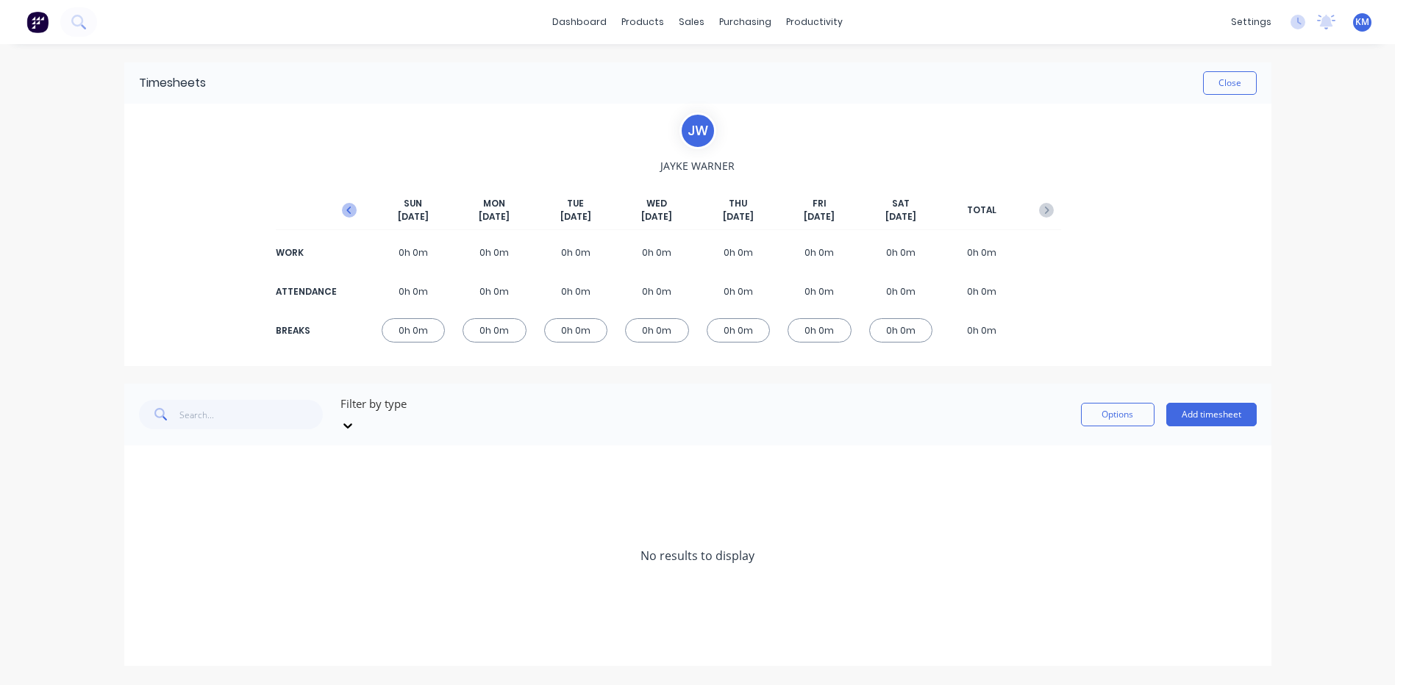
click at [340, 212] on button "button" at bounding box center [349, 210] width 29 height 26
click at [146, 551] on icon at bounding box center [144, 556] width 10 height 10
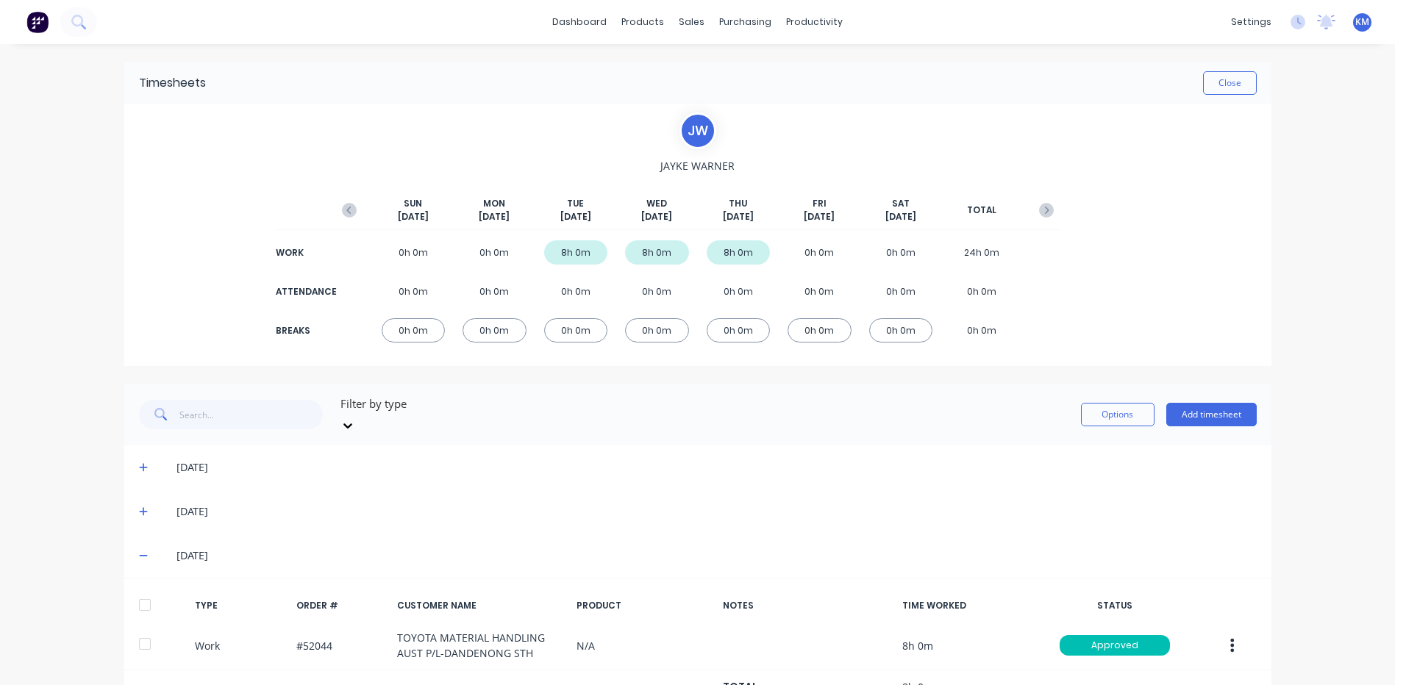
click at [143, 549] on span at bounding box center [146, 556] width 15 height 15
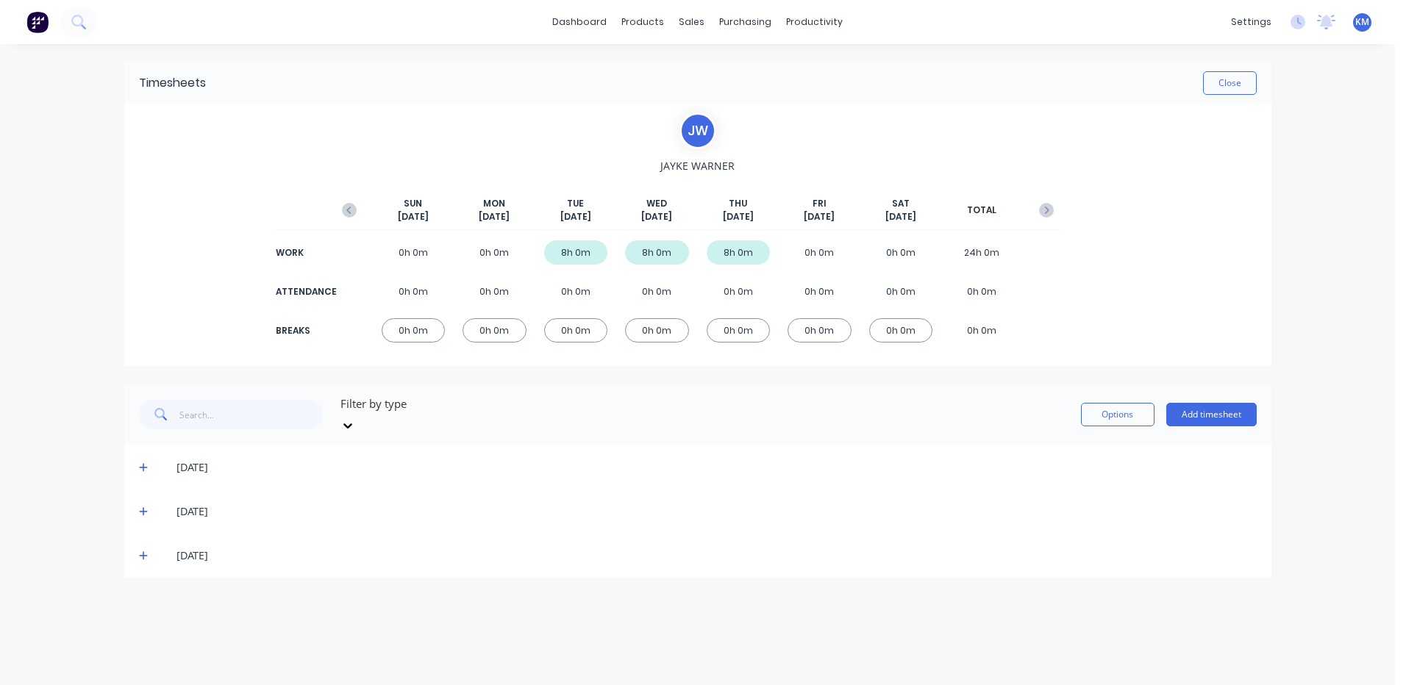
click at [145, 551] on icon at bounding box center [144, 556] width 10 height 10
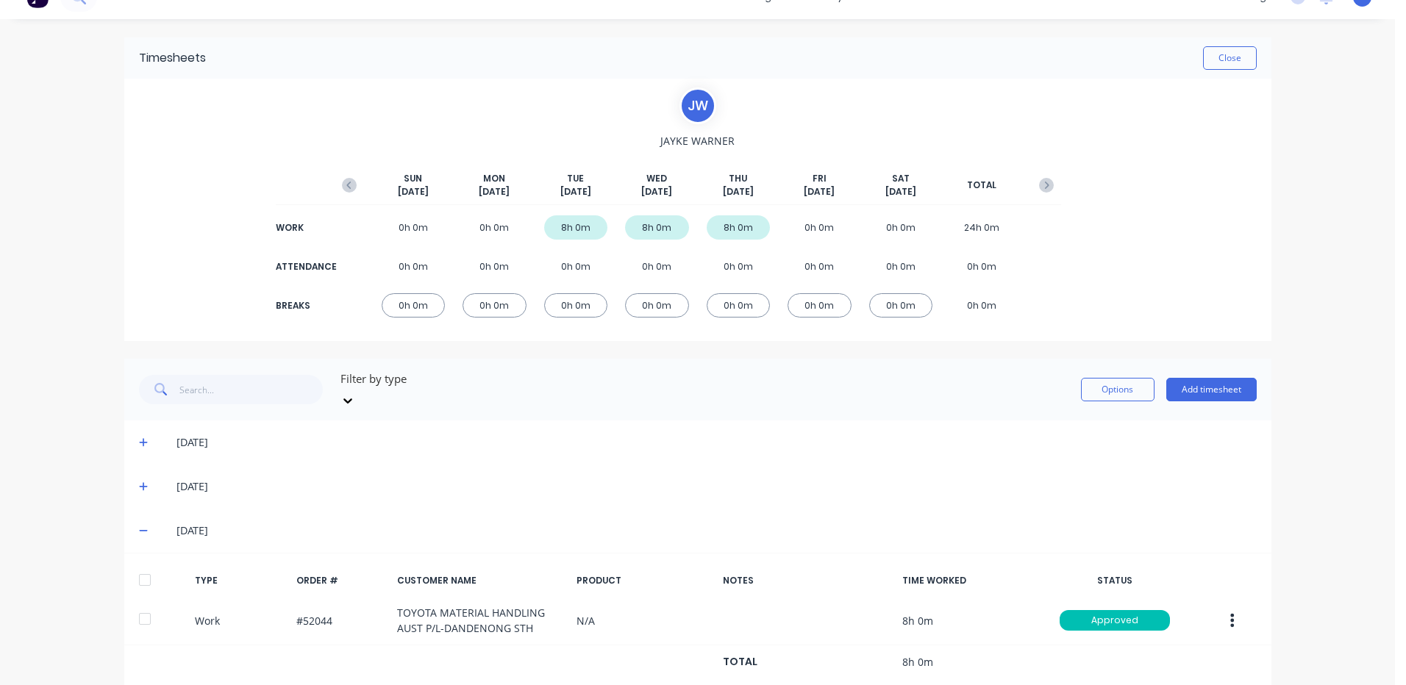
scroll to position [46, 0]
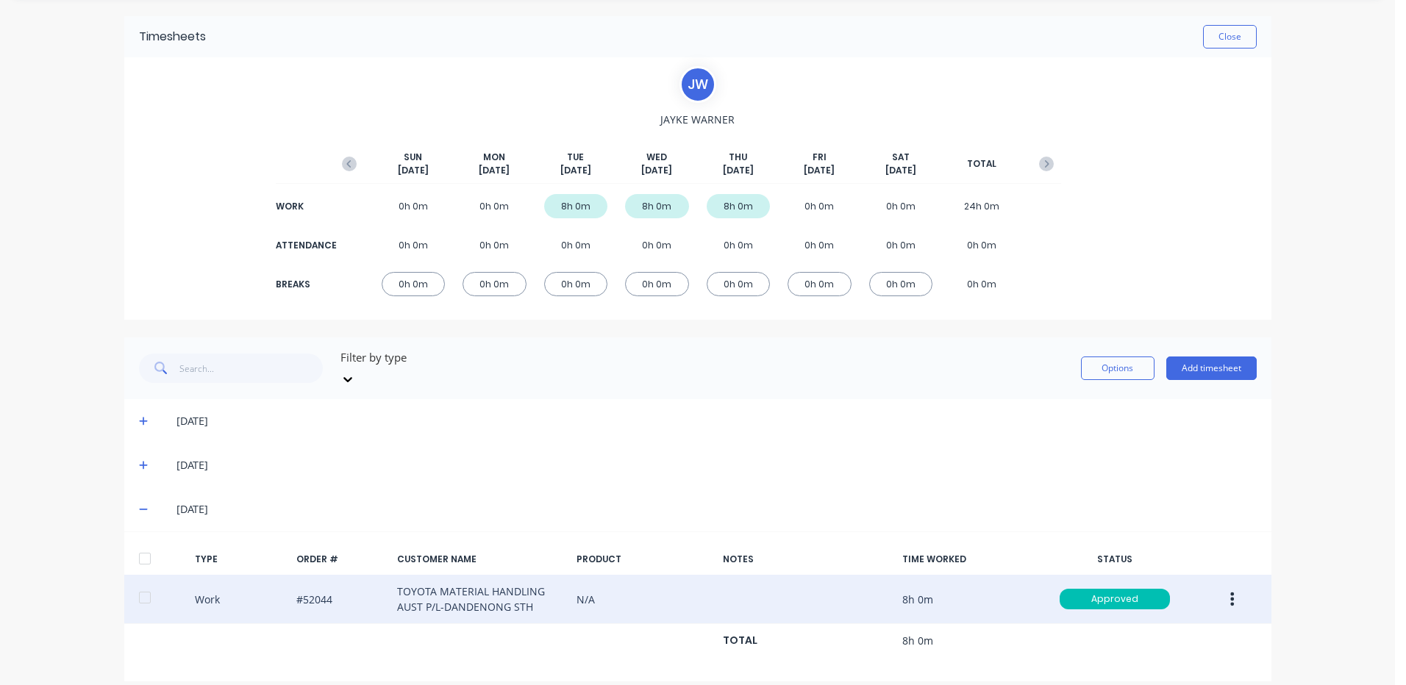
click at [1221, 586] on button "button" at bounding box center [1232, 599] width 35 height 26
click at [1158, 563] on div "Duplicate" at bounding box center [1180, 573] width 113 height 21
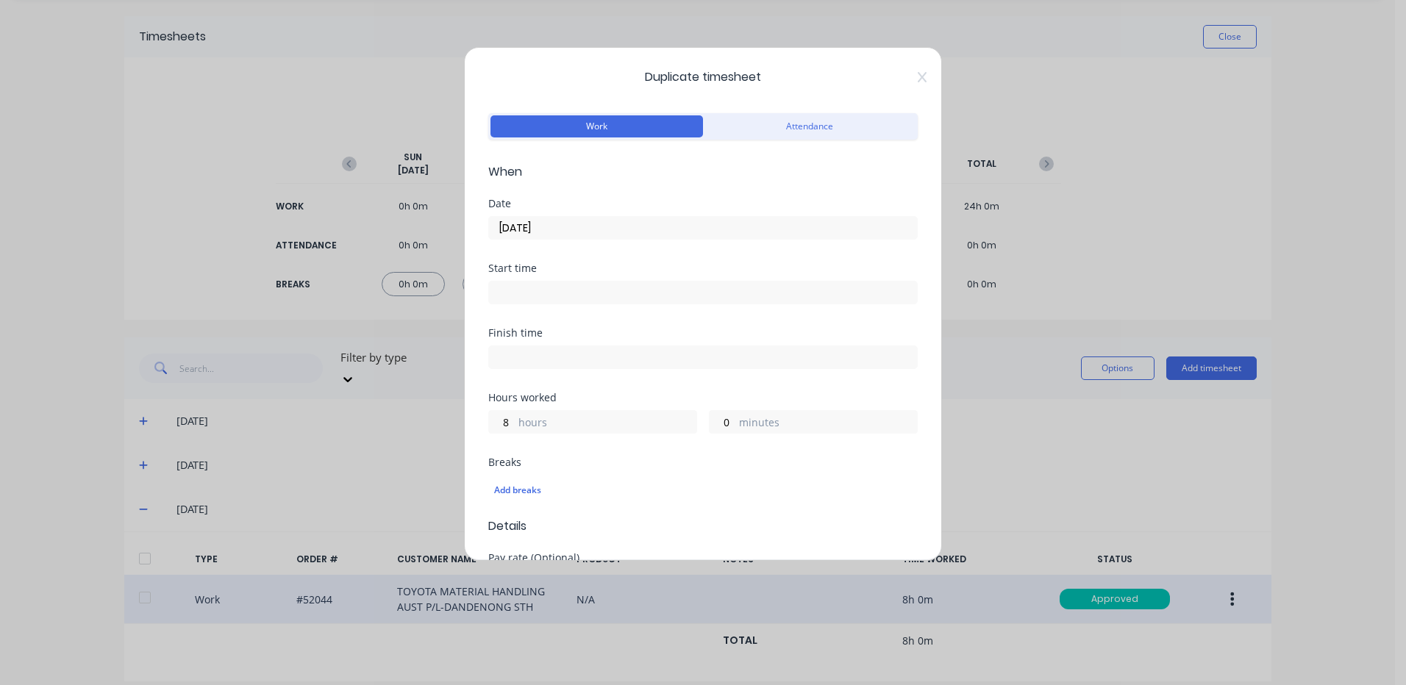
click at [560, 225] on input "[DATE]" at bounding box center [703, 228] width 428 height 22
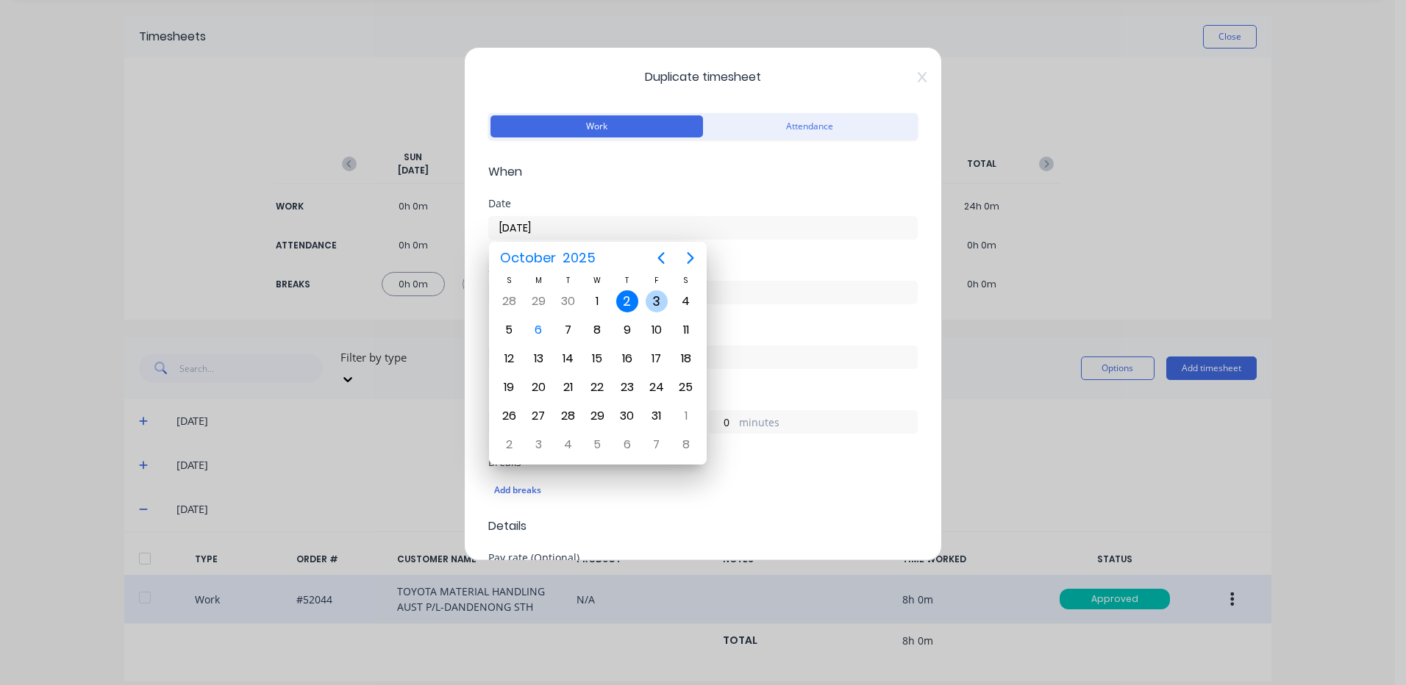
click at [668, 301] on div "3" at bounding box center [656, 302] width 29 height 28
type input "[DATE]"
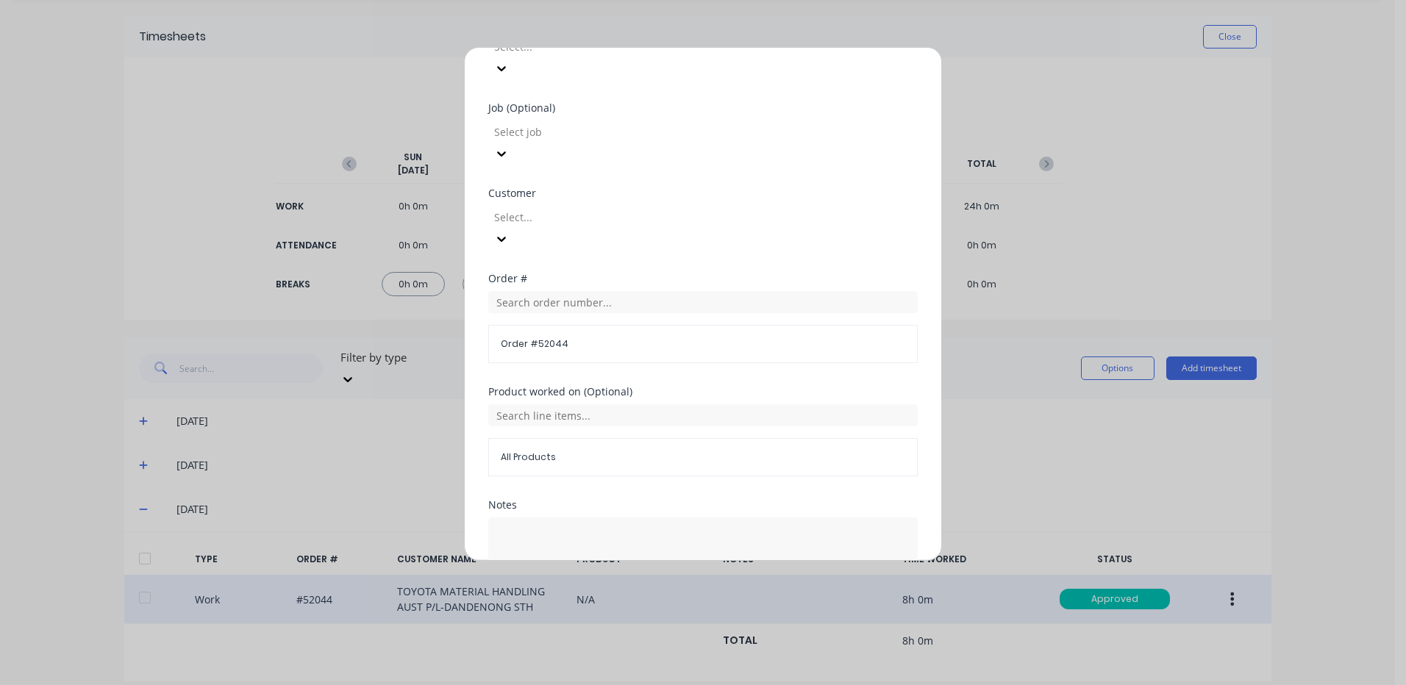
scroll to position [635, 0]
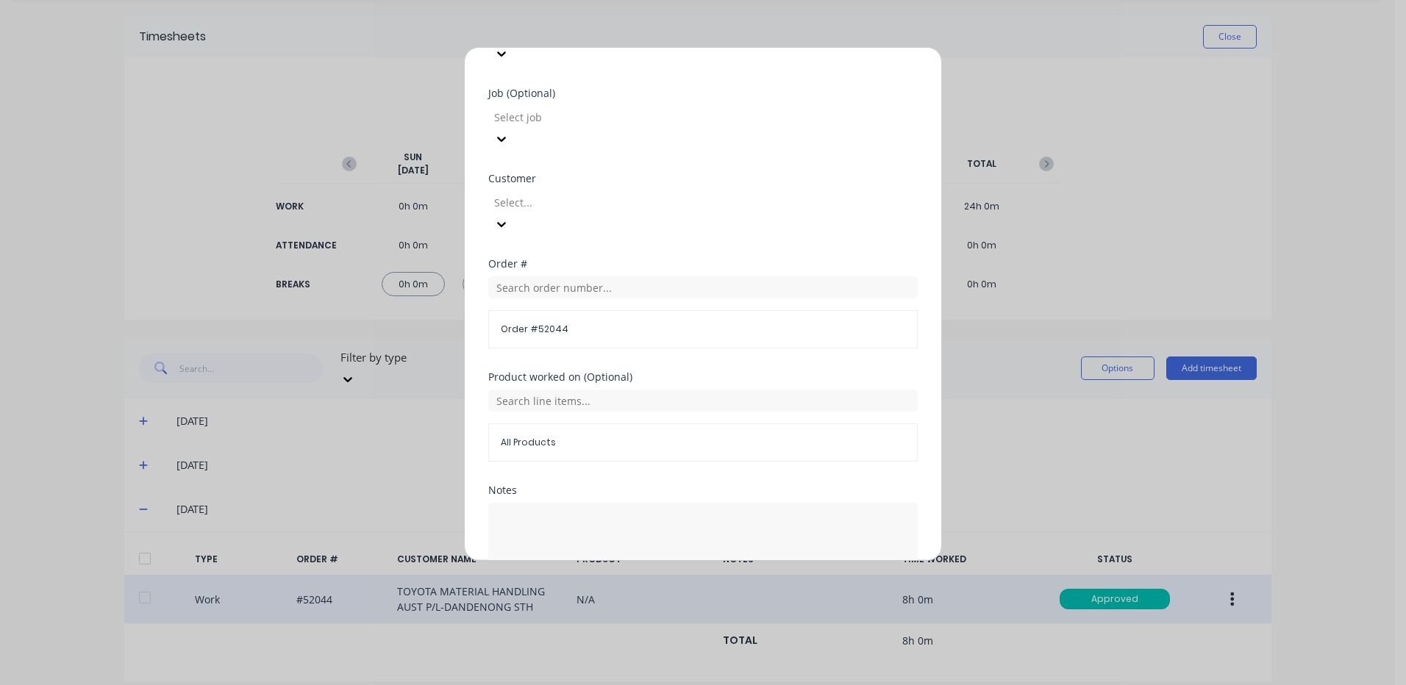
click at [659, 605] on button "Duplicate time entry" at bounding box center [668, 617] width 114 height 24
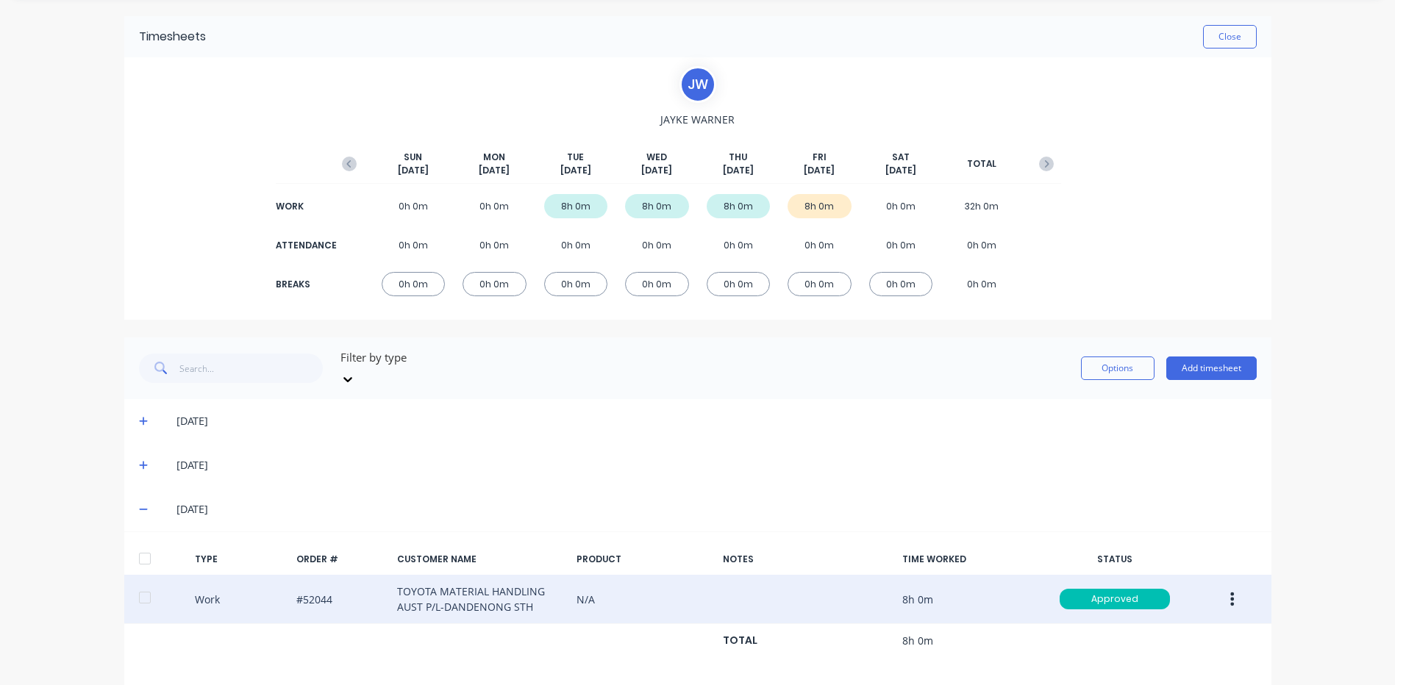
click at [144, 575] on div "Work #52044 TOYOTA MATERIAL HANDLING AUST P/L-DANDENONG STH N/A 8h 0m Approved" at bounding box center [697, 599] width 1147 height 49
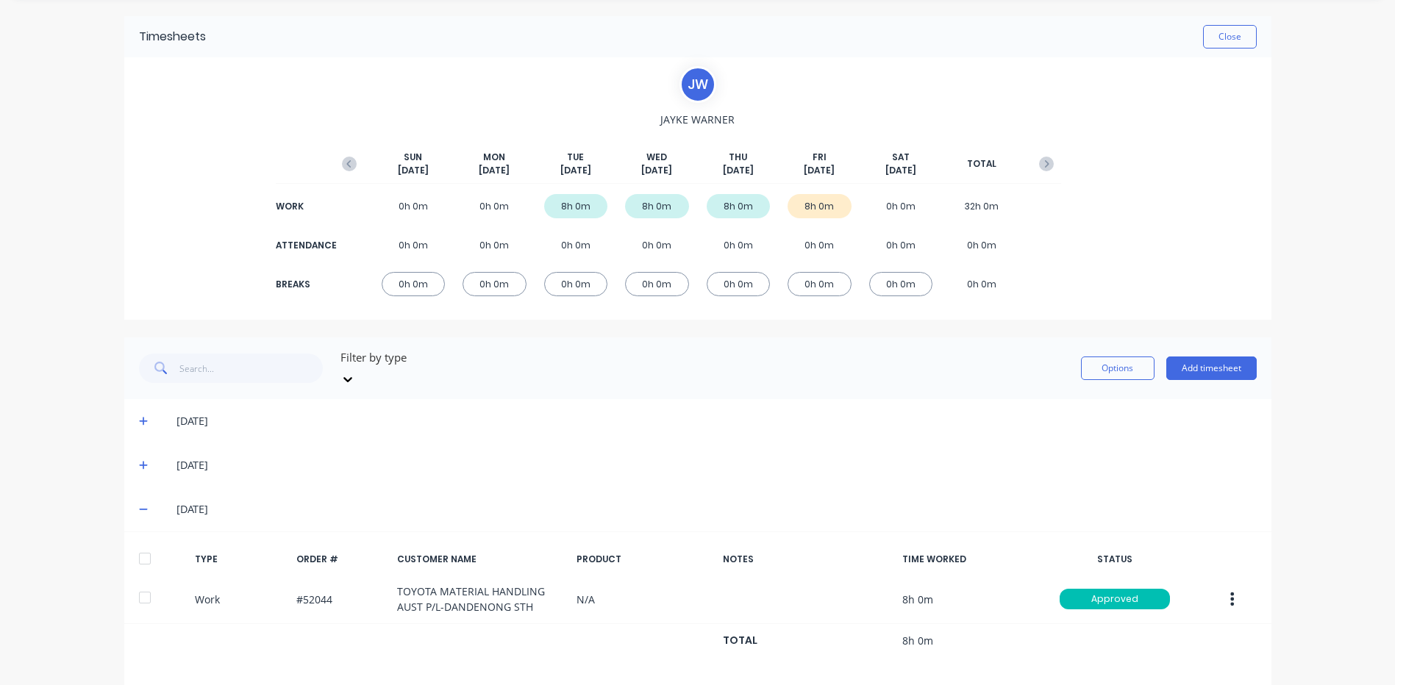
click at [136, 544] on div at bounding box center [144, 558] width 29 height 29
click at [1081, 361] on button "Options" at bounding box center [1118, 369] width 74 height 24
click at [1080, 398] on div "Approve" at bounding box center [1084, 406] width 113 height 21
click at [398, 575] on div "Work #52044 TOYOTA MATERIAL HANDLING AUST P/L-DANDENONG STH N/A 8h 0m Approved" at bounding box center [697, 599] width 1147 height 49
click at [143, 553] on div at bounding box center [144, 558] width 29 height 29
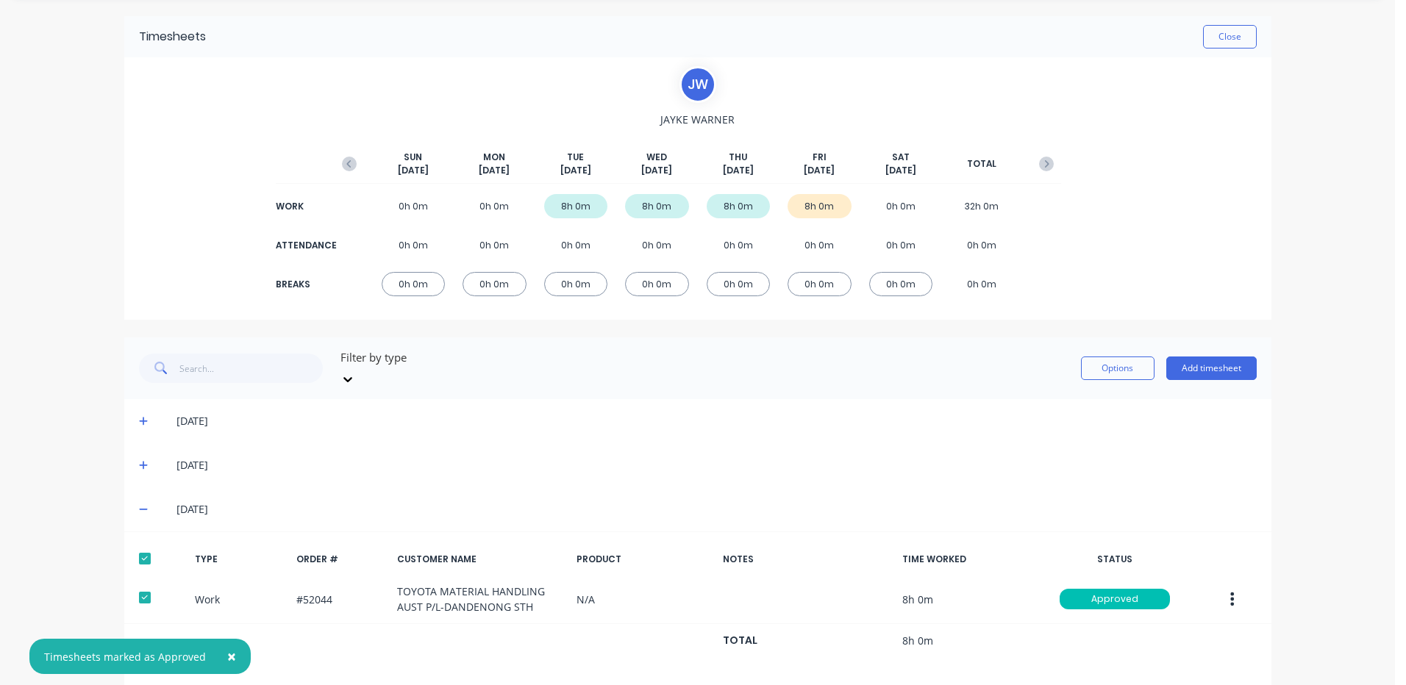
click at [1039, 399] on div "[DATE]" at bounding box center [697, 421] width 1147 height 44
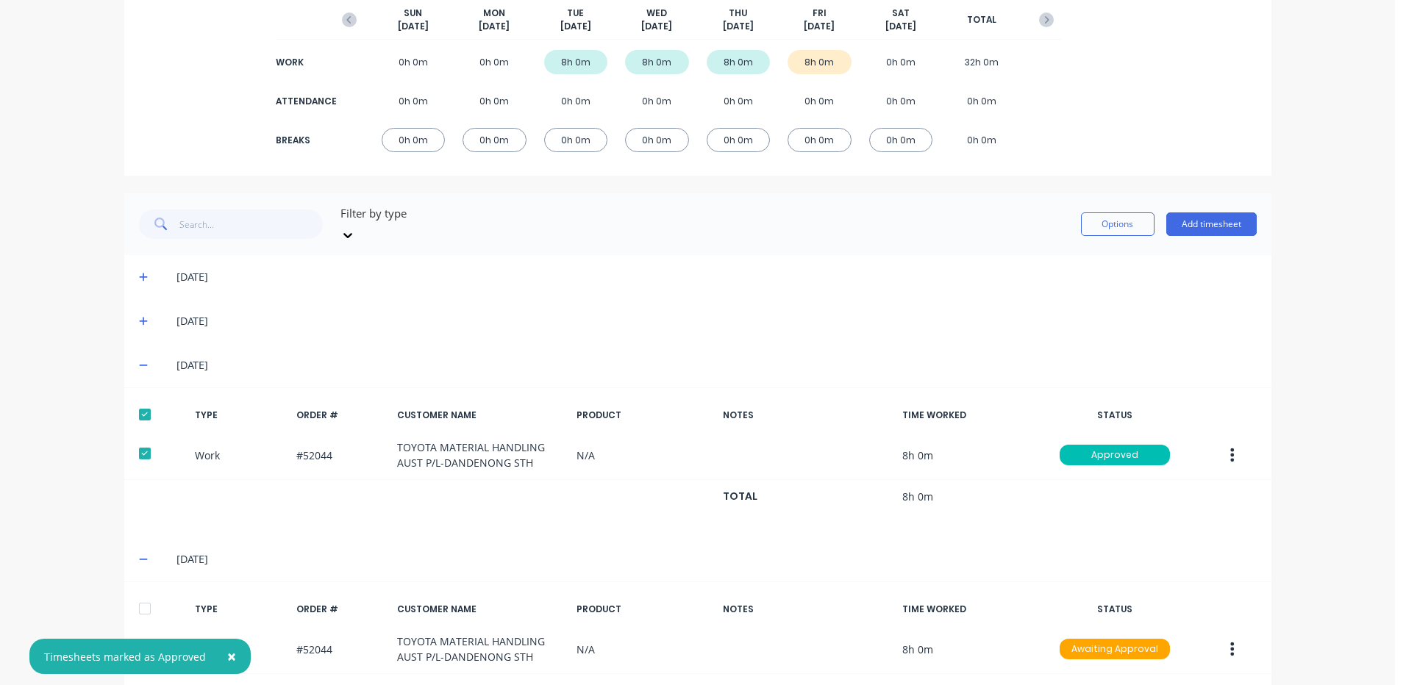
scroll to position [240, 0]
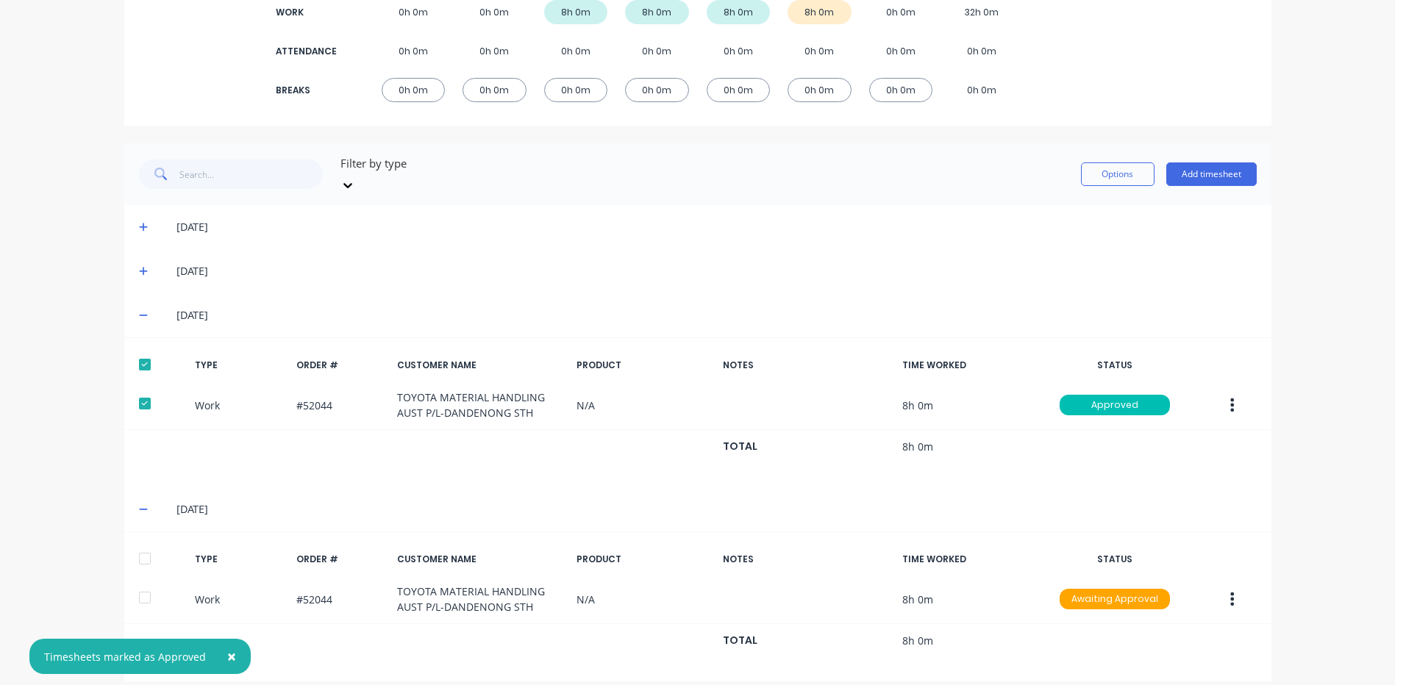
click at [143, 548] on div at bounding box center [144, 558] width 29 height 29
click at [1130, 168] on button "Options" at bounding box center [1118, 175] width 74 height 24
click at [1094, 202] on div "Approve" at bounding box center [1084, 212] width 113 height 21
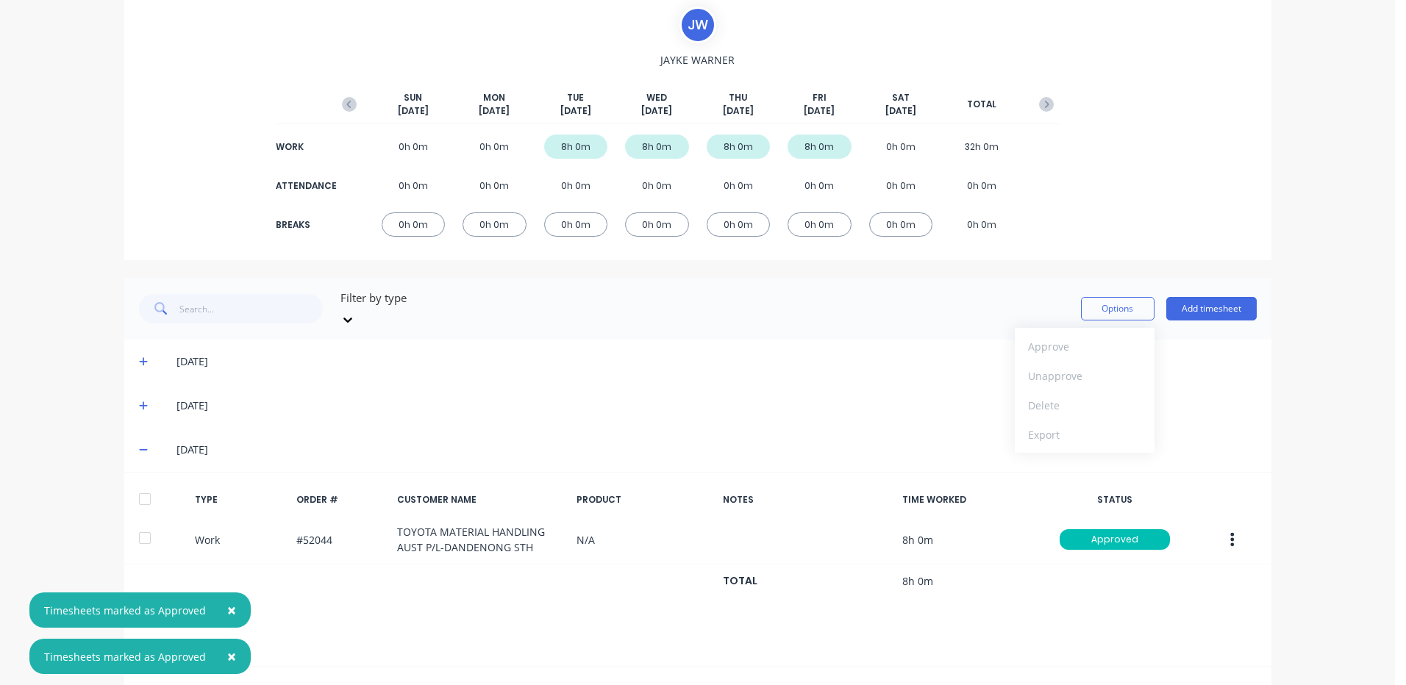
scroll to position [0, 0]
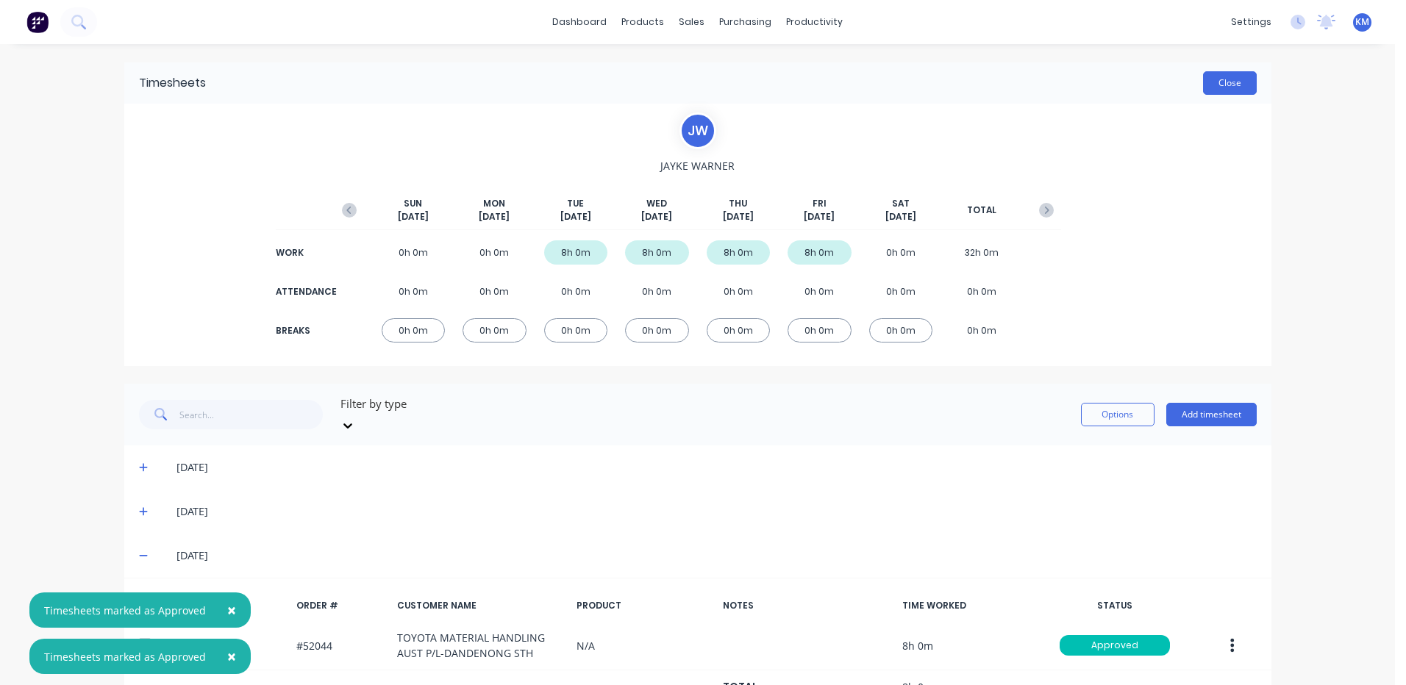
click at [1226, 89] on button "Close" at bounding box center [1230, 83] width 54 height 24
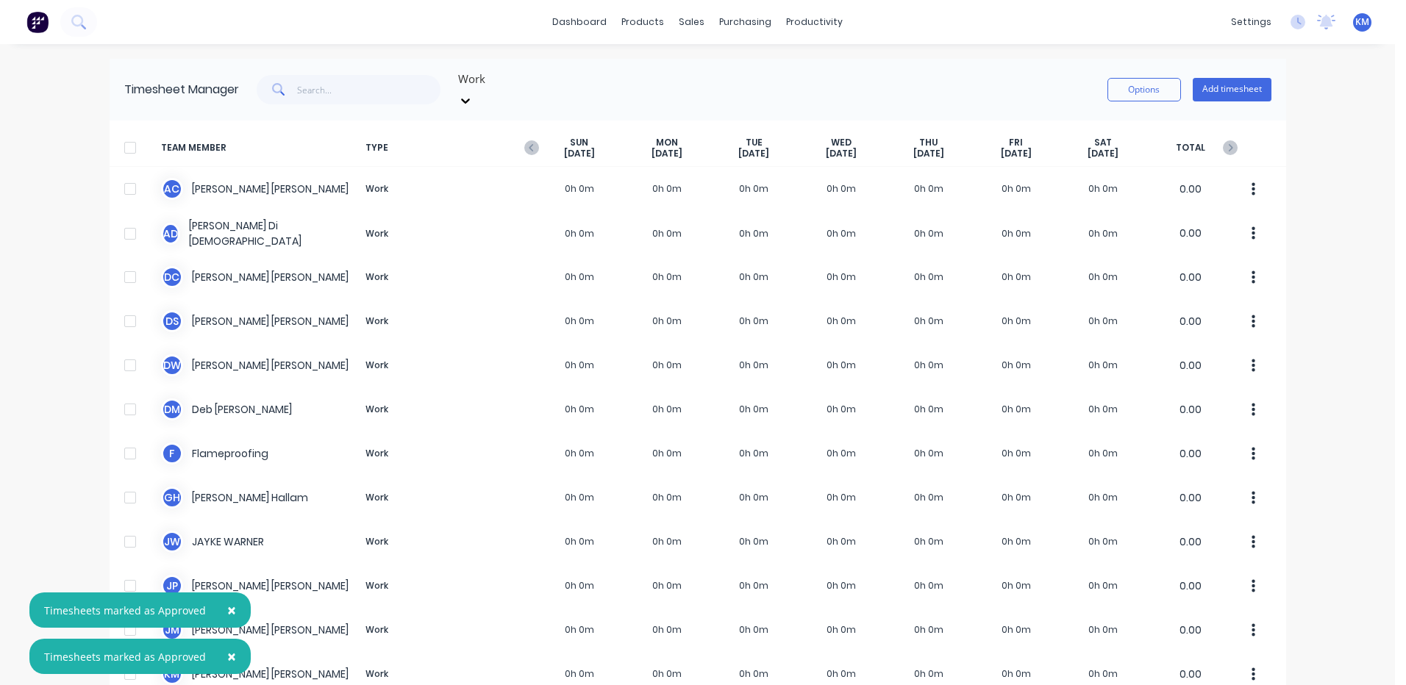
click at [227, 652] on span "×" at bounding box center [231, 656] width 9 height 21
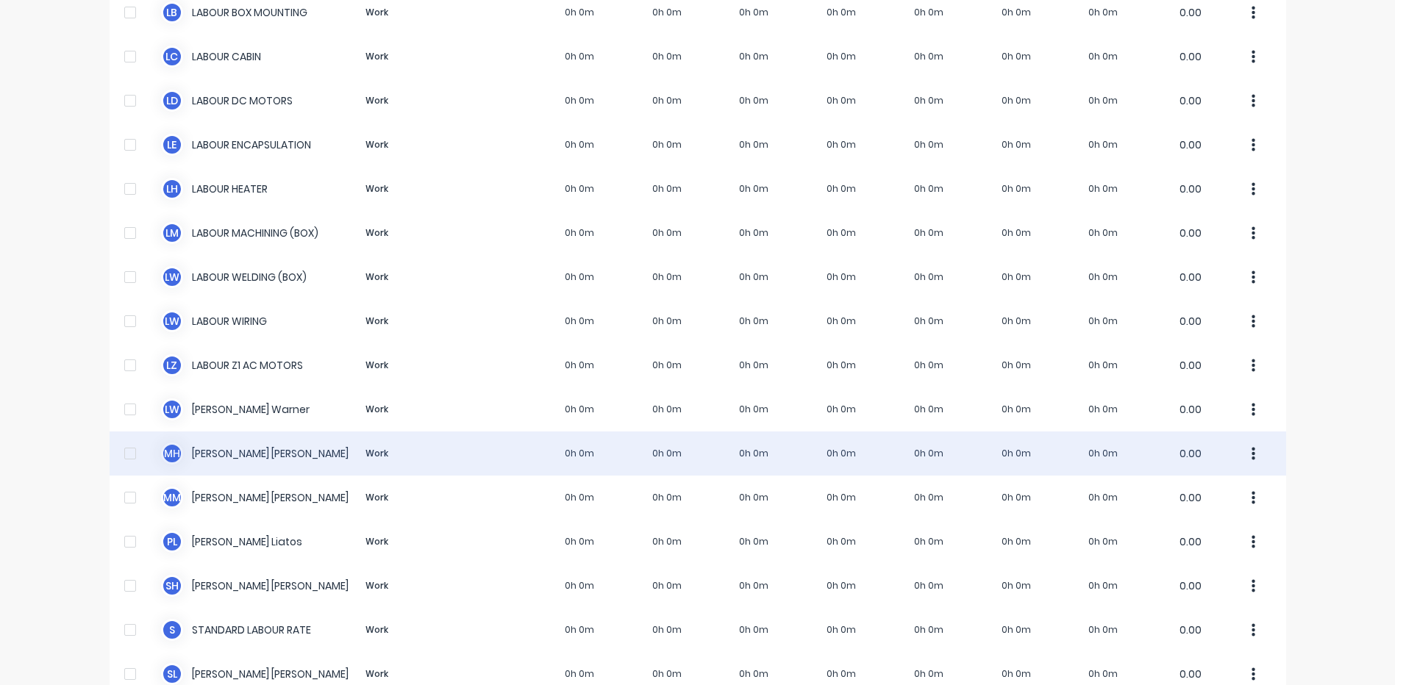
scroll to position [902, 0]
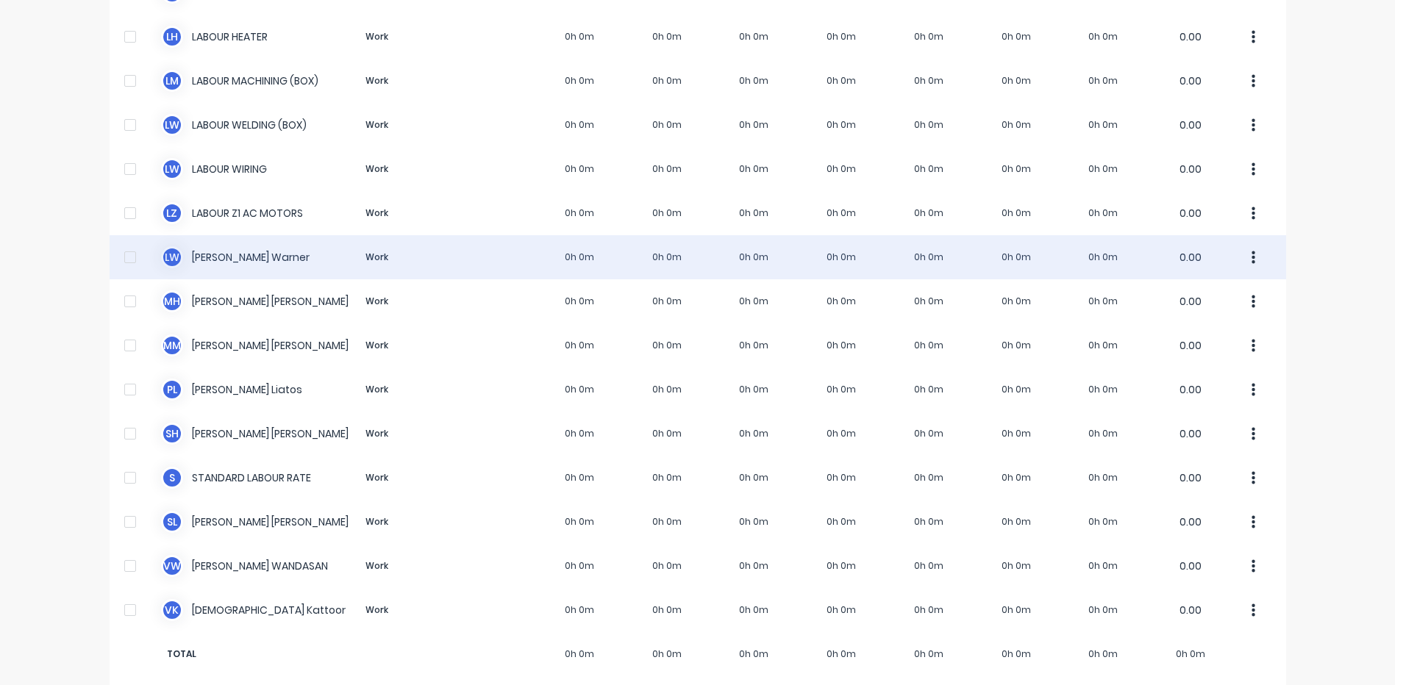
click at [393, 251] on div "[PERSON_NAME] Work 0h 0m 0h 0m 0h 0m 0h 0m 0h 0m 0h 0m 0h 0m 0.00" at bounding box center [698, 257] width 1177 height 44
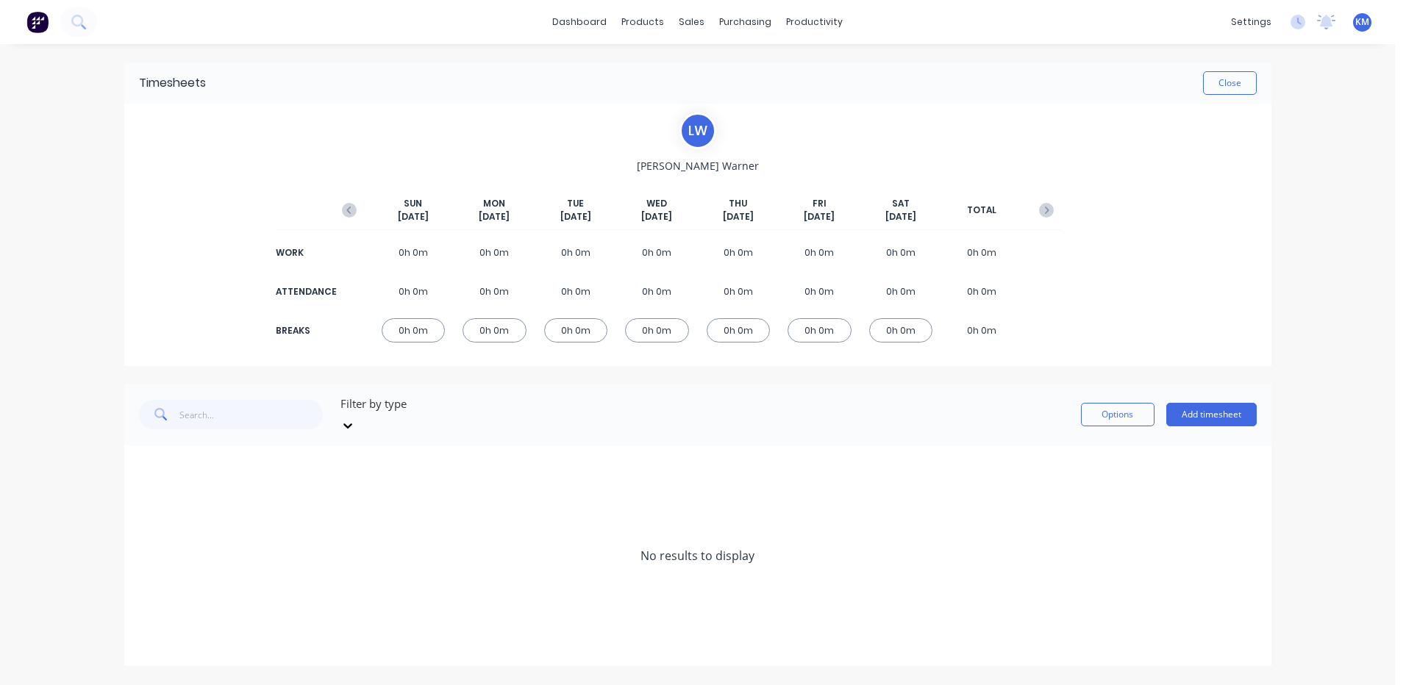
click at [338, 203] on button "button" at bounding box center [349, 210] width 29 height 26
click at [144, 552] on icon at bounding box center [143, 556] width 9 height 9
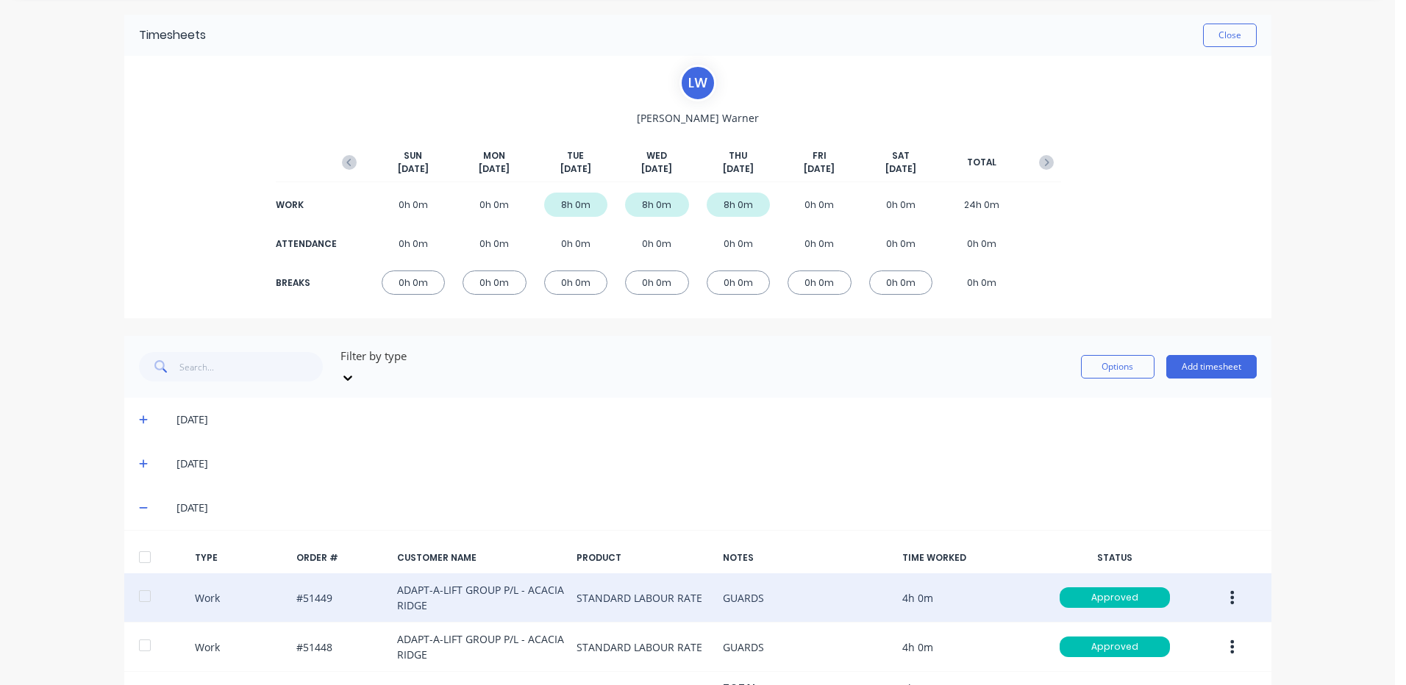
scroll to position [96, 0]
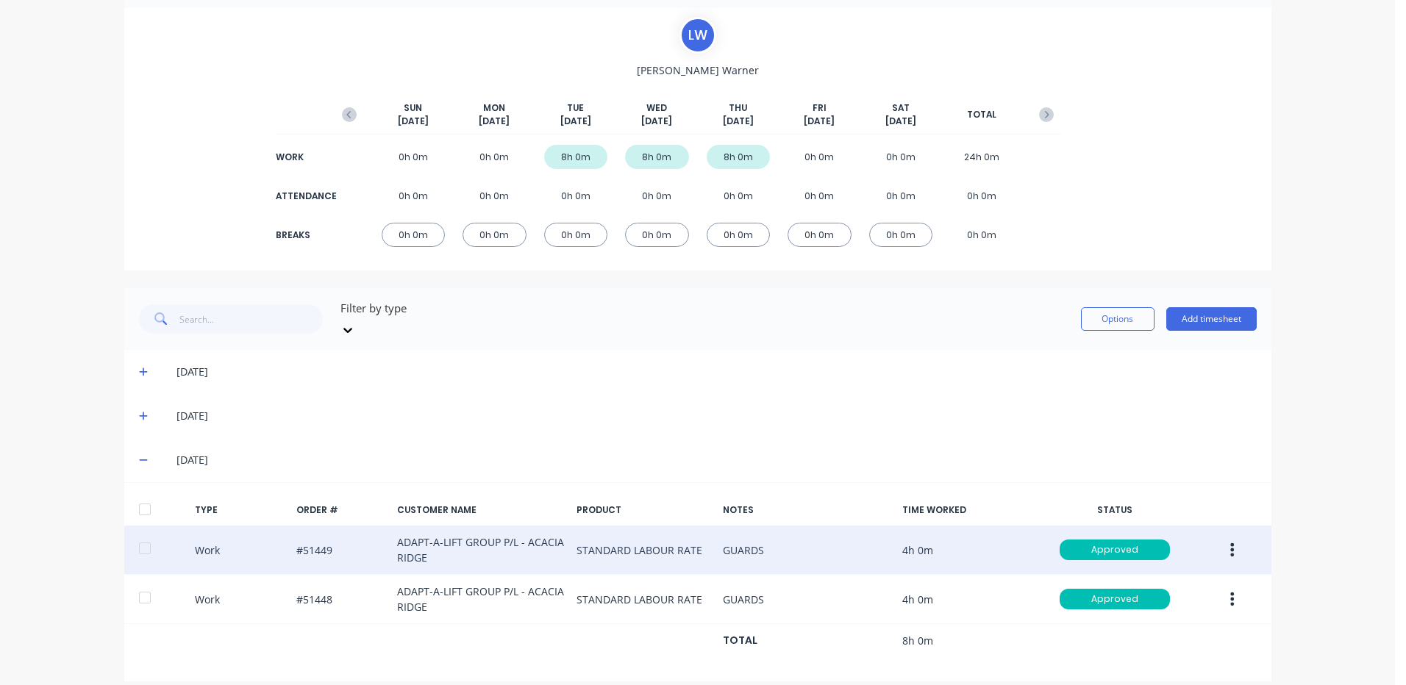
click at [1226, 537] on button "button" at bounding box center [1232, 550] width 35 height 26
click at [1172, 514] on div "Duplicate" at bounding box center [1180, 524] width 113 height 21
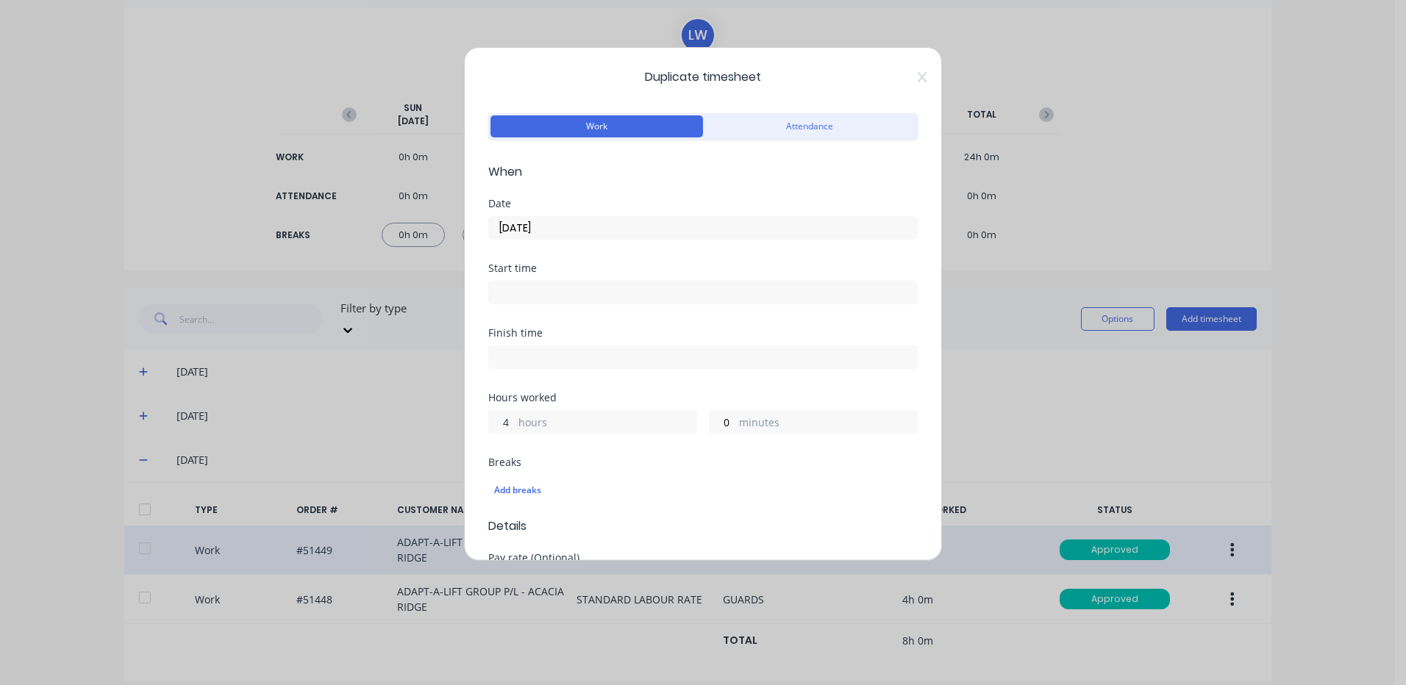
click at [511, 431] on input "4" at bounding box center [502, 422] width 26 height 22
type input "2"
click at [713, 425] on input "0" at bounding box center [723, 422] width 26 height 22
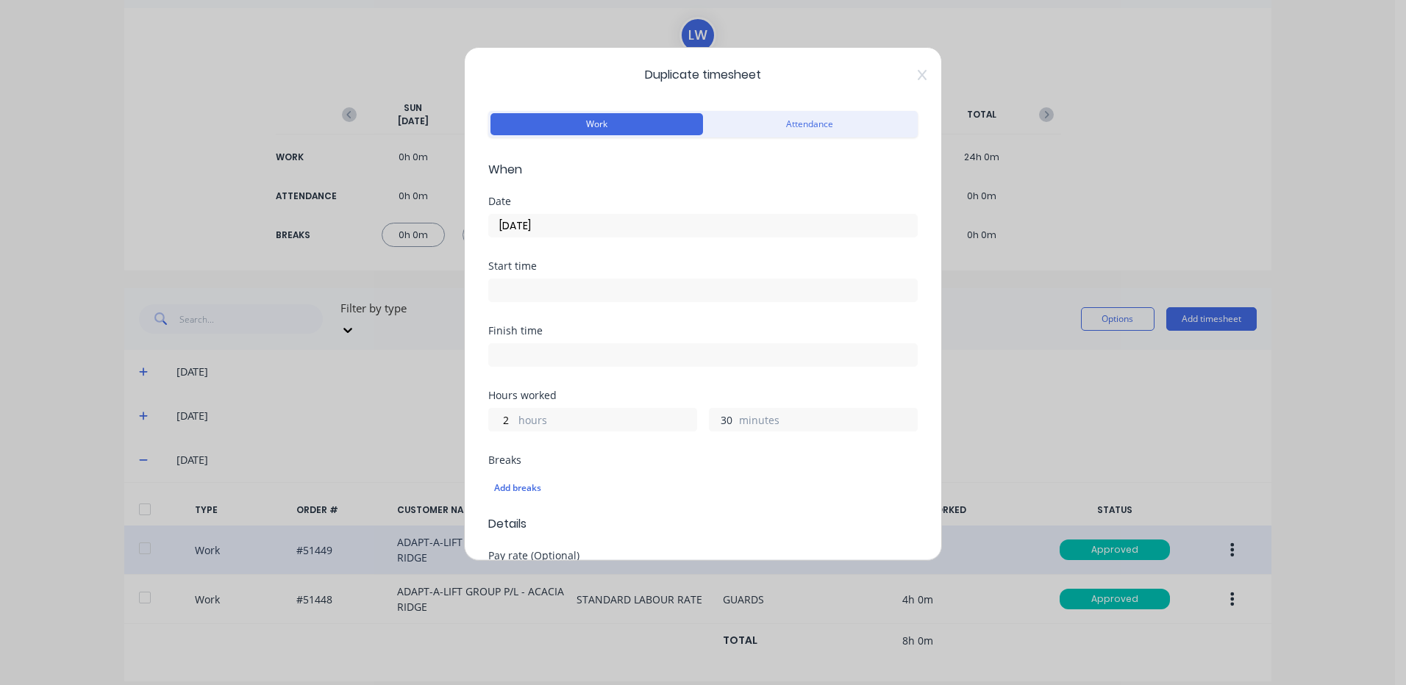
scroll to position [0, 0]
type input "30"
click at [645, 240] on div "Date [DATE]" at bounding box center [702, 231] width 429 height 65
click at [644, 232] on input "[DATE]" at bounding box center [703, 228] width 428 height 22
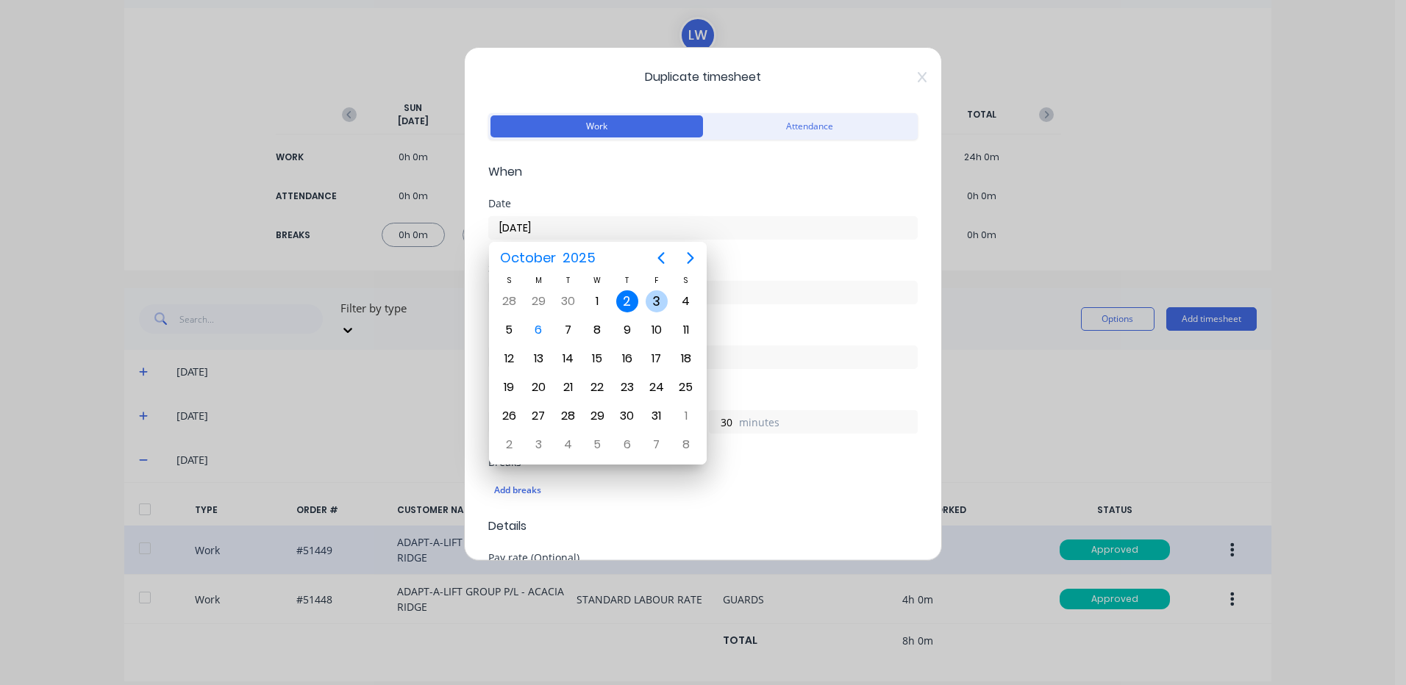
click at [663, 301] on div "3" at bounding box center [657, 301] width 22 height 22
type input "[DATE]"
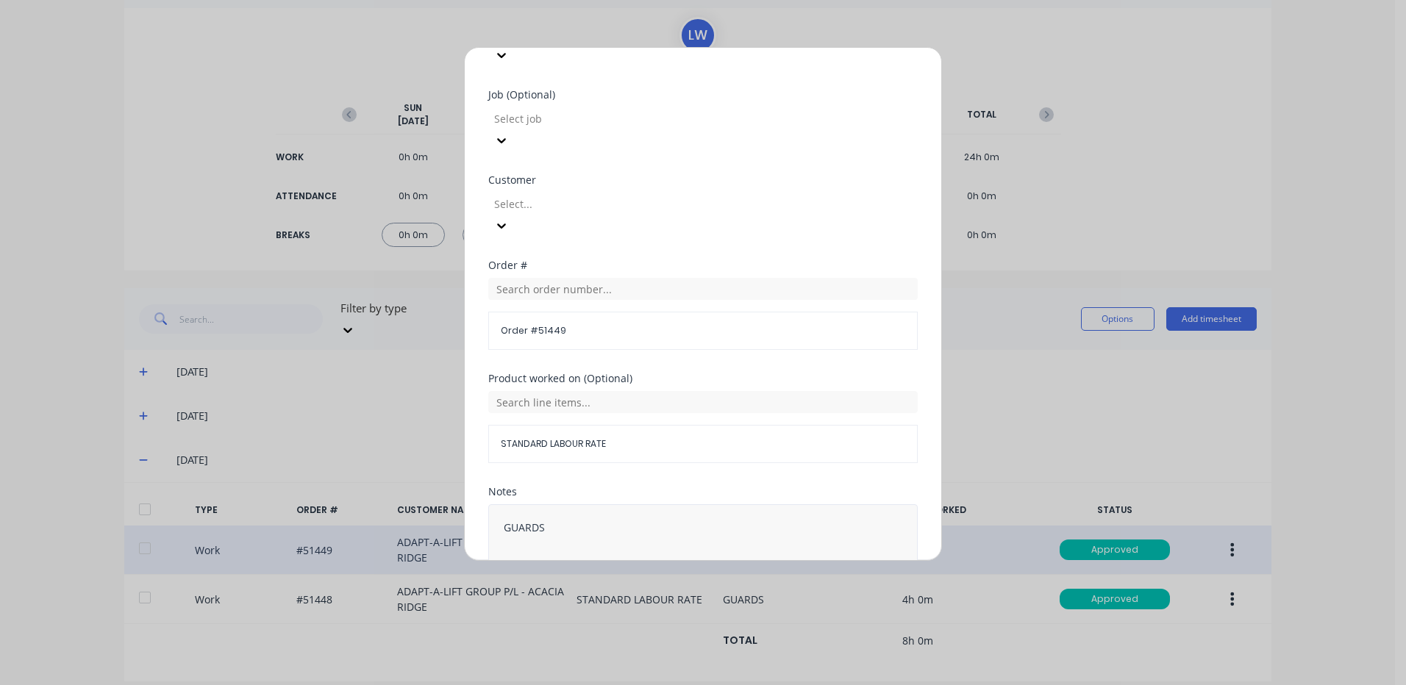
scroll to position [635, 0]
click at [650, 605] on button "Duplicate time entry" at bounding box center [668, 617] width 114 height 24
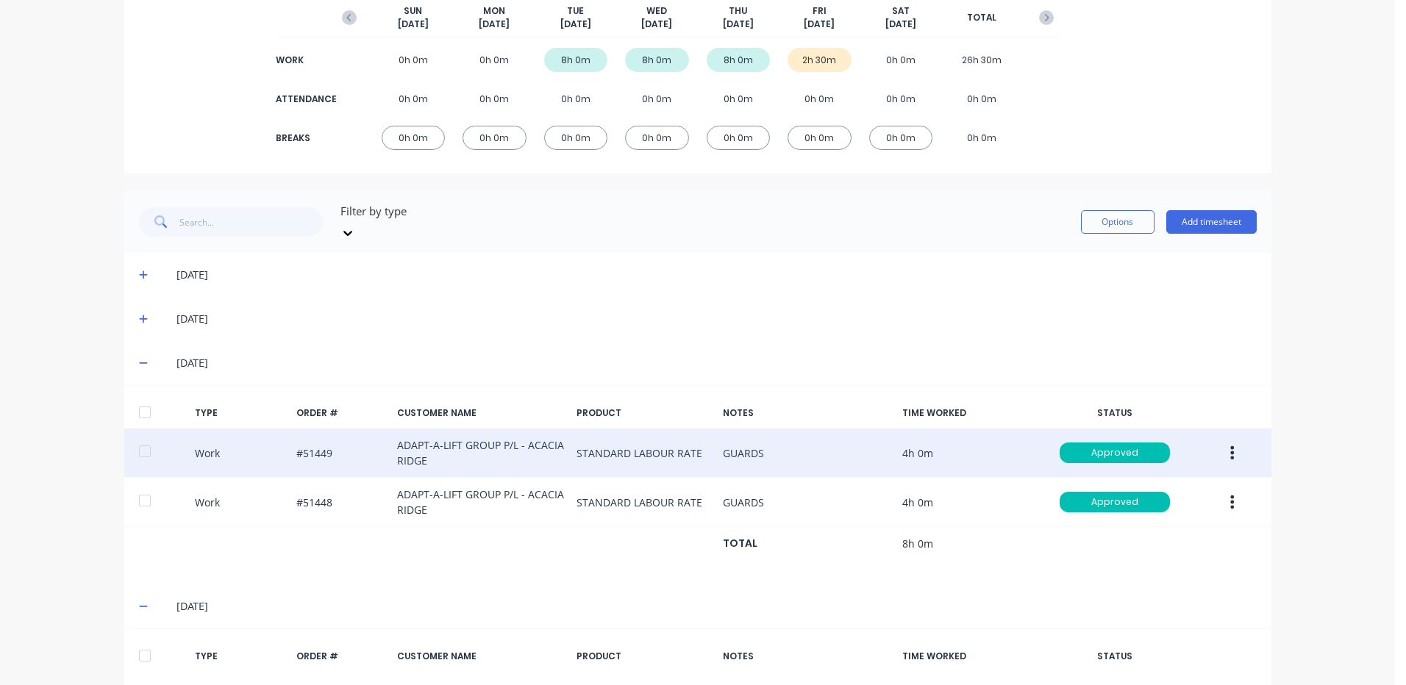
scroll to position [290, 0]
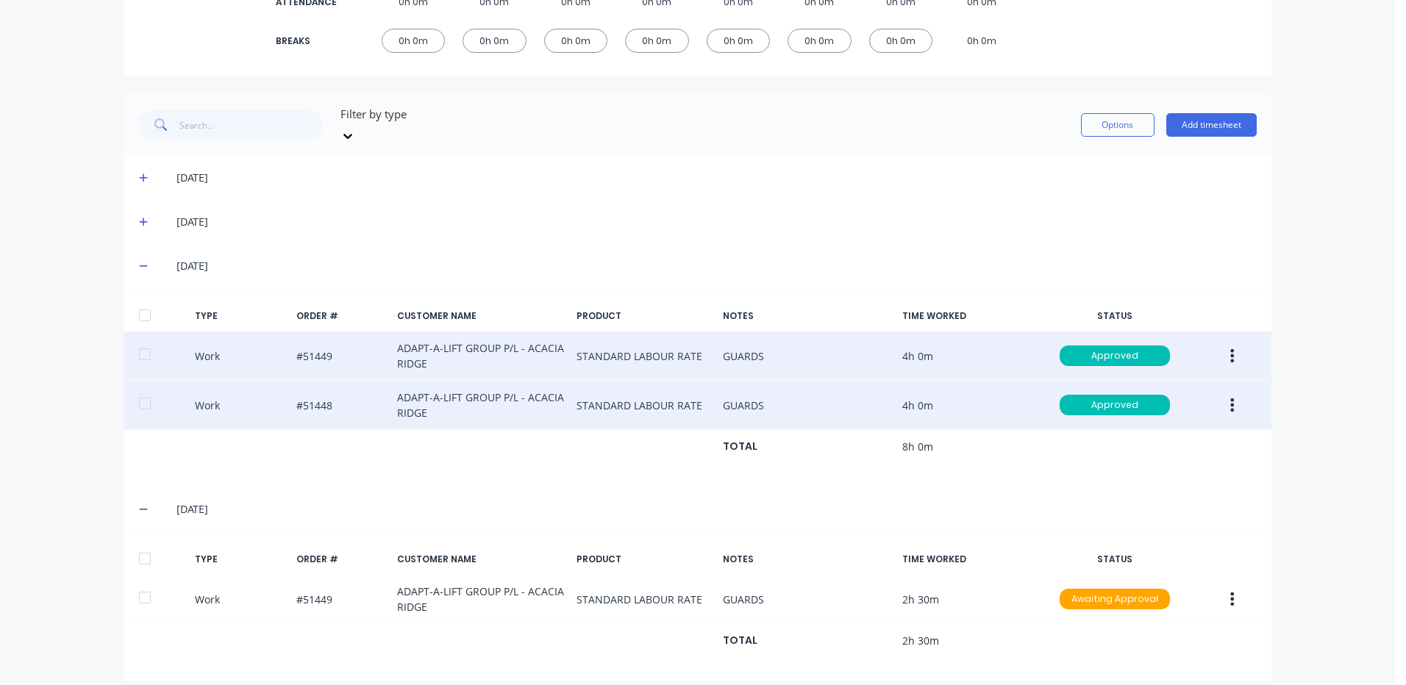
click at [1226, 392] on button "button" at bounding box center [1232, 405] width 35 height 26
click at [1180, 369] on div "Duplicate" at bounding box center [1180, 379] width 113 height 21
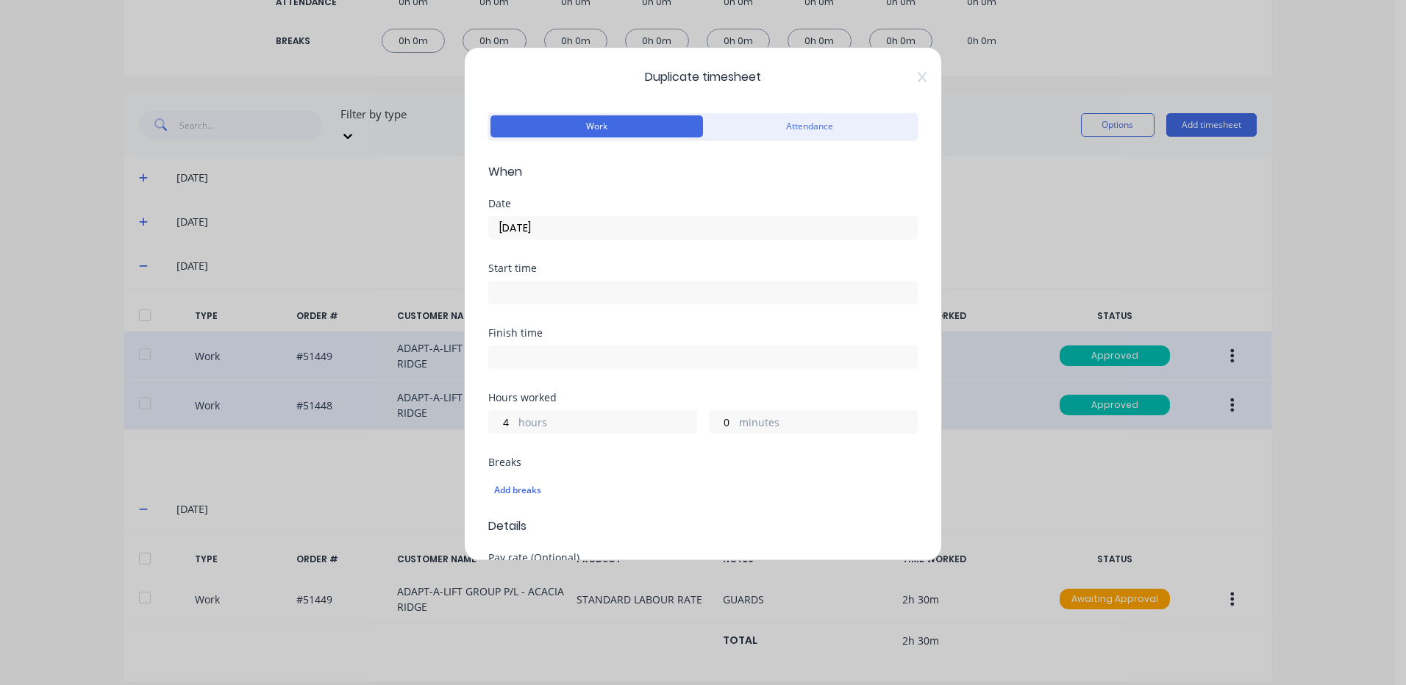
click at [607, 232] on input "[DATE]" at bounding box center [703, 228] width 428 height 22
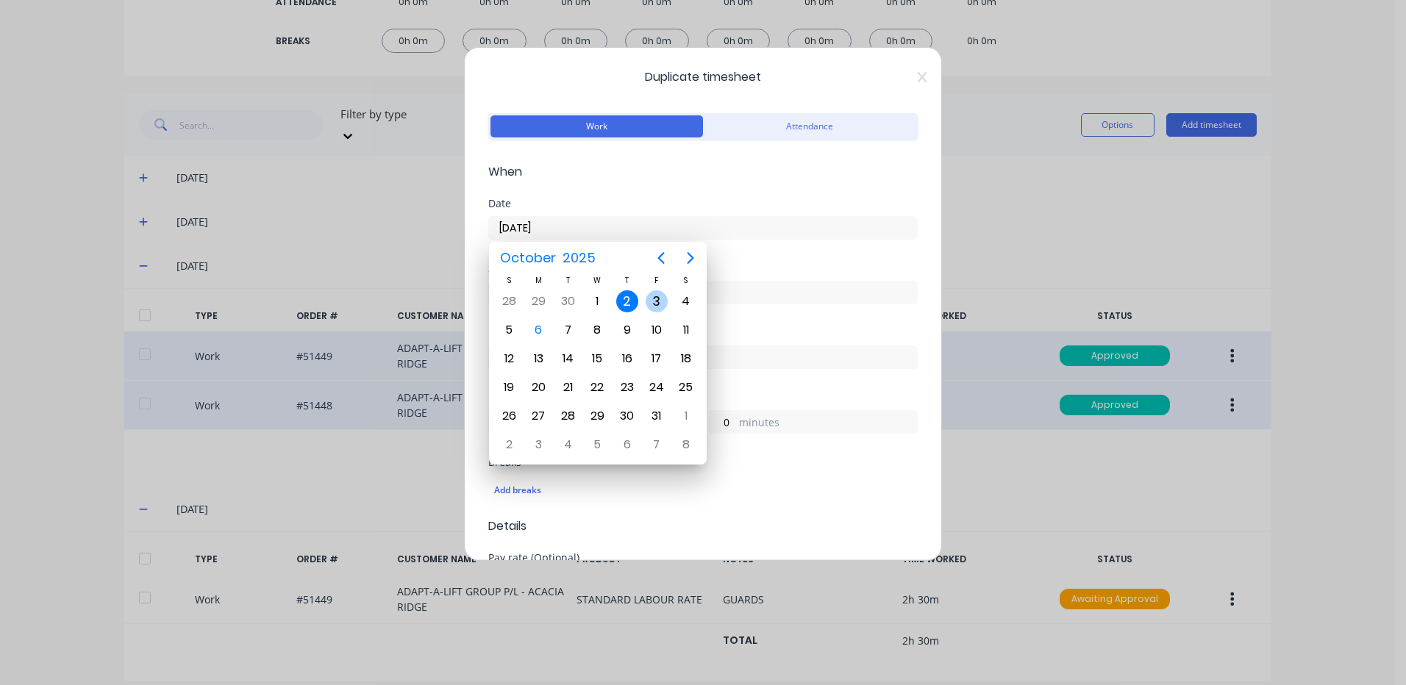
click at [651, 302] on div "3" at bounding box center [657, 301] width 22 height 22
type input "[DATE]"
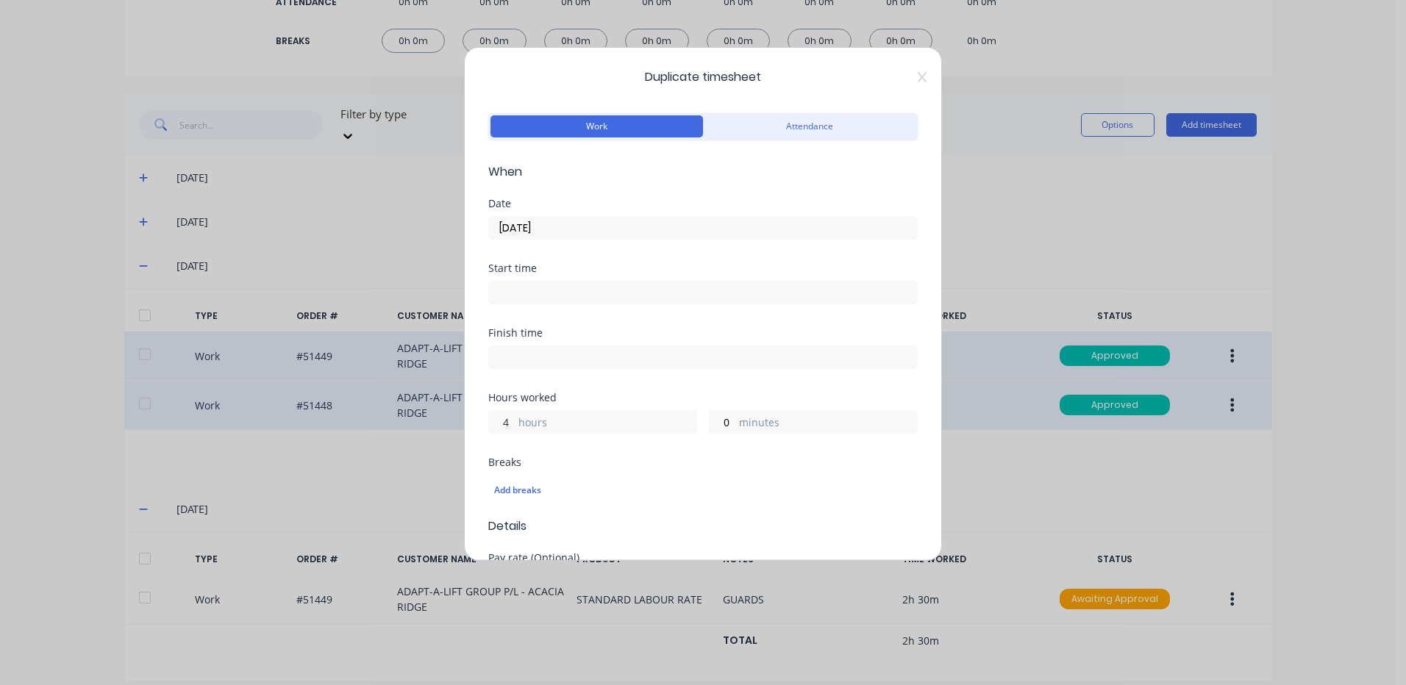
click at [512, 426] on input "4" at bounding box center [502, 422] width 26 height 22
type input "2"
click at [715, 425] on input "0" at bounding box center [723, 422] width 26 height 22
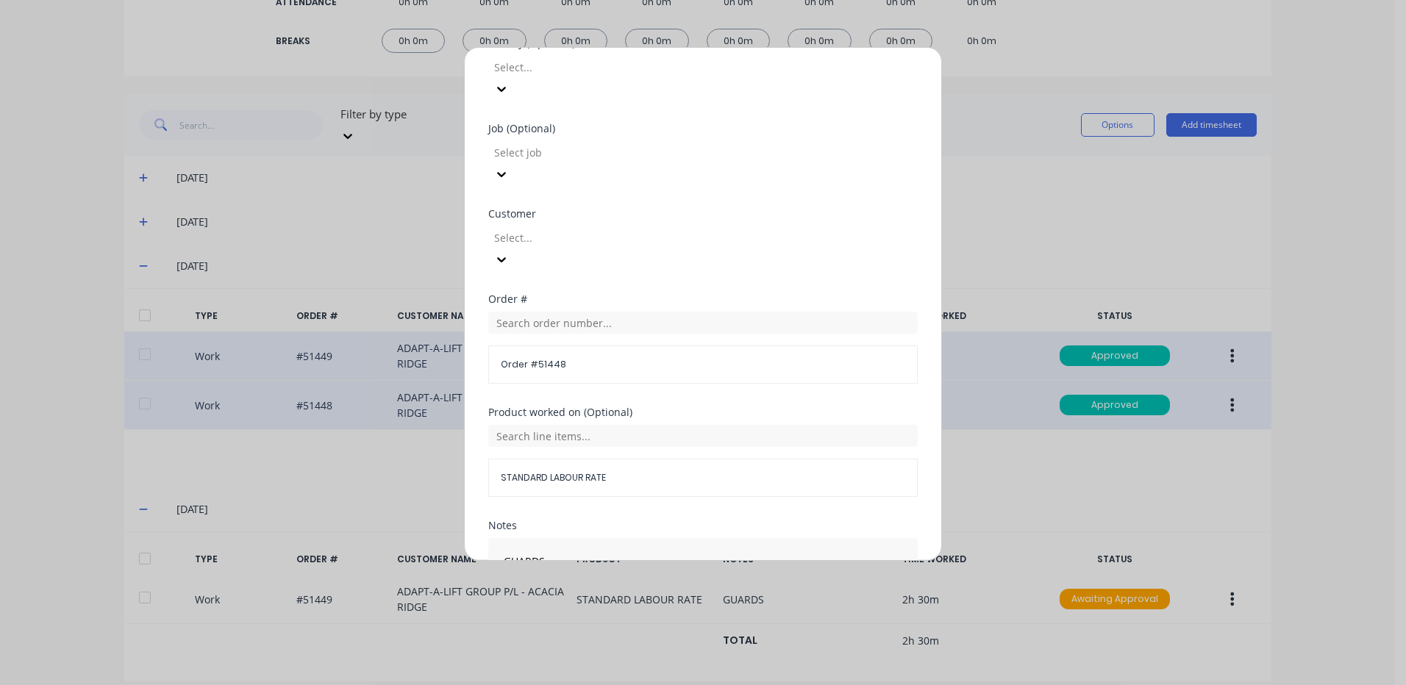
scroll to position [635, 0]
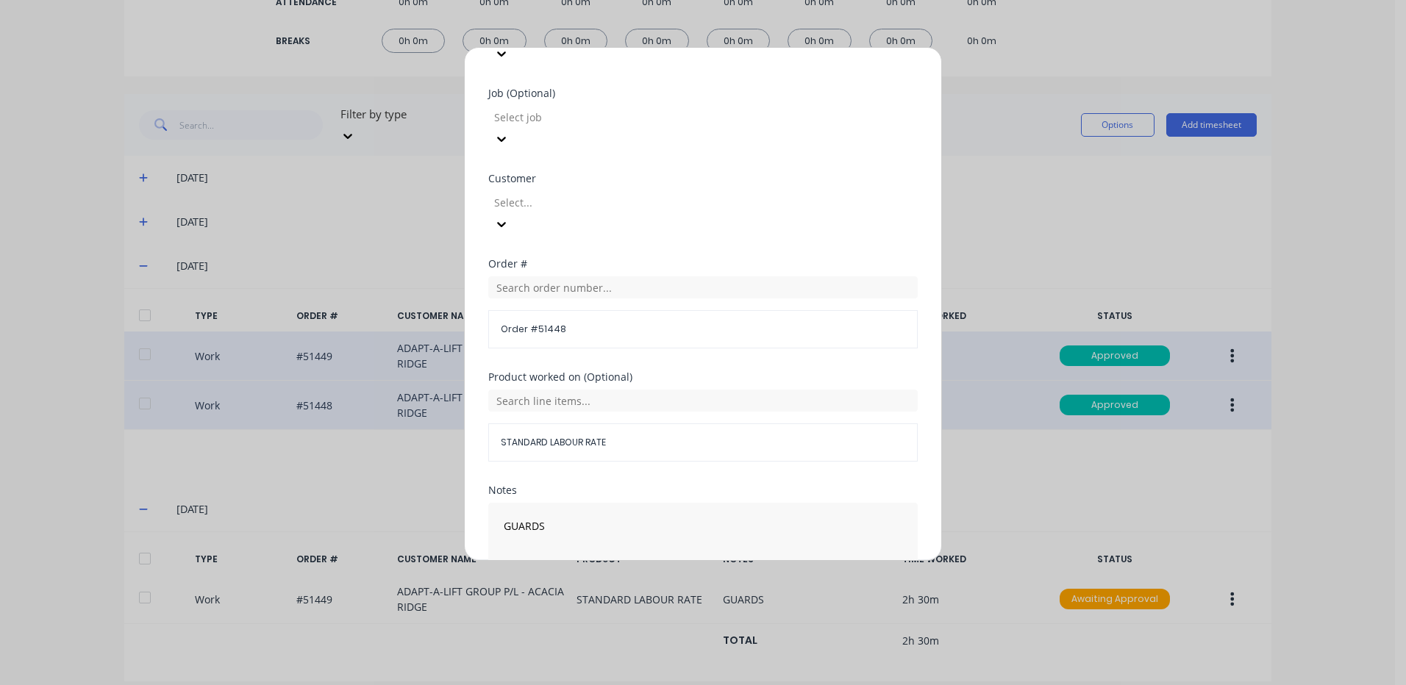
type input "30"
click at [652, 605] on button "Duplicate time entry" at bounding box center [668, 617] width 114 height 24
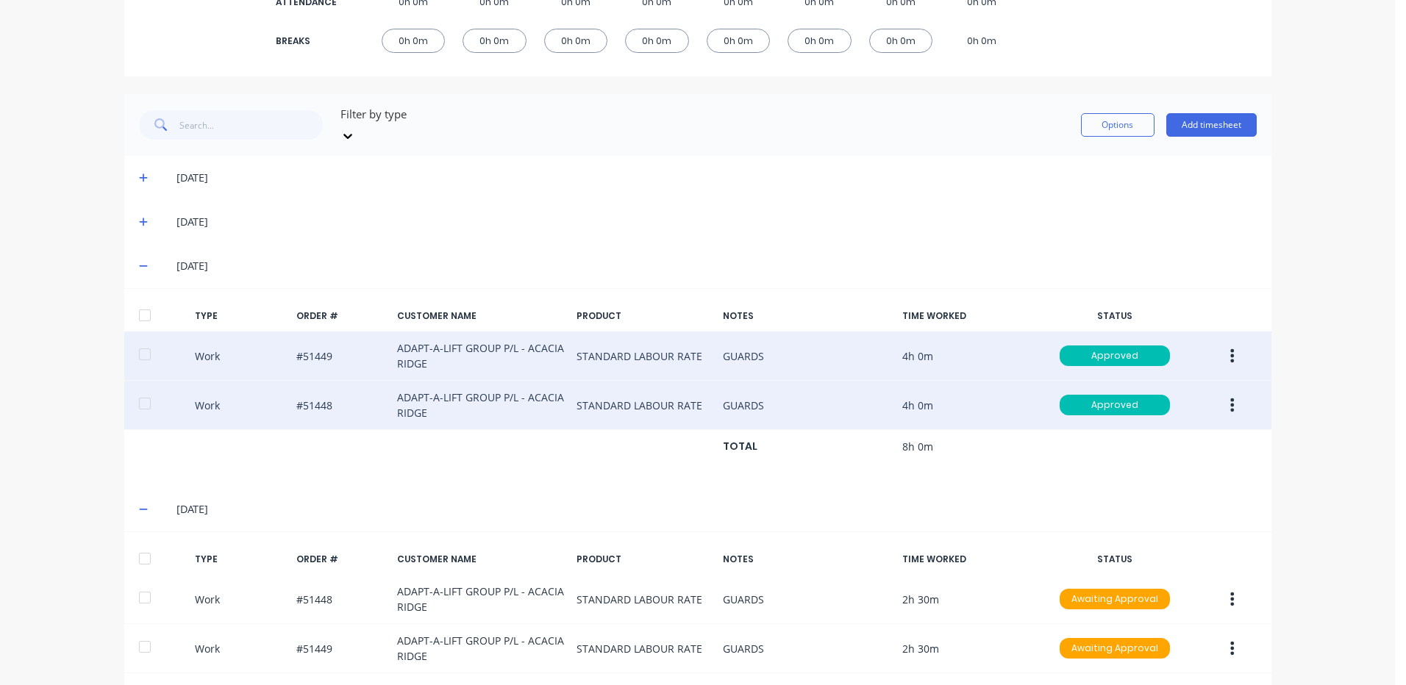
scroll to position [339, 0]
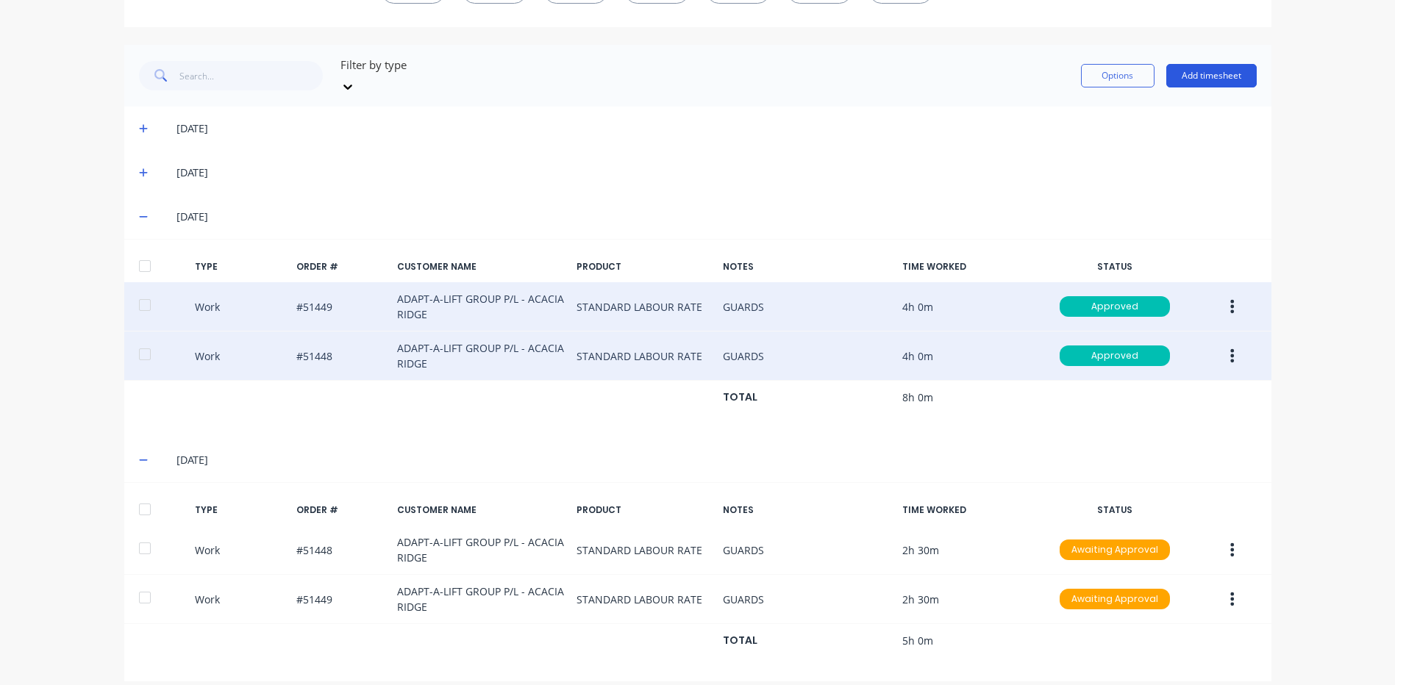
click at [1197, 76] on button "Add timesheet" at bounding box center [1211, 76] width 90 height 24
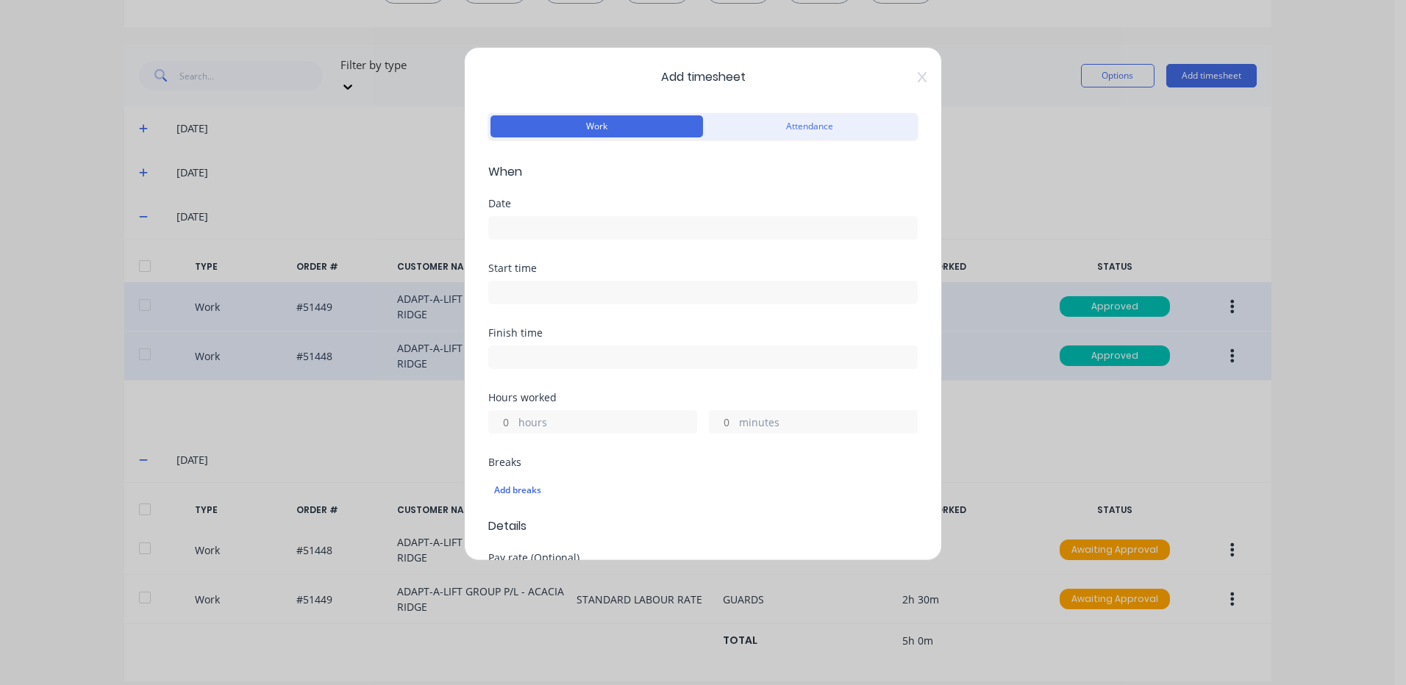
click at [575, 227] on input at bounding box center [703, 228] width 428 height 22
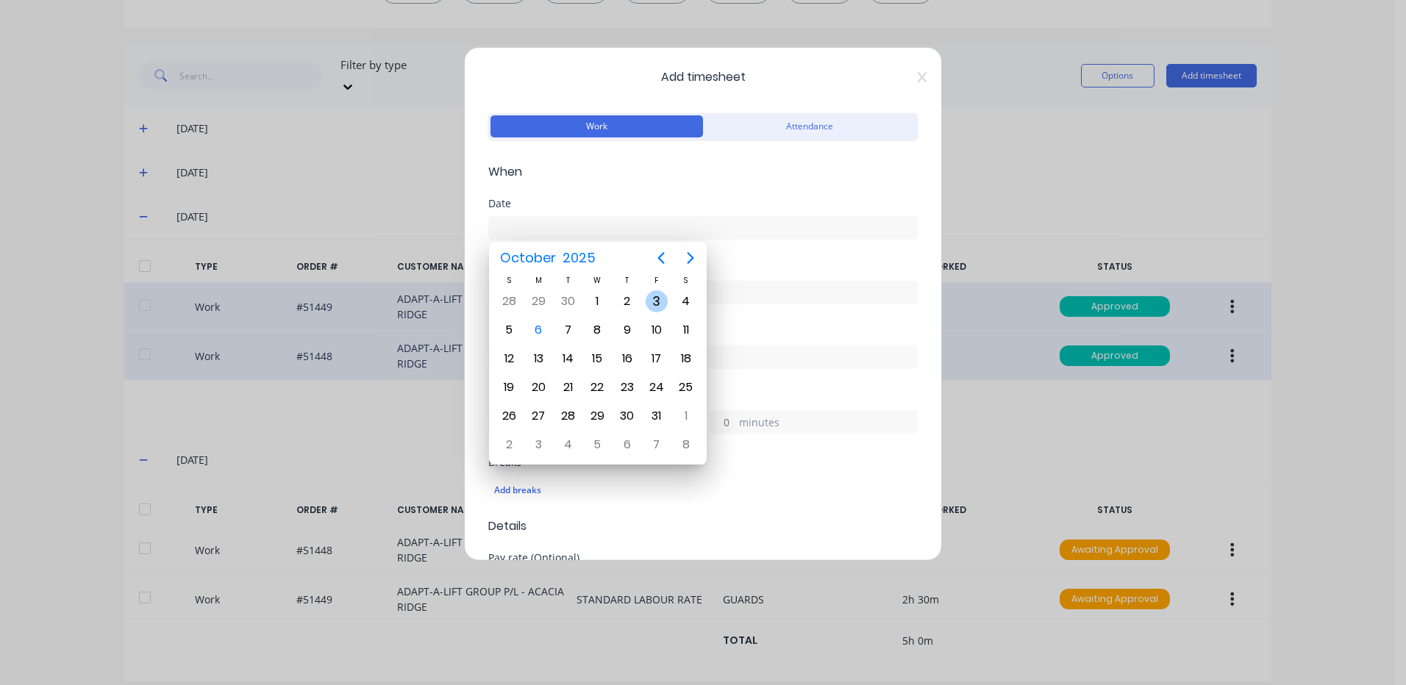
click at [650, 299] on div "3" at bounding box center [657, 301] width 22 height 22
type input "[DATE]"
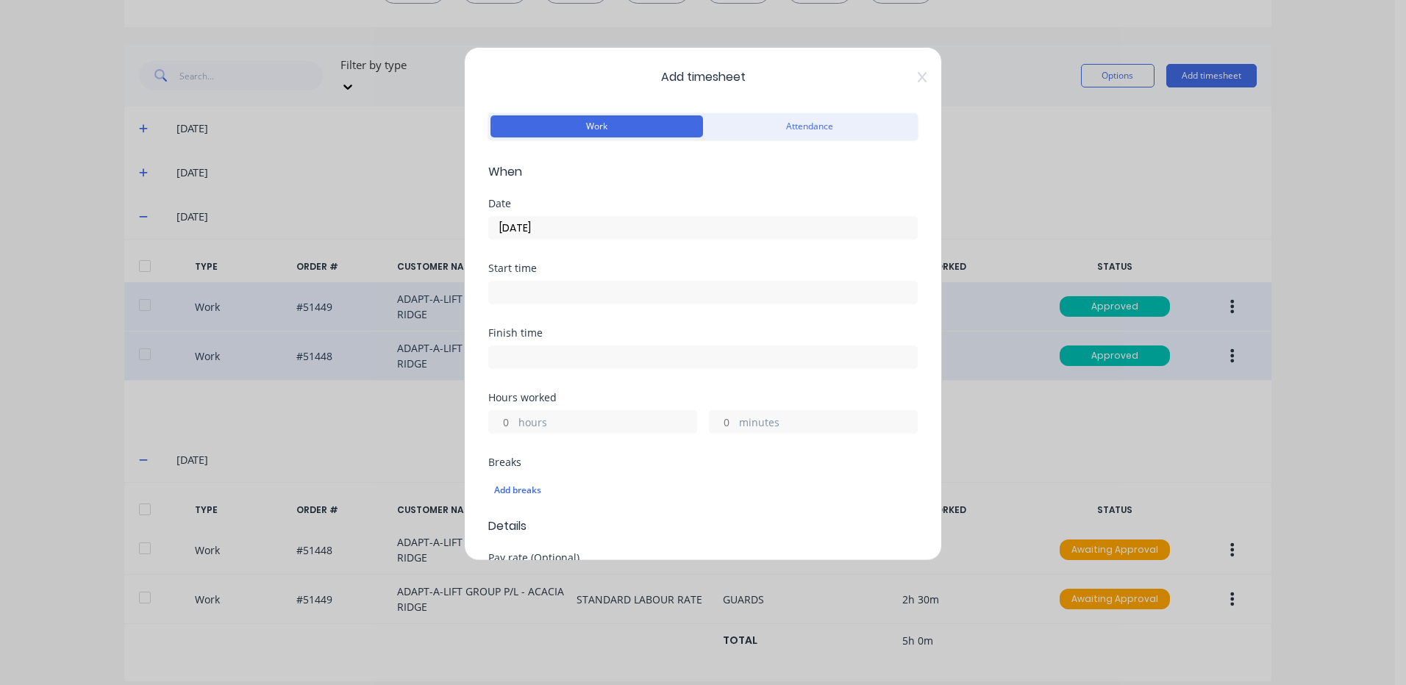
click at [493, 420] on input "hours" at bounding box center [502, 422] width 26 height 22
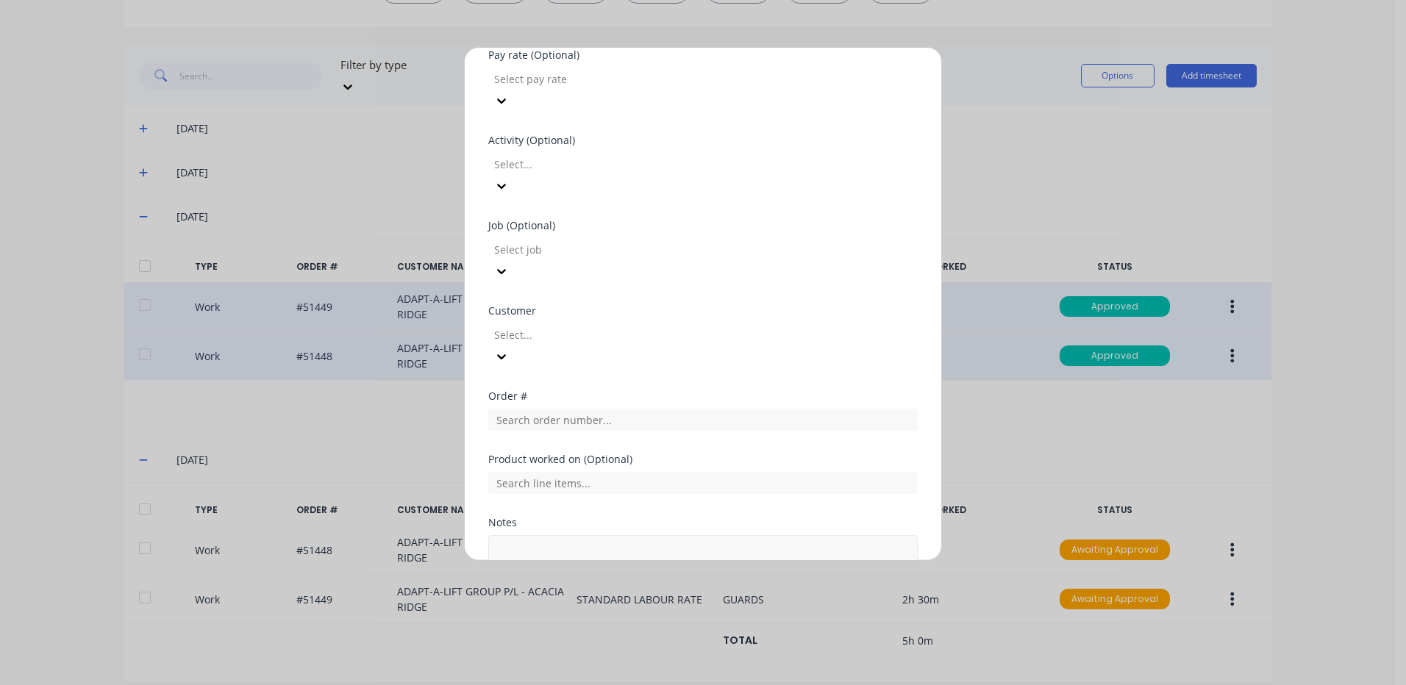
scroll to position [535, 0]
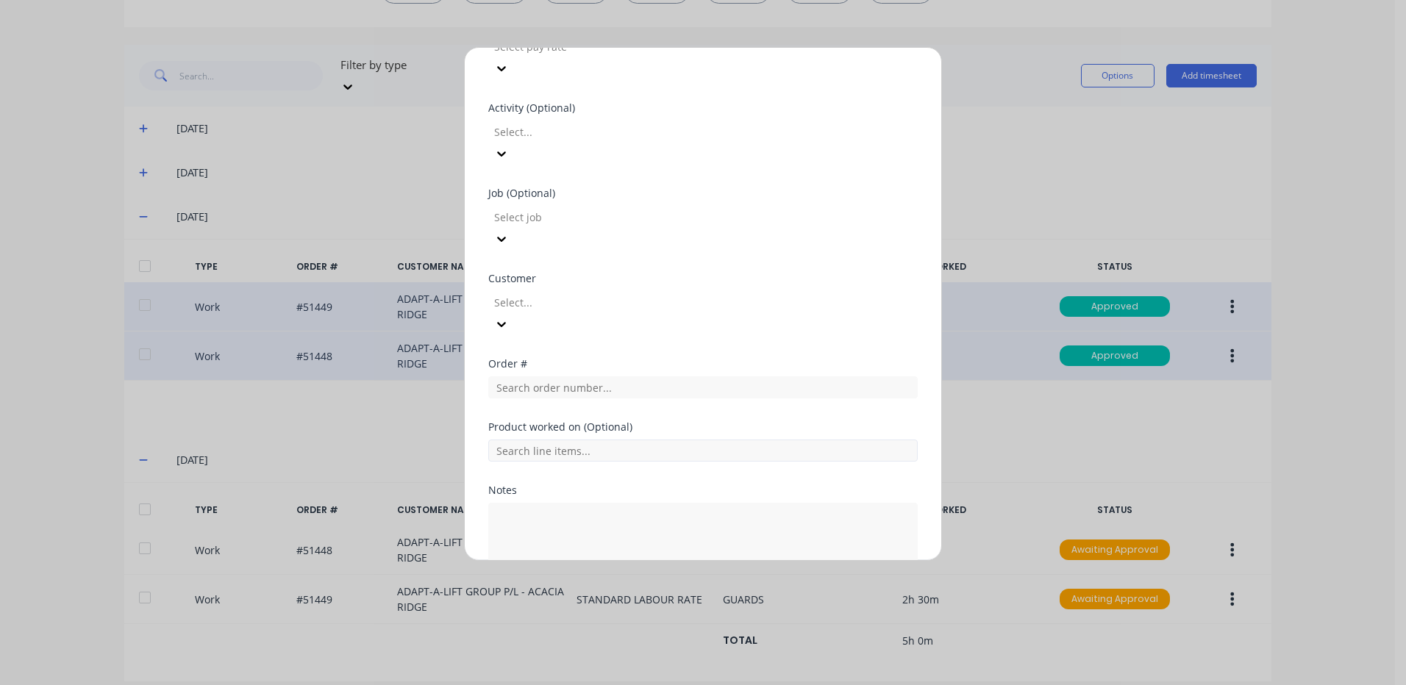
type input "3"
click at [595, 440] on input "text" at bounding box center [702, 451] width 429 height 22
click at [580, 377] on input "text" at bounding box center [702, 388] width 429 height 22
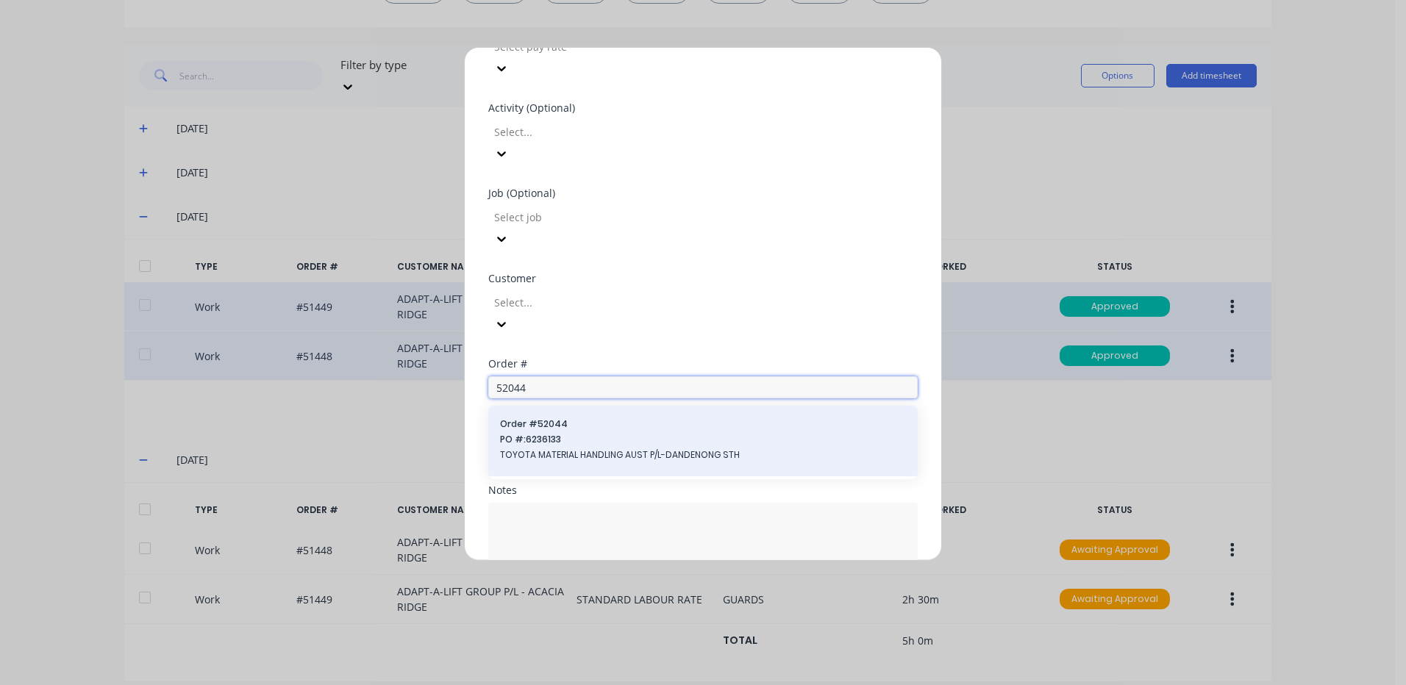
type input "52044"
click at [574, 433] on span "PO #: 6236133" at bounding box center [703, 439] width 406 height 13
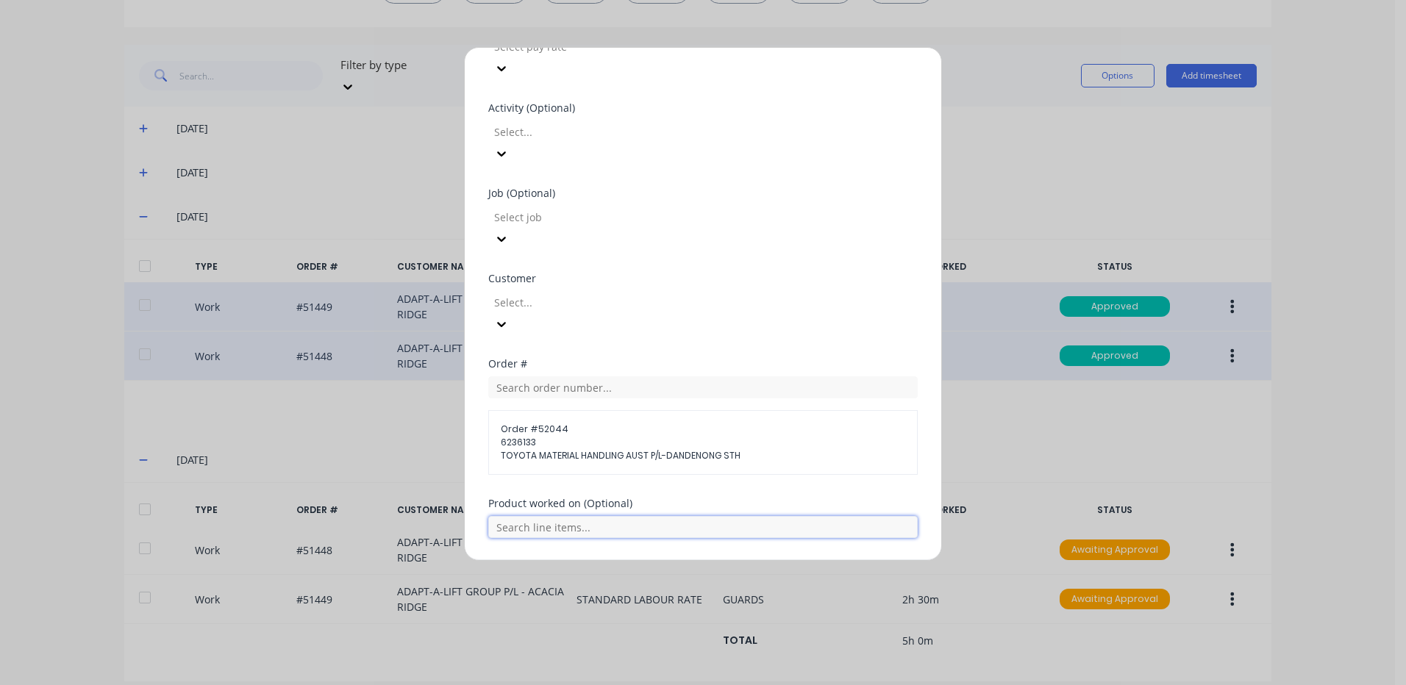
click at [564, 516] on input "text" at bounding box center [702, 527] width 429 height 22
click at [670, 499] on div "Product worked on (Optional)" at bounding box center [702, 504] width 429 height 10
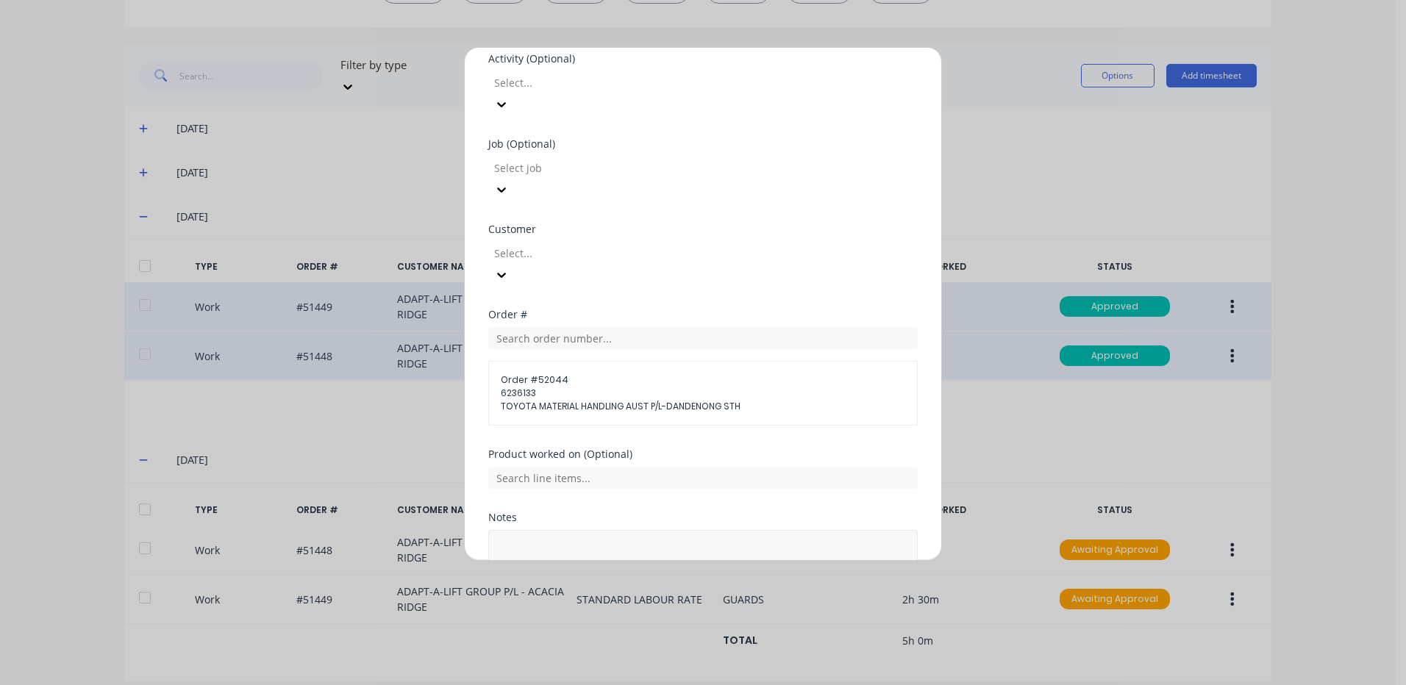
scroll to position [612, 0]
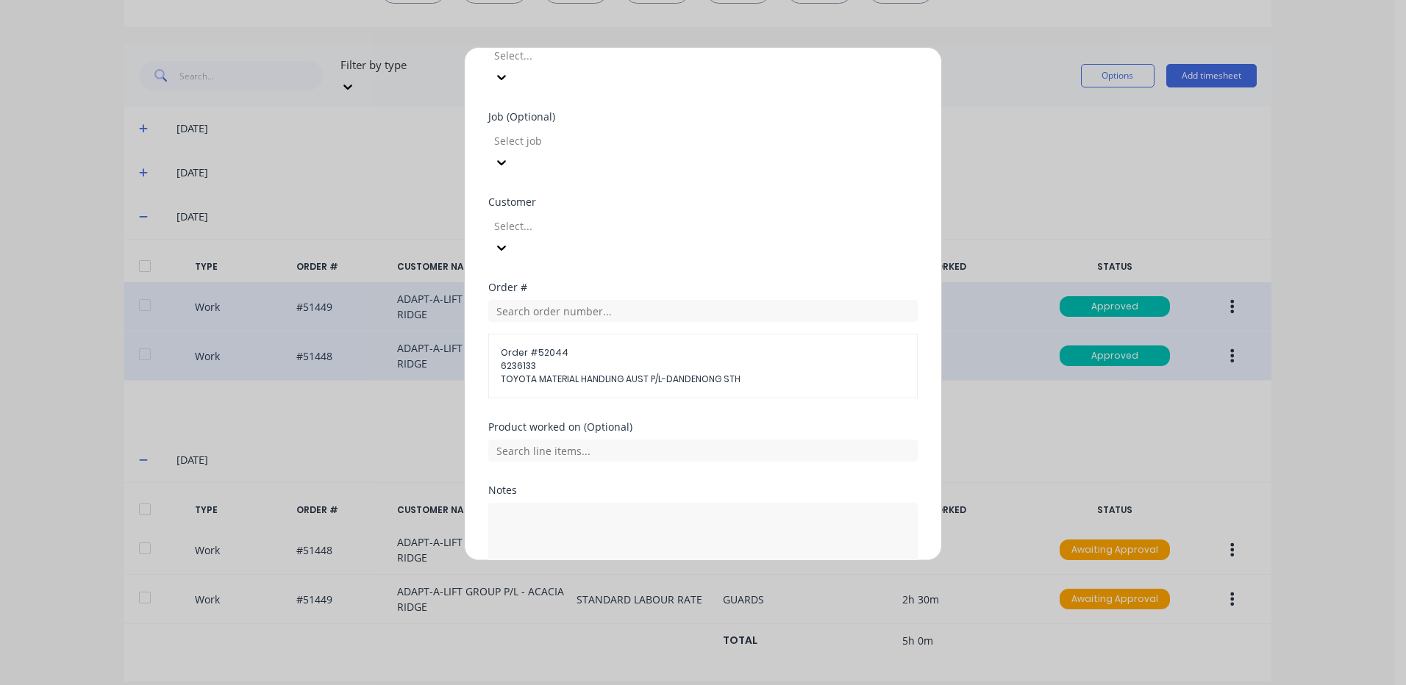
click at [685, 605] on button "Add manual time entry" at bounding box center [668, 617] width 124 height 24
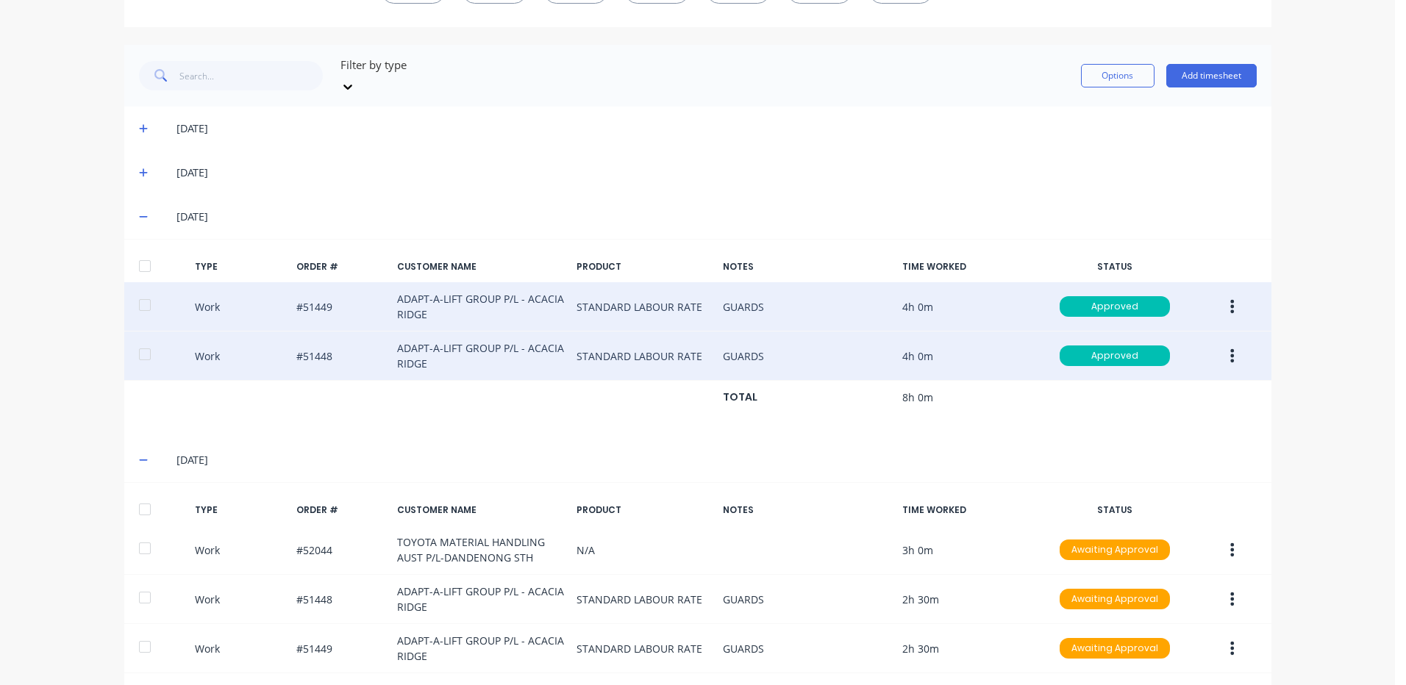
click at [147, 499] on div at bounding box center [144, 509] width 29 height 29
click at [1116, 68] on button "Options" at bounding box center [1118, 76] width 74 height 24
click at [1088, 108] on div "Approve" at bounding box center [1084, 113] width 113 height 21
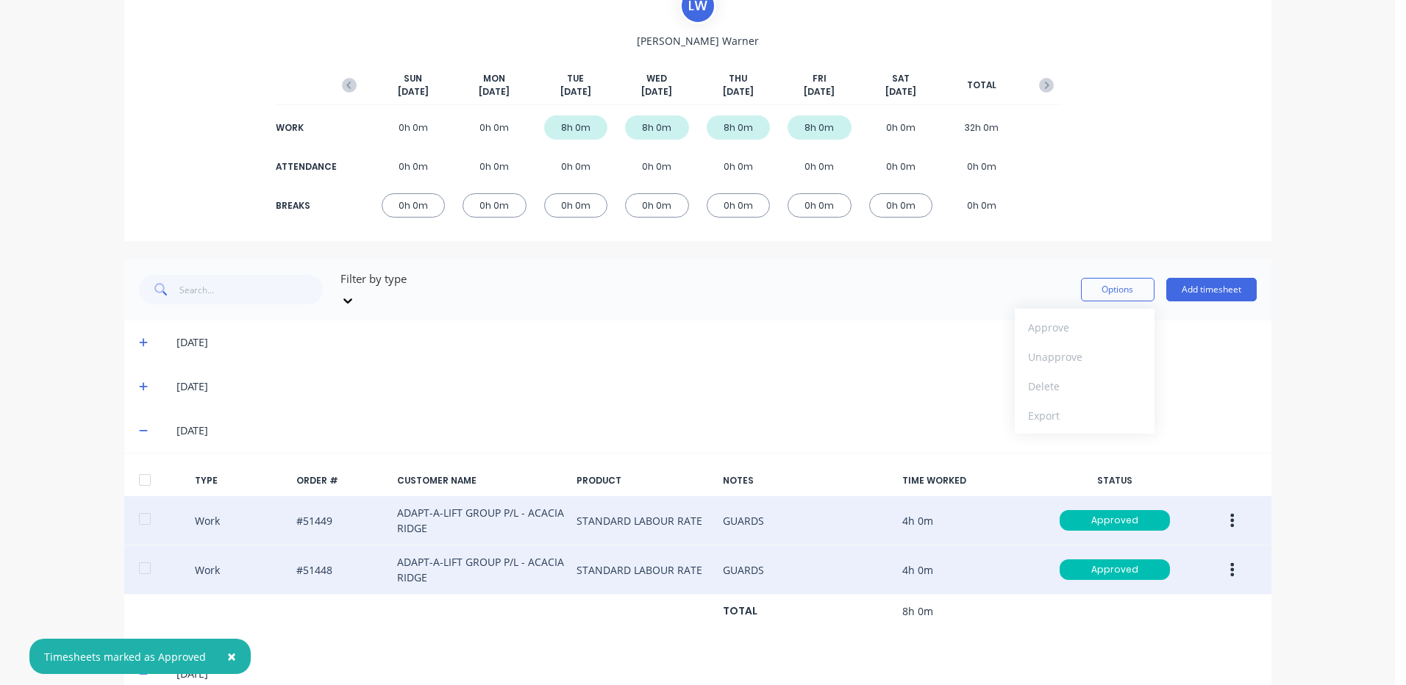
scroll to position [45, 0]
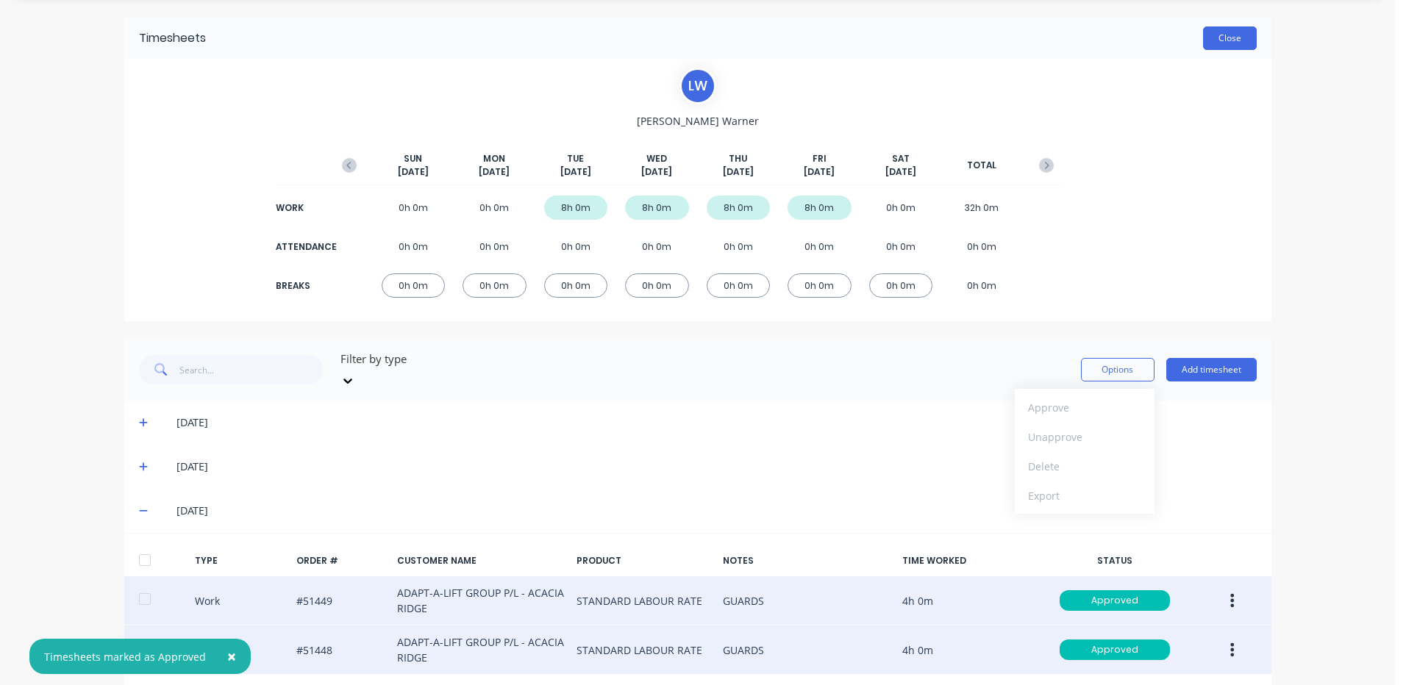
click at [1237, 40] on button "Close" at bounding box center [1230, 38] width 54 height 24
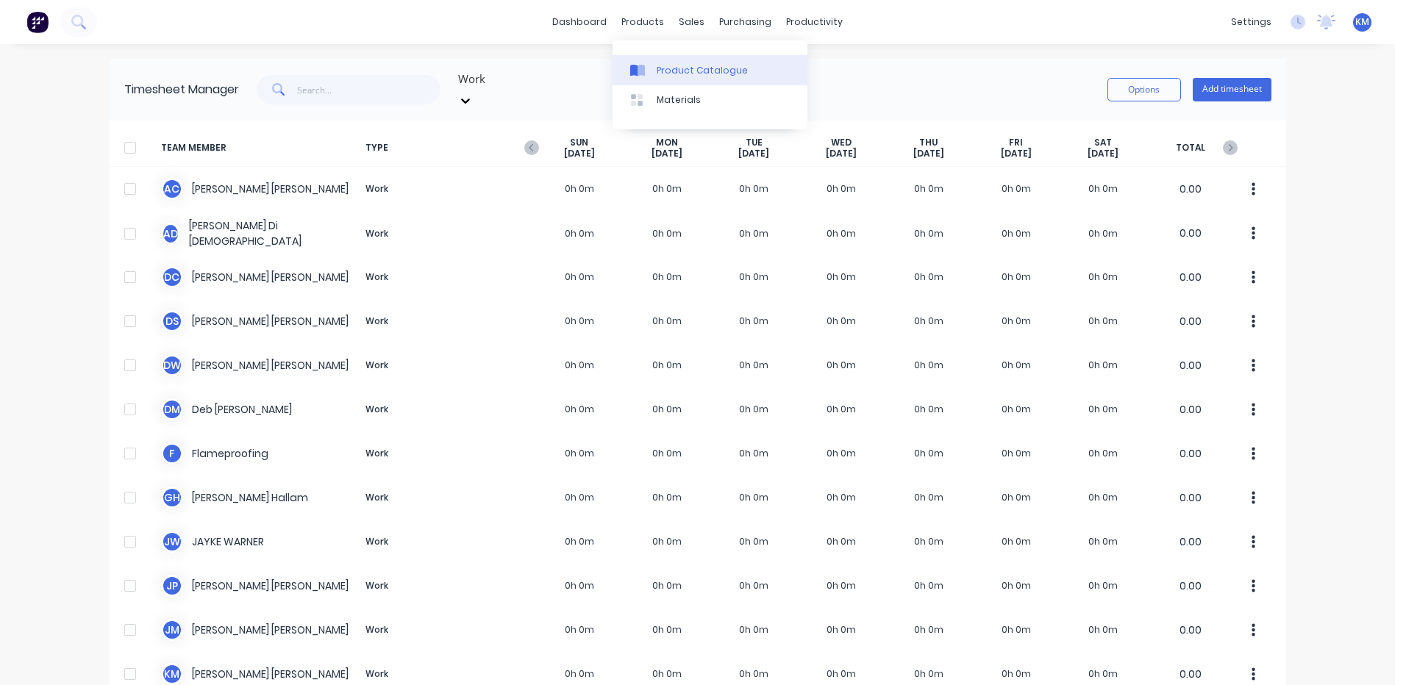
click at [651, 64] on div at bounding box center [641, 70] width 22 height 13
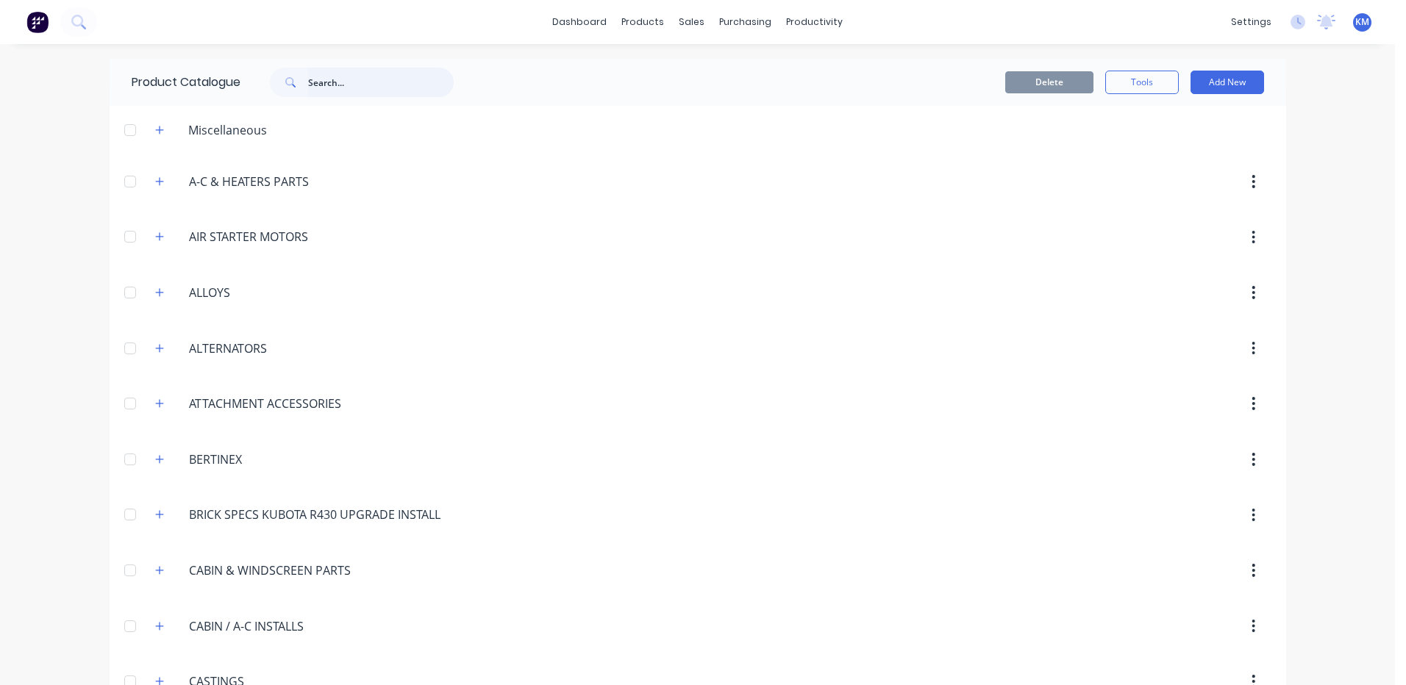
click at [325, 86] on input "text" at bounding box center [381, 82] width 146 height 29
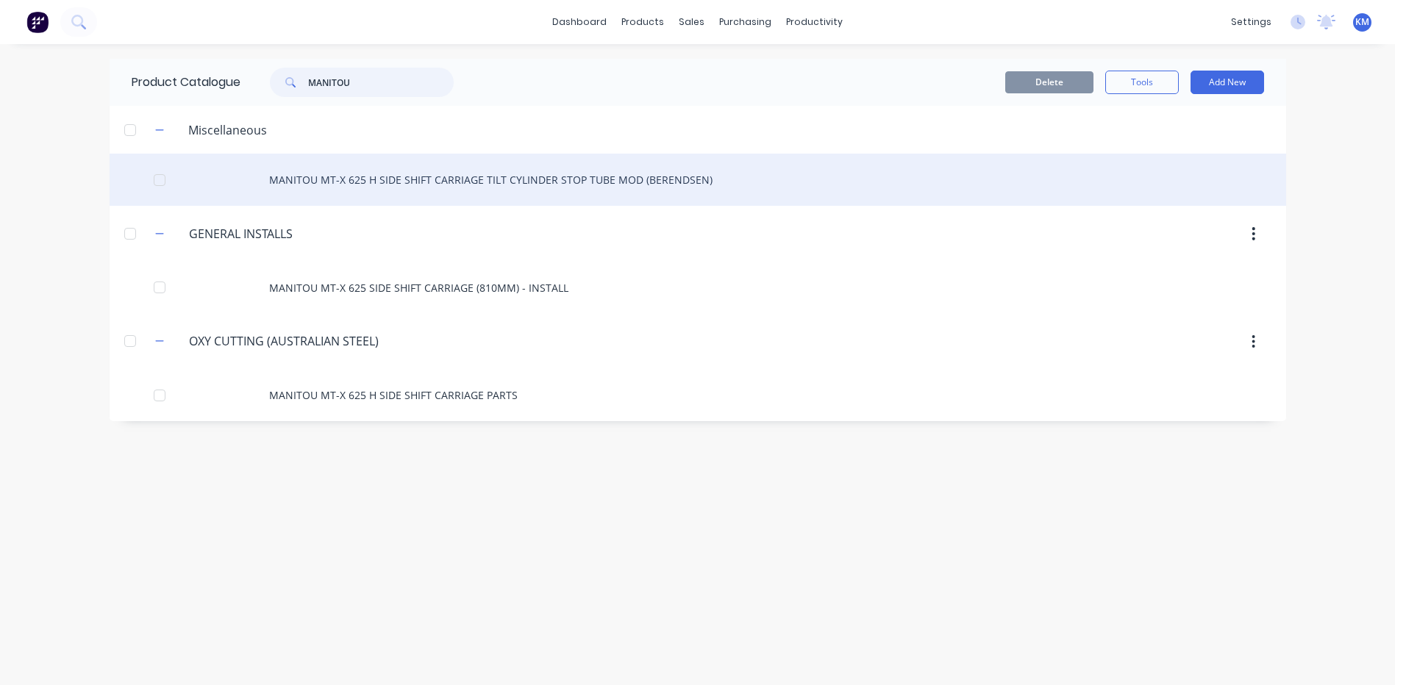
type input "MANITOU"
click at [593, 172] on div "MANITOU MT-X 625 H SIDE SHIFT CARRIAGE TILT CYLINDER STOP TUBE MOD (BERENDSEN)" at bounding box center [698, 180] width 1177 height 52
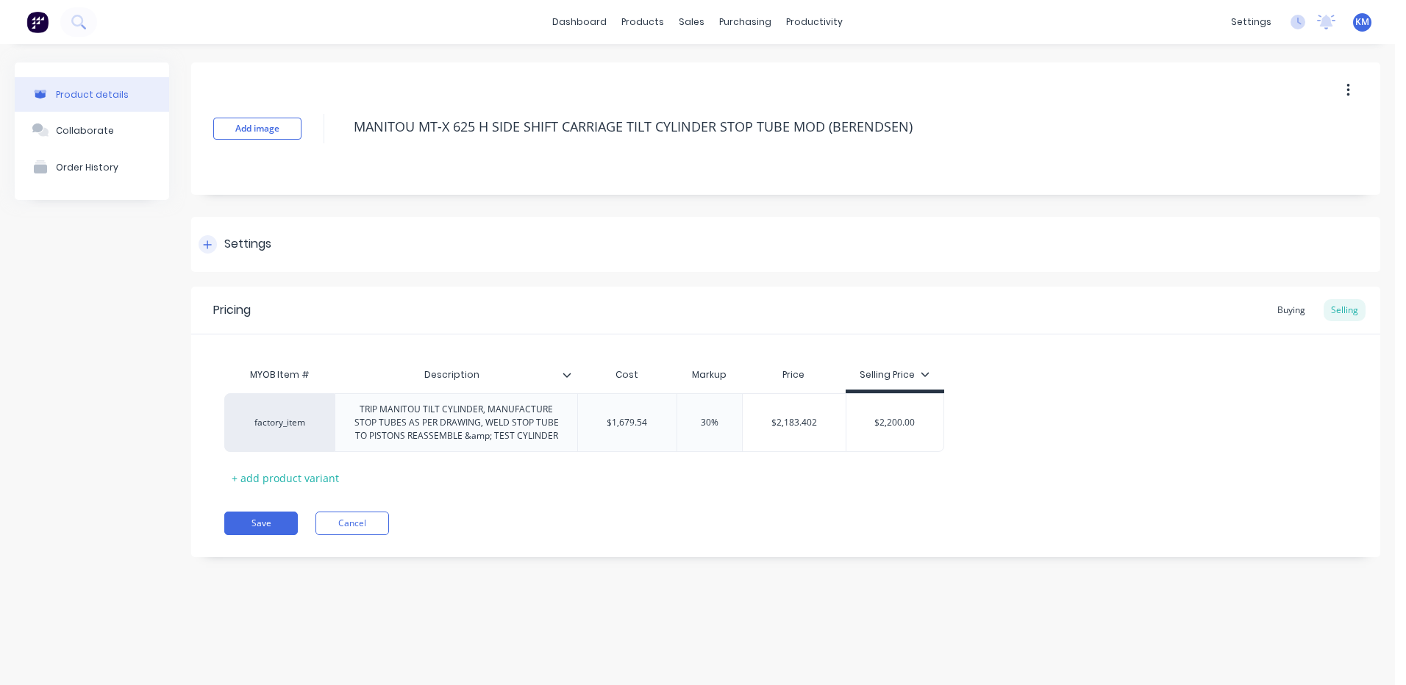
click at [304, 246] on div "Settings" at bounding box center [785, 244] width 1189 height 55
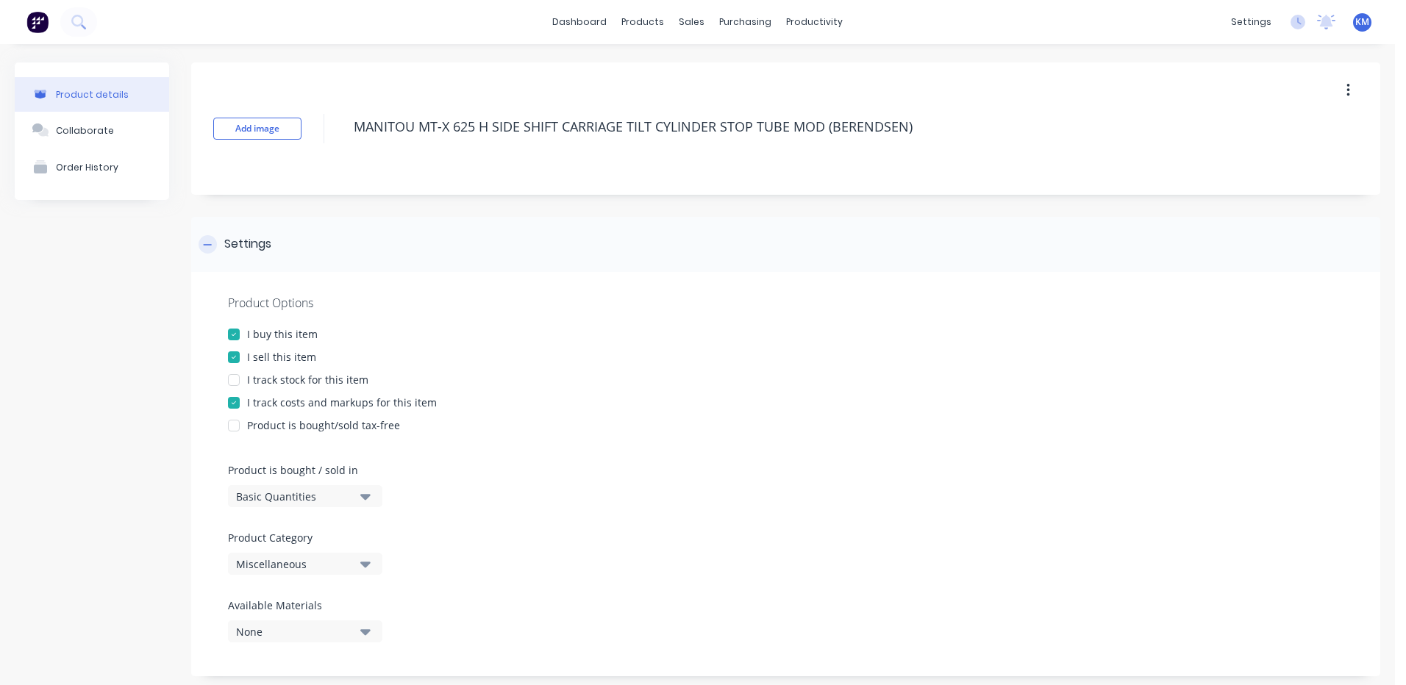
click at [302, 246] on div "Settings" at bounding box center [785, 244] width 1189 height 55
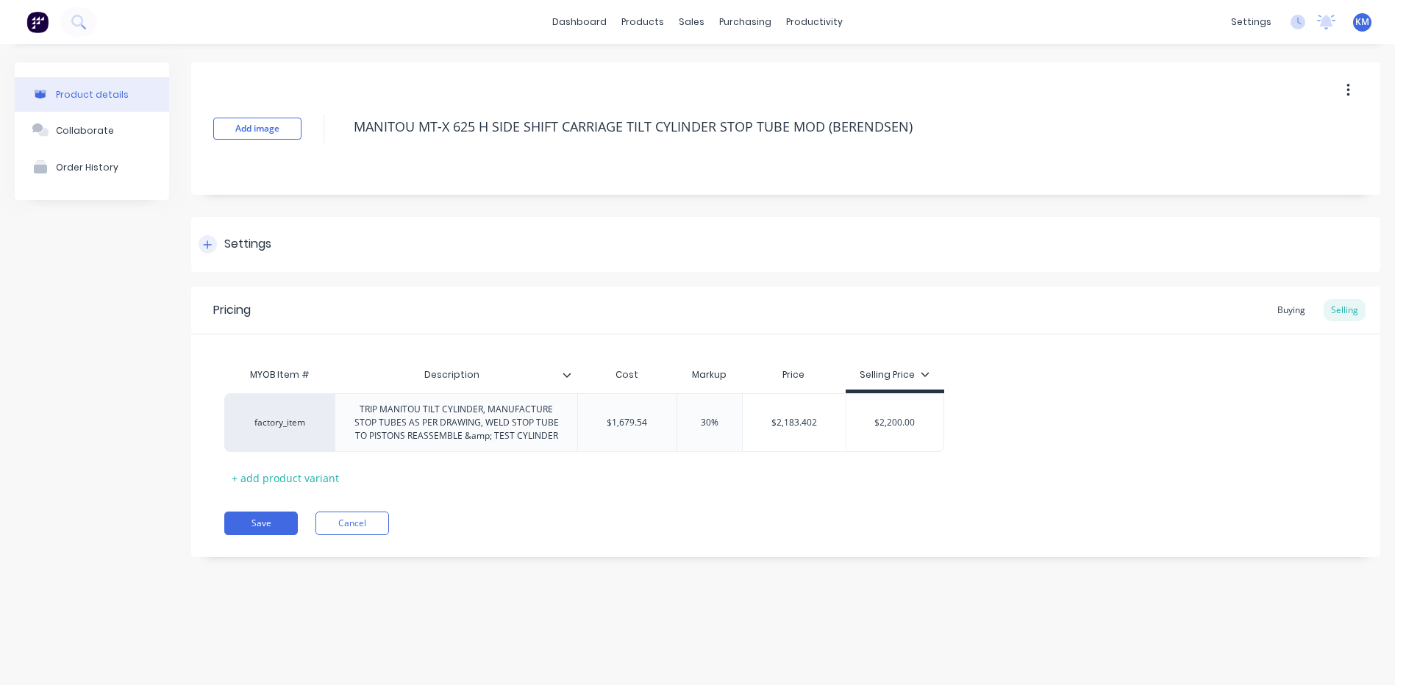
click at [302, 246] on div "Settings" at bounding box center [785, 244] width 1189 height 55
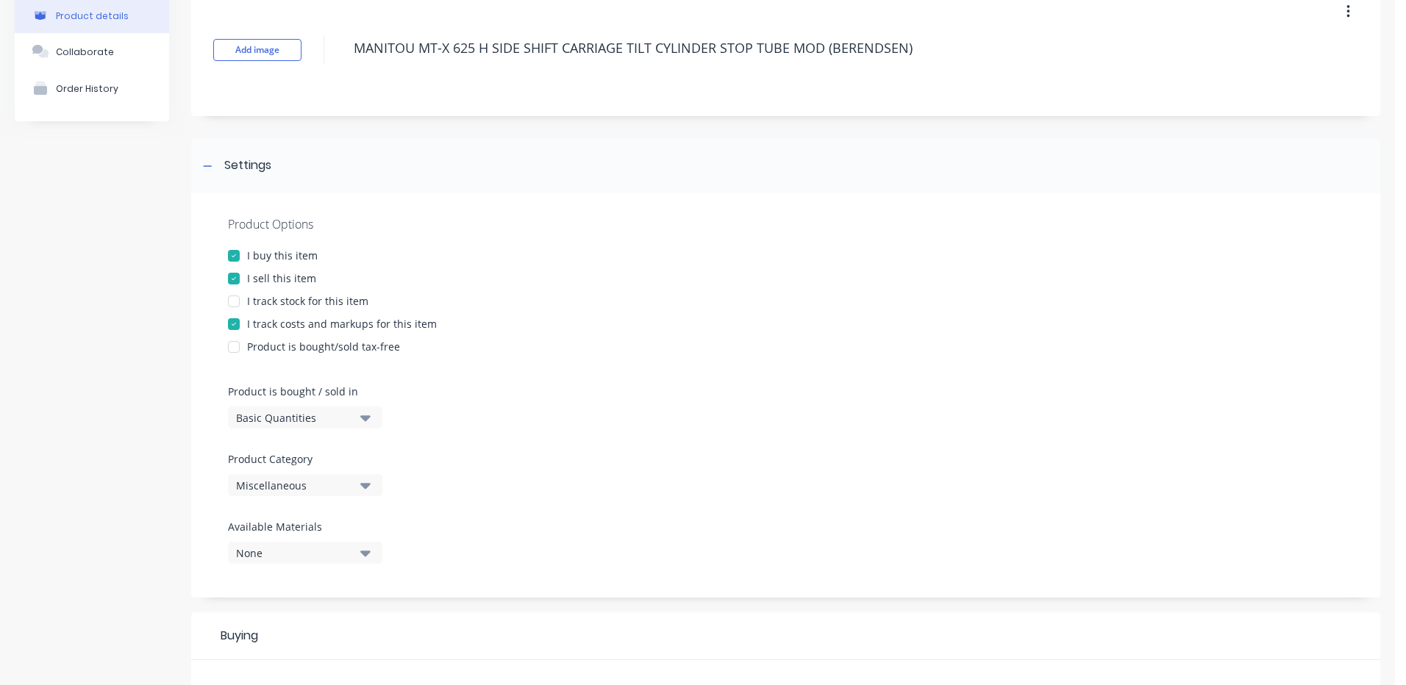
scroll to position [74, 0]
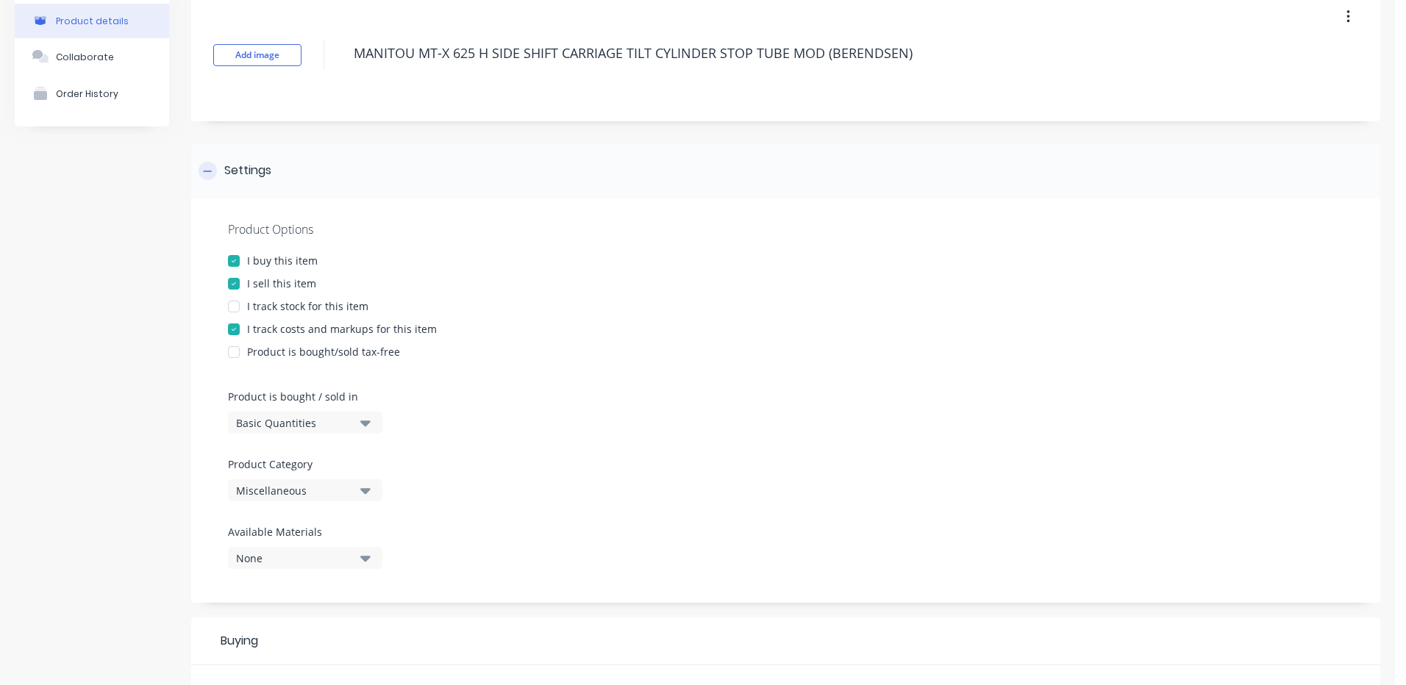
click at [316, 185] on div "Settings" at bounding box center [785, 170] width 1189 height 55
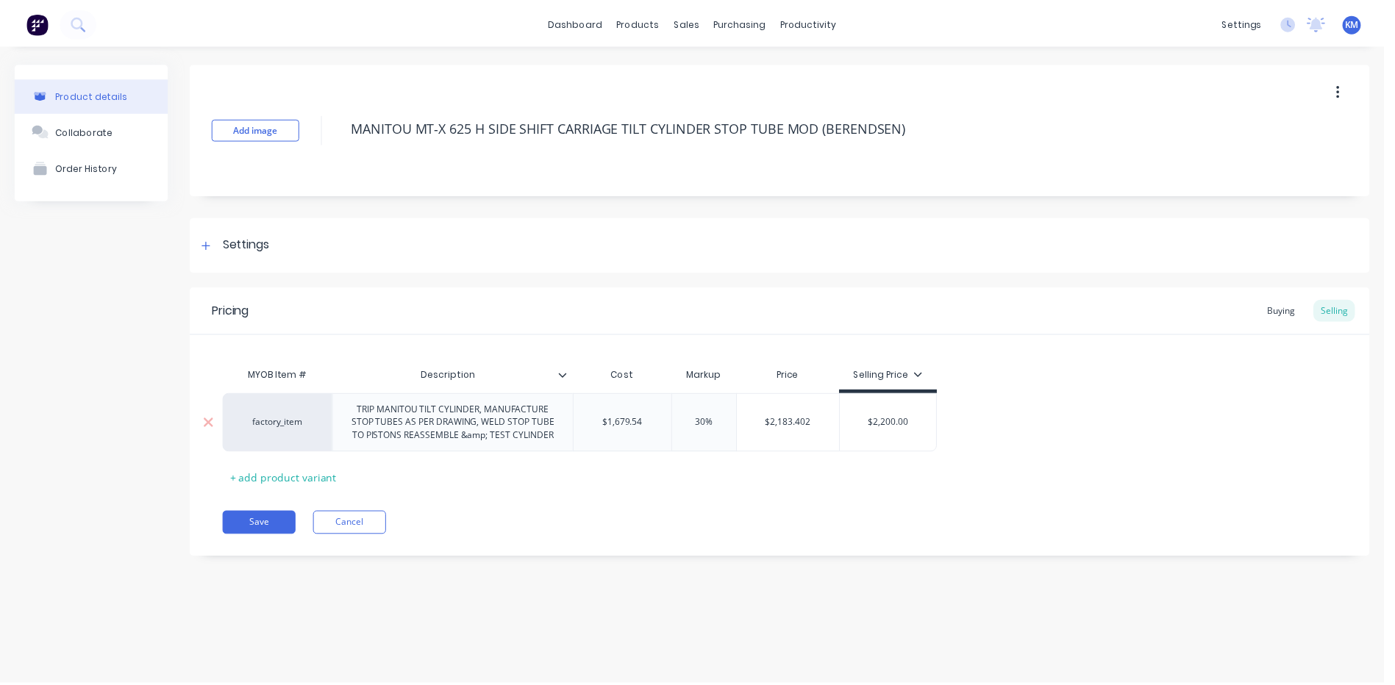
scroll to position [0, 0]
click at [353, 403] on div "TRIP MANITOU TILT CYLINDER, MANUFACTURE STOP TUBES AS PER DRAWING, WELD STOP TU…" at bounding box center [456, 423] width 230 height 46
click at [493, 439] on div "STRIP MANITOU TILT CYLINDER, MANUFACTURE STOP TUBES AS PER DRAWING, WELD STOP T…" at bounding box center [456, 423] width 230 height 46
click at [596, 340] on div "MYOB Item # Description Cost Markup Price Selling Price factory_item STRIP MANI…" at bounding box center [785, 412] width 1189 height 155
click at [63, 186] on div "Product details Collaborate Order History" at bounding box center [92, 132] width 154 height 138
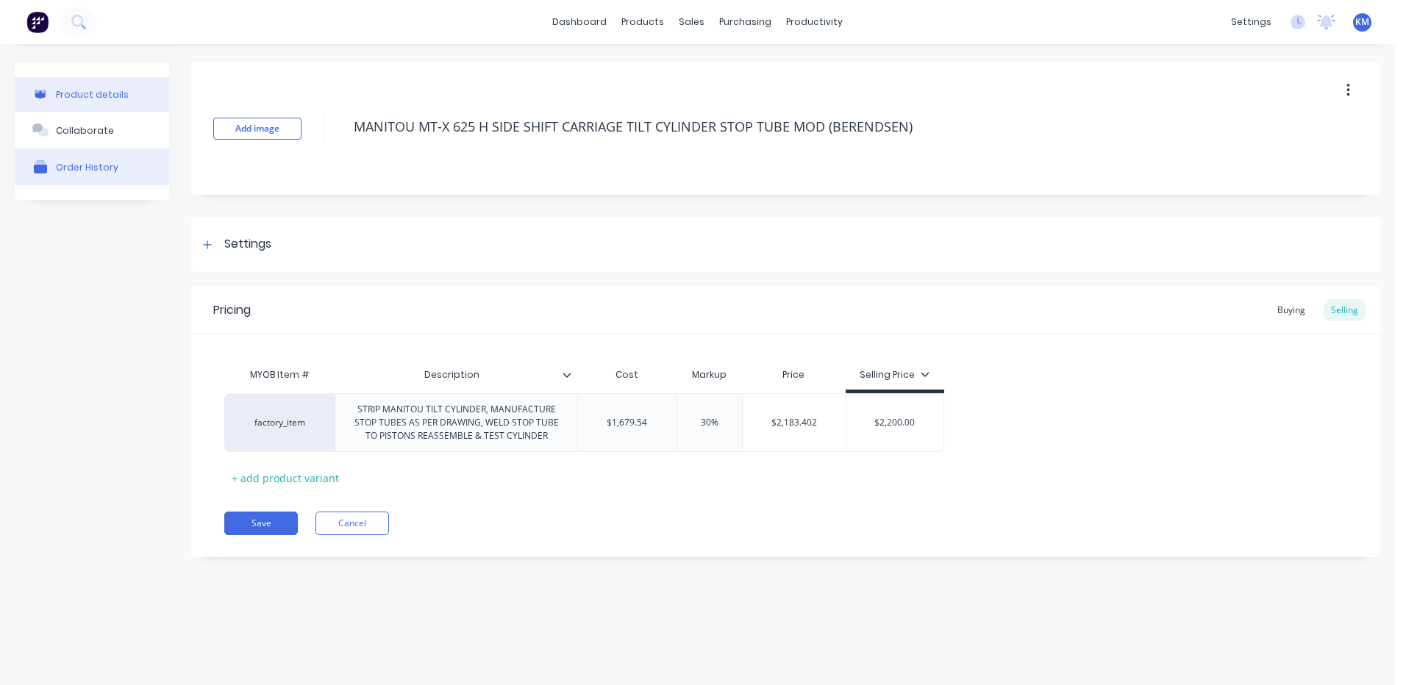
click at [65, 178] on button "Order History" at bounding box center [92, 167] width 154 height 37
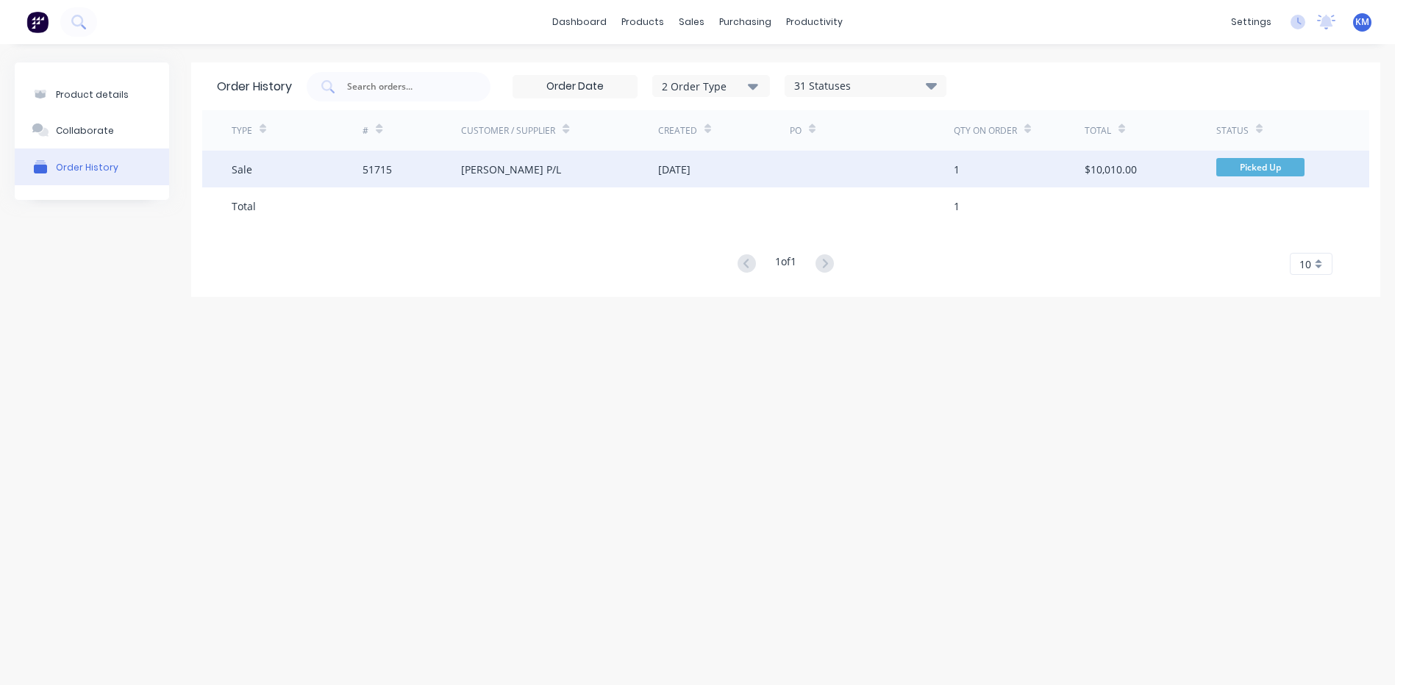
click at [464, 178] on div "[PERSON_NAME] P/L" at bounding box center [559, 169] width 197 height 37
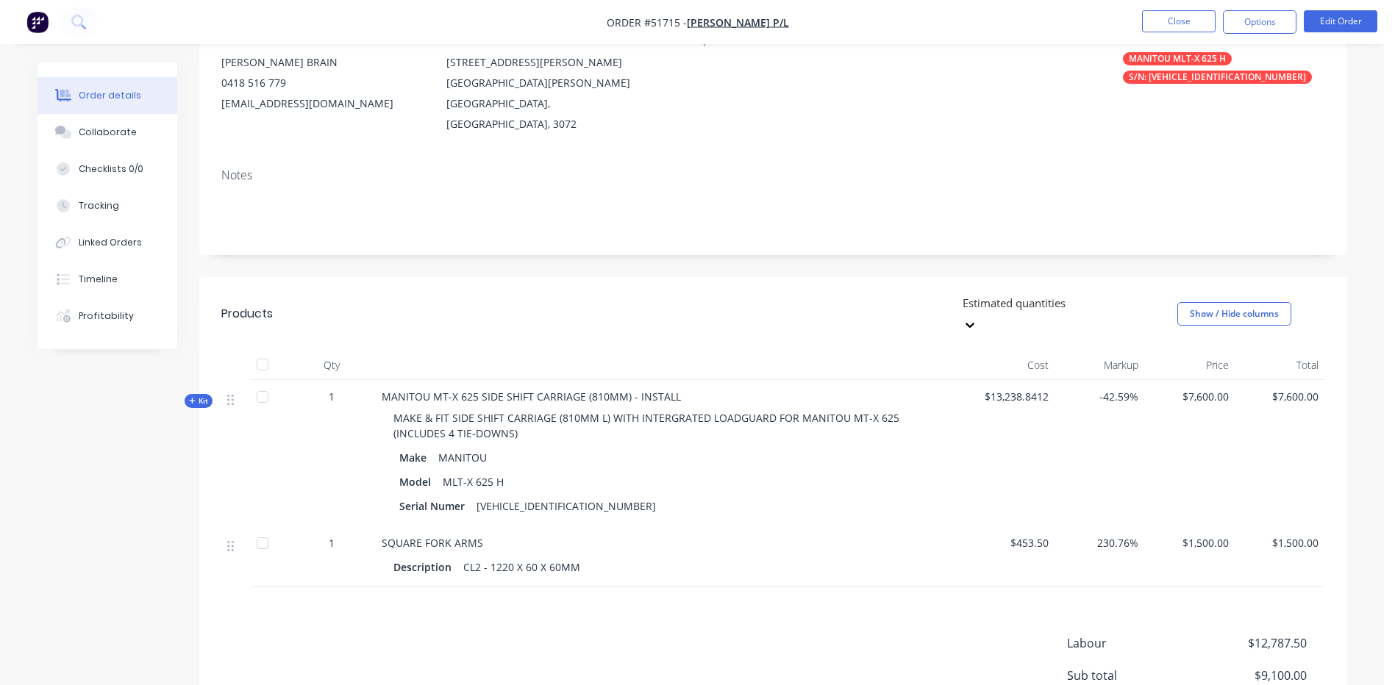
scroll to position [221, 0]
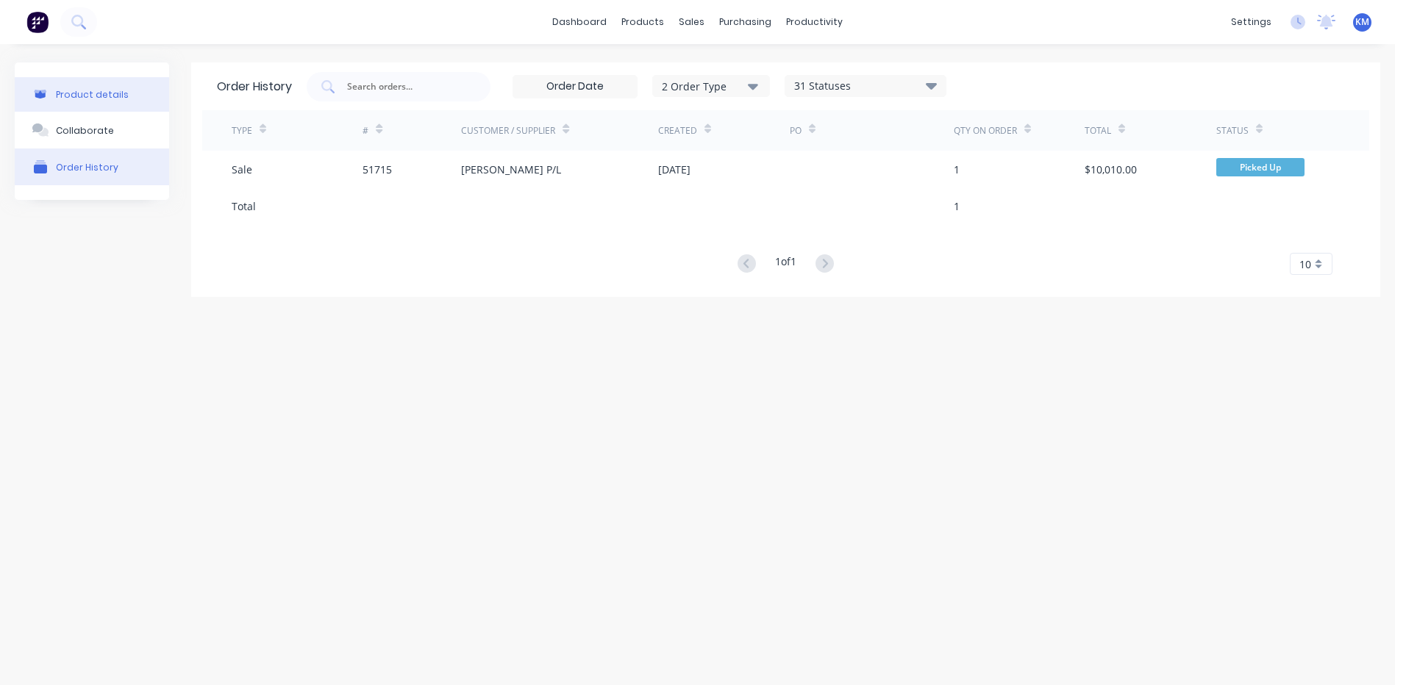
click at [73, 88] on button "Product details" at bounding box center [92, 94] width 154 height 35
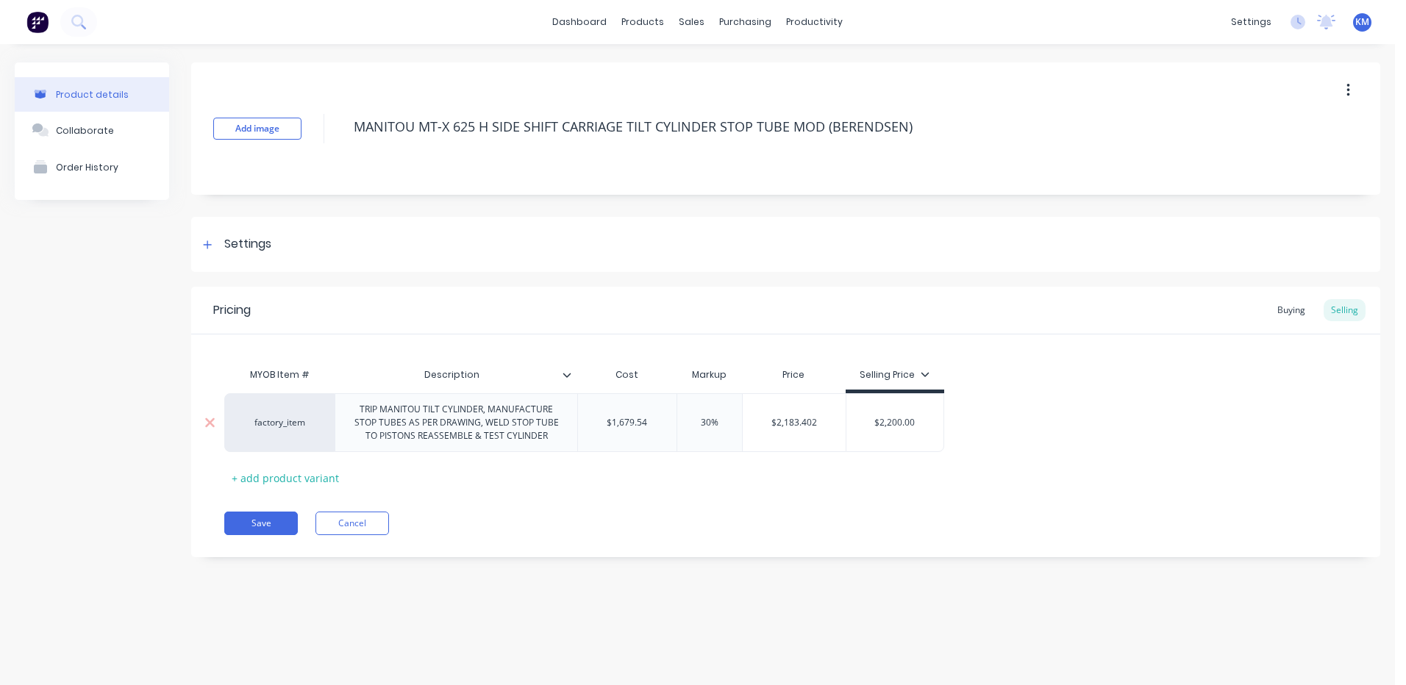
click at [363, 404] on div "TRIP MANITOU TILT CYLINDER, MANUFACTURE STOP TUBES AS PER DRAWING, WELD STOP TU…" at bounding box center [456, 423] width 230 height 46
click at [263, 526] on button "Save" at bounding box center [261, 524] width 74 height 24
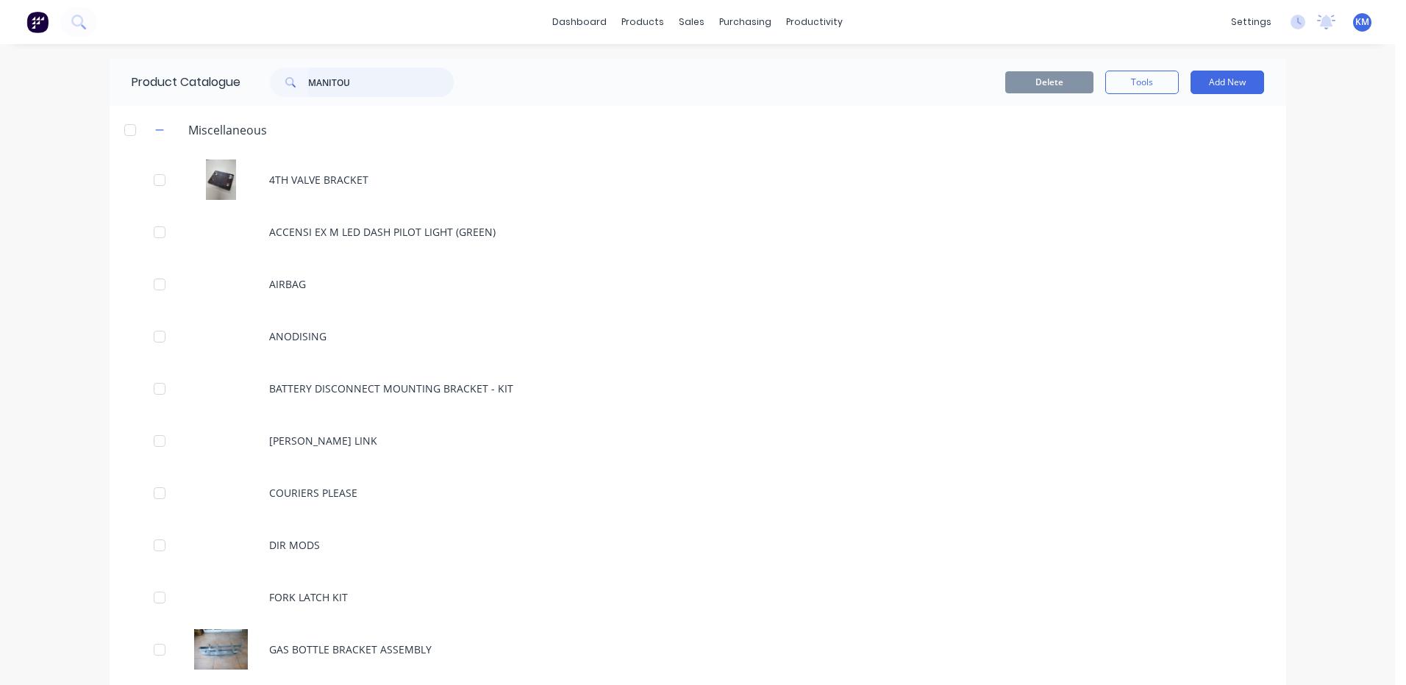
click at [380, 86] on input "MANITOU" at bounding box center [381, 82] width 146 height 29
type input "MANITOU"
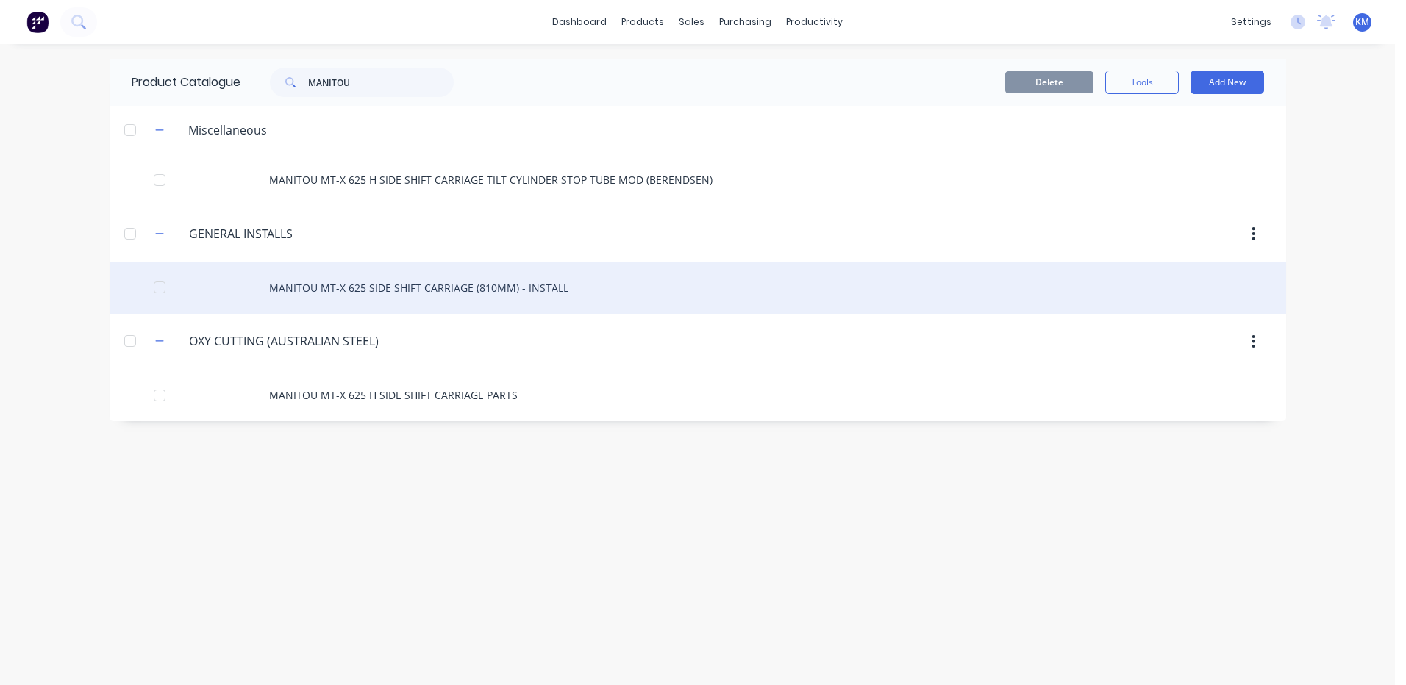
click at [418, 298] on div "MANITOU MT-X 625 SIDE SHIFT CARRIAGE (810MM) - INSTALL" at bounding box center [698, 288] width 1177 height 52
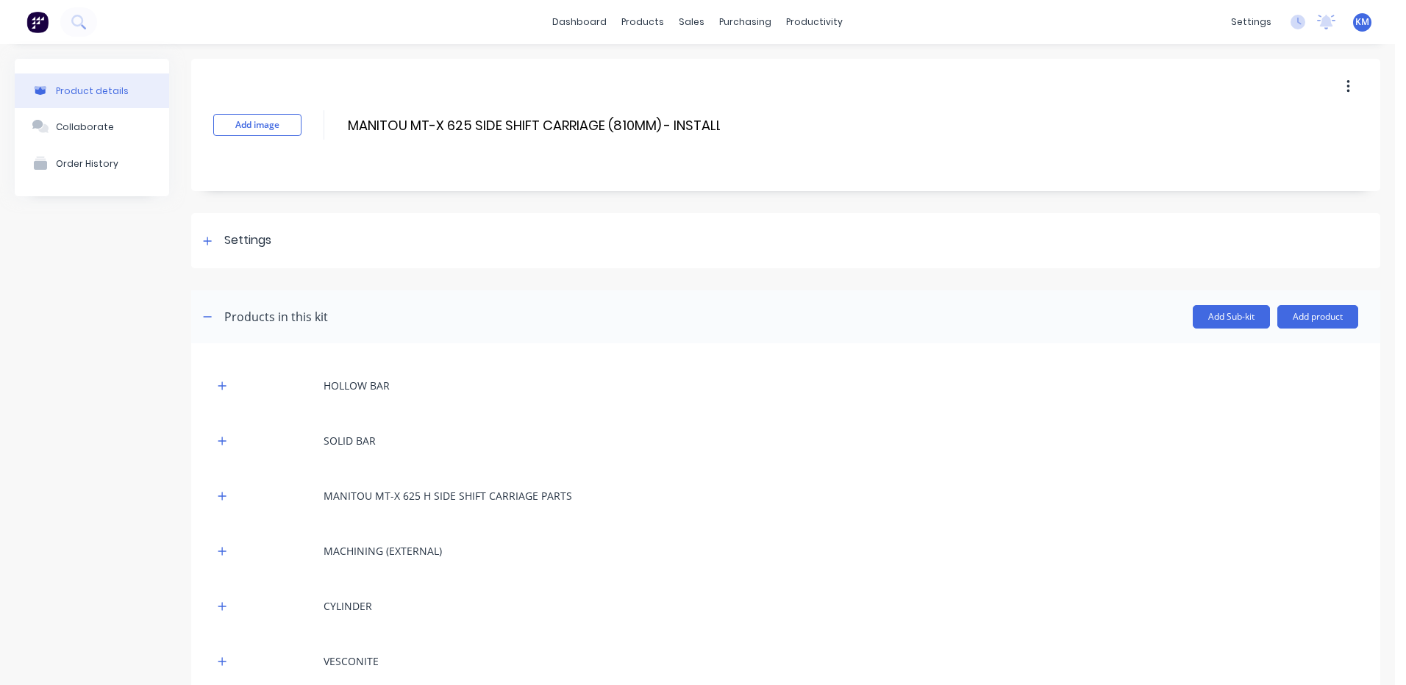
click at [1331, 88] on button "button" at bounding box center [1348, 87] width 35 height 26
click at [1287, 118] on span "Duplicate" at bounding box center [1294, 125] width 110 height 15
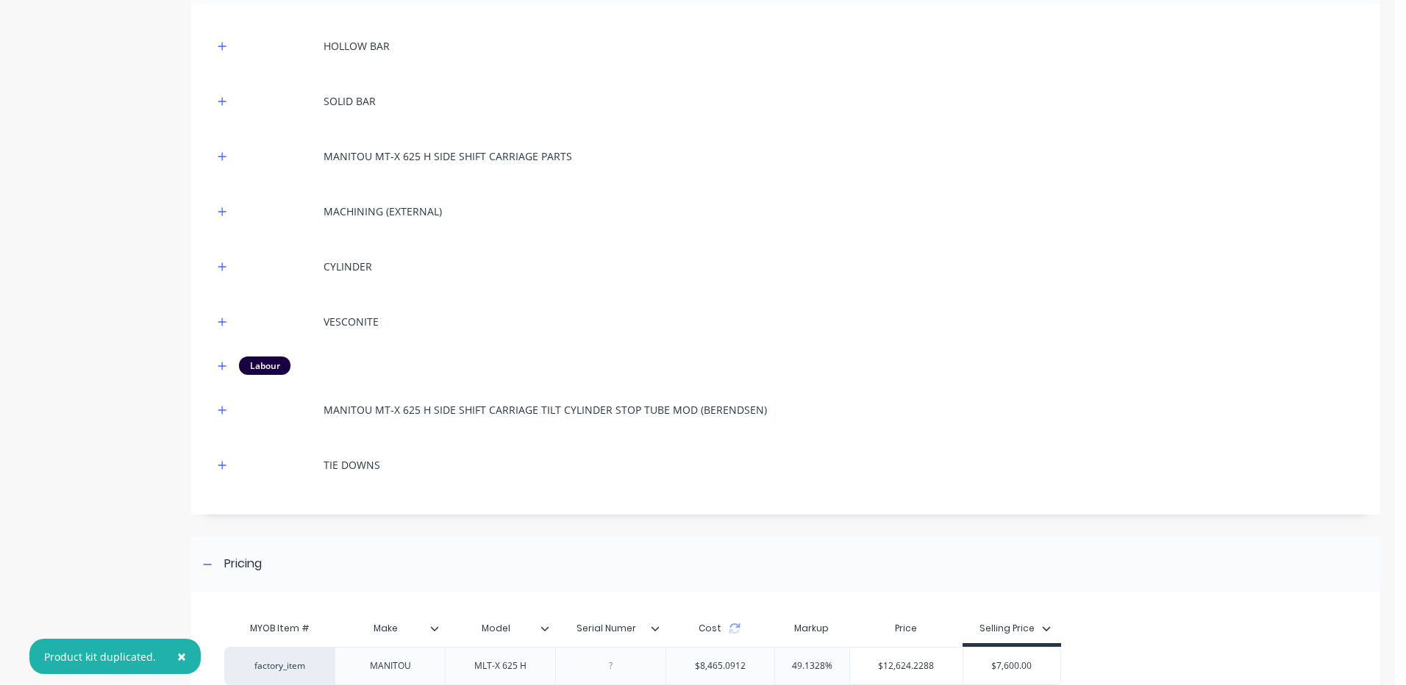
scroll to position [482, 0]
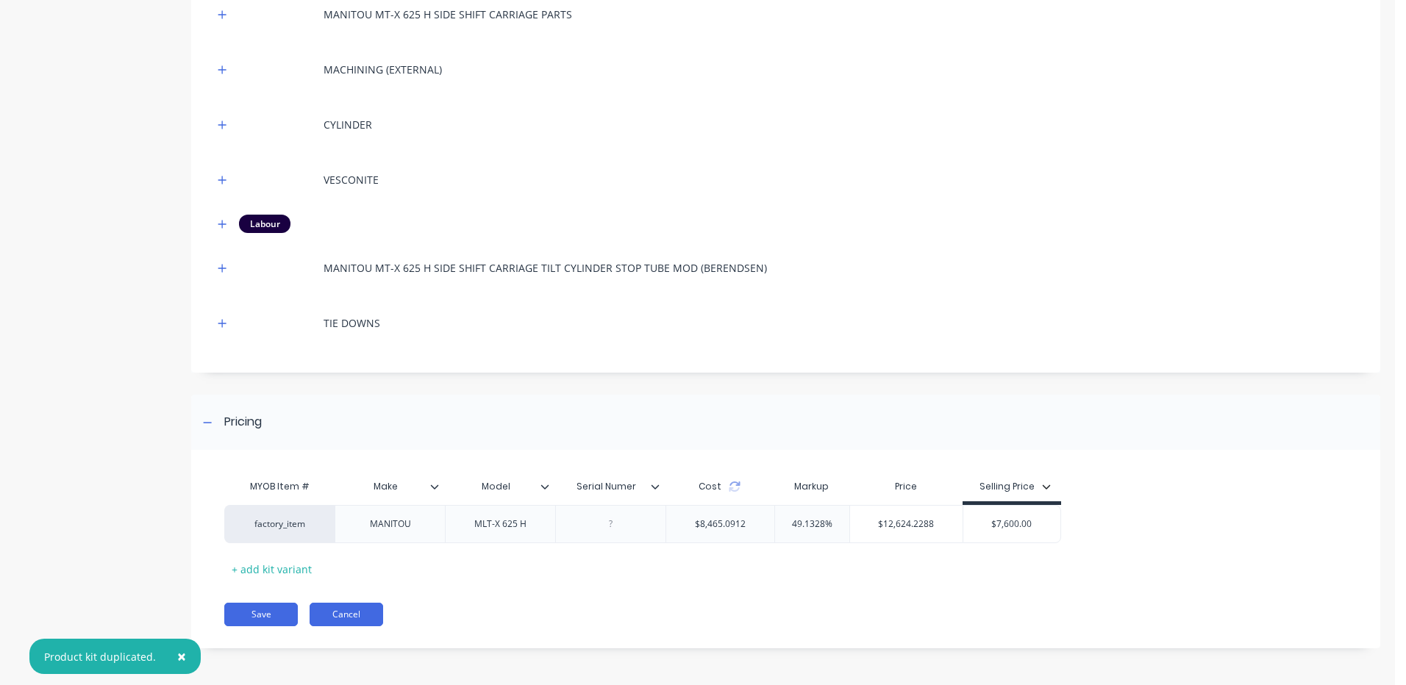
click at [335, 607] on button "Cancel" at bounding box center [347, 615] width 74 height 24
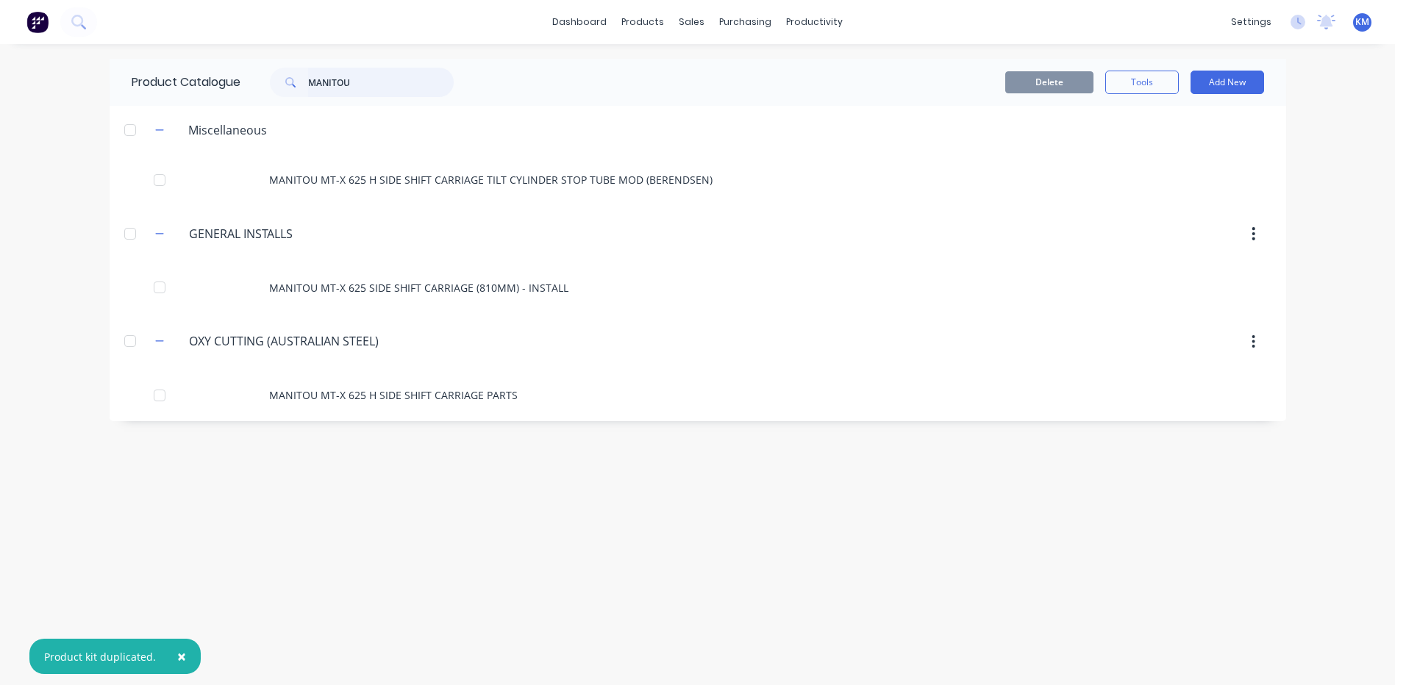
click at [402, 82] on input "MANITOU" at bounding box center [381, 82] width 146 height 29
type input "MANITOU"
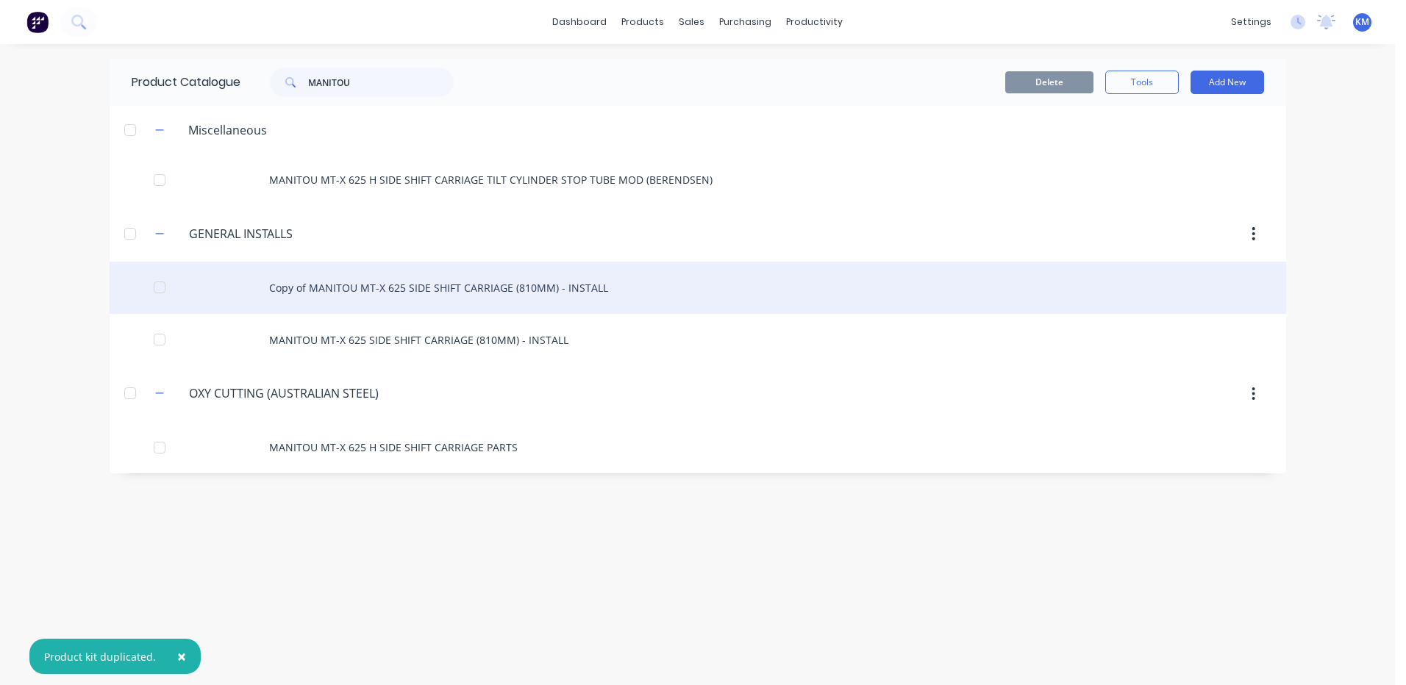
click at [438, 279] on div "Copy of MANITOU MT-X 625 SIDE SHIFT CARRIAGE (810MM) - INSTALL" at bounding box center [698, 288] width 1177 height 52
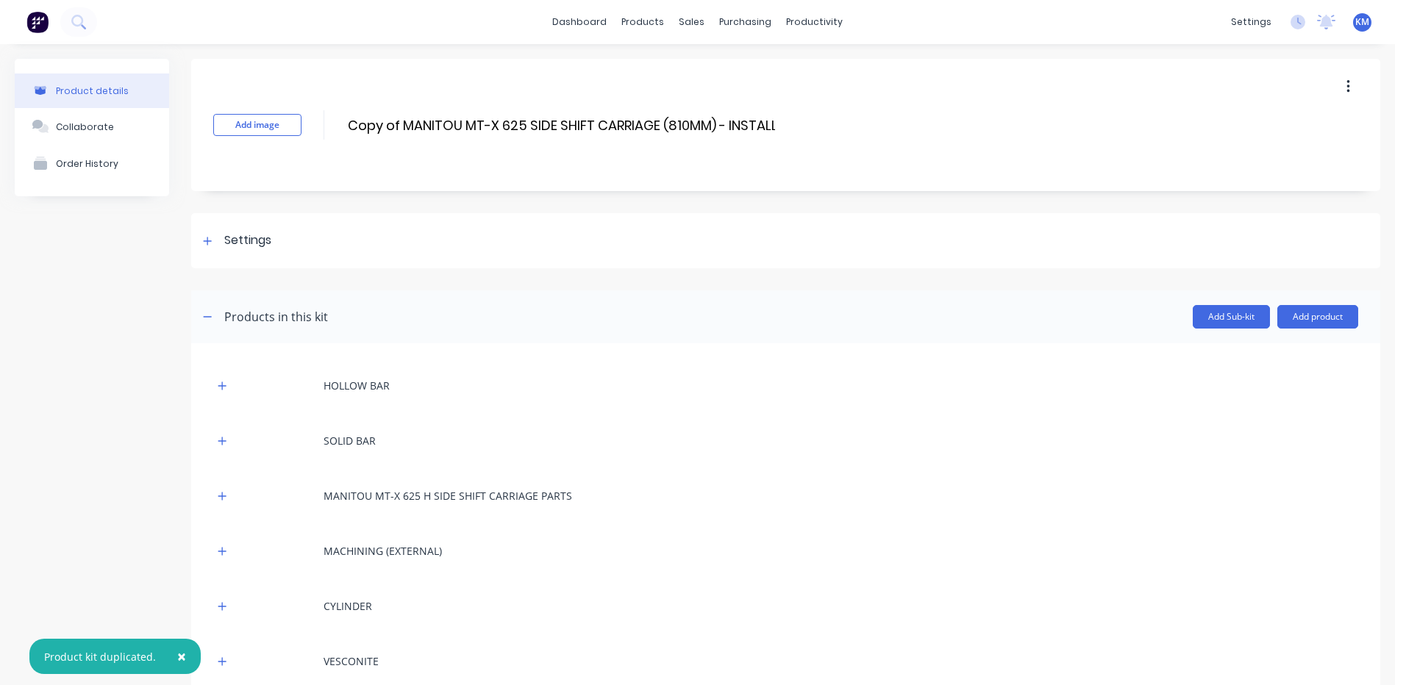
drag, startPoint x: 404, startPoint y: 124, endPoint x: 338, endPoint y: 124, distance: 66.2
click at [338, 124] on div "Add image Copy of MANITOU MT-X 625 SIDE SHIFT CARRIAGE (810MM) - INSTALL Copy o…" at bounding box center [785, 125] width 1189 height 132
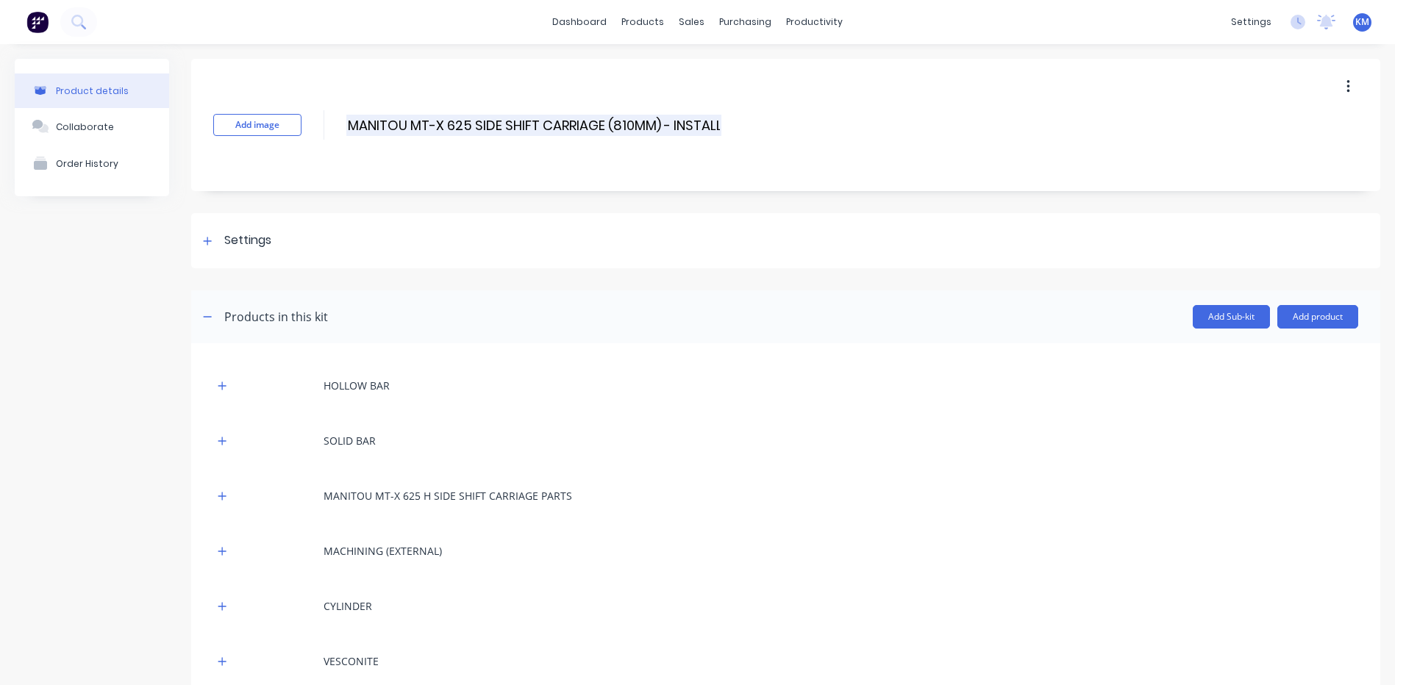
drag, startPoint x: 627, startPoint y: 121, endPoint x: 610, endPoint y: 122, distance: 16.9
click at [610, 122] on input "MANITOU MT-X 625 SIDE SHIFT CARRIAGE (810MM) - INSTALL" at bounding box center [533, 125] width 375 height 21
type input "MANITOU MT-X 625 SIDE SHIFT CARRIAGE (1150MM) - INSTALL"
click at [481, 286] on div at bounding box center [785, 279] width 1189 height 22
click at [459, 221] on div "Settings" at bounding box center [785, 240] width 1189 height 55
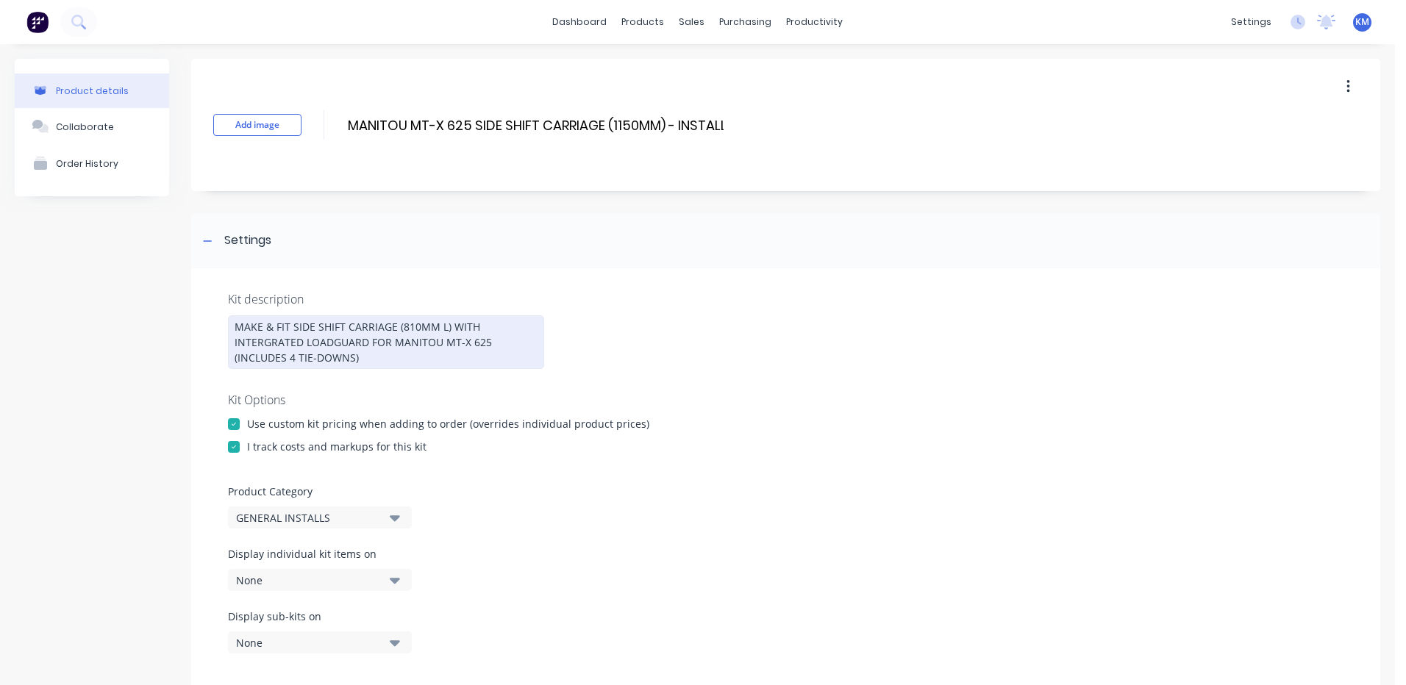
click at [416, 326] on div "MAKE & FIT SIDE SHIFT CARRIAGE (810MM L) WITH INTERGRATED LOADGUARD FOR MANITOU…" at bounding box center [386, 343] width 316 height 54
click at [494, 263] on div "Settings" at bounding box center [785, 240] width 1189 height 55
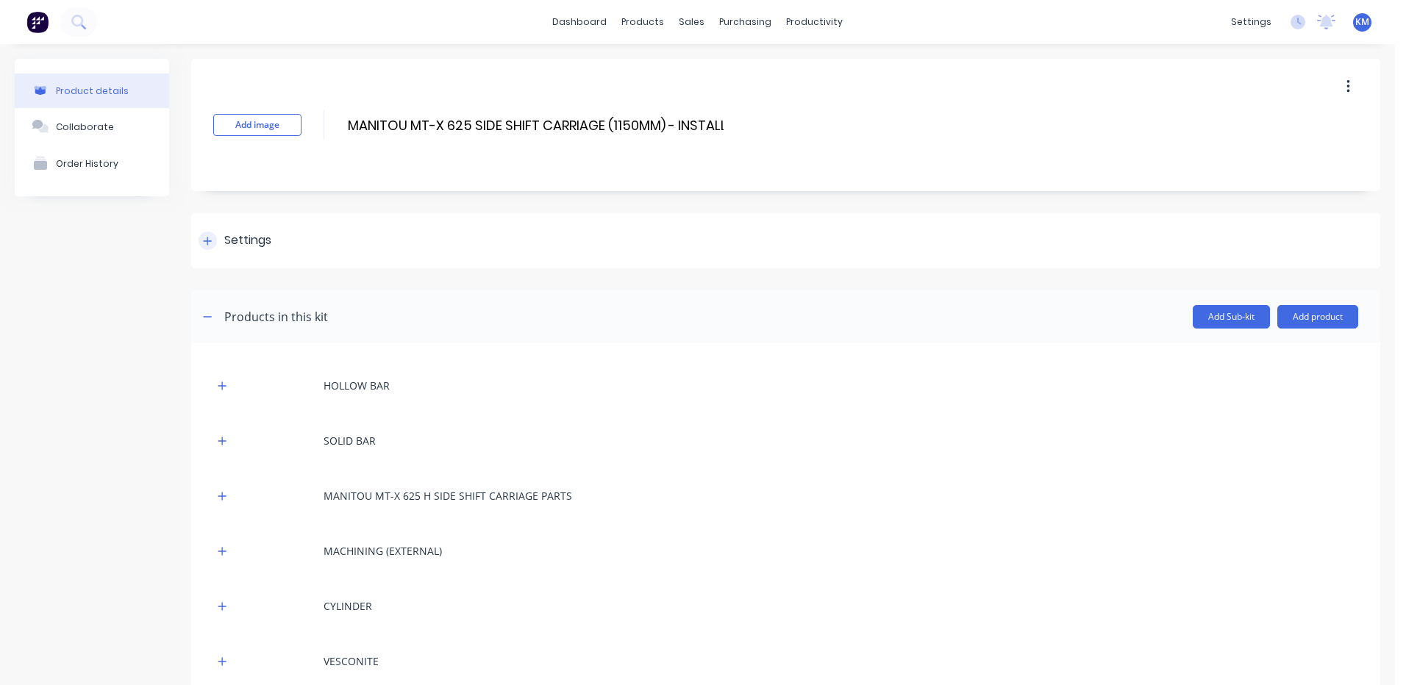
click at [511, 244] on div "Settings" at bounding box center [785, 240] width 1189 height 55
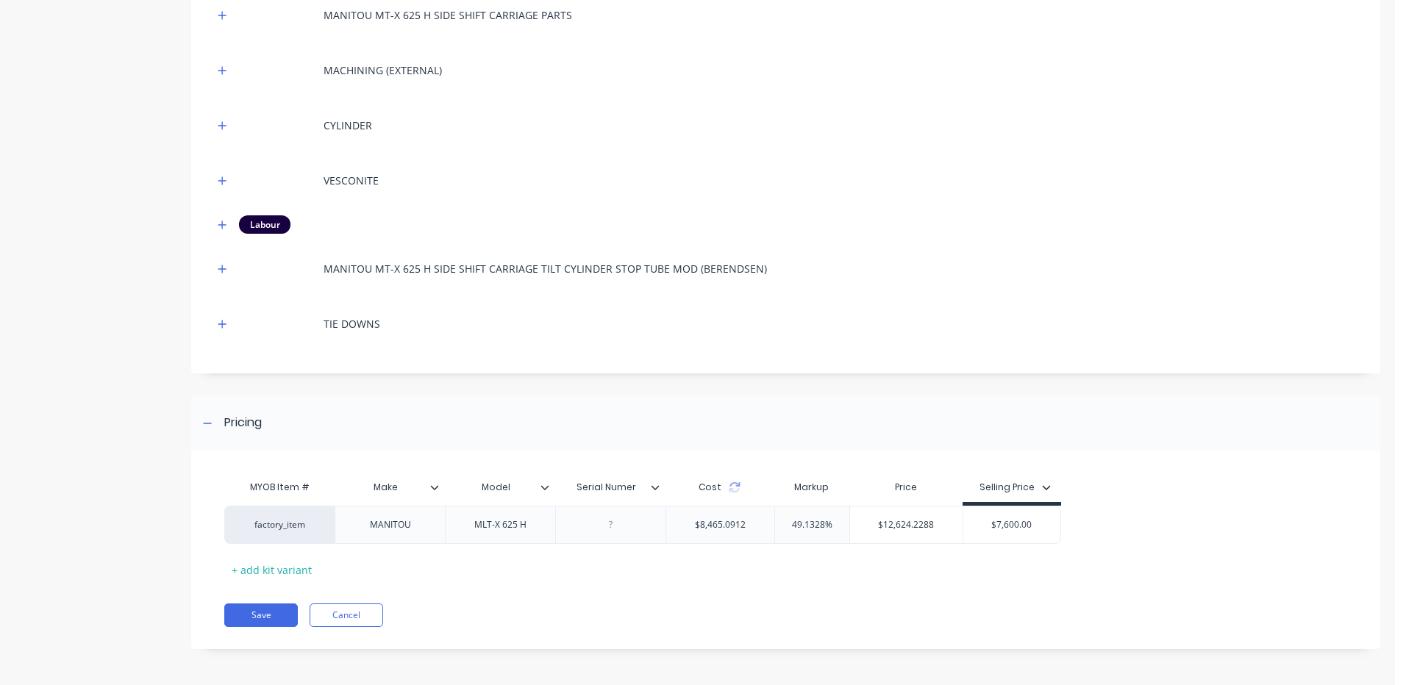
scroll to position [922, 0]
click at [263, 615] on button "Save" at bounding box center [261, 615] width 74 height 24
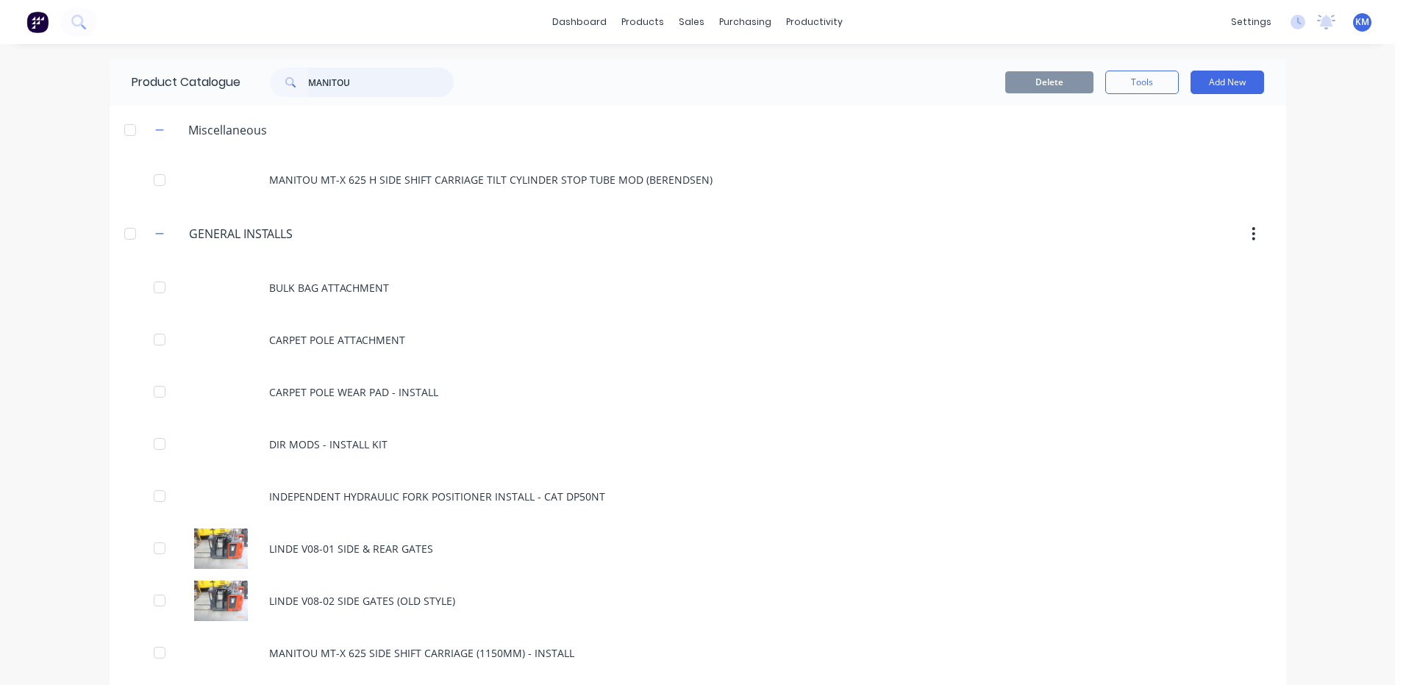
click at [384, 75] on input "MANITOU" at bounding box center [381, 82] width 146 height 29
type input "MANITOU"
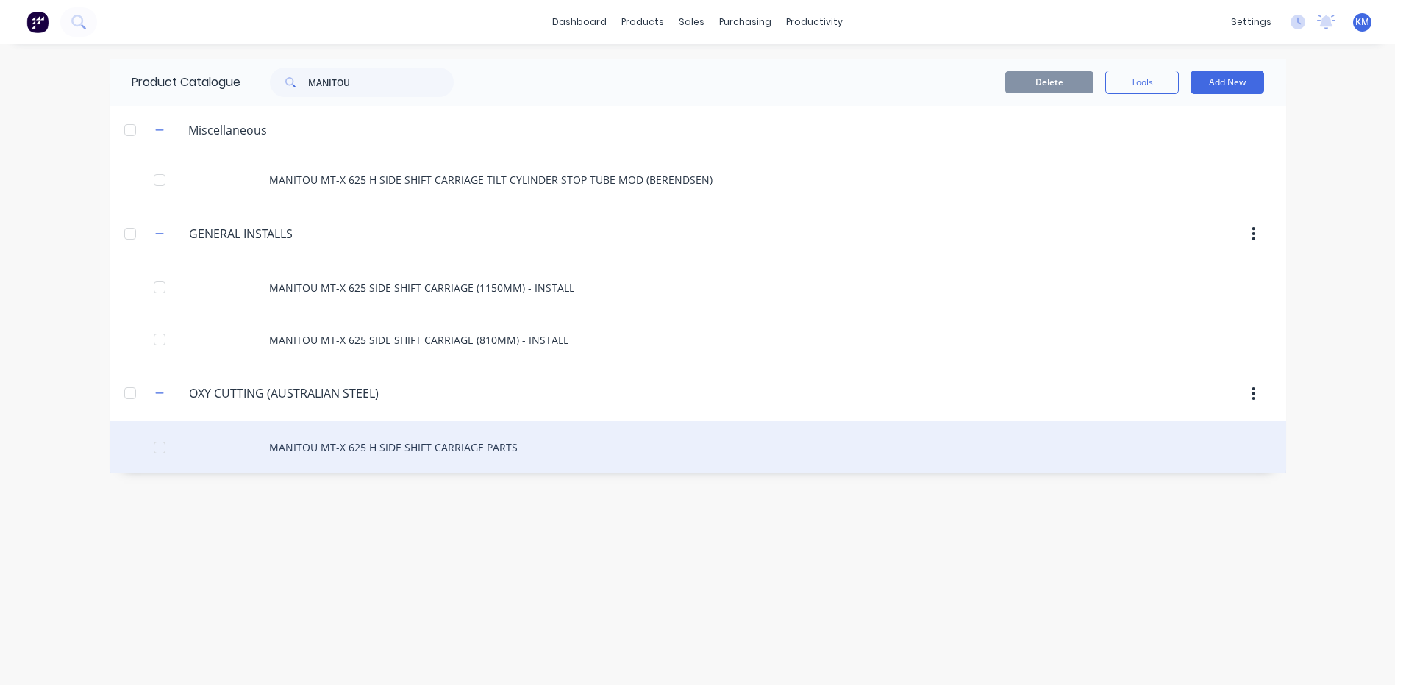
click at [485, 445] on div "MANITOU MT-X 625 H SIDE SHIFT CARRIAGE PARTS" at bounding box center [698, 447] width 1177 height 52
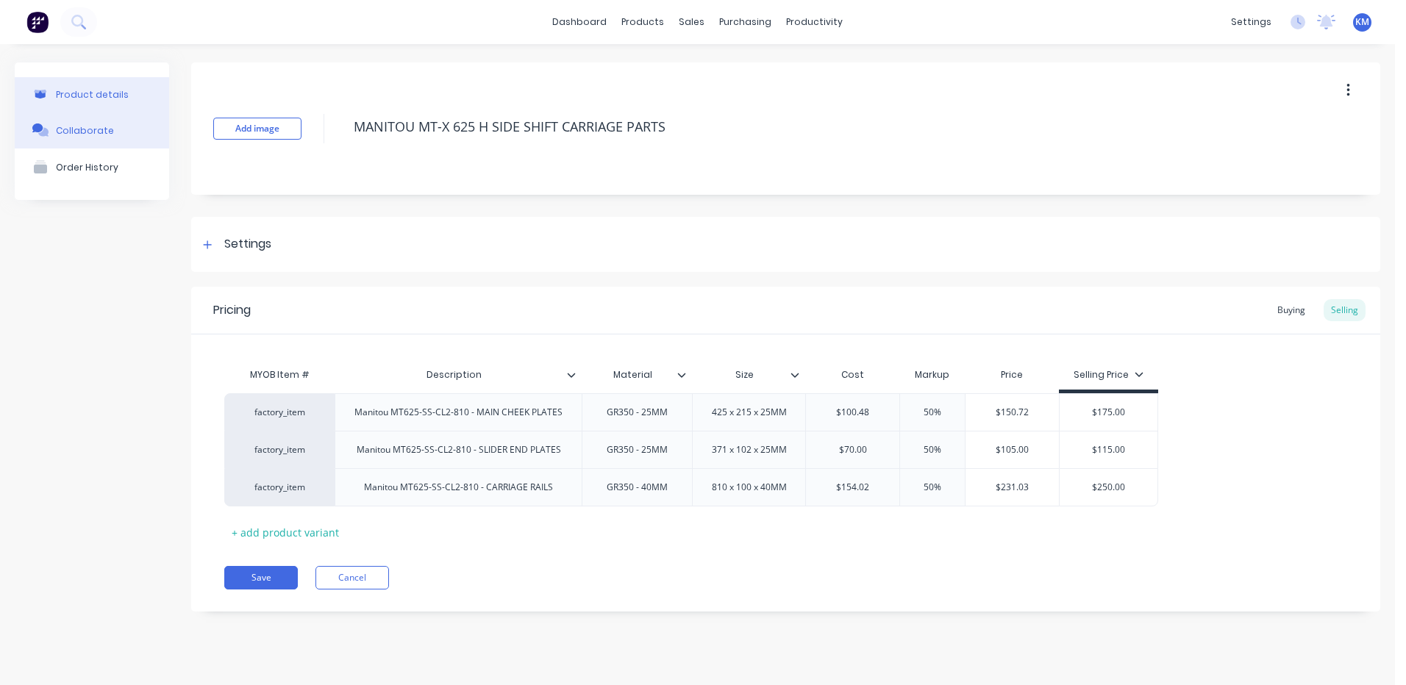
click at [133, 129] on button "Collaborate" at bounding box center [92, 130] width 154 height 37
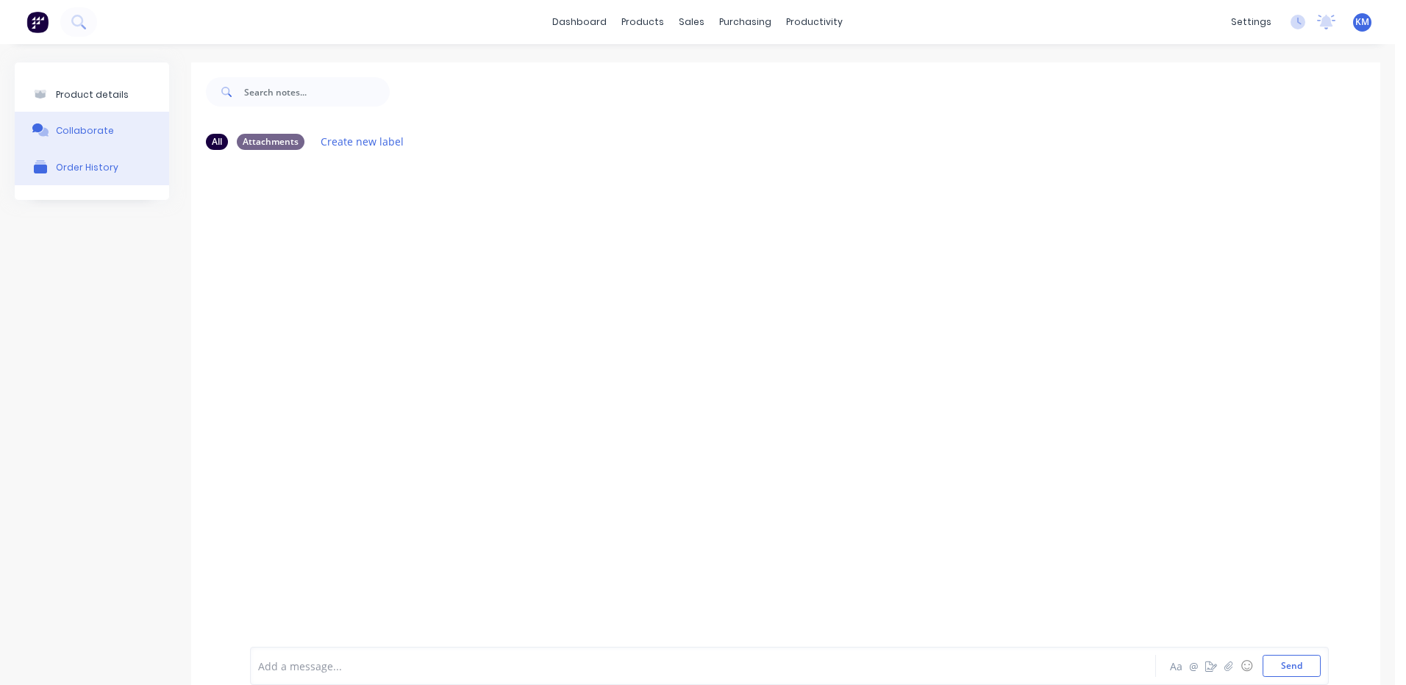
click at [126, 163] on button "Order History" at bounding box center [92, 167] width 154 height 37
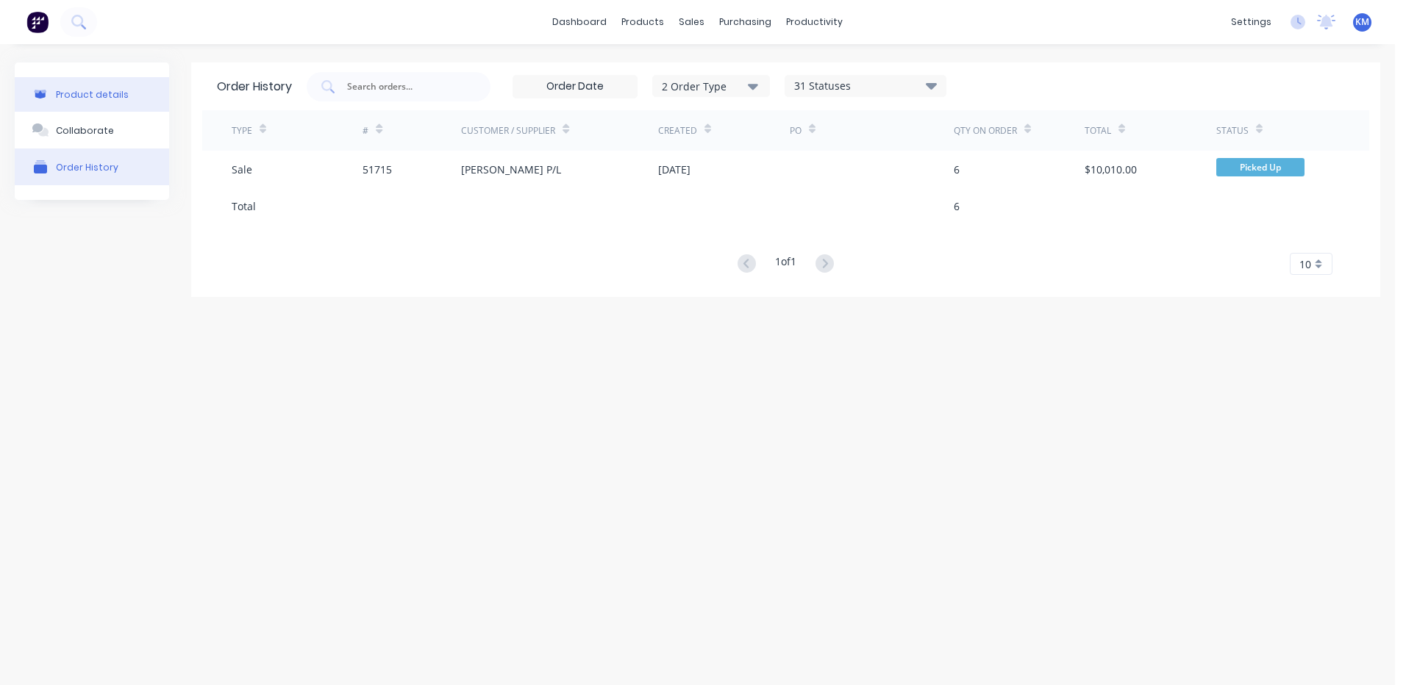
click at [139, 93] on button "Product details" at bounding box center [92, 94] width 154 height 35
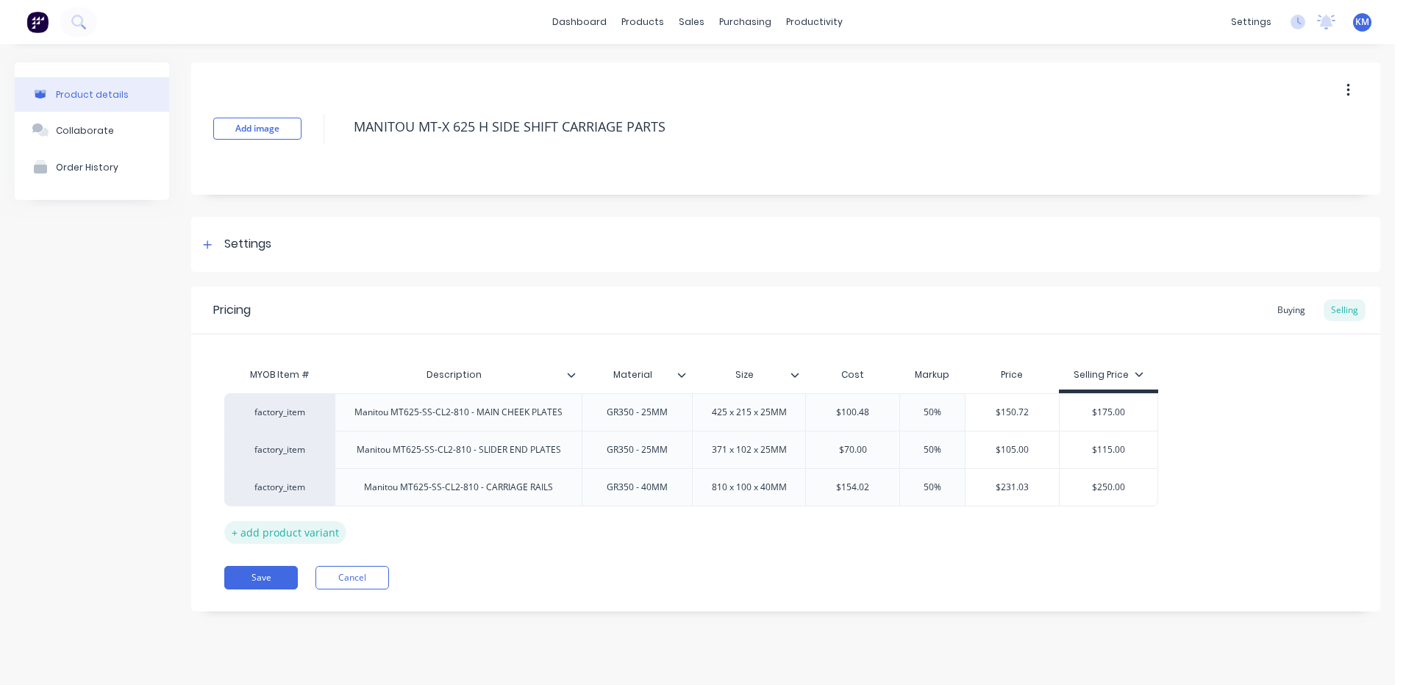
click at [302, 526] on div "+ add product variant" at bounding box center [285, 532] width 122 height 23
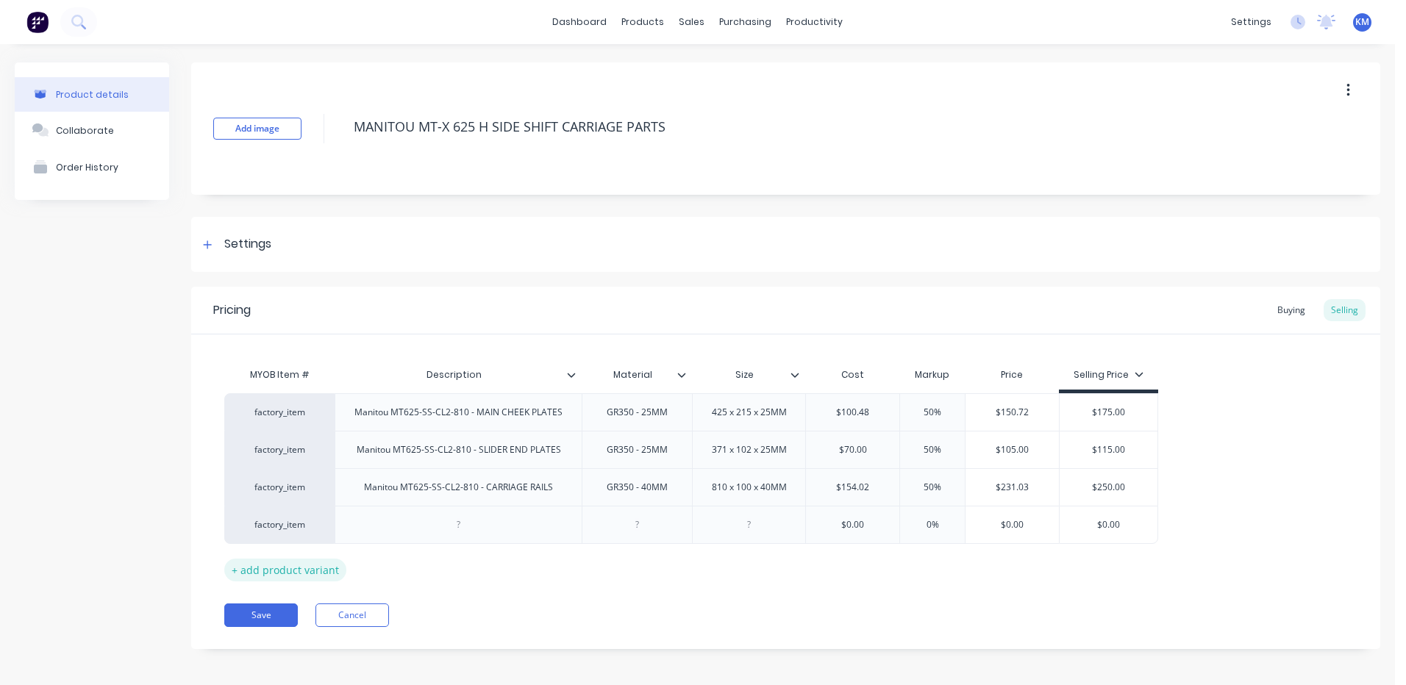
click at [312, 568] on div "+ add product variant" at bounding box center [285, 570] width 122 height 23
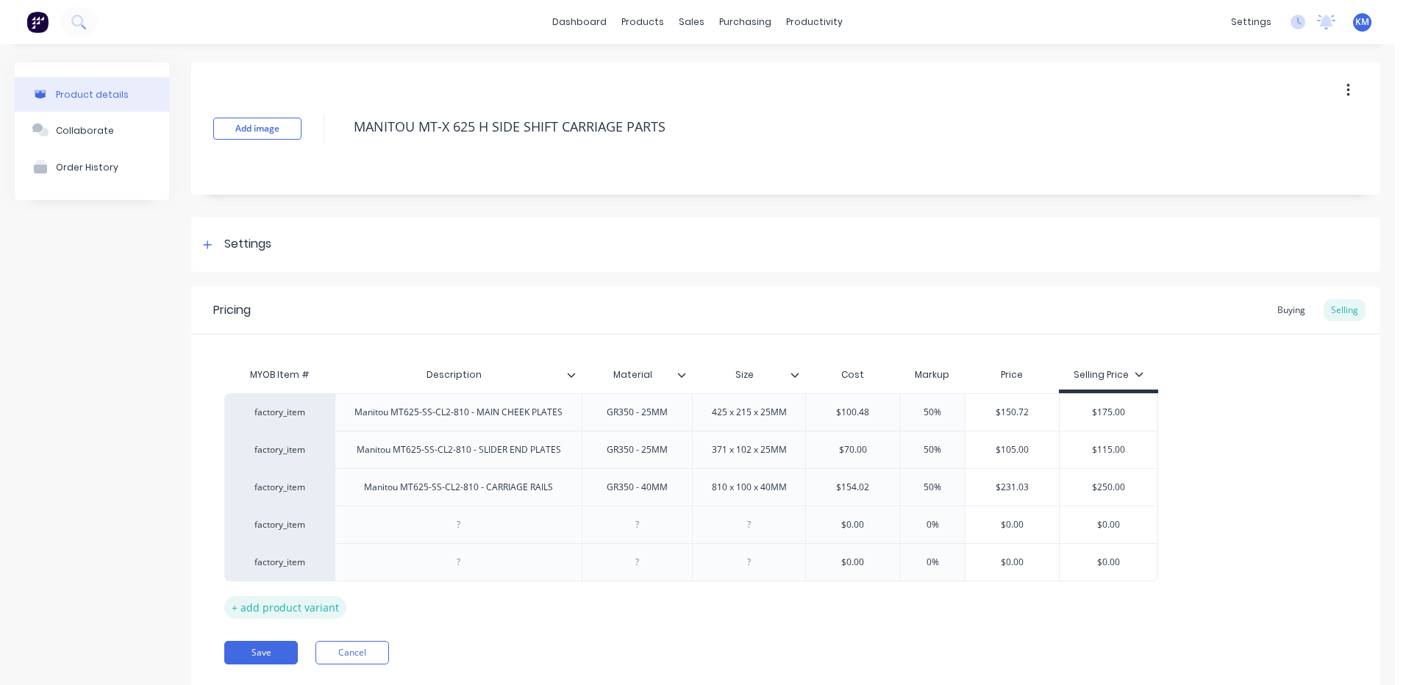
click at [317, 610] on div "+ add product variant" at bounding box center [285, 607] width 122 height 23
click at [316, 644] on div "+ add product variant" at bounding box center [285, 645] width 122 height 23
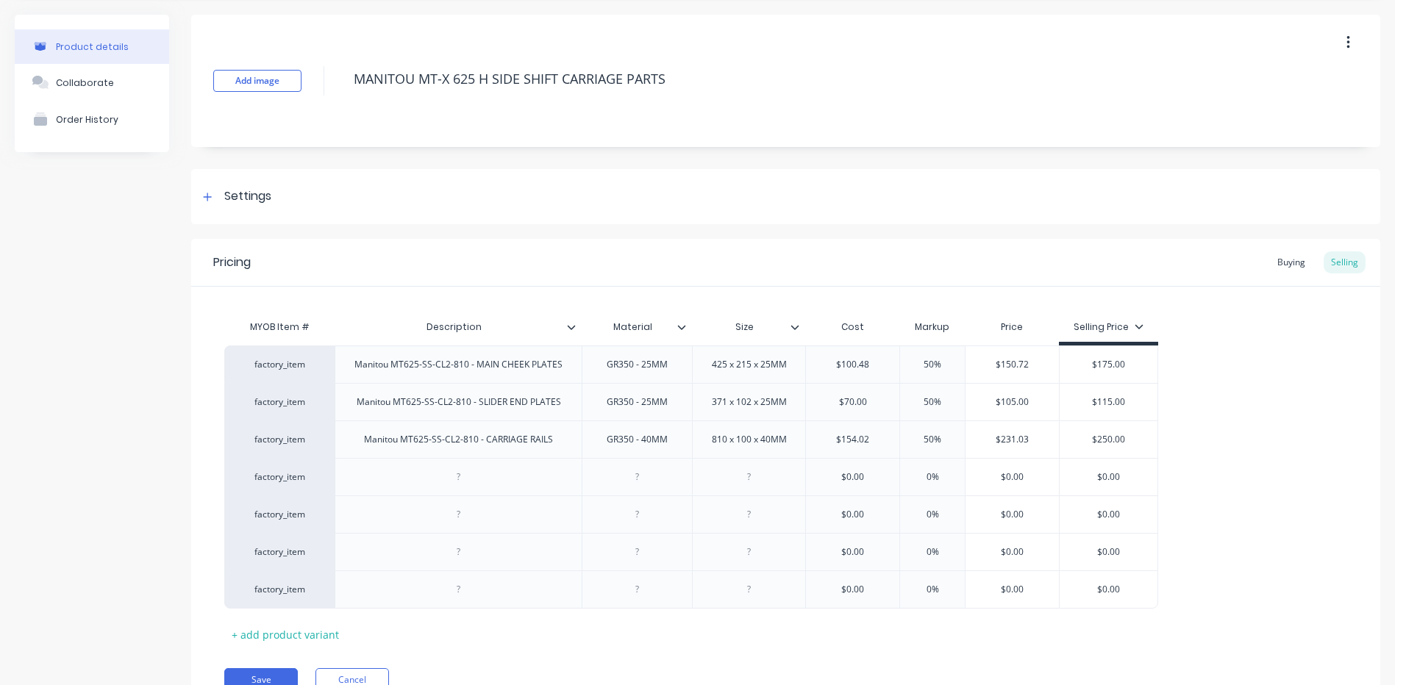
scroll to position [74, 0]
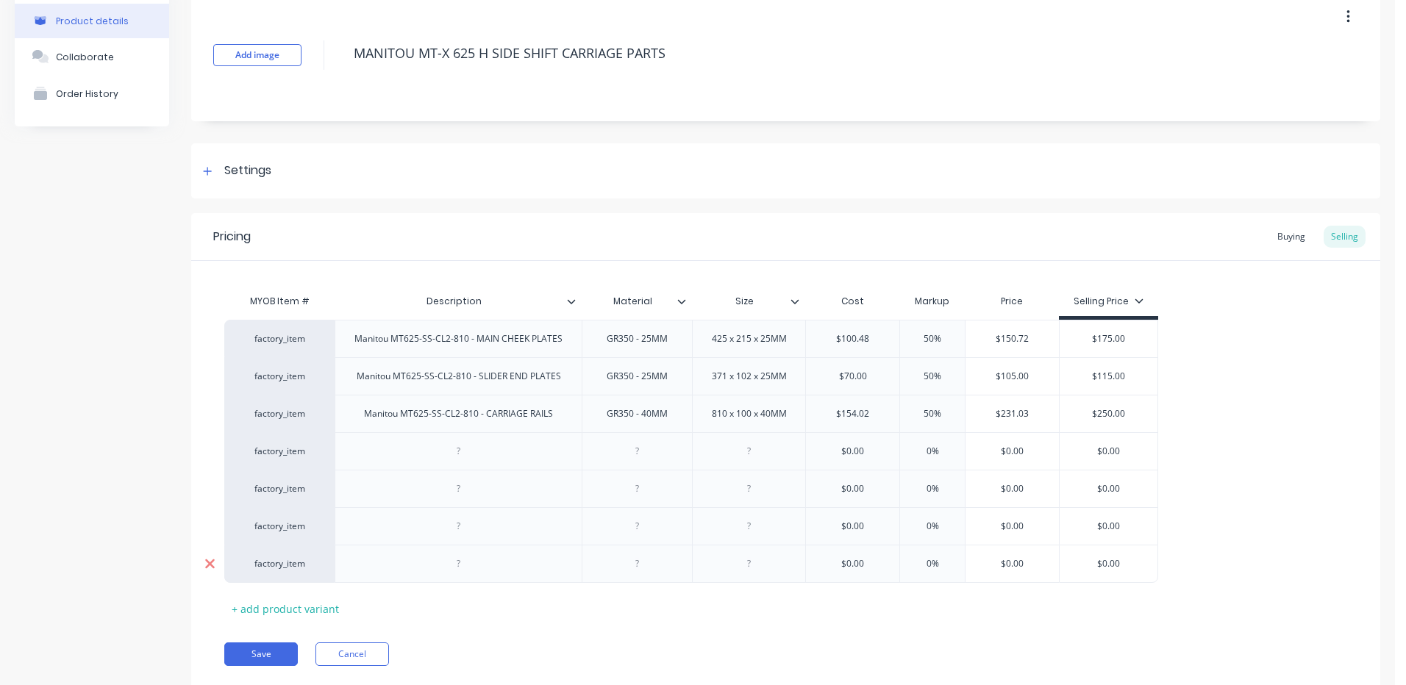
click at [206, 568] on icon at bounding box center [210, 565] width 10 height 10
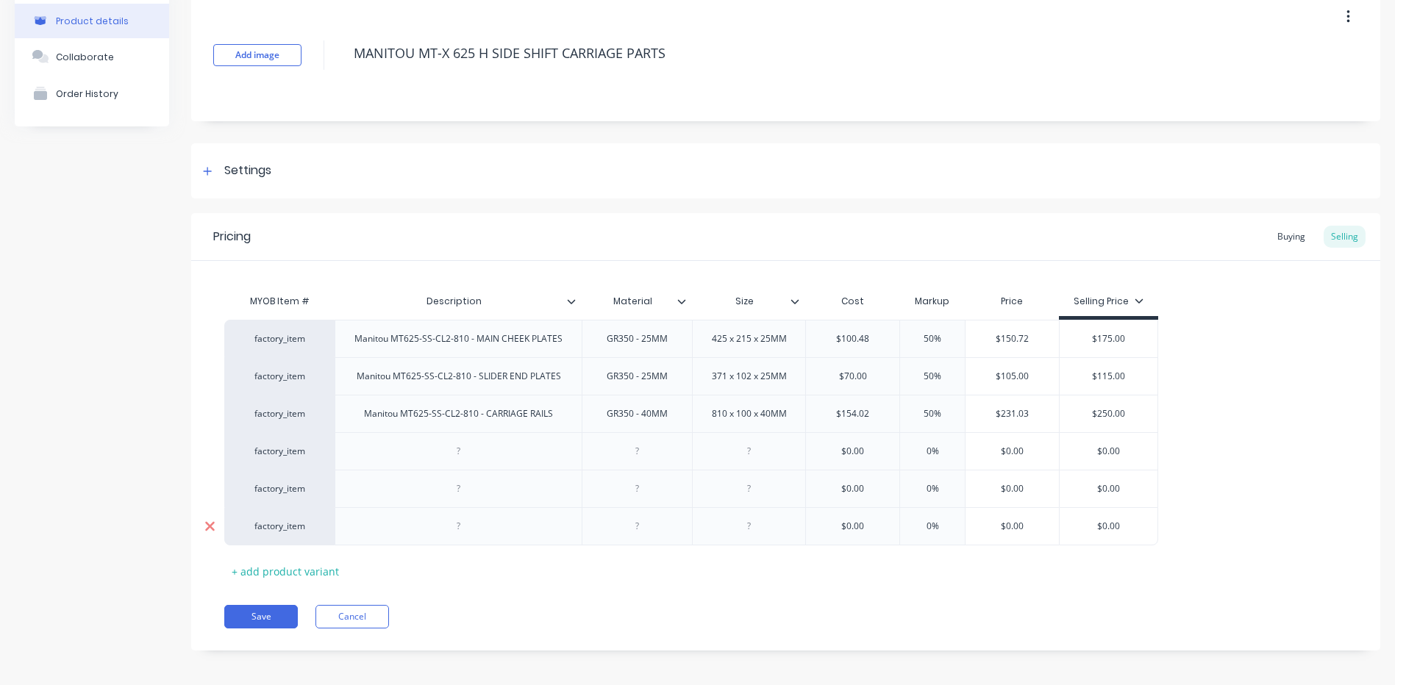
click at [214, 532] on icon at bounding box center [209, 526] width 11 height 15
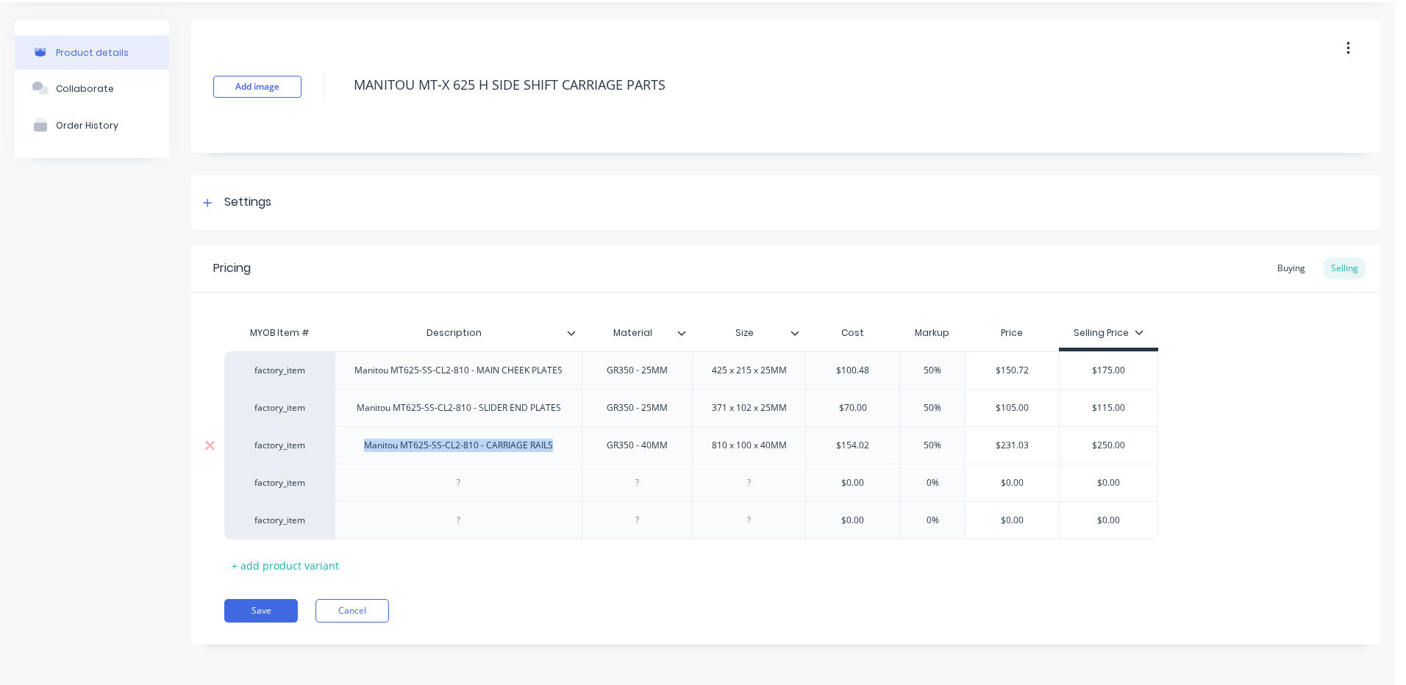
drag, startPoint x: 364, startPoint y: 448, endPoint x: 567, endPoint y: 438, distance: 203.2
click at [567, 438] on div "Manitou MT625-SS-CL2-810 - CARRIAGE RAILS" at bounding box center [458, 446] width 247 height 38
copy div "Manitou MT625-SS-CL2-810 - CARRIAGE RAILS"
click at [429, 476] on div at bounding box center [459, 483] width 74 height 19
paste div
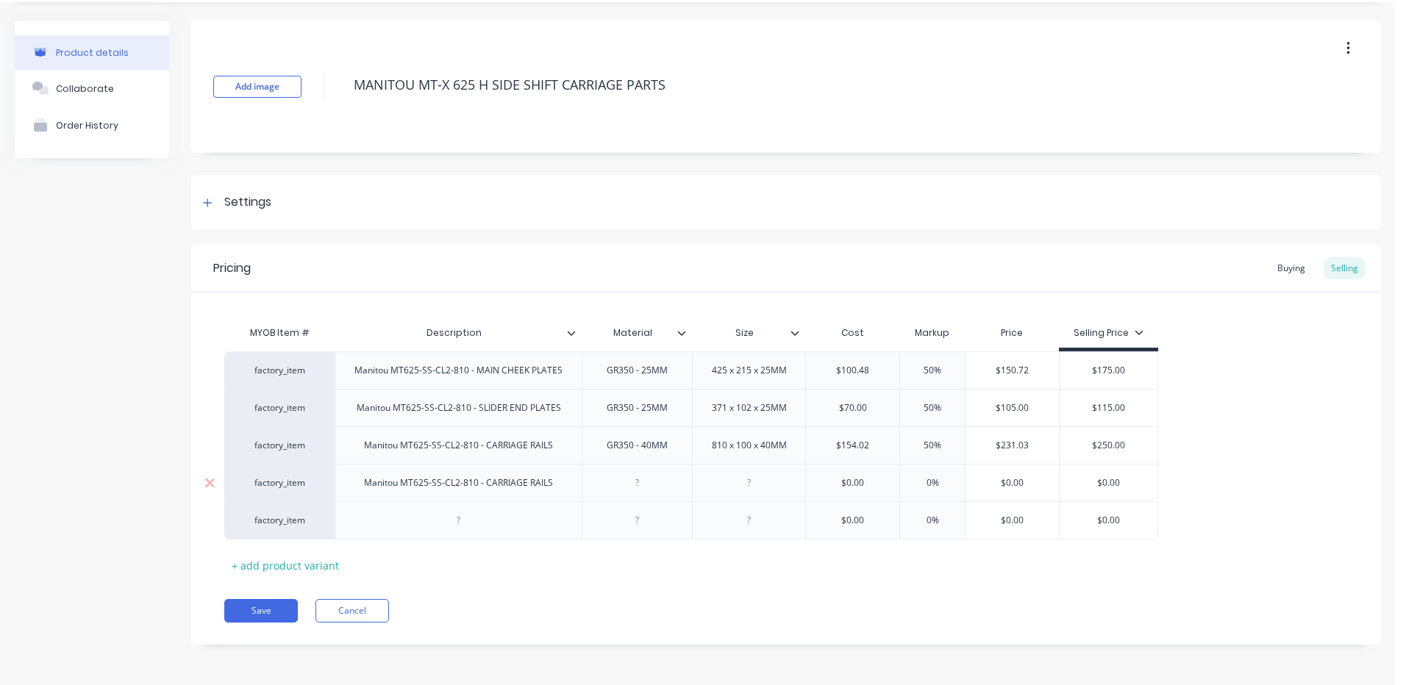
click at [477, 485] on div "Manitou MT625-SS-CL2-810 - CARRIAGE RAILS" at bounding box center [458, 483] width 213 height 19
drag, startPoint x: 622, startPoint y: 474, endPoint x: 653, endPoint y: 472, distance: 31.0
click at [623, 474] on div at bounding box center [638, 483] width 74 height 19
drag, startPoint x: 370, startPoint y: 487, endPoint x: 576, endPoint y: 476, distance: 206.2
click at [576, 476] on div "Manitou MT625-SS-CL2-1150 - CARRIAGE RAILS" at bounding box center [458, 483] width 247 height 38
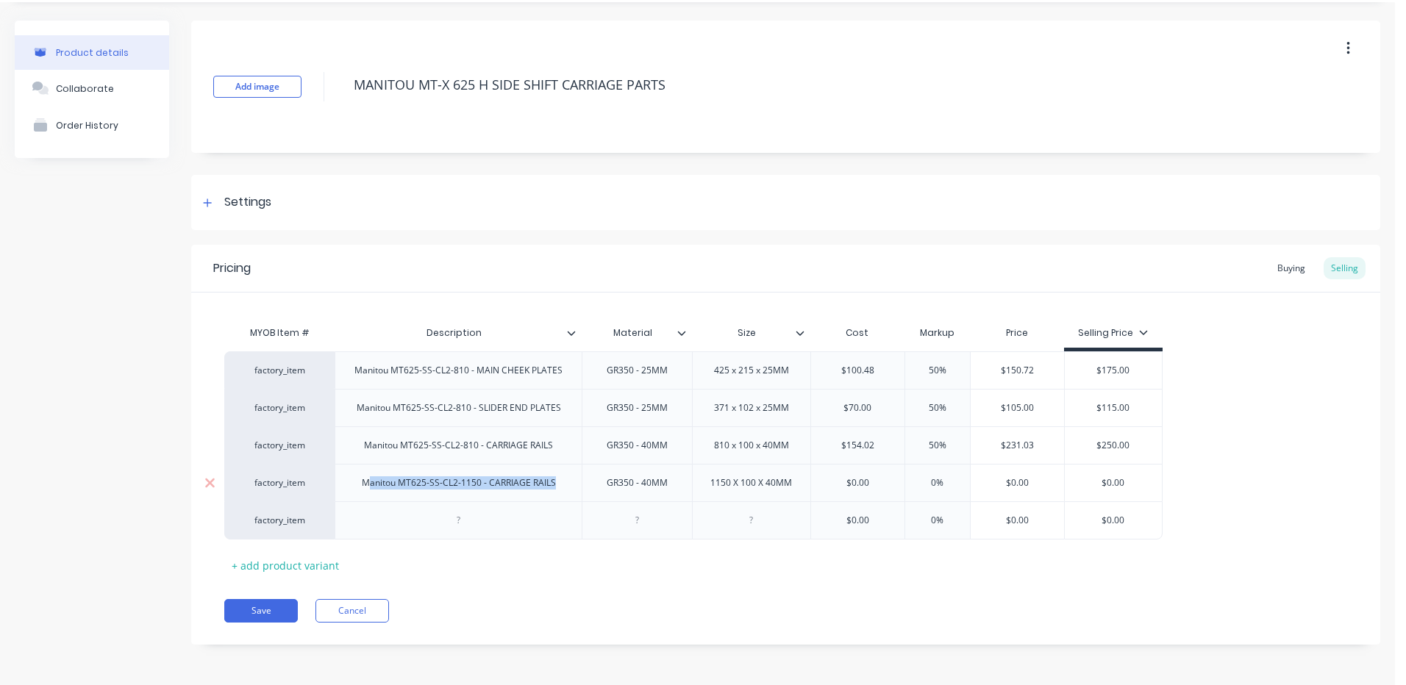
drag, startPoint x: 408, startPoint y: 496, endPoint x: 375, endPoint y: 492, distance: 33.3
click at [407, 496] on div "Manitou MT625-SS-CL2-1150 - CARRIAGE RAILS" at bounding box center [458, 483] width 247 height 38
click at [366, 488] on div "Manitou MT625-SS-CL2-1150 - CARRIAGE RAILS" at bounding box center [459, 483] width 218 height 19
drag, startPoint x: 359, startPoint y: 482, endPoint x: 593, endPoint y: 485, distance: 234.6
click at [593, 485] on div "factory_item Manitou MT625-SS-CL2-1150 - CARRIAGE RAILS GR350 - 40MM 1150 X 100…" at bounding box center [693, 483] width 938 height 38
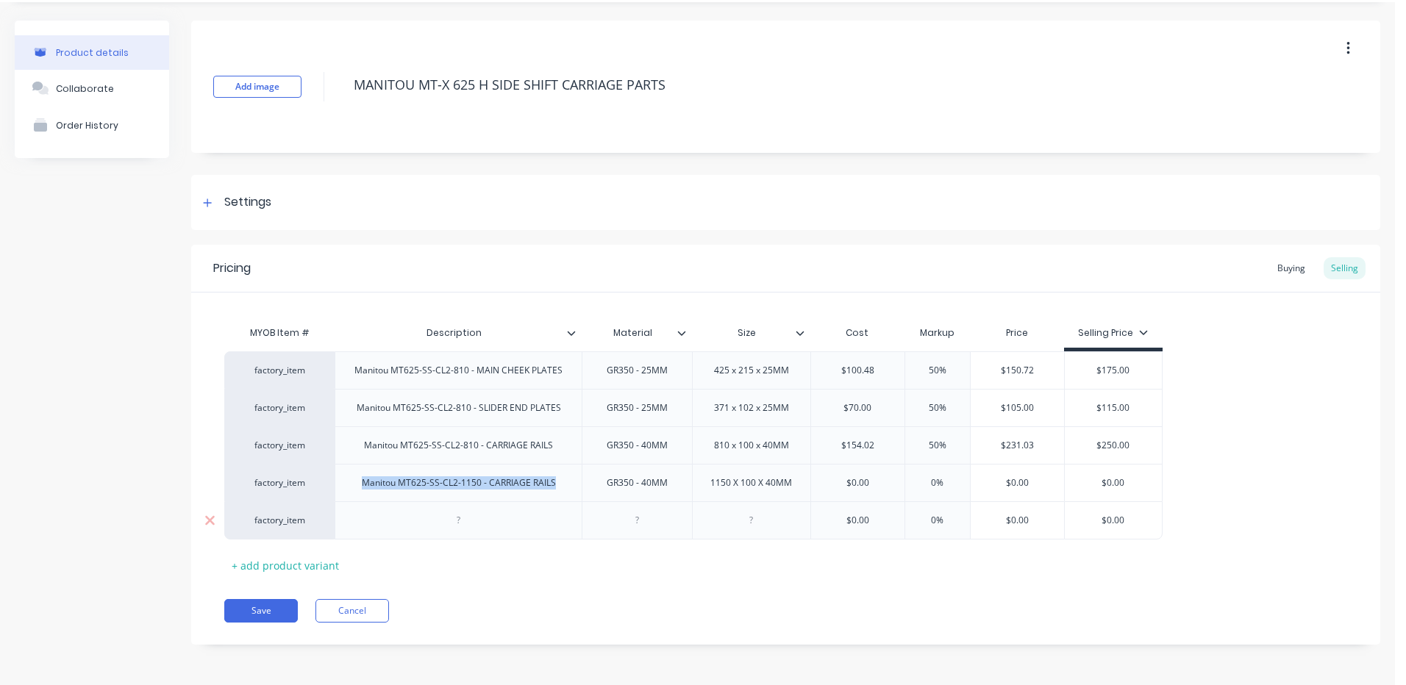
copy div "Manitou MT625-SS-CL2-1150 - CARRIAGE RAILS"
click at [467, 527] on div at bounding box center [459, 520] width 74 height 19
paste div
drag, startPoint x: 554, startPoint y: 524, endPoint x: 489, endPoint y: 533, distance: 65.4
click at [489, 533] on div "Manitou MT625-SS-CL2-1150 - CARRIAGE RAILS" at bounding box center [458, 521] width 247 height 38
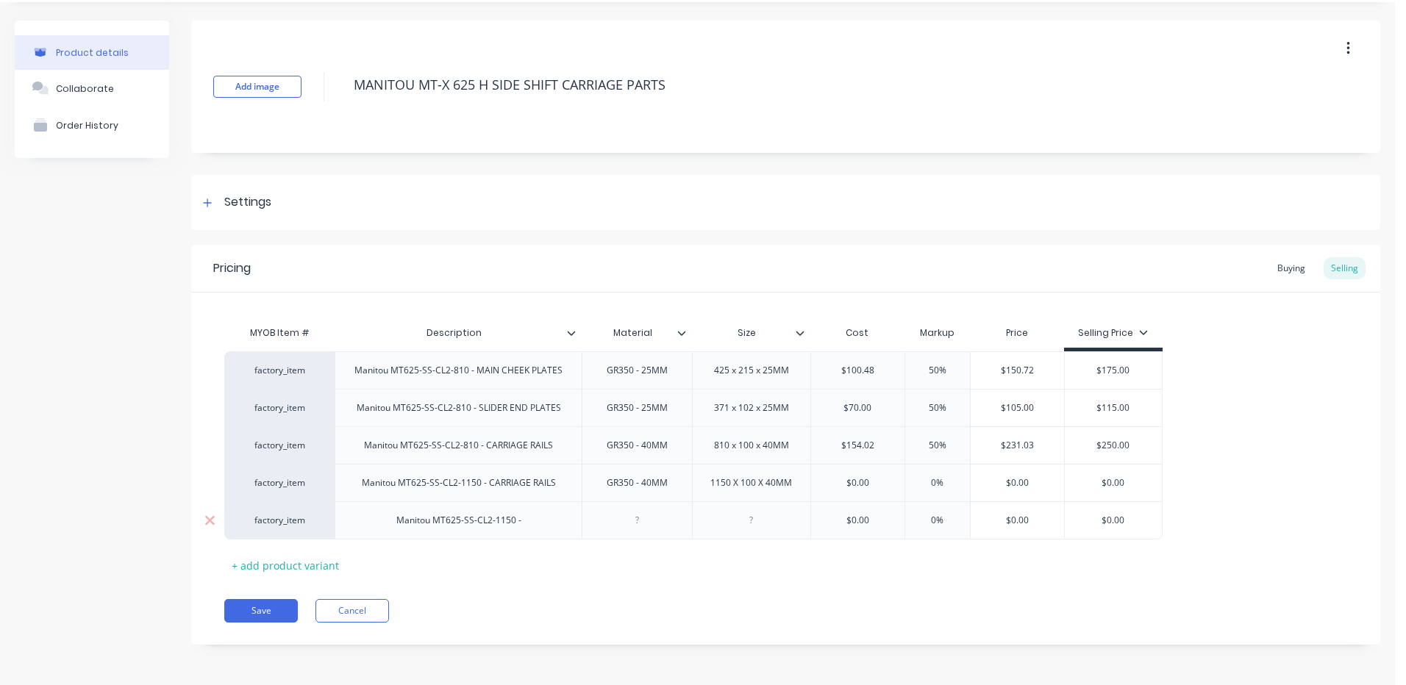
drag, startPoint x: 551, startPoint y: 523, endPoint x: 559, endPoint y: 517, distance: 10.0
click at [551, 523] on div "Manitou MT625-SS-CL2-1150 -" at bounding box center [458, 521] width 247 height 38
click at [677, 521] on div "GR350 -" at bounding box center [637, 521] width 110 height 38
drag, startPoint x: 873, startPoint y: 482, endPoint x: 914, endPoint y: 463, distance: 45.7
click at [873, 482] on input "text" at bounding box center [857, 483] width 93 height 13
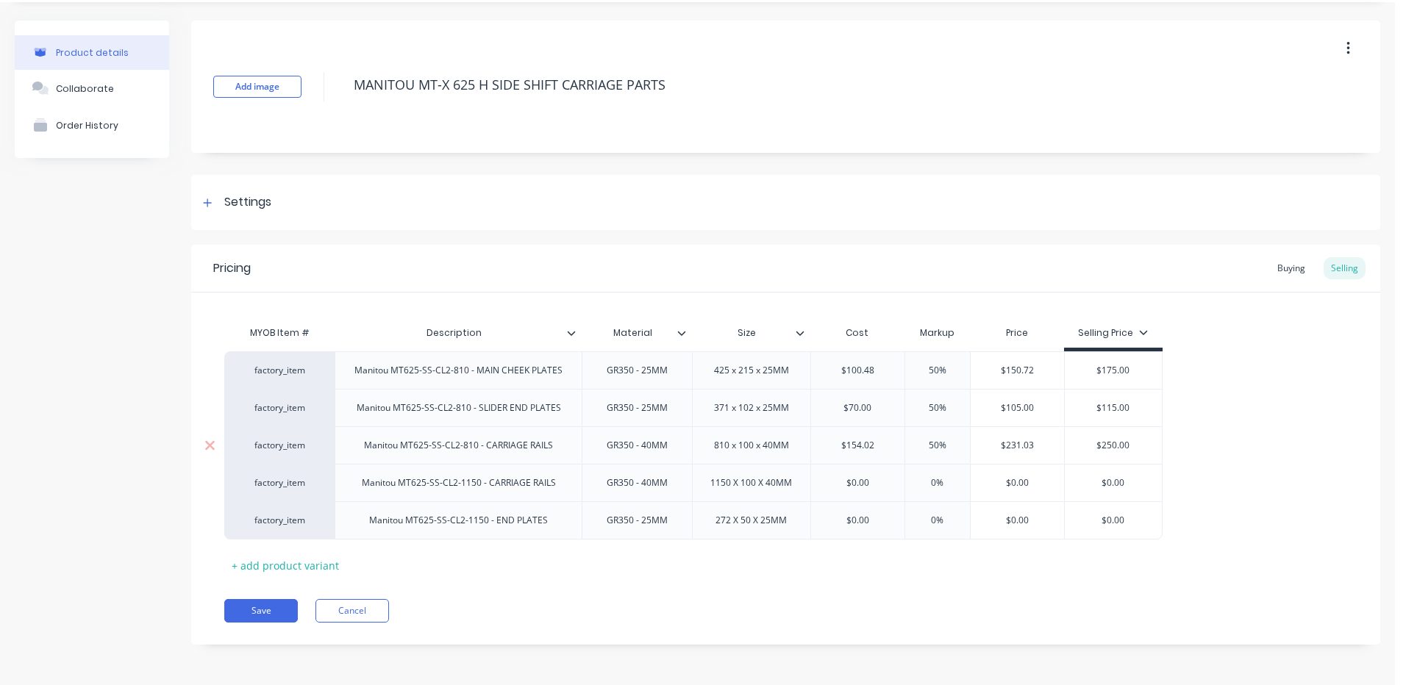
type input "$0.00"
click at [252, 607] on button "Save" at bounding box center [261, 611] width 74 height 24
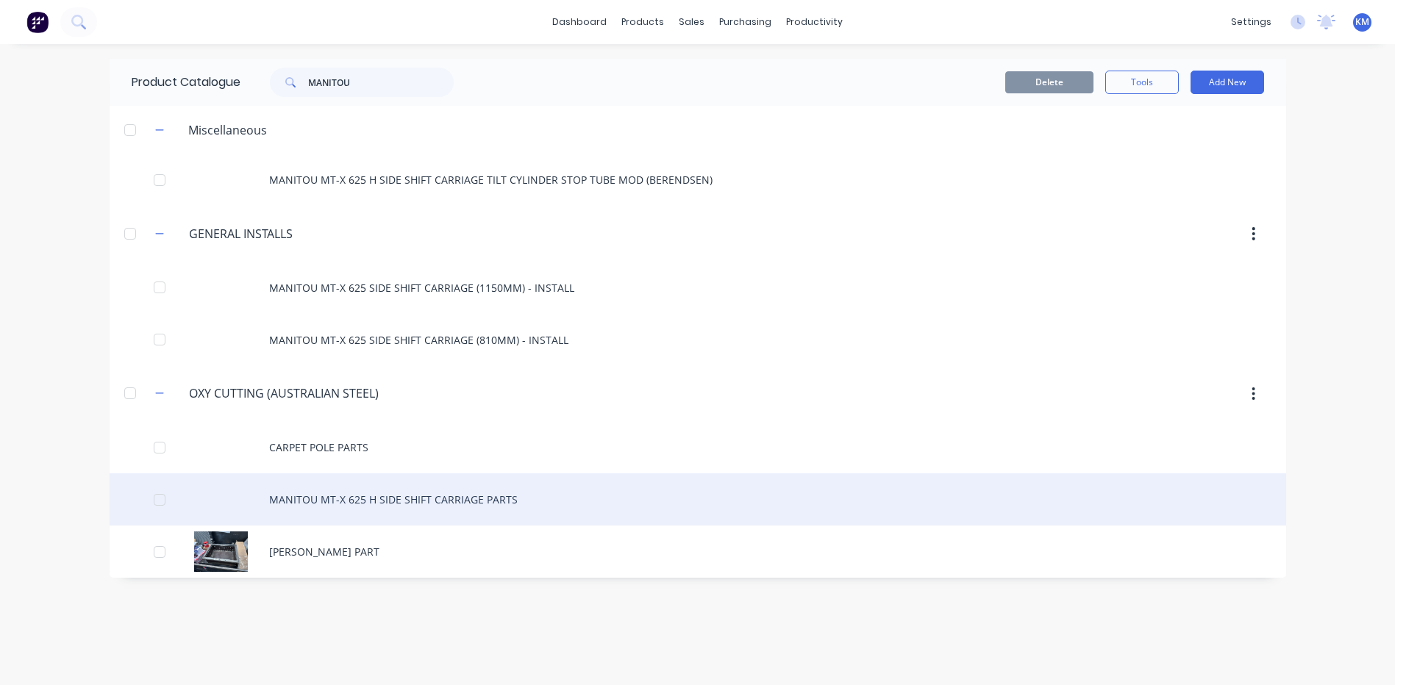
click at [422, 495] on div "MANITOU MT-X 625 H SIDE SHIFT CARRIAGE PARTS" at bounding box center [698, 500] width 1177 height 52
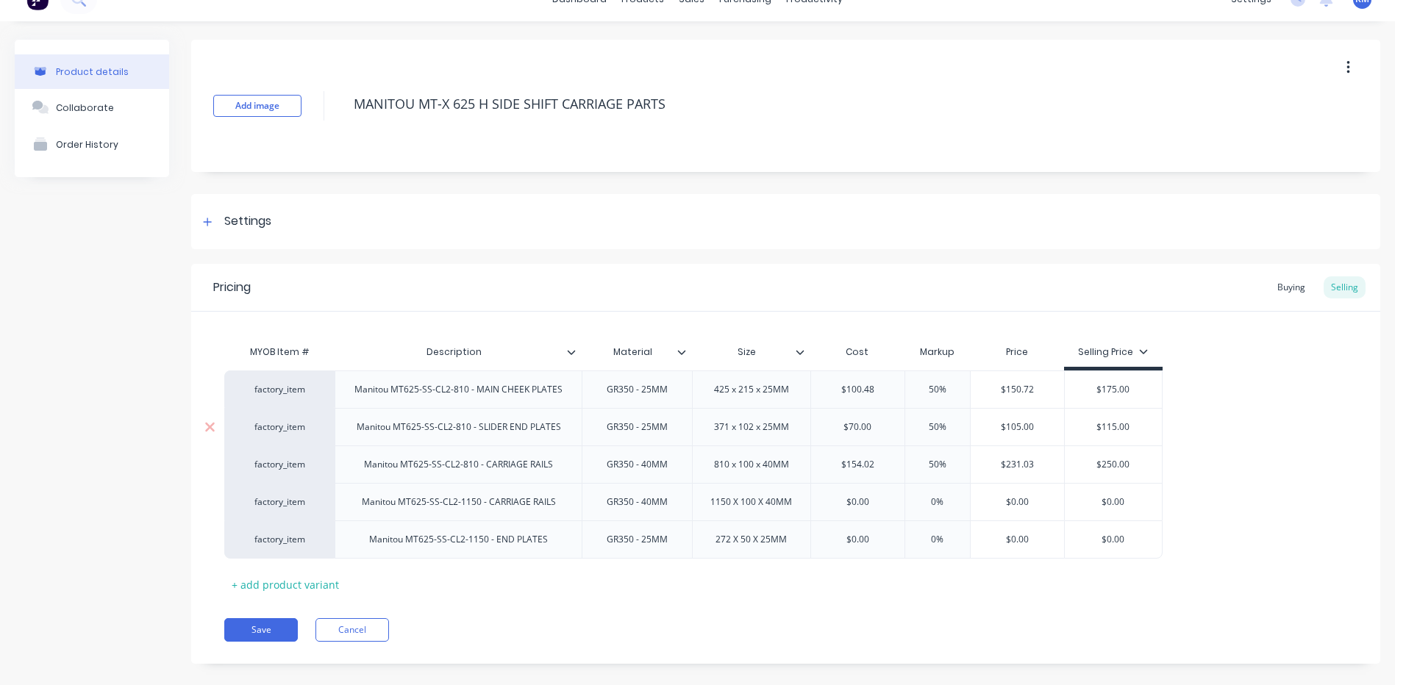
scroll to position [42, 0]
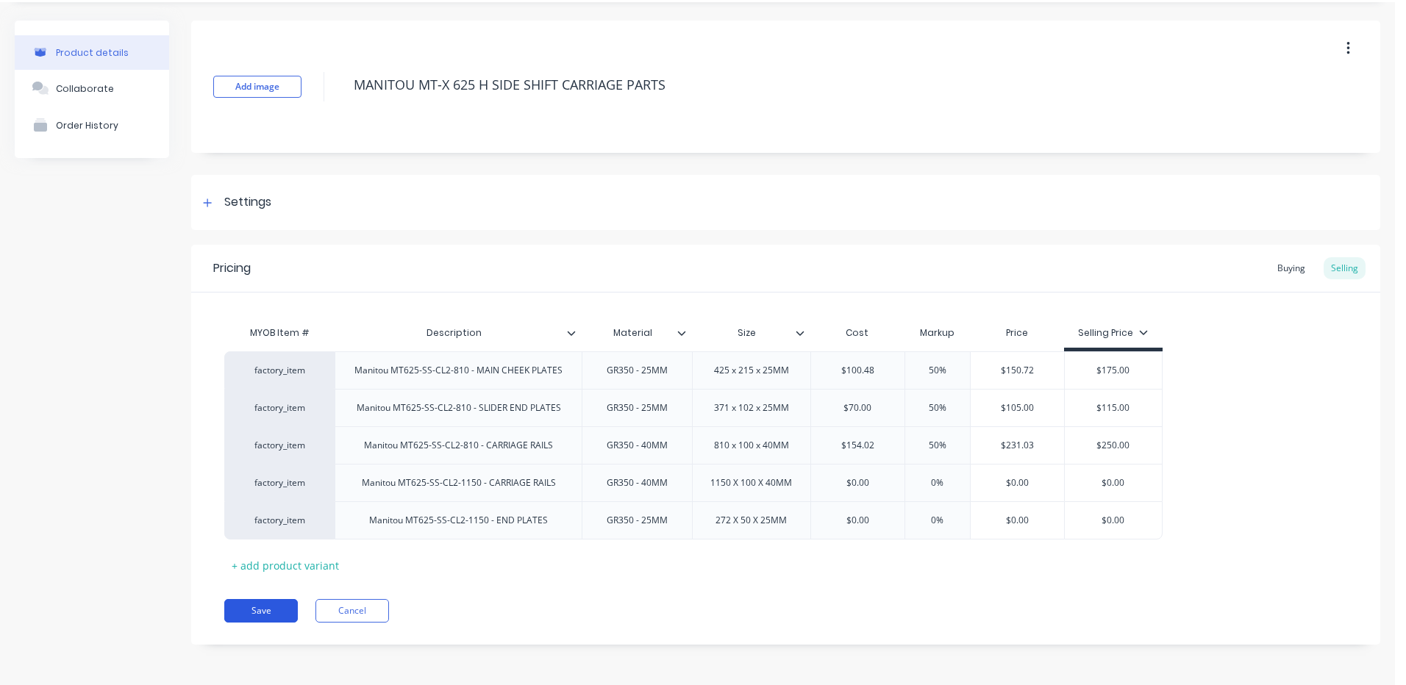
click at [279, 616] on button "Save" at bounding box center [261, 611] width 74 height 24
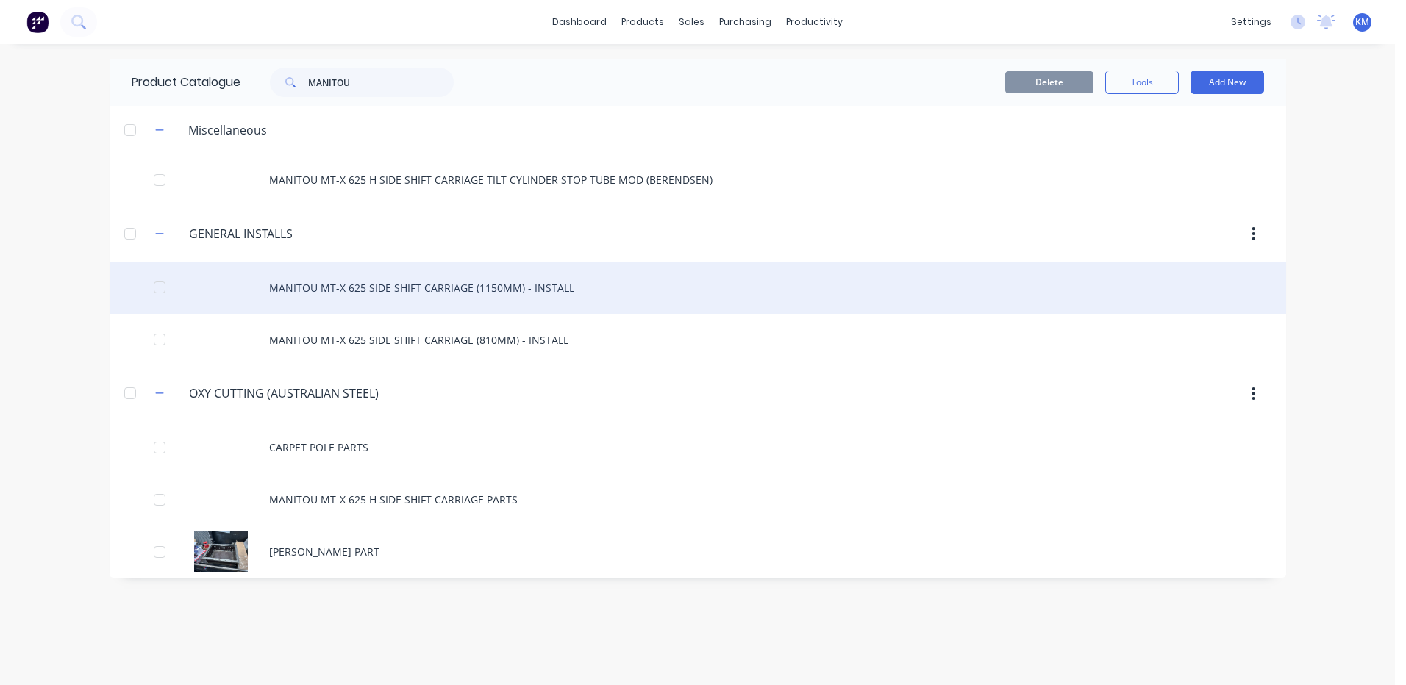
click at [637, 285] on div "MANITOU MT-X 625 SIDE SHIFT CARRIAGE (1150MM) - INSTALL" at bounding box center [698, 288] width 1177 height 52
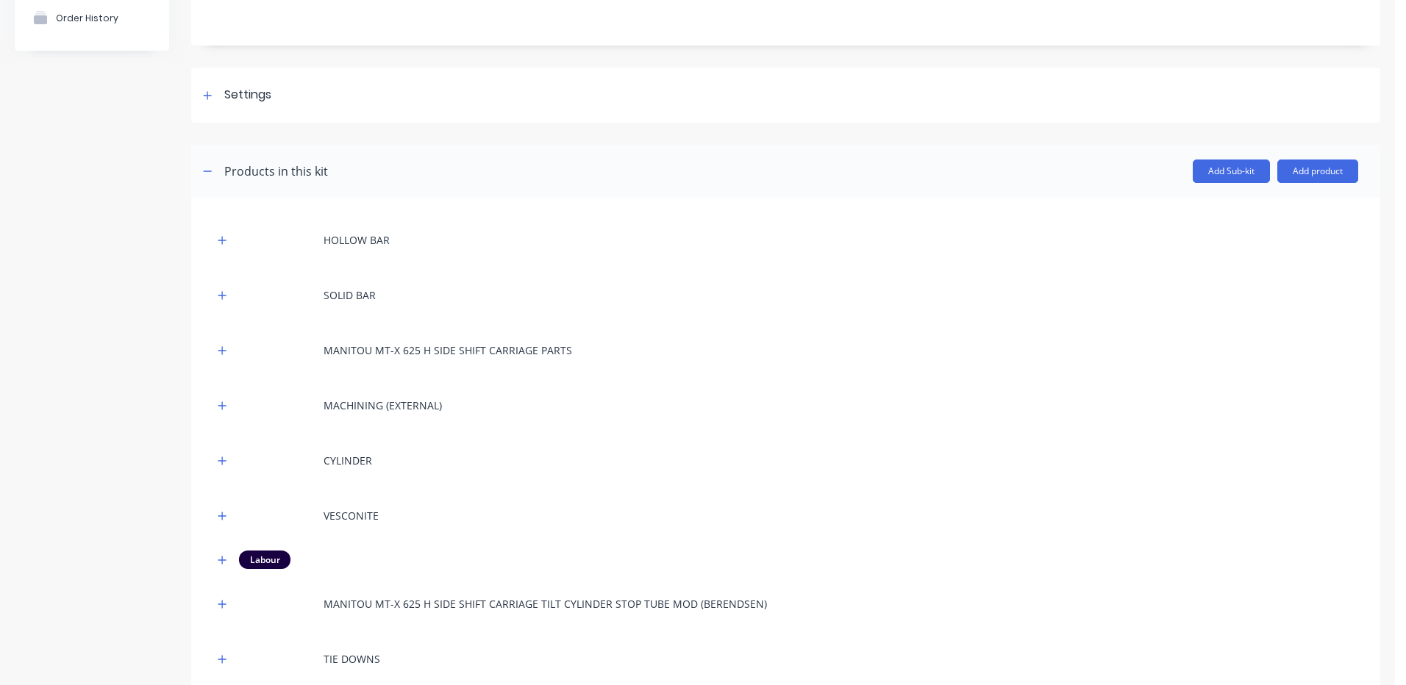
scroll to position [147, 0]
click at [224, 349] on icon "button" at bounding box center [222, 349] width 8 height 8
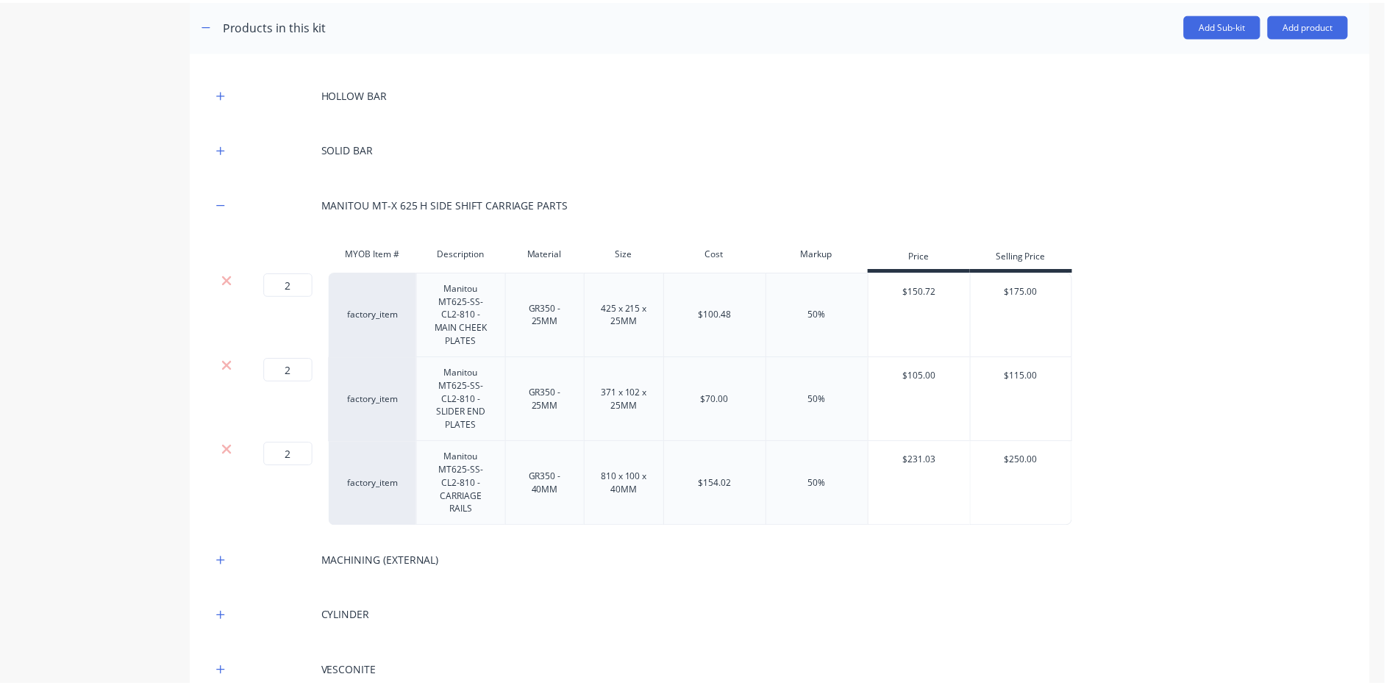
scroll to position [294, 0]
click at [232, 447] on icon at bounding box center [228, 448] width 11 height 15
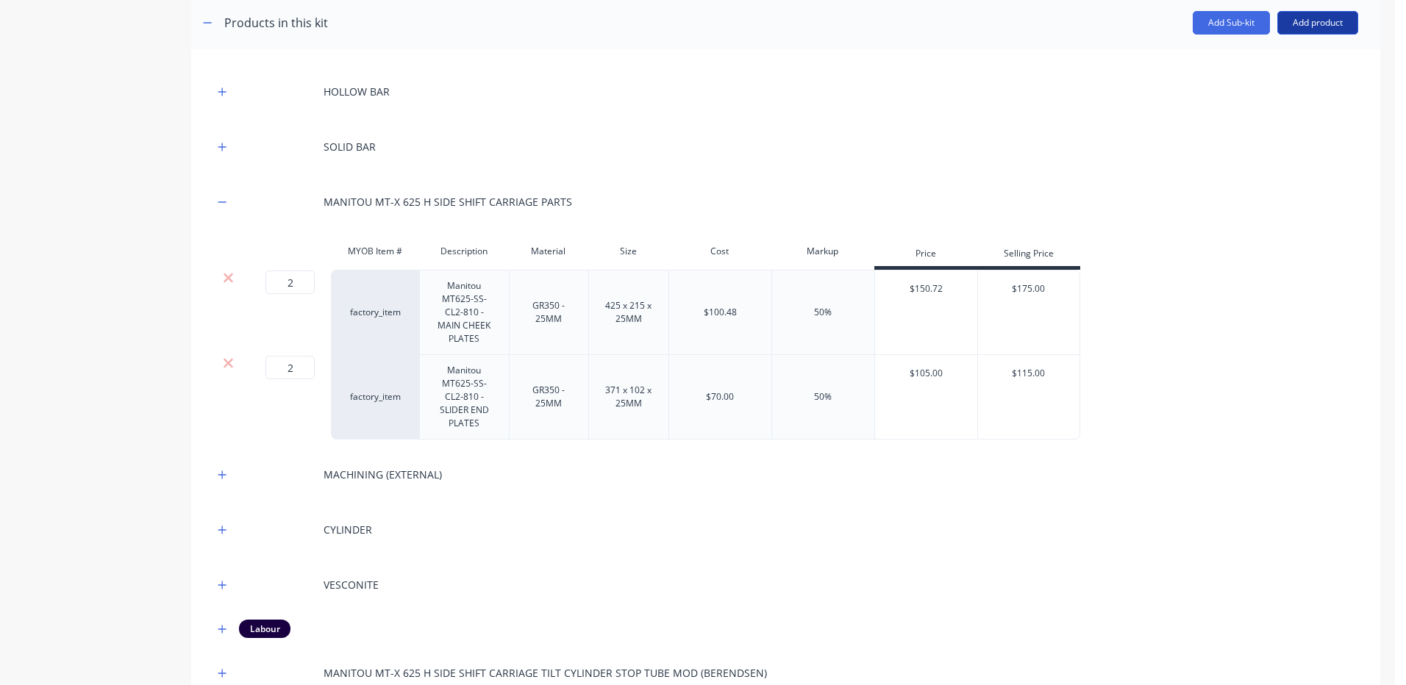
click at [1285, 29] on button "Add product" at bounding box center [1317, 23] width 81 height 24
click at [1270, 49] on button "Product catalogue" at bounding box center [1289, 60] width 140 height 29
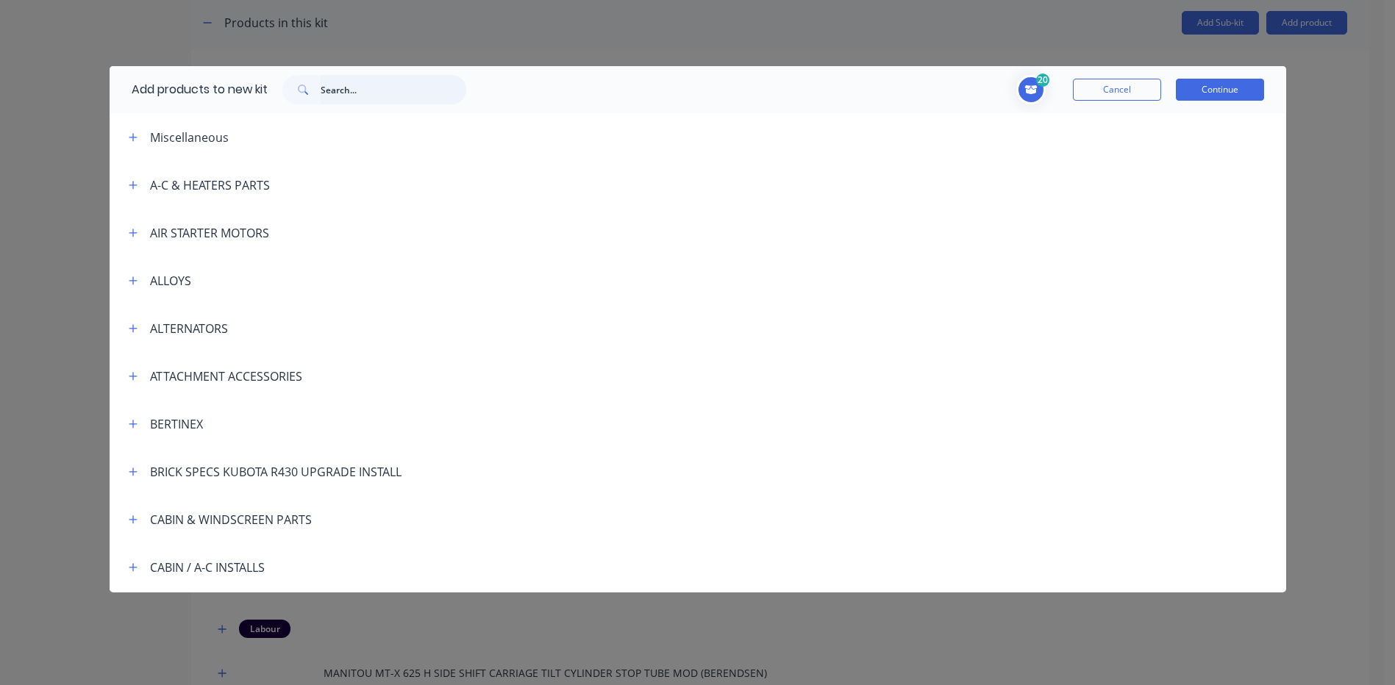
click at [408, 97] on input "text" at bounding box center [394, 89] width 146 height 29
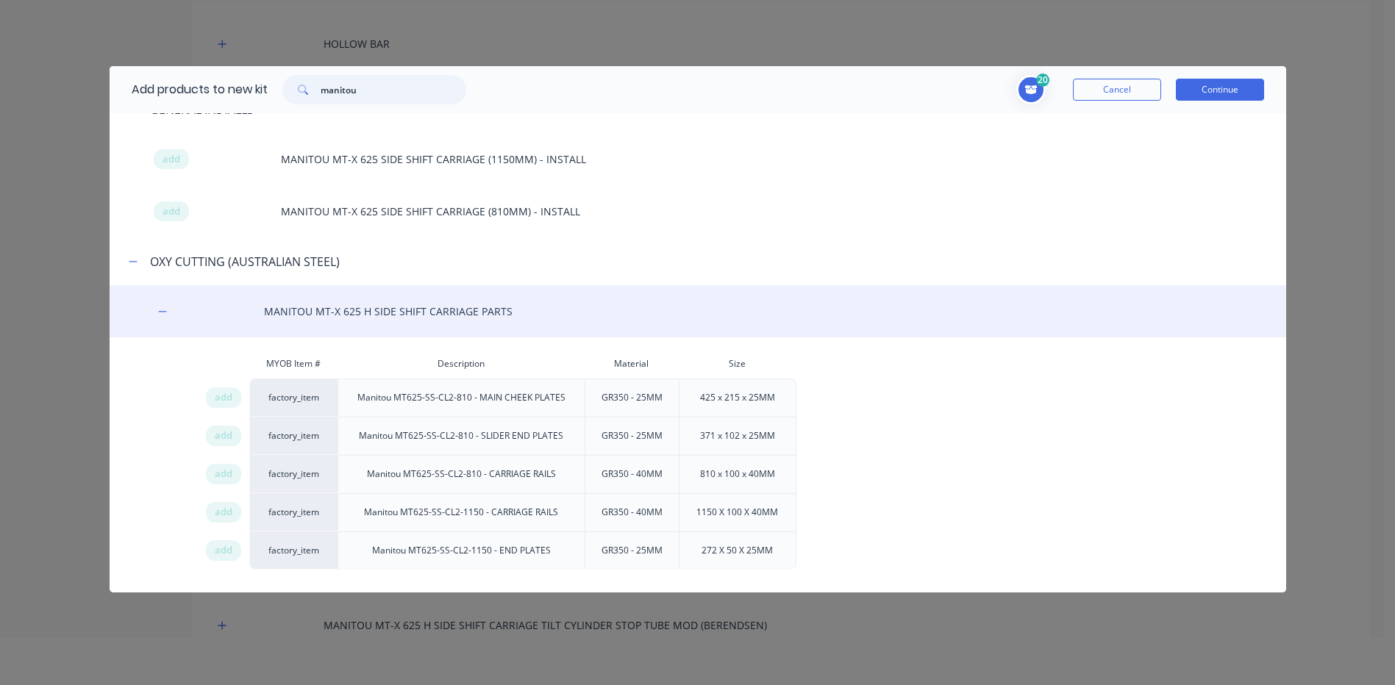
scroll to position [74, 0]
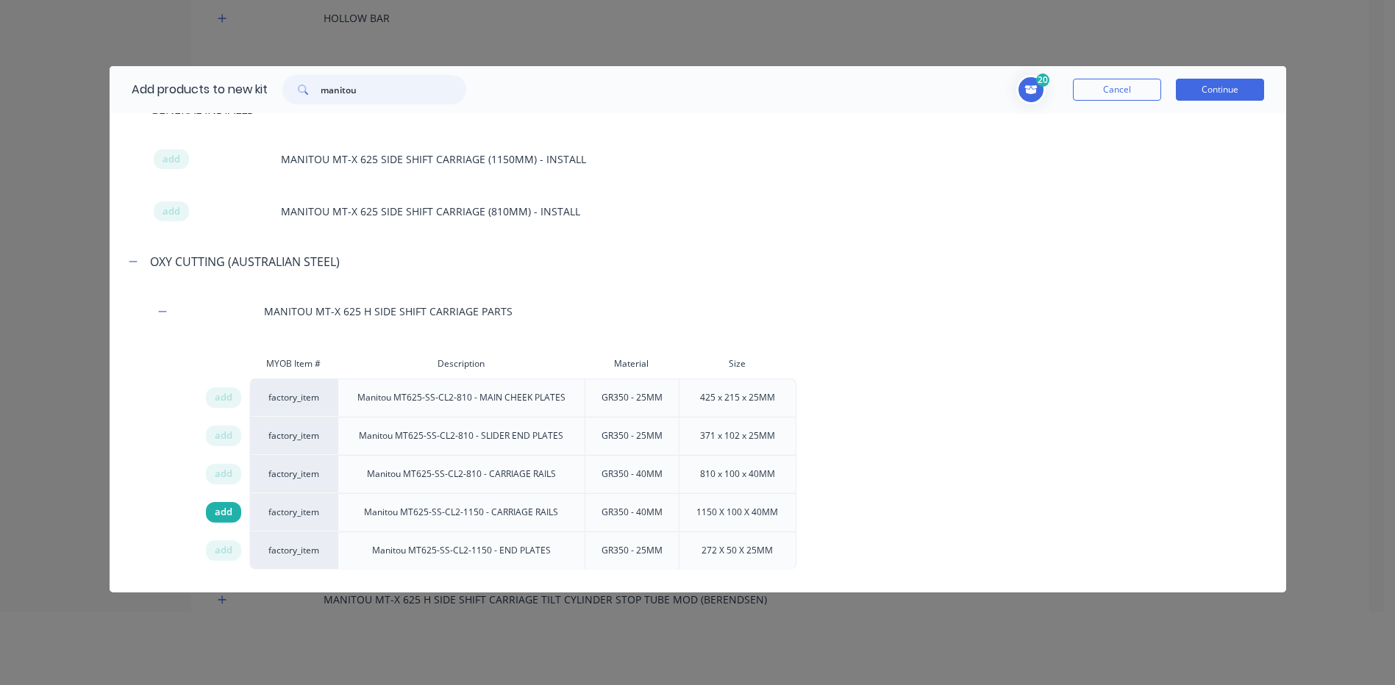
type input "manitou"
click at [223, 513] on span "add" at bounding box center [224, 512] width 18 height 15
click at [220, 556] on span "add" at bounding box center [224, 550] width 18 height 15
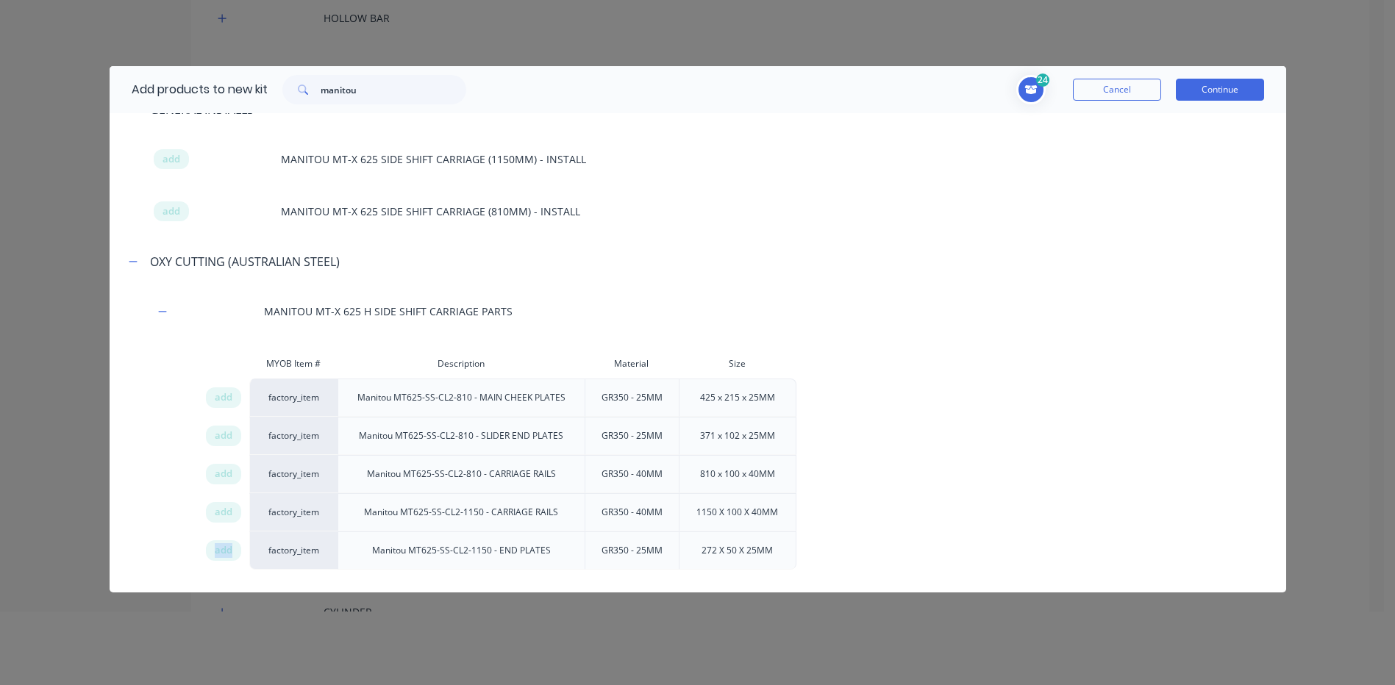
click at [1216, 80] on button "Continue" at bounding box center [1220, 90] width 88 height 22
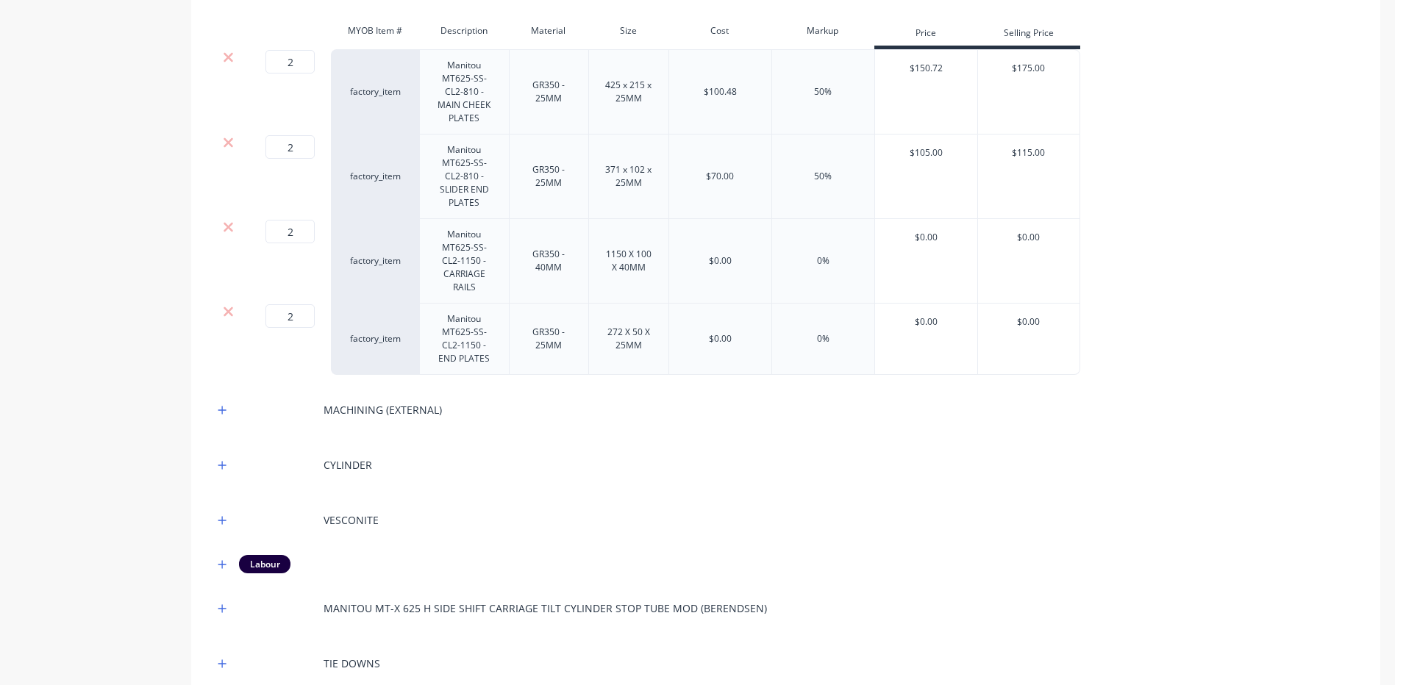
scroll to position [588, 0]
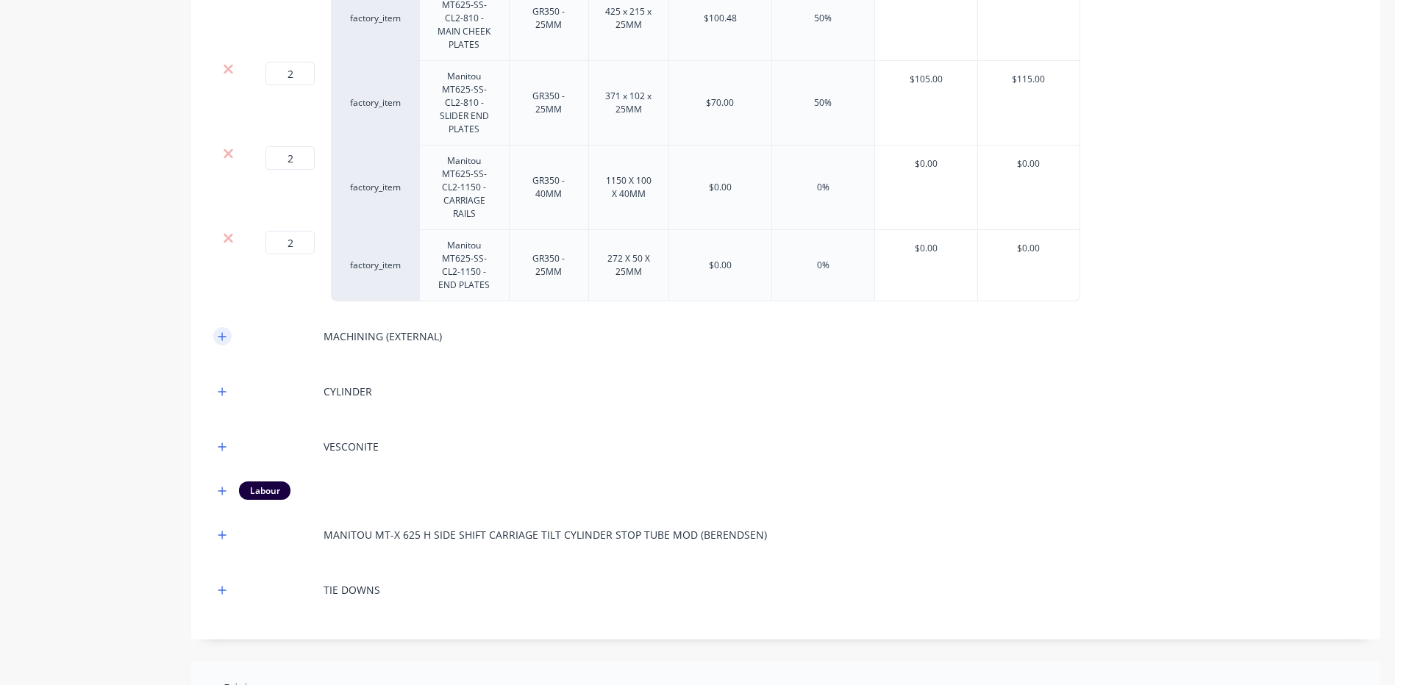
click at [221, 338] on icon "button" at bounding box center [222, 337] width 9 height 10
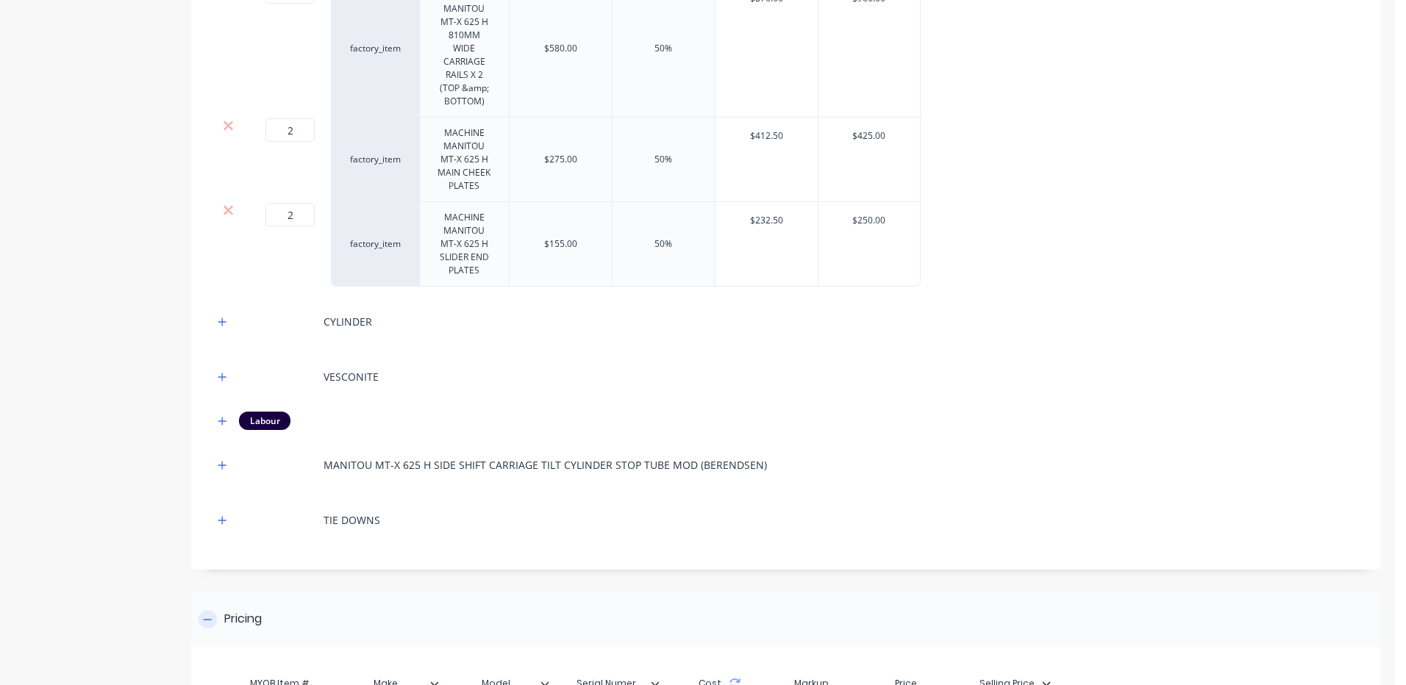
scroll to position [1211, 0]
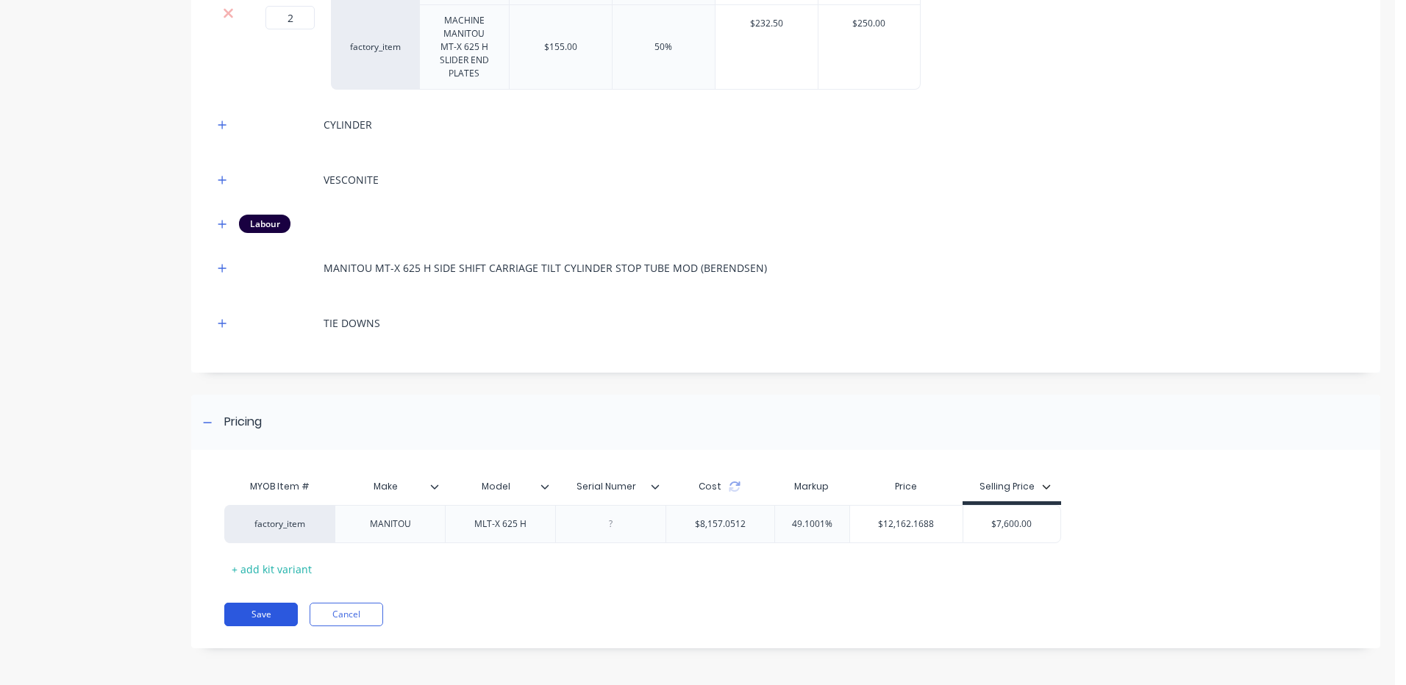
click at [278, 612] on button "Save" at bounding box center [261, 615] width 74 height 24
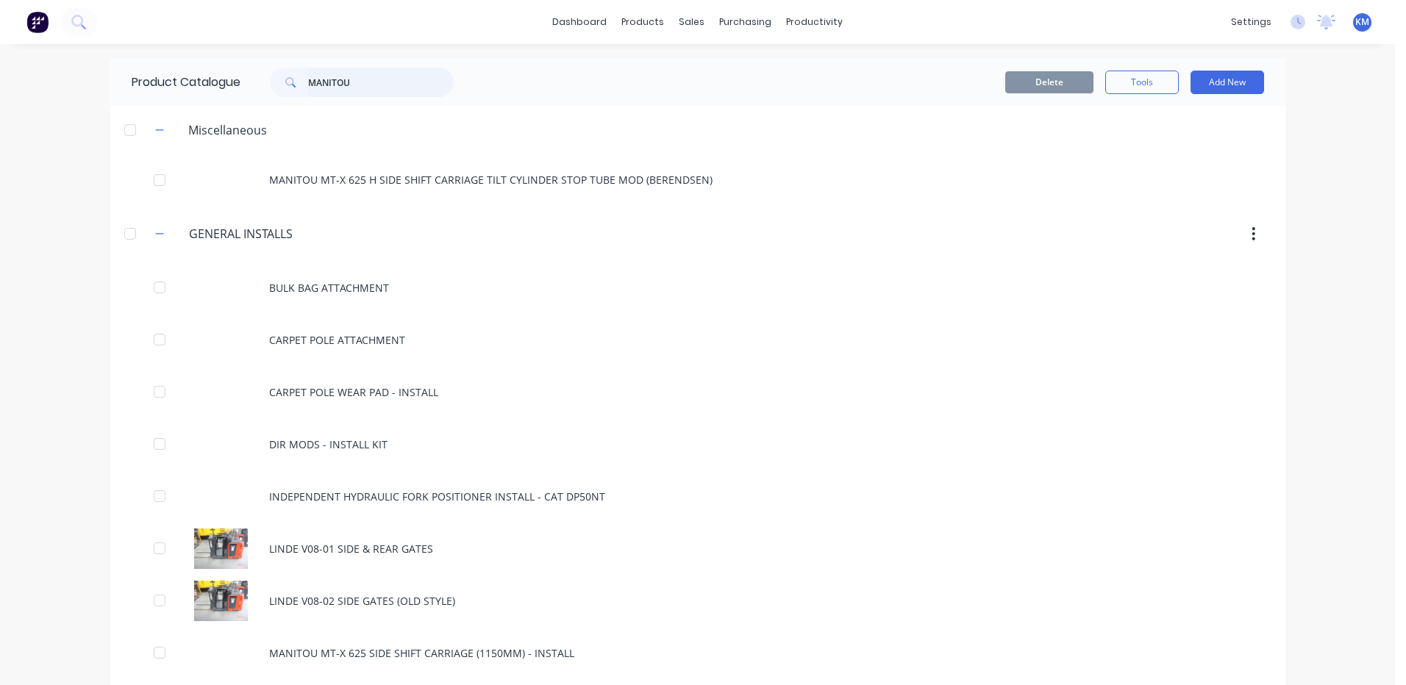
click at [400, 81] on input "MANITOU" at bounding box center [381, 82] width 146 height 29
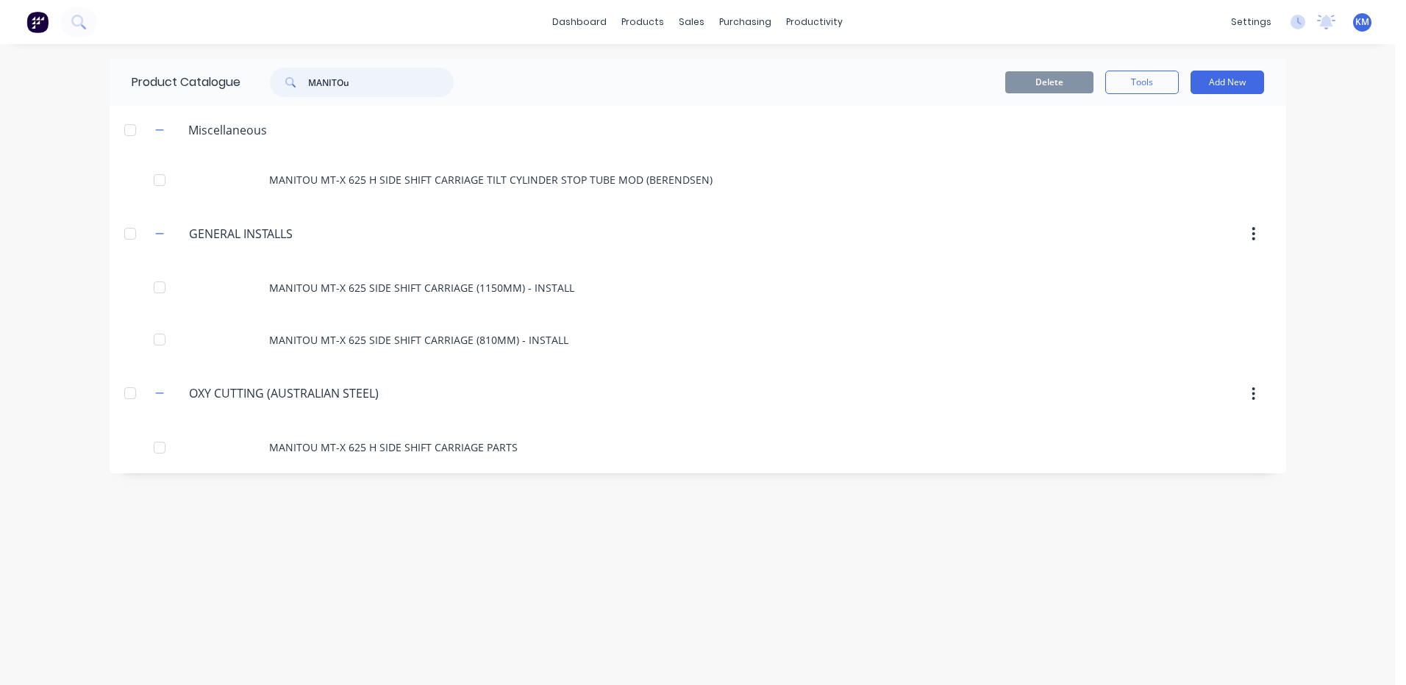
drag, startPoint x: 364, startPoint y: 93, endPoint x: 263, endPoint y: 71, distance: 103.1
click at [263, 71] on div "MANITOu" at bounding box center [354, 82] width 199 height 29
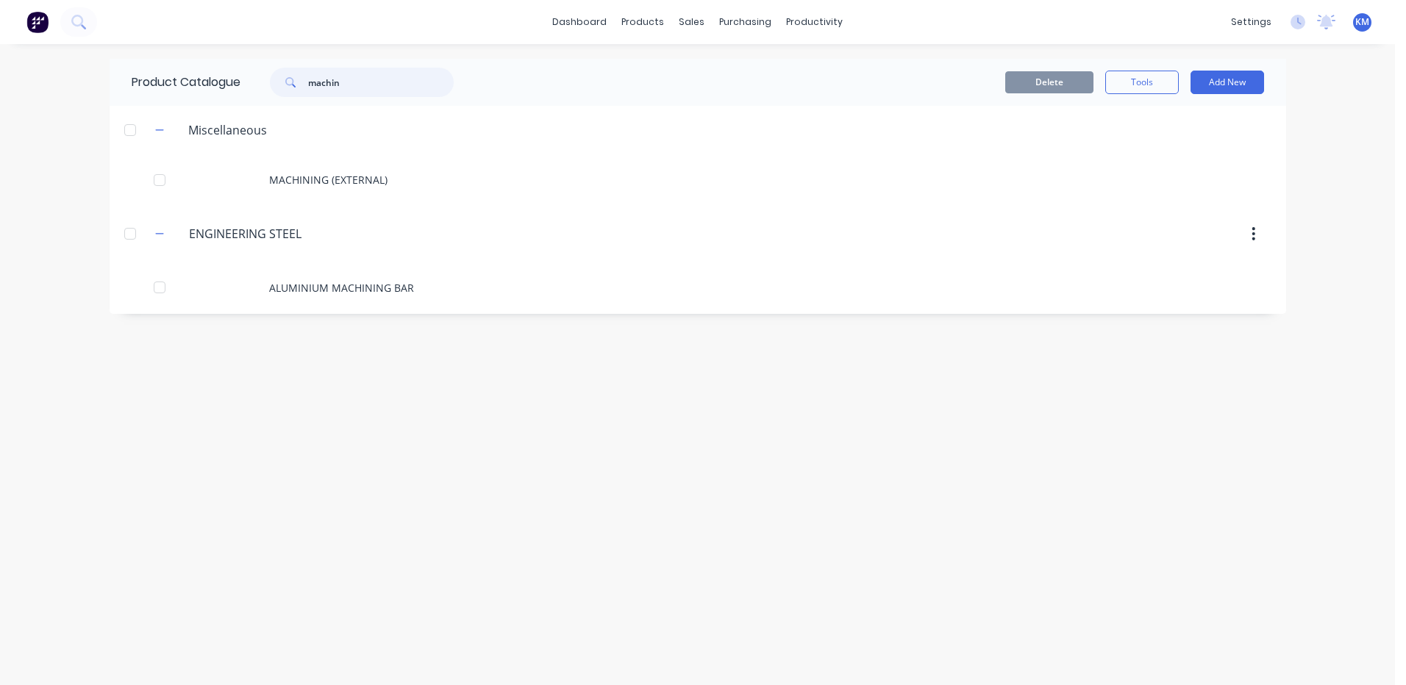
type input "machin"
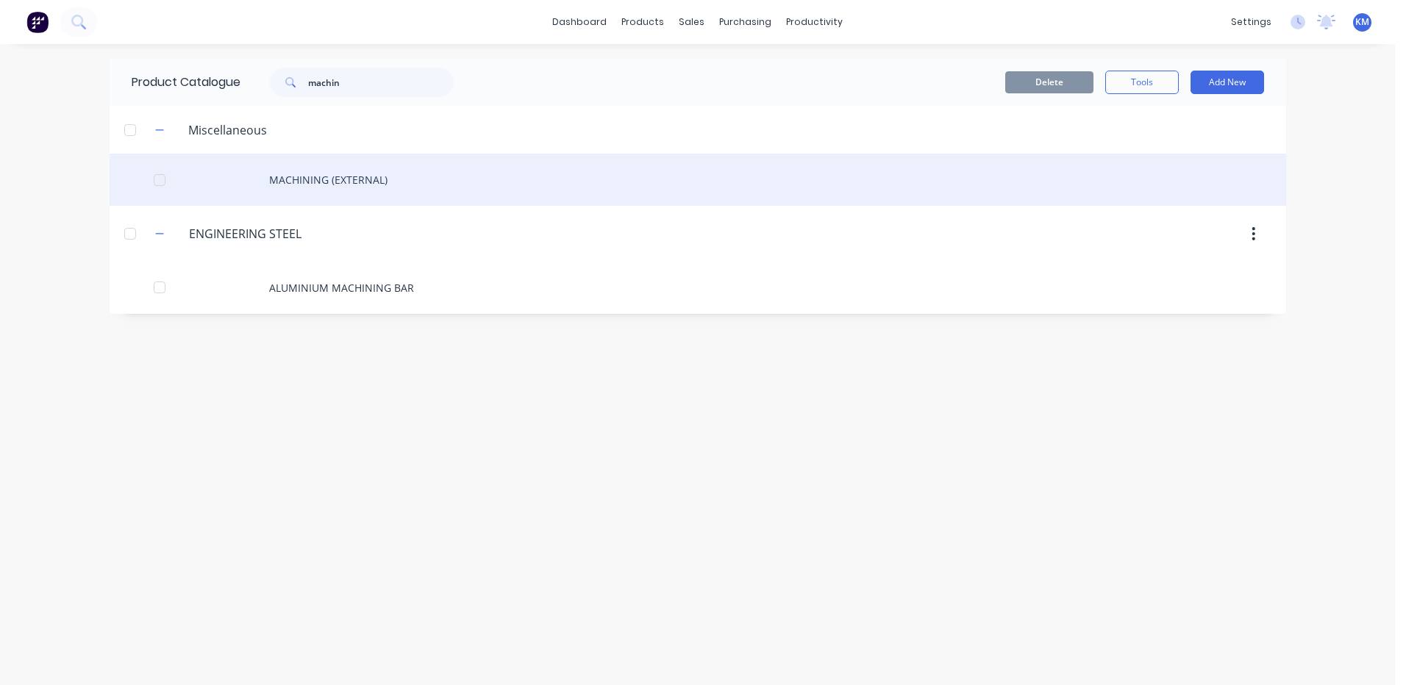
click at [405, 182] on div "MACHINING (EXTERNAL)" at bounding box center [698, 180] width 1177 height 52
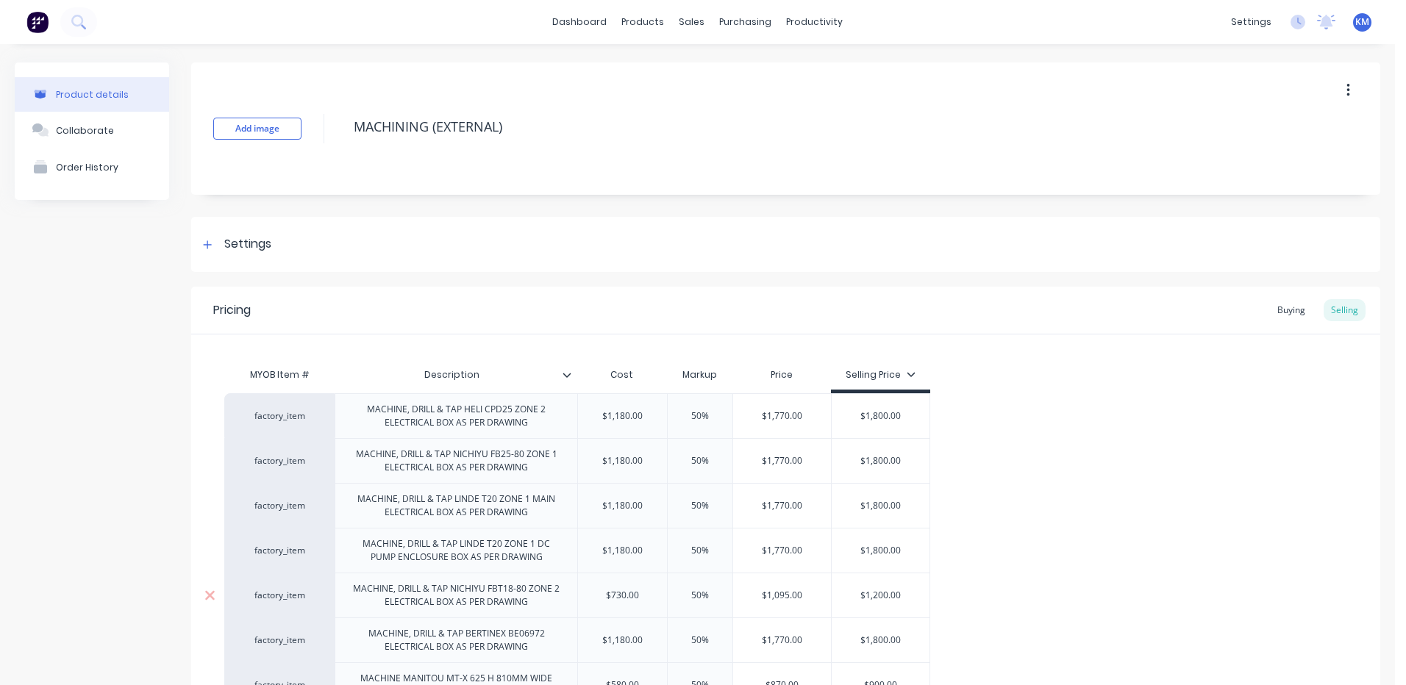
scroll to position [482, 0]
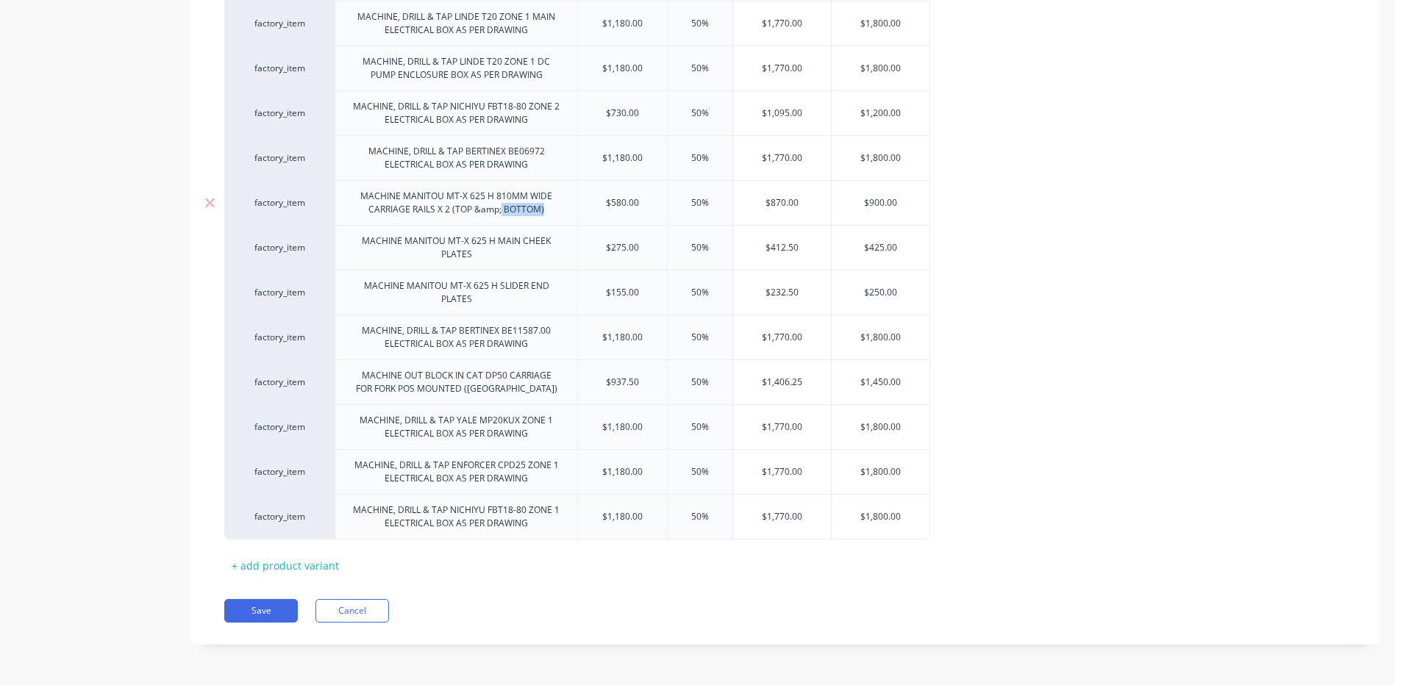
drag, startPoint x: 549, startPoint y: 215, endPoint x: 502, endPoint y: 213, distance: 47.1
click at [502, 213] on div "MACHINE MANITOU MT-X 625 H 810MM WIDE CARRIAGE RAILS X 2 (TOP &amp; BOTTOM)" at bounding box center [456, 203] width 230 height 32
click at [501, 215] on div "MACHINE MANITOU MT-X 625 H 810MM WIDE CARRIAGE RAILS X 2 (TOP &amp; BOTTOM)" at bounding box center [456, 203] width 230 height 32
click at [303, 574] on div "+ add product variant" at bounding box center [285, 566] width 122 height 23
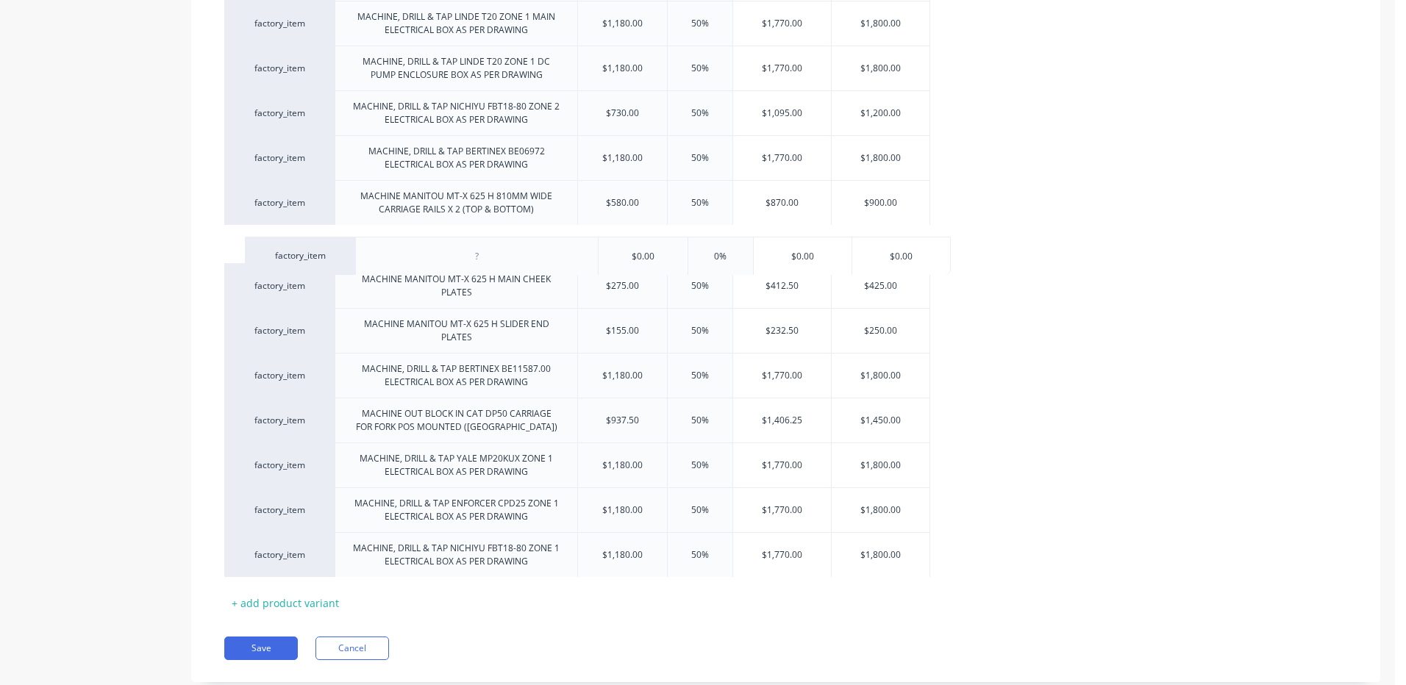
drag, startPoint x: 404, startPoint y: 575, endPoint x: 428, endPoint y: 262, distance: 314.2
click at [424, 265] on div "factory_item MACHINE, DRILL & TAP HELI CPD25 ZONE 2 ELECTRICAL BOX AS PER DRAWI…" at bounding box center [785, 244] width 1123 height 666
drag, startPoint x: 549, startPoint y: 210, endPoint x: 302, endPoint y: 194, distance: 247.6
click at [302, 194] on div "factory_item MACHINE MANITOU MT-X 625 H 810MM WIDE CARRIAGE RAILS X 2 (TOP & BO…" at bounding box center [577, 202] width 706 height 45
copy div "MACHINE MANITOU MT-X 625 H 810MM WIDE CARRIAGE RAILS X 2 (TOP & BOTTOM)"
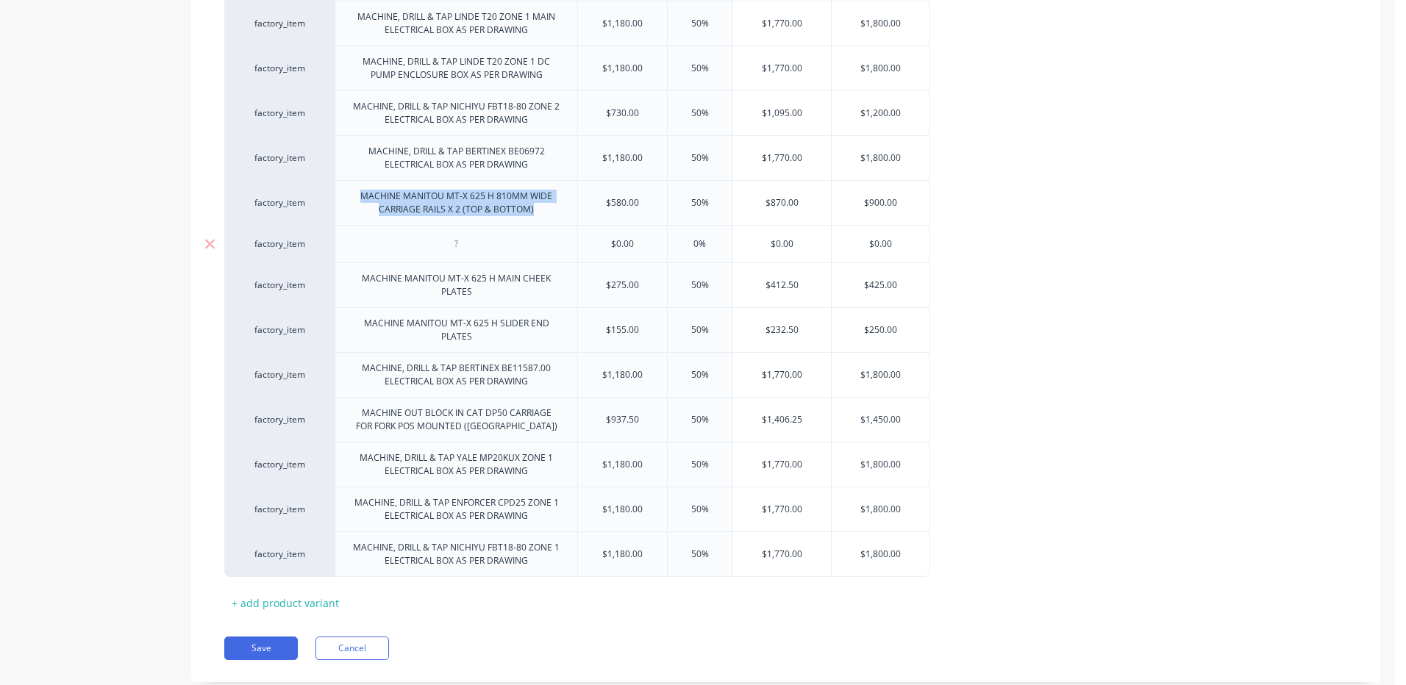
click at [406, 240] on div at bounding box center [456, 244] width 243 height 38
click at [431, 238] on div at bounding box center [457, 244] width 74 height 19
paste div
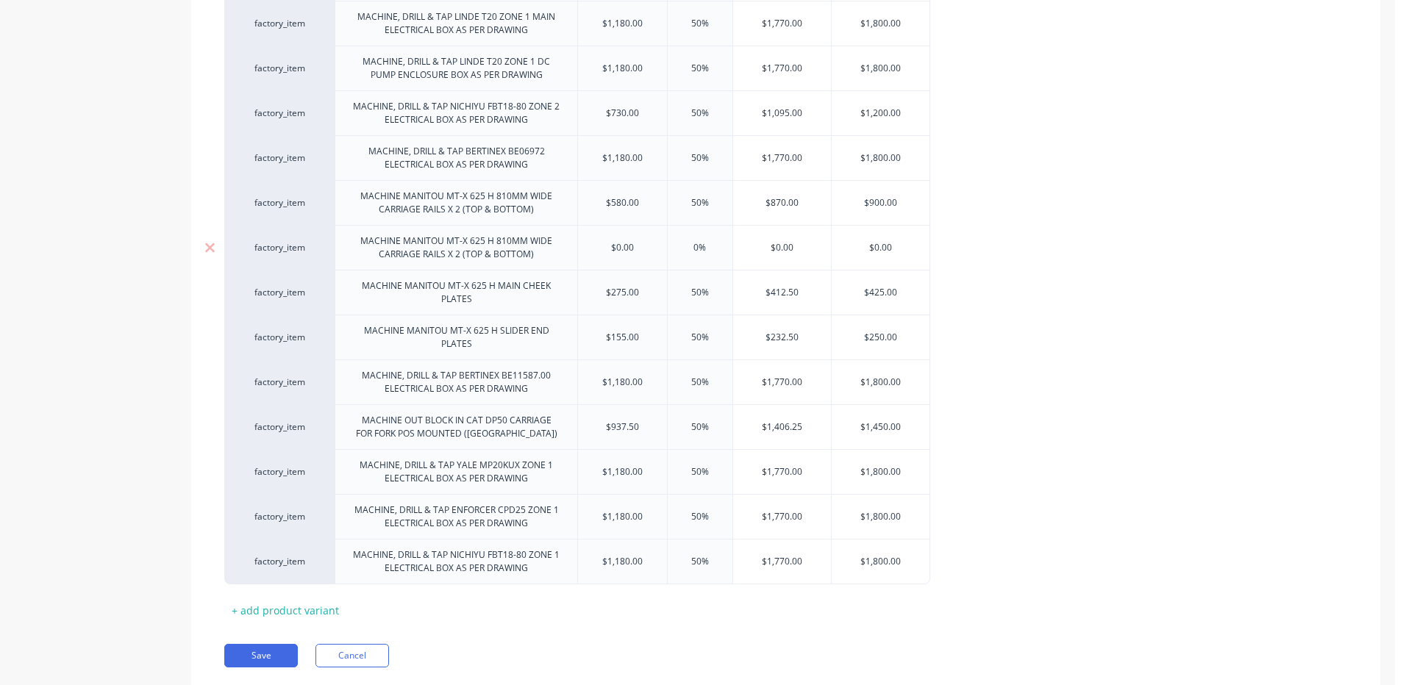
click at [507, 238] on div "MACHINE MANITOU MT-X 625 H 810MM WIDE CARRIAGE RAILS X 2 (TOP & BOTTOM)" at bounding box center [456, 248] width 230 height 32
click at [644, 249] on input "$0.00" at bounding box center [622, 247] width 89 height 13
drag, startPoint x: 644, startPoint y: 244, endPoint x: 616, endPoint y: 245, distance: 28.0
click at [616, 245] on input "$0.00" at bounding box center [622, 247] width 89 height 13
type input "$830"
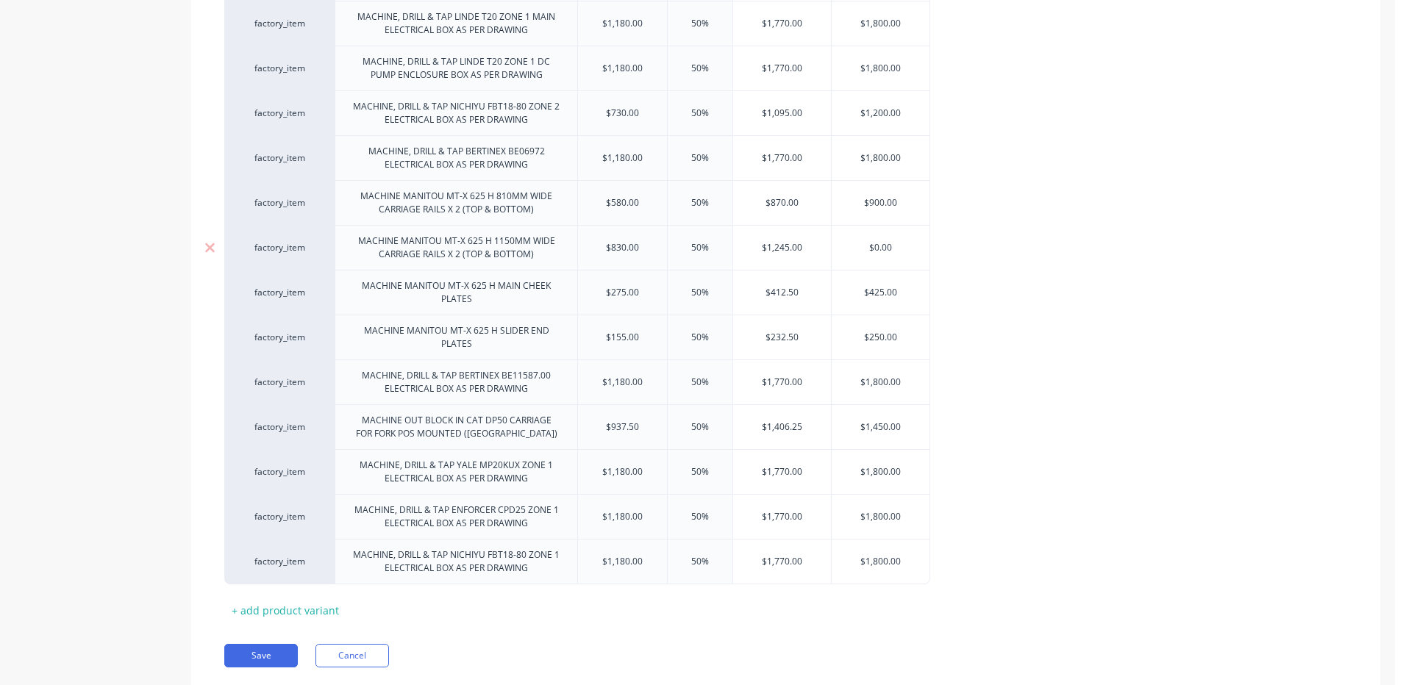
type input "50%"
type input "$1,245.00"
type input "$0.00"
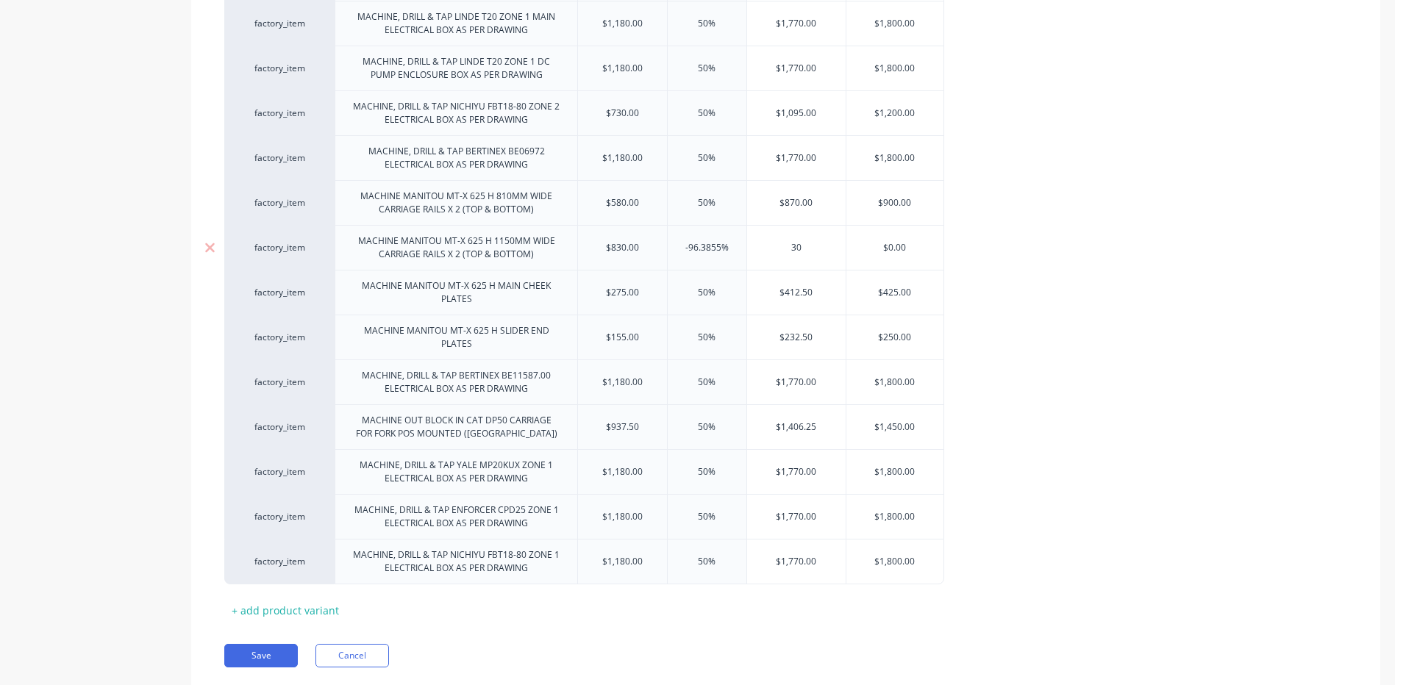
type input "30"
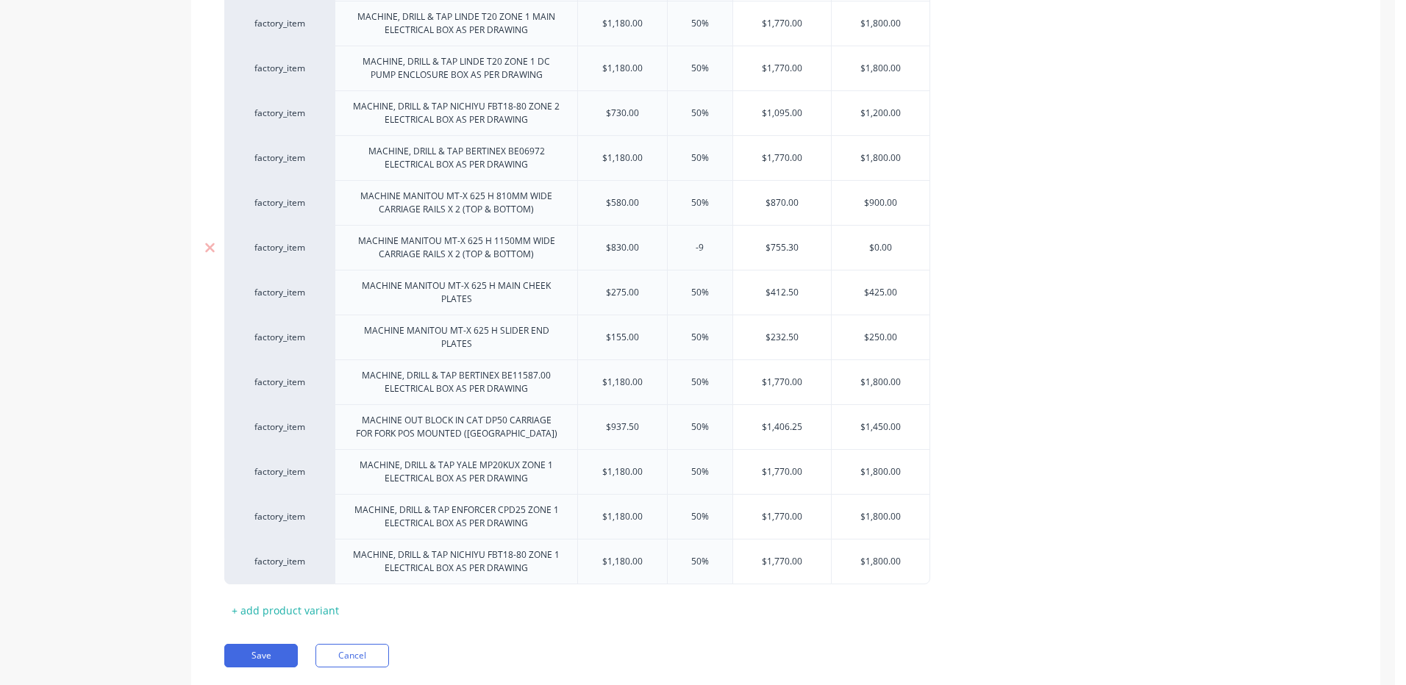
type input "-"
type input "30"
type input "$1,079.00"
type input "1100"
click at [1012, 250] on div "factory_item MACHINE, DRILL & TAP HELI CPD25 ZONE 2 ELECTRICAL BOX AS PER DRAWI…" at bounding box center [785, 248] width 1123 height 674
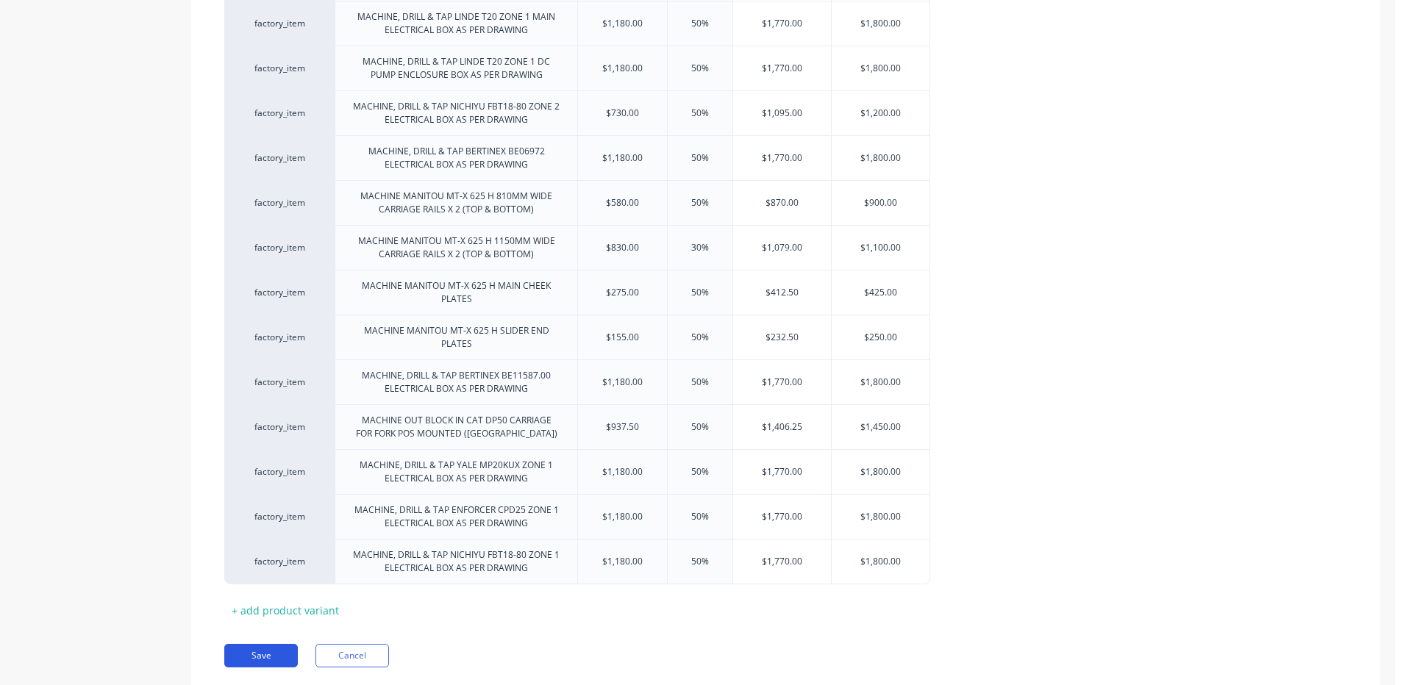
click at [254, 663] on button "Save" at bounding box center [261, 656] width 74 height 24
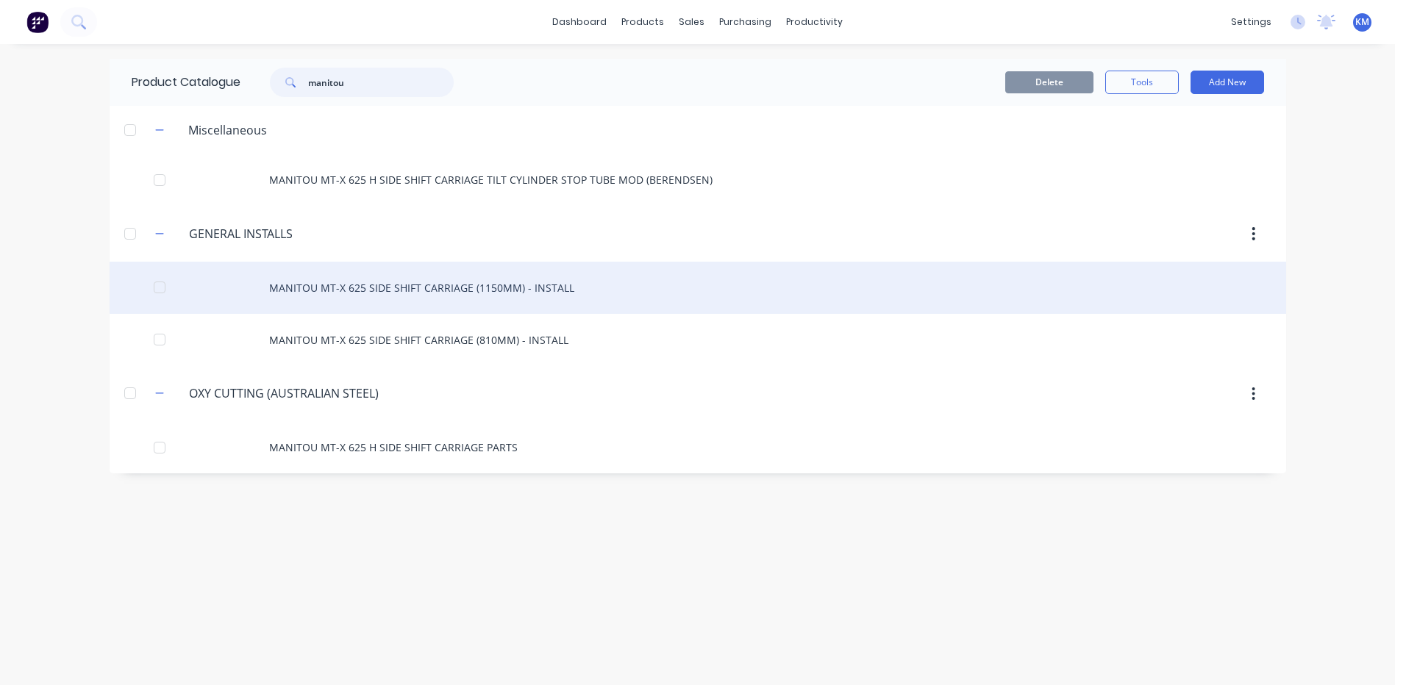
type input "manitou"
click at [560, 298] on div "MANITOU MT-X 625 SIDE SHIFT CARRIAGE (1150MM) - INSTALL" at bounding box center [698, 288] width 1177 height 52
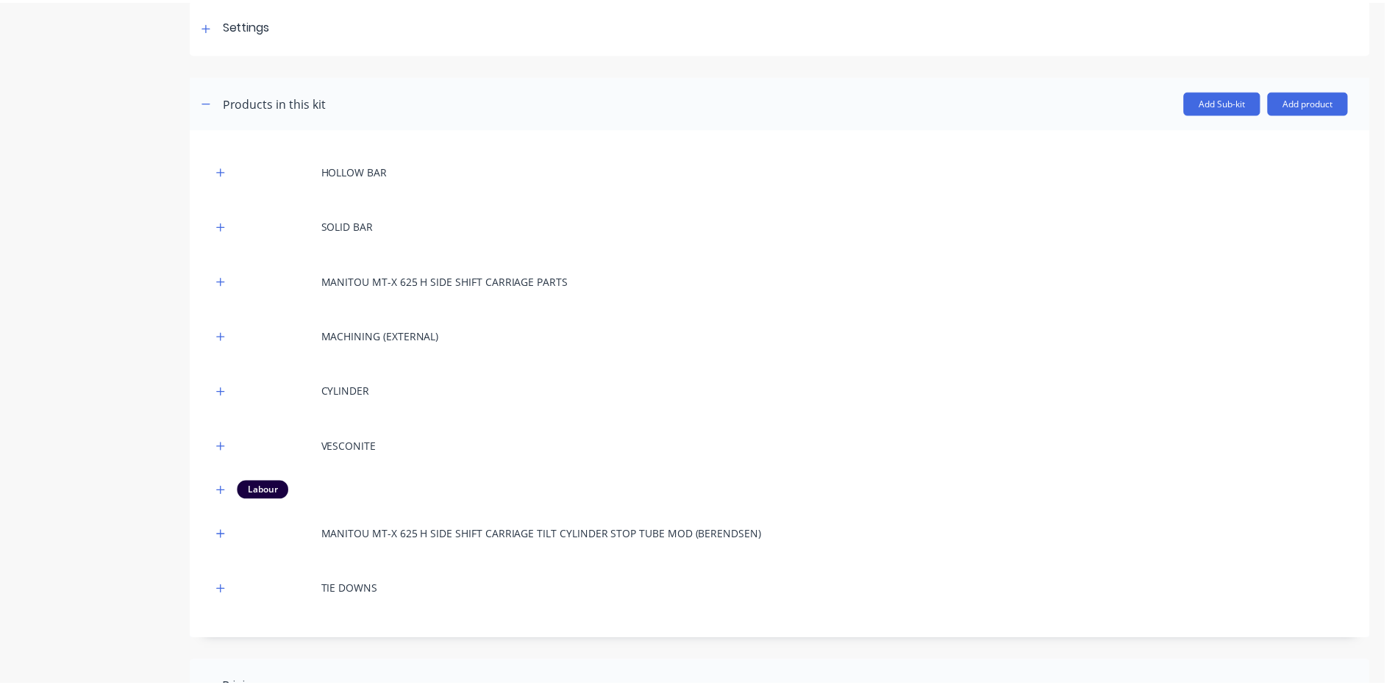
scroll to position [221, 0]
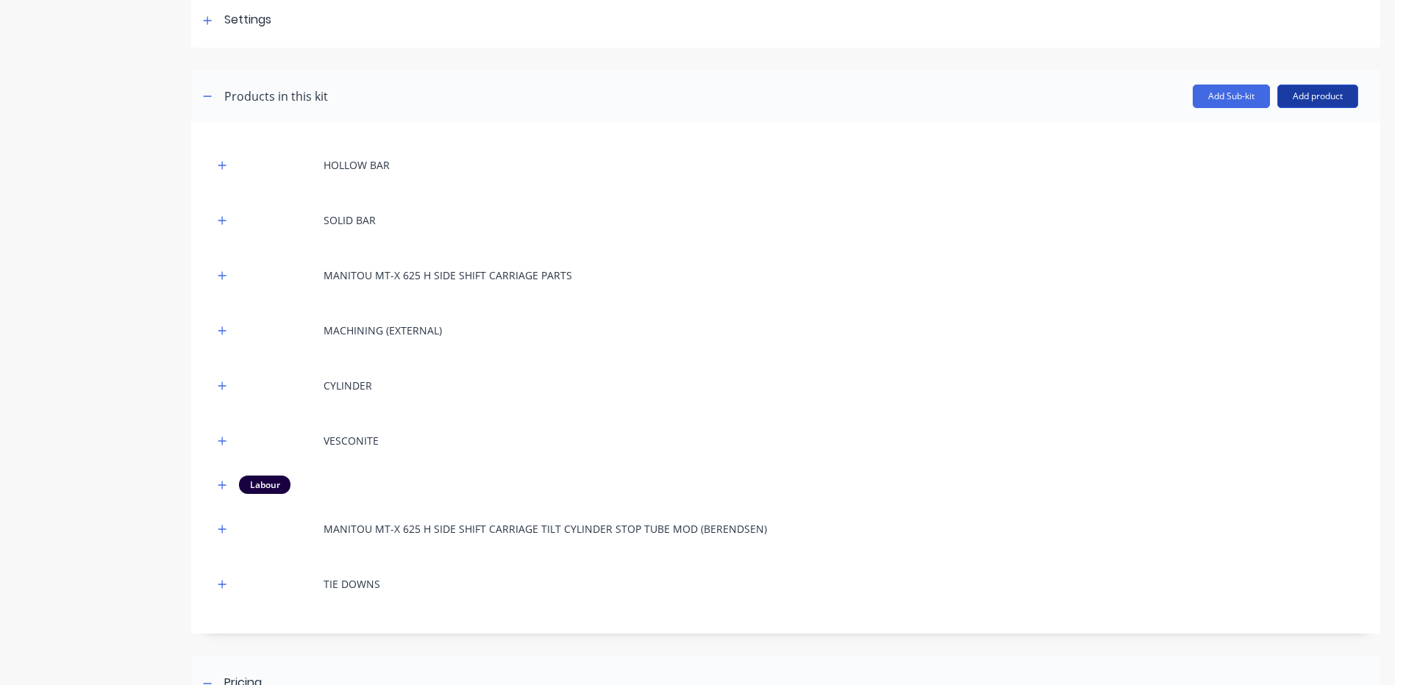
click at [1330, 100] on button "Add product" at bounding box center [1317, 97] width 81 height 24
click at [1278, 143] on div "Product catalogue" at bounding box center [1288, 134] width 113 height 21
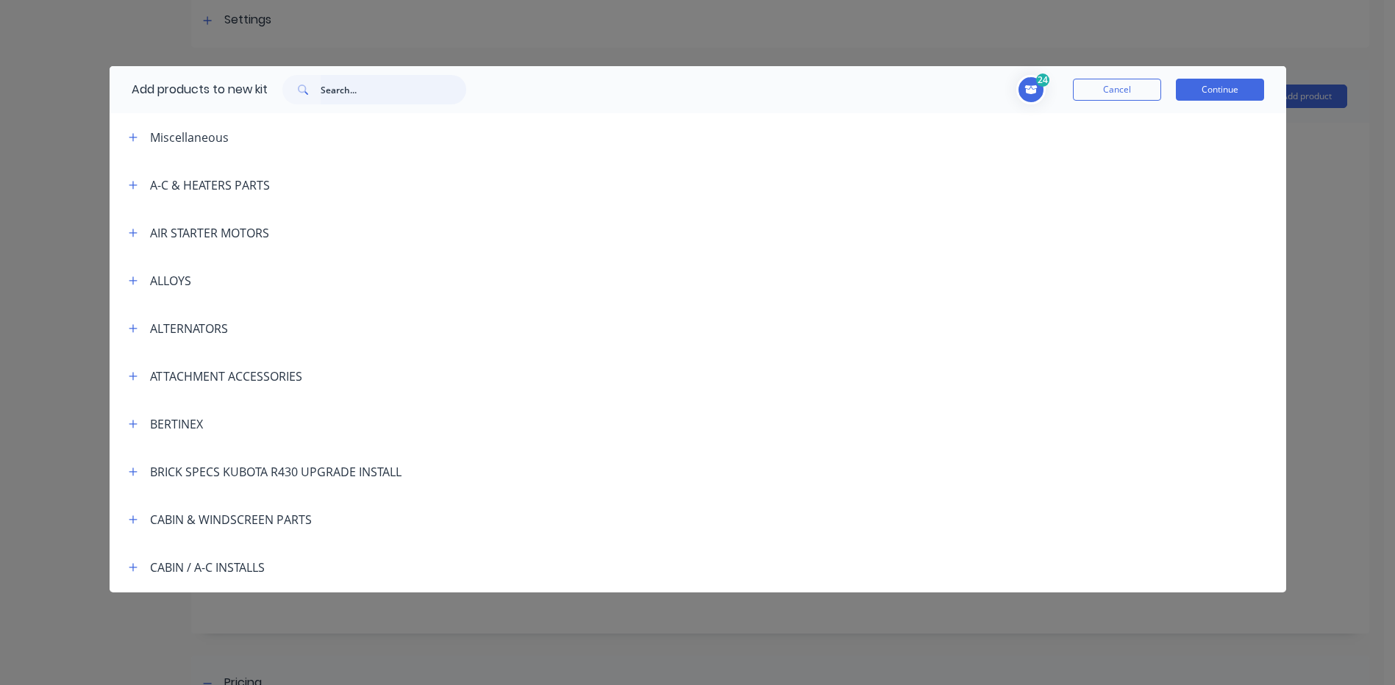
click at [444, 93] on input "text" at bounding box center [394, 89] width 146 height 29
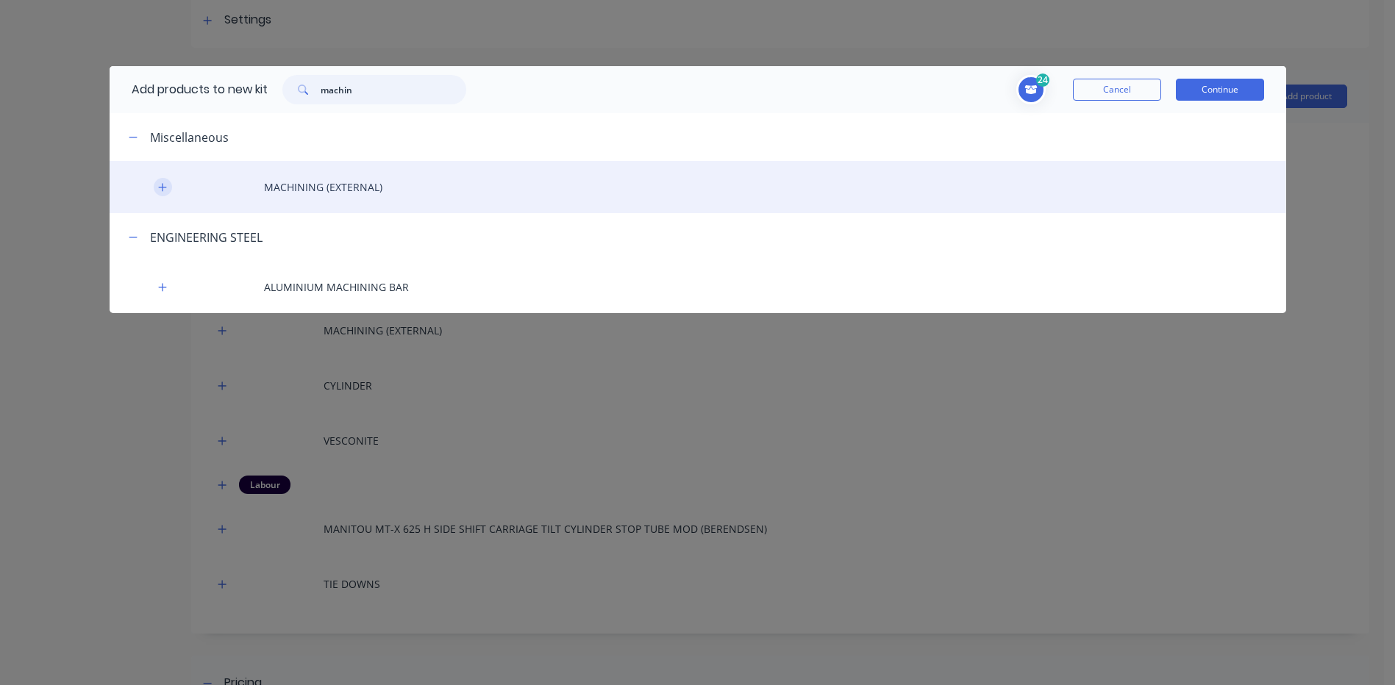
type input "machin"
click at [165, 185] on icon "button" at bounding box center [162, 187] width 9 height 10
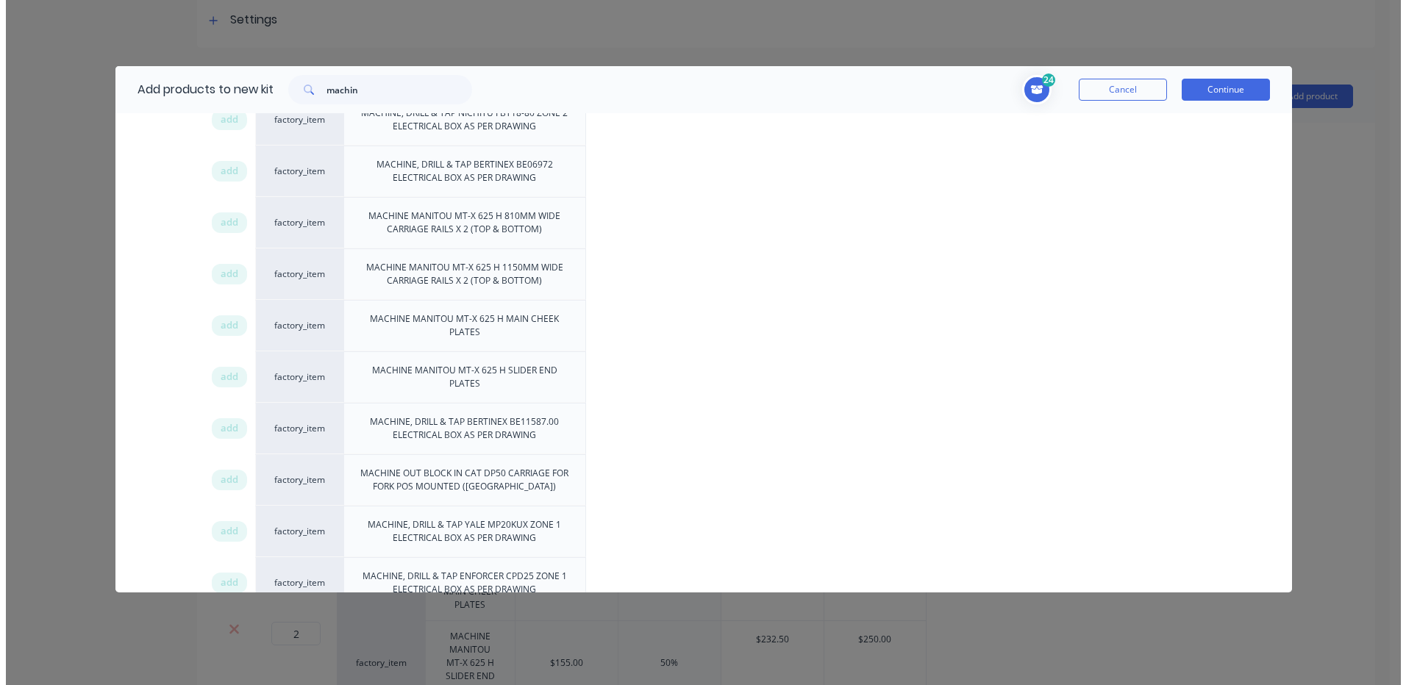
scroll to position [368, 0]
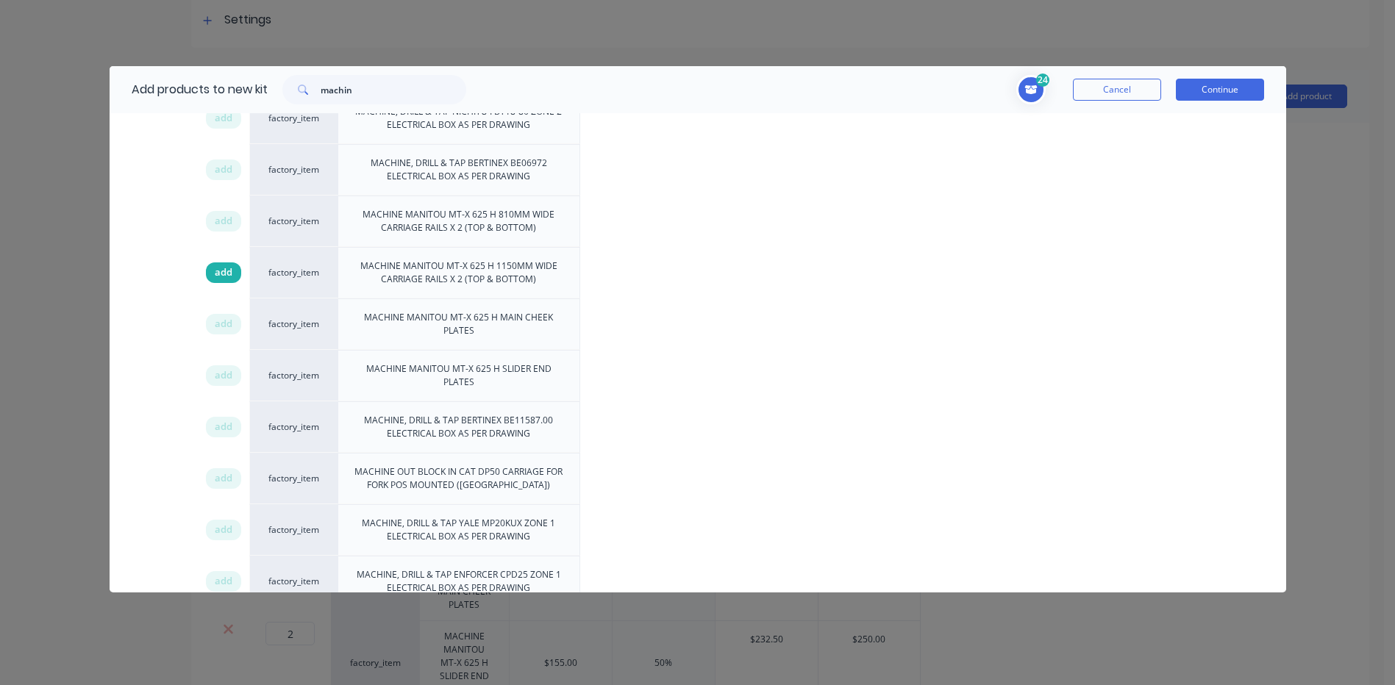
click at [232, 272] on div "add" at bounding box center [223, 273] width 35 height 21
click at [1238, 92] on button "Continue" at bounding box center [1220, 90] width 88 height 22
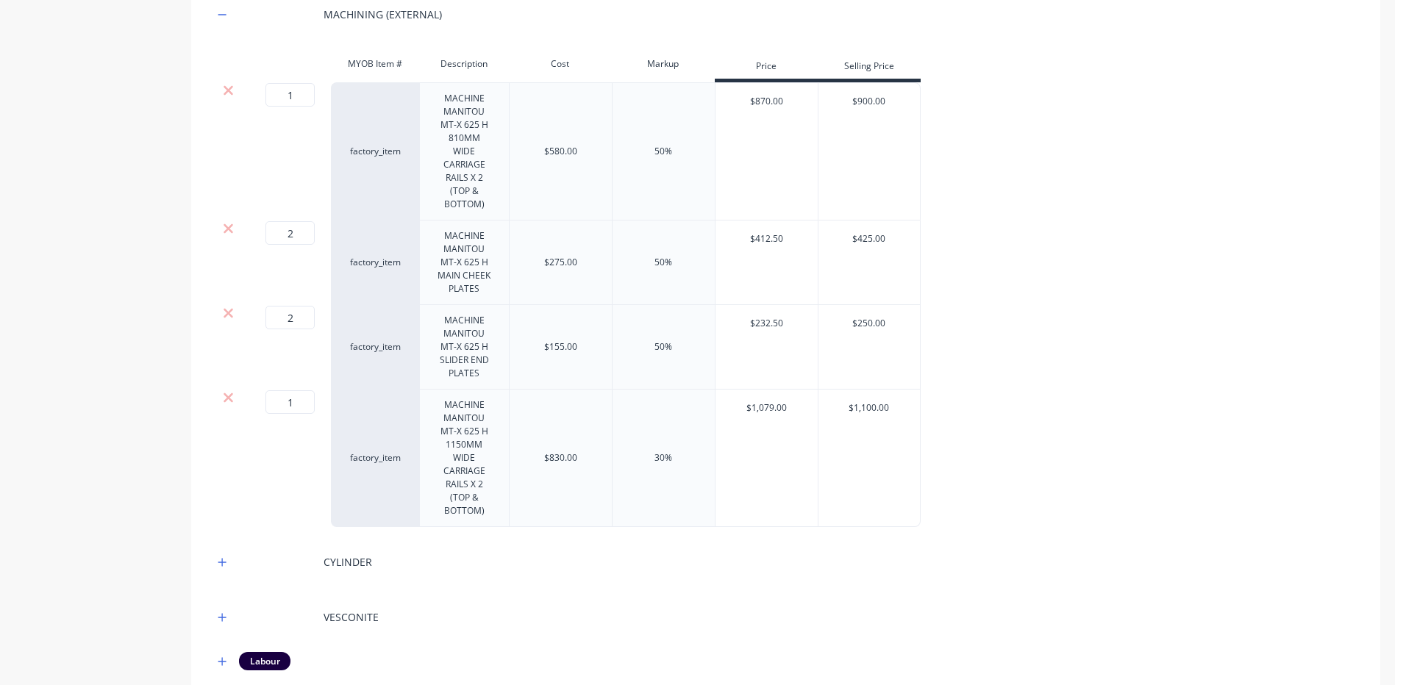
scroll to position [515, 0]
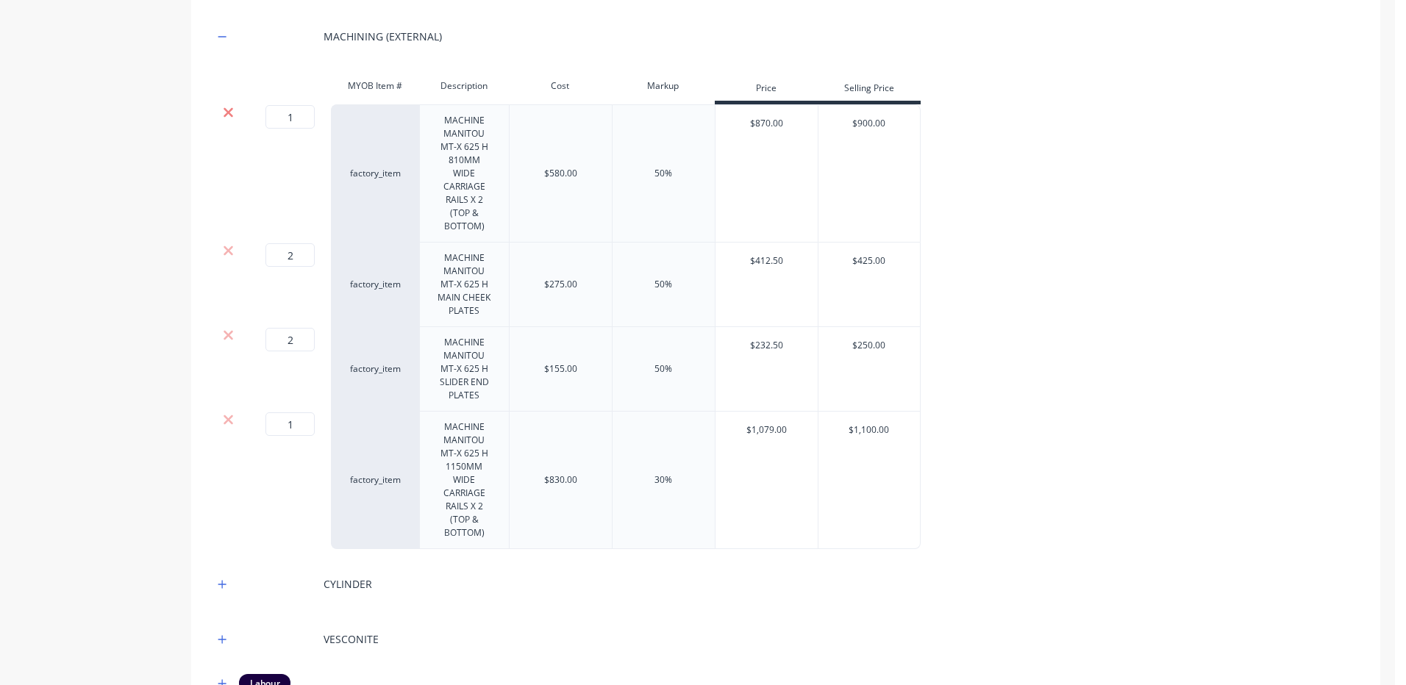
click at [231, 110] on icon at bounding box center [229, 113] width 10 height 10
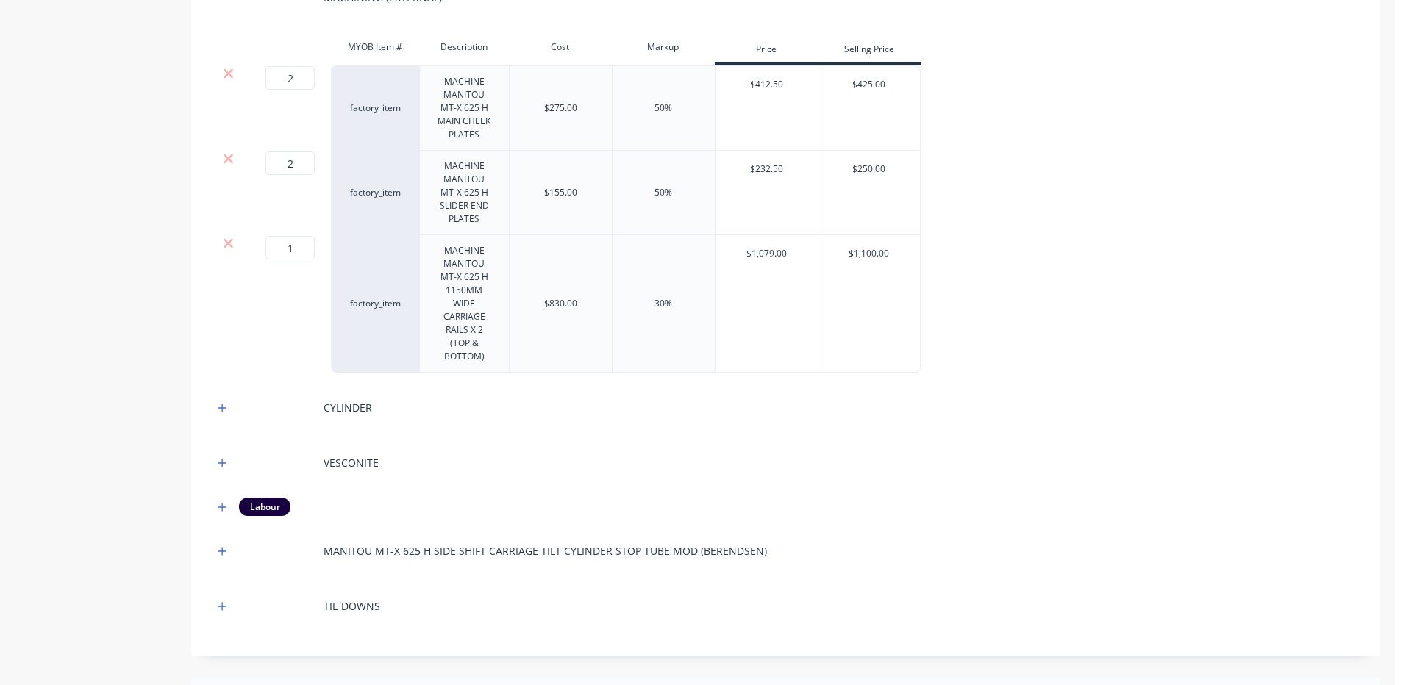
scroll to position [662, 0]
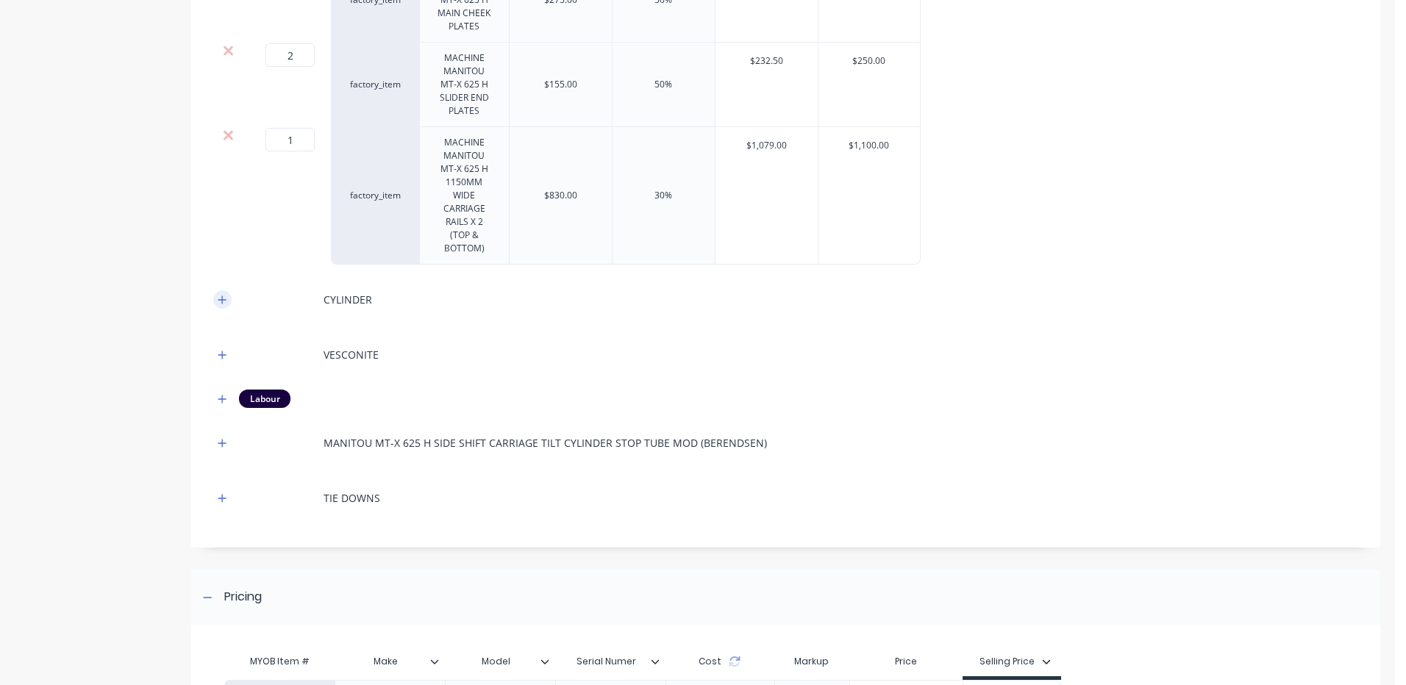
click at [226, 299] on icon "button" at bounding box center [222, 300] width 9 height 10
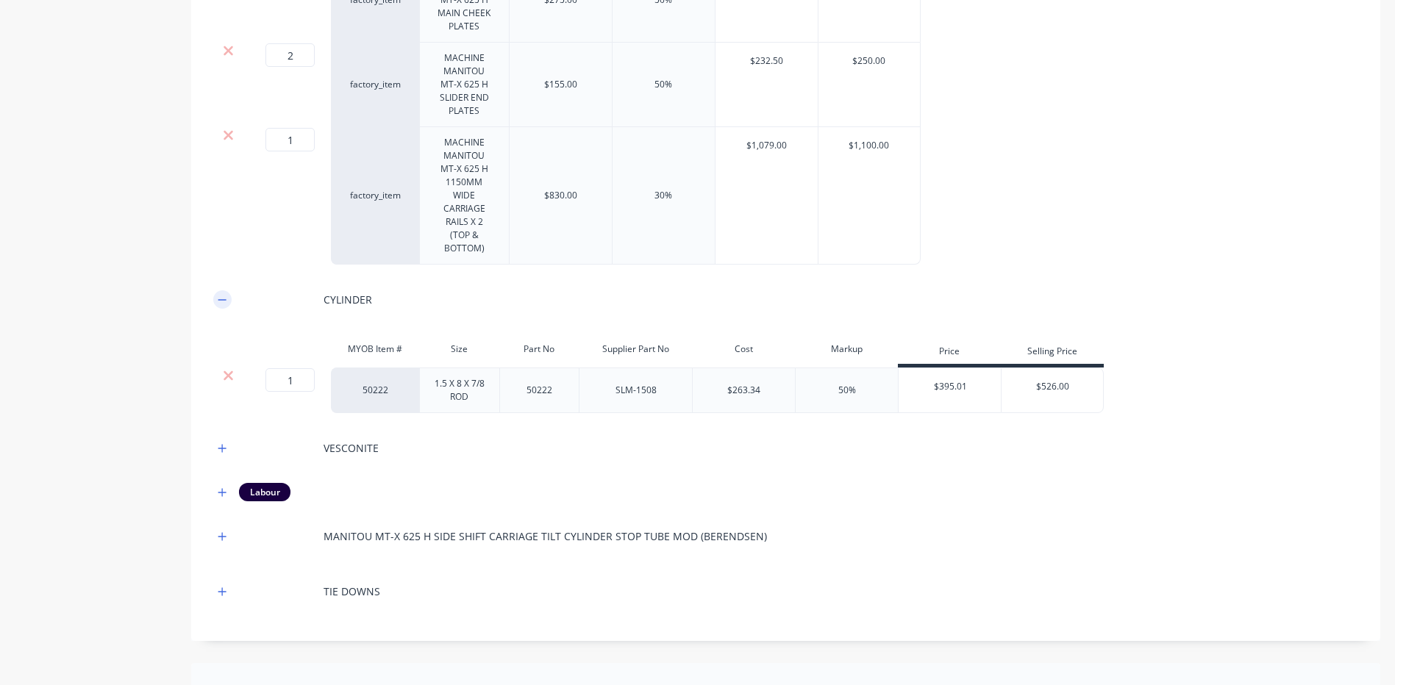
click at [223, 298] on icon "button" at bounding box center [222, 300] width 9 height 10
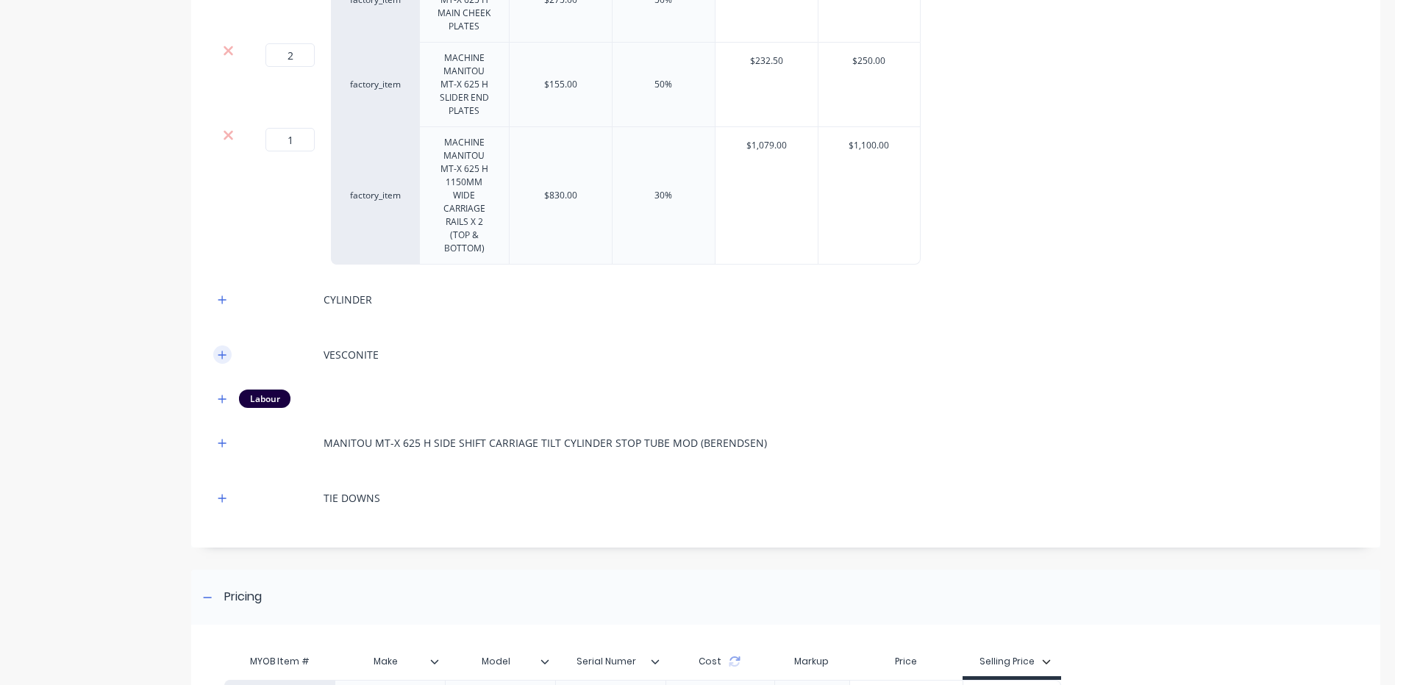
click at [223, 355] on icon "button" at bounding box center [222, 355] width 8 height 8
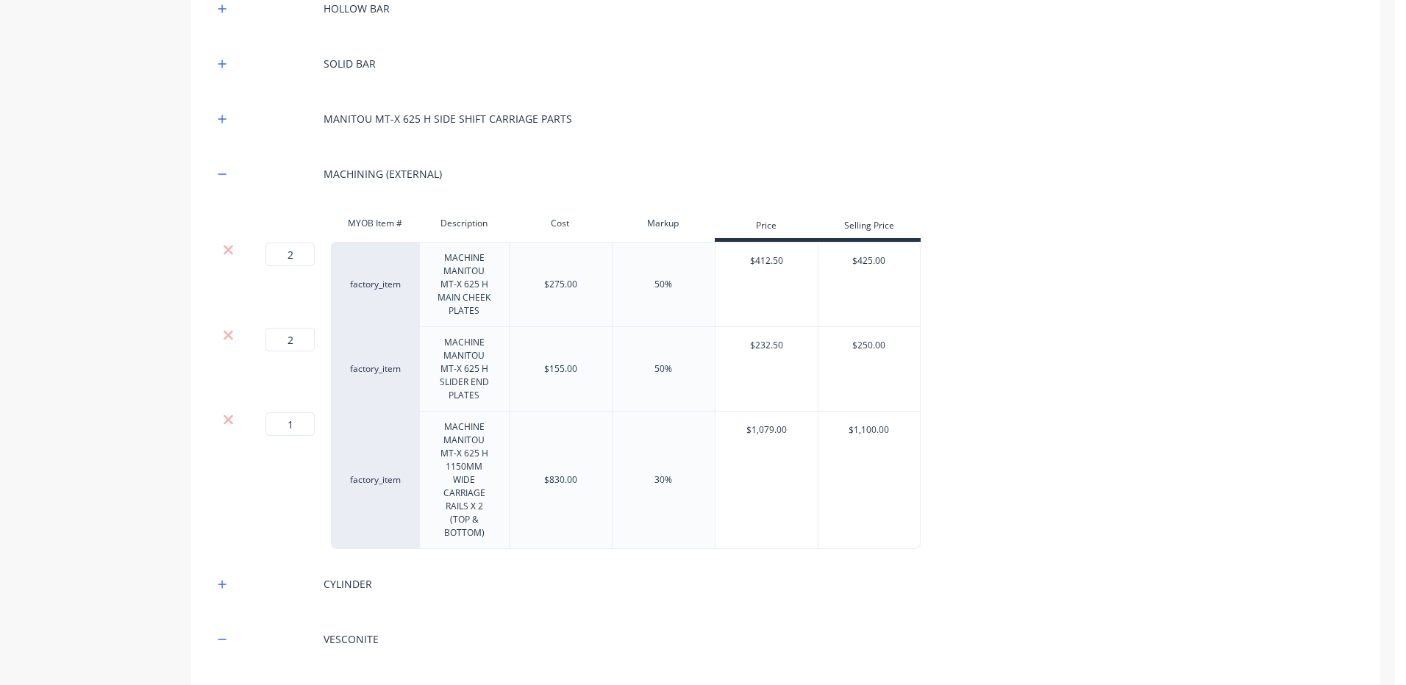
scroll to position [368, 0]
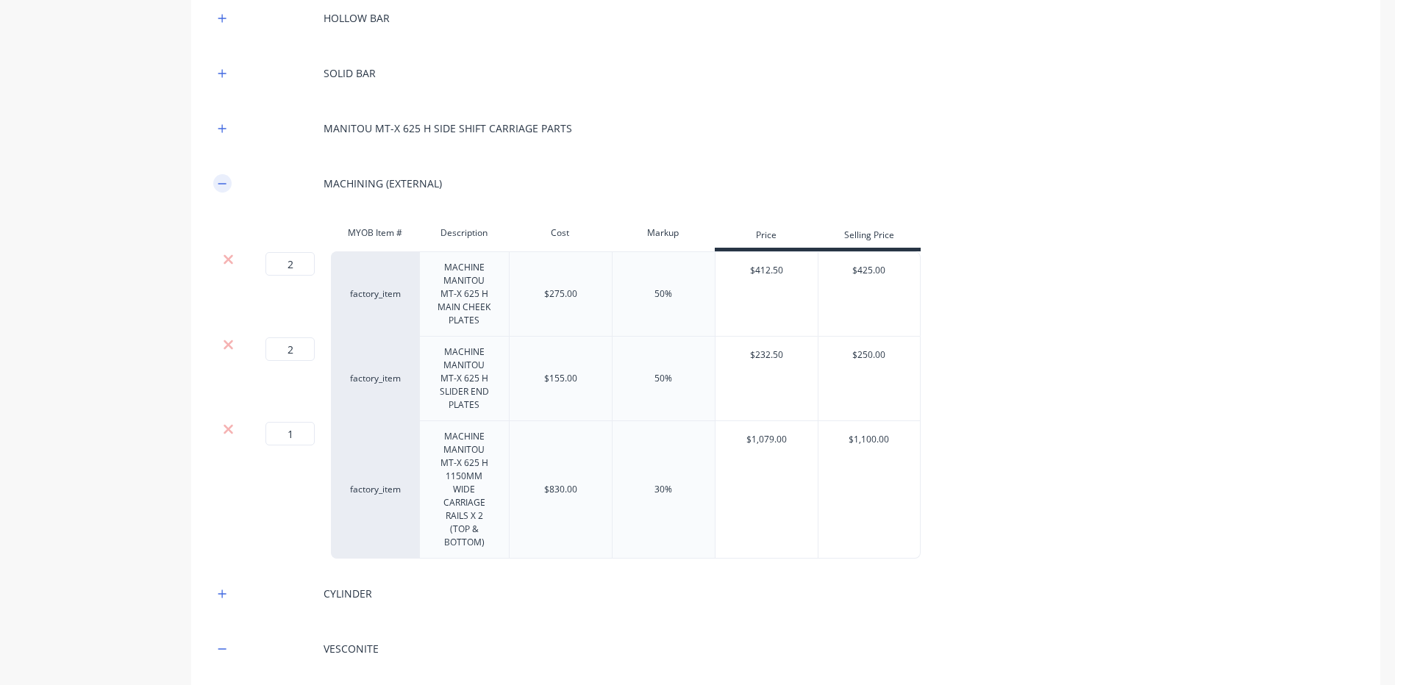
click at [220, 184] on icon "button" at bounding box center [222, 183] width 8 height 1
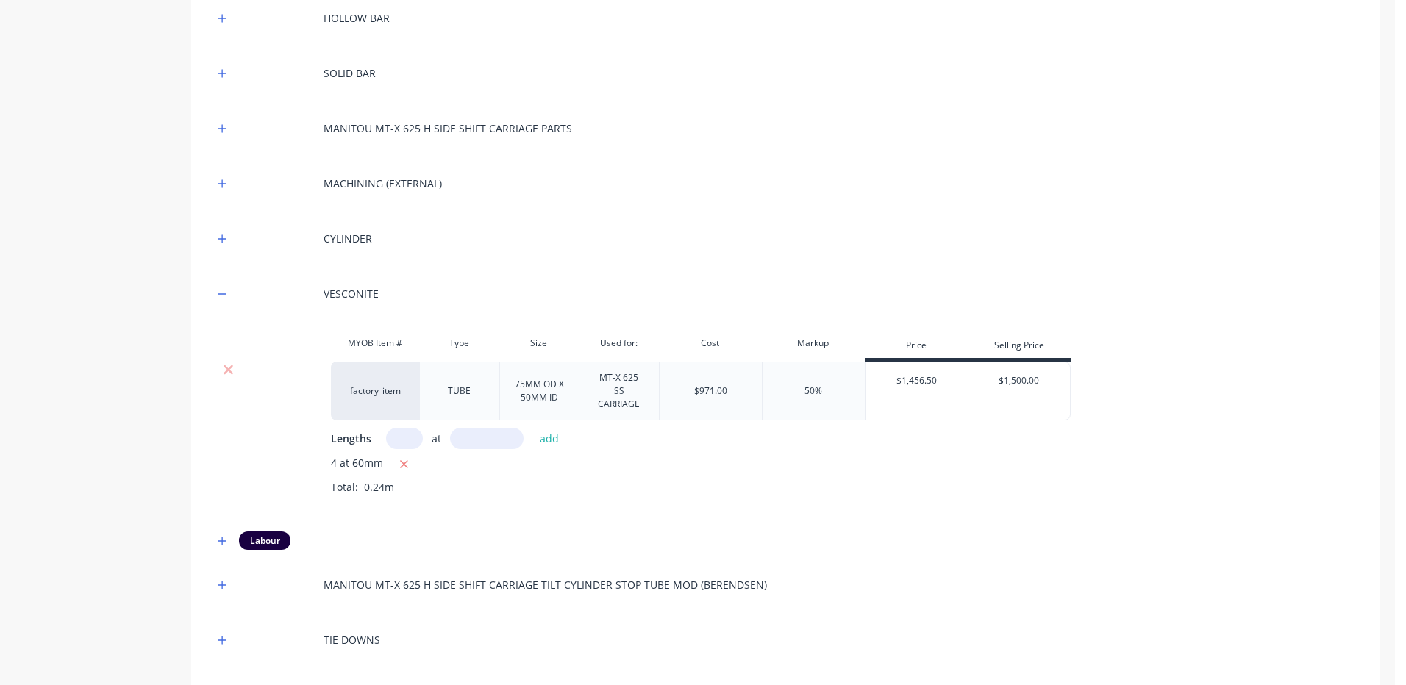
drag, startPoint x: 216, startPoint y: 293, endPoint x: 264, endPoint y: 304, distance: 48.9
click at [216, 293] on button "button" at bounding box center [222, 294] width 18 height 18
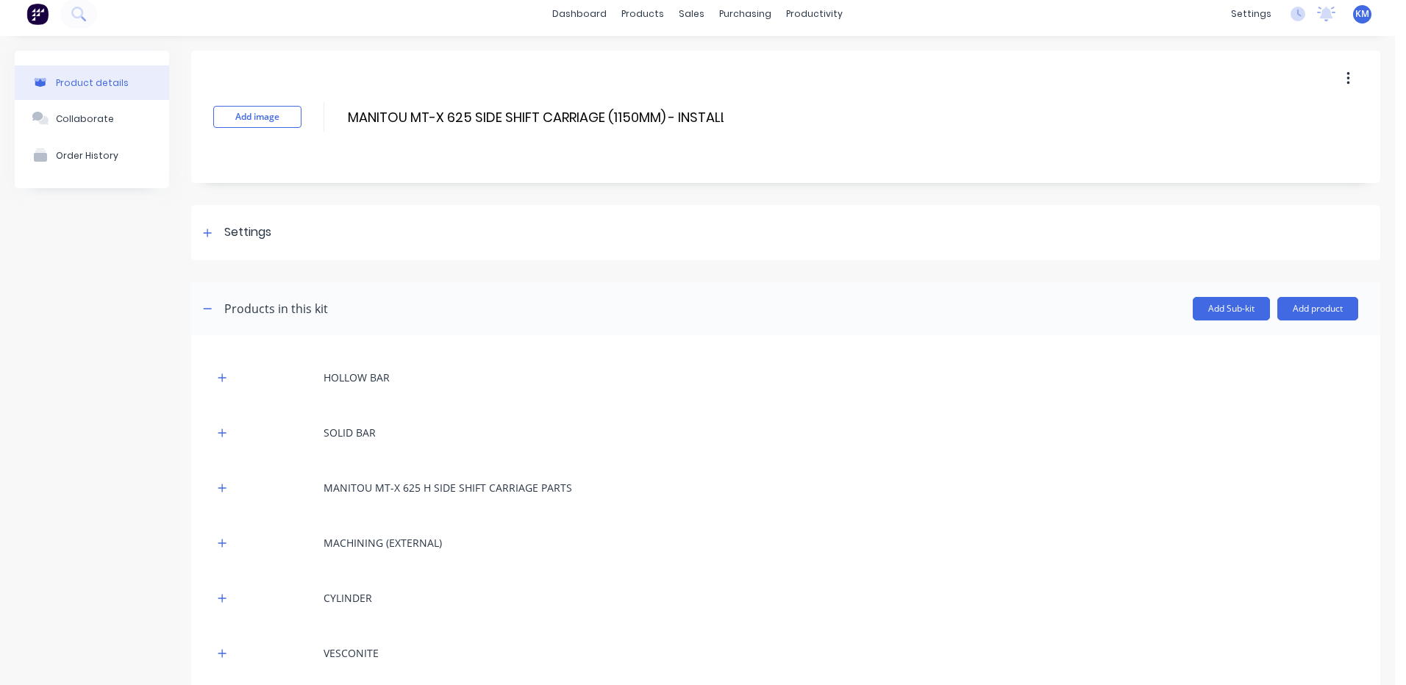
scroll to position [0, 0]
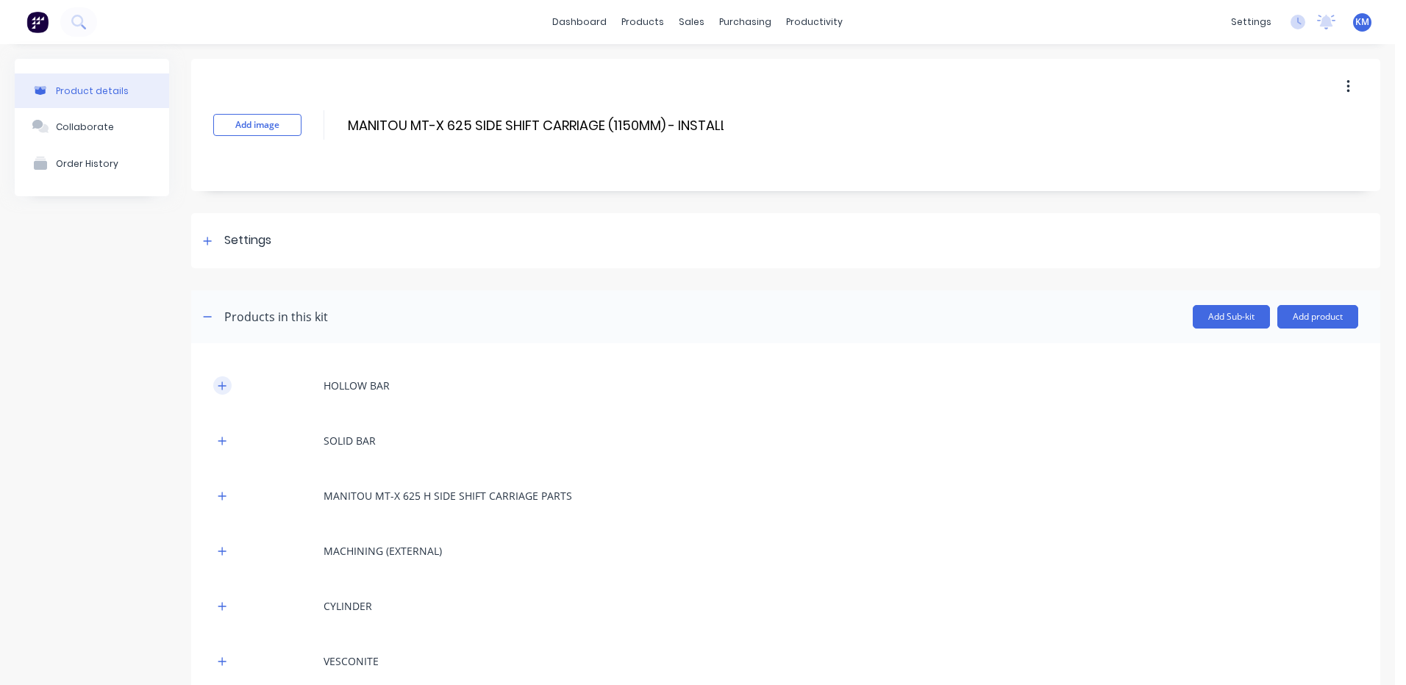
click at [218, 380] on button "button" at bounding box center [222, 386] width 18 height 18
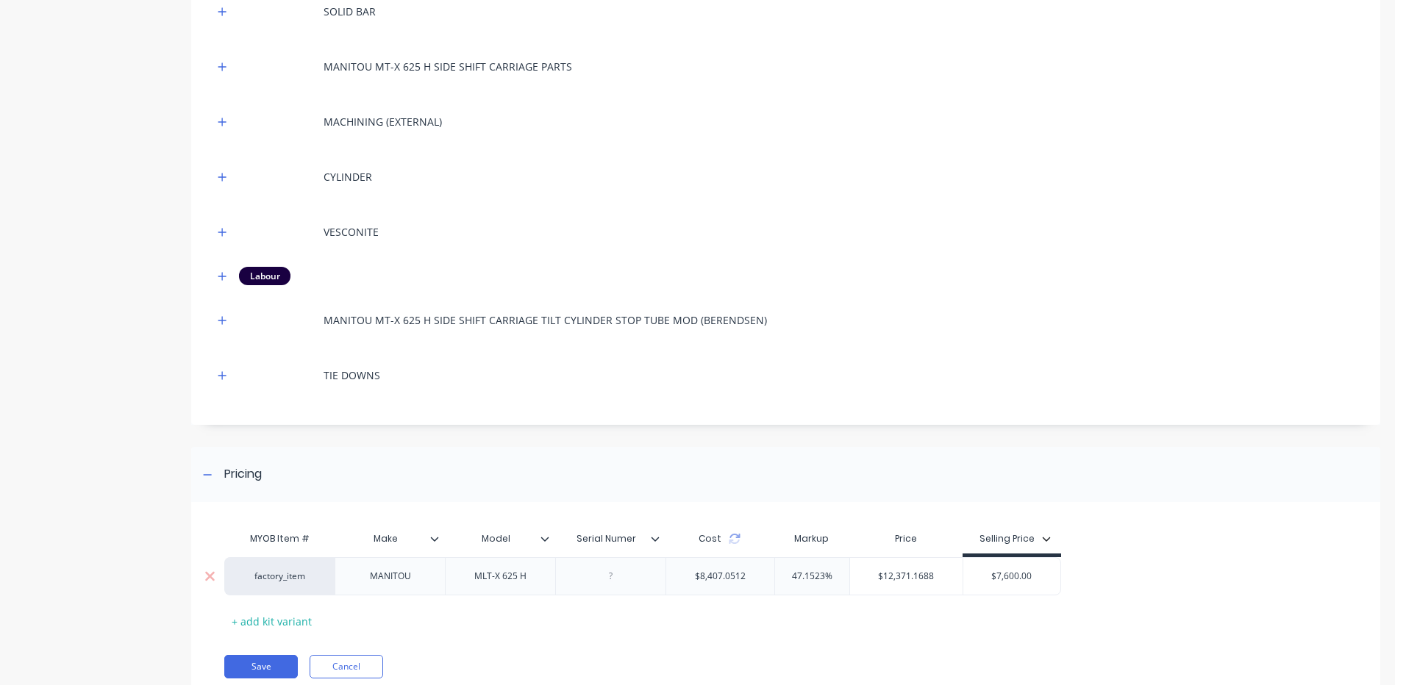
scroll to position [994, 0]
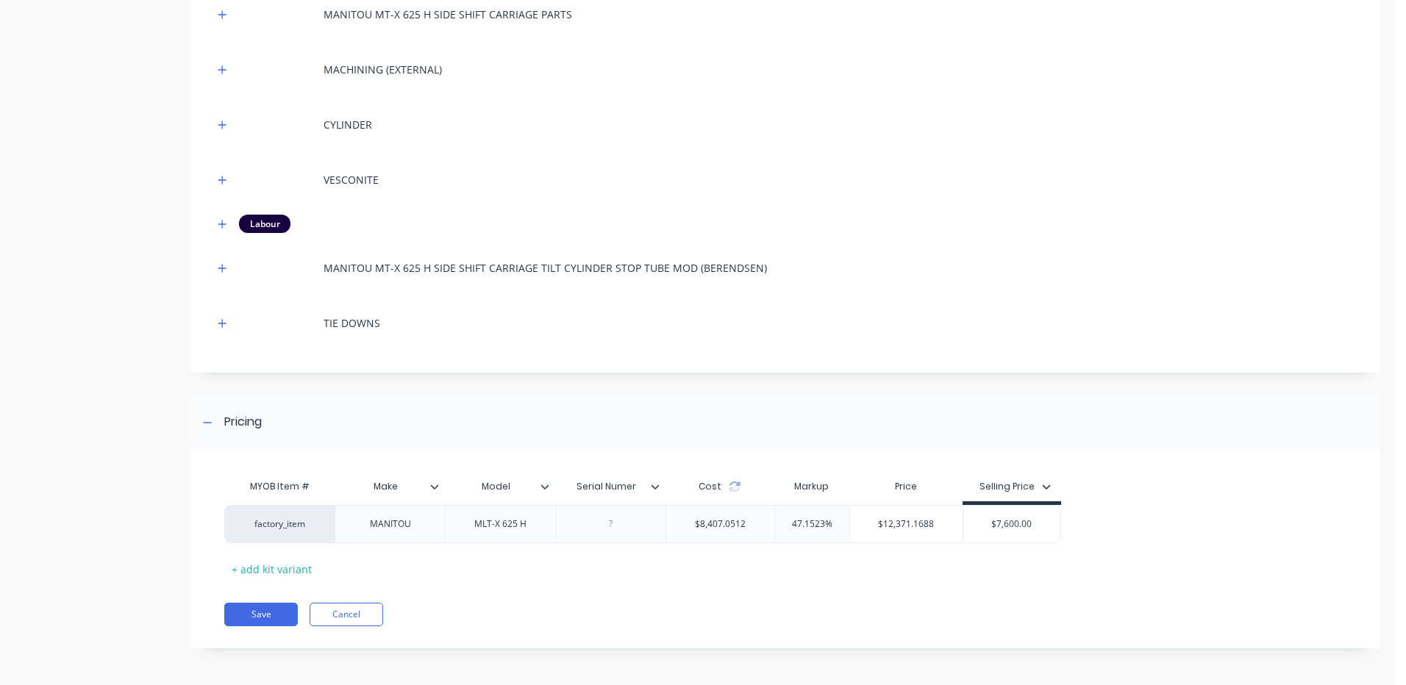
click at [289, 601] on div "MYOB Item # Make Model Serial Numer Cost Markup Price Selling Price factory_ite…" at bounding box center [785, 557] width 1189 height 184
click at [282, 608] on button "Save" at bounding box center [261, 615] width 74 height 24
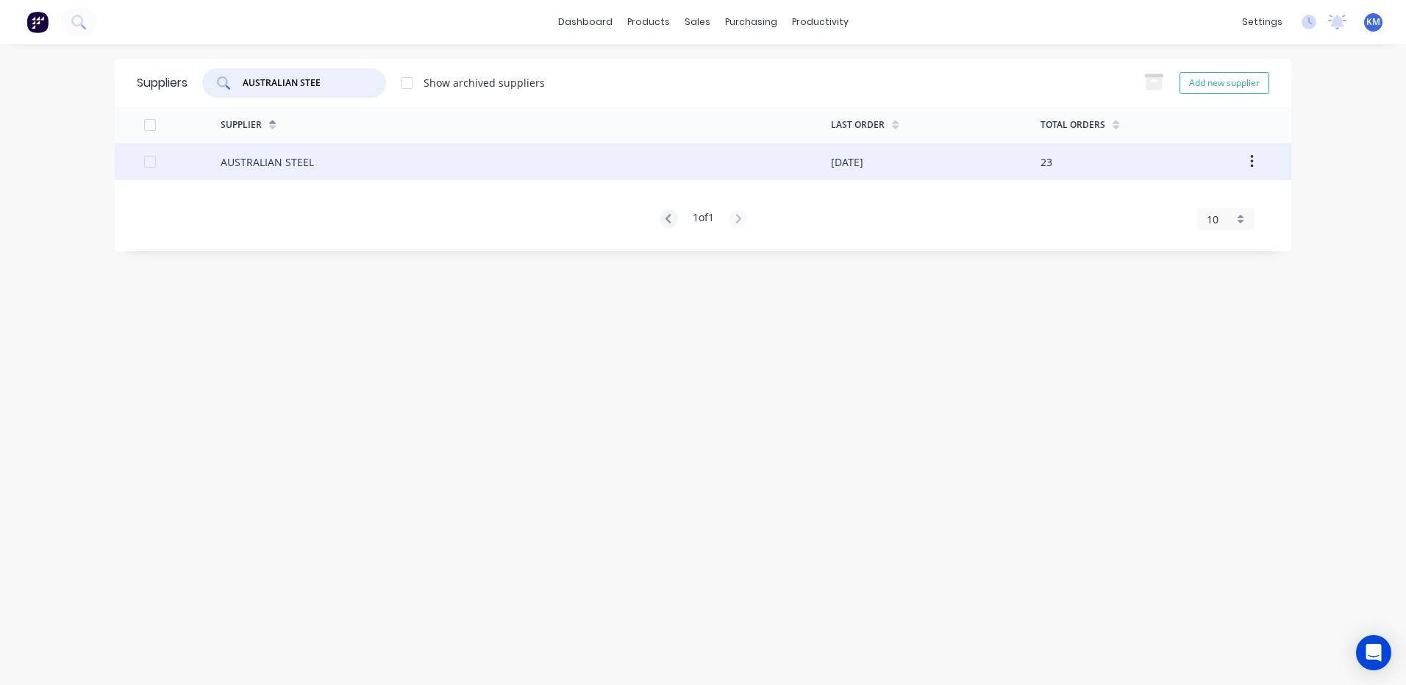
type input "AUSTRALIAN STEE"
click at [325, 152] on div "AUSTRALIAN STEEL" at bounding box center [526, 161] width 610 height 37
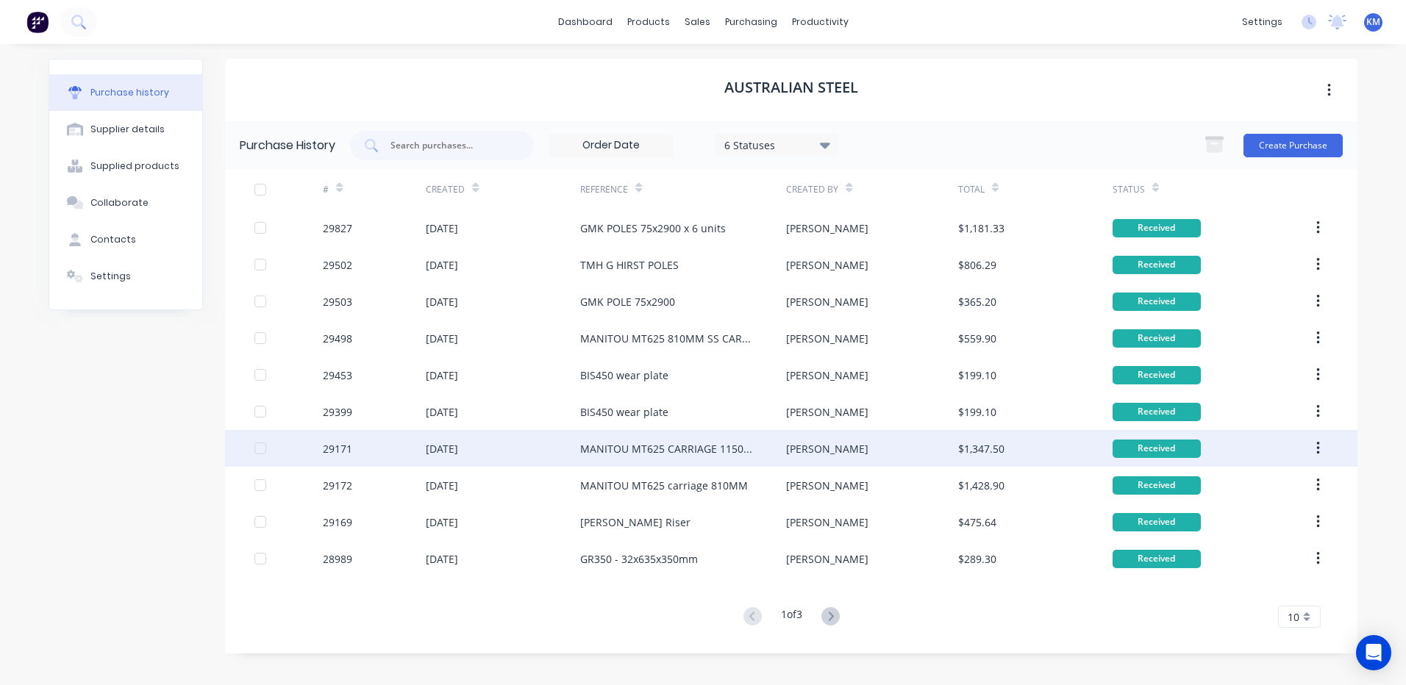
click at [744, 444] on div "MANITOU MT625 CARRIAGE 1150MM" at bounding box center [668, 448] width 177 height 15
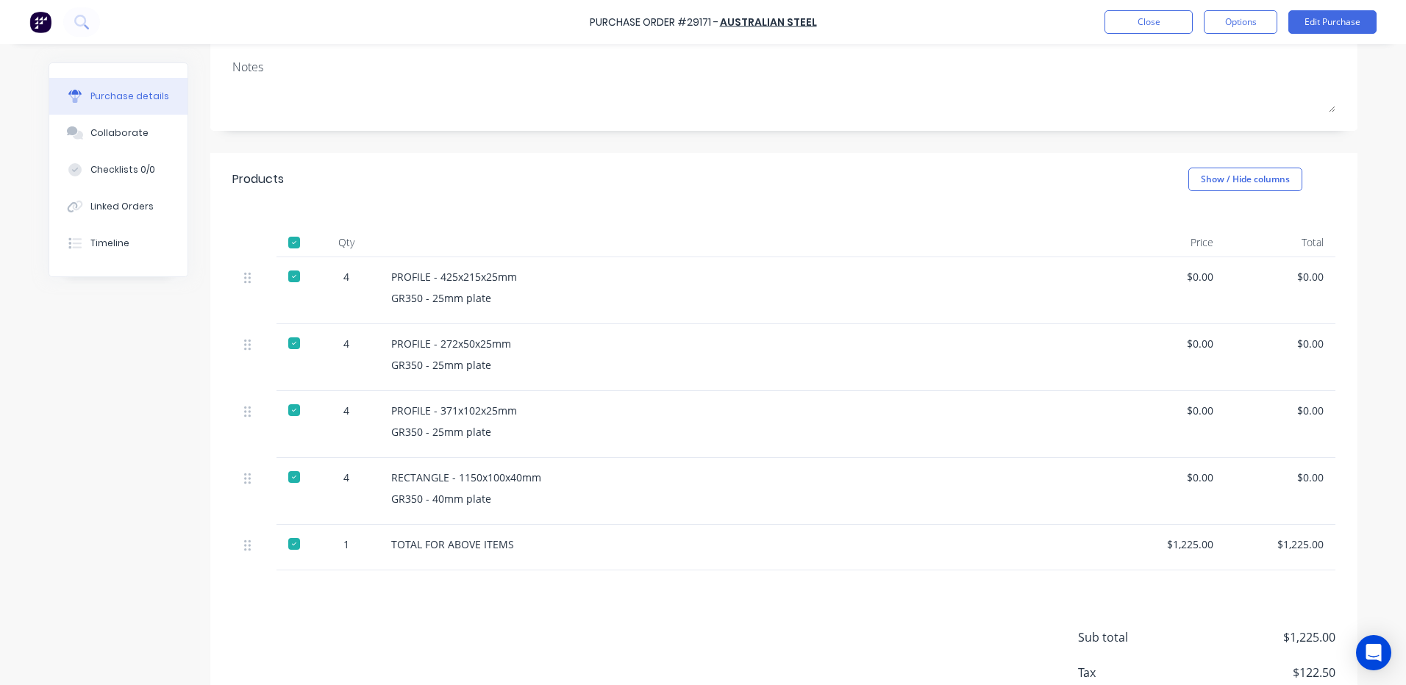
scroll to position [221, 0]
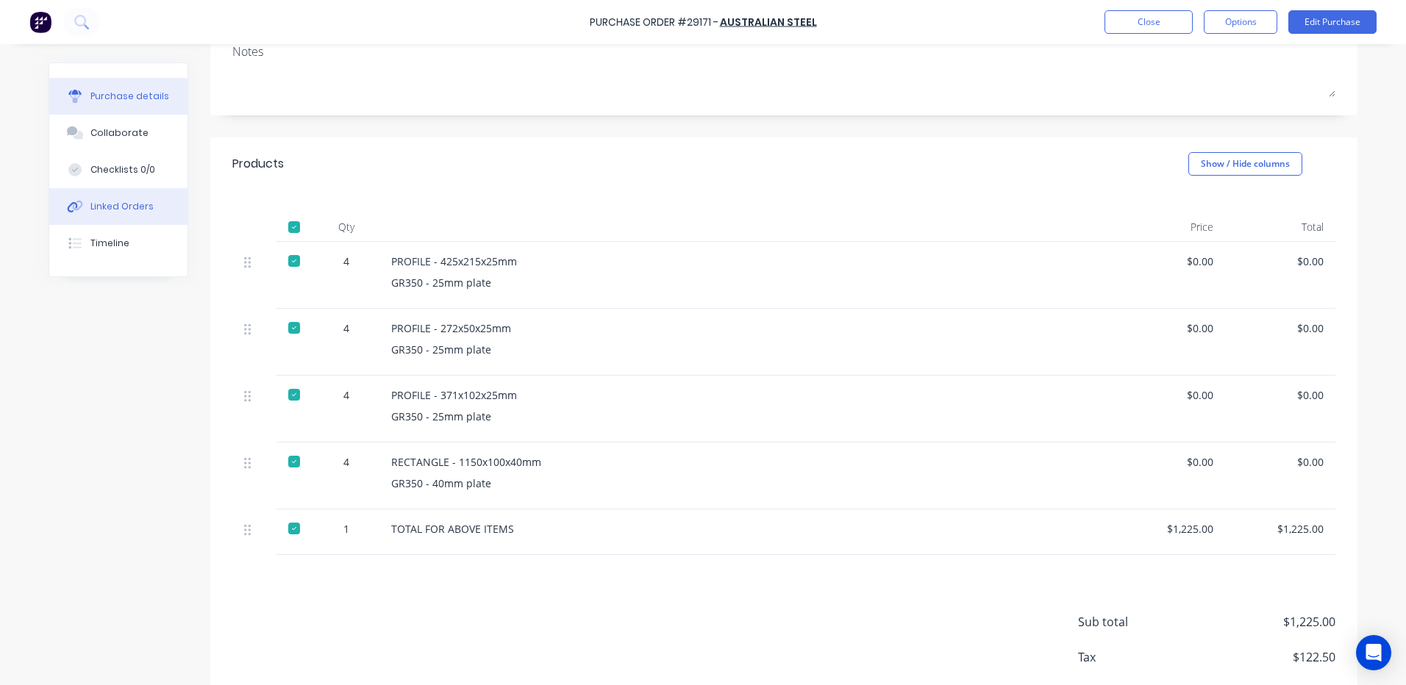
click at [128, 208] on div "Linked Orders" at bounding box center [121, 206] width 63 height 13
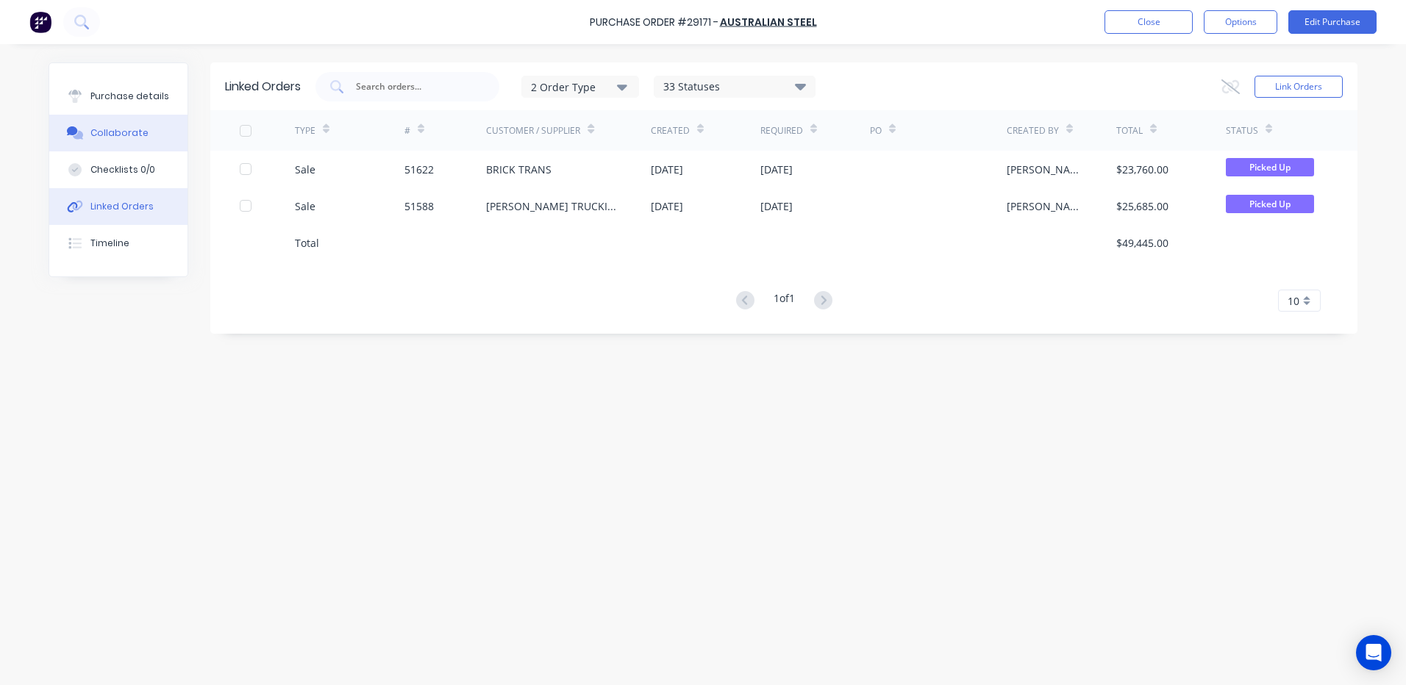
click at [135, 118] on button "Collaborate" at bounding box center [118, 133] width 138 height 37
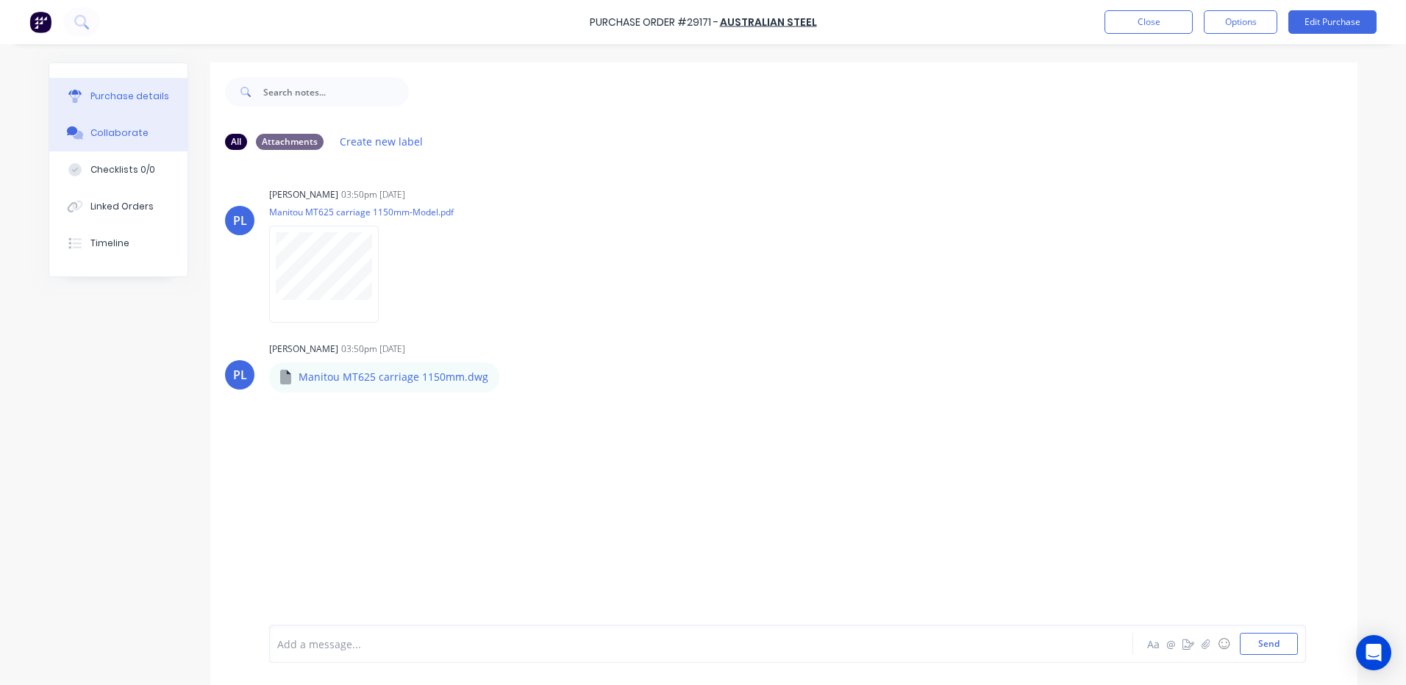
click at [136, 100] on div "Purchase details" at bounding box center [129, 96] width 79 height 13
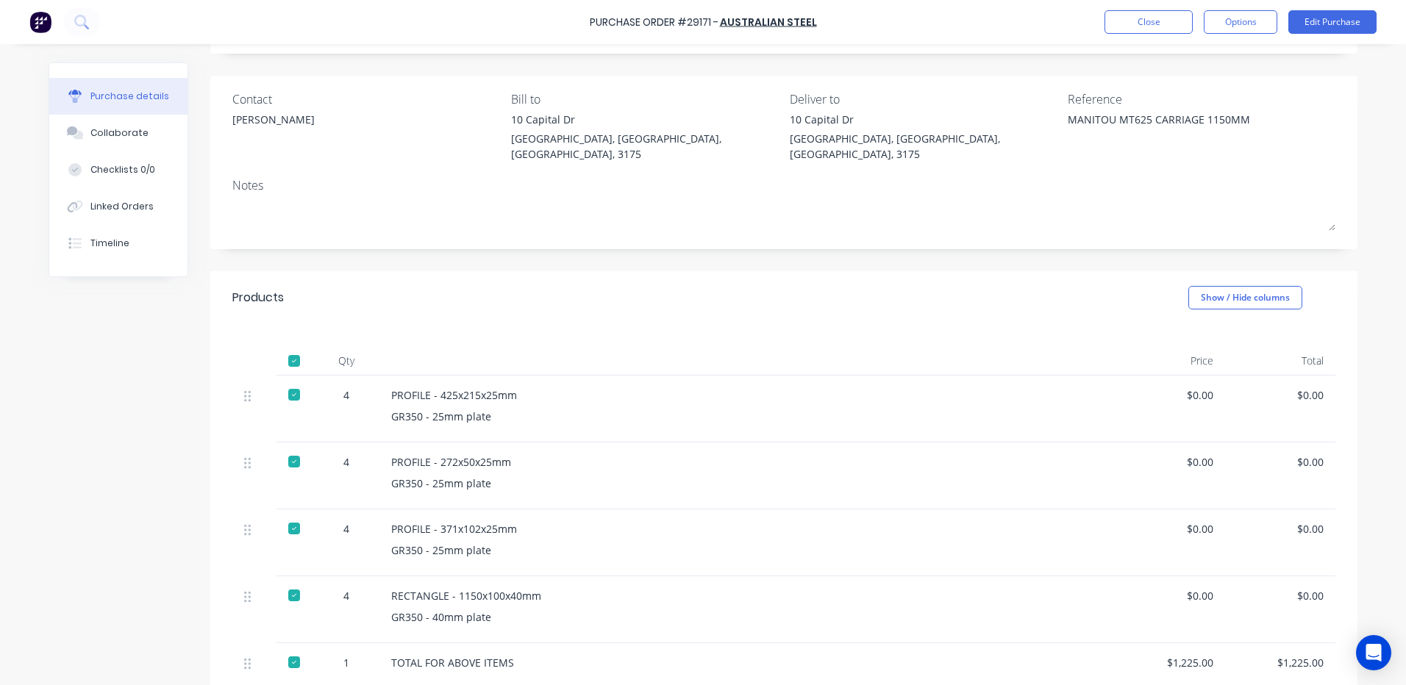
scroll to position [221, 0]
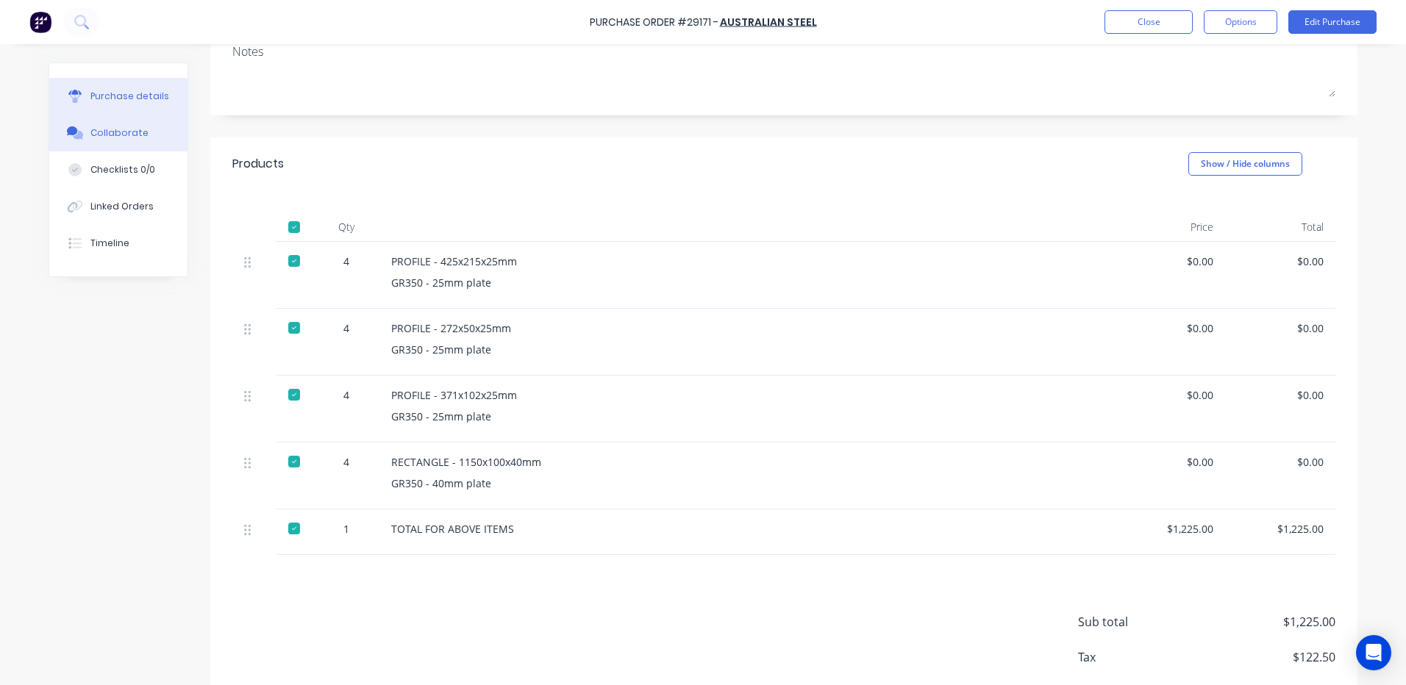
click at [114, 124] on button "Collaborate" at bounding box center [118, 133] width 138 height 37
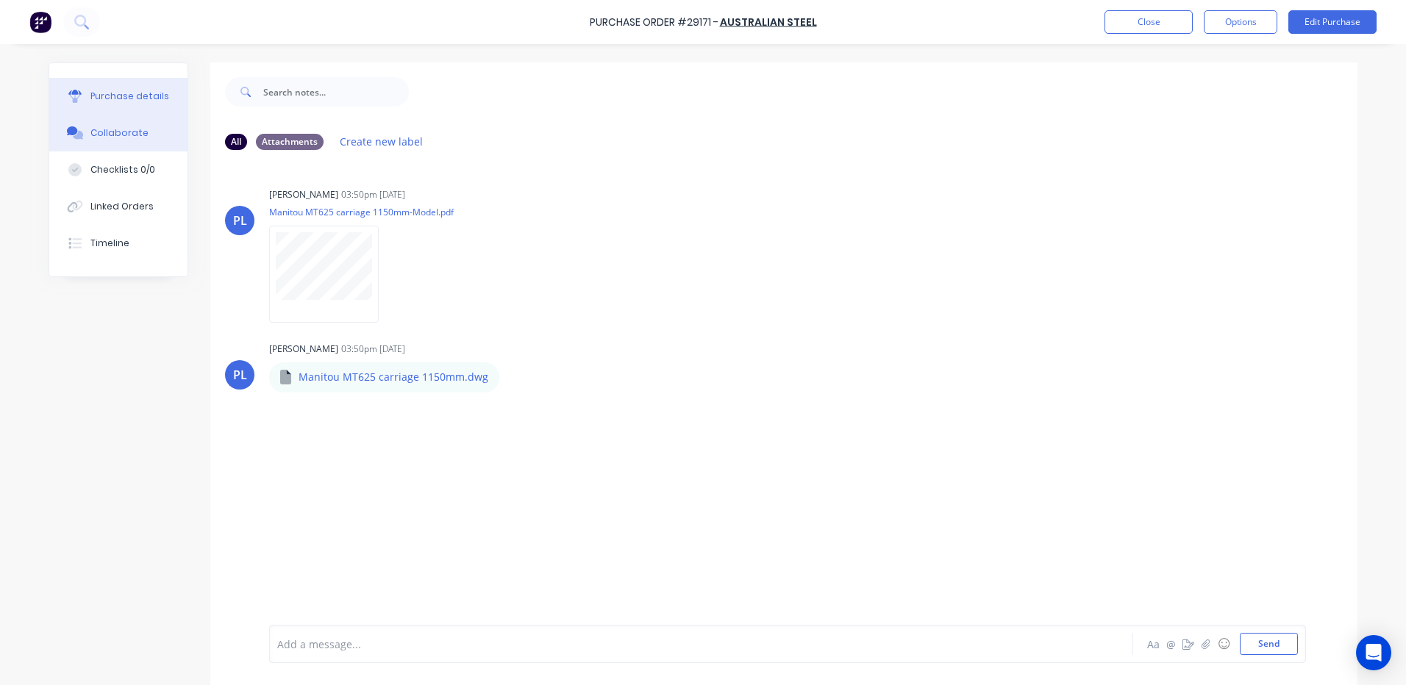
drag, startPoint x: 150, startPoint y: 100, endPoint x: 167, endPoint y: 94, distance: 17.9
click at [149, 99] on div "Purchase details" at bounding box center [129, 96] width 79 height 13
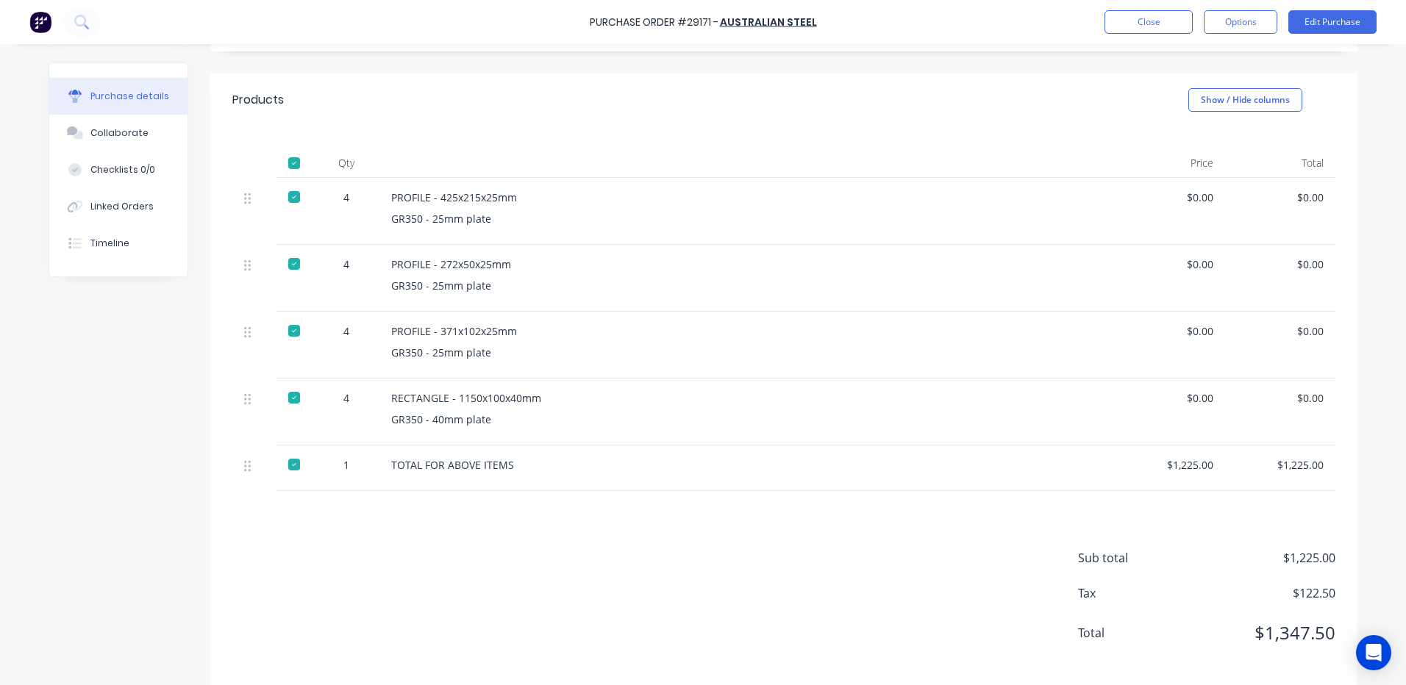
scroll to position [211, 0]
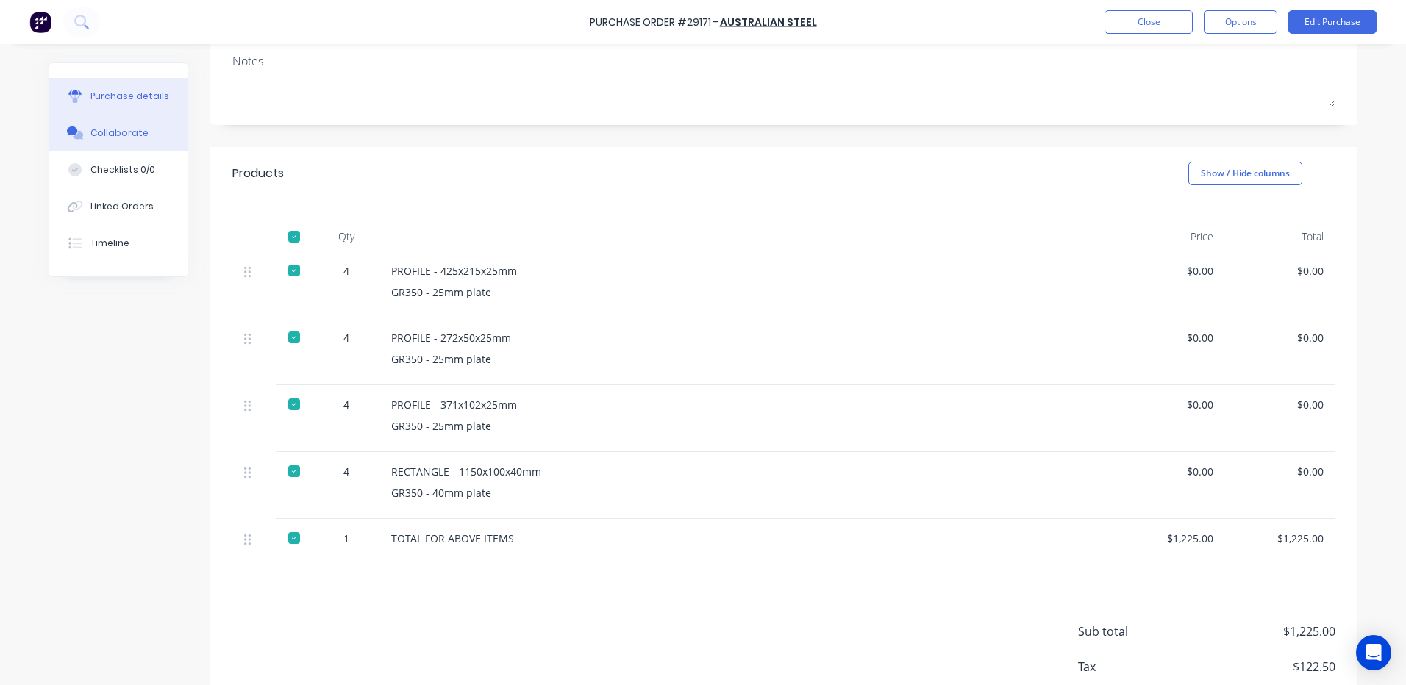
click at [113, 119] on button "Collaborate" at bounding box center [118, 133] width 138 height 37
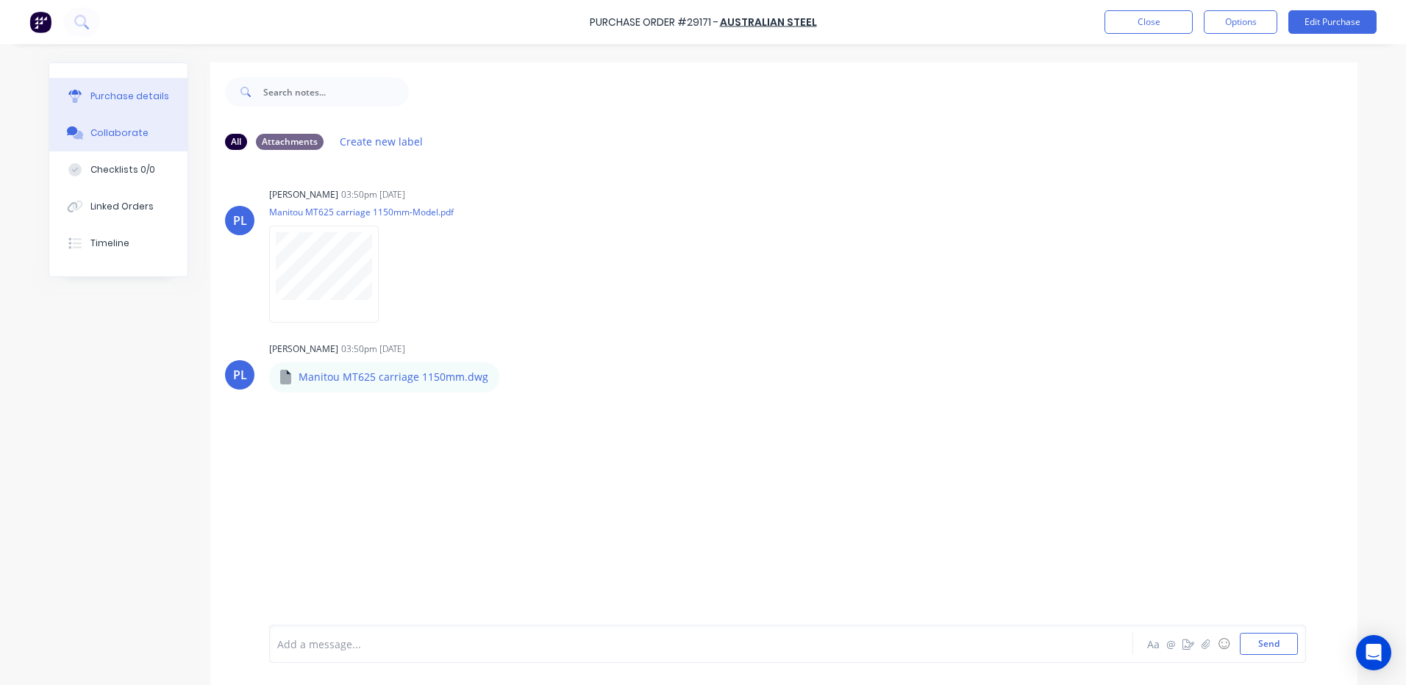
click at [129, 104] on button "Purchase details" at bounding box center [118, 96] width 138 height 37
type textarea "x"
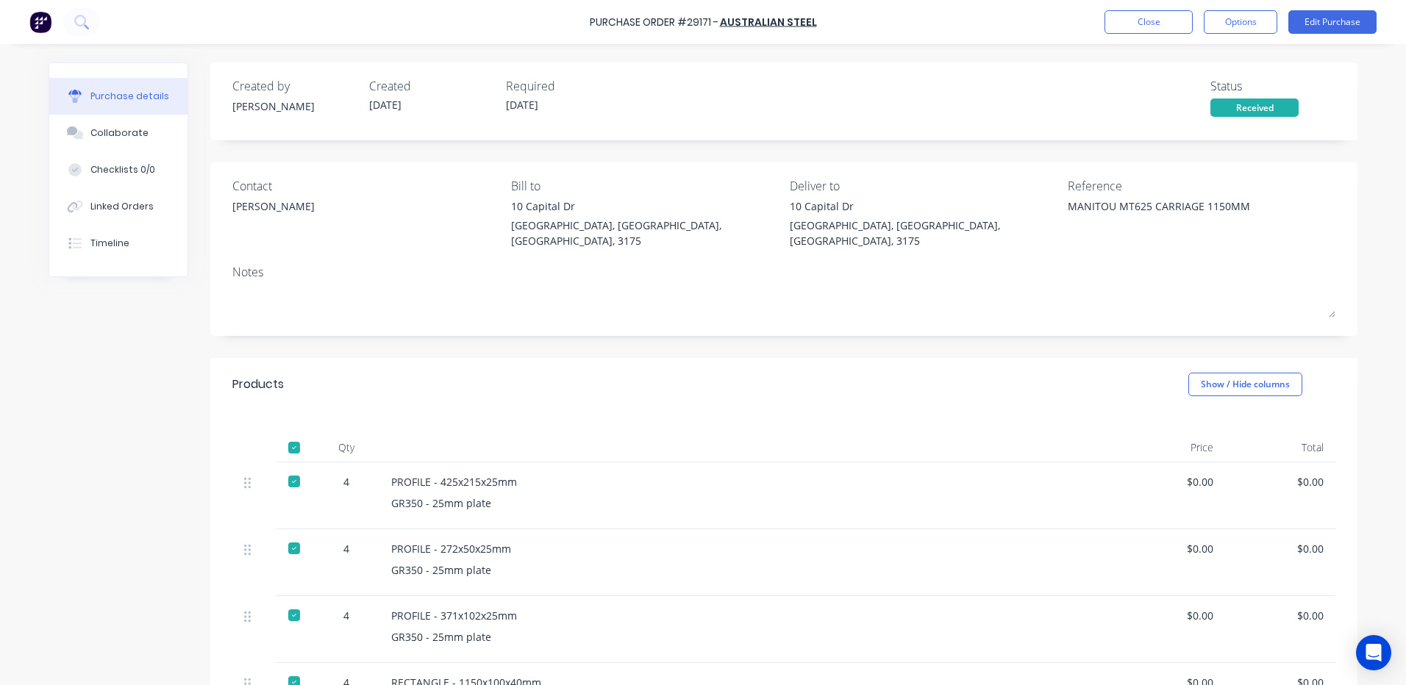
click at [260, 193] on div "Contact" at bounding box center [366, 186] width 268 height 18
click at [252, 201] on div "Steven" at bounding box center [273, 206] width 82 height 15
click at [245, 207] on div "Steven" at bounding box center [273, 206] width 82 height 15
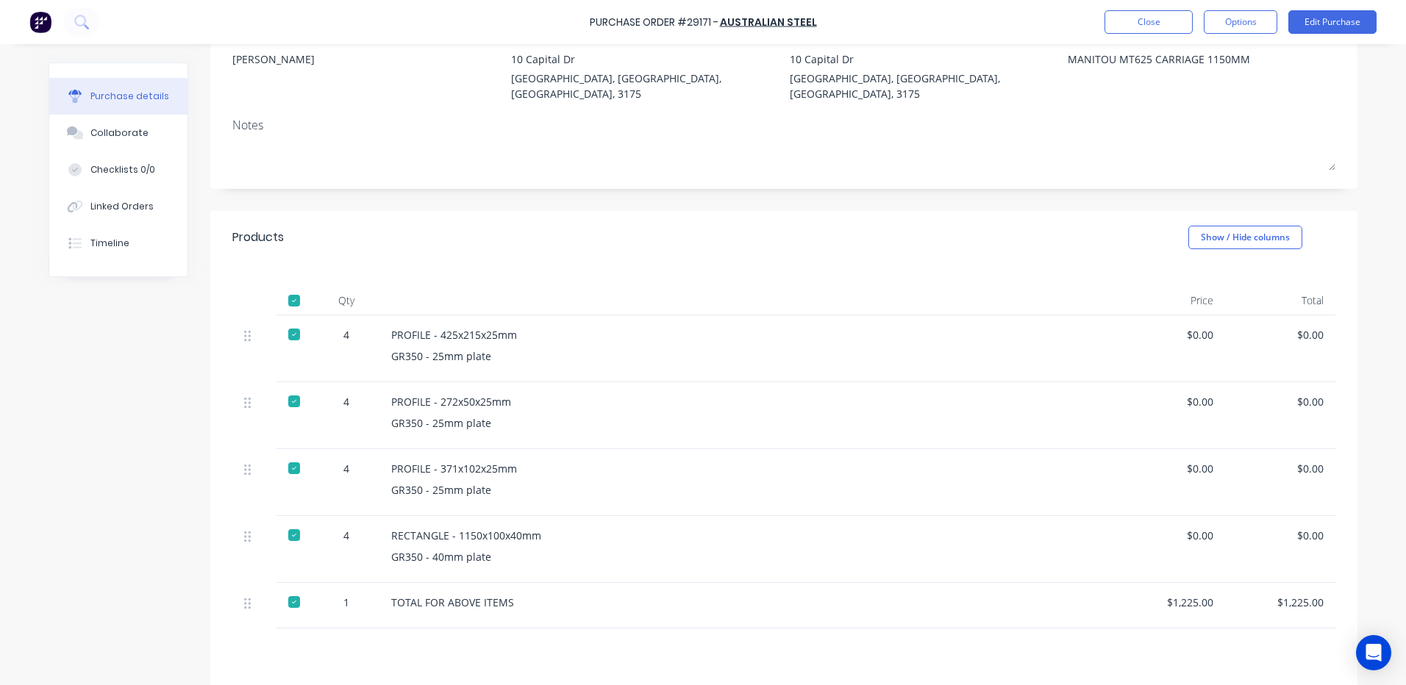
scroll to position [138, 0]
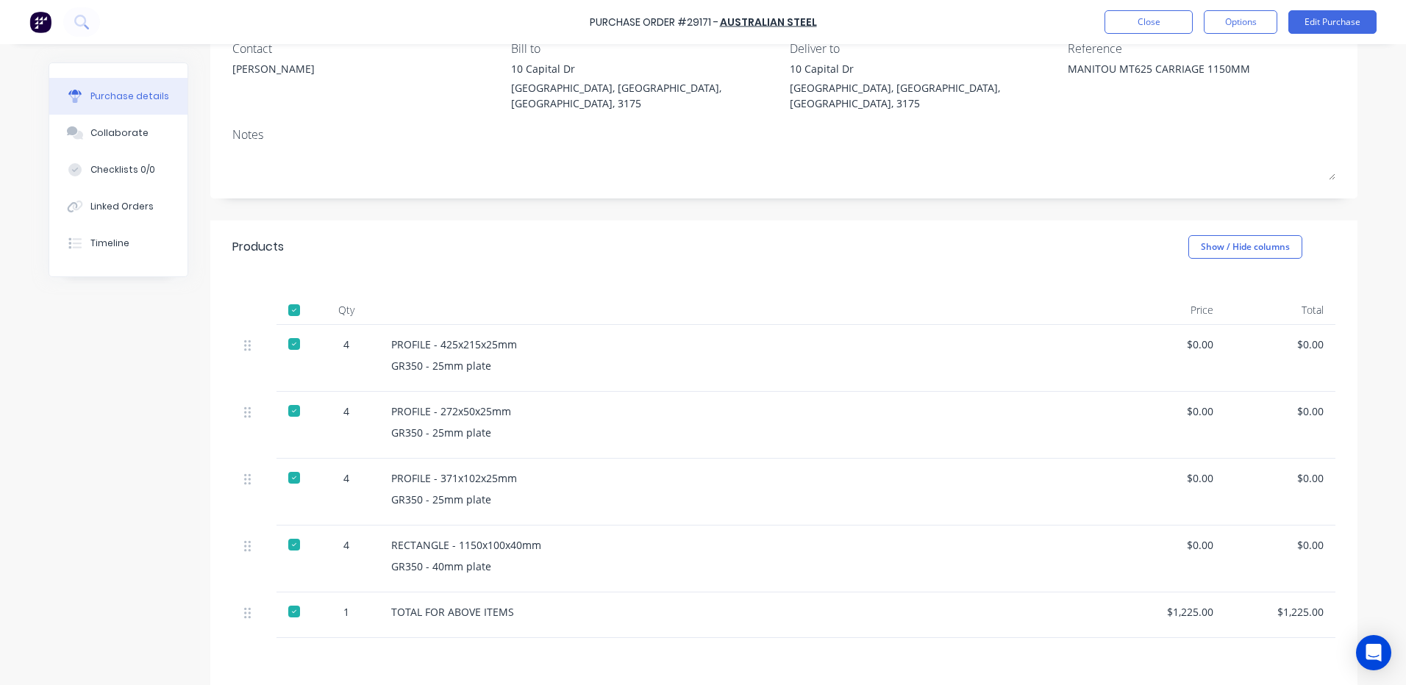
click at [1126, 10] on div "Purchase Order #29171 - AUSTRALIAN STEEL Close Options Edit Purchase" at bounding box center [703, 22] width 1406 height 44
click at [1111, 15] on button "Close" at bounding box center [1149, 22] width 88 height 24
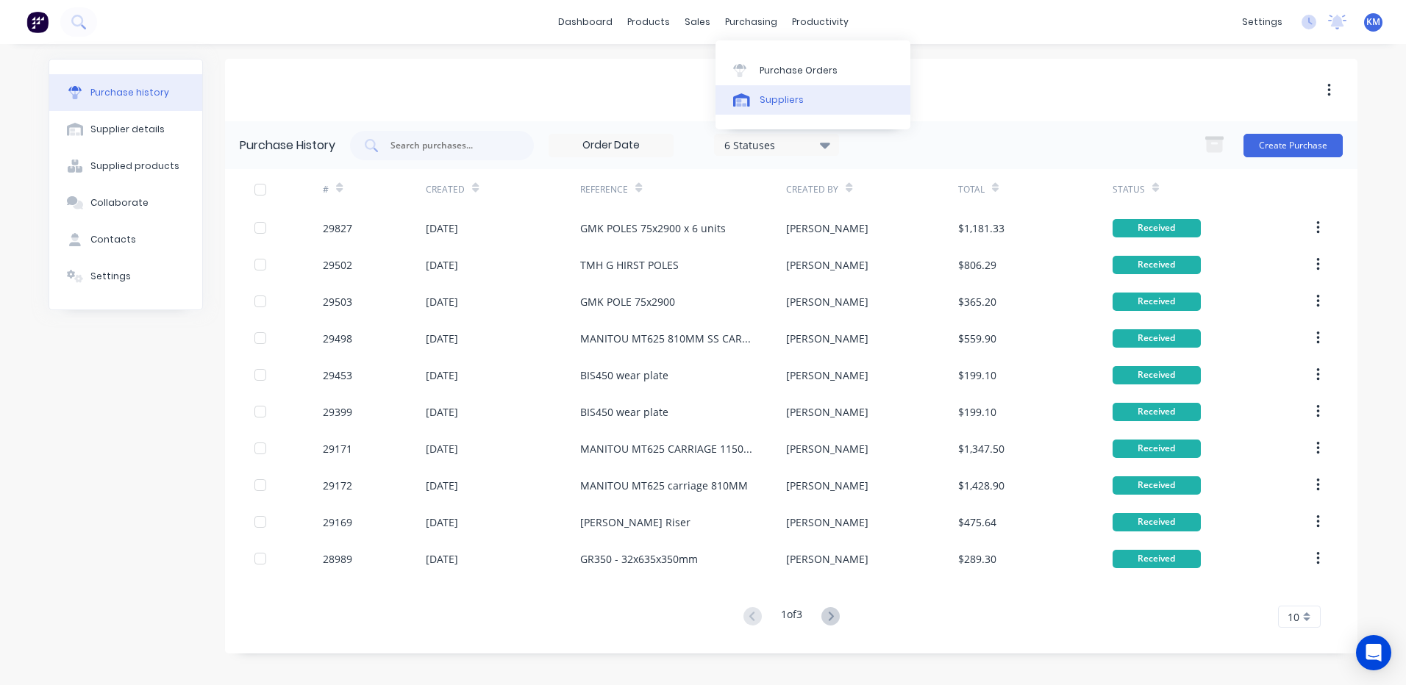
click at [762, 110] on link "Suppliers" at bounding box center [813, 99] width 195 height 29
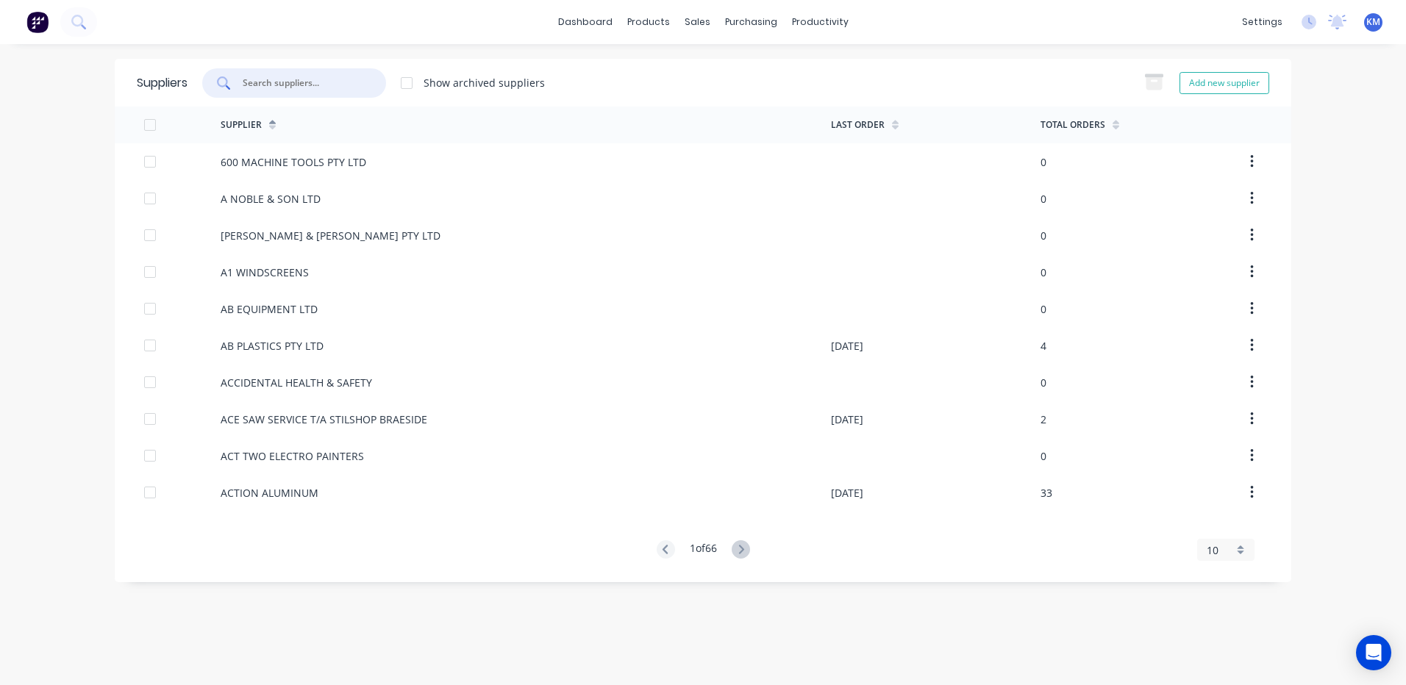
click at [335, 86] on input "text" at bounding box center [302, 83] width 122 height 15
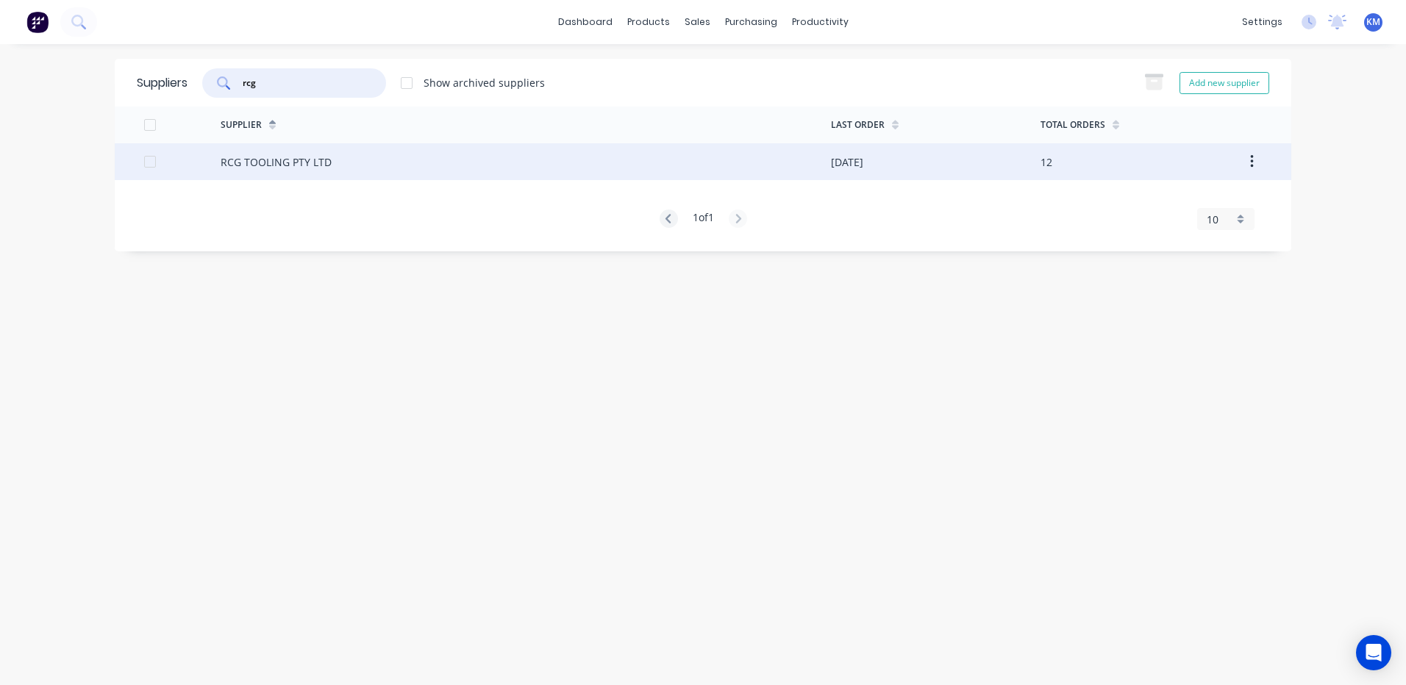
type input "rcg"
click at [558, 154] on div "RCG TOOLING PTY LTD" at bounding box center [526, 161] width 610 height 37
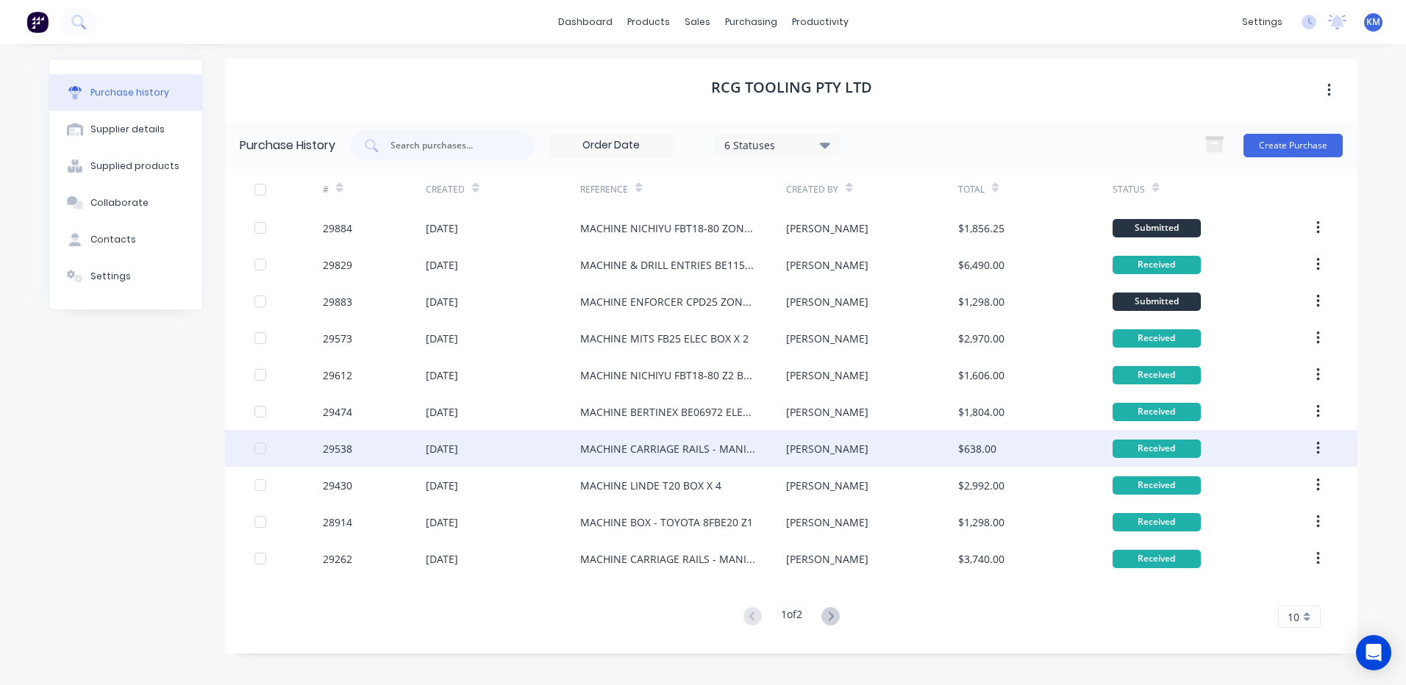
click at [816, 454] on div "[PERSON_NAME]" at bounding box center [871, 448] width 171 height 37
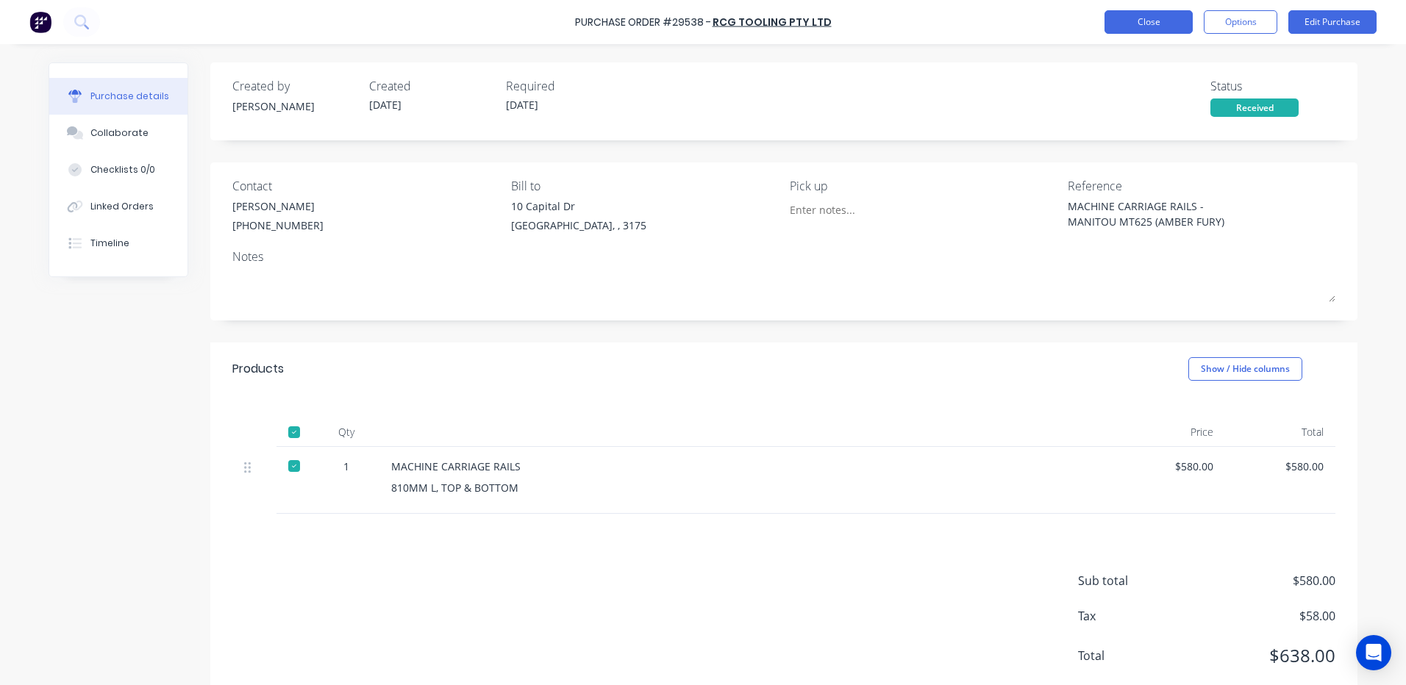
click at [1151, 31] on button "Close" at bounding box center [1149, 22] width 88 height 24
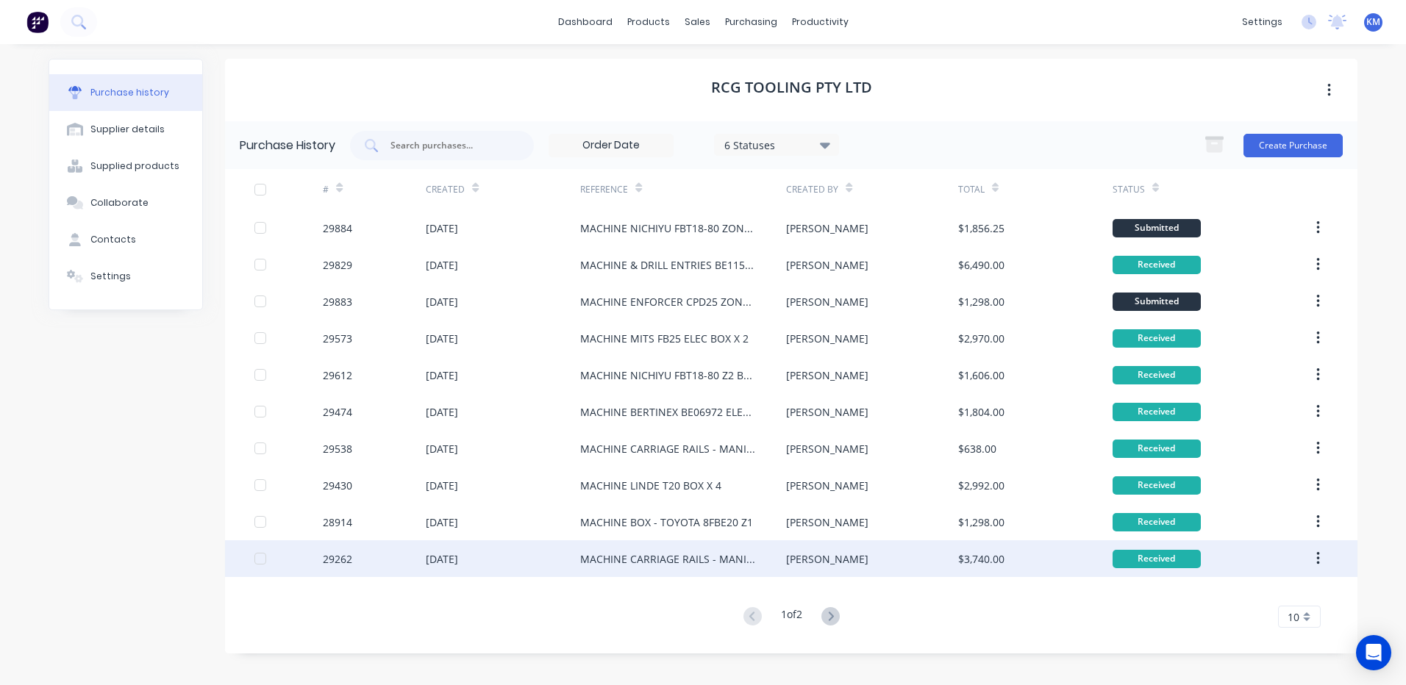
click at [816, 554] on div "[PERSON_NAME]" at bounding box center [871, 559] width 171 height 37
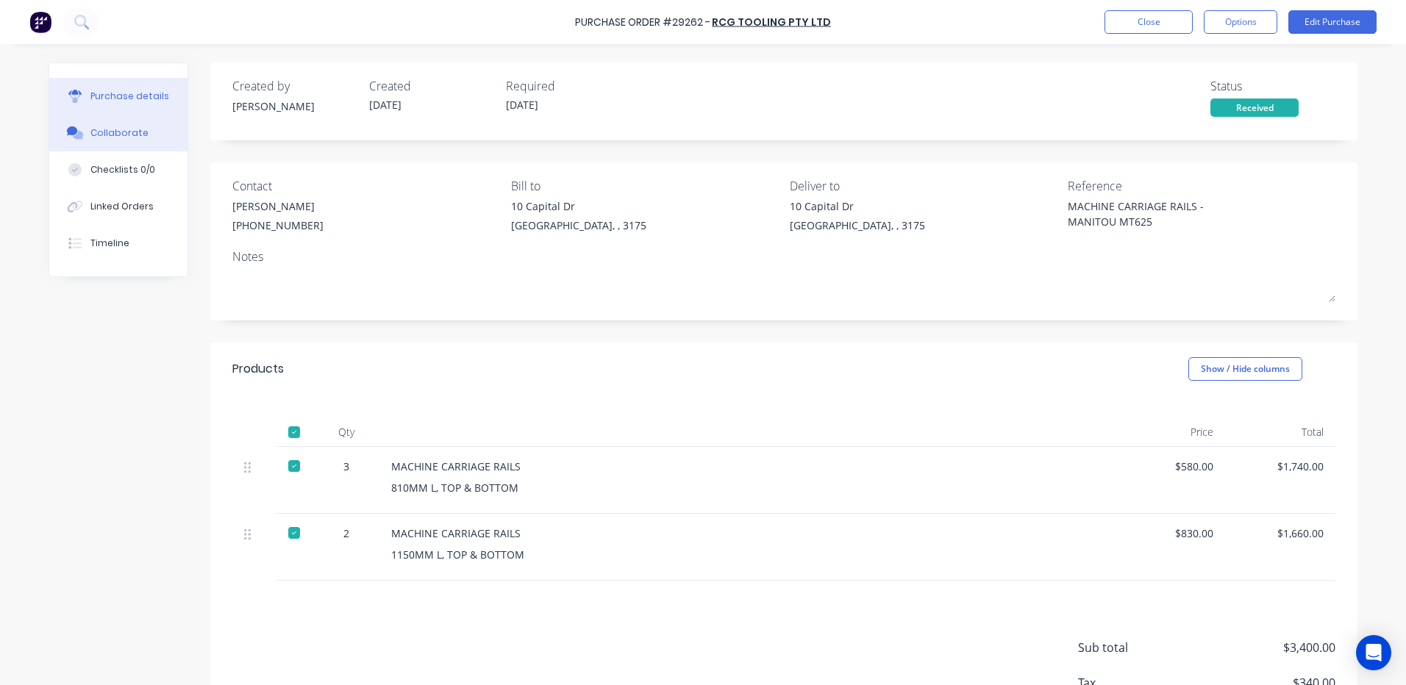
click at [107, 143] on button "Collaborate" at bounding box center [118, 133] width 138 height 37
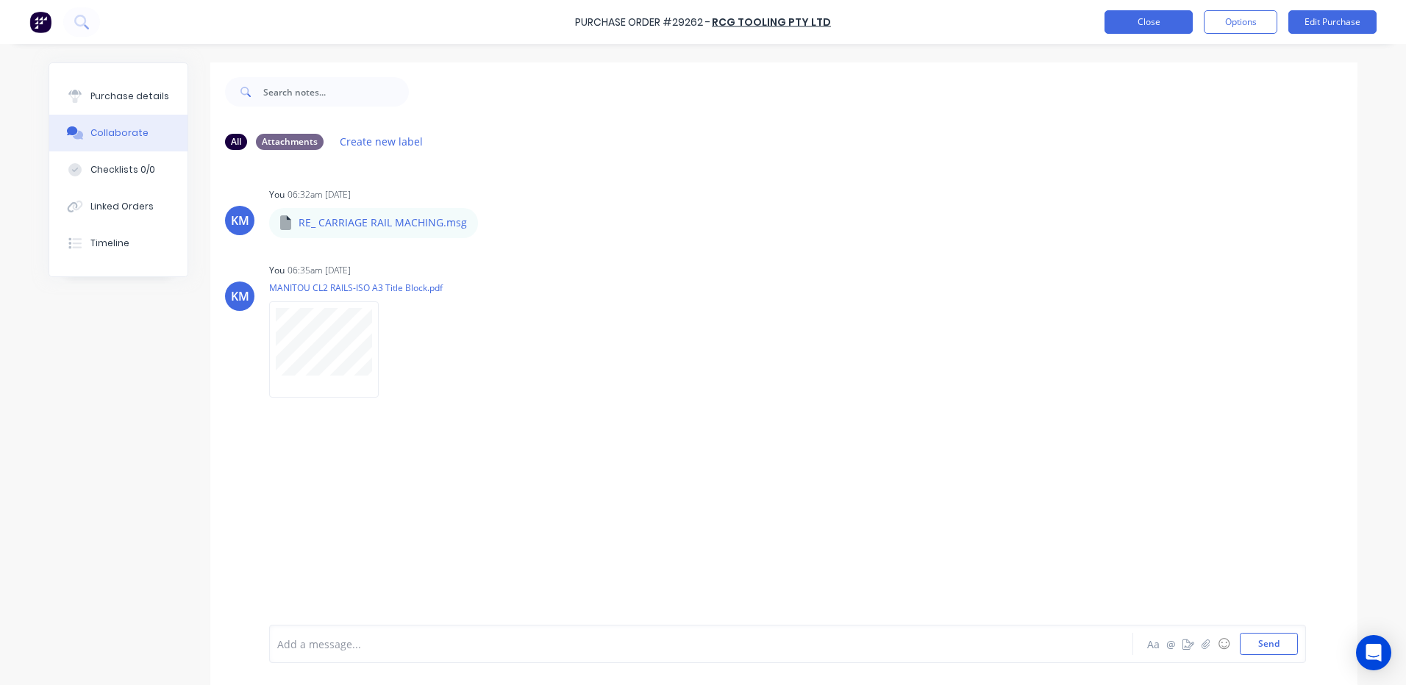
click at [1126, 20] on button "Close" at bounding box center [1149, 22] width 88 height 24
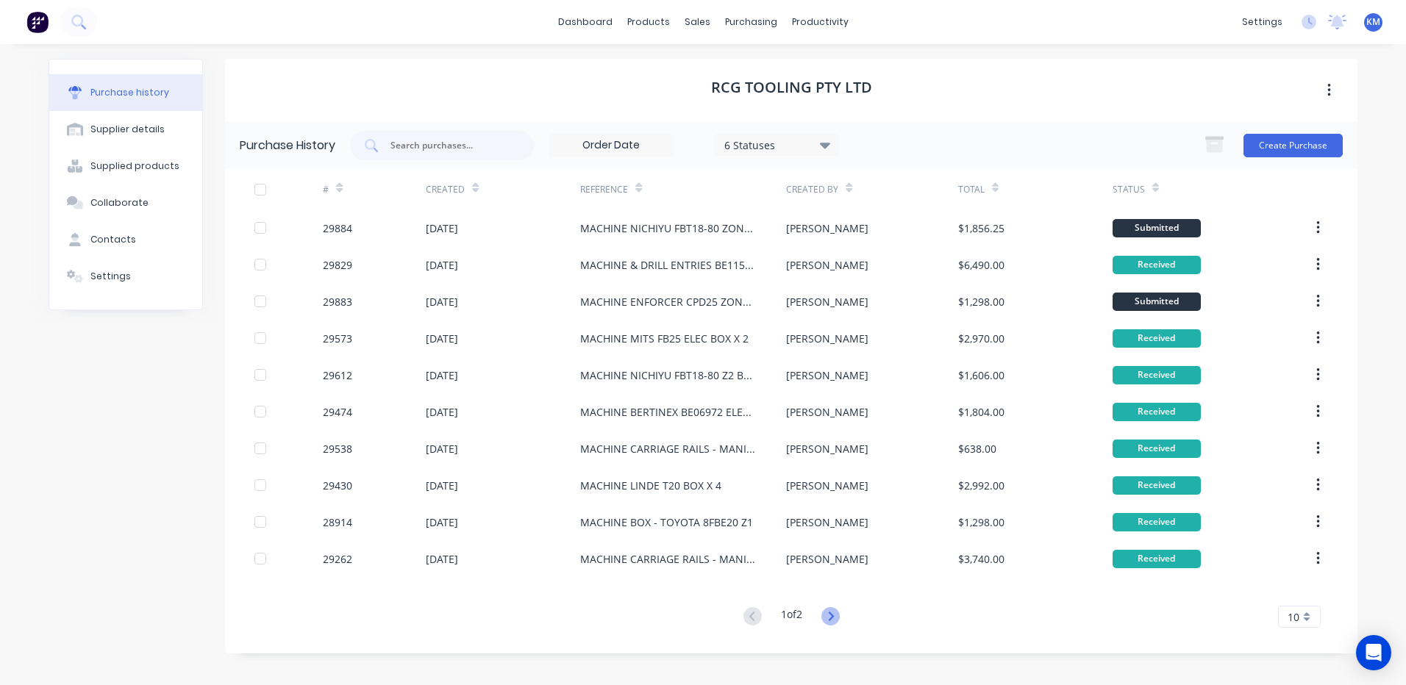
click at [838, 619] on icon at bounding box center [830, 616] width 18 height 18
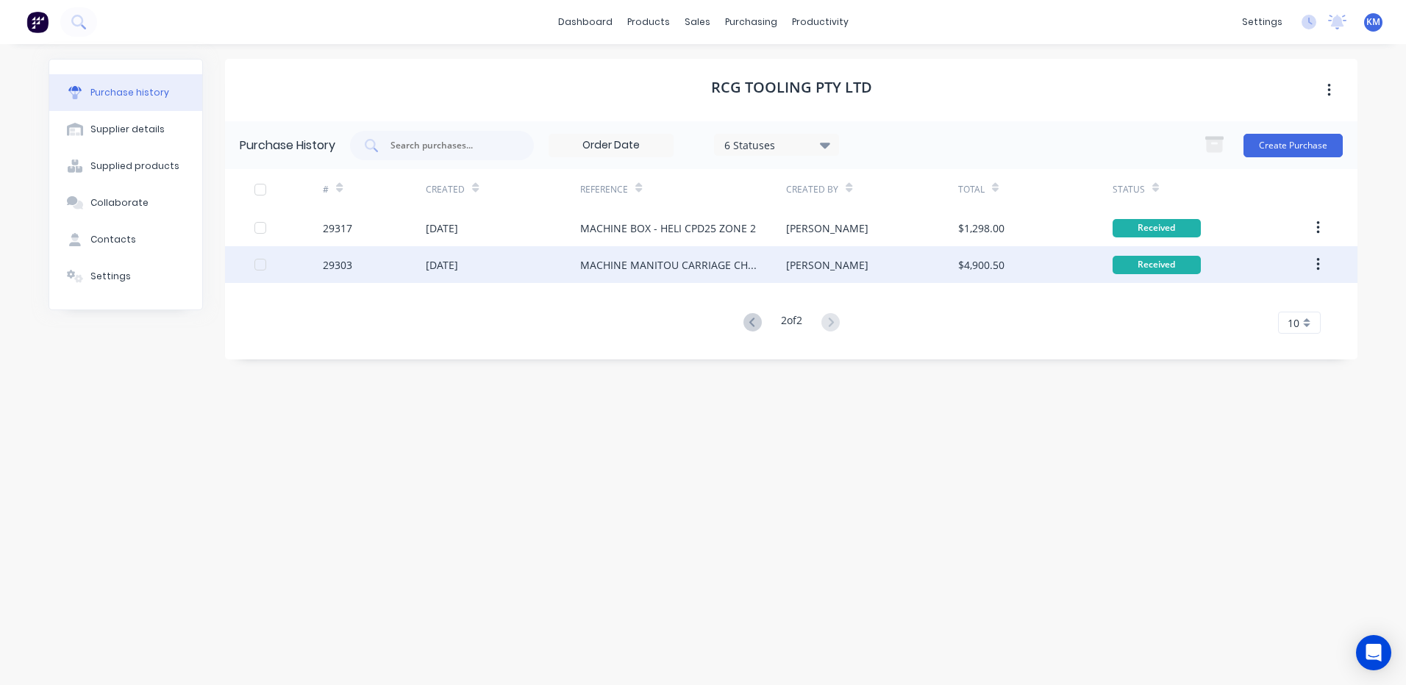
click at [754, 268] on div "MACHINE MANITOU CARRIAGE CHEEK PLATES" at bounding box center [668, 264] width 177 height 15
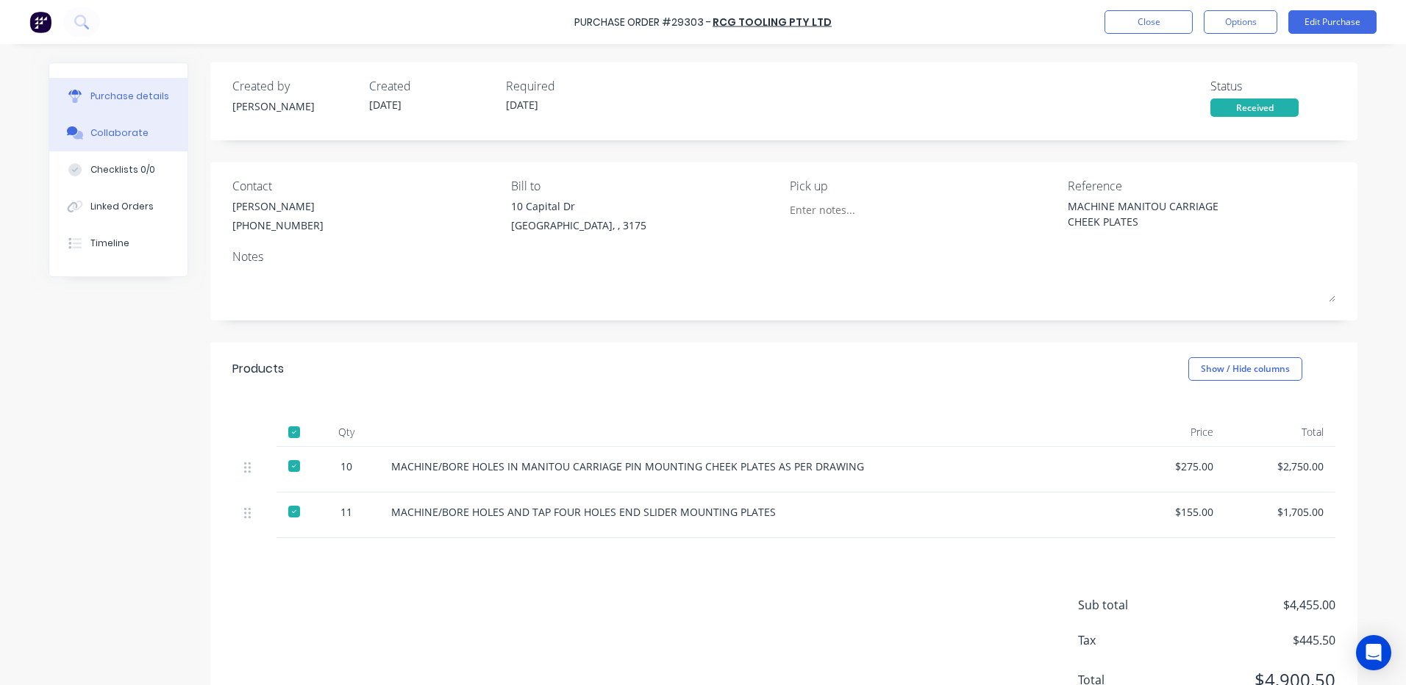
click at [154, 118] on button "Collaborate" at bounding box center [118, 133] width 138 height 37
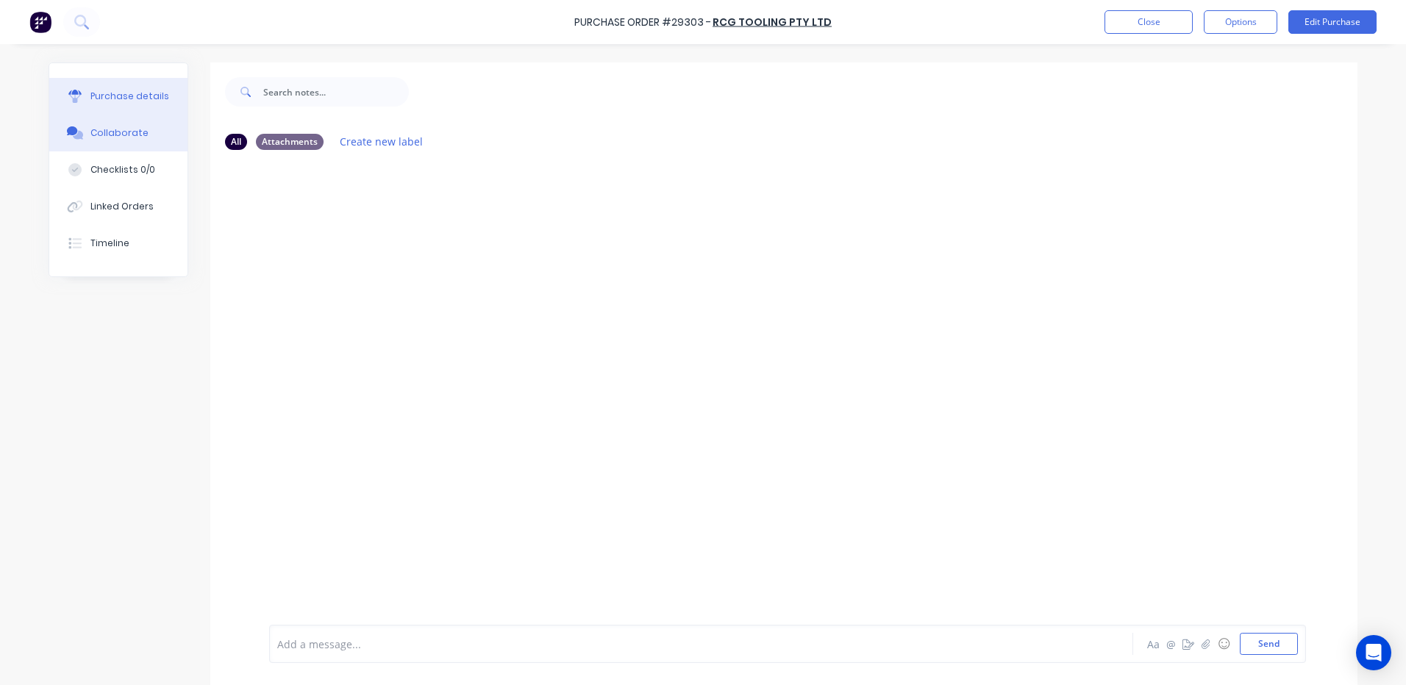
click at [143, 98] on div "Purchase details" at bounding box center [129, 96] width 79 height 13
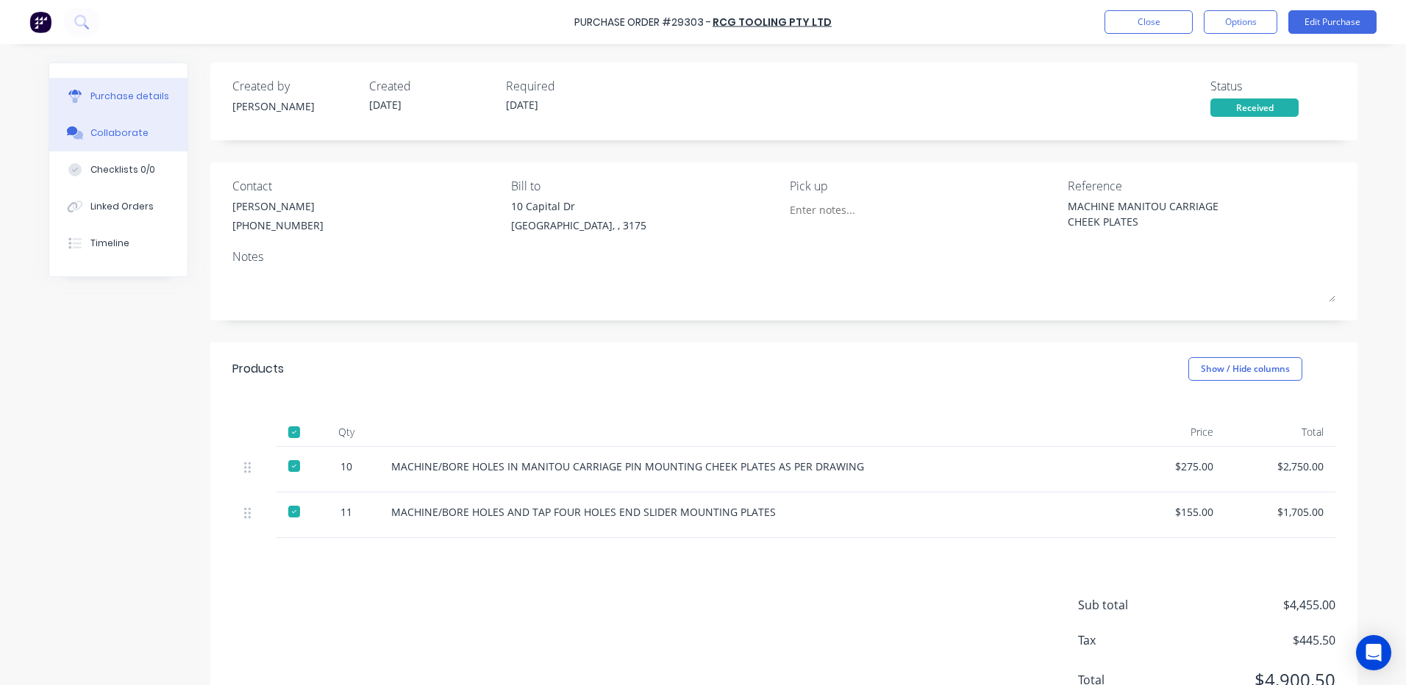
click at [115, 130] on div "Collaborate" at bounding box center [119, 132] width 58 height 13
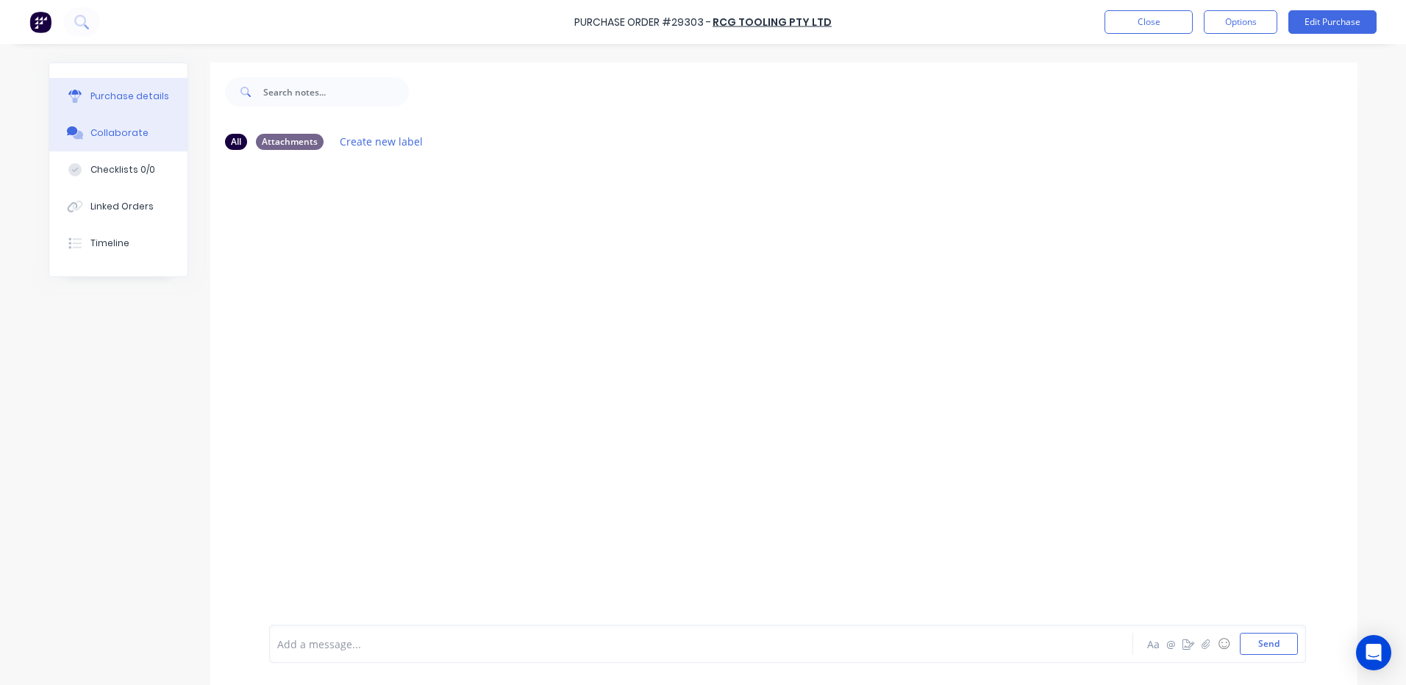
click at [129, 113] on button "Purchase details" at bounding box center [118, 96] width 138 height 37
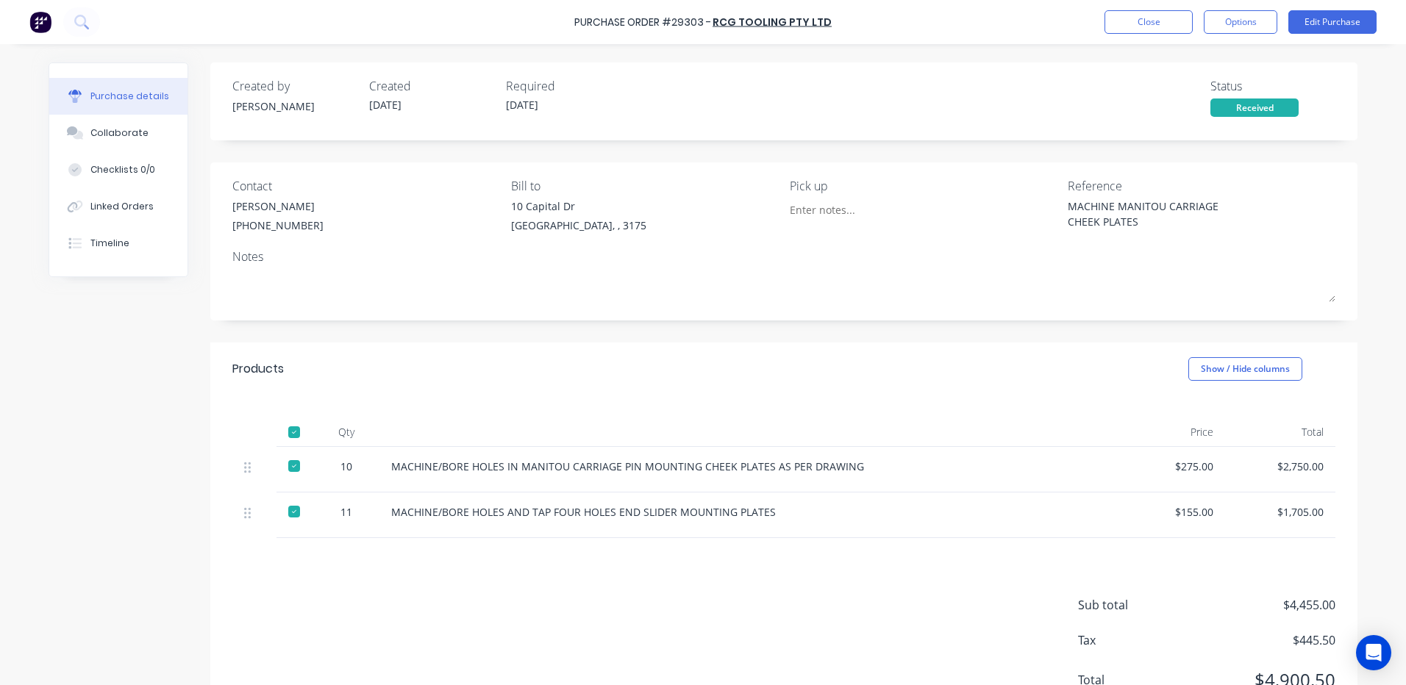
click at [1127, 38] on div "Purchase Order #29303 - RCG TOOLING PTY LTD Close Options Edit Purchase" at bounding box center [703, 22] width 1406 height 44
click at [1136, 29] on button "Close" at bounding box center [1149, 22] width 88 height 24
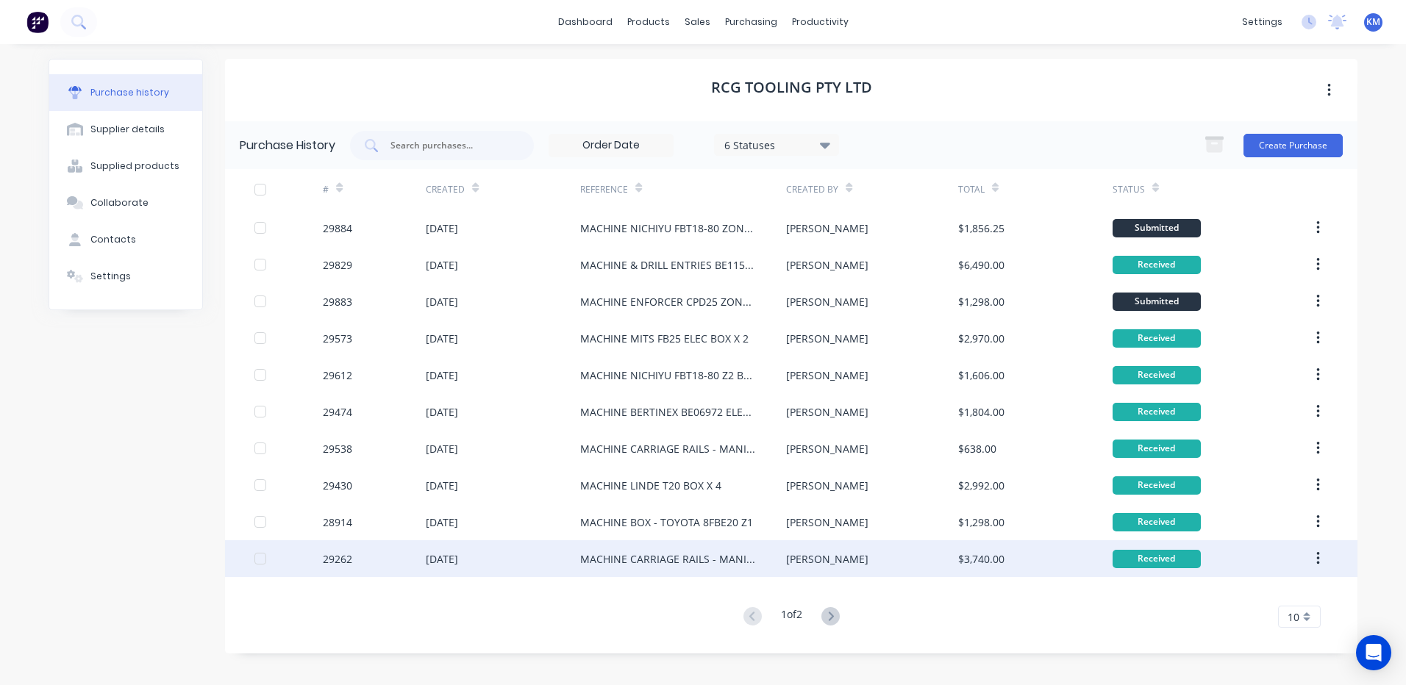
click at [850, 552] on div "[PERSON_NAME]" at bounding box center [871, 559] width 171 height 37
type textarea "x"
